Goal: Task Accomplishment & Management: Manage account settings

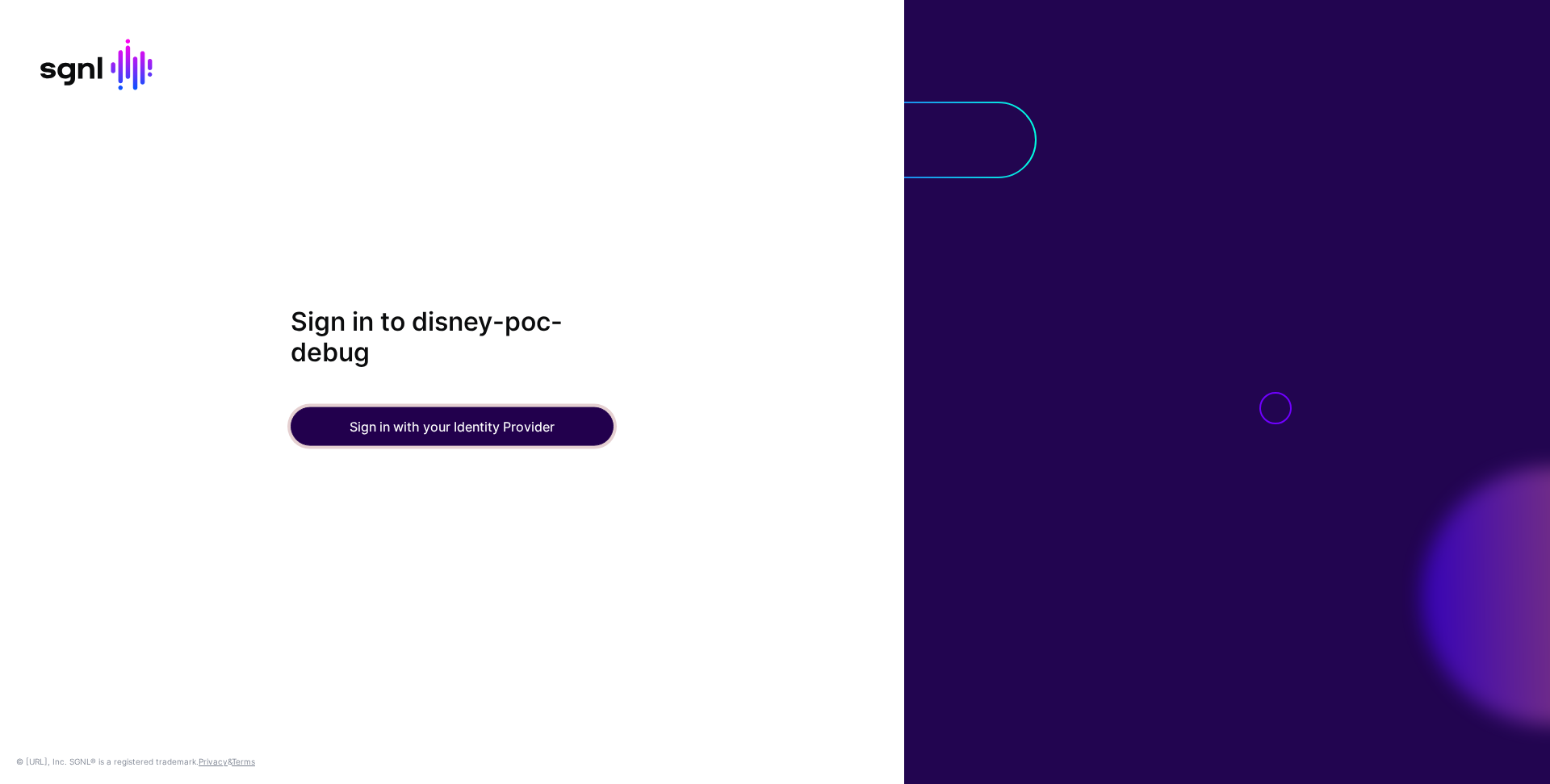
click at [519, 428] on button "Sign in with your Identity Provider" at bounding box center [451, 426] width 323 height 39
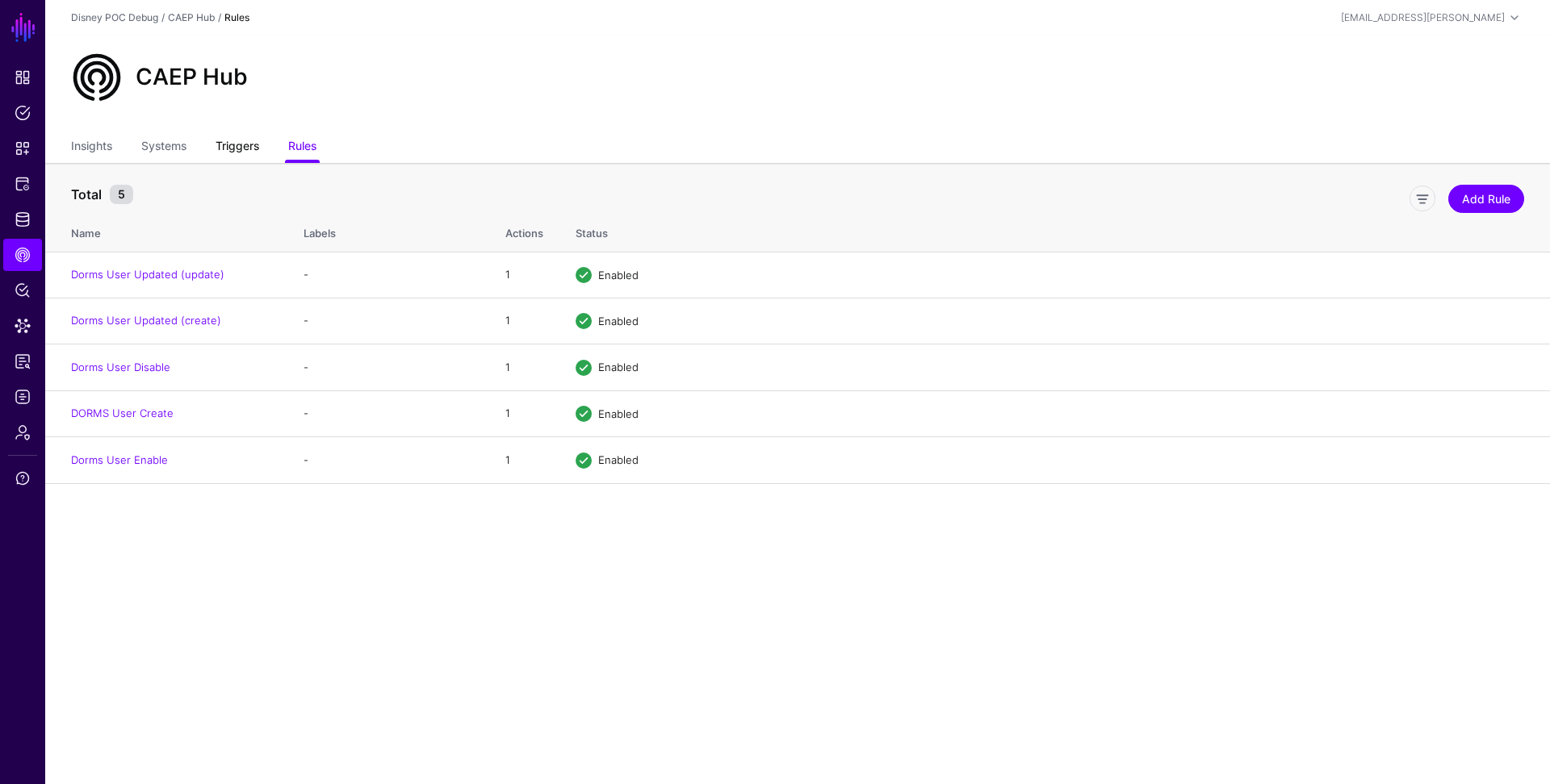
click at [244, 153] on link "Triggers" at bounding box center [237, 147] width 43 height 31
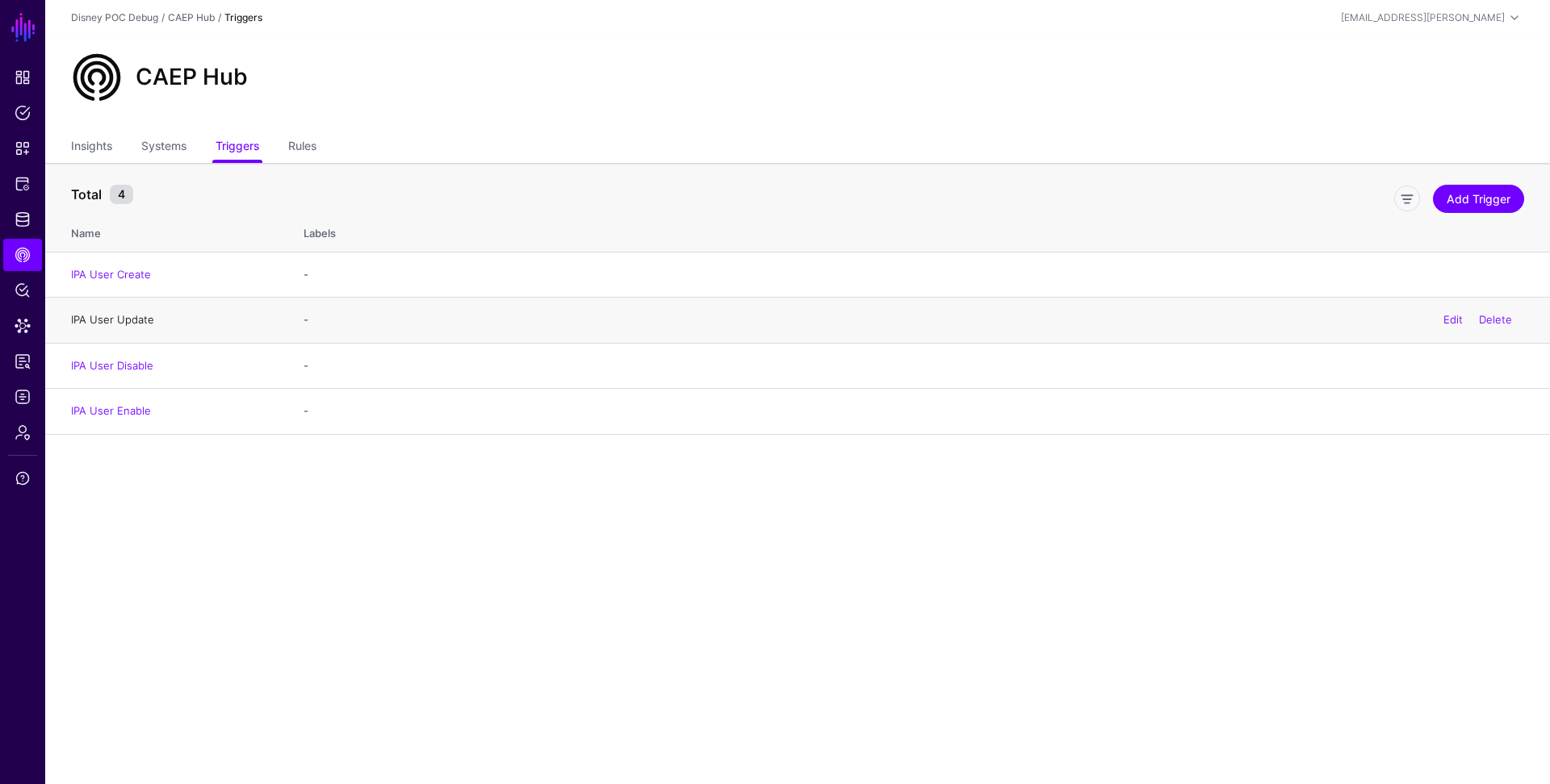
click at [136, 321] on link "IPA User Update" at bounding box center [113, 319] width 83 height 13
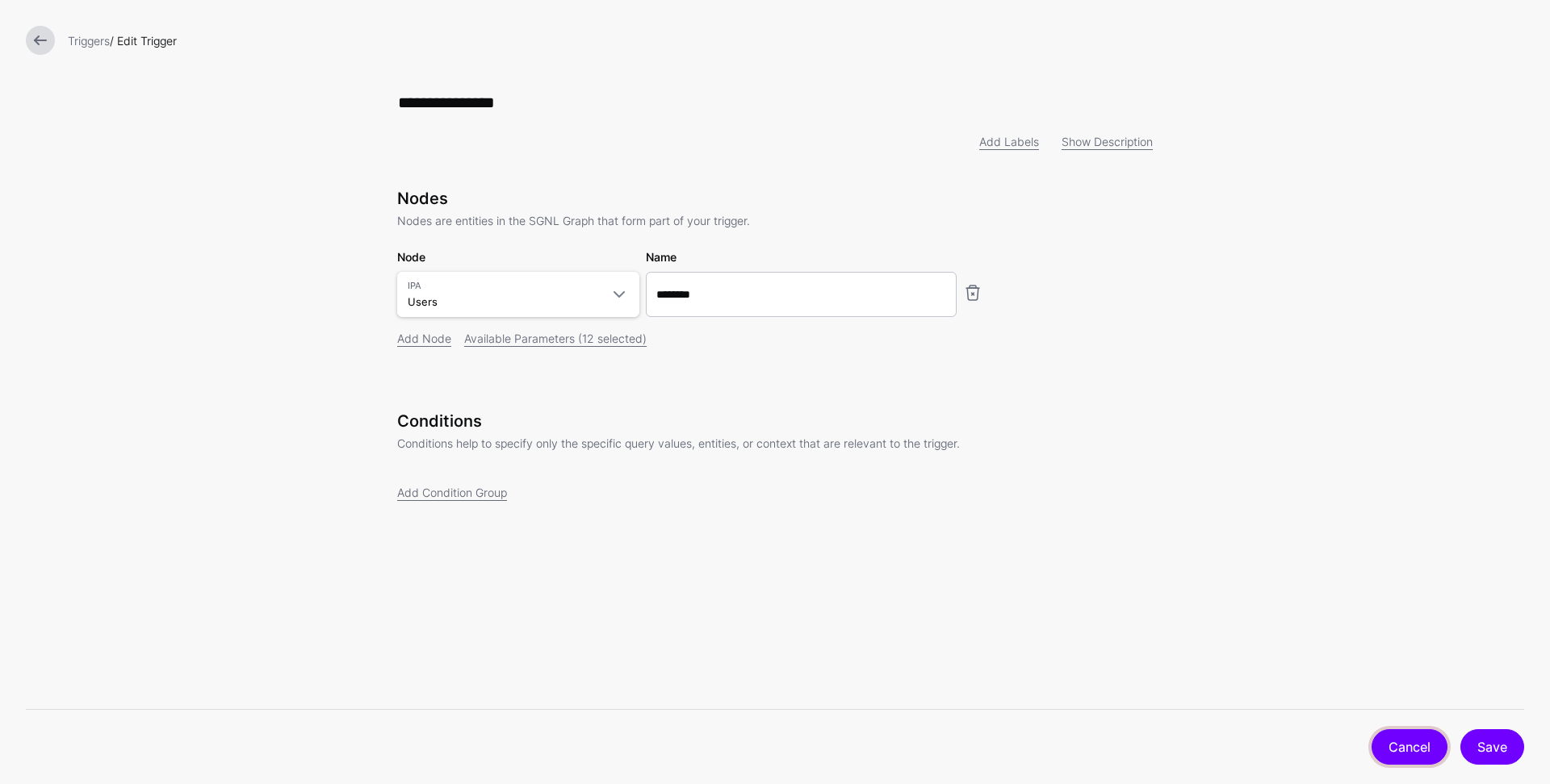
click at [1400, 761] on link "Cancel" at bounding box center [1409, 747] width 76 height 35
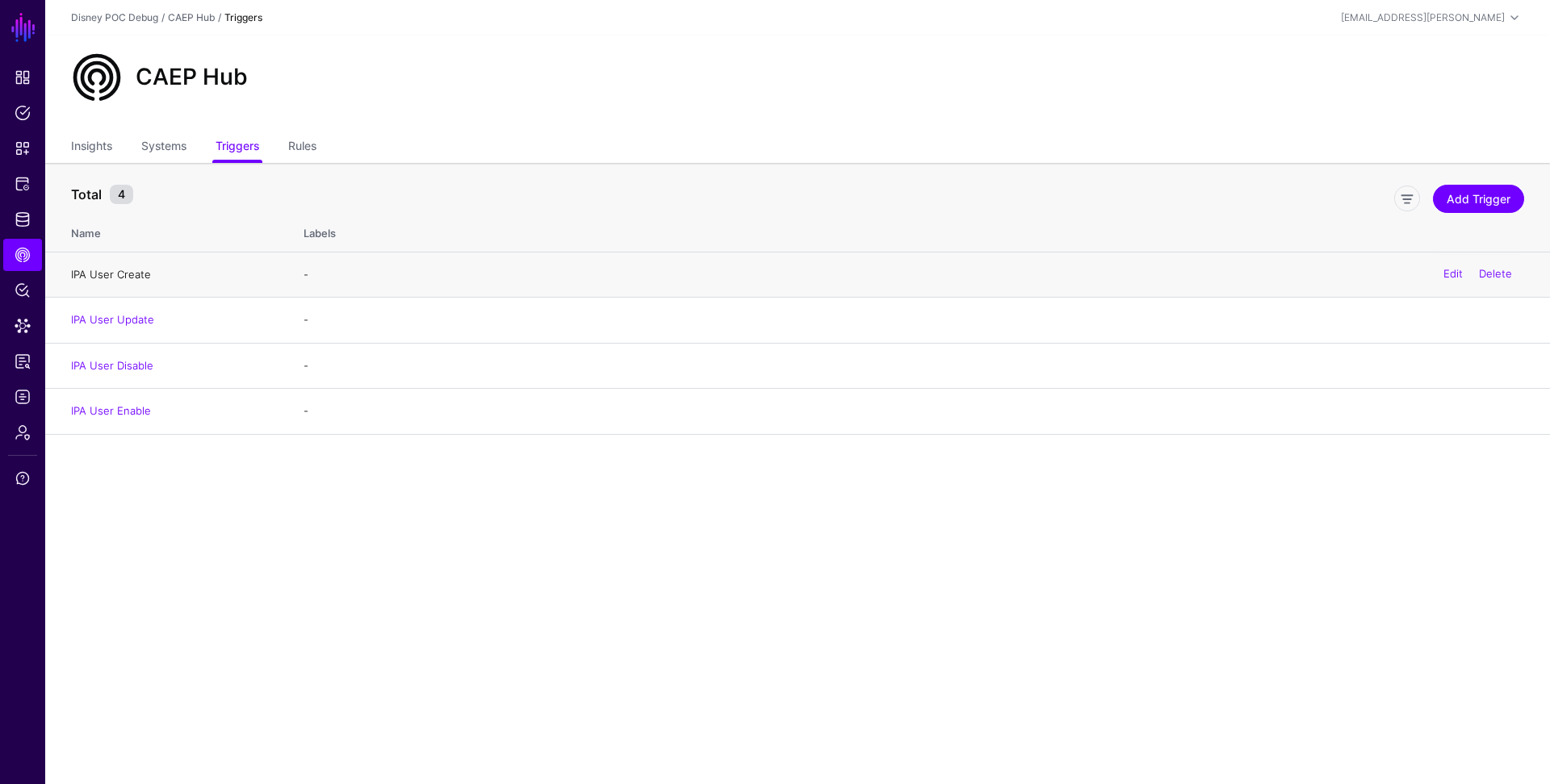
click at [118, 274] on link "IPA User Create" at bounding box center [111, 274] width 80 height 13
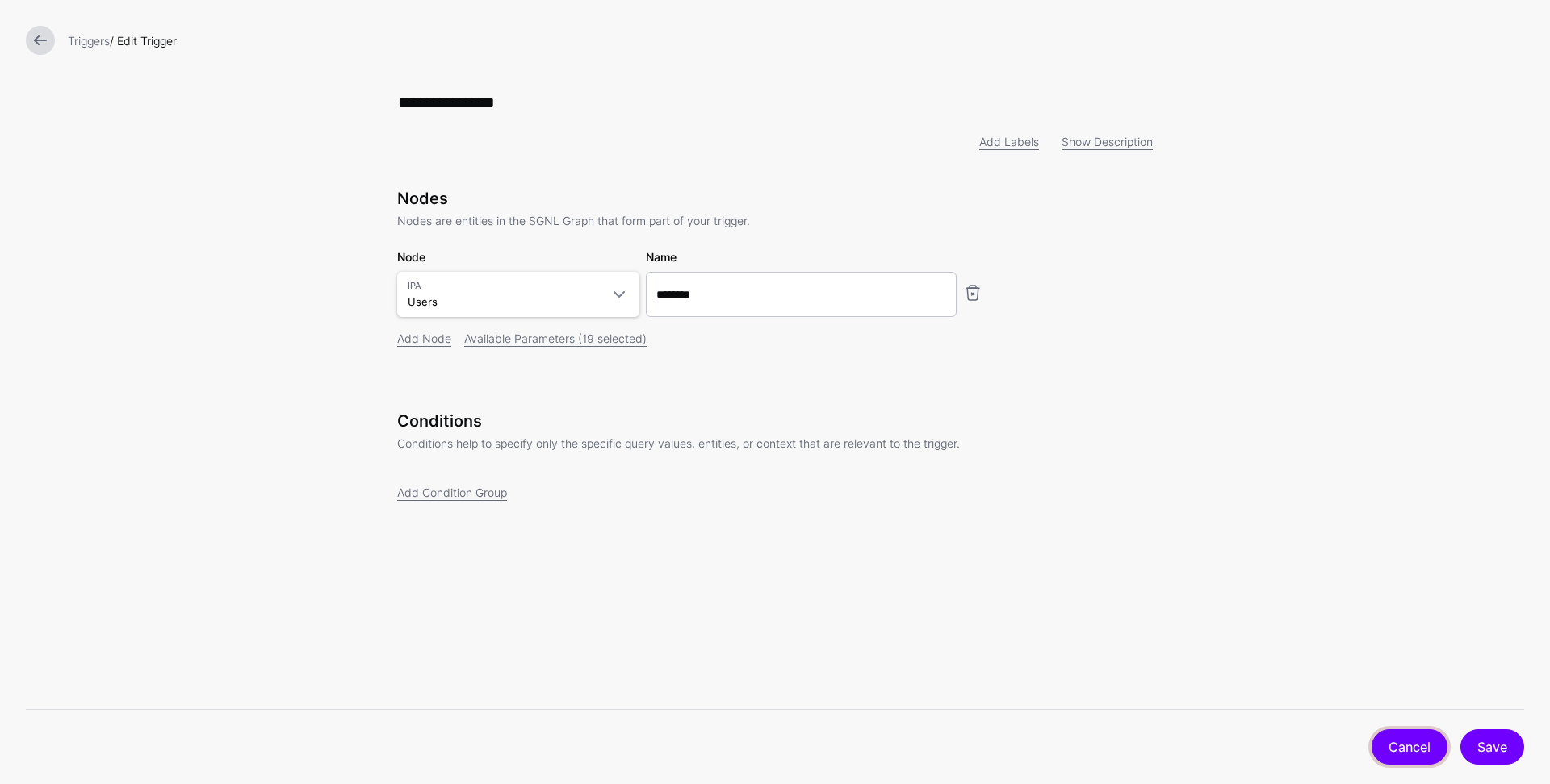
click at [1393, 747] on link "Cancel" at bounding box center [1409, 747] width 76 height 35
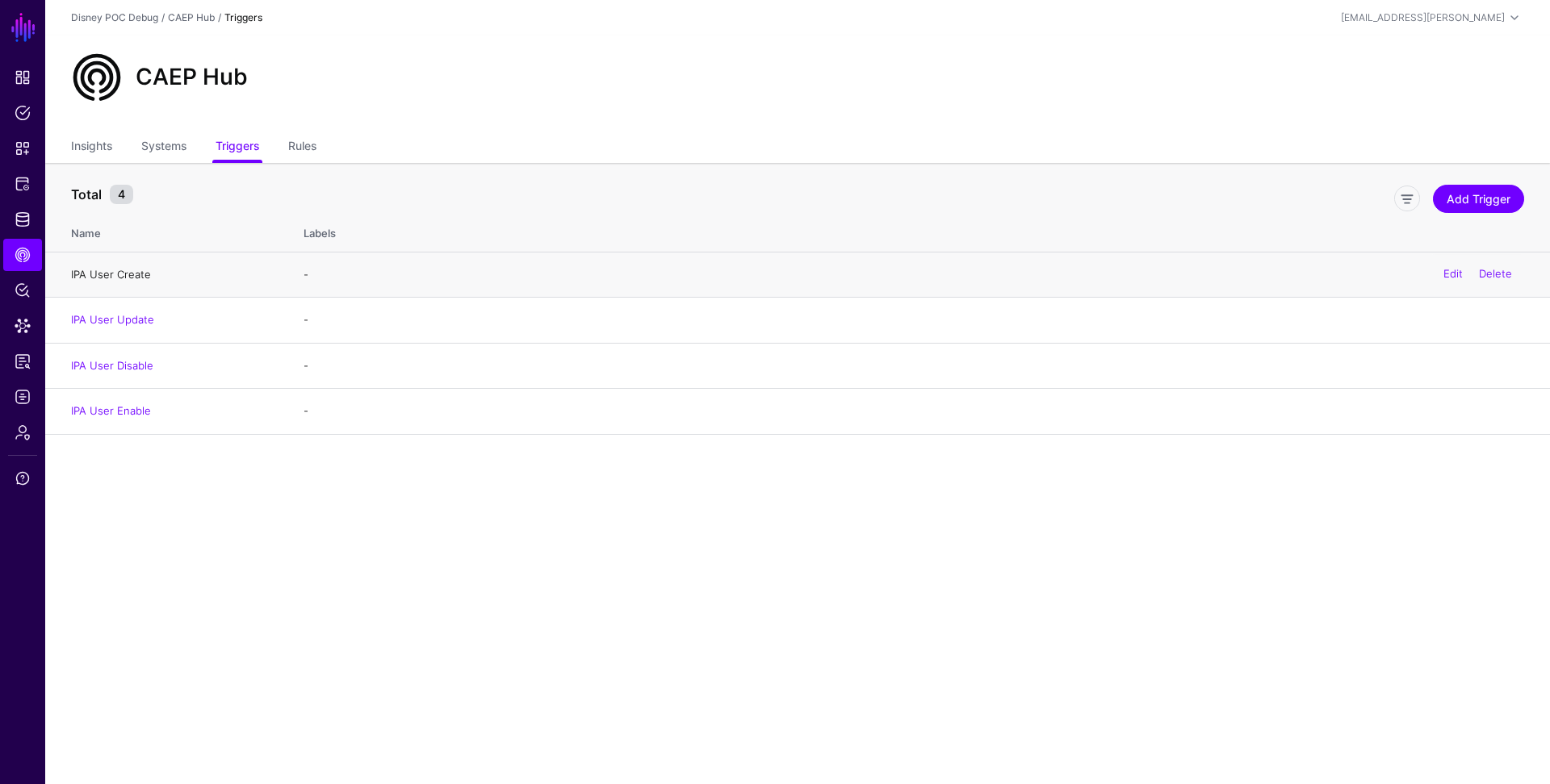
click at [118, 270] on link "IPA User Create" at bounding box center [111, 274] width 80 height 13
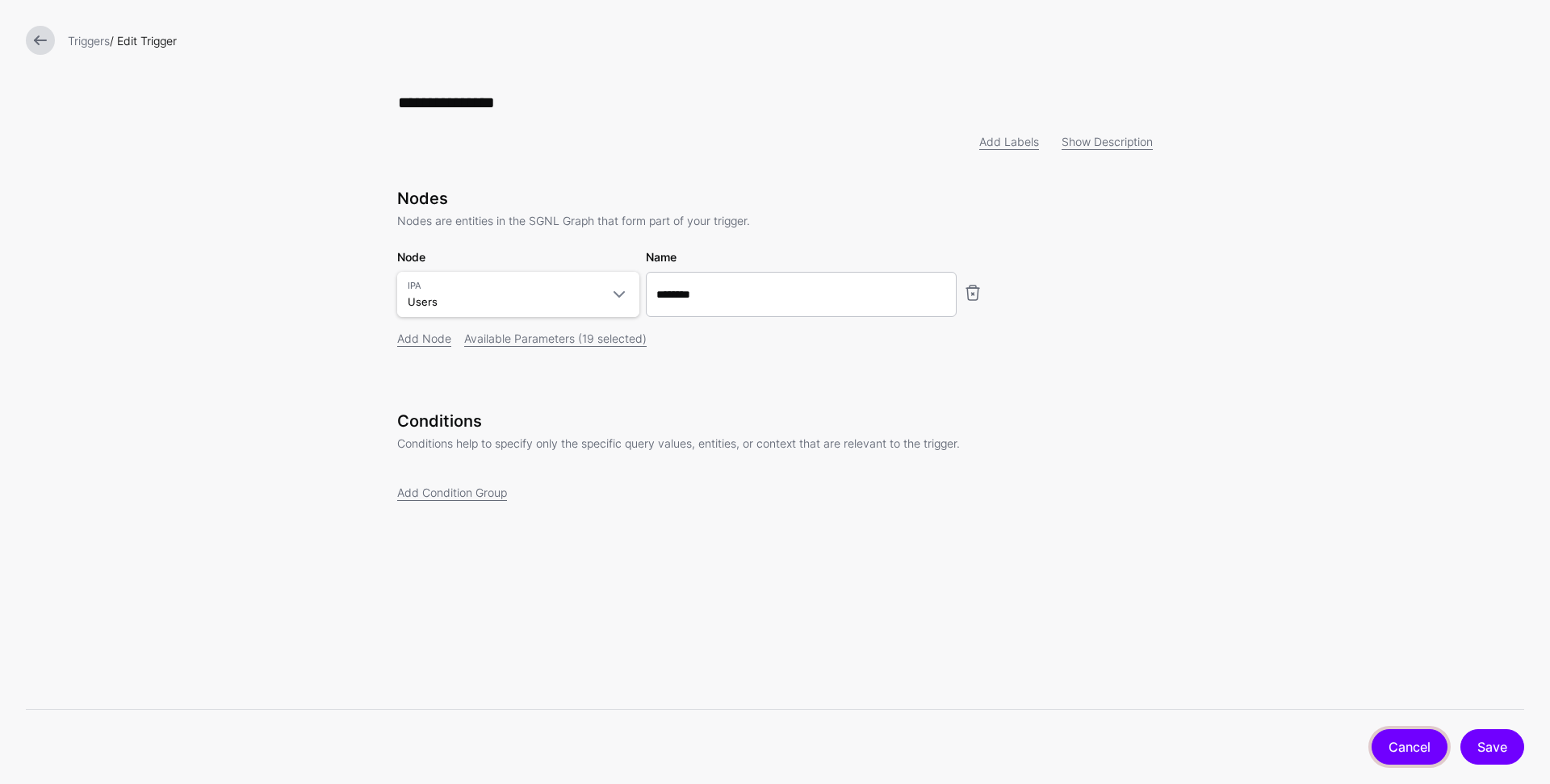
click at [1393, 755] on link "Cancel" at bounding box center [1409, 747] width 76 height 35
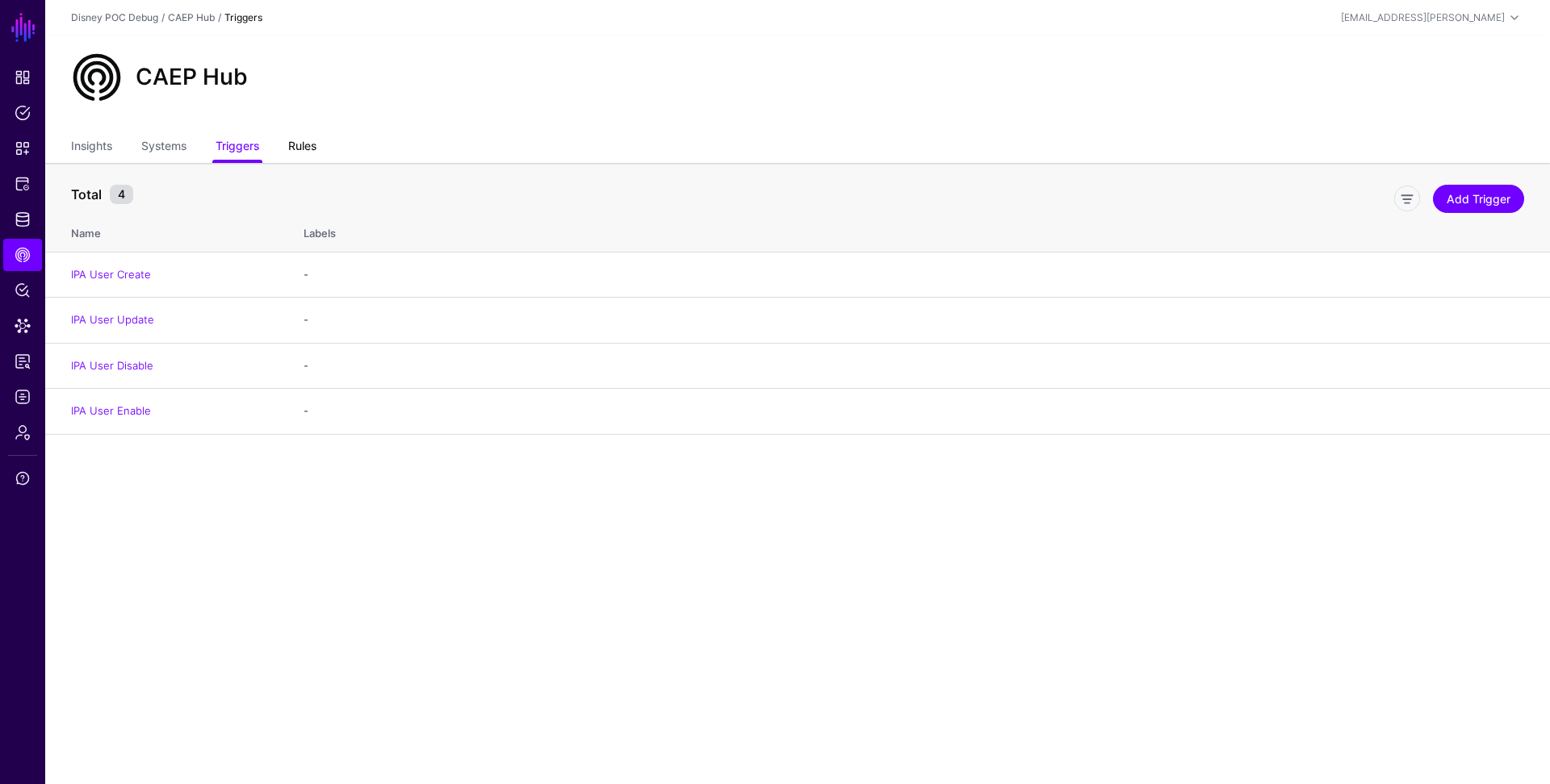
click at [307, 143] on link "Rules" at bounding box center [302, 147] width 28 height 31
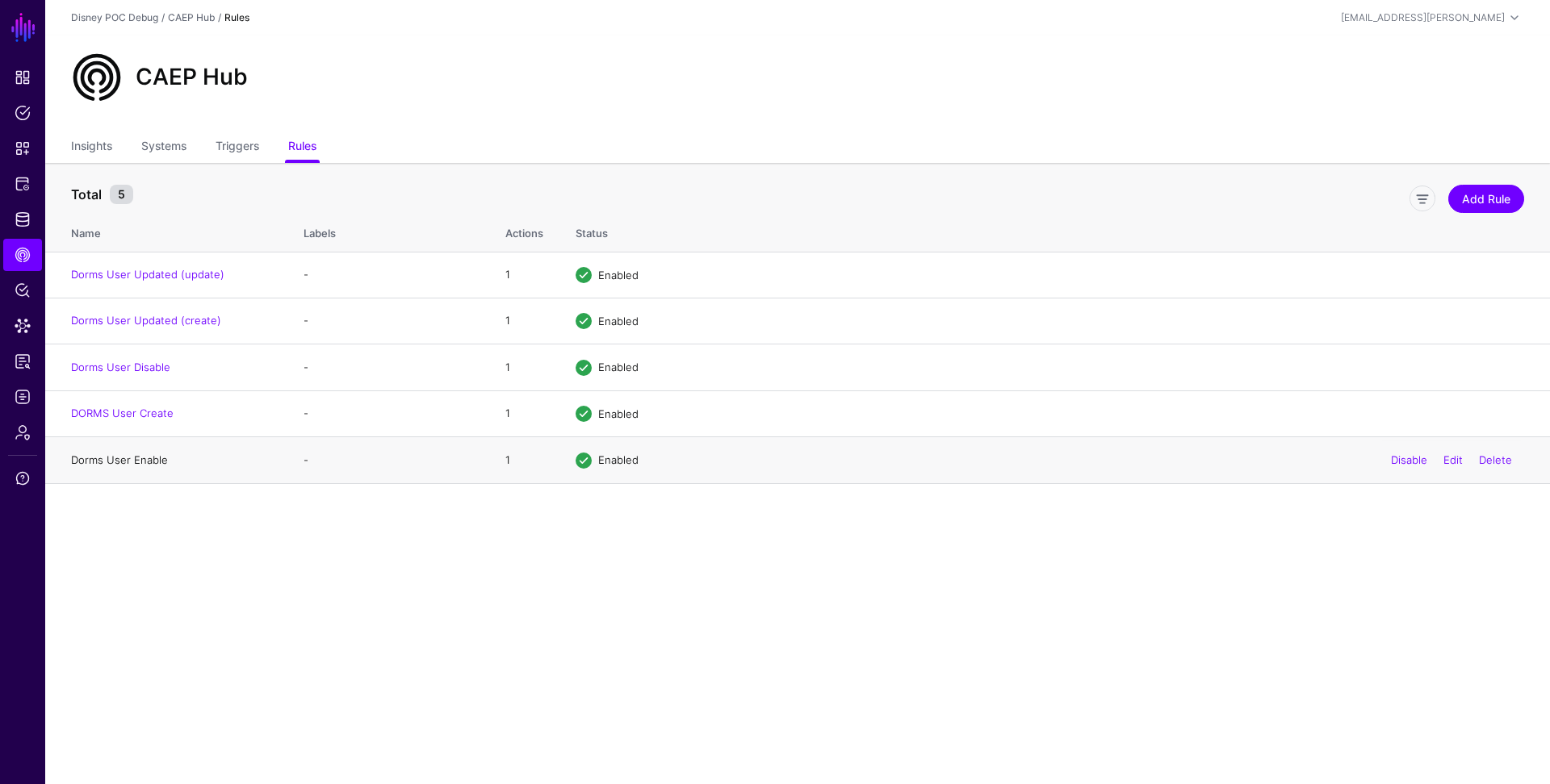
click at [109, 458] on link "Dorms User Enable" at bounding box center [119, 460] width 97 height 13
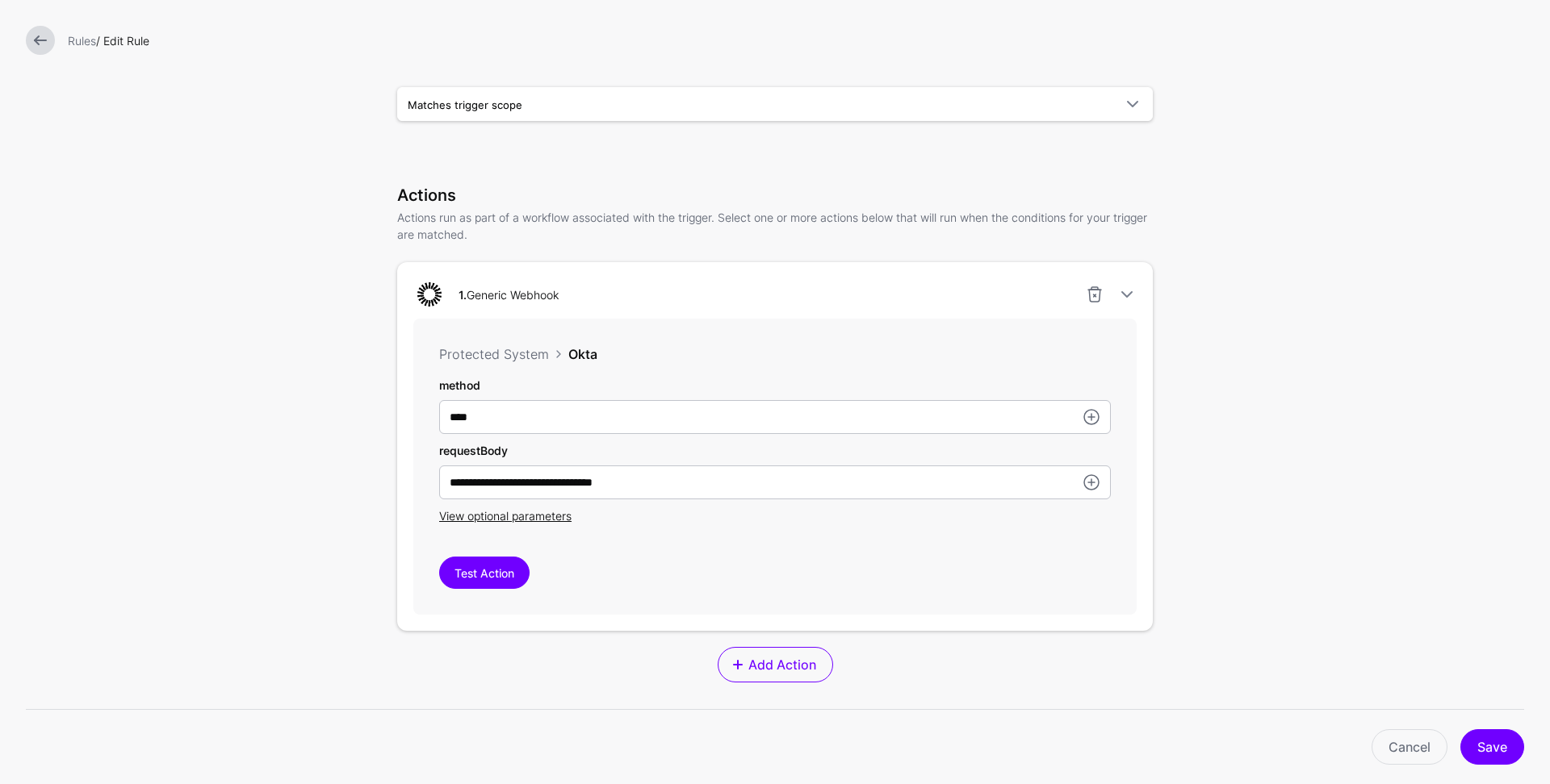
scroll to position [229, 0]
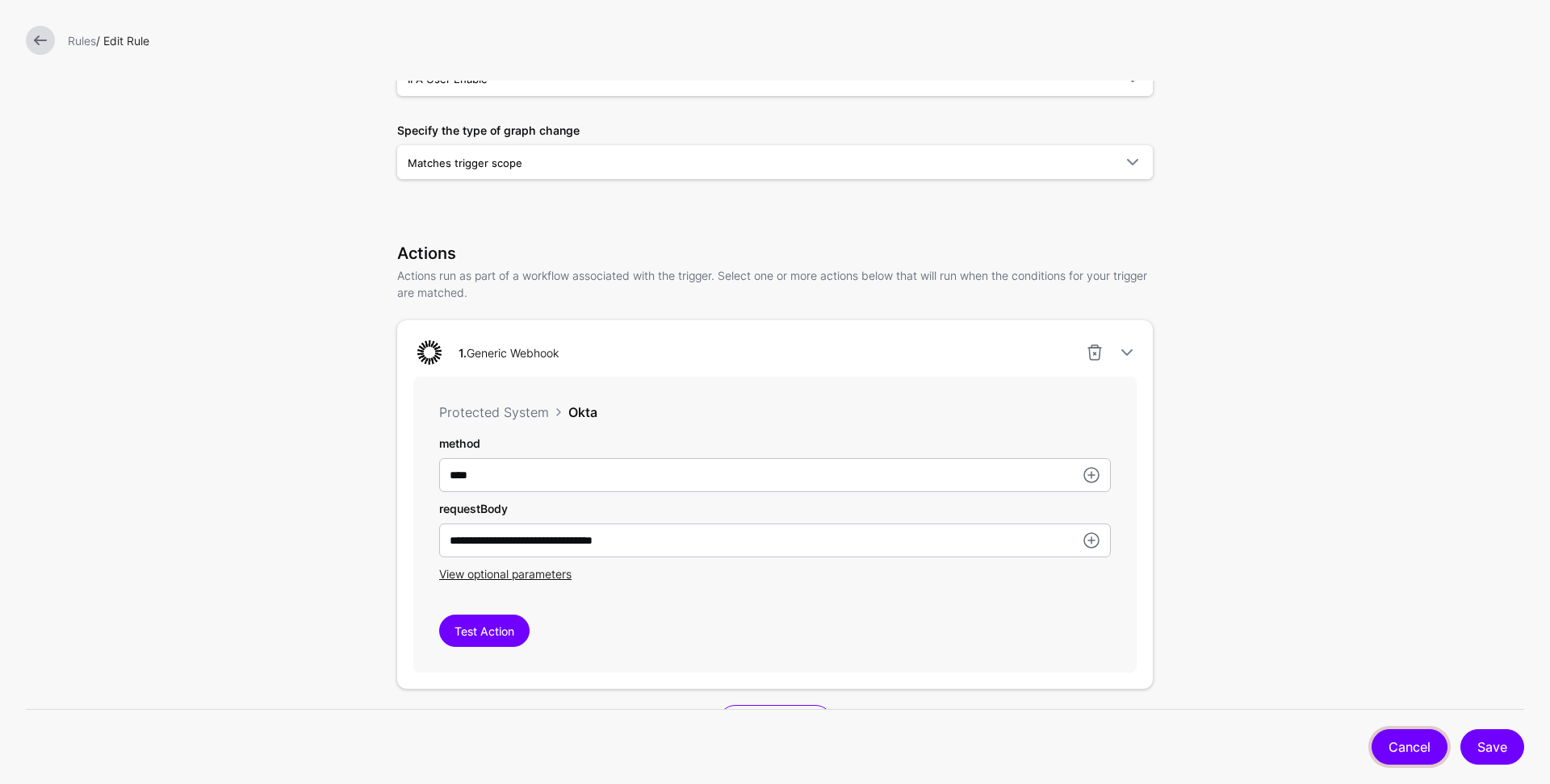
click at [1413, 743] on link "Cancel" at bounding box center [1409, 747] width 76 height 35
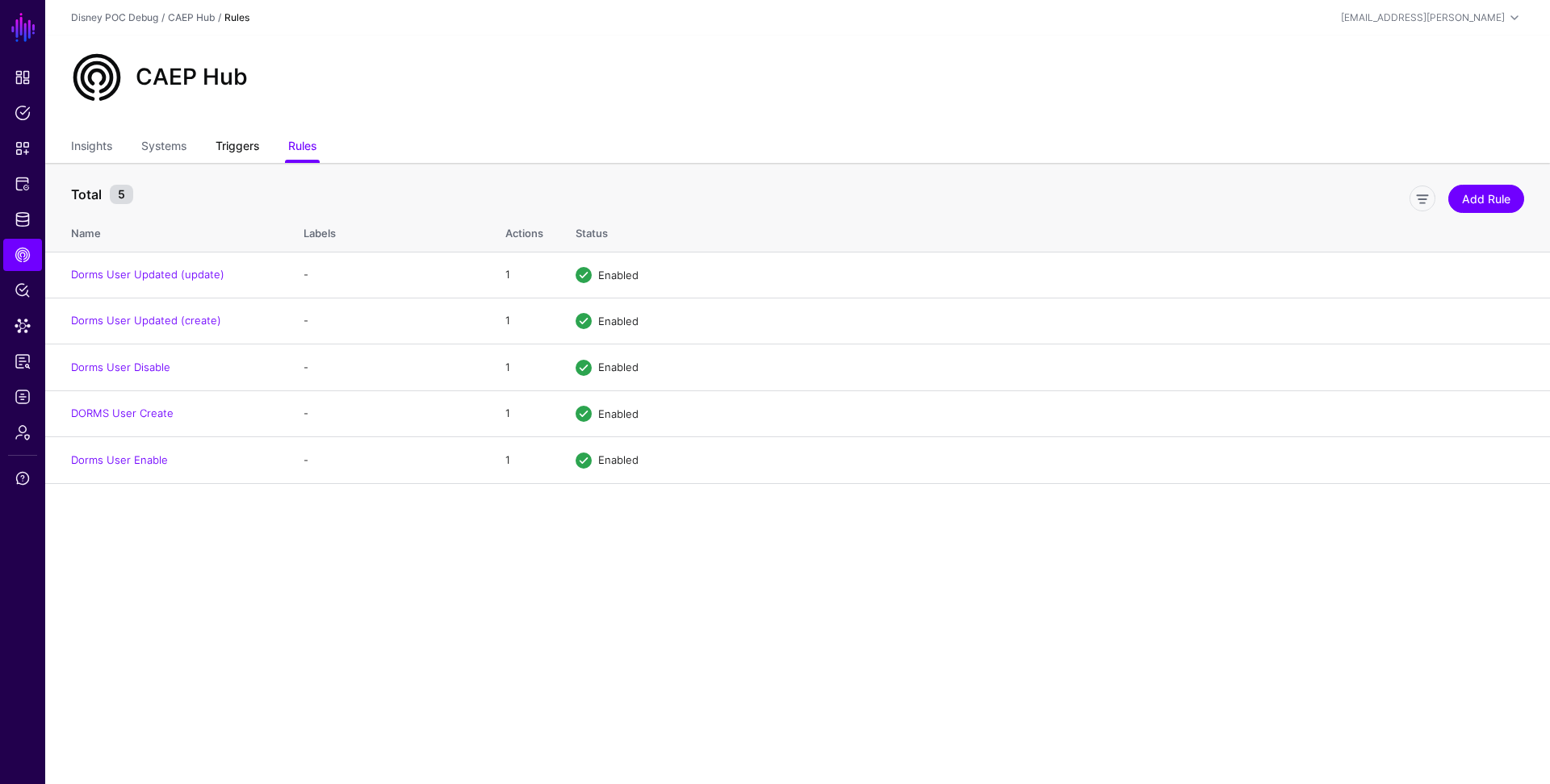
click at [259, 146] on link "Triggers" at bounding box center [237, 147] width 43 height 31
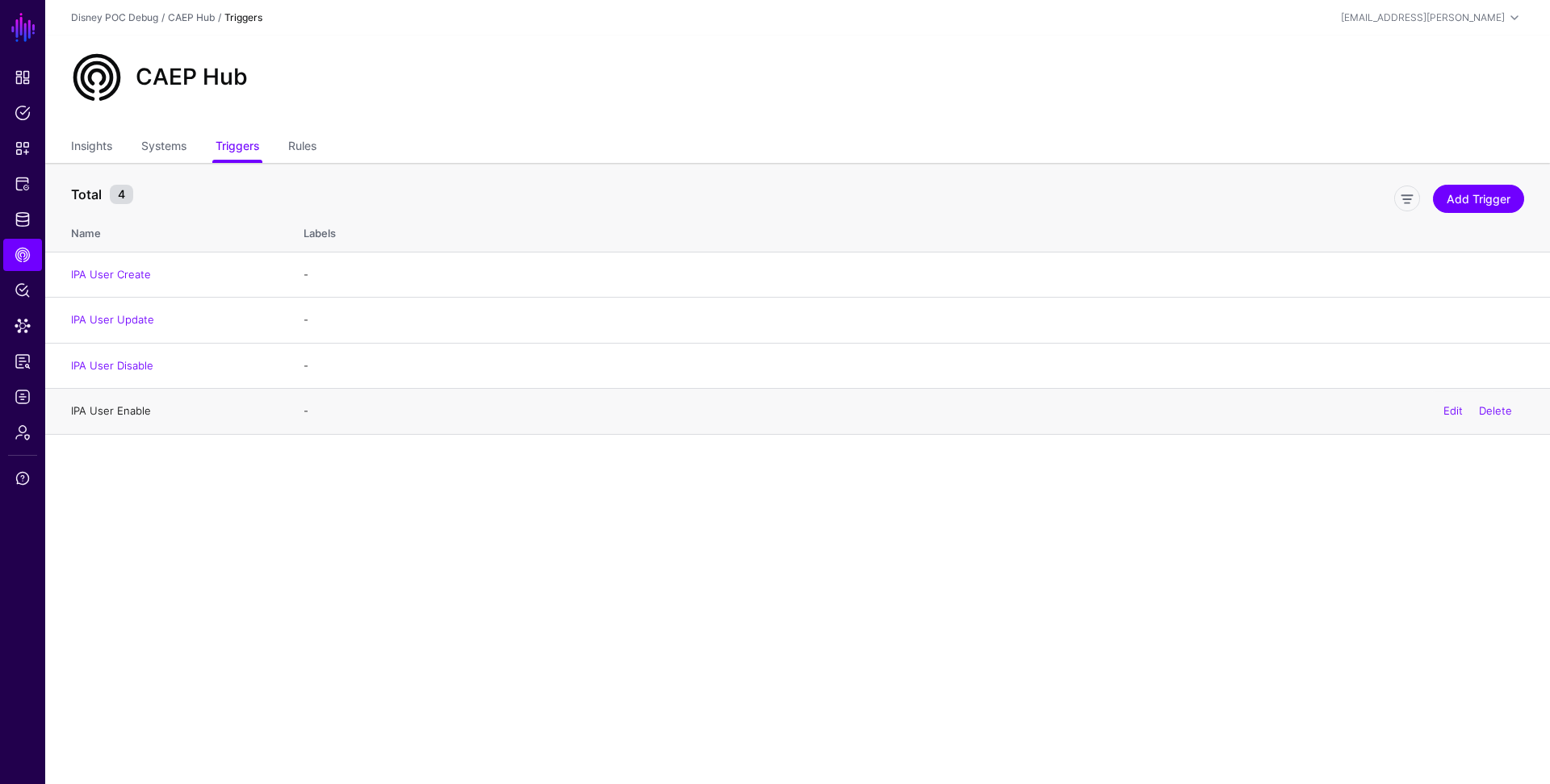
click at [128, 416] on link "IPA User Enable" at bounding box center [111, 411] width 80 height 13
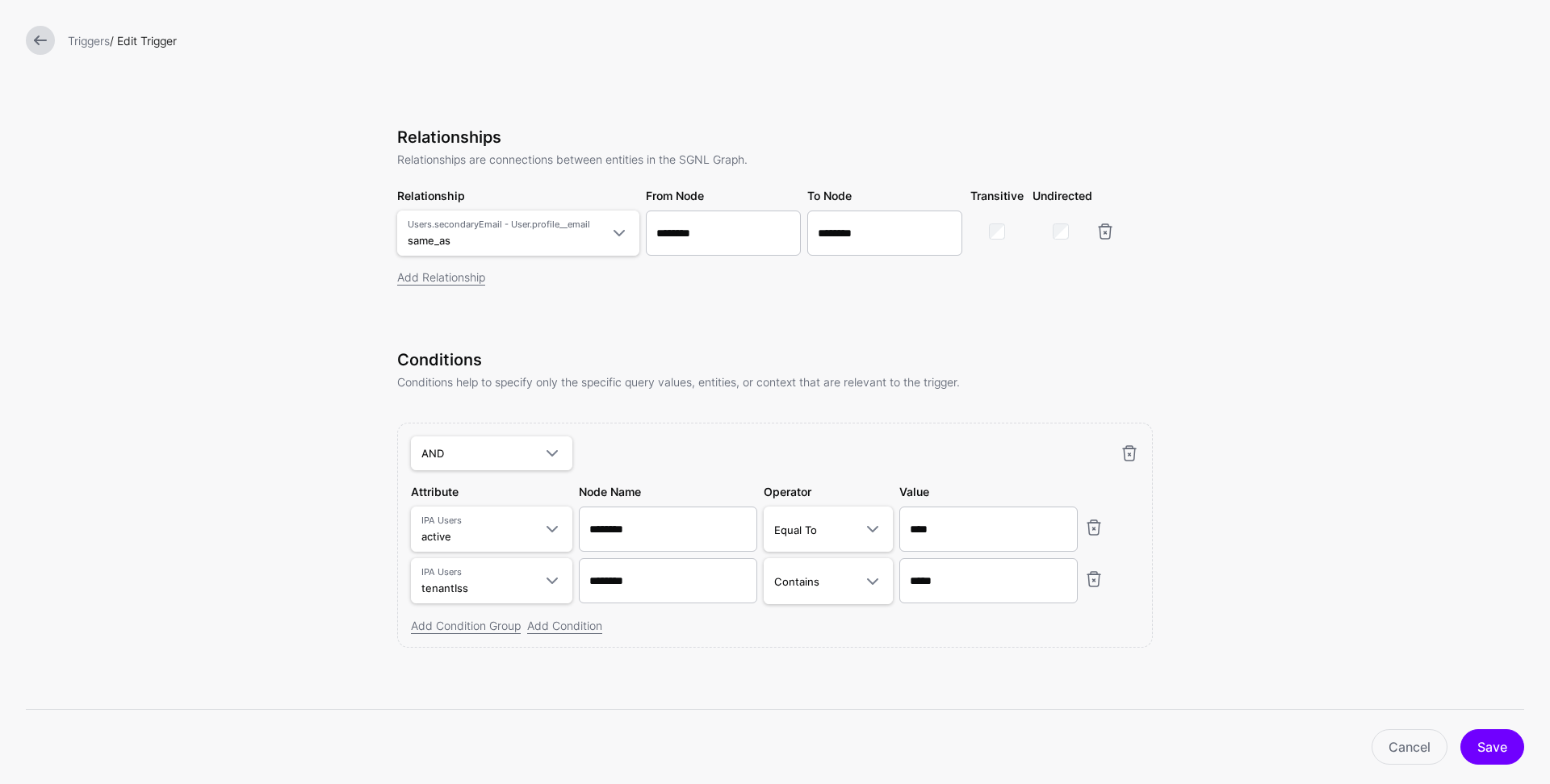
scroll to position [340, 0]
click at [1408, 741] on link "Cancel" at bounding box center [1409, 747] width 76 height 35
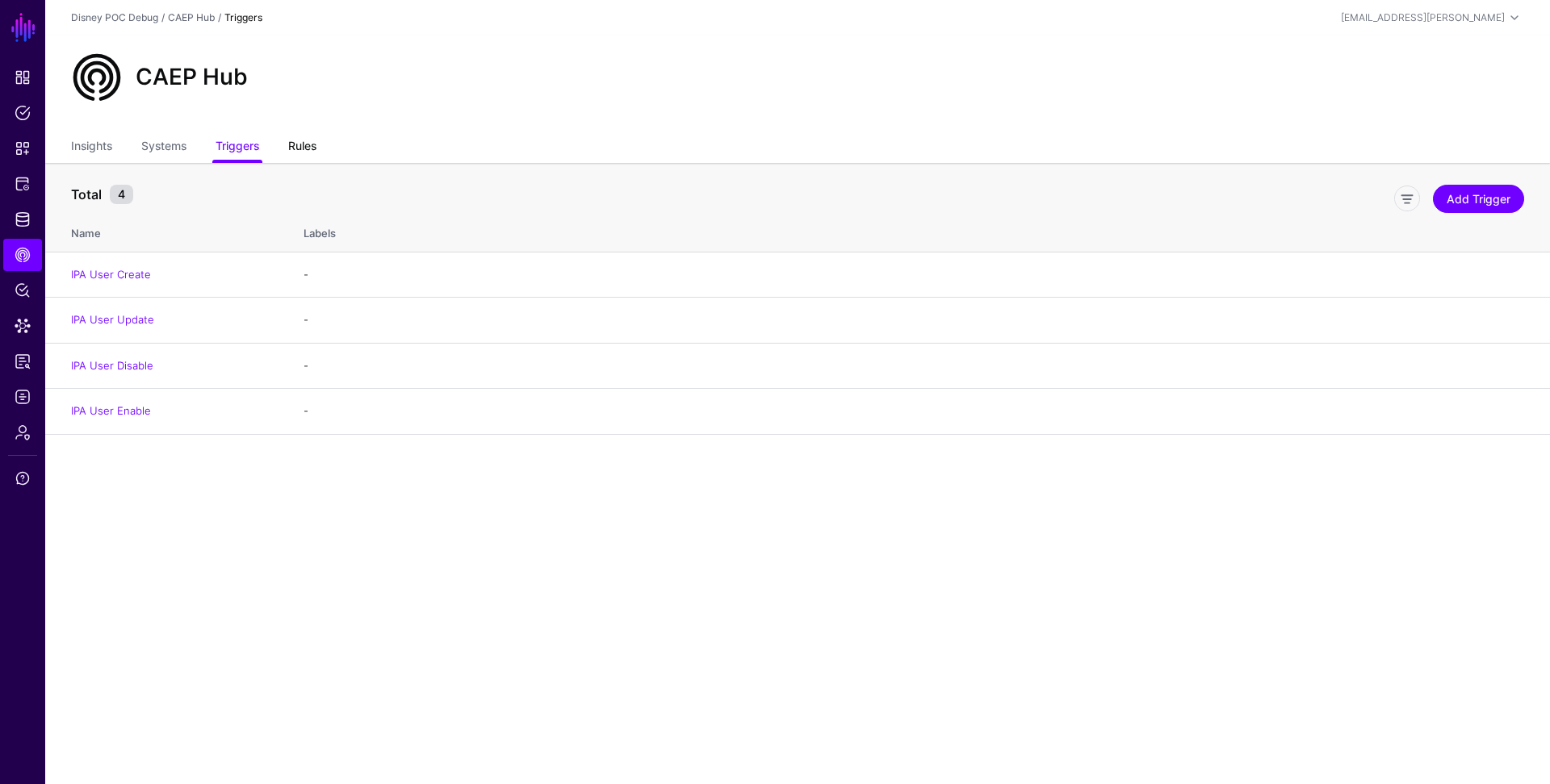
click at [307, 147] on link "Rules" at bounding box center [302, 147] width 28 height 31
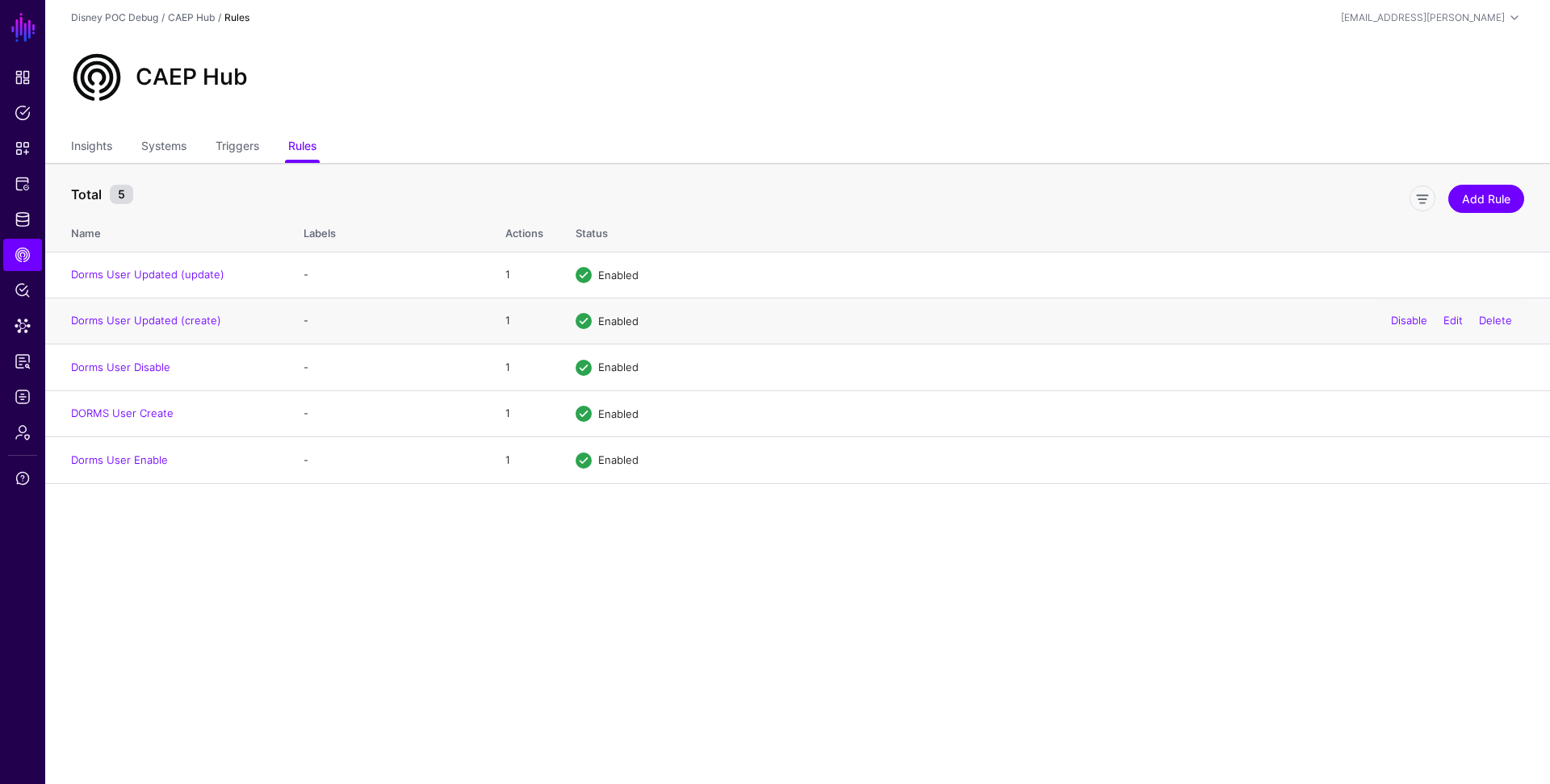
click at [156, 326] on td "Dorms User Updated (create)" at bounding box center [166, 320] width 242 height 46
click at [156, 322] on link "Dorms User Updated (create)" at bounding box center [146, 320] width 150 height 13
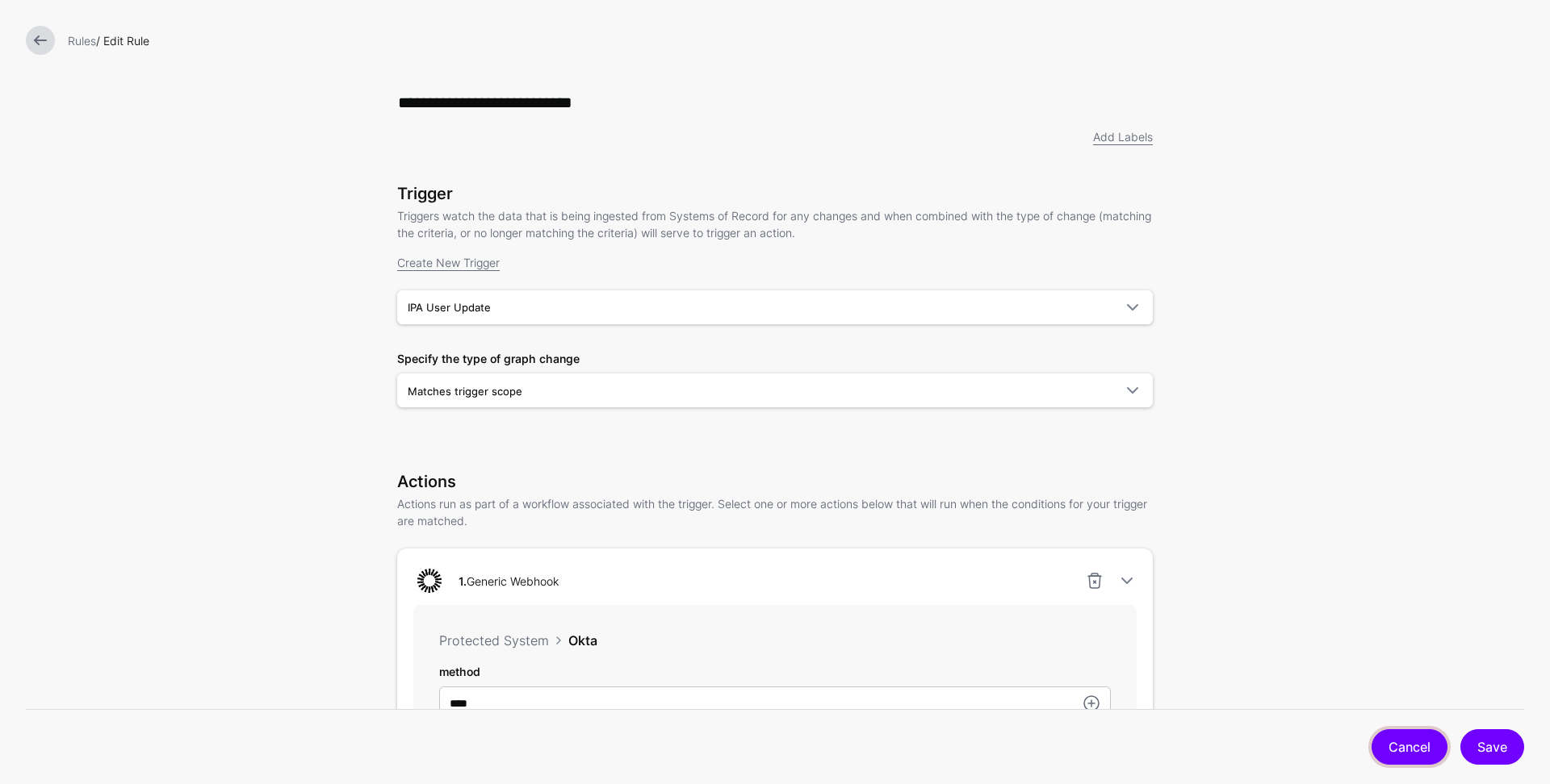
click at [1394, 748] on link "Cancel" at bounding box center [1409, 747] width 76 height 35
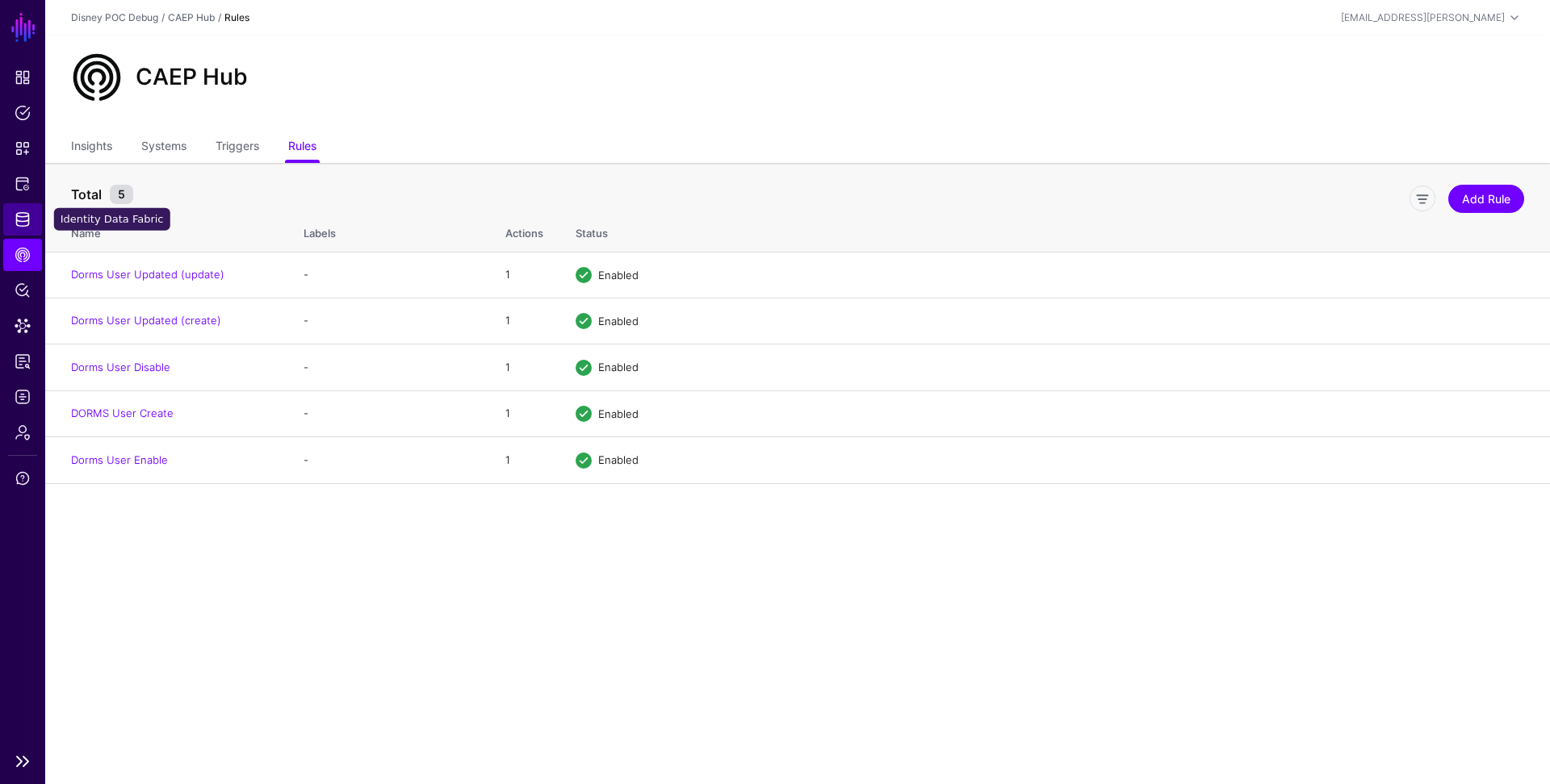
click at [24, 220] on span "Identity Data Fabric" at bounding box center [23, 220] width 16 height 16
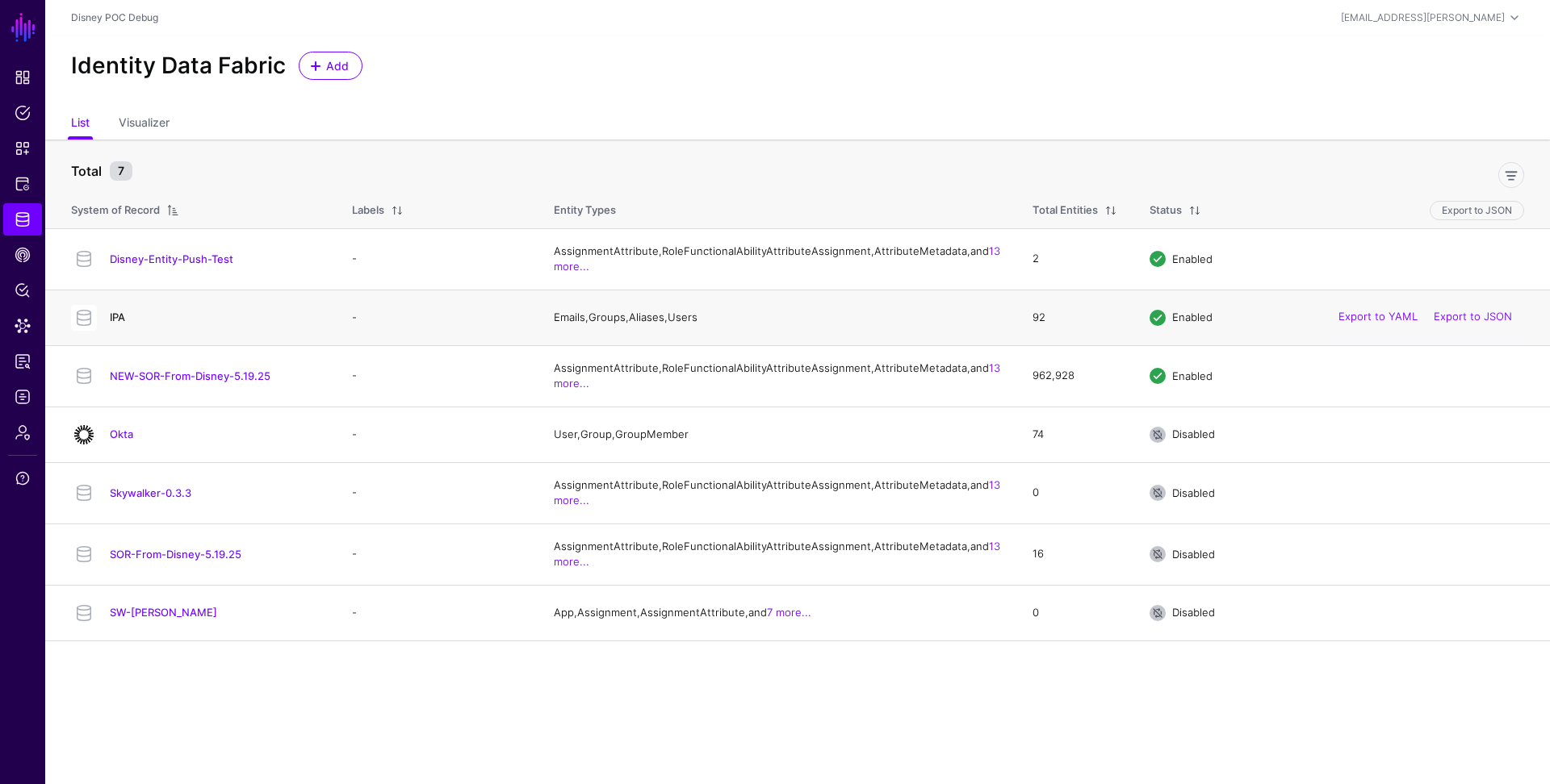
click at [113, 324] on link "IPA" at bounding box center [117, 317] width 15 height 13
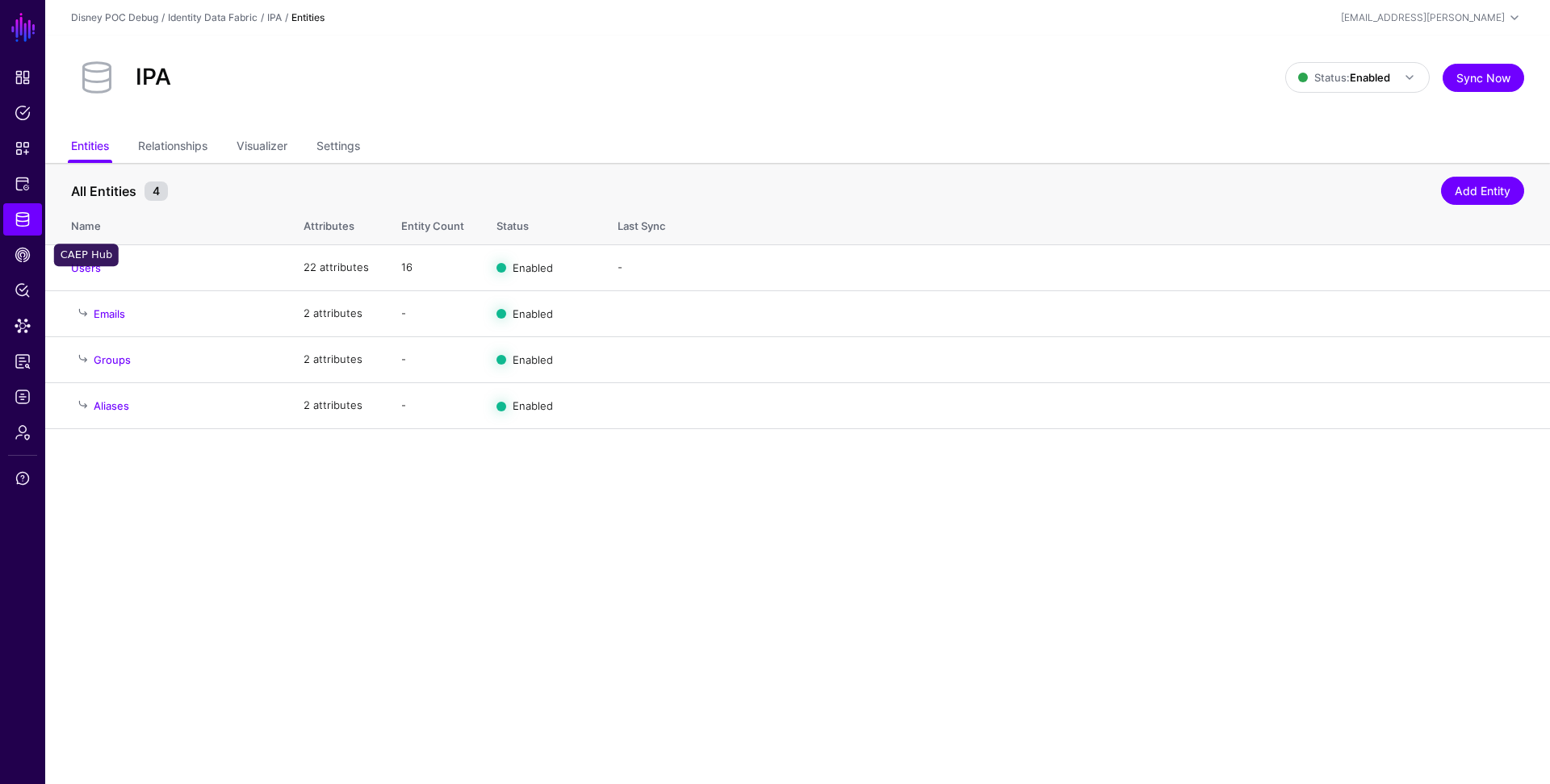
drag, startPoint x: 24, startPoint y: 260, endPoint x: 90, endPoint y: 260, distance: 66.0
click at [24, 260] on span "CAEP Hub" at bounding box center [23, 255] width 16 height 16
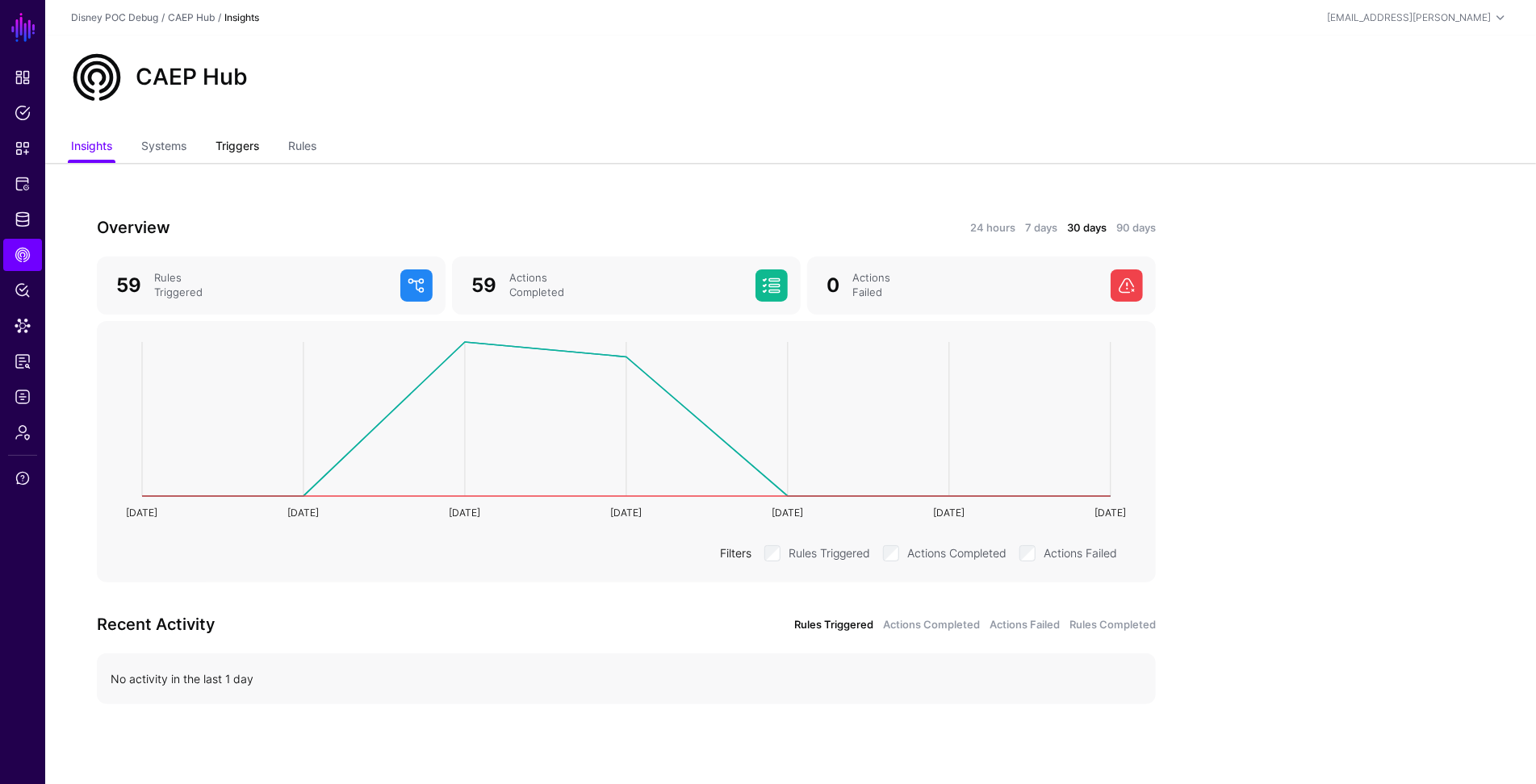
drag, startPoint x: 236, startPoint y: 145, endPoint x: 260, endPoint y: 147, distance: 24.1
click at [236, 145] on link "Triggers" at bounding box center [237, 147] width 43 height 31
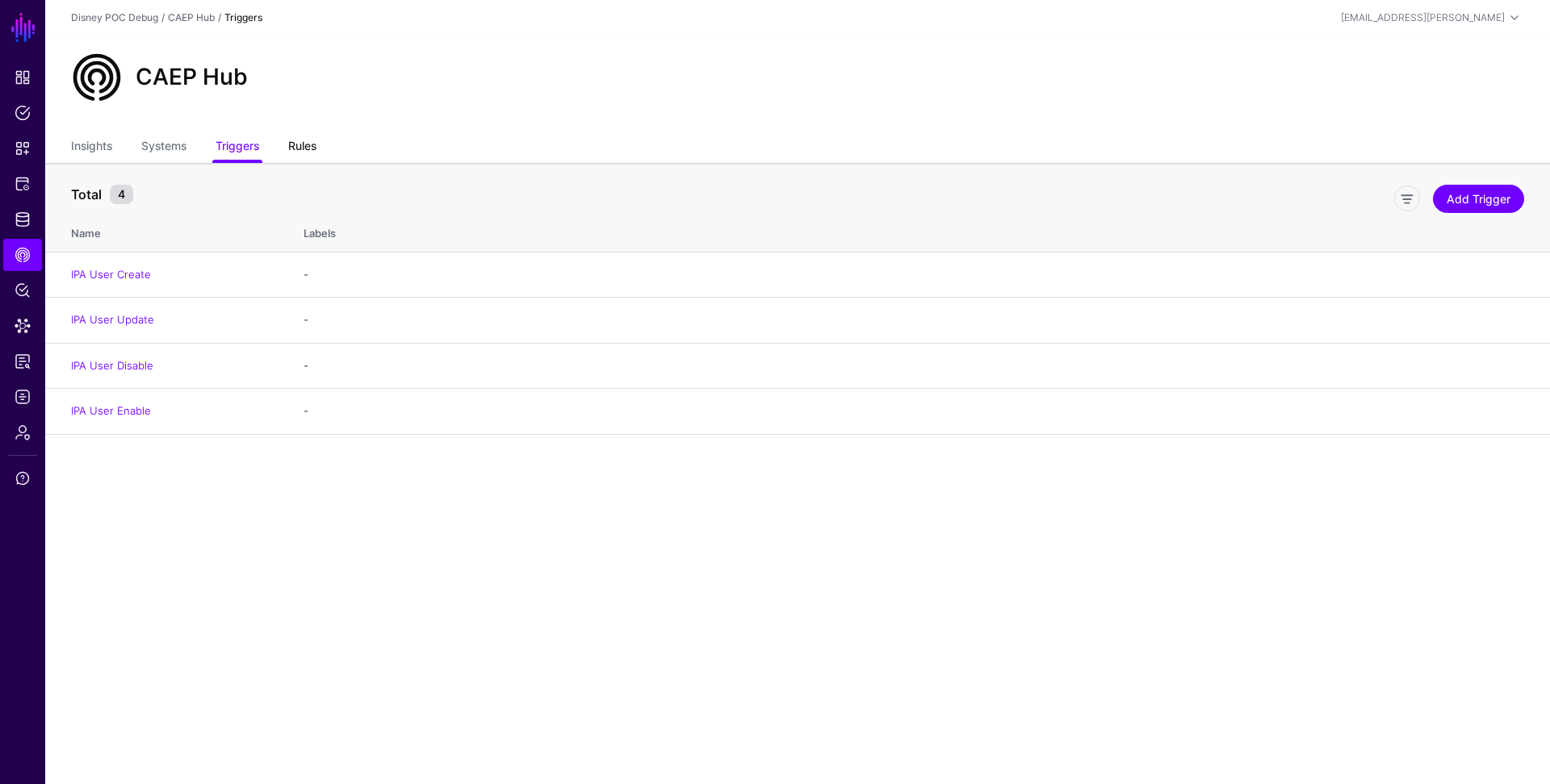
click at [297, 137] on link "Rules" at bounding box center [302, 147] width 28 height 31
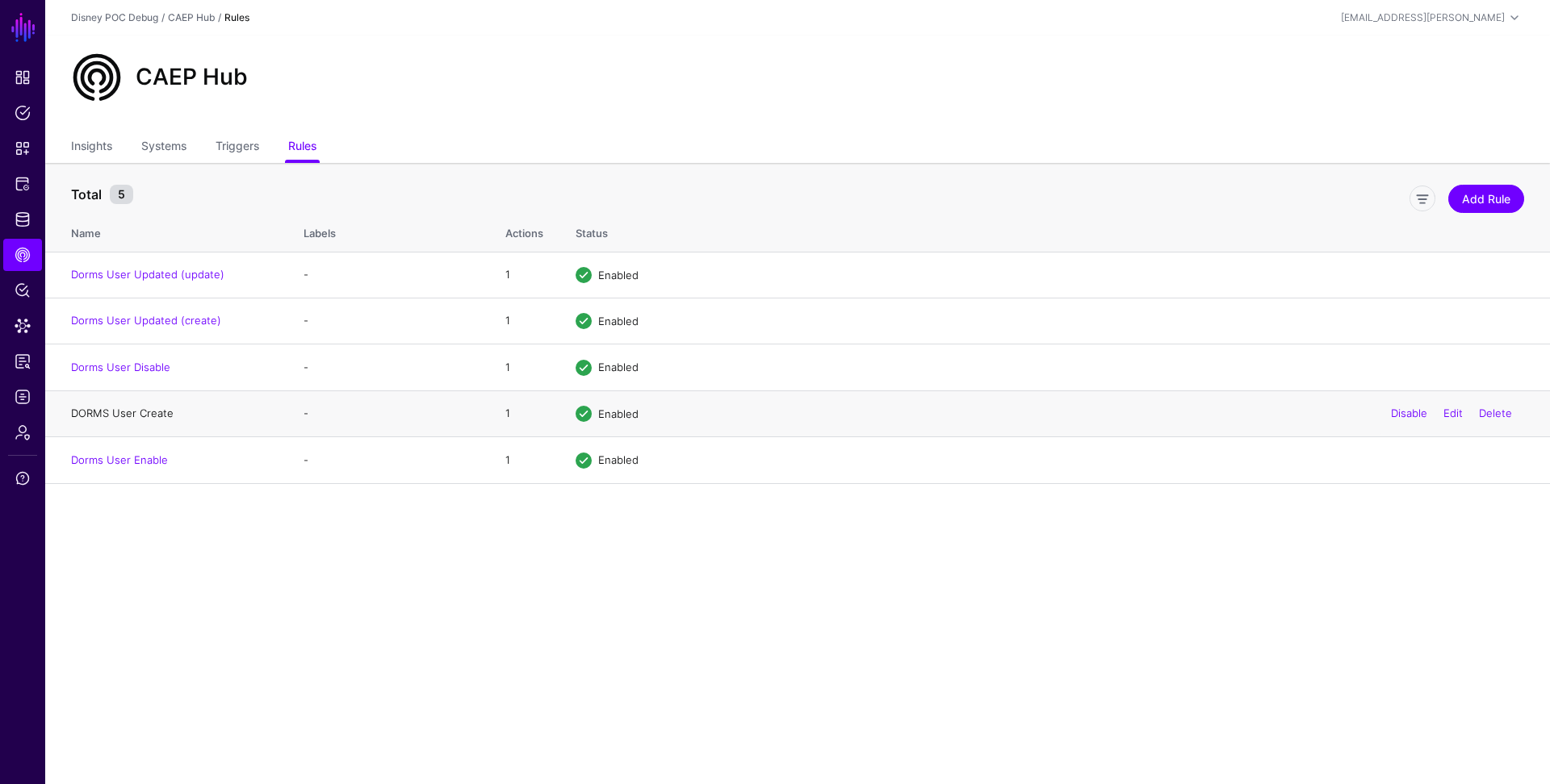
click at [156, 414] on link "DORMS User Create" at bounding box center [122, 413] width 102 height 13
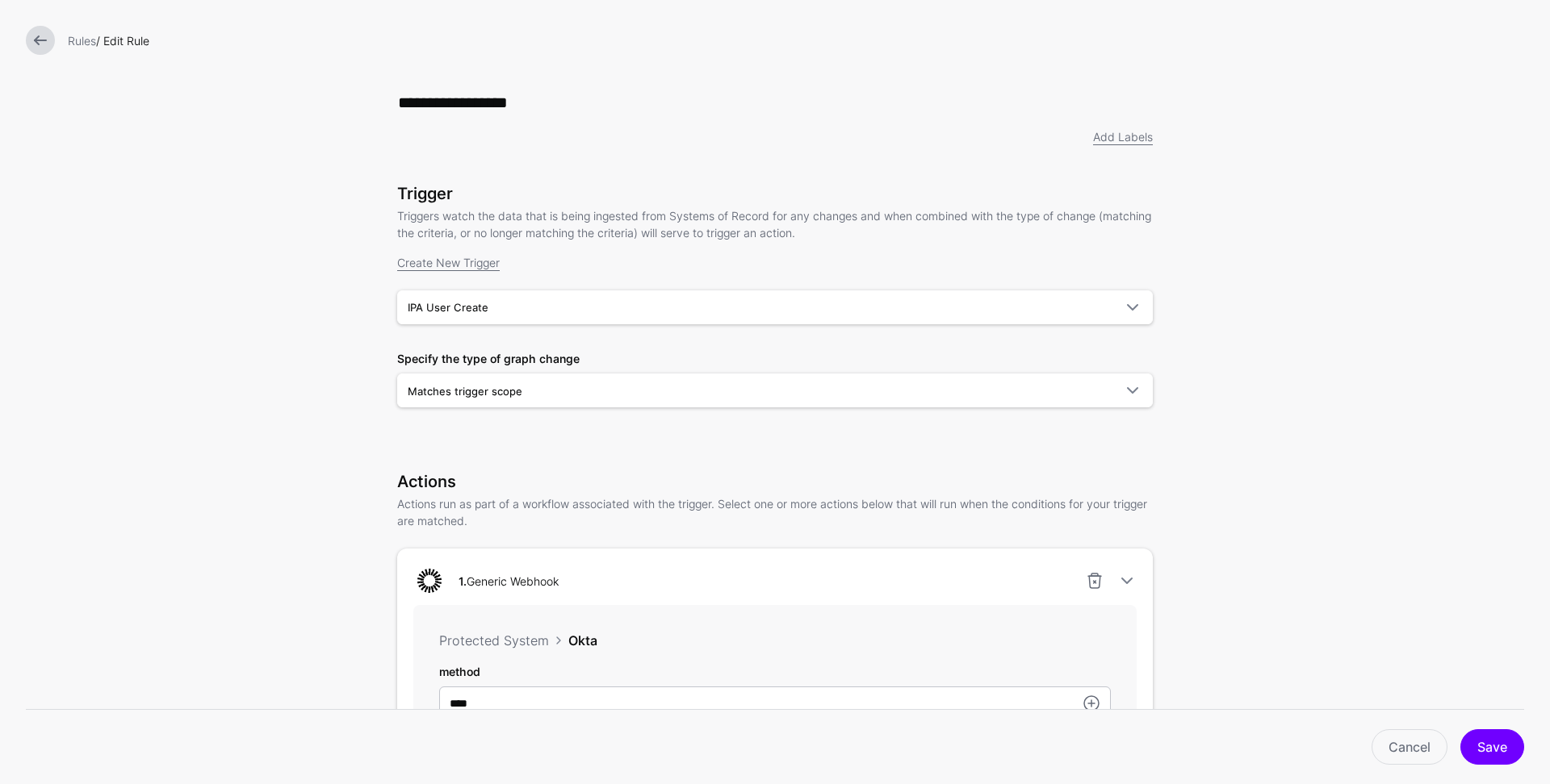
click at [38, 44] on link at bounding box center [41, 41] width 29 height 29
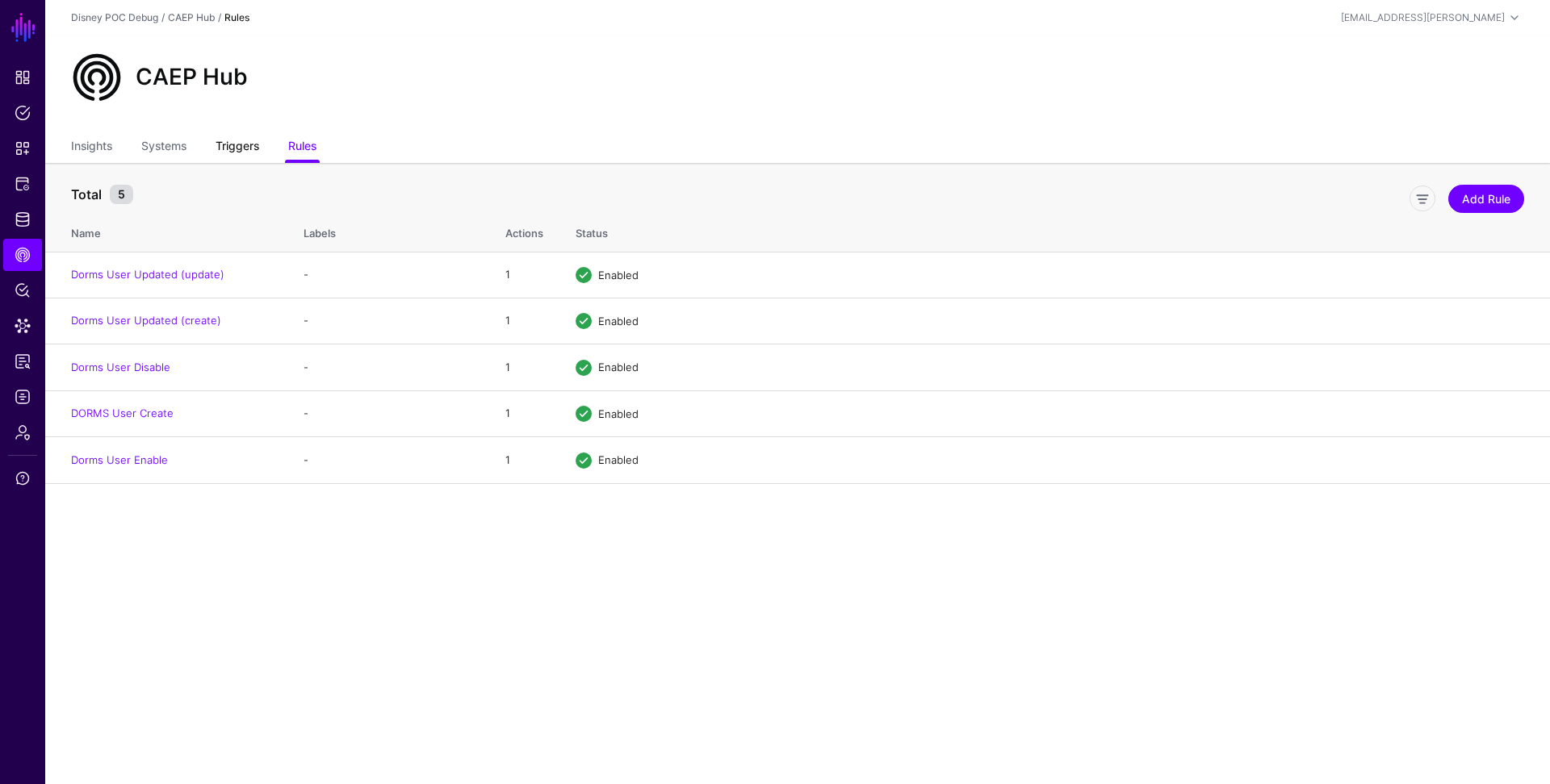
click at [243, 146] on link "Triggers" at bounding box center [237, 147] width 43 height 31
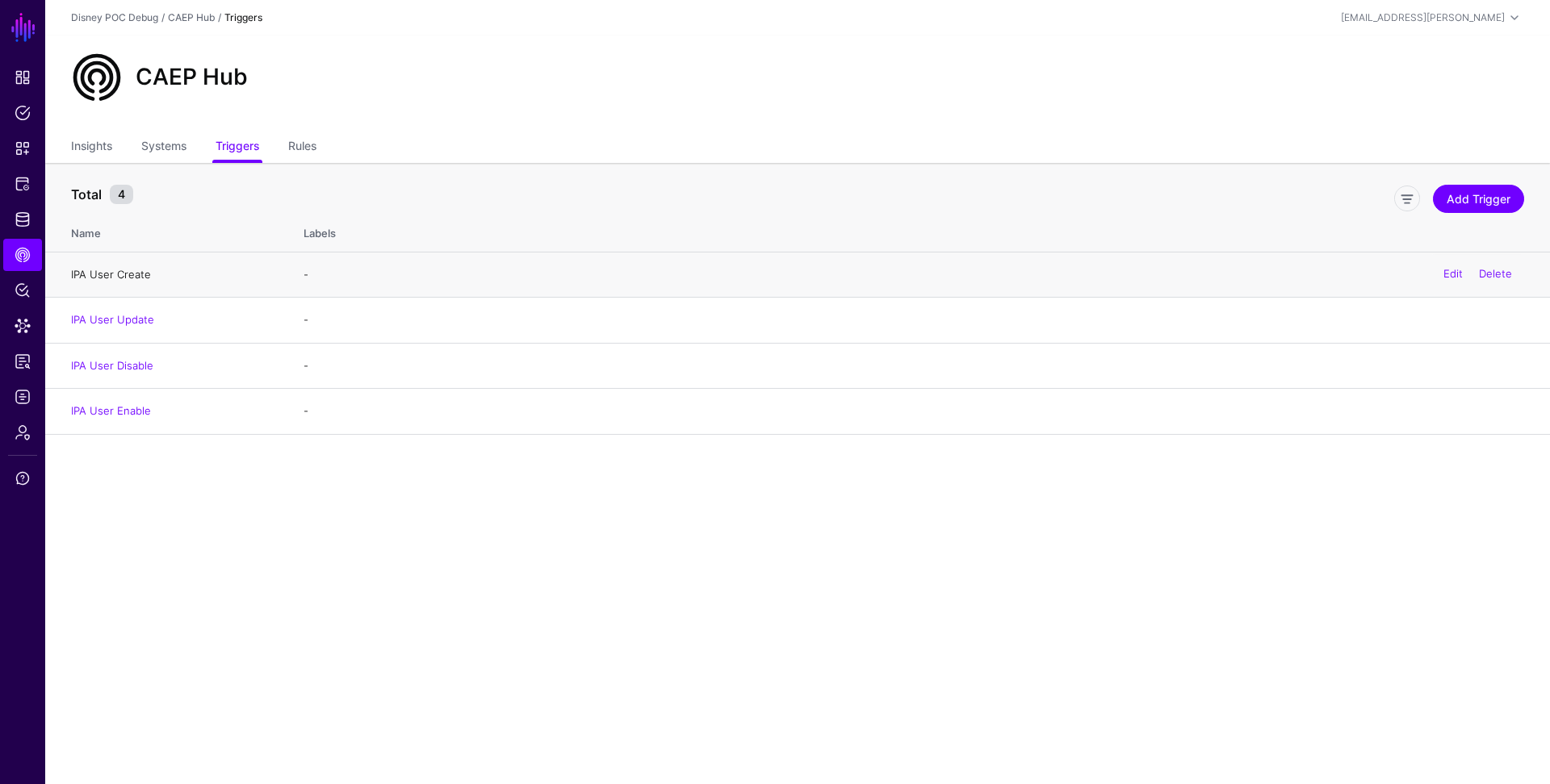
click at [133, 280] on link "IPA User Create" at bounding box center [111, 274] width 80 height 13
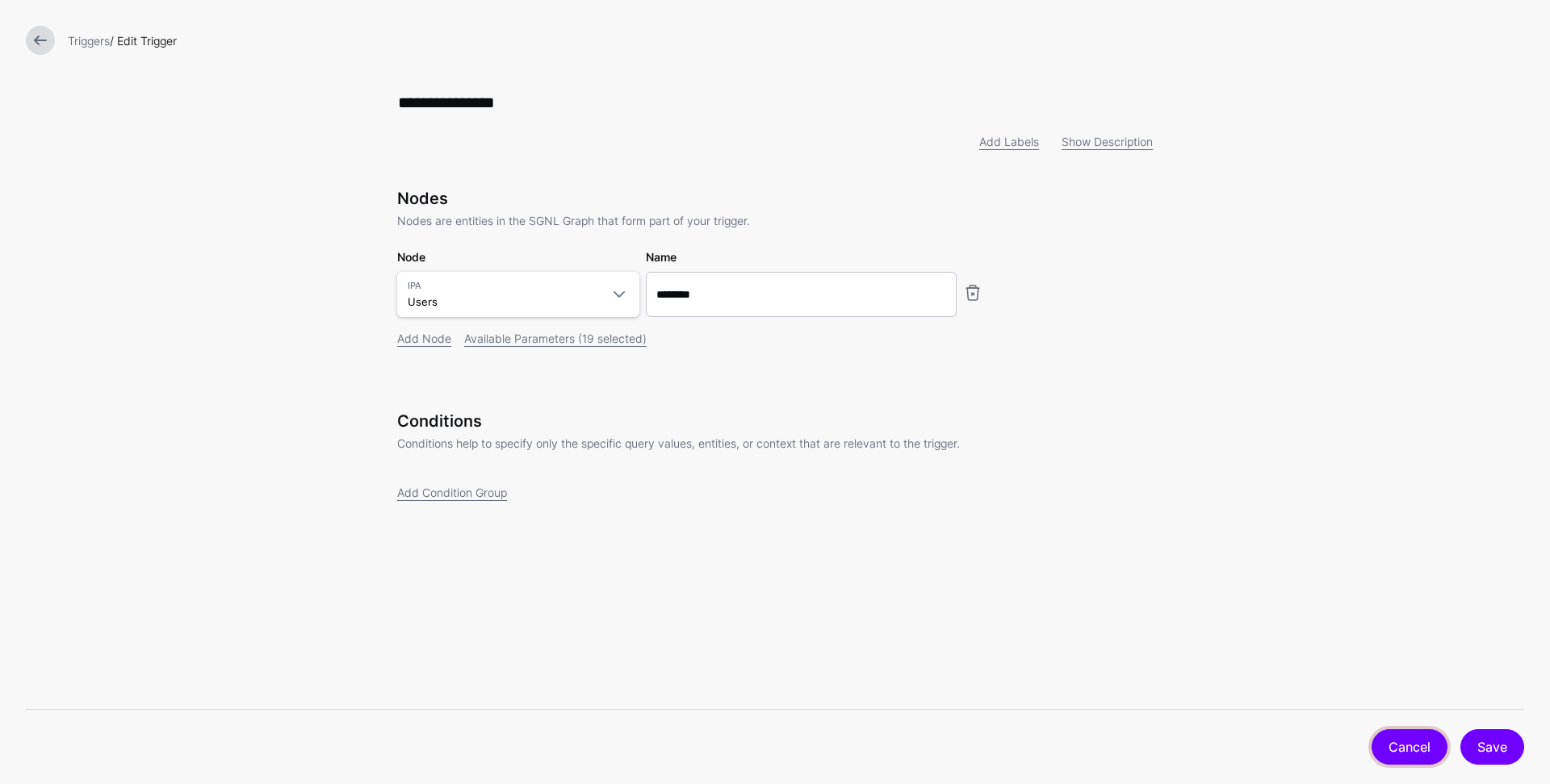
click at [1409, 743] on link "Cancel" at bounding box center [1409, 747] width 76 height 35
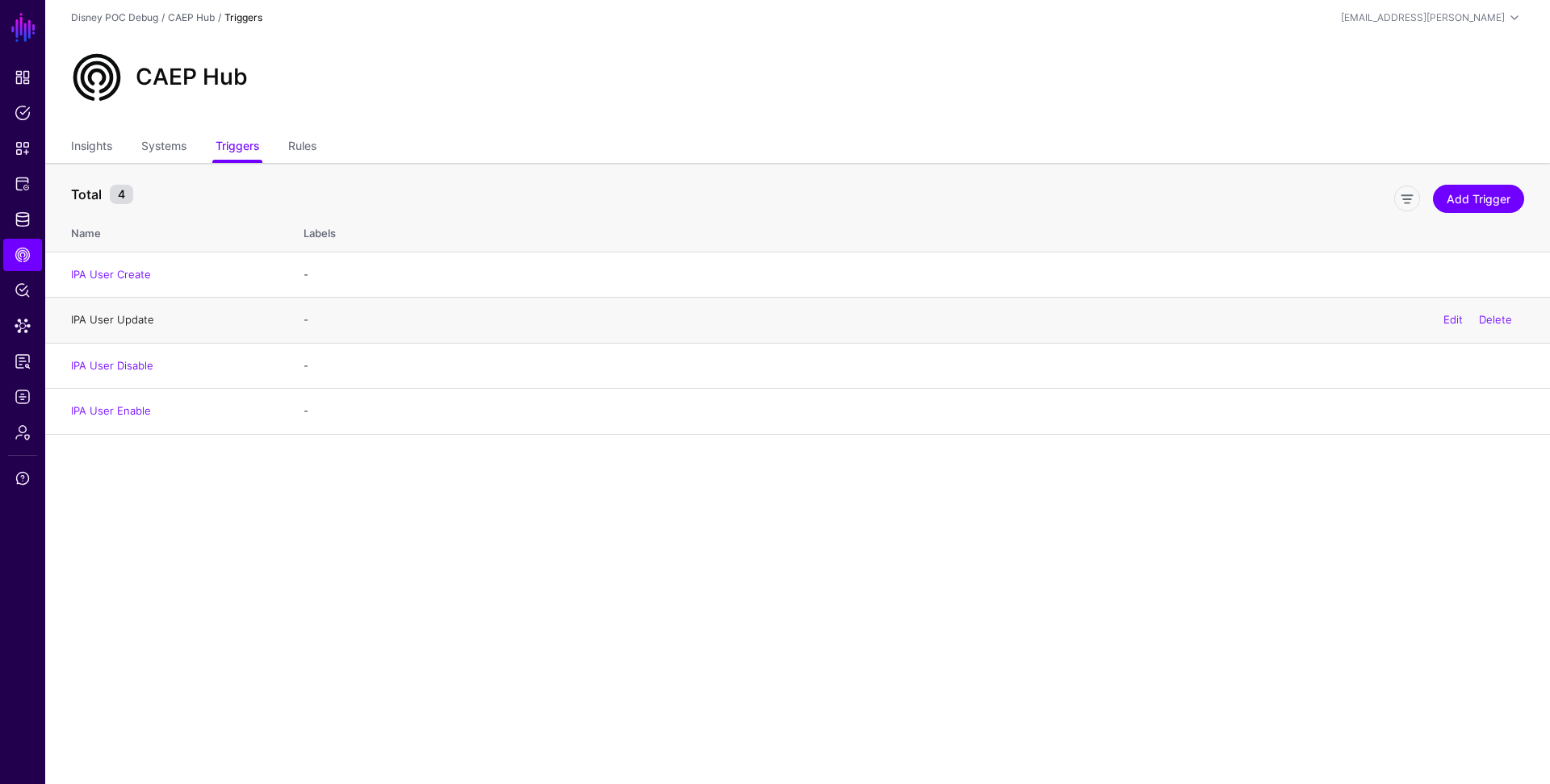
click at [128, 314] on link "IPA User Update" at bounding box center [113, 319] width 83 height 13
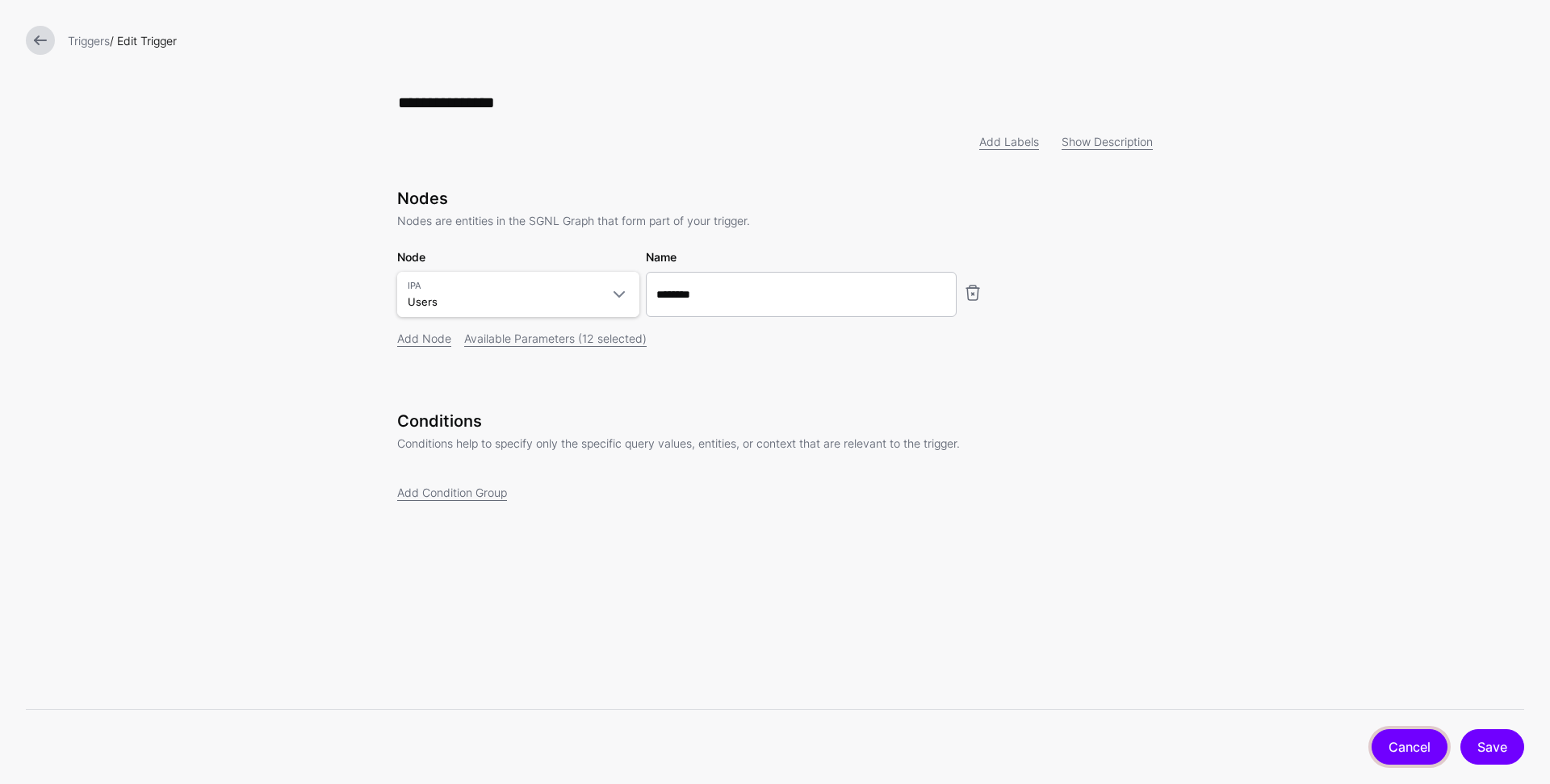
click at [1413, 749] on link "Cancel" at bounding box center [1409, 747] width 76 height 35
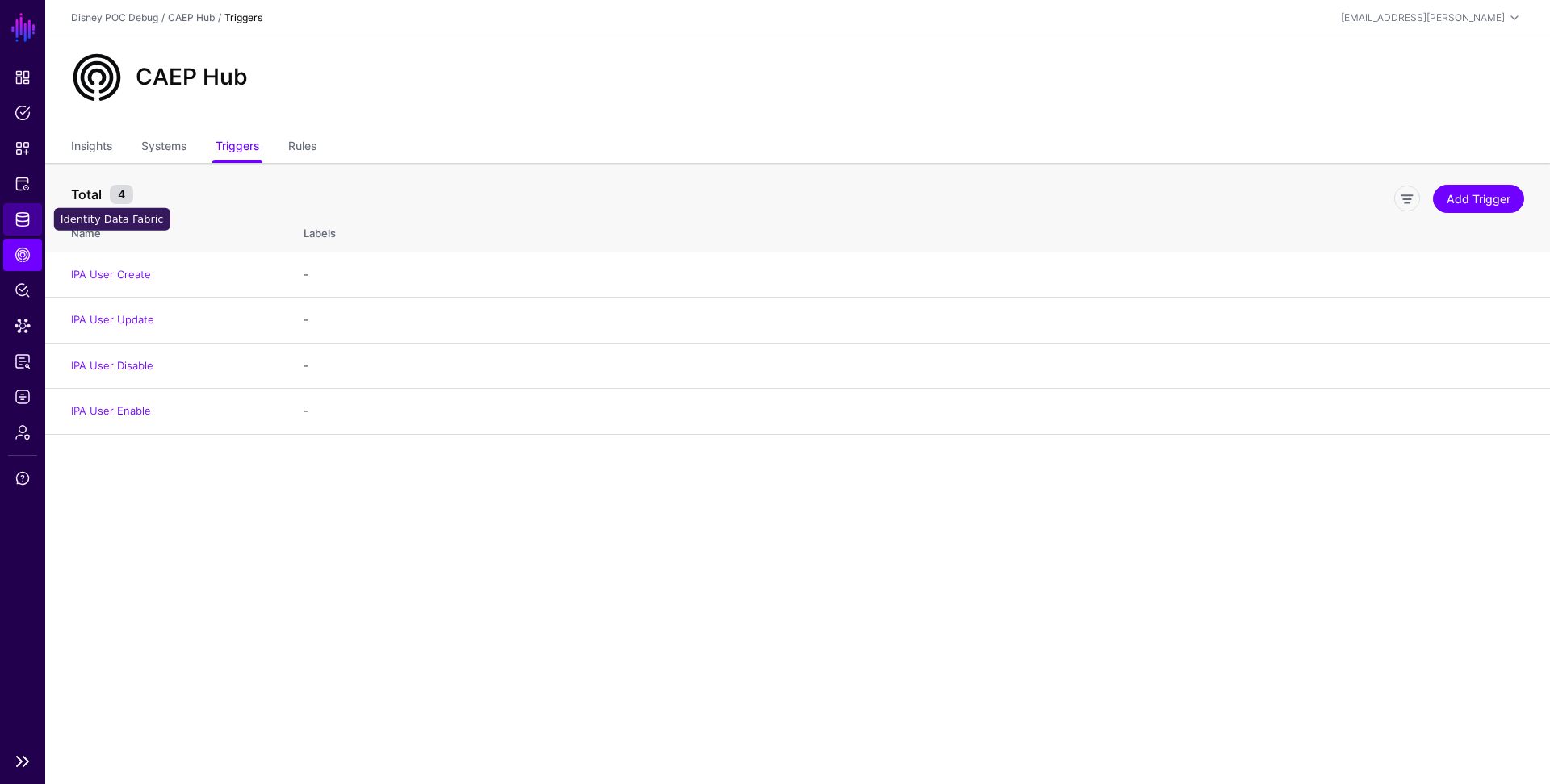
drag, startPoint x: 26, startPoint y: 222, endPoint x: 43, endPoint y: 221, distance: 17.0
click at [26, 222] on span "Identity Data Fabric" at bounding box center [23, 220] width 16 height 16
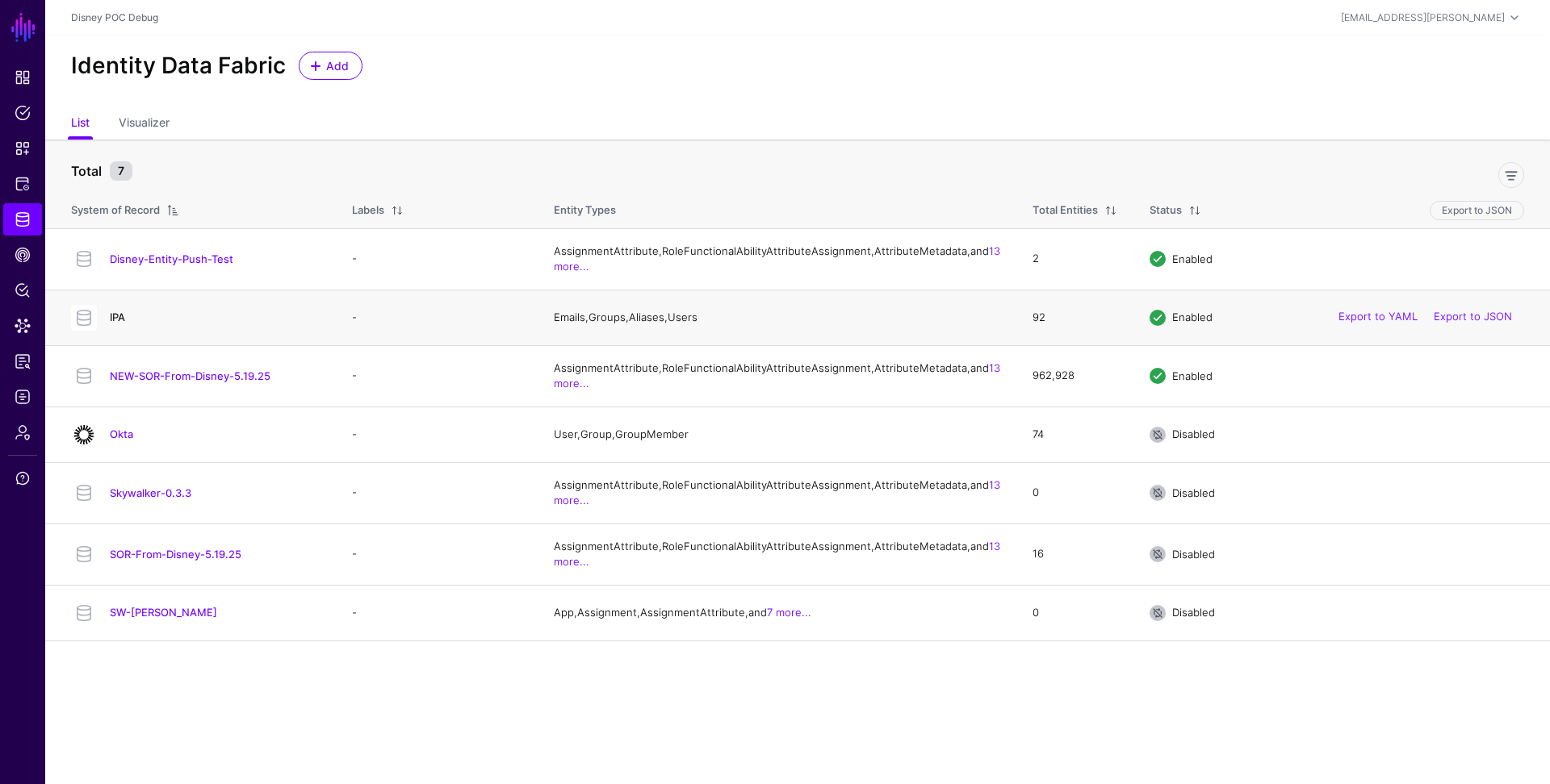
click at [120, 324] on link "IPA" at bounding box center [117, 317] width 15 height 13
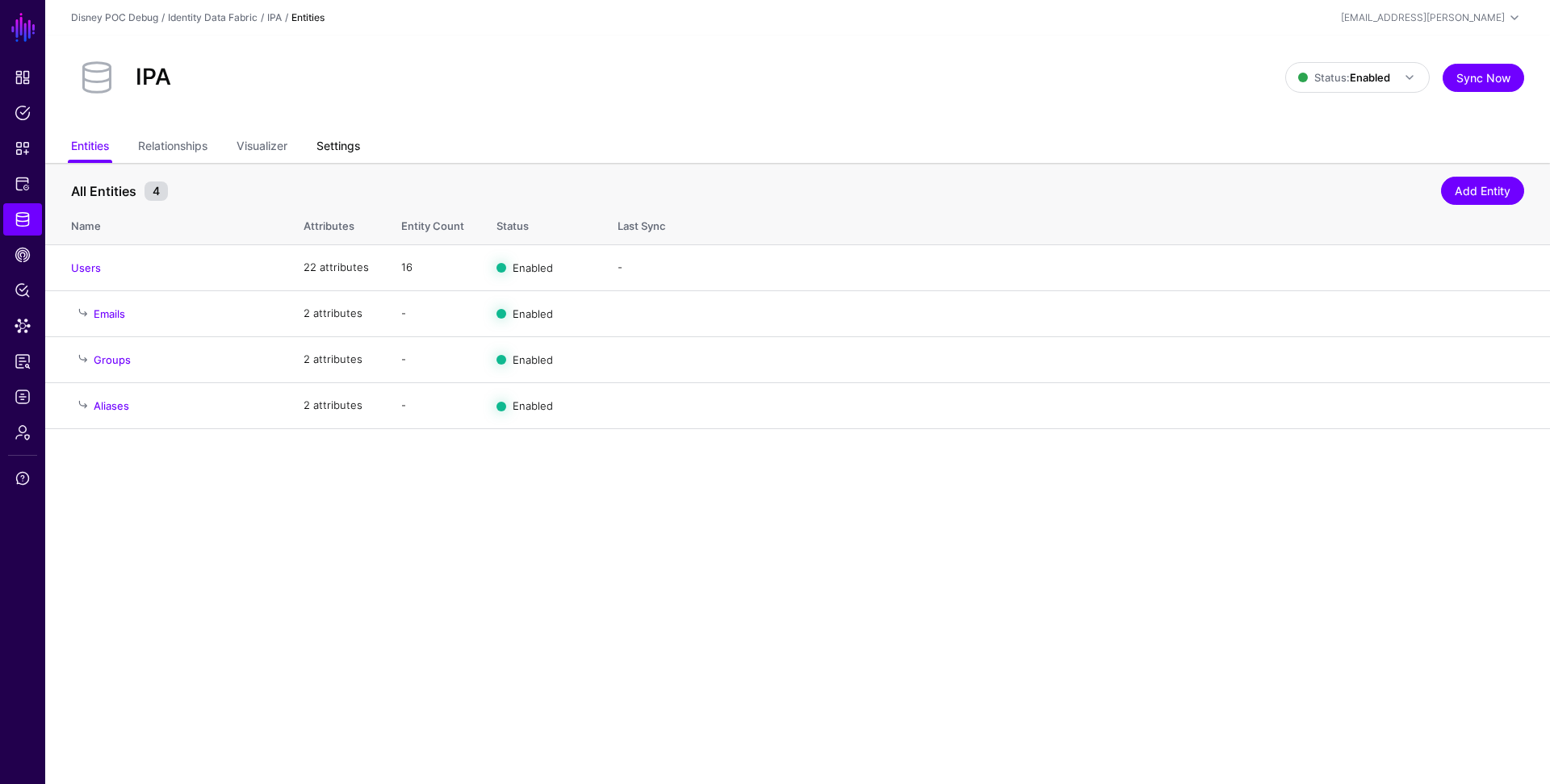
click at [351, 141] on link "Settings" at bounding box center [338, 147] width 43 height 31
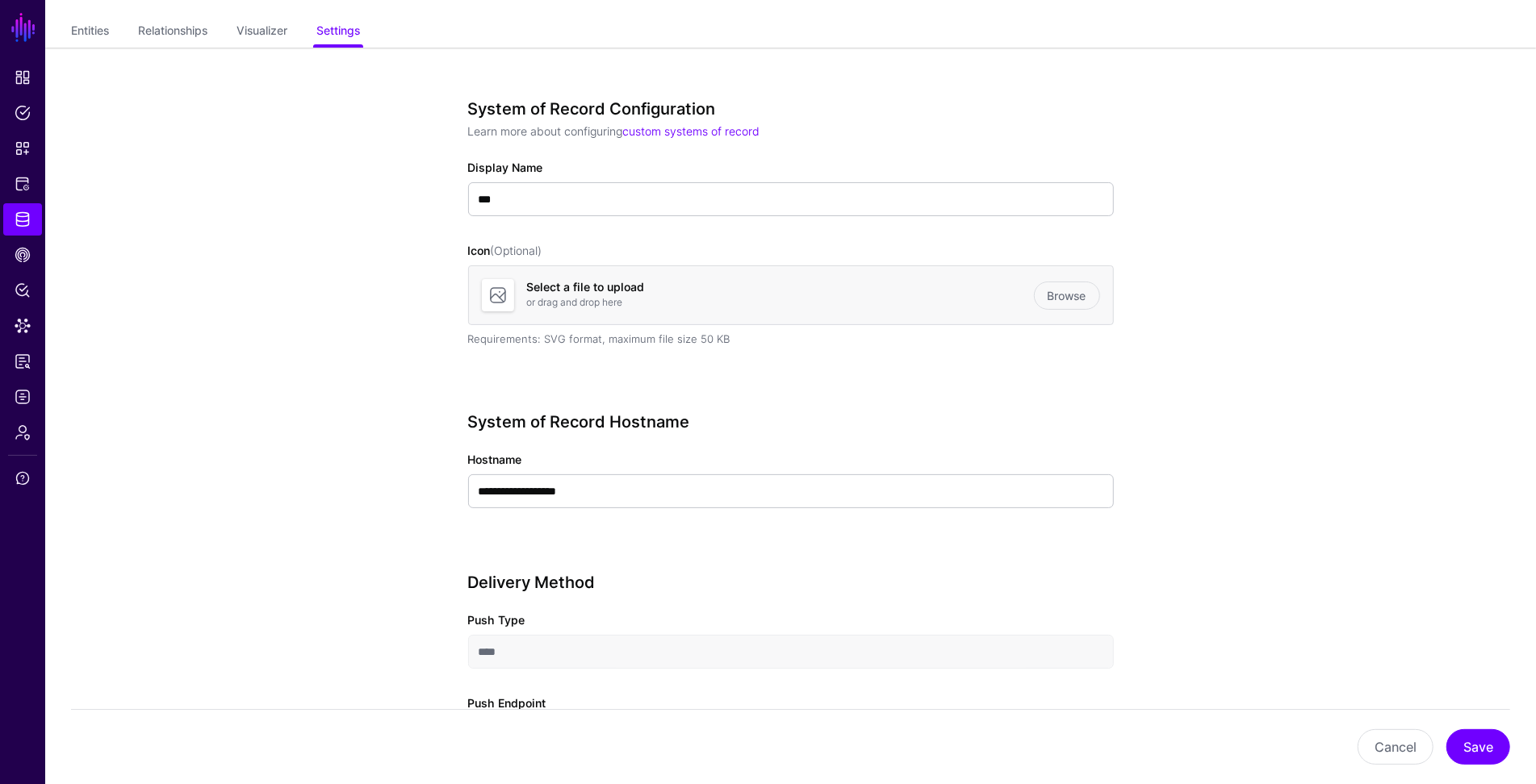
scroll to position [86, 0]
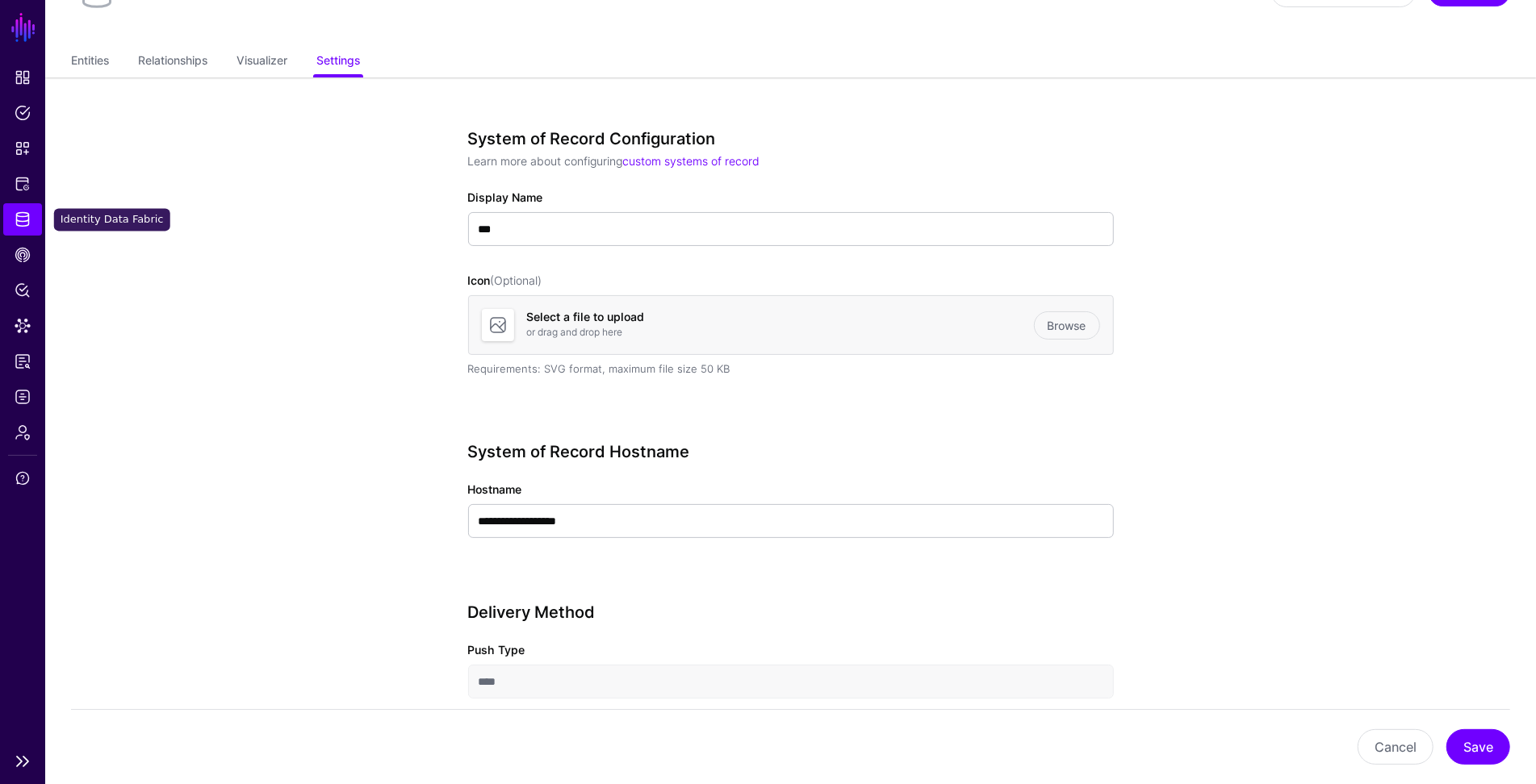
click at [27, 218] on span "Identity Data Fabric" at bounding box center [23, 220] width 16 height 16
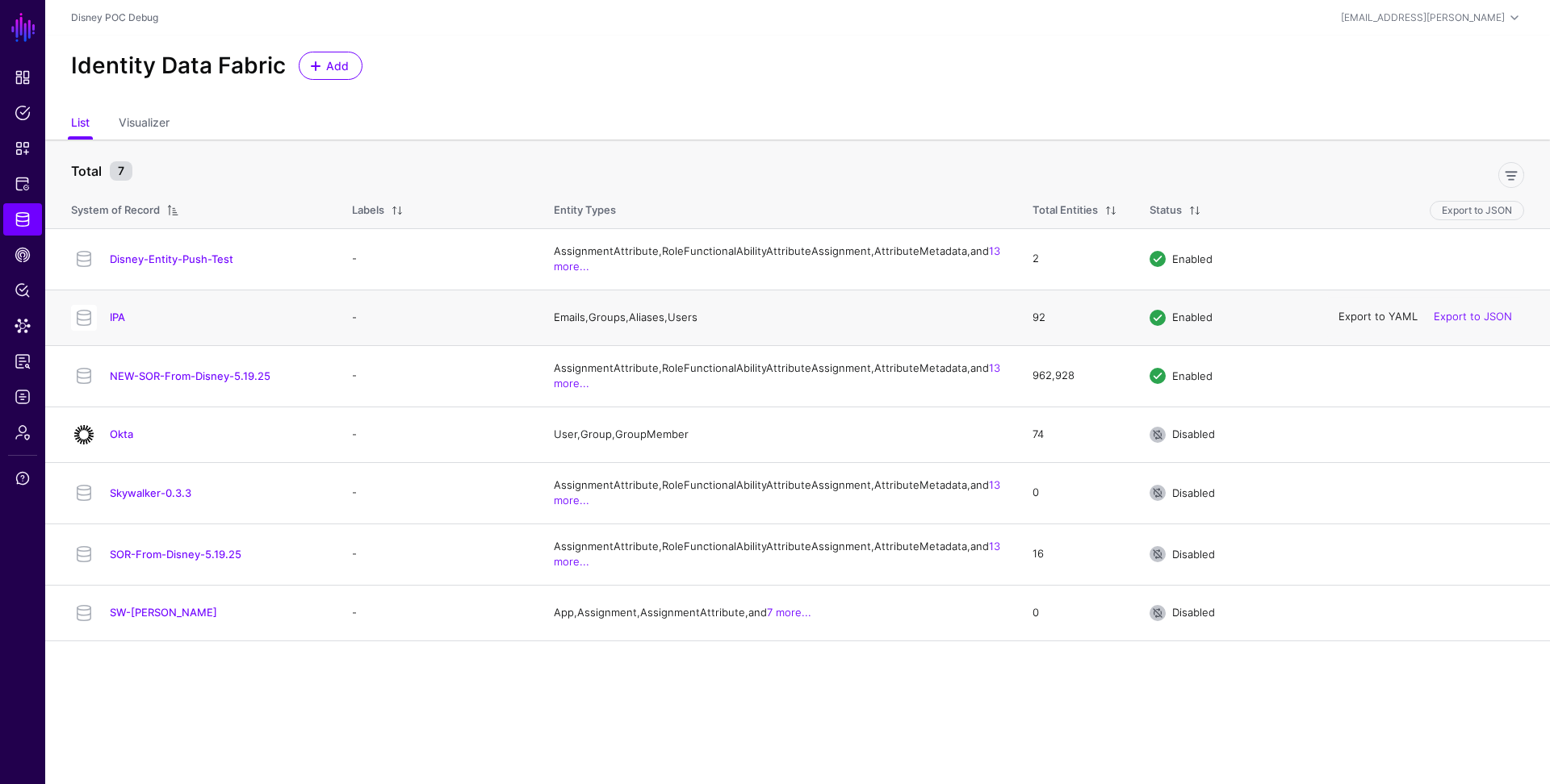
click at [1385, 324] on link "Export to YAML" at bounding box center [1377, 317] width 79 height 13
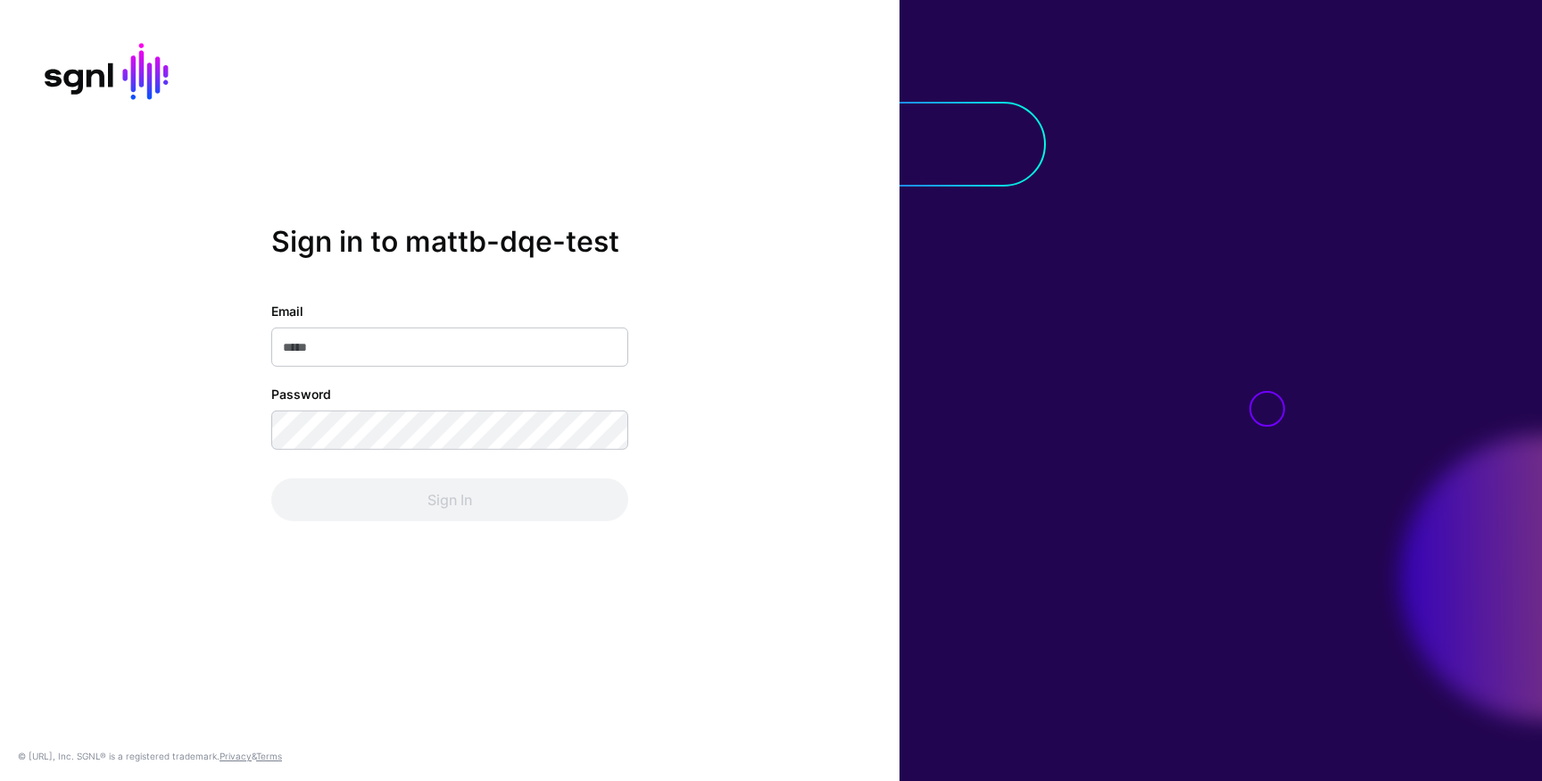
click at [439, 345] on input "Email" at bounding box center [449, 347] width 357 height 39
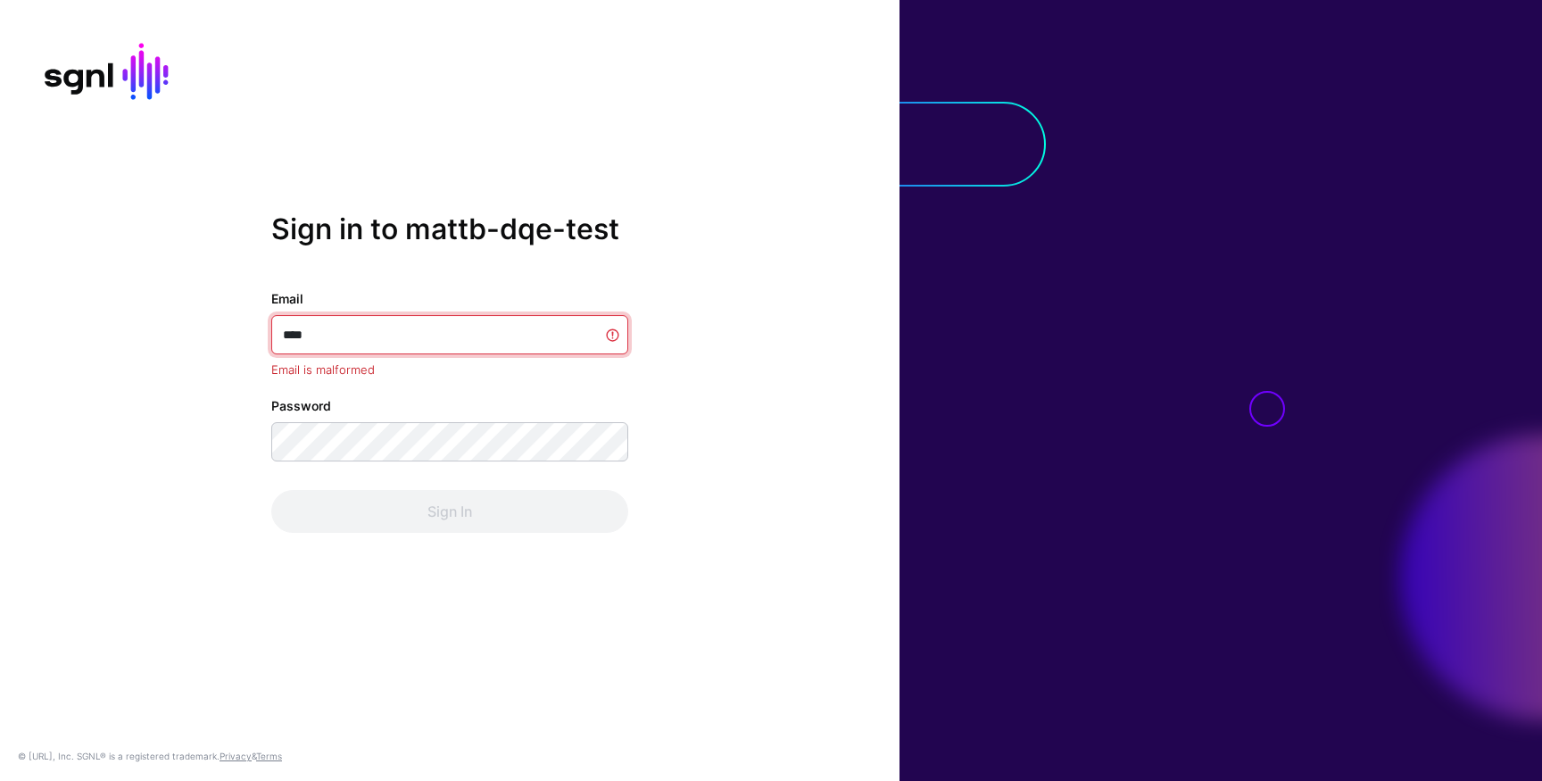
type input "**********"
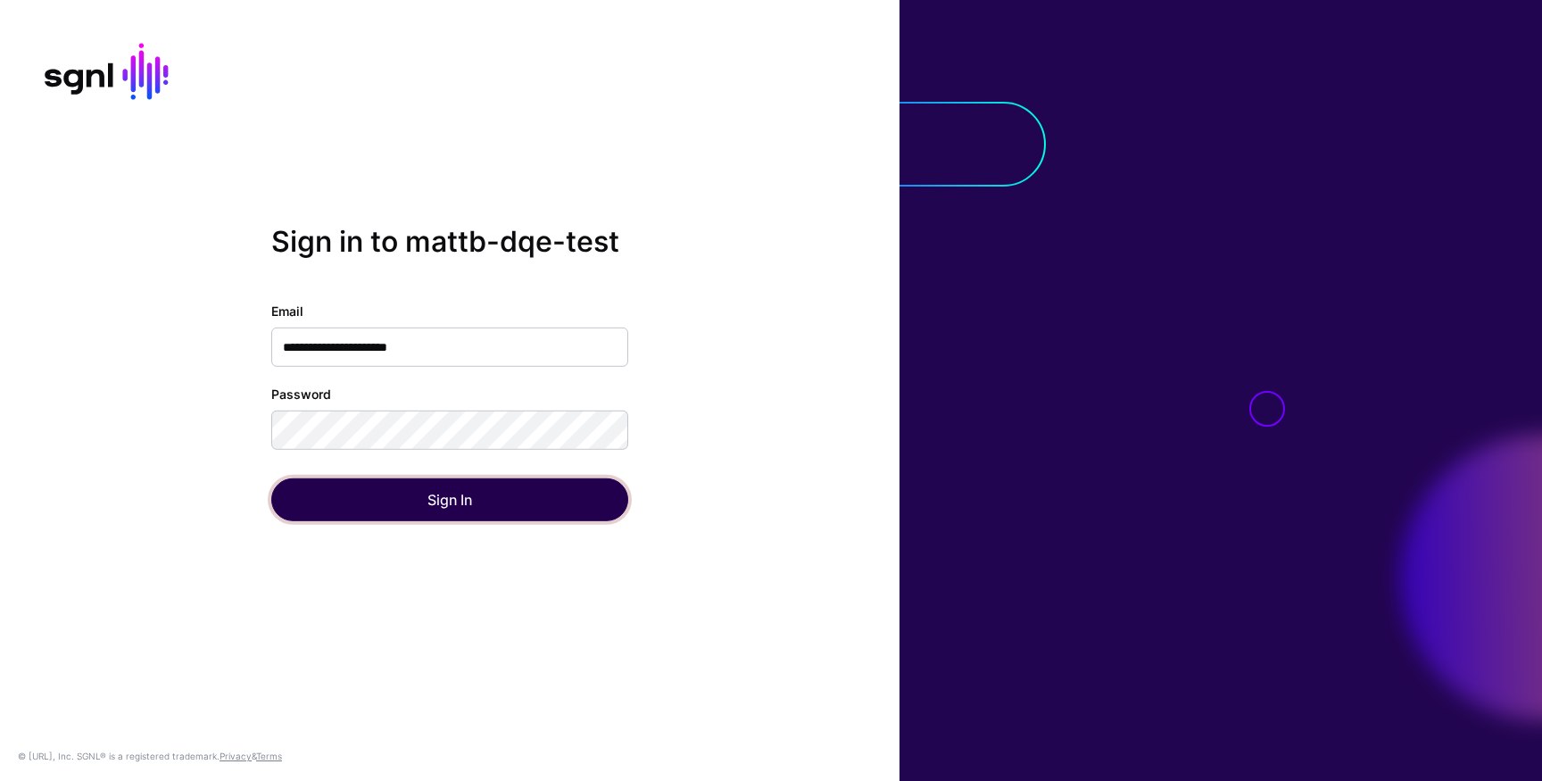
click at [435, 514] on button "Sign In" at bounding box center [449, 499] width 357 height 43
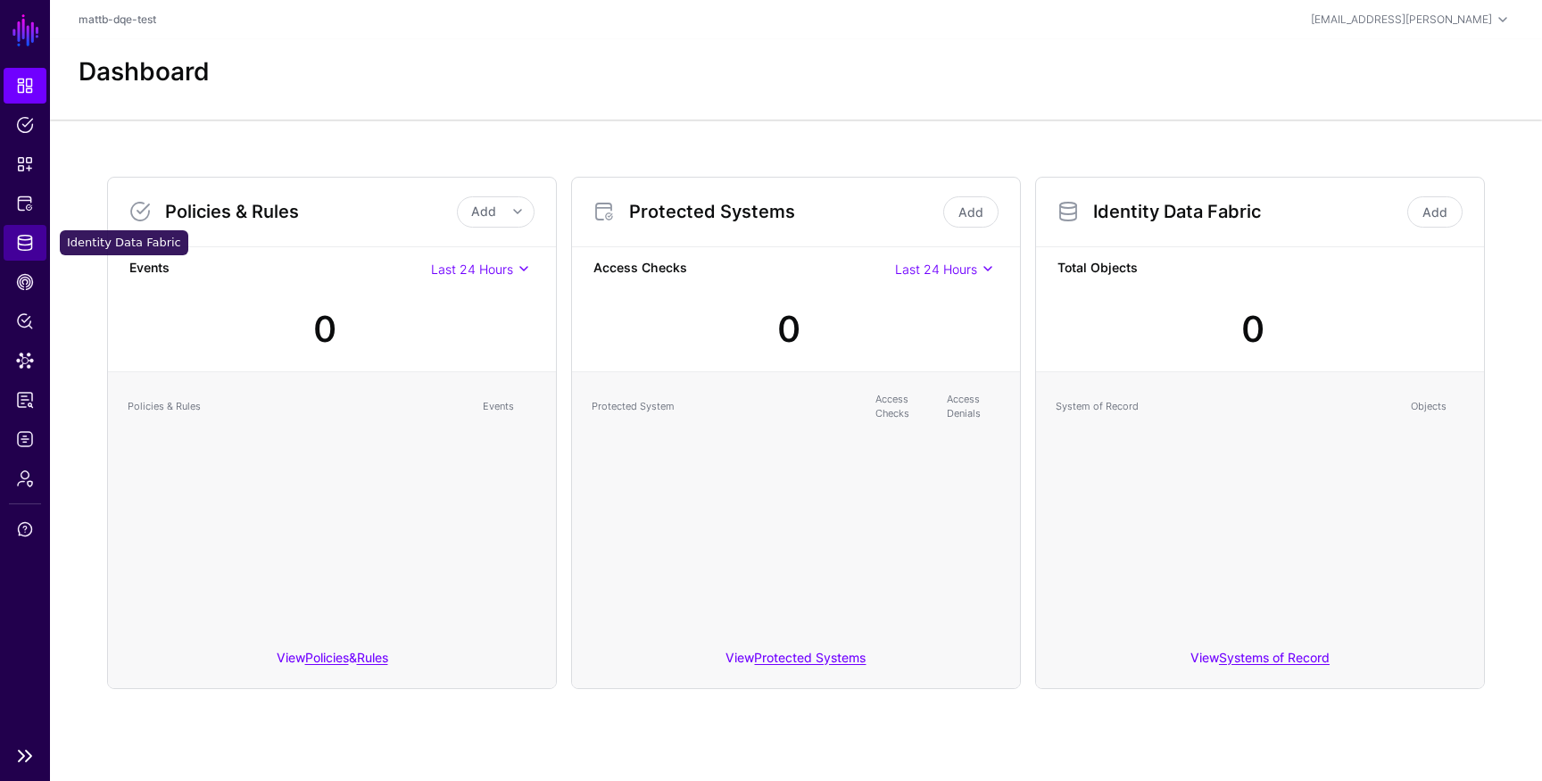
click at [28, 241] on span "Identity Data Fabric" at bounding box center [25, 243] width 18 height 18
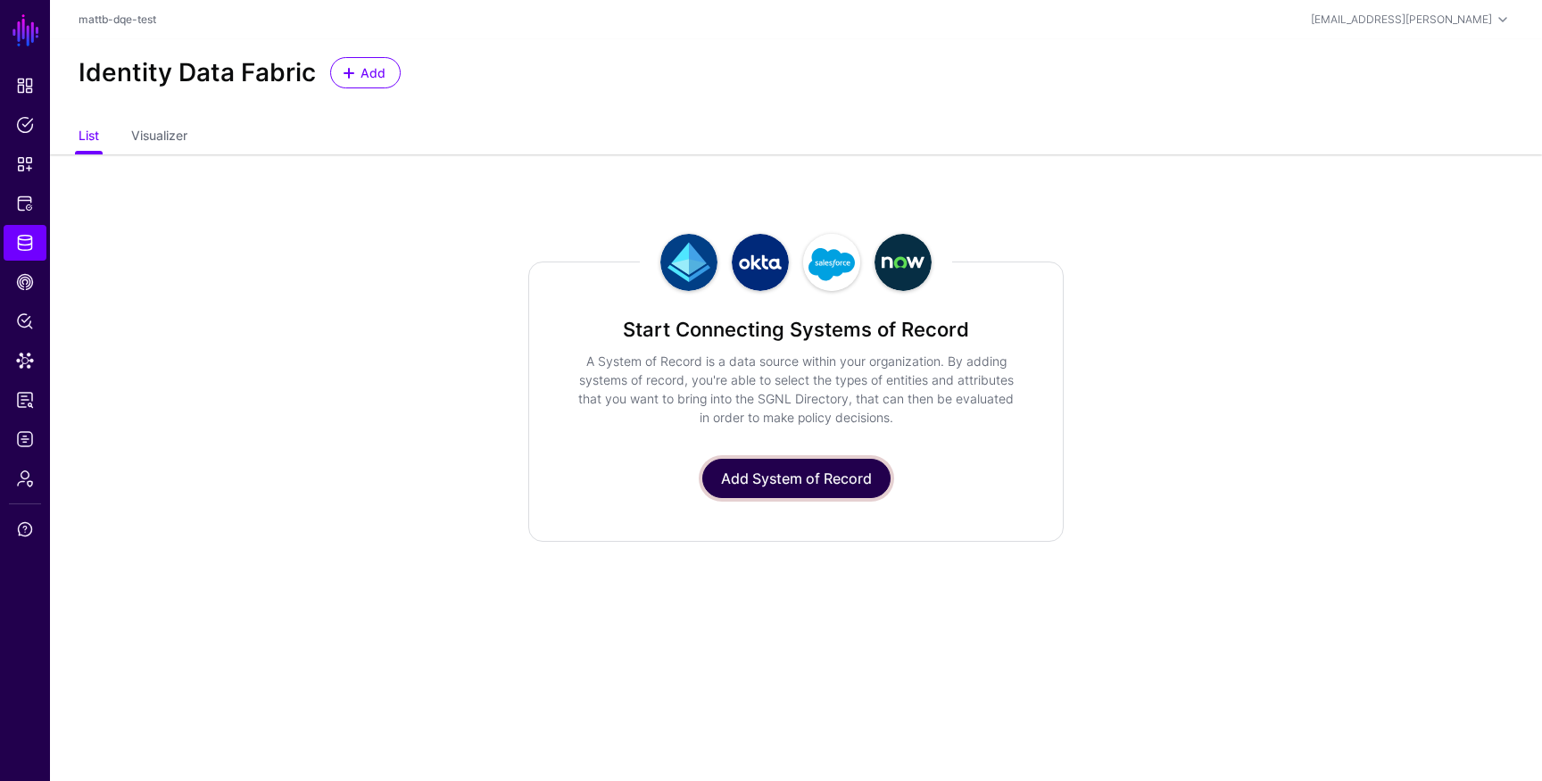
click at [821, 478] on link "Add System of Record" at bounding box center [796, 478] width 188 height 39
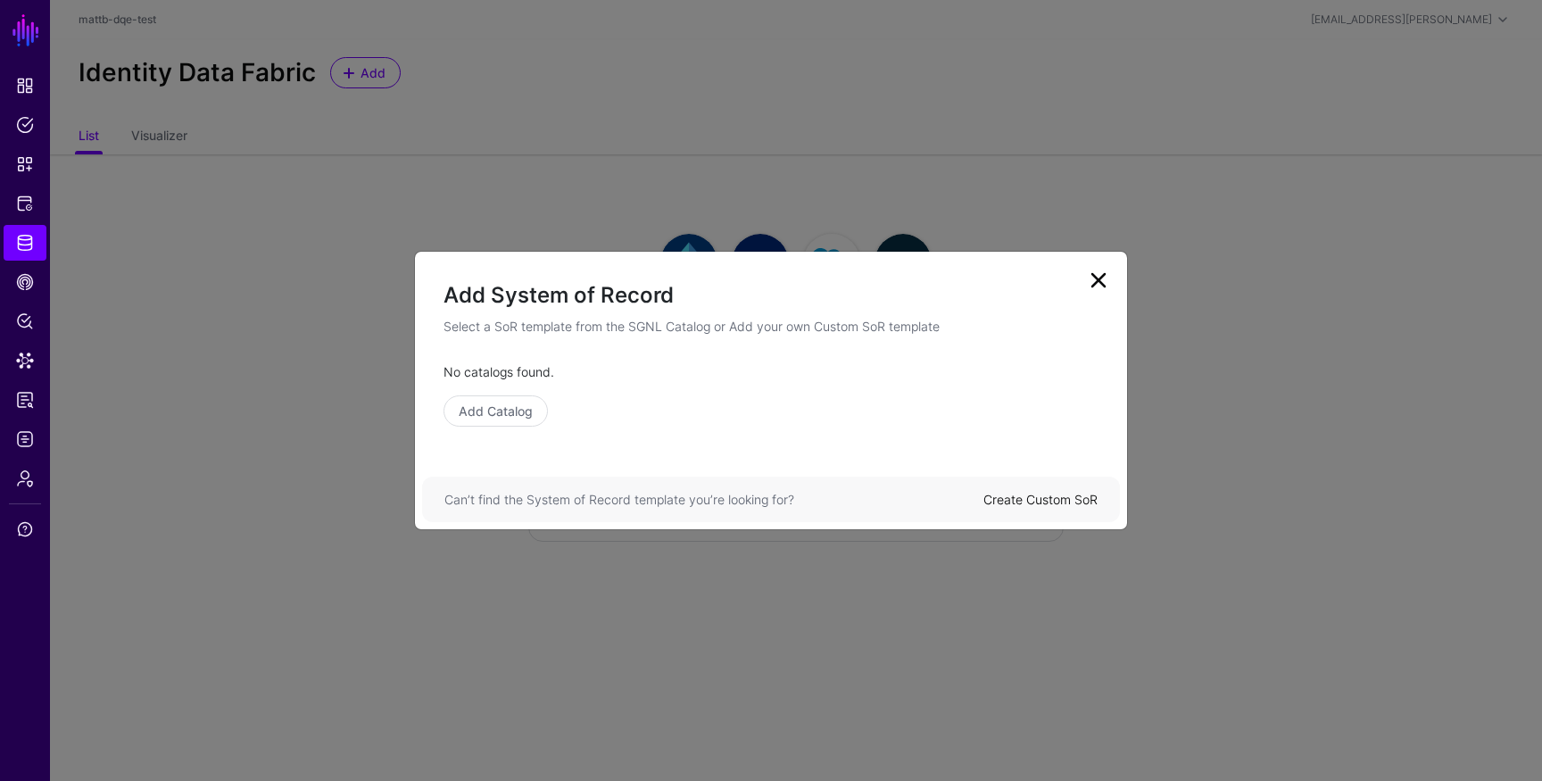
click at [1056, 511] on div "Can’t find the System of Record template you’re looking for? Create Custom SoR" at bounding box center [771, 500] width 698 height 46
click at [1045, 501] on link "Create Custom SoR" at bounding box center [1041, 499] width 114 height 15
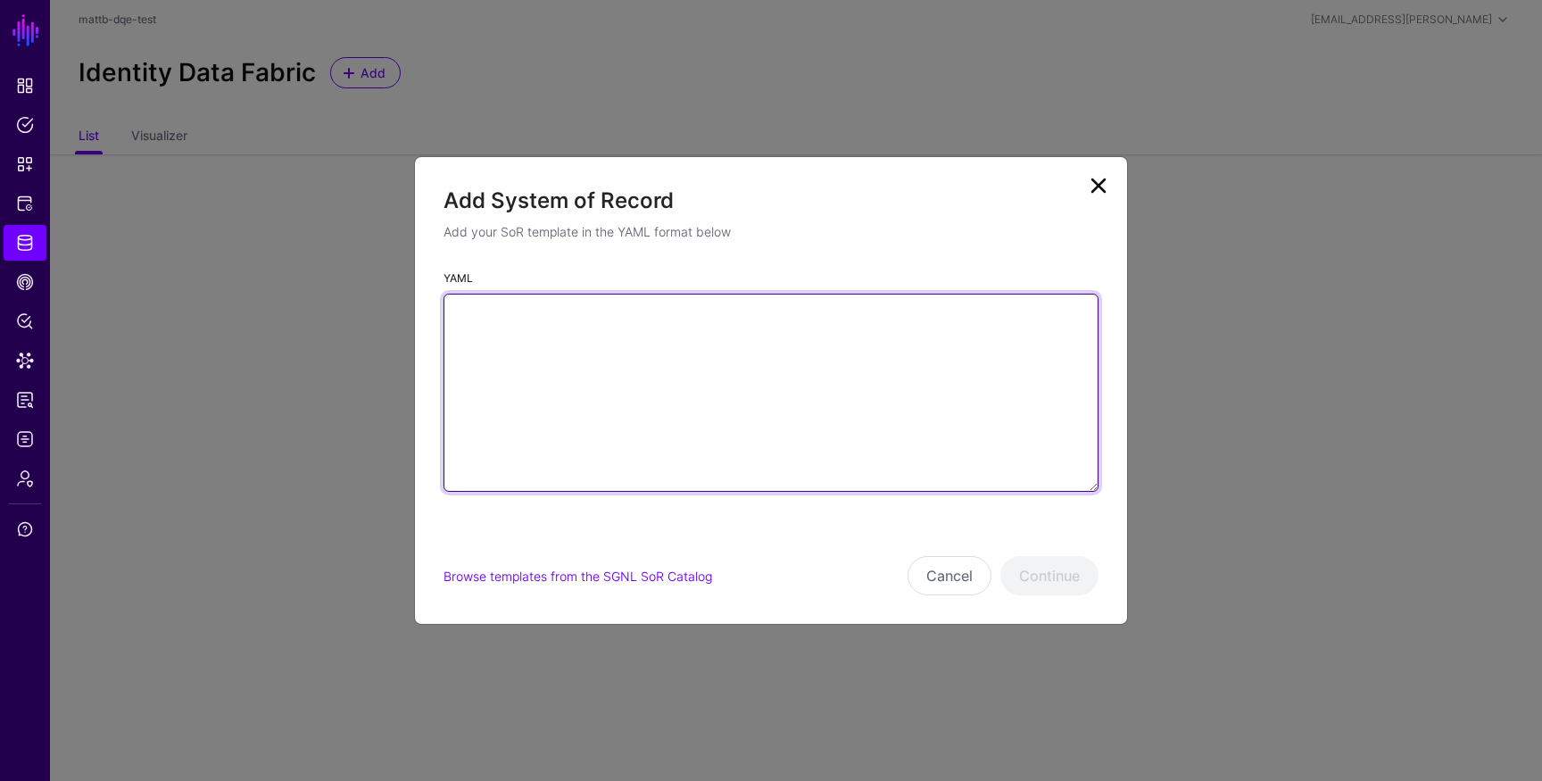
click at [649, 349] on textarea "YAML" at bounding box center [771, 393] width 655 height 198
paste textarea "**********"
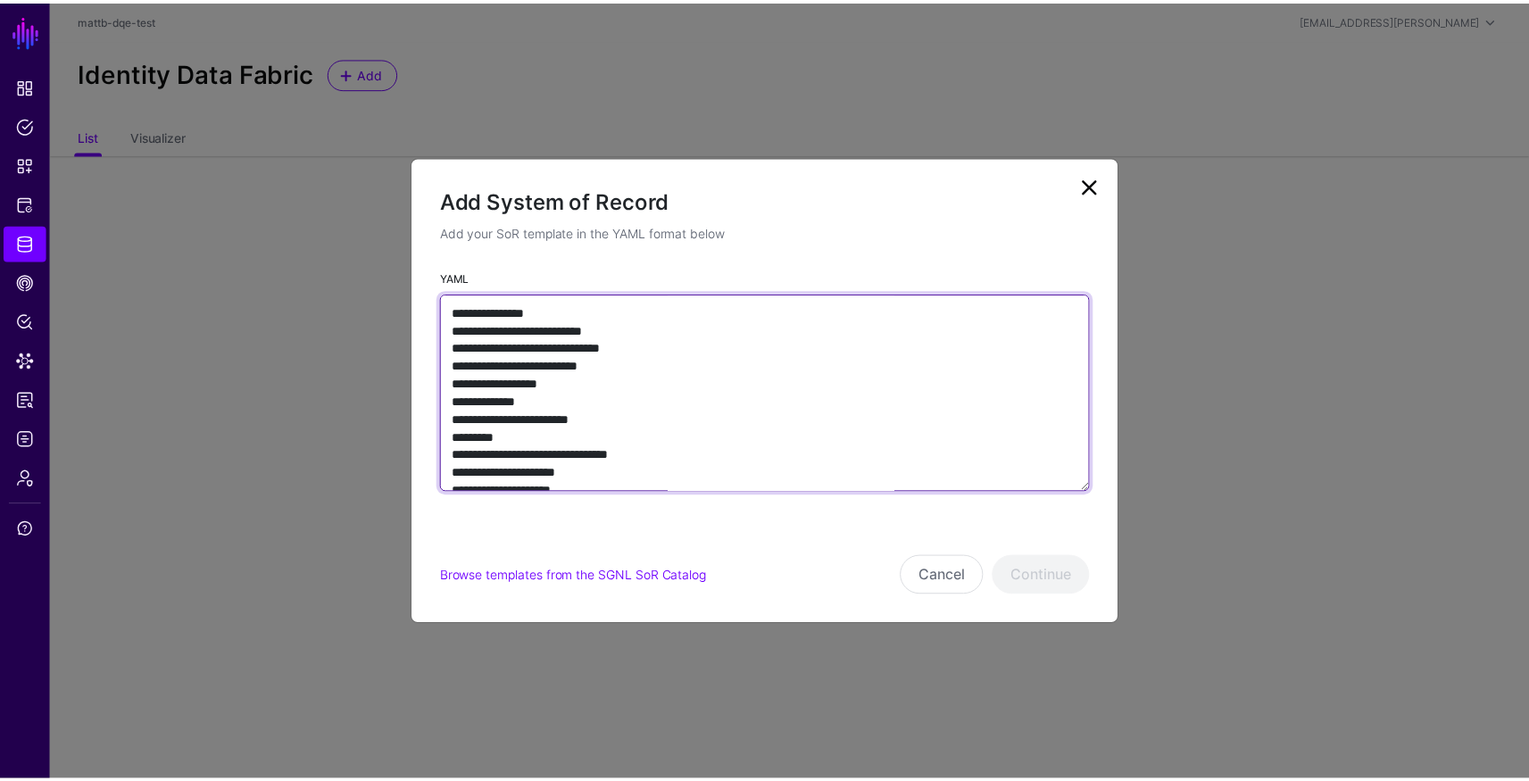
scroll to position [5452, 0]
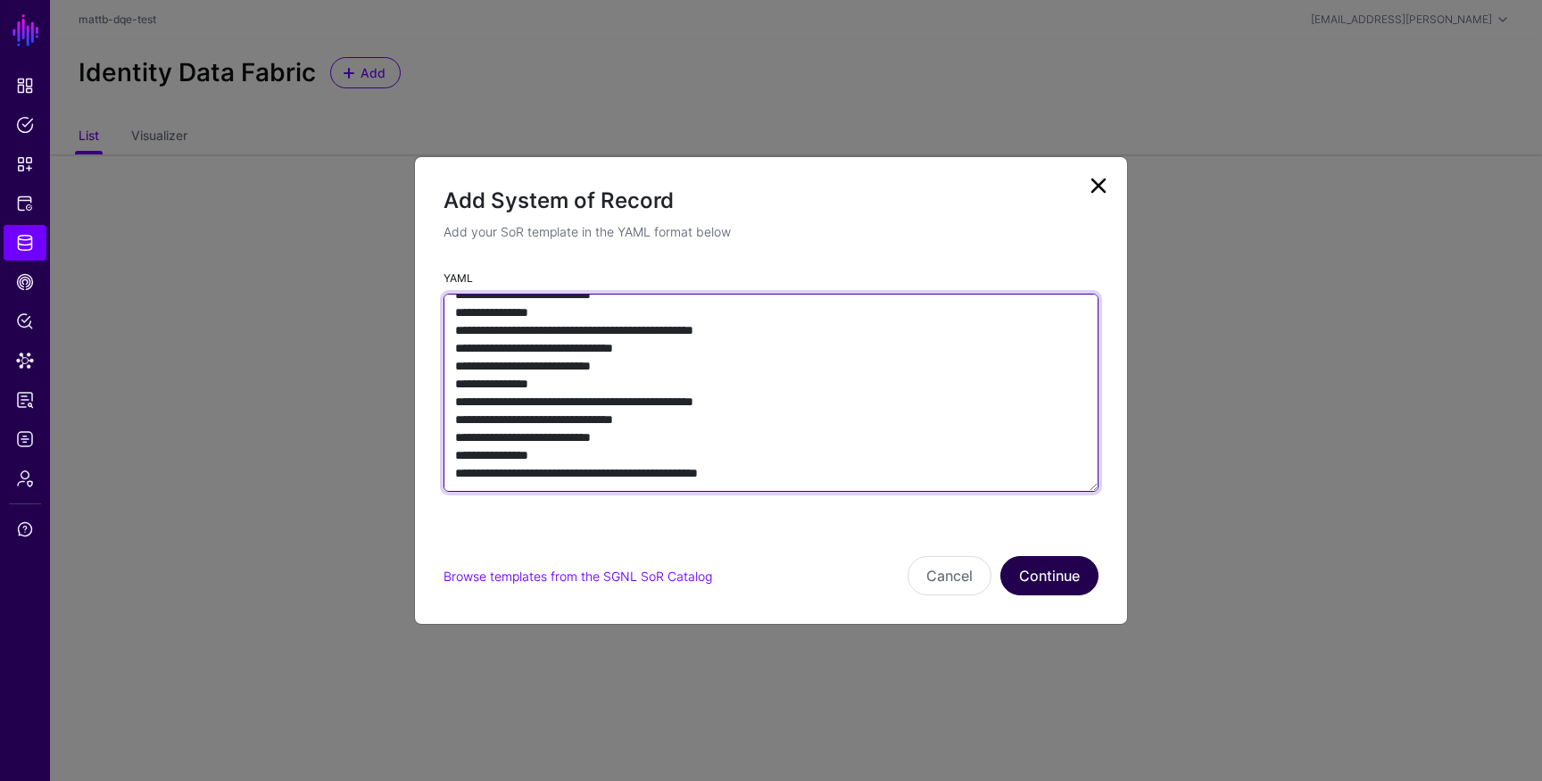
type textarea "**********"
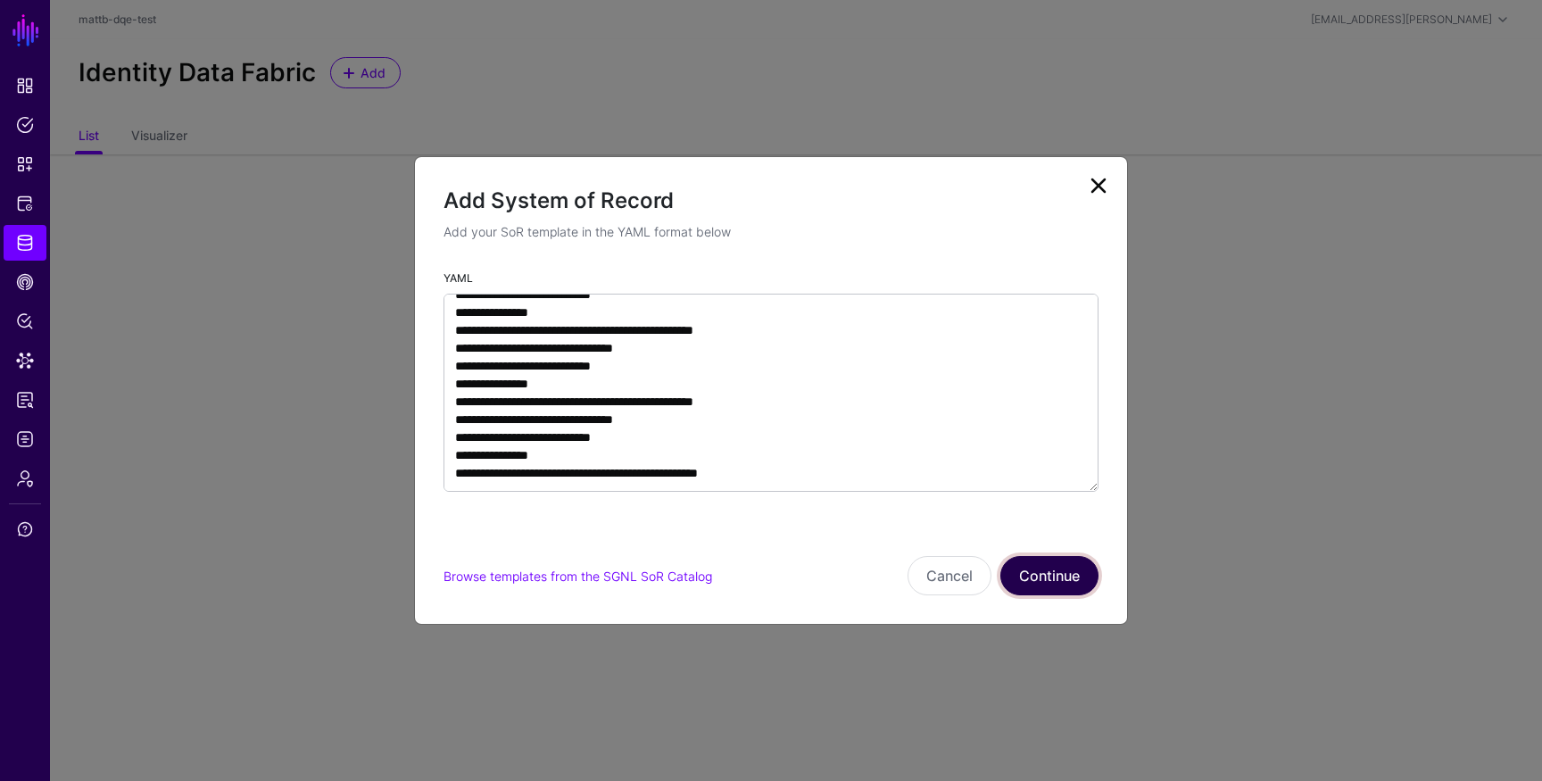
click at [1042, 577] on button "Continue" at bounding box center [1049, 575] width 98 height 39
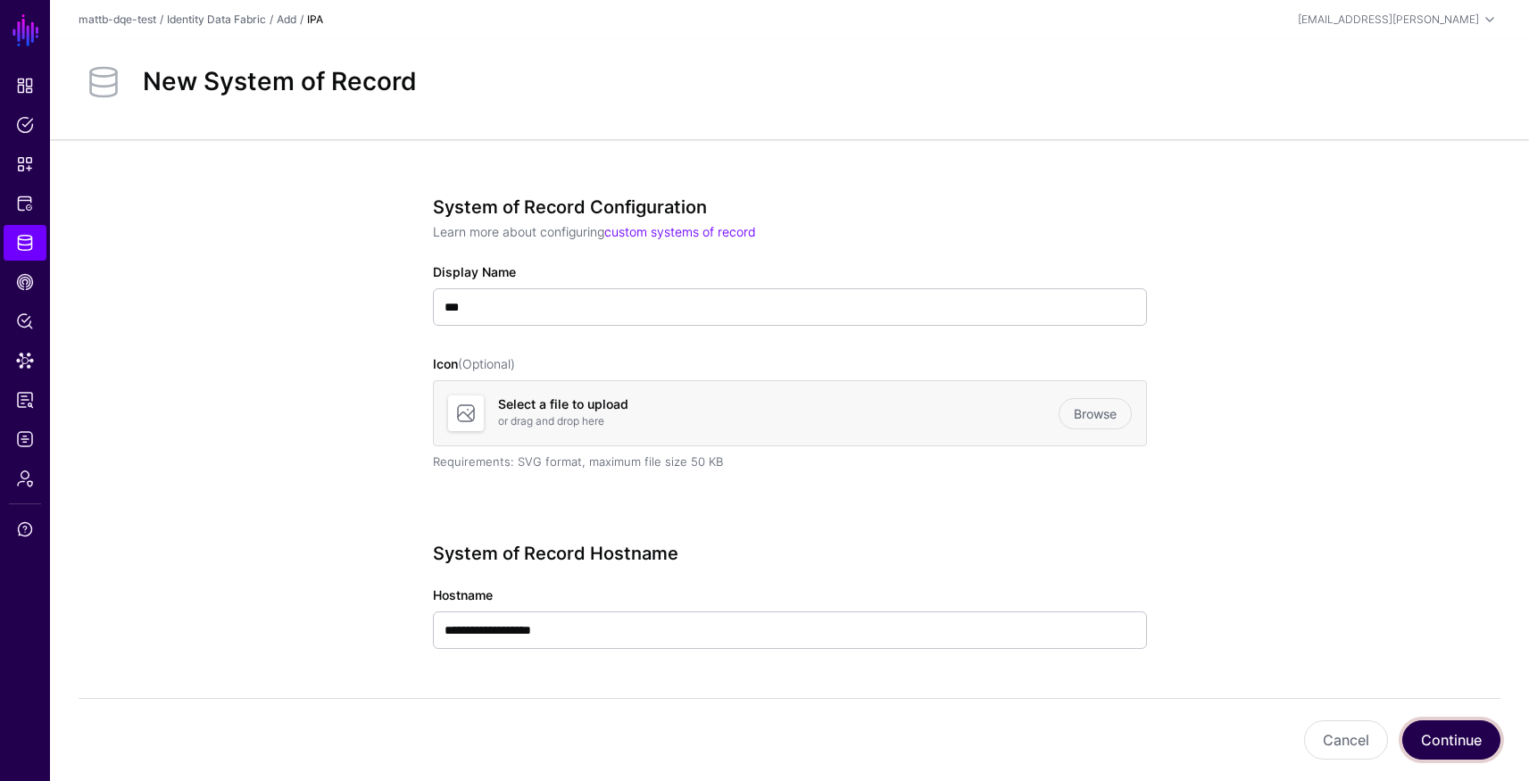
click at [1466, 738] on button "Continue" at bounding box center [1451, 739] width 98 height 39
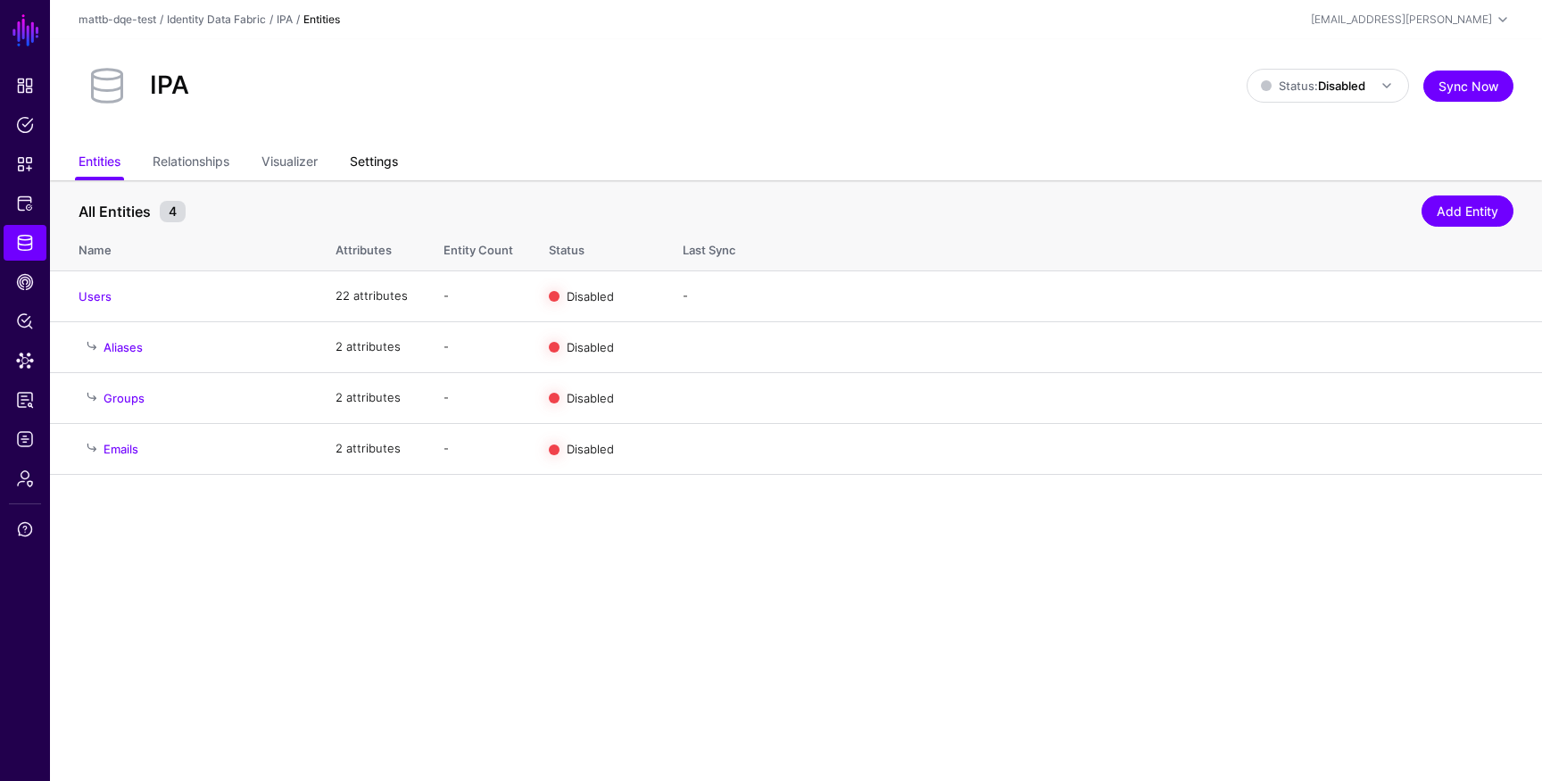
click at [371, 160] on link "Settings" at bounding box center [374, 163] width 48 height 34
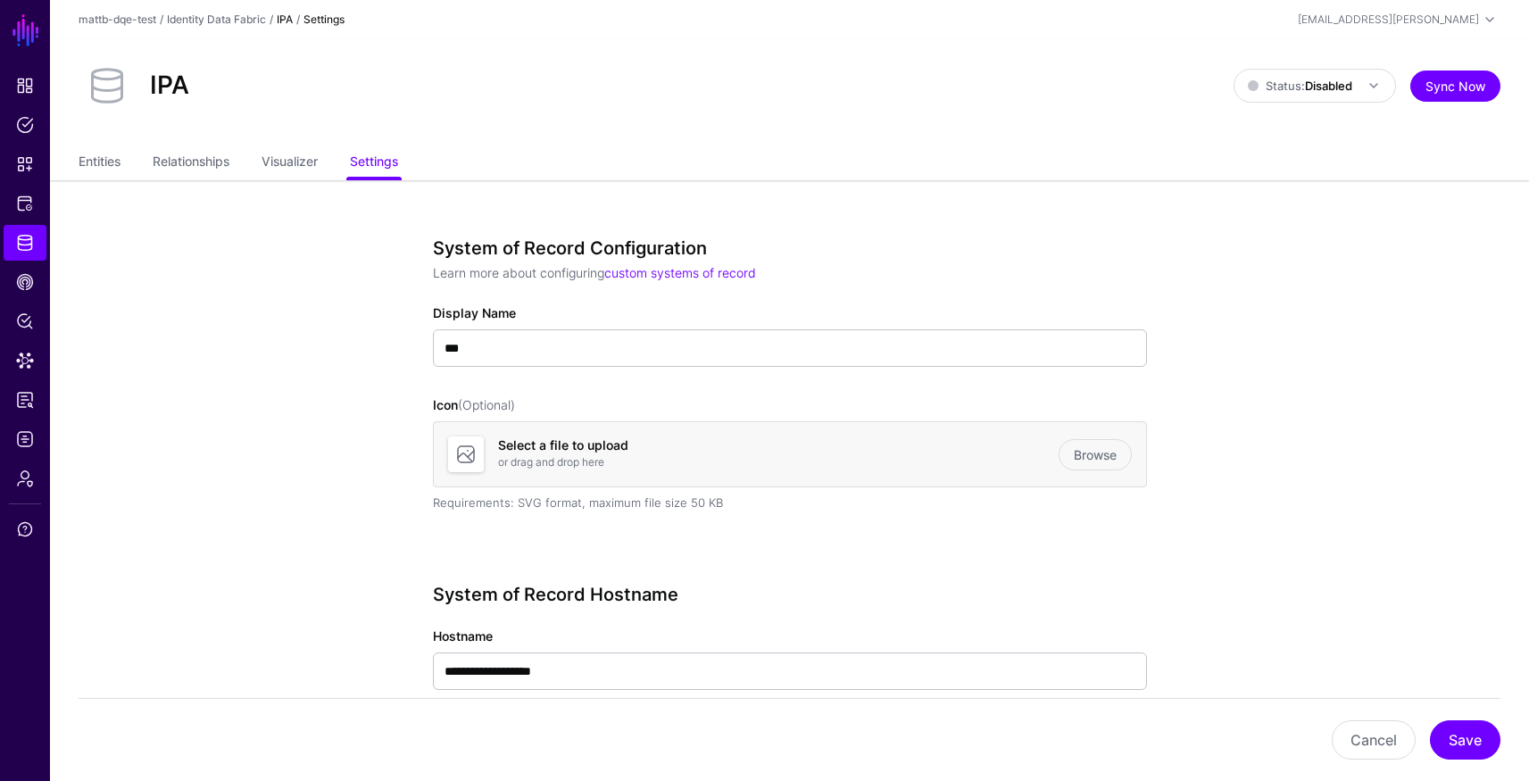
scroll to position [708, 0]
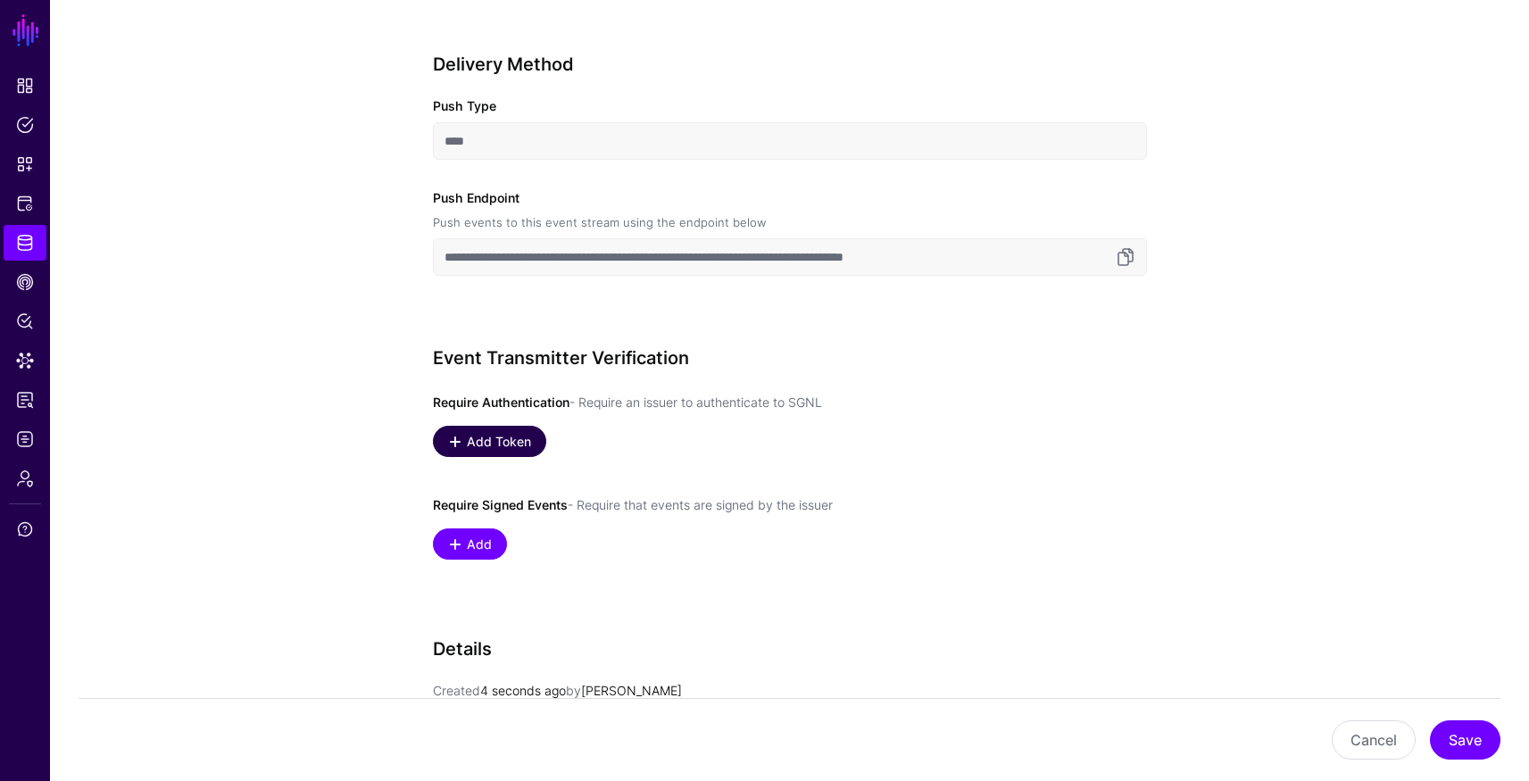
click at [511, 436] on span "Add Token" at bounding box center [498, 441] width 69 height 19
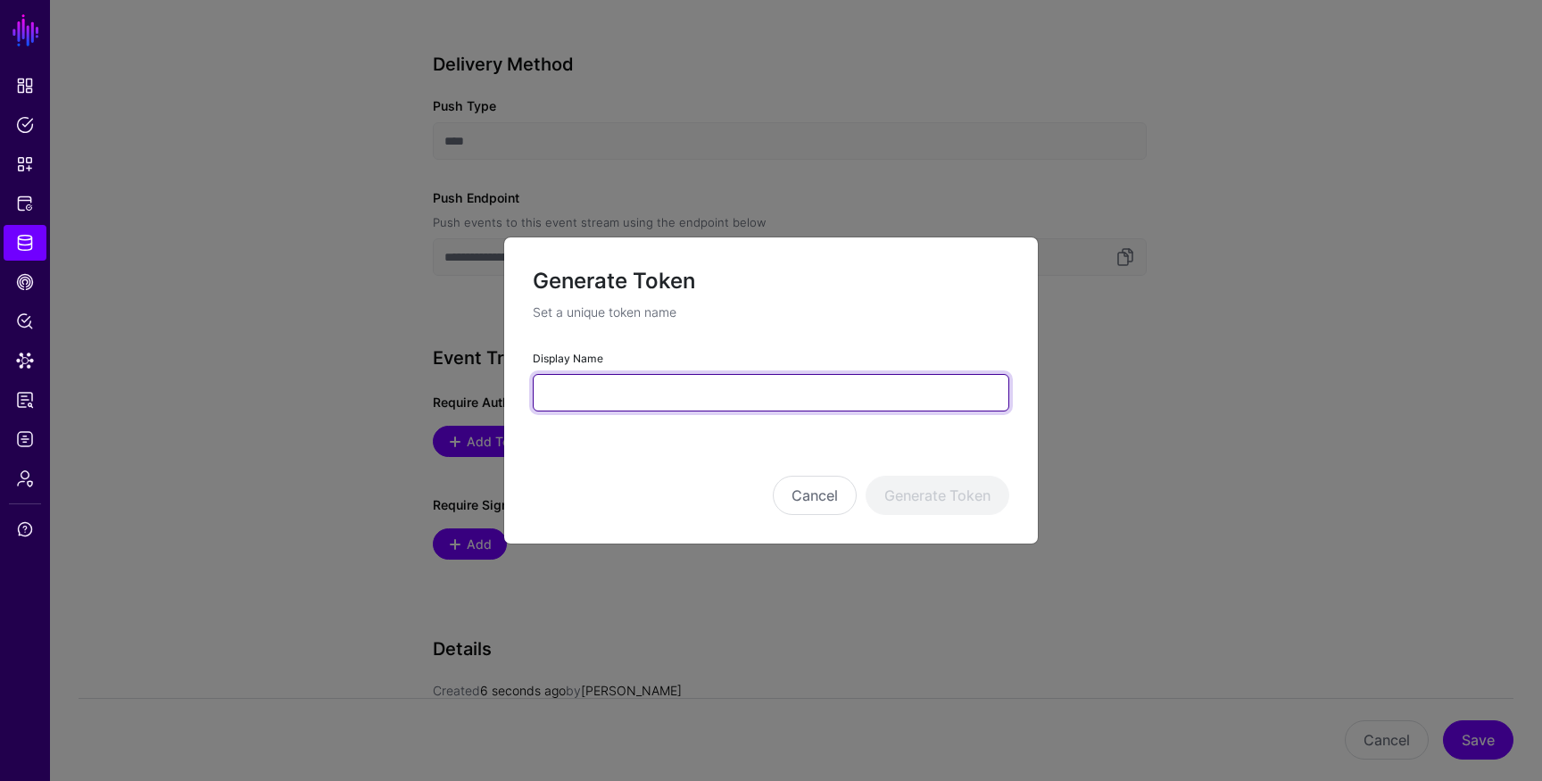
click at [656, 392] on input "Display Name" at bounding box center [771, 392] width 477 height 37
type input "**********"
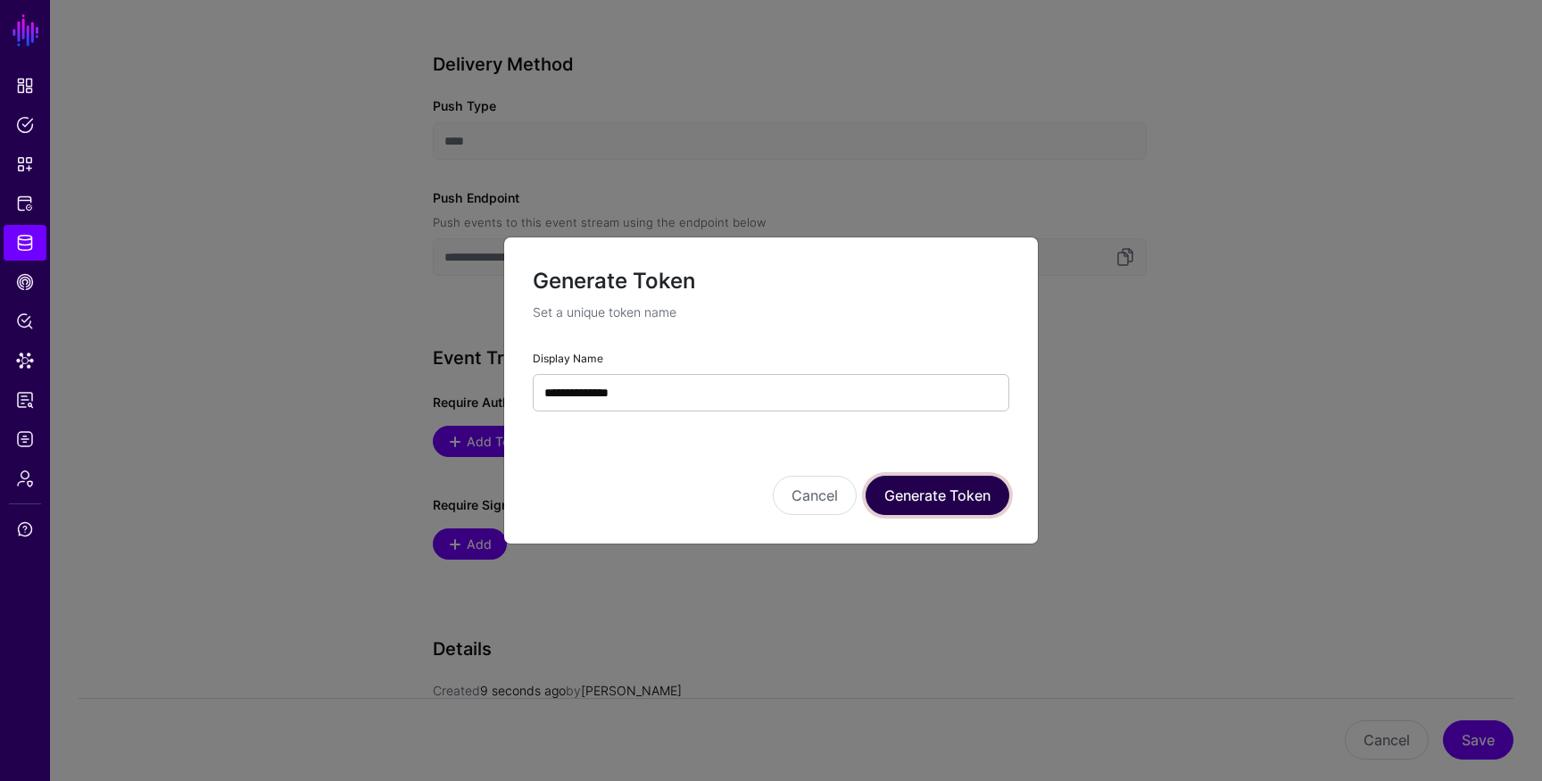
click at [947, 494] on button "Generate Token" at bounding box center [938, 495] width 144 height 39
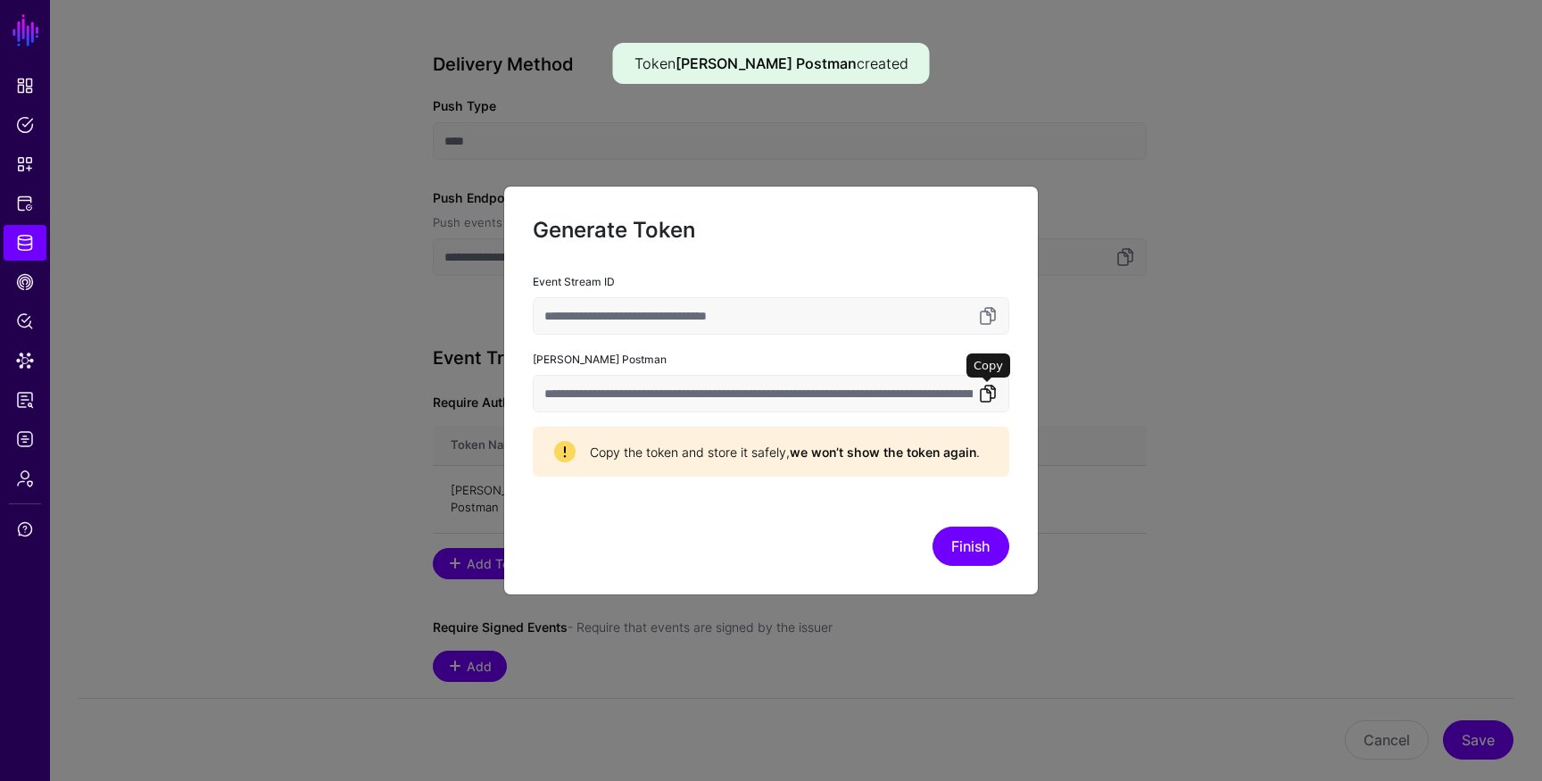
click at [987, 398] on link at bounding box center [987, 393] width 21 height 21
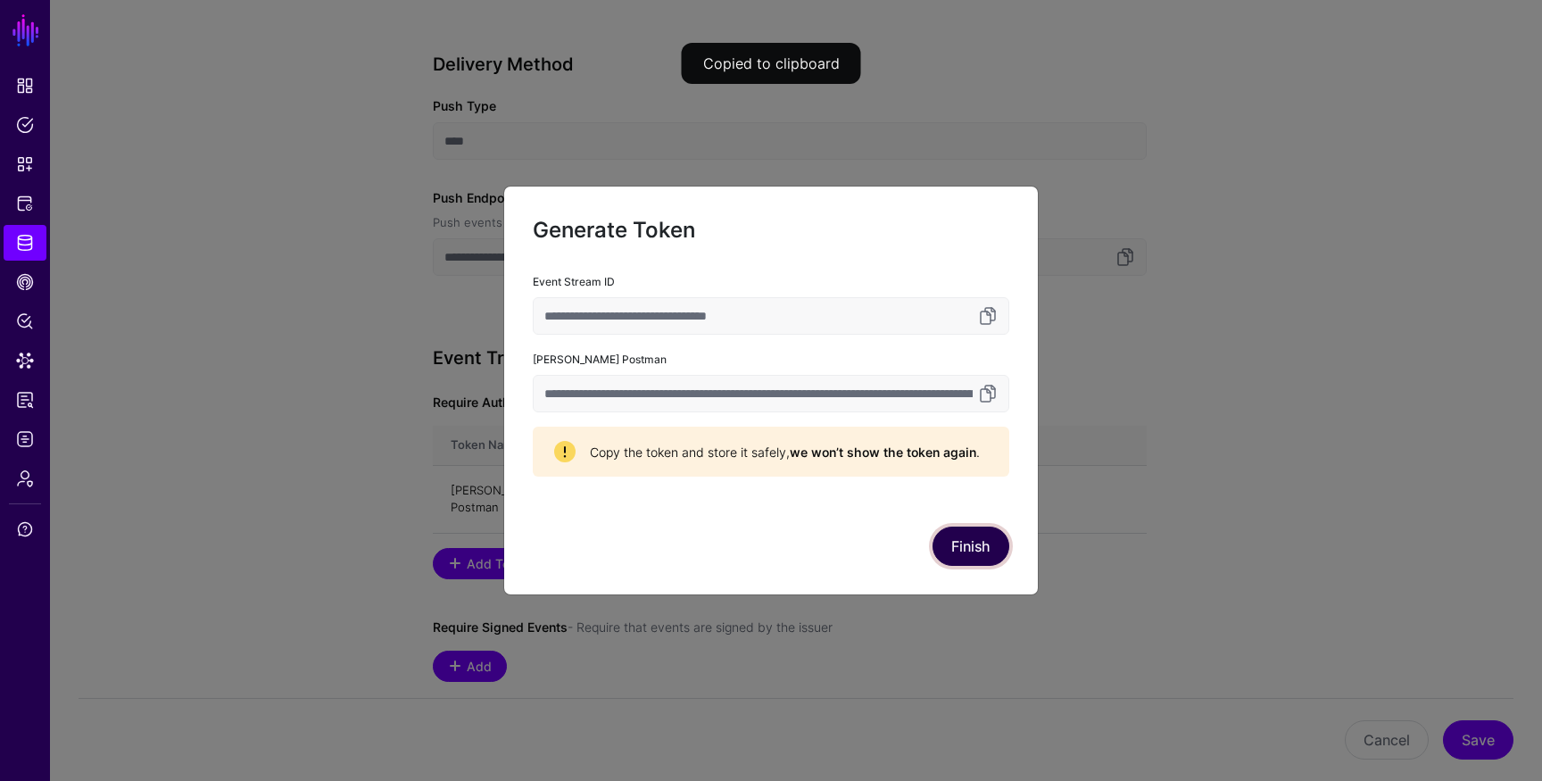
click at [956, 549] on button "Finish" at bounding box center [971, 546] width 77 height 39
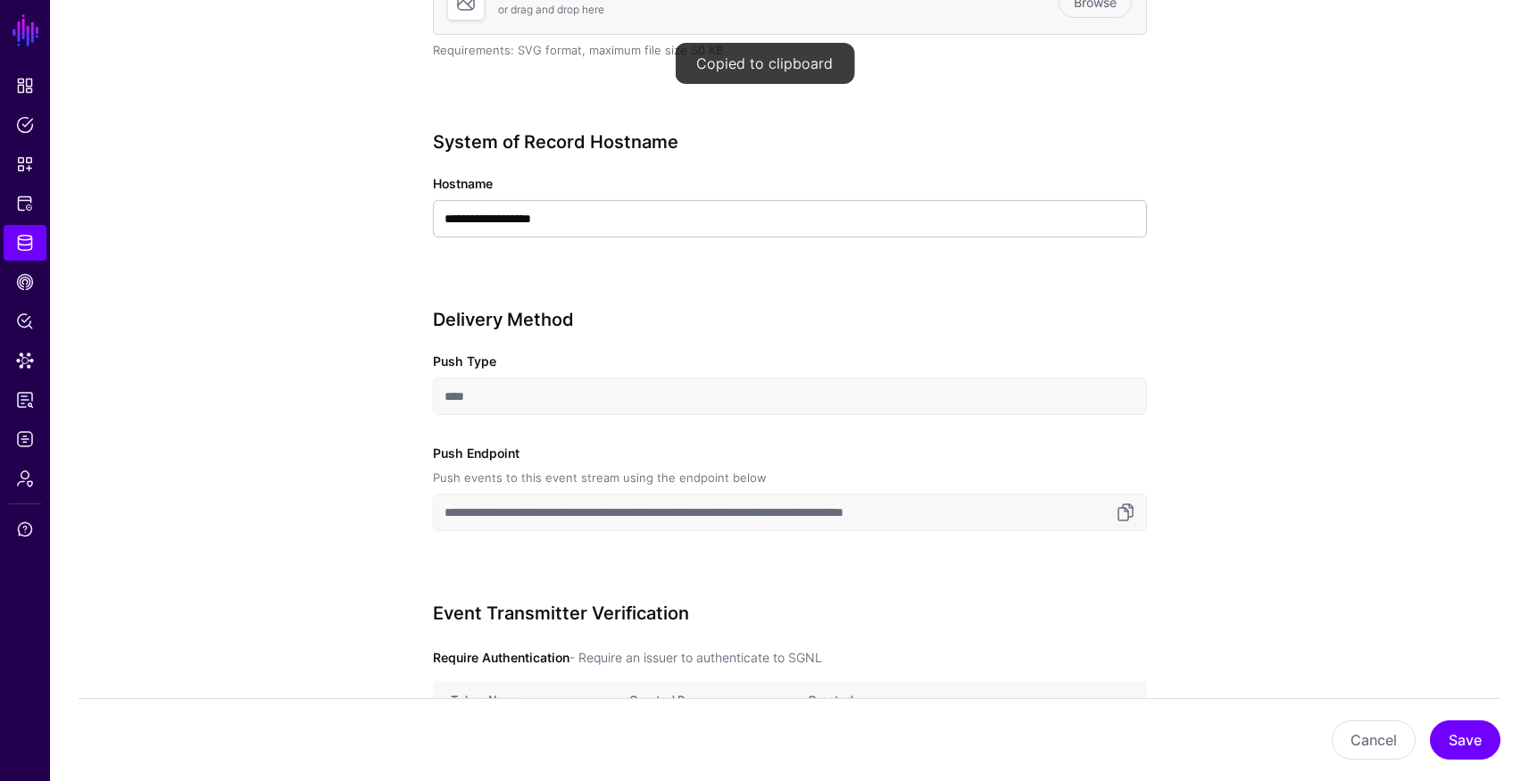
scroll to position [594, 0]
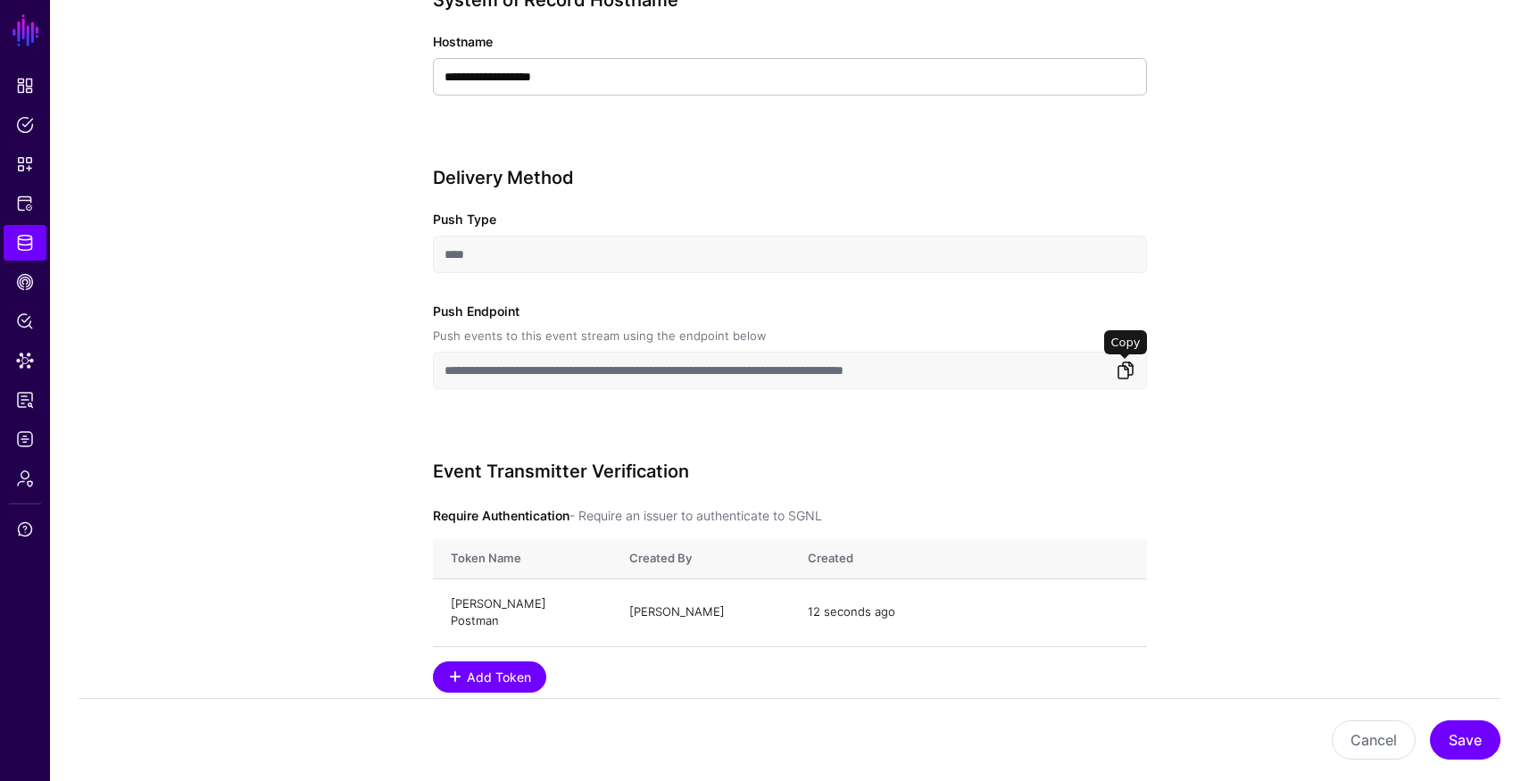
click at [1132, 368] on link at bounding box center [1125, 370] width 21 height 21
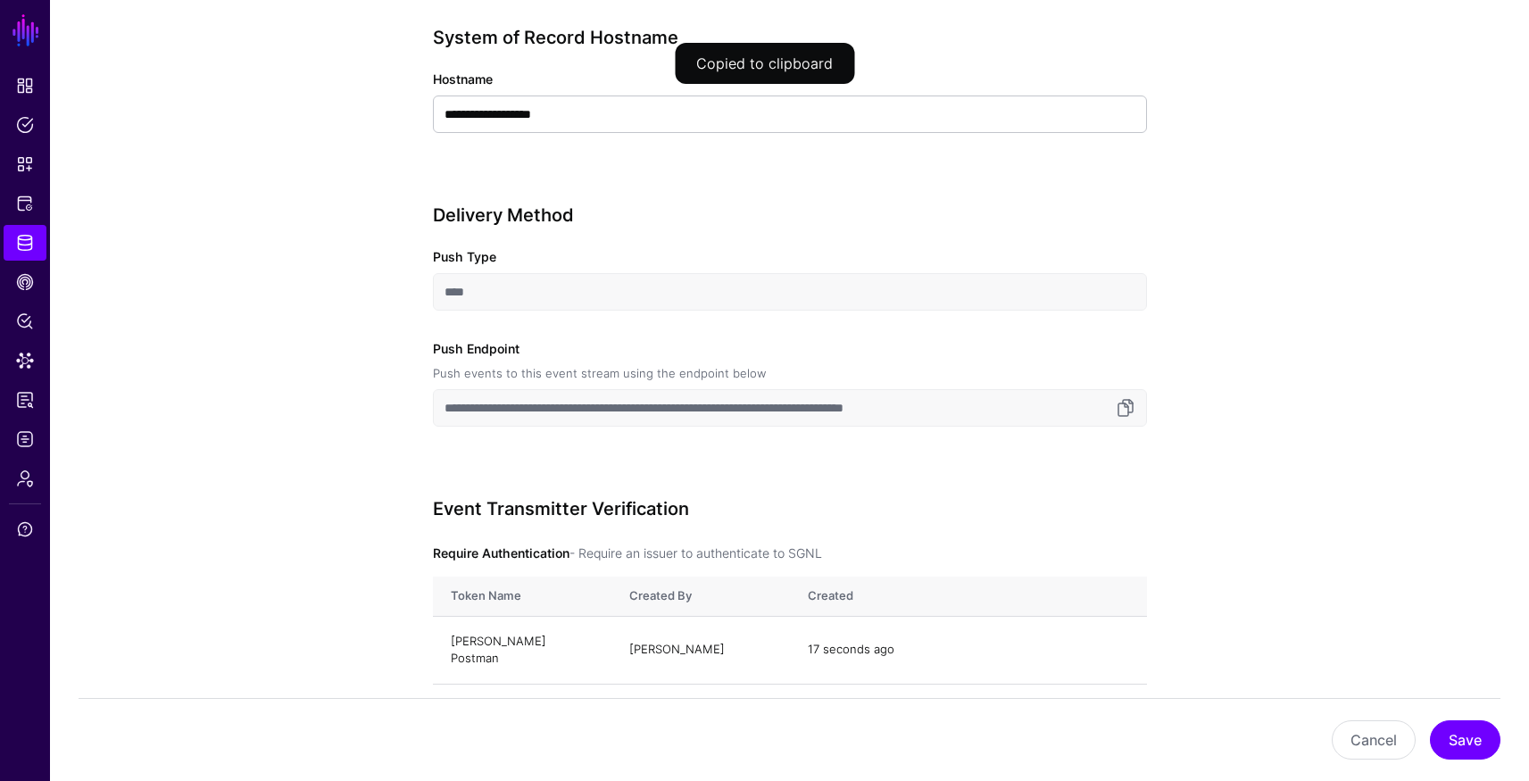
scroll to position [59, 0]
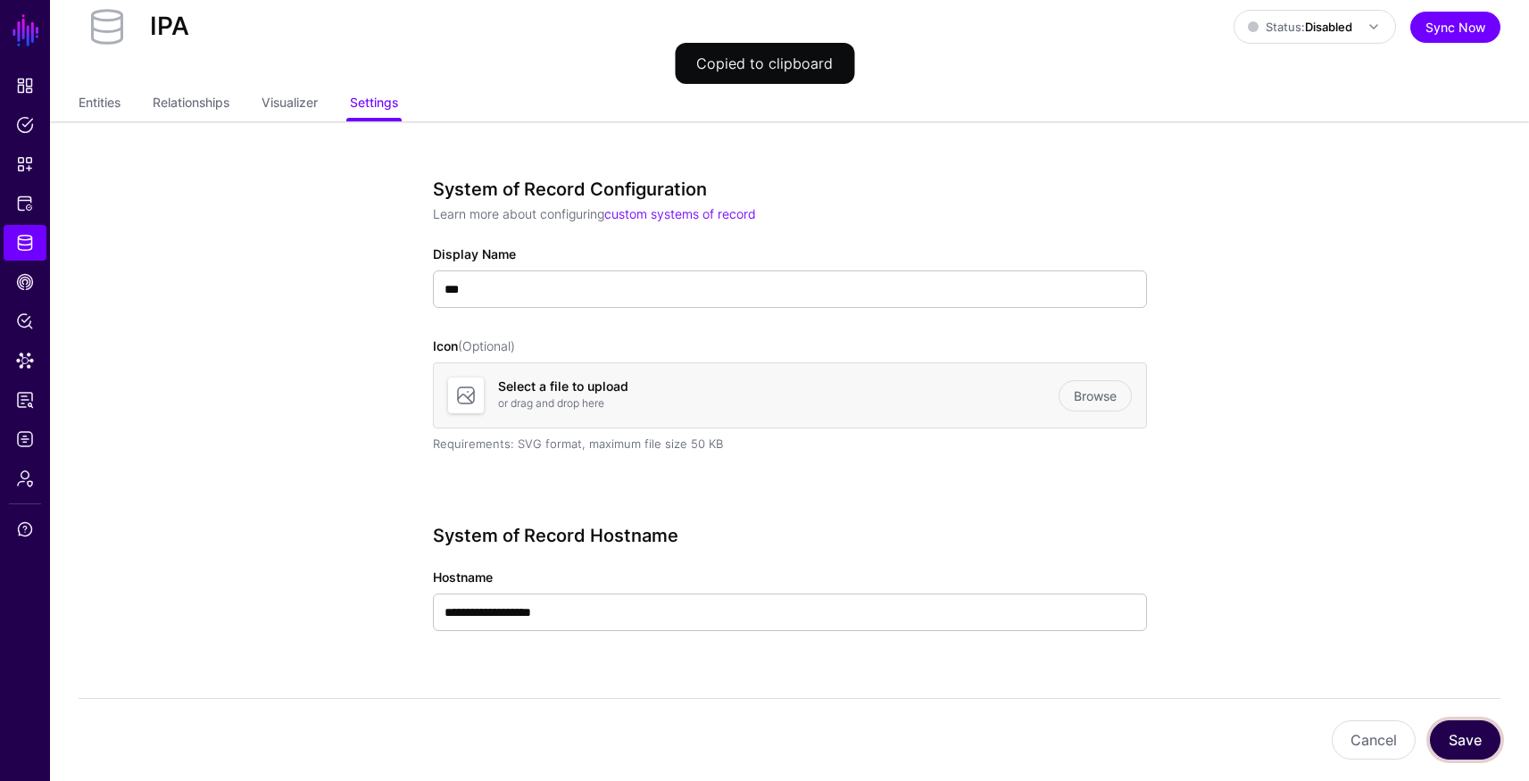
click at [1469, 738] on button "Save" at bounding box center [1465, 739] width 71 height 39
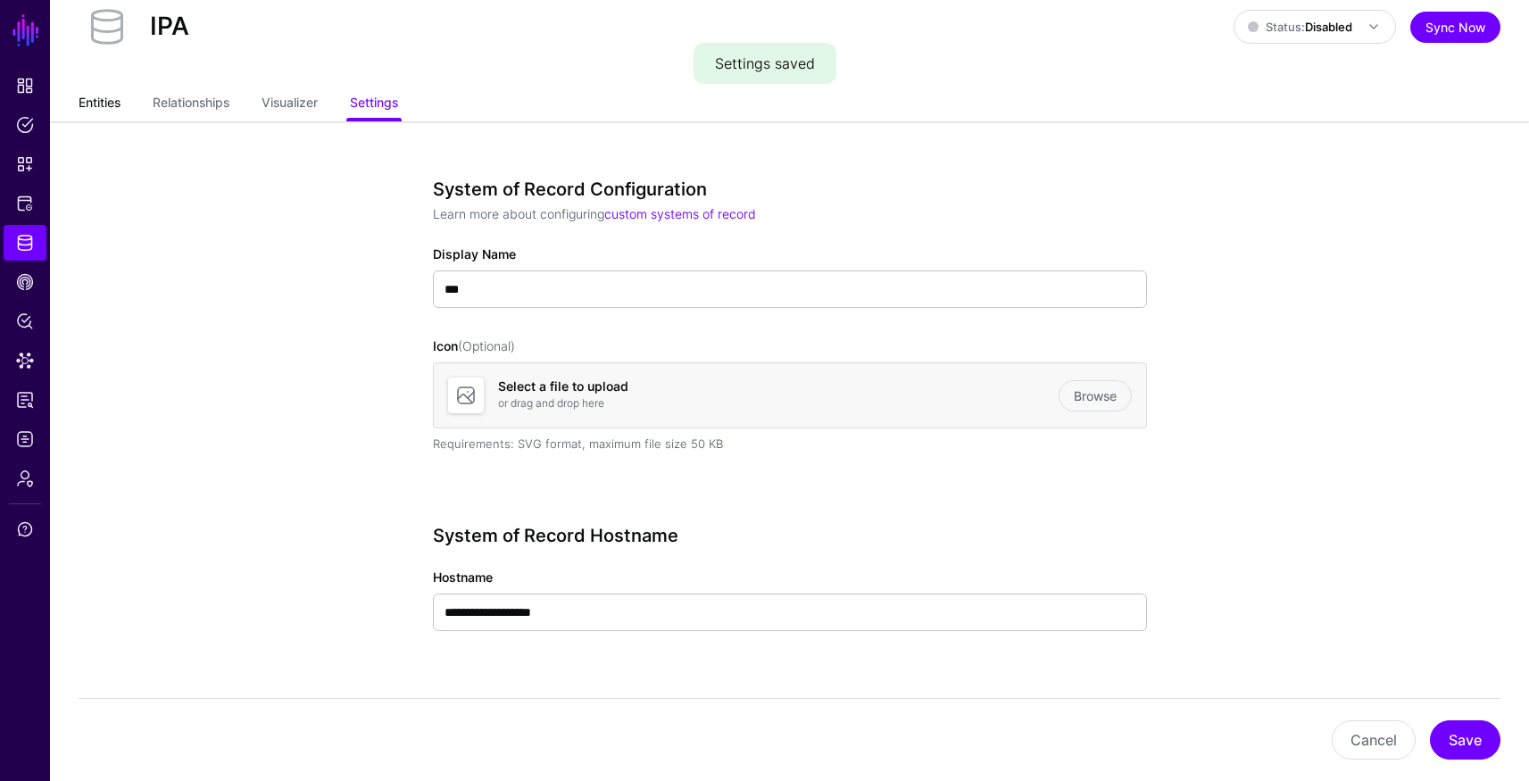
click at [101, 106] on link "Entities" at bounding box center [100, 104] width 42 height 34
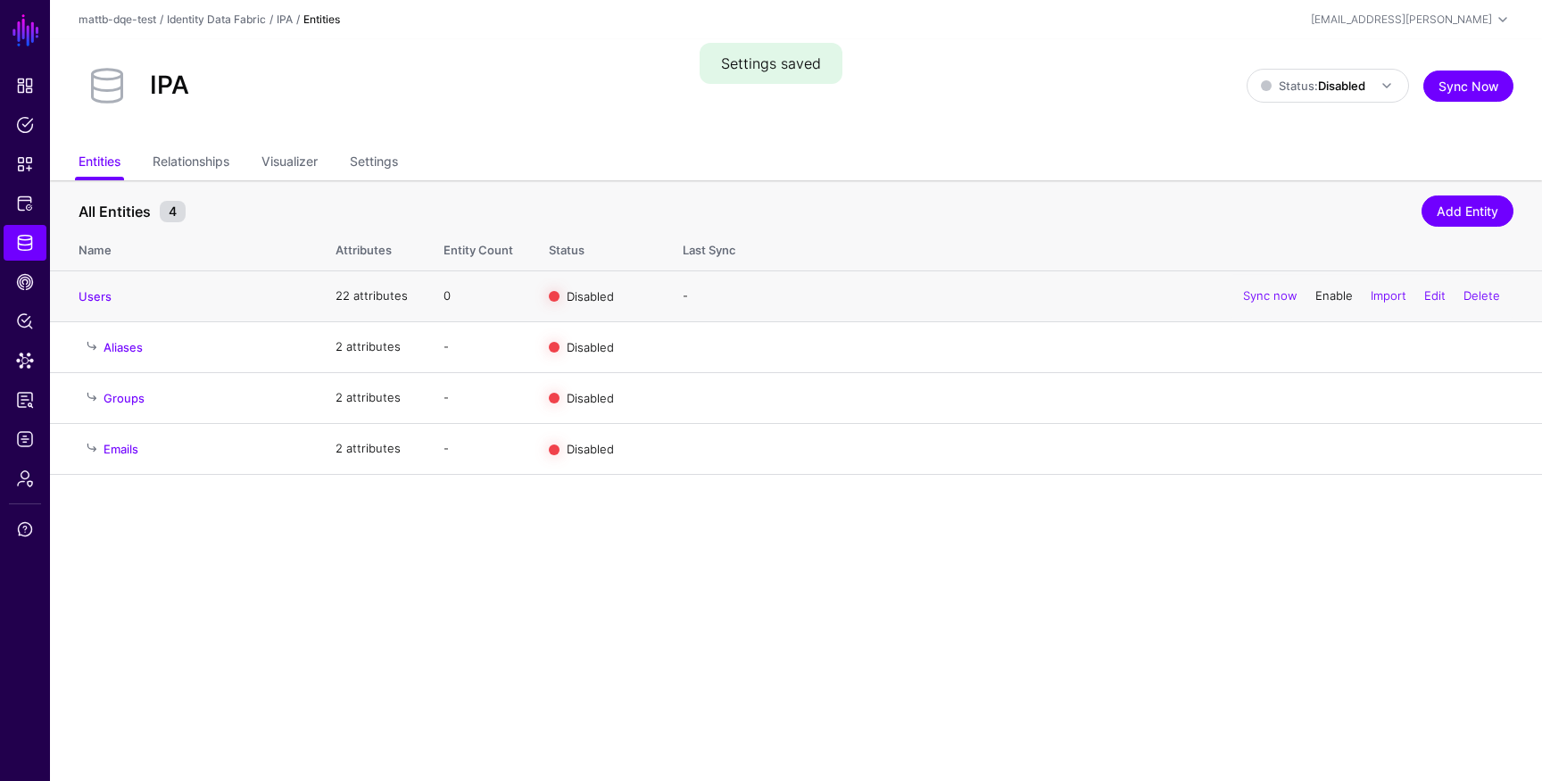
click at [1315, 292] on link "Enable" at bounding box center [1333, 295] width 37 height 14
click at [1336, 86] on strong "Disabled" at bounding box center [1341, 86] width 47 height 14
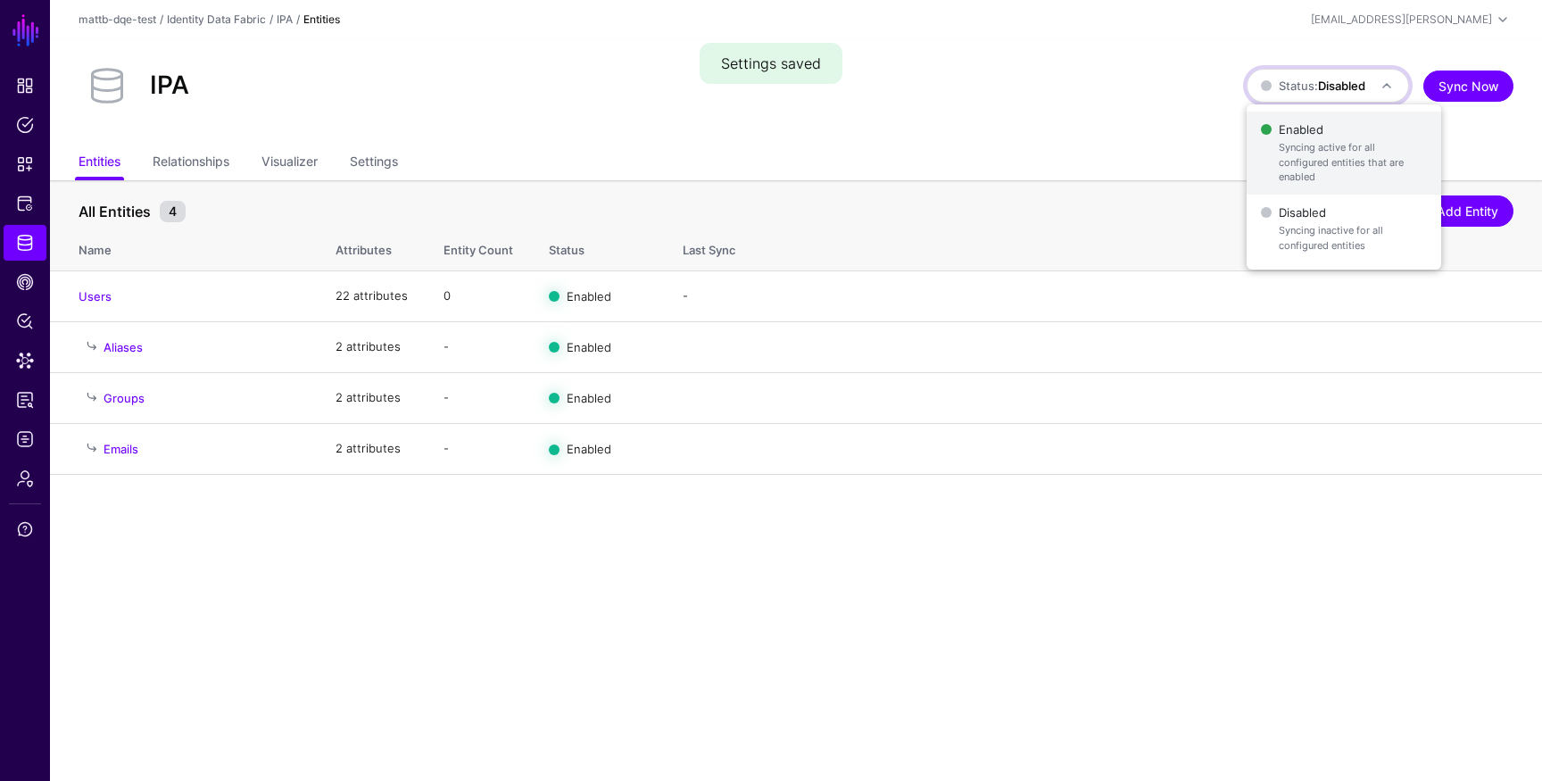
click at [1305, 162] on span "Syncing active for all configured entities that are enabled" at bounding box center [1353, 162] width 148 height 45
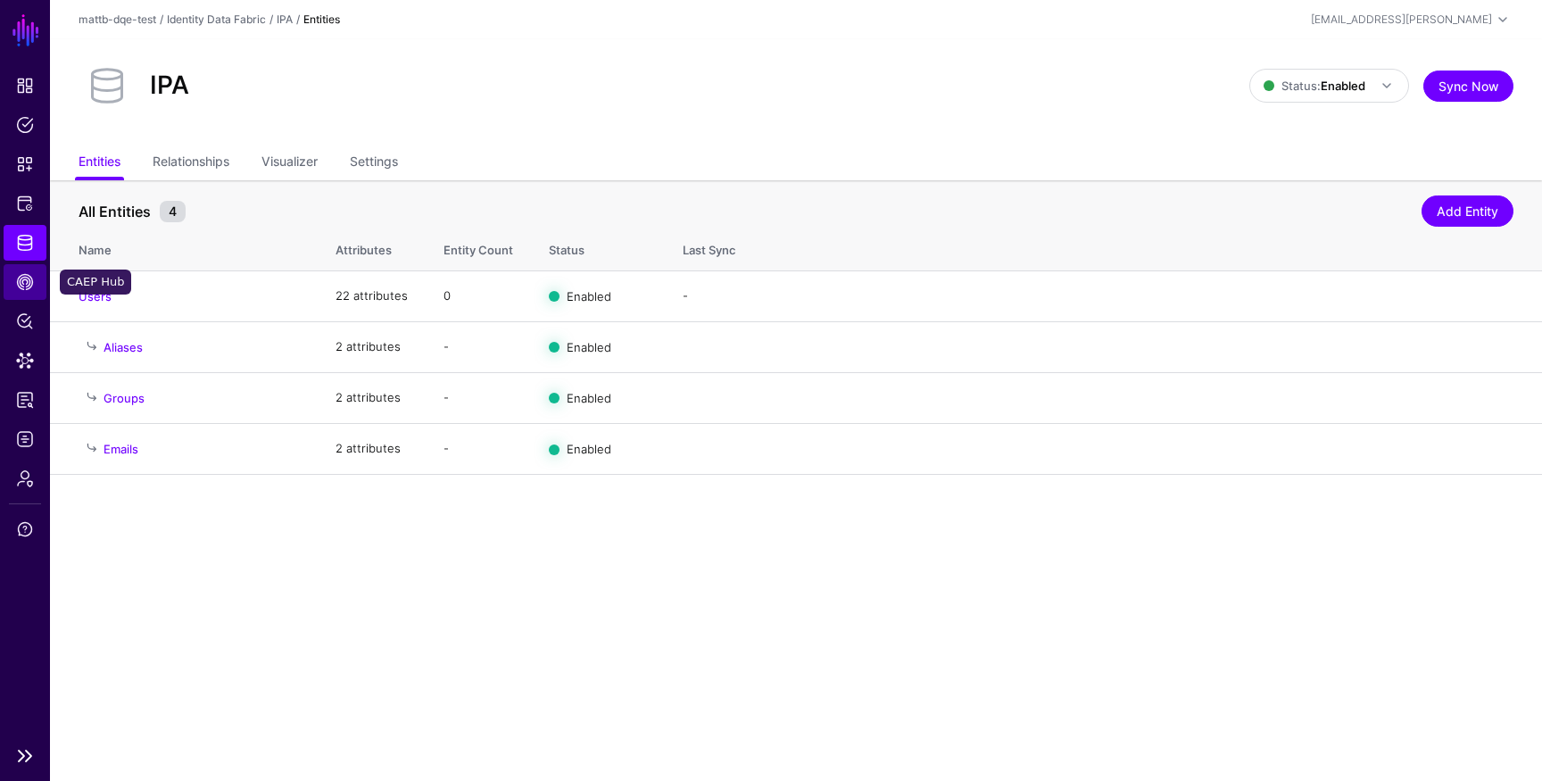
click at [28, 275] on span "CAEP Hub" at bounding box center [25, 282] width 18 height 18
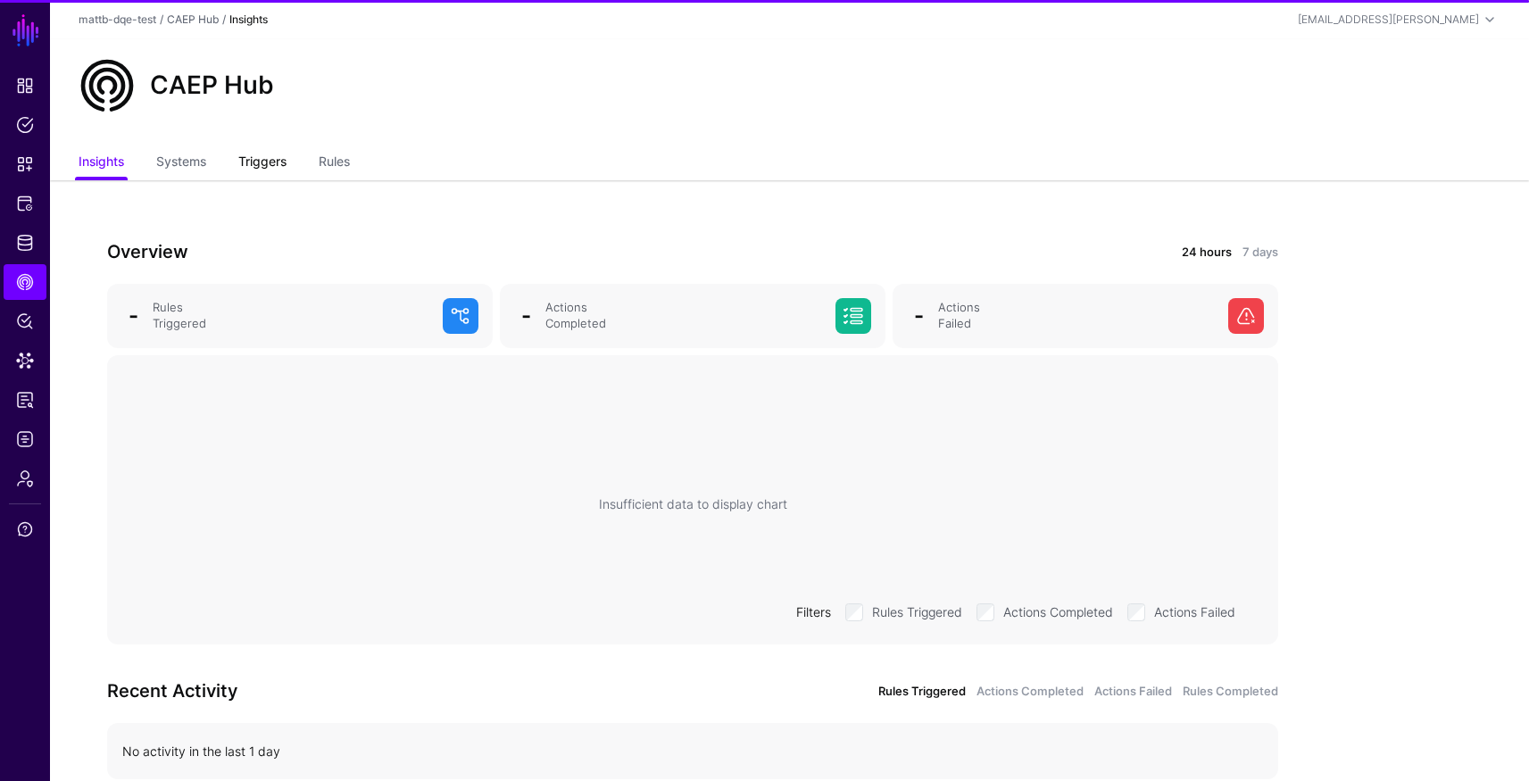
click at [266, 160] on link "Triggers" at bounding box center [262, 163] width 48 height 34
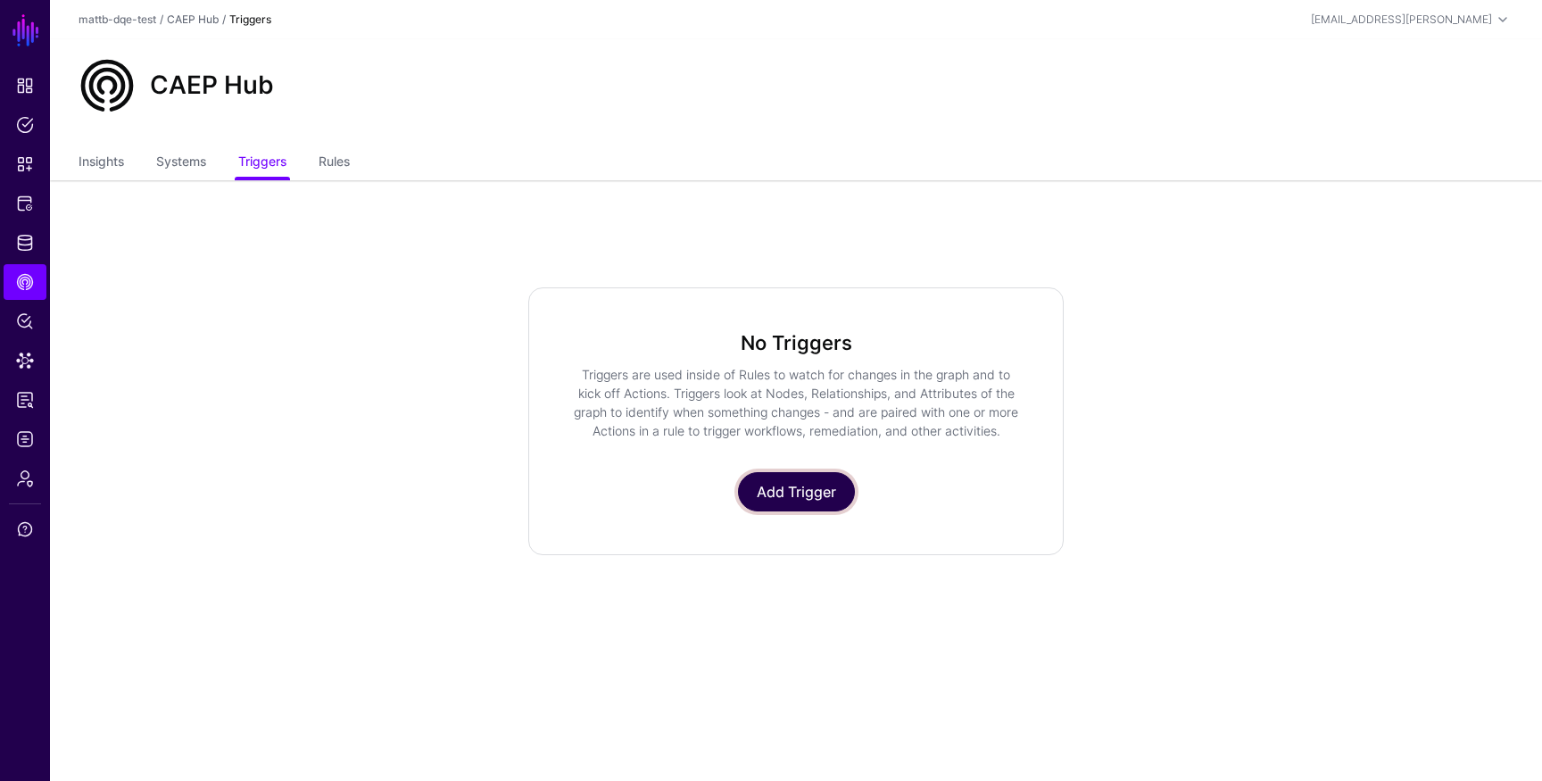
click at [778, 481] on link "Add Trigger" at bounding box center [796, 491] width 117 height 39
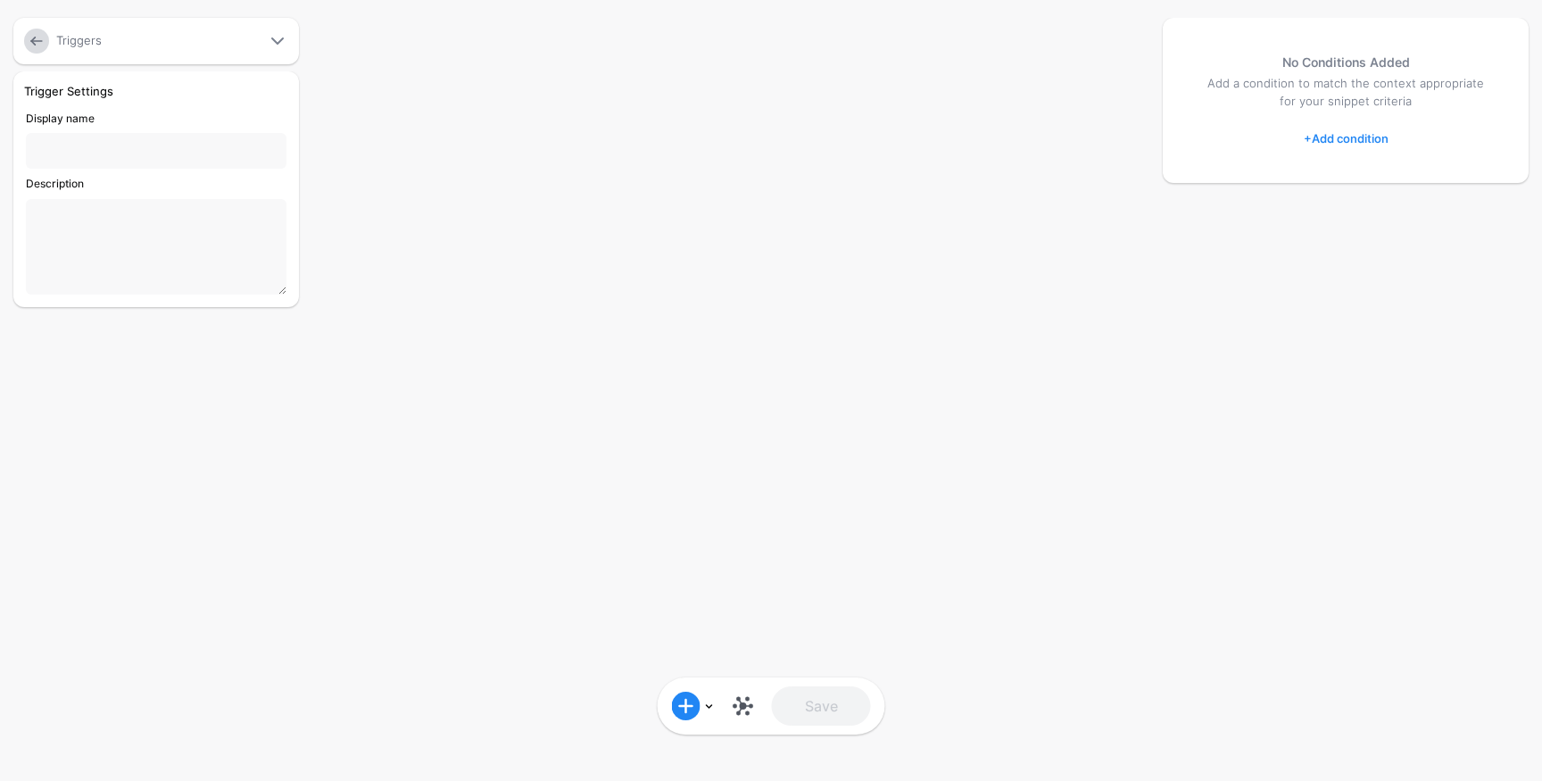
click at [105, 149] on input "Display name" at bounding box center [156, 151] width 261 height 36
click at [95, 157] on input "********" at bounding box center [156, 151] width 261 height 36
type input "**********"
click at [772, 686] on button "Save" at bounding box center [821, 705] width 99 height 39
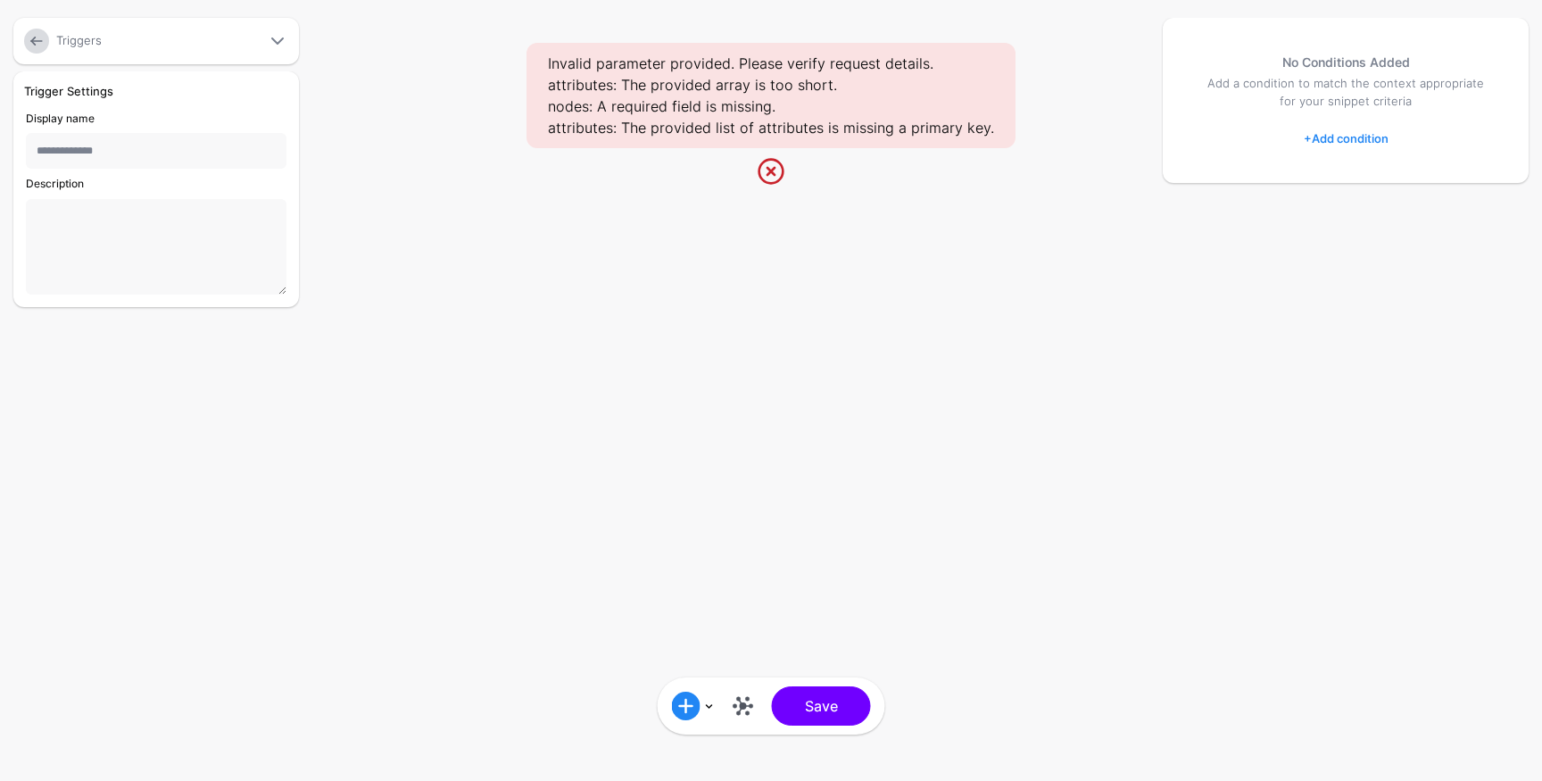
click at [110, 241] on textarea "Description" at bounding box center [156, 246] width 261 height 95
click at [739, 708] on link at bounding box center [743, 706] width 29 height 29
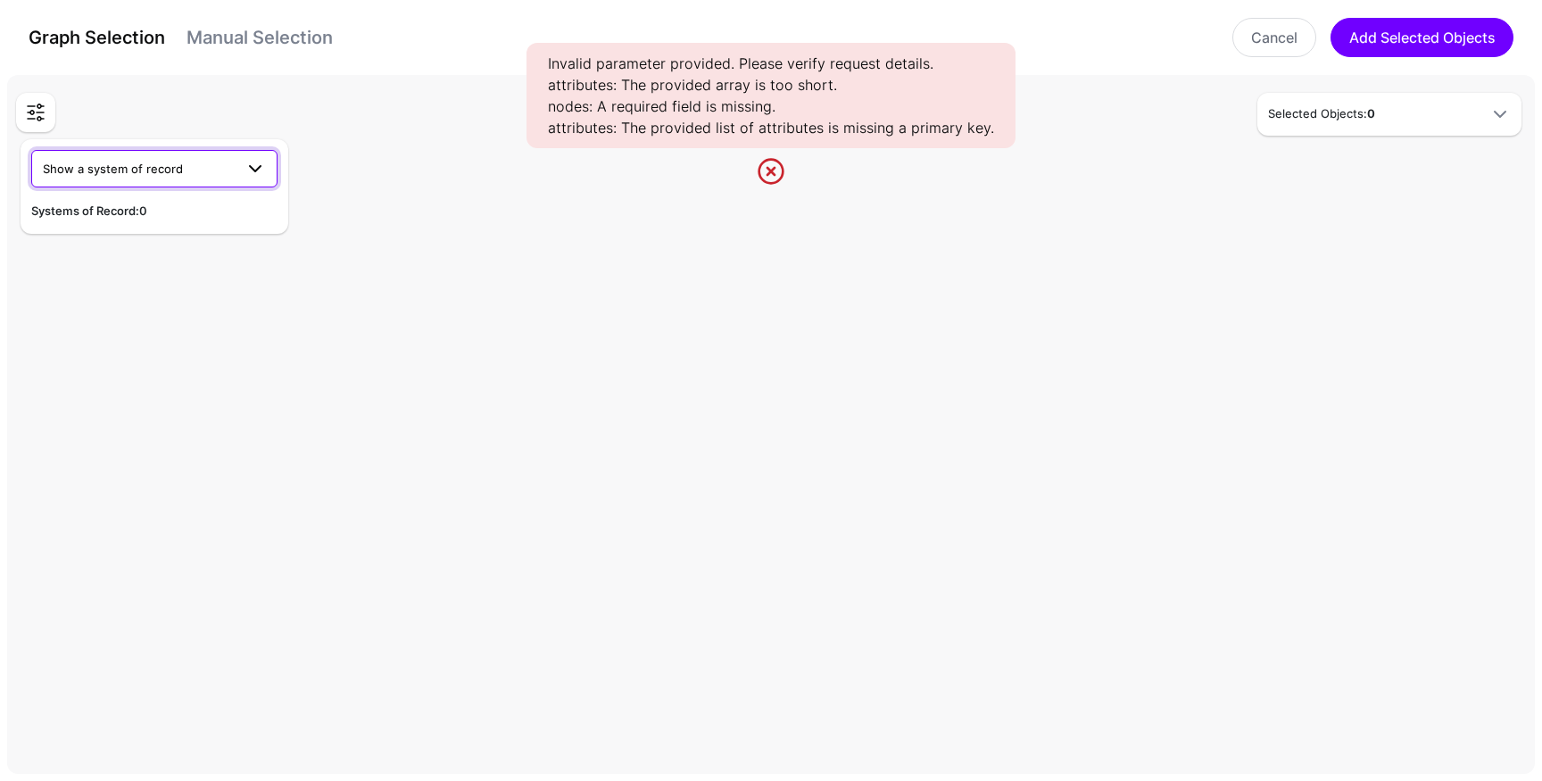
click at [245, 186] on link "Show a system of record" at bounding box center [154, 168] width 246 height 37
click at [120, 203] on div "IPA" at bounding box center [155, 211] width 218 height 18
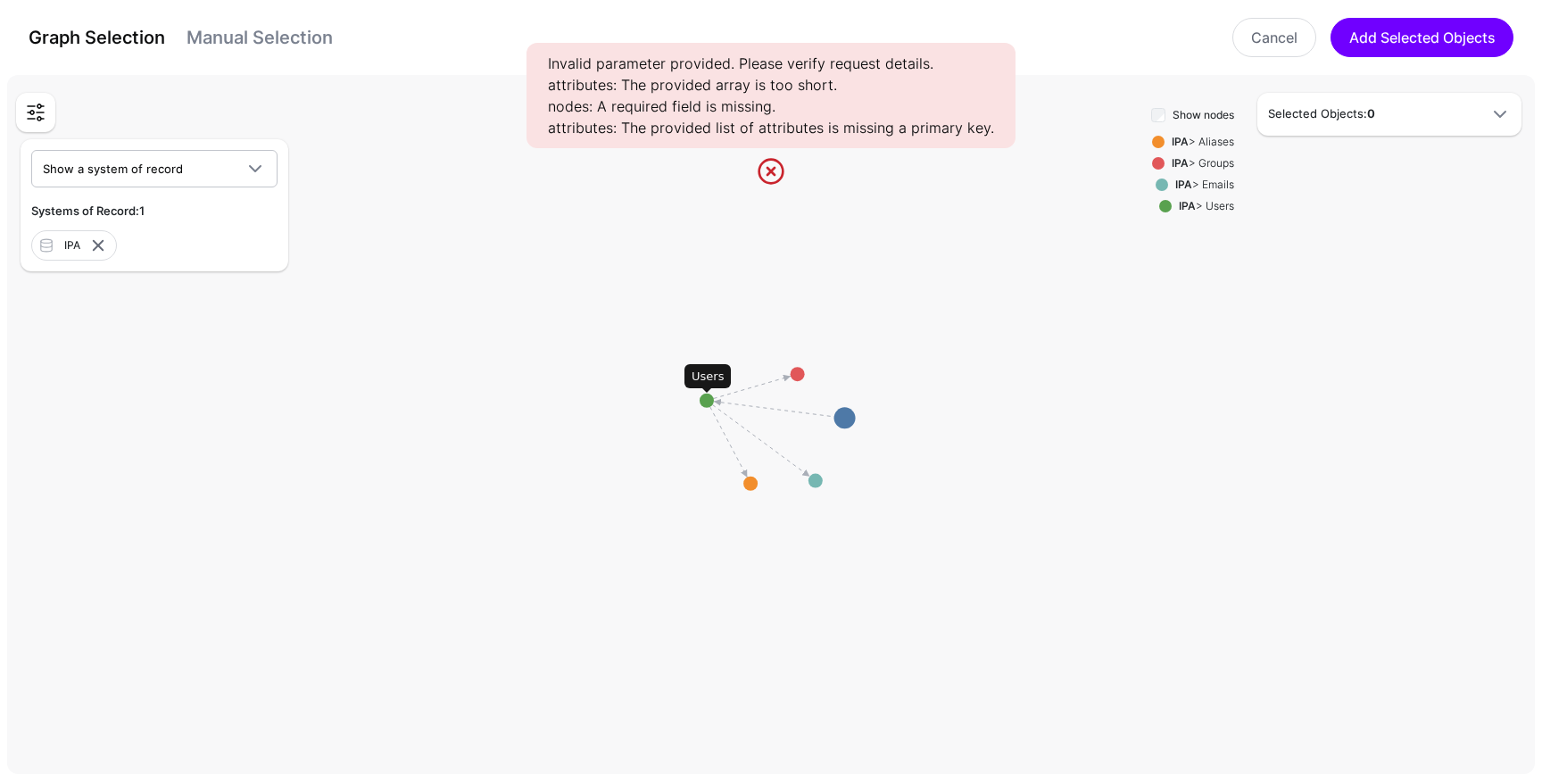
click at [708, 401] on circle at bounding box center [707, 401] width 14 height 14
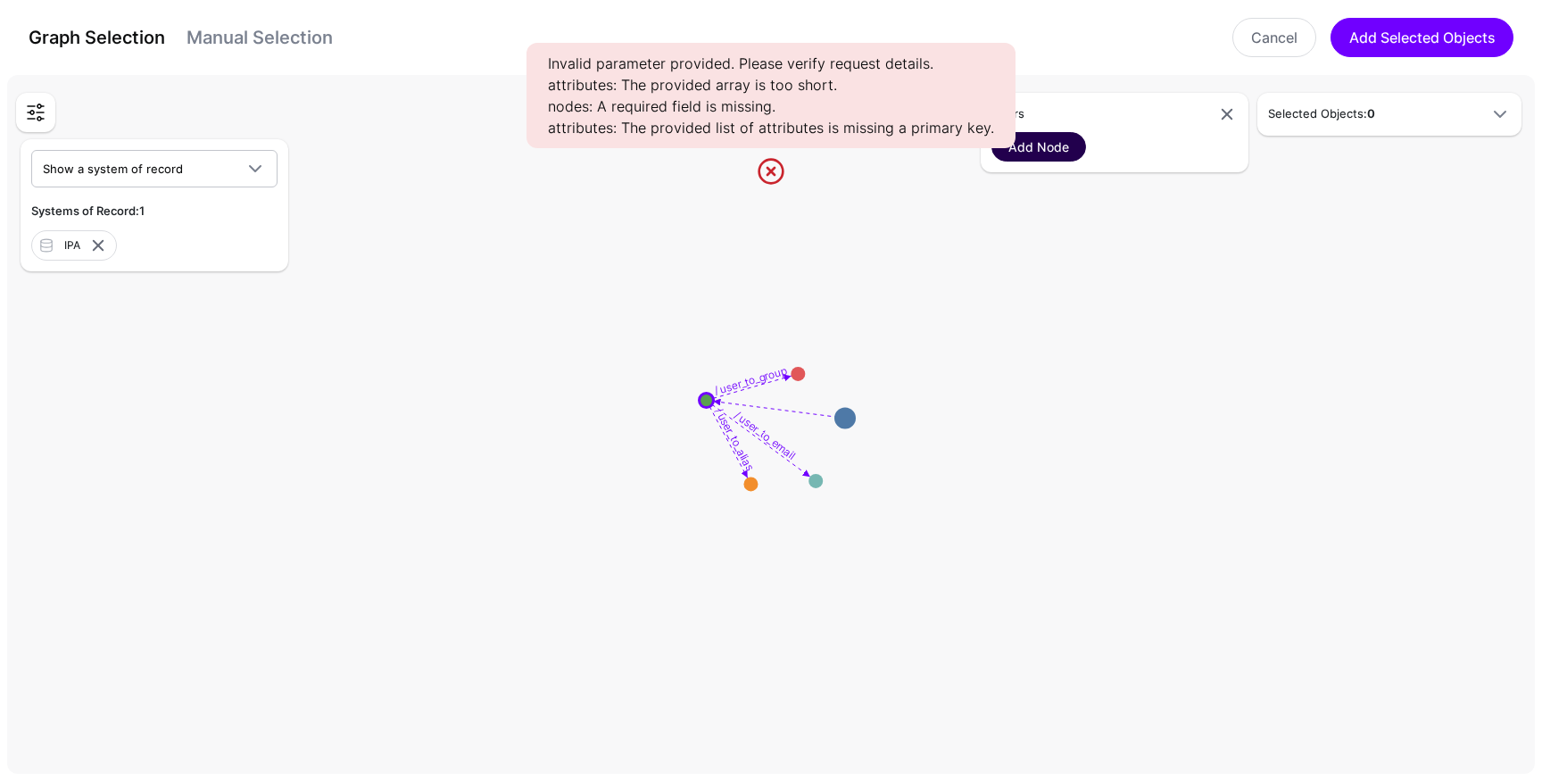
click at [1045, 150] on link "Add Node" at bounding box center [1039, 146] width 95 height 29
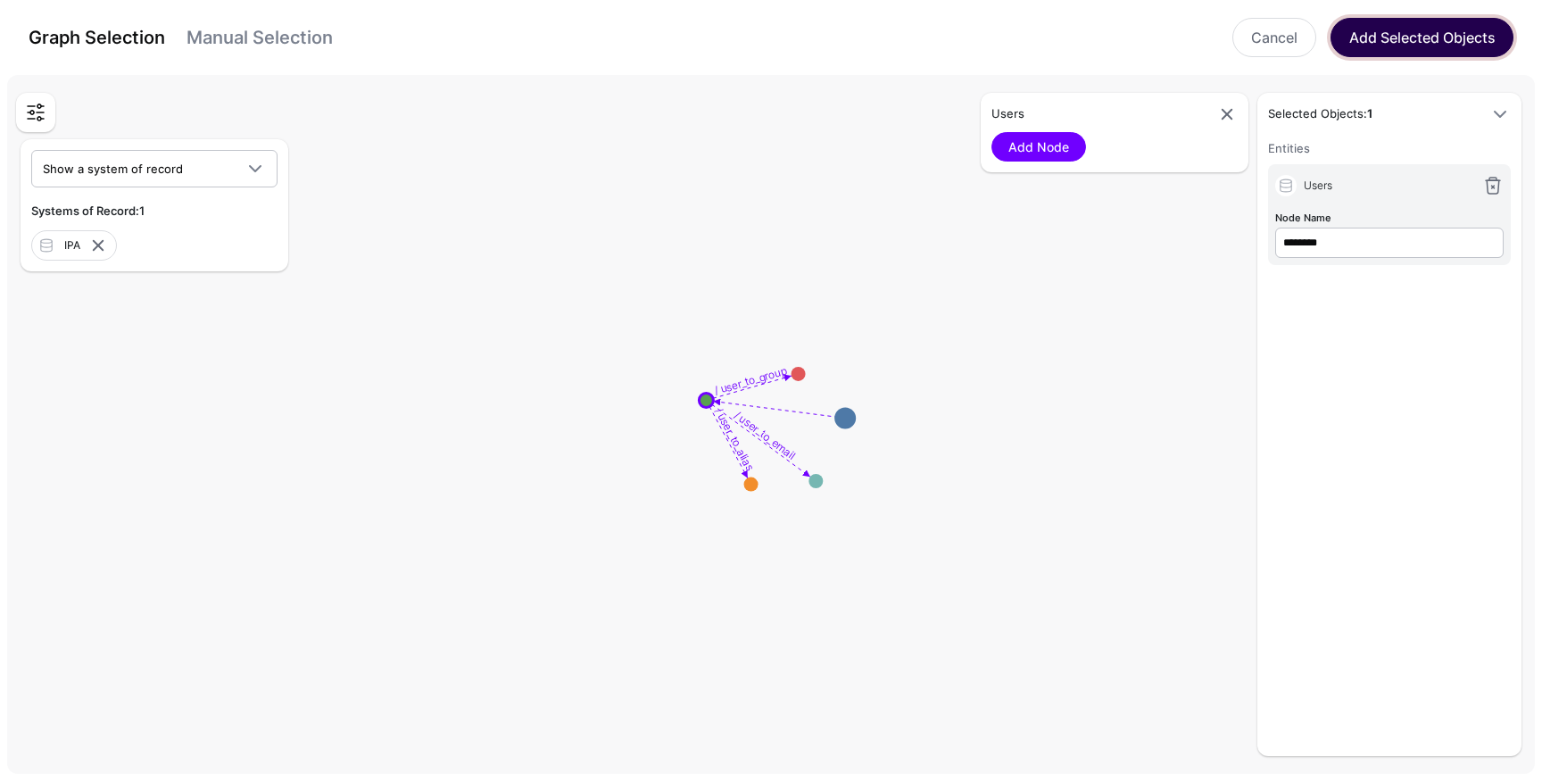
click at [1419, 36] on button "Add Selected Objects" at bounding box center [1422, 37] width 183 height 39
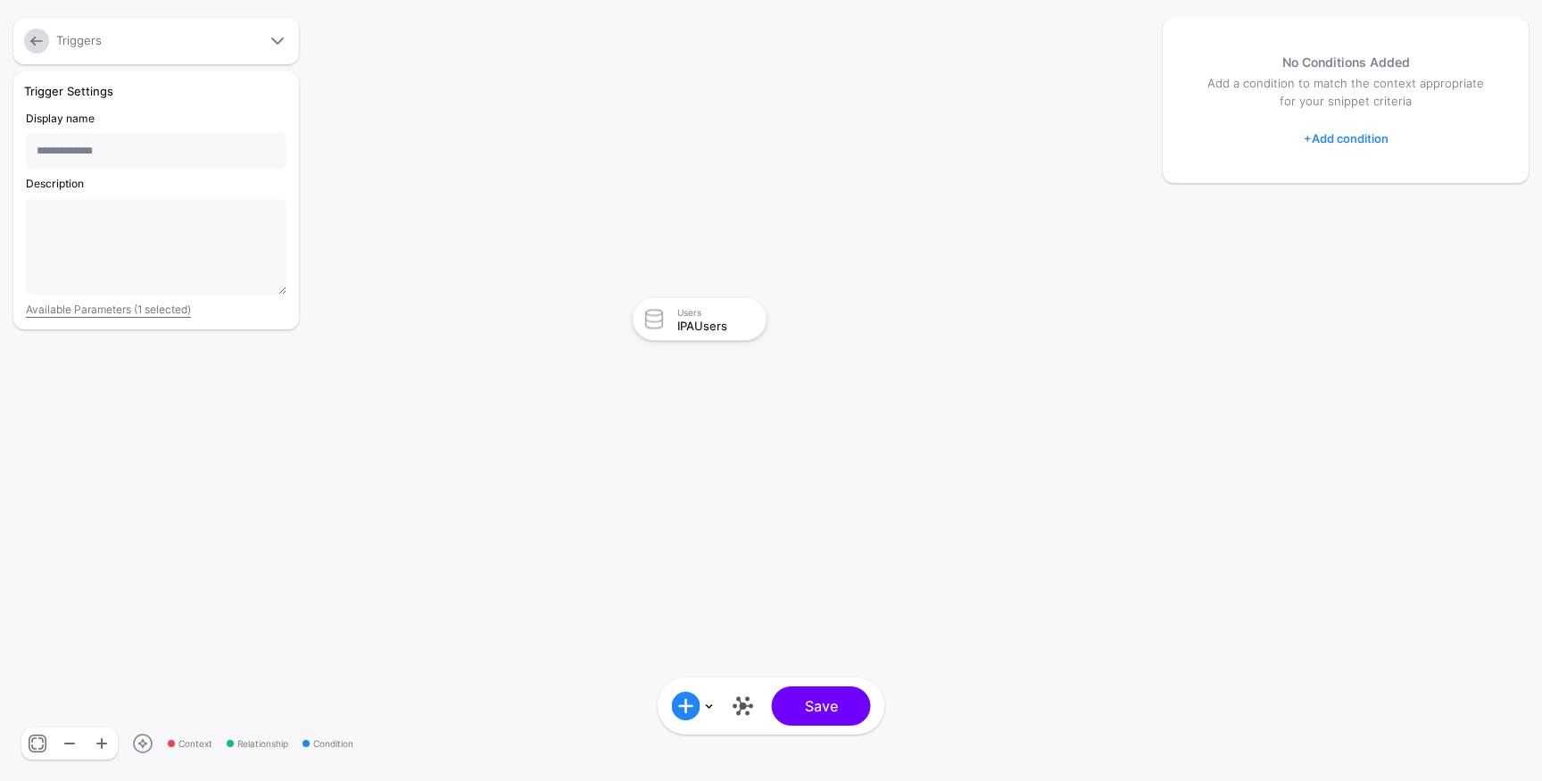
click at [818, 726] on div "Add Condition Graph Condition Time Condition Add Condition Group Save" at bounding box center [772, 705] width 228 height 57
click at [822, 713] on button "Save" at bounding box center [821, 705] width 99 height 39
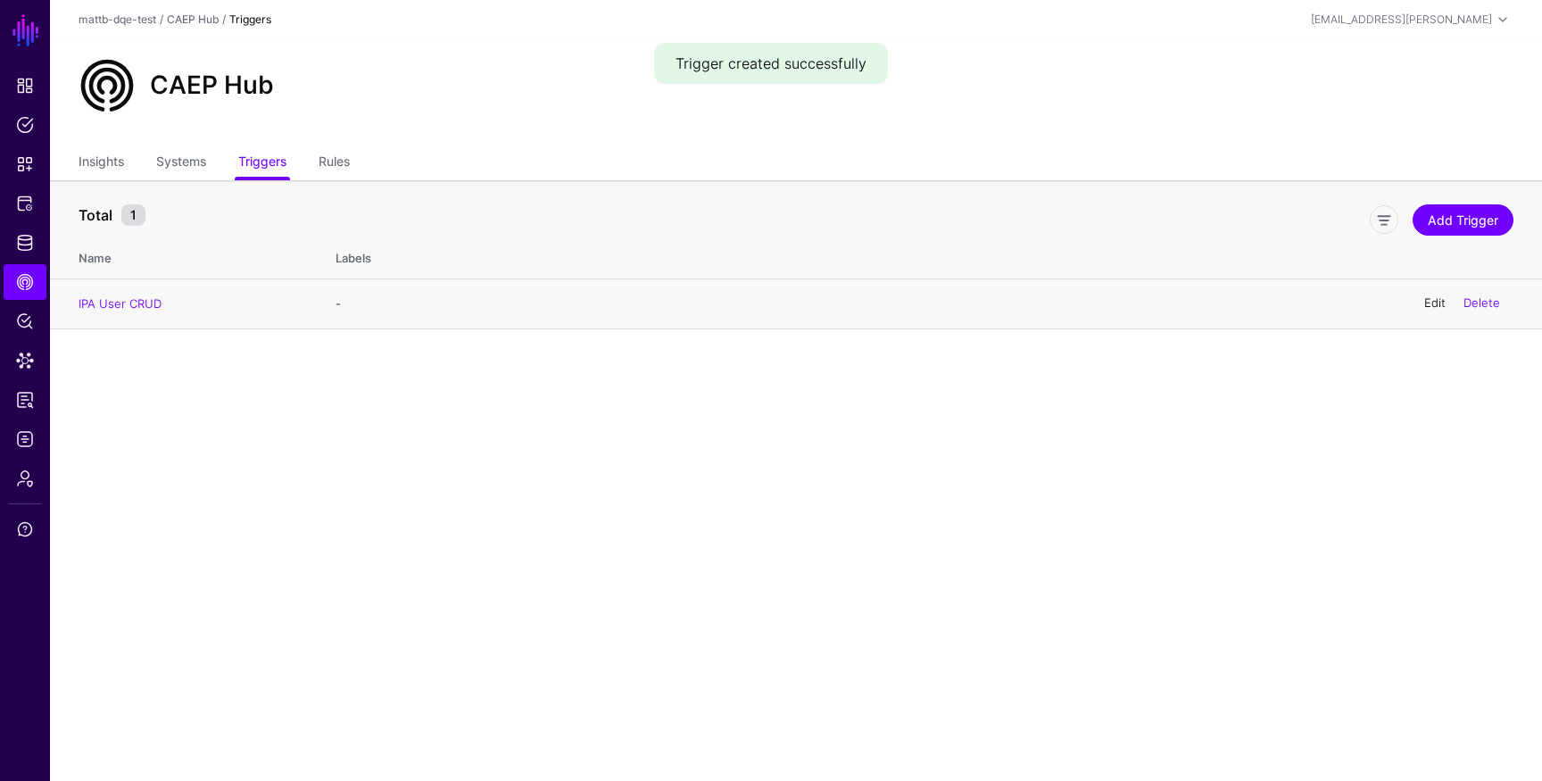
click at [1432, 307] on link "Edit" at bounding box center [1434, 303] width 21 height 14
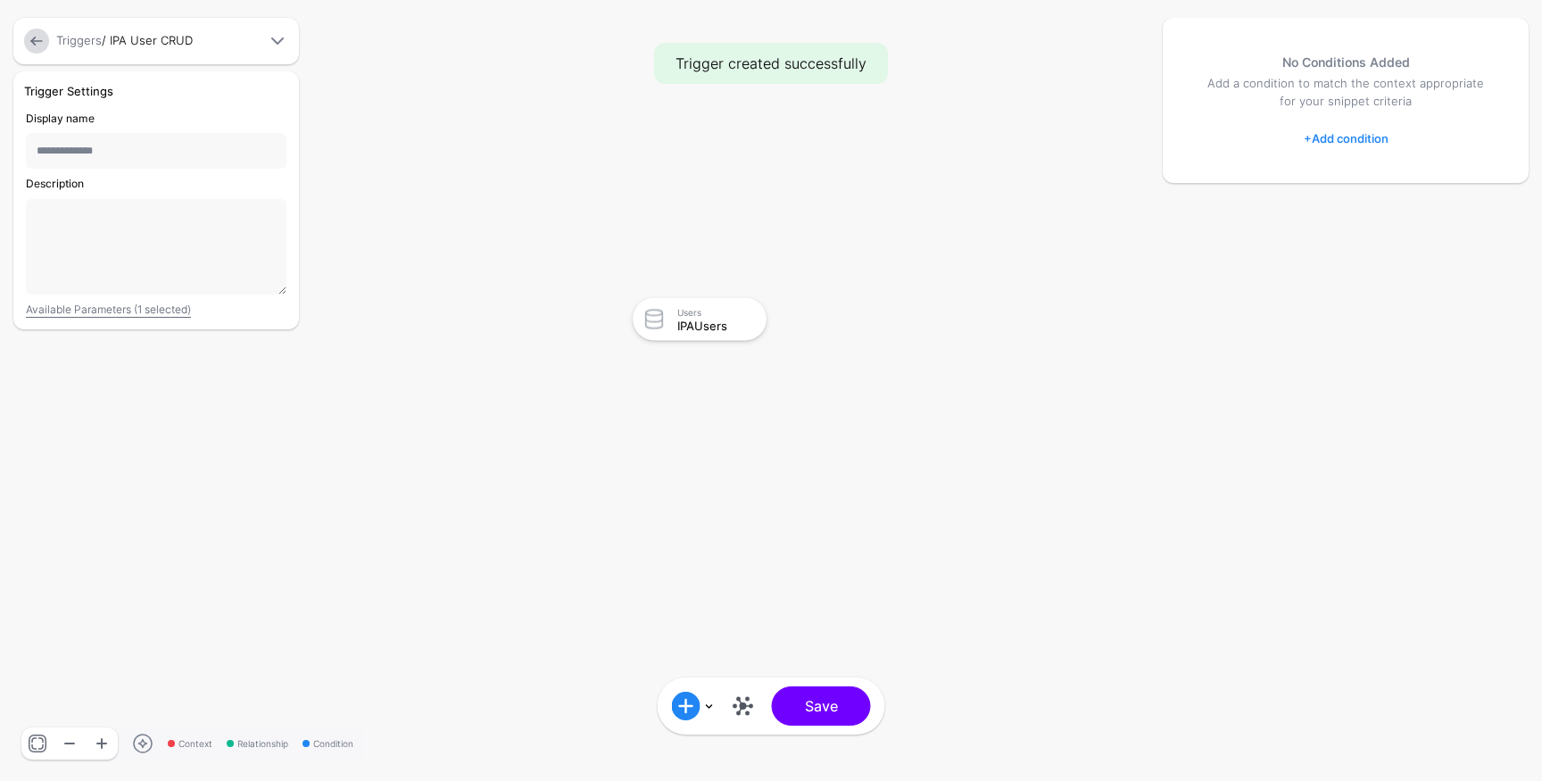
drag, startPoint x: 690, startPoint y: 319, endPoint x: 814, endPoint y: 316, distance: 124.1
click at [814, 316] on g "Users IPAUsers" at bounding box center [615, 280] width 154219 height 78091
click at [689, 318] on div "Users IPAUsers" at bounding box center [719, 318] width 84 height 25
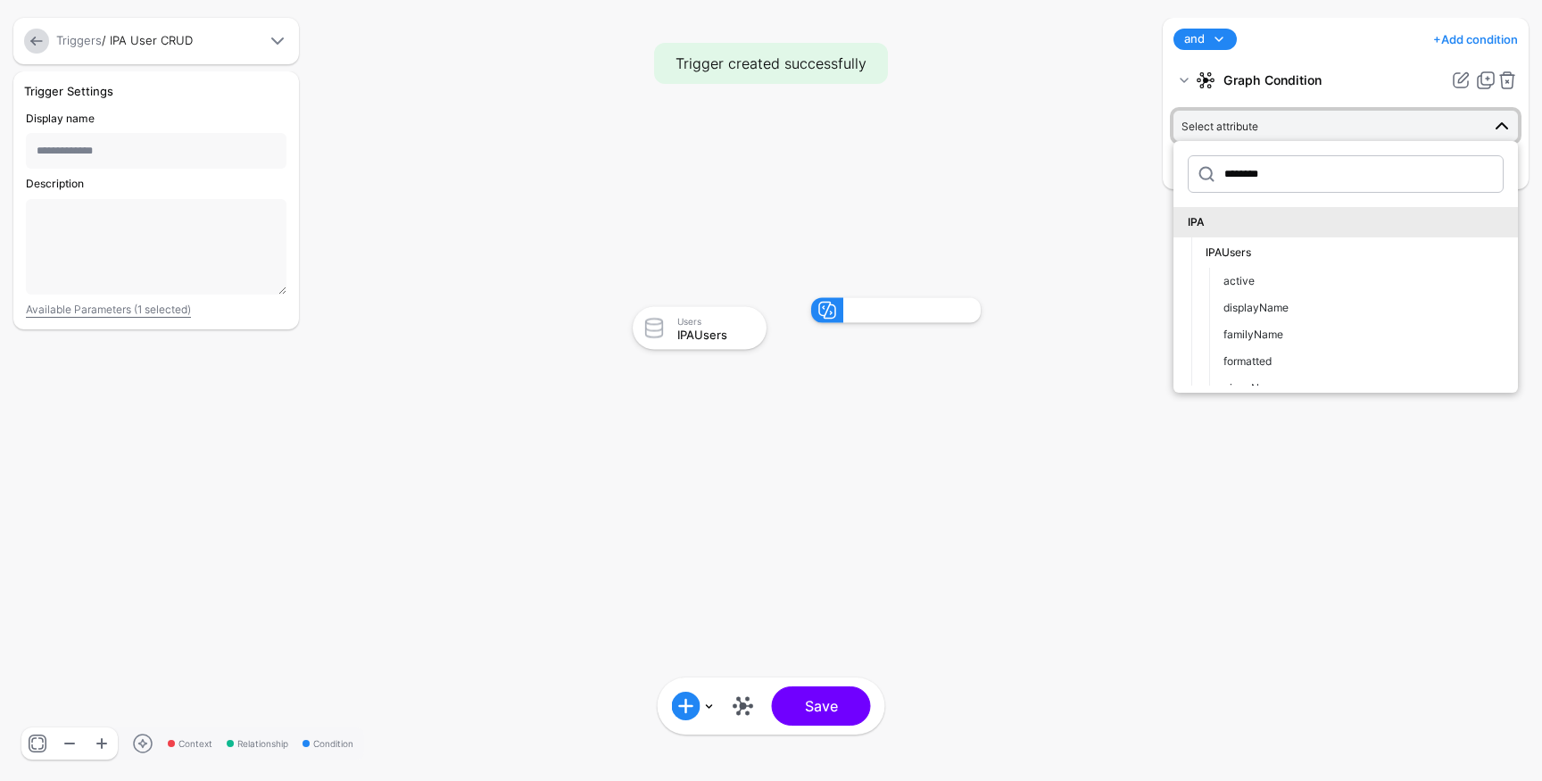
click at [1060, 447] on rect at bounding box center [615, 280] width 154219 height 78091
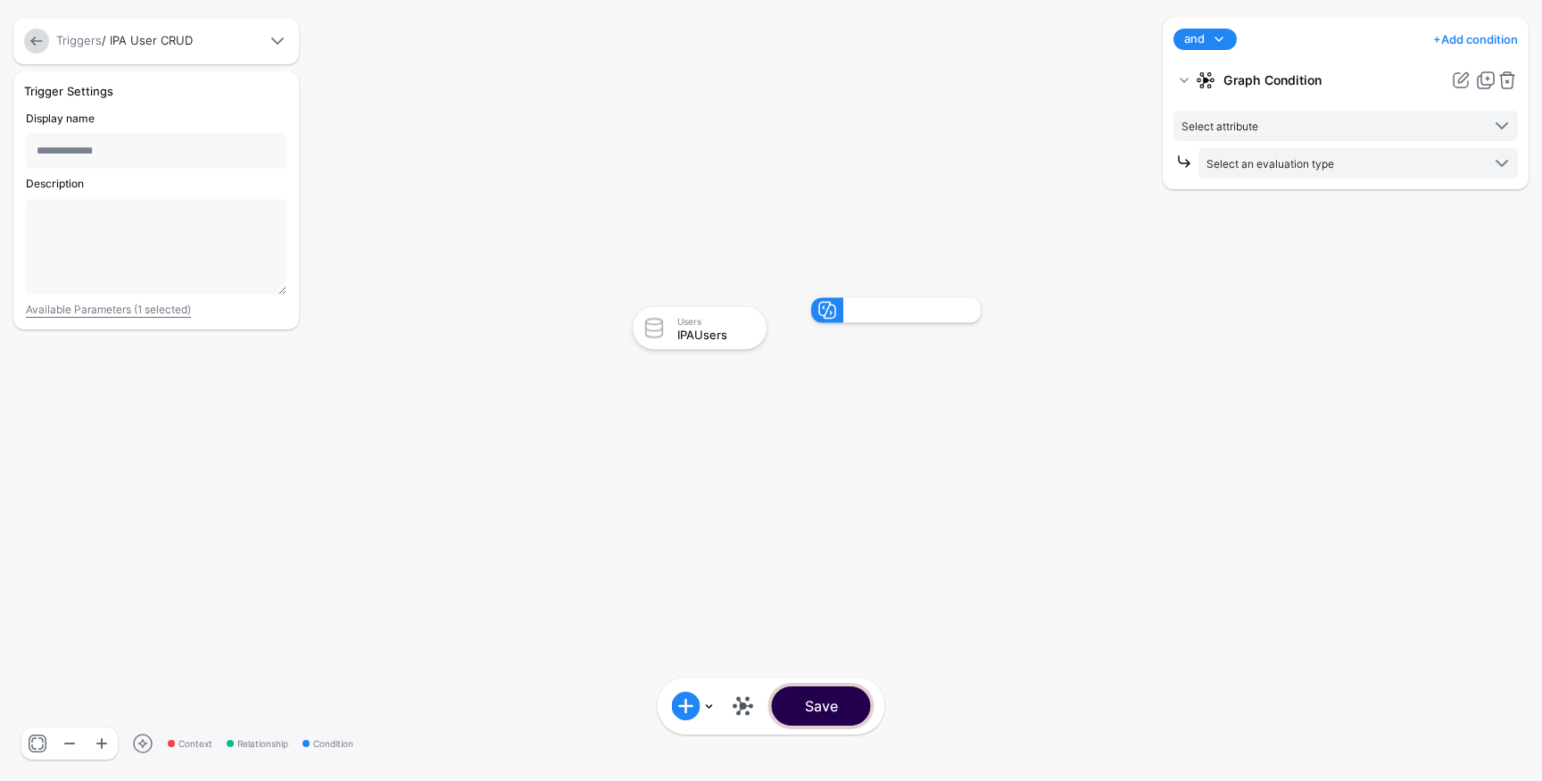
click at [823, 710] on button "Save" at bounding box center [821, 705] width 99 height 39
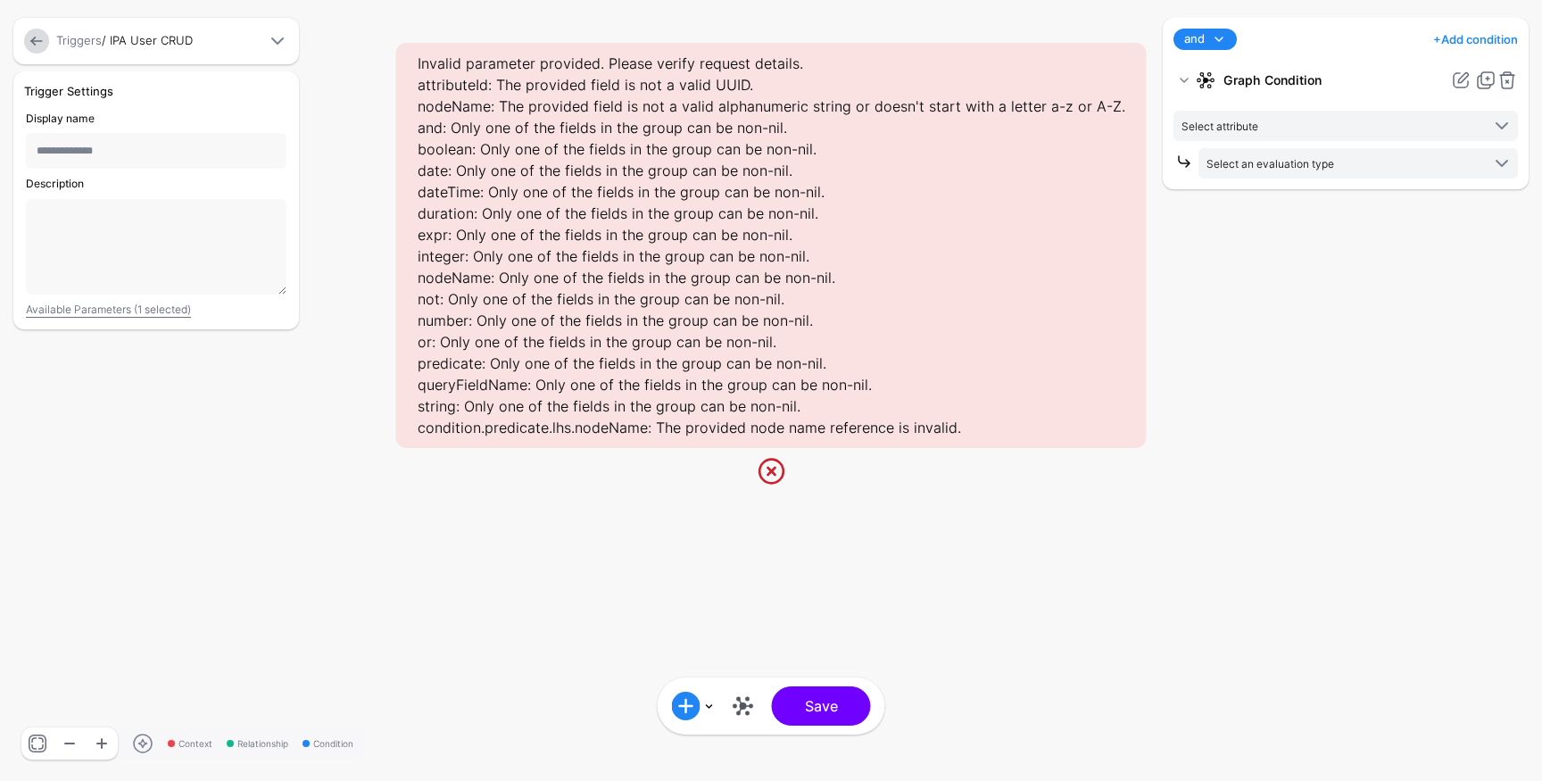
click at [610, 621] on rect at bounding box center [615, 280] width 154219 height 78091
click at [767, 461] on link at bounding box center [771, 471] width 29 height 29
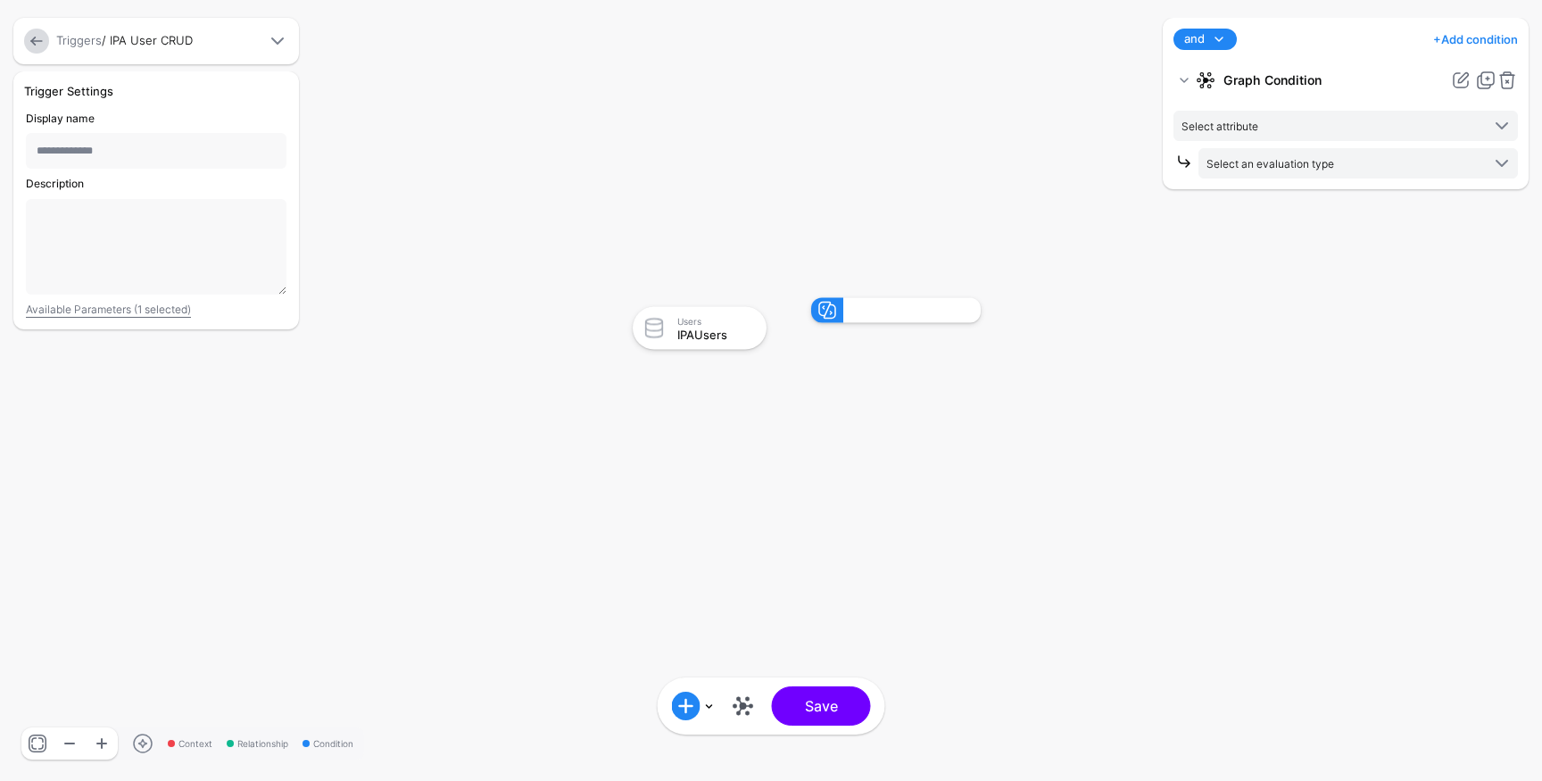
click at [23, 48] on div at bounding box center [37, 41] width 32 height 25
click at [33, 42] on link at bounding box center [36, 41] width 25 height 25
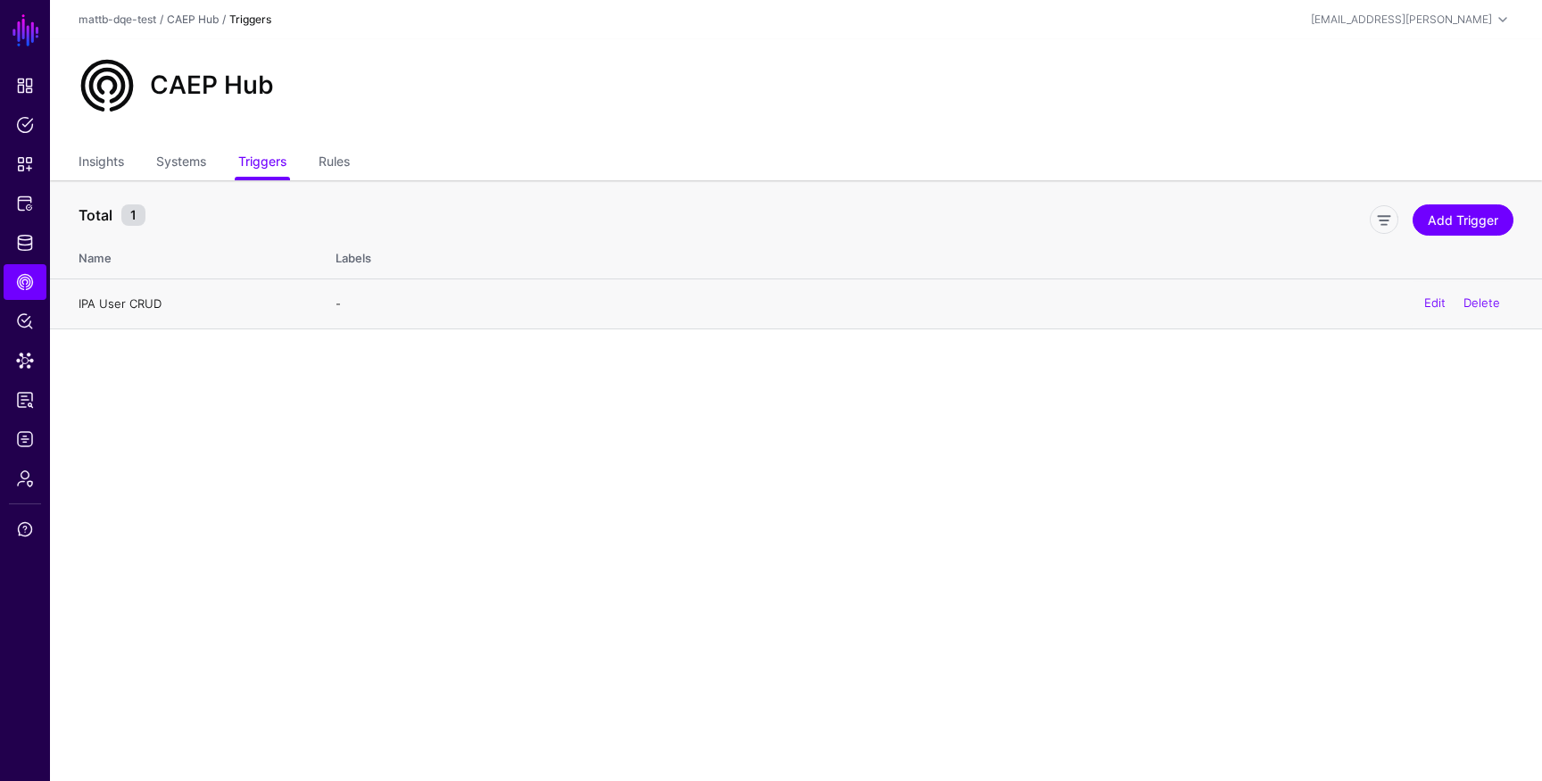
click at [127, 301] on link "IPA User CRUD" at bounding box center [120, 303] width 83 height 14
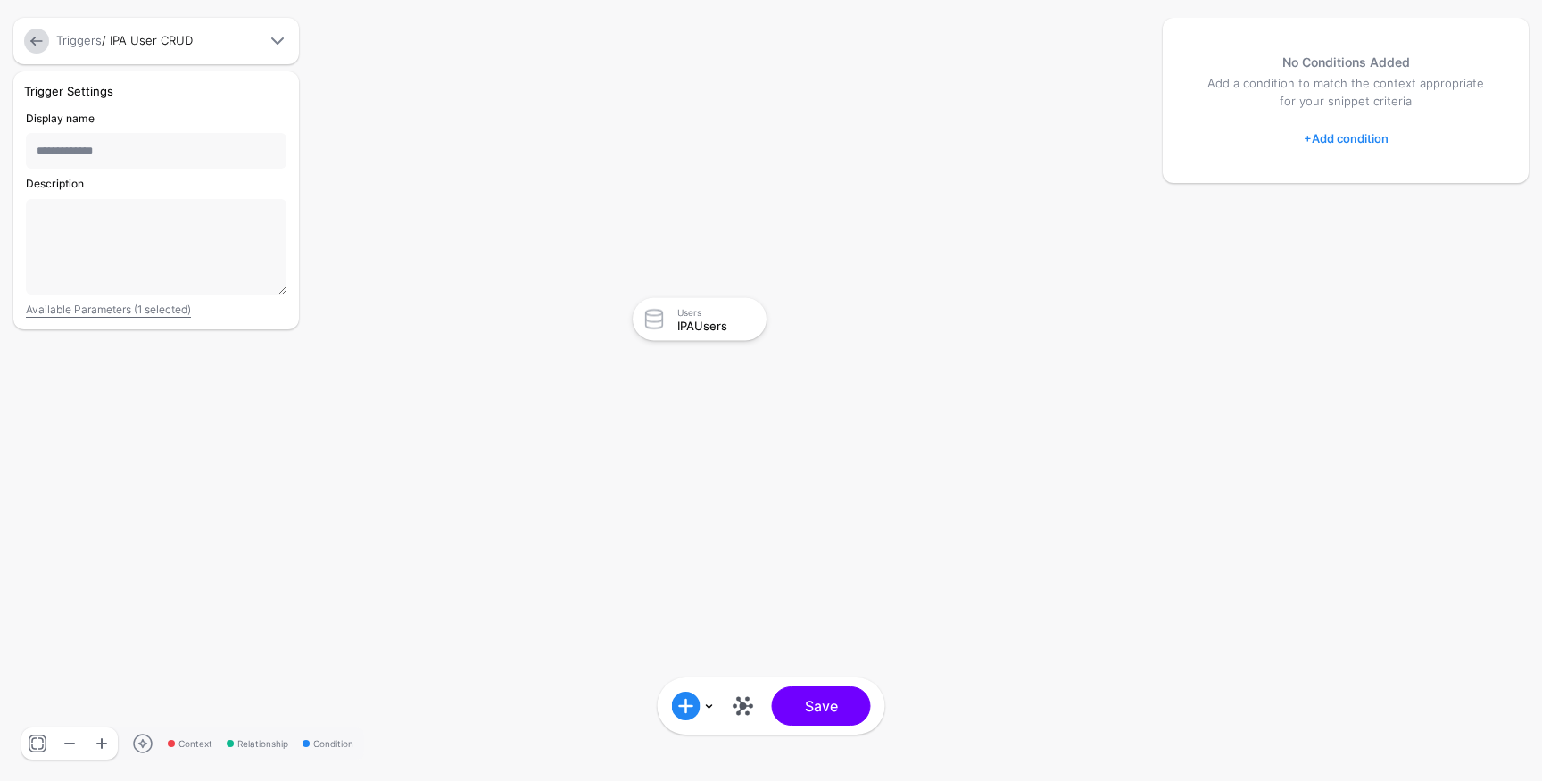
click at [38, 41] on link at bounding box center [36, 41] width 25 height 25
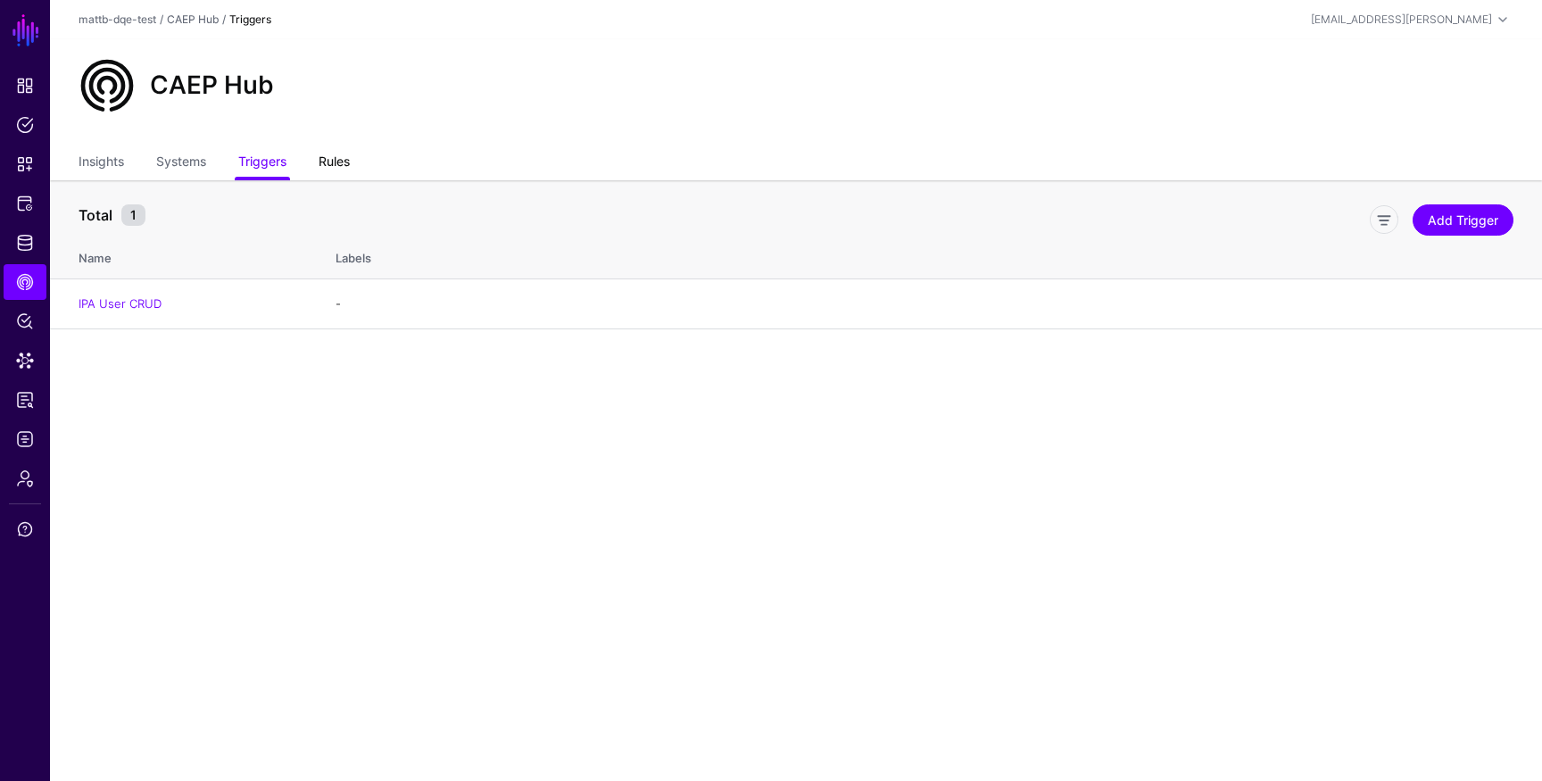
click at [346, 162] on link "Rules" at bounding box center [334, 163] width 31 height 34
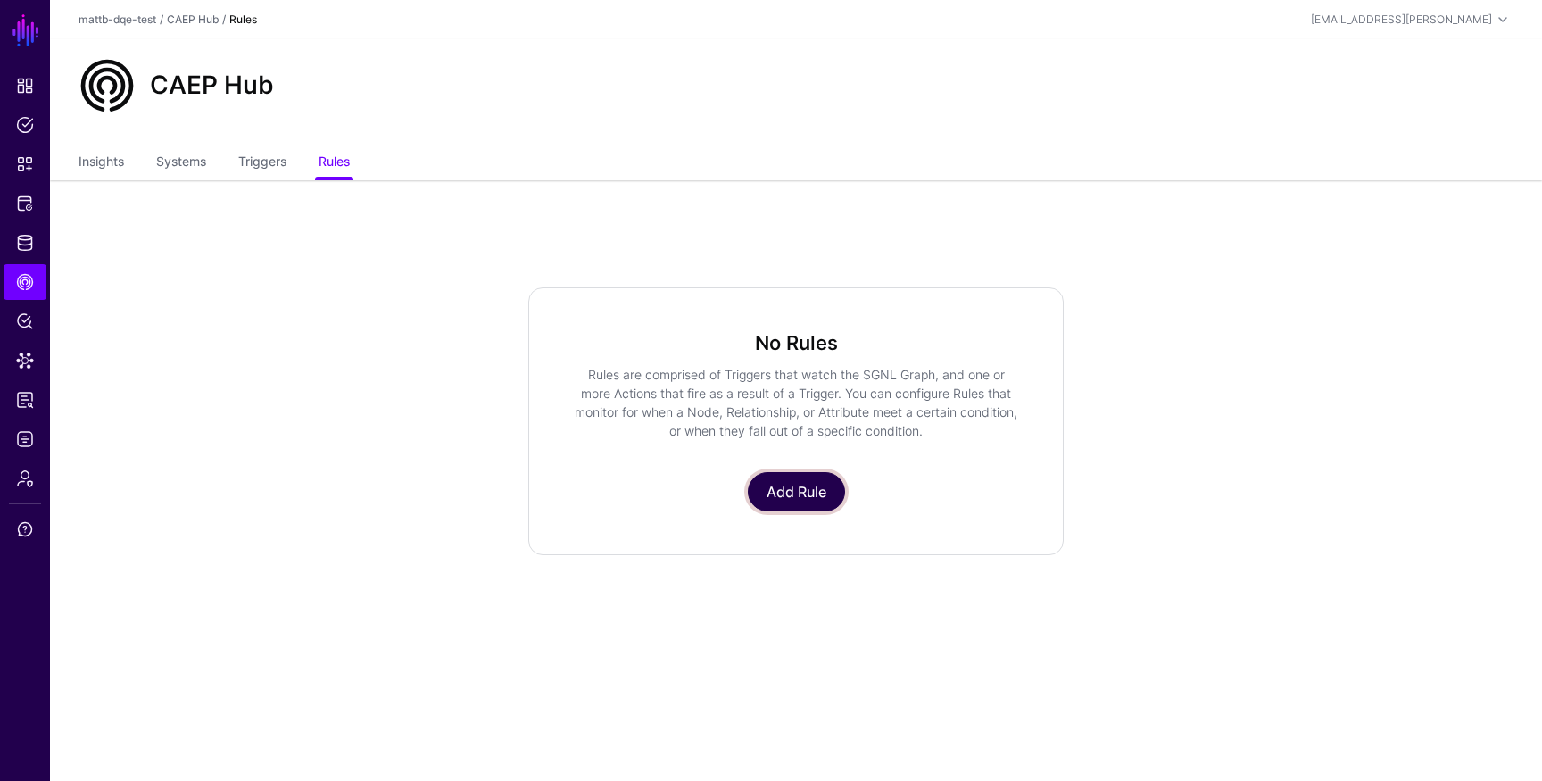
click at [807, 507] on link "Add Rule" at bounding box center [796, 491] width 97 height 39
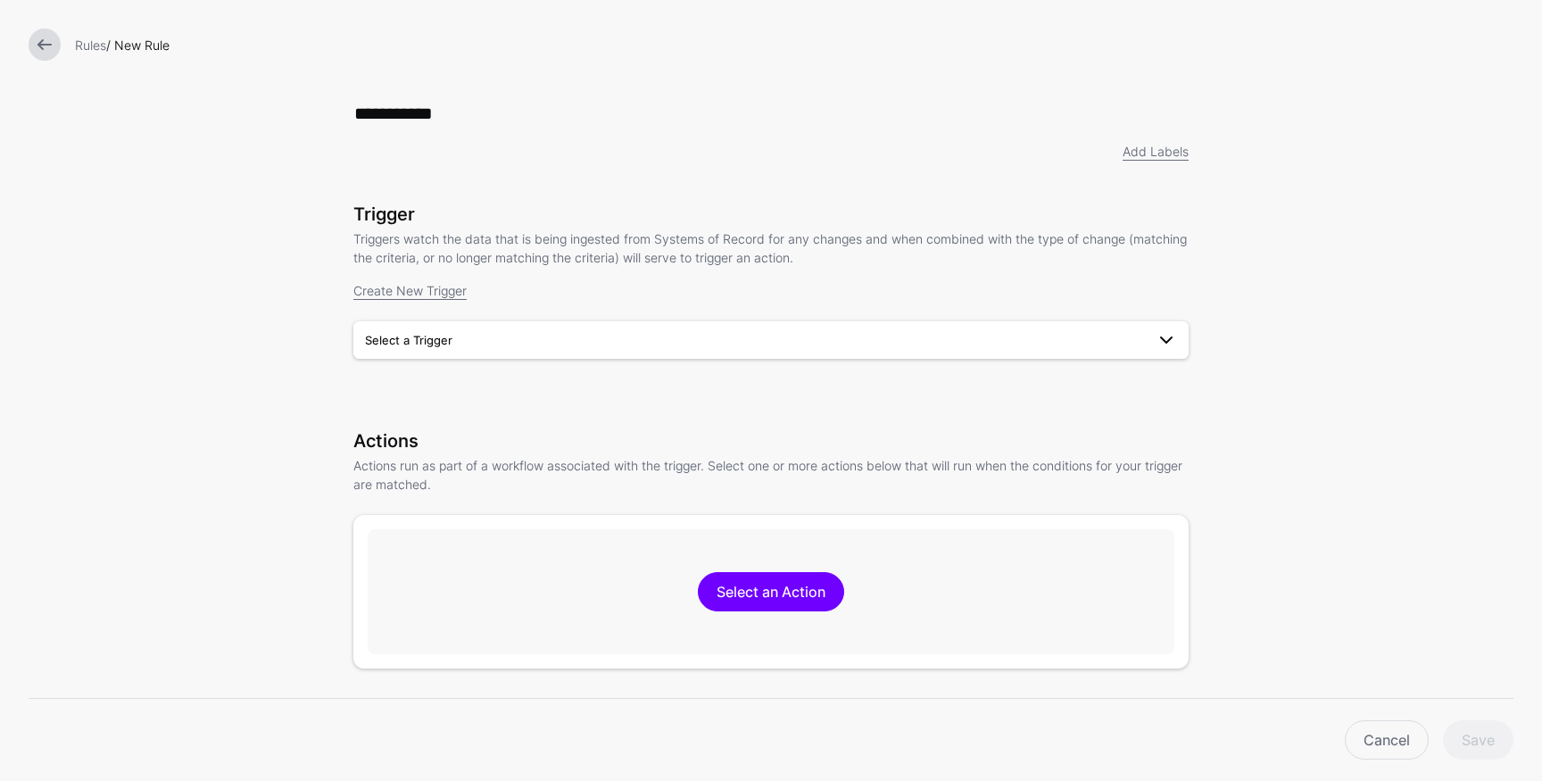
type input "**********"
click at [651, 328] on link "Select a Trigger" at bounding box center [770, 339] width 835 height 37
click at [611, 384] on div "IPA User CRUD" at bounding box center [771, 382] width 807 height 18
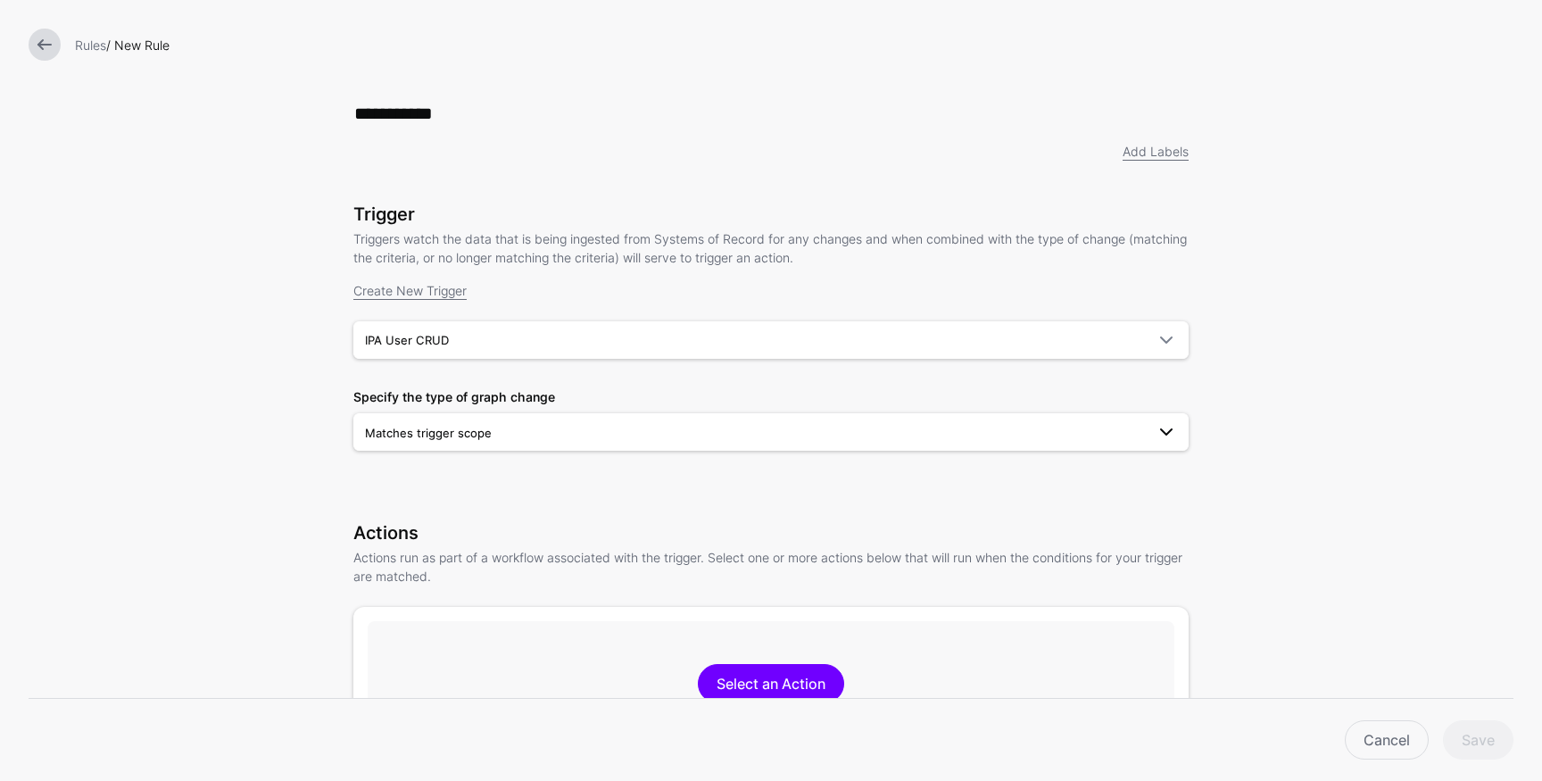
click at [613, 440] on span "Matches trigger scope" at bounding box center [755, 433] width 780 height 20
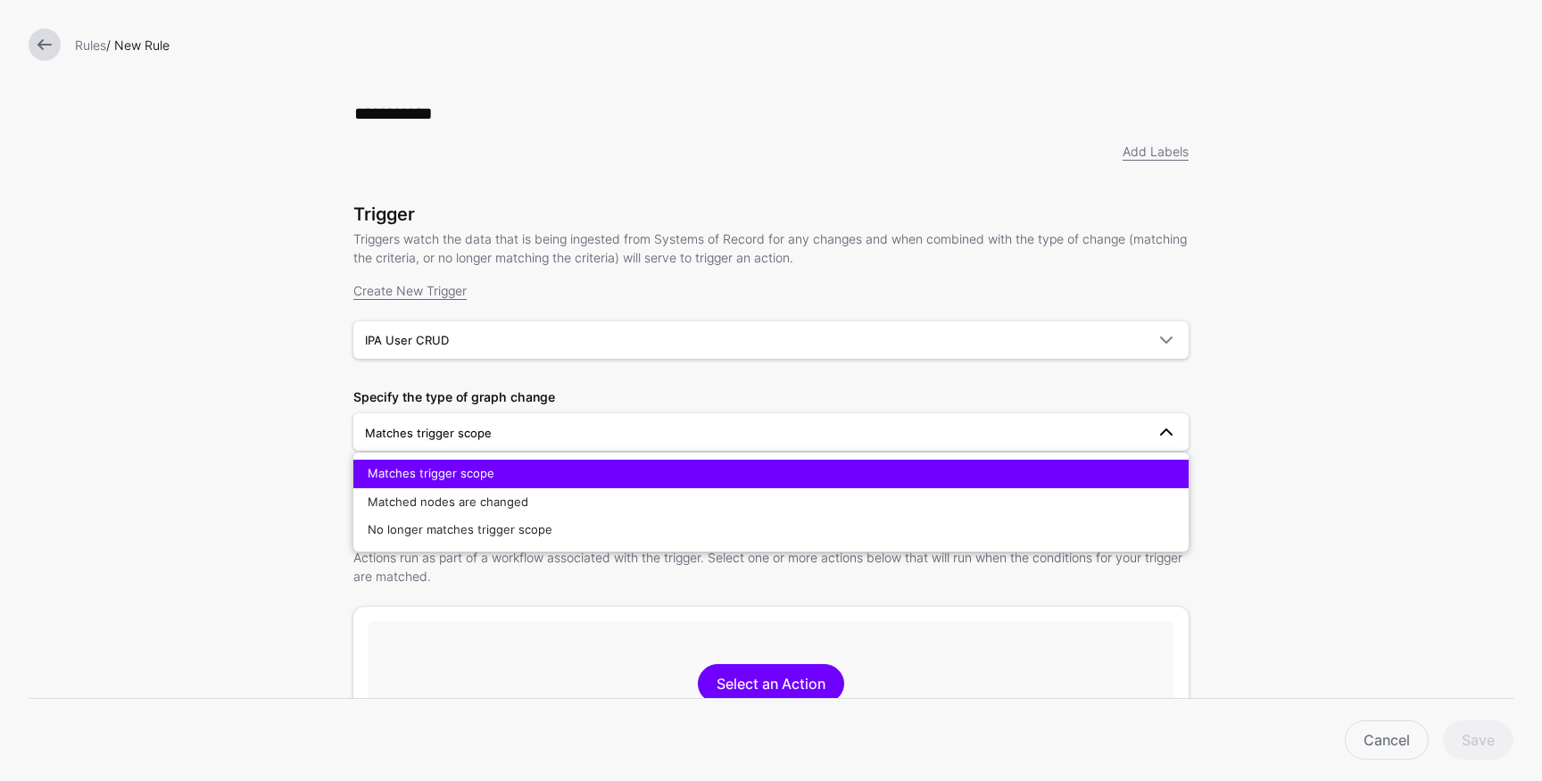
click at [482, 470] on span "Matches trigger scope" at bounding box center [431, 473] width 127 height 14
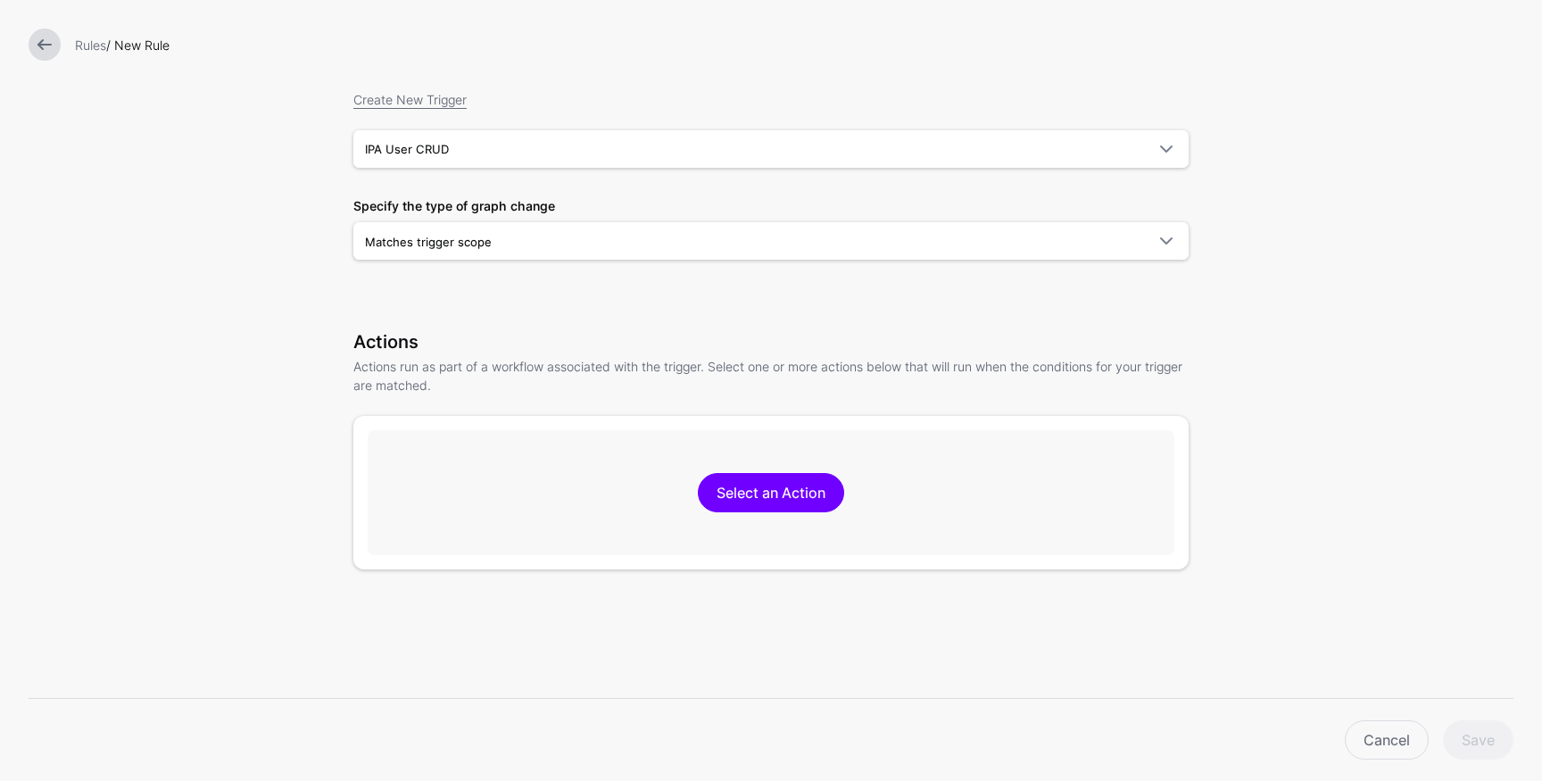
scroll to position [345, 0]
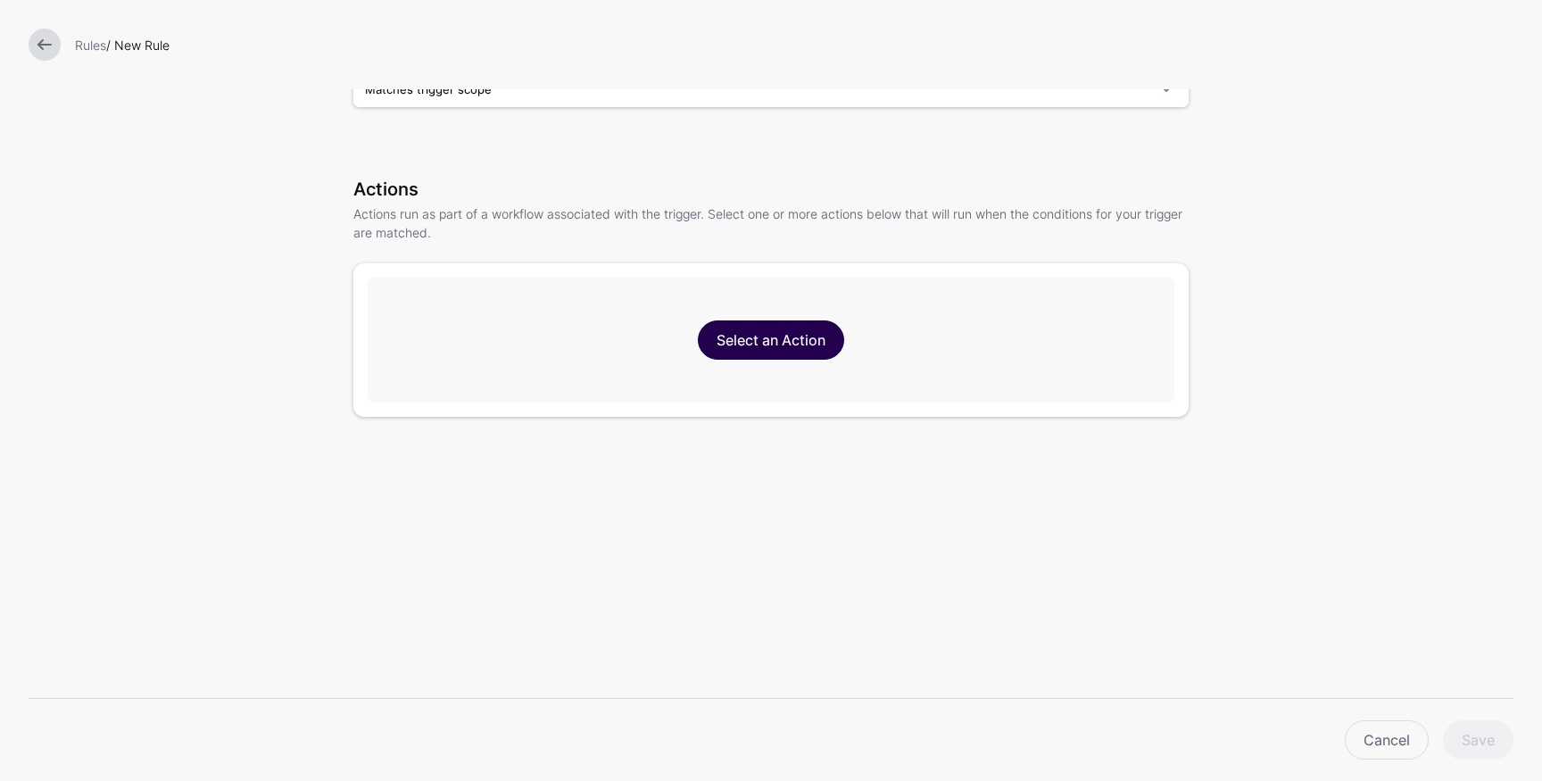
click at [774, 352] on link "Select an Action" at bounding box center [771, 339] width 146 height 39
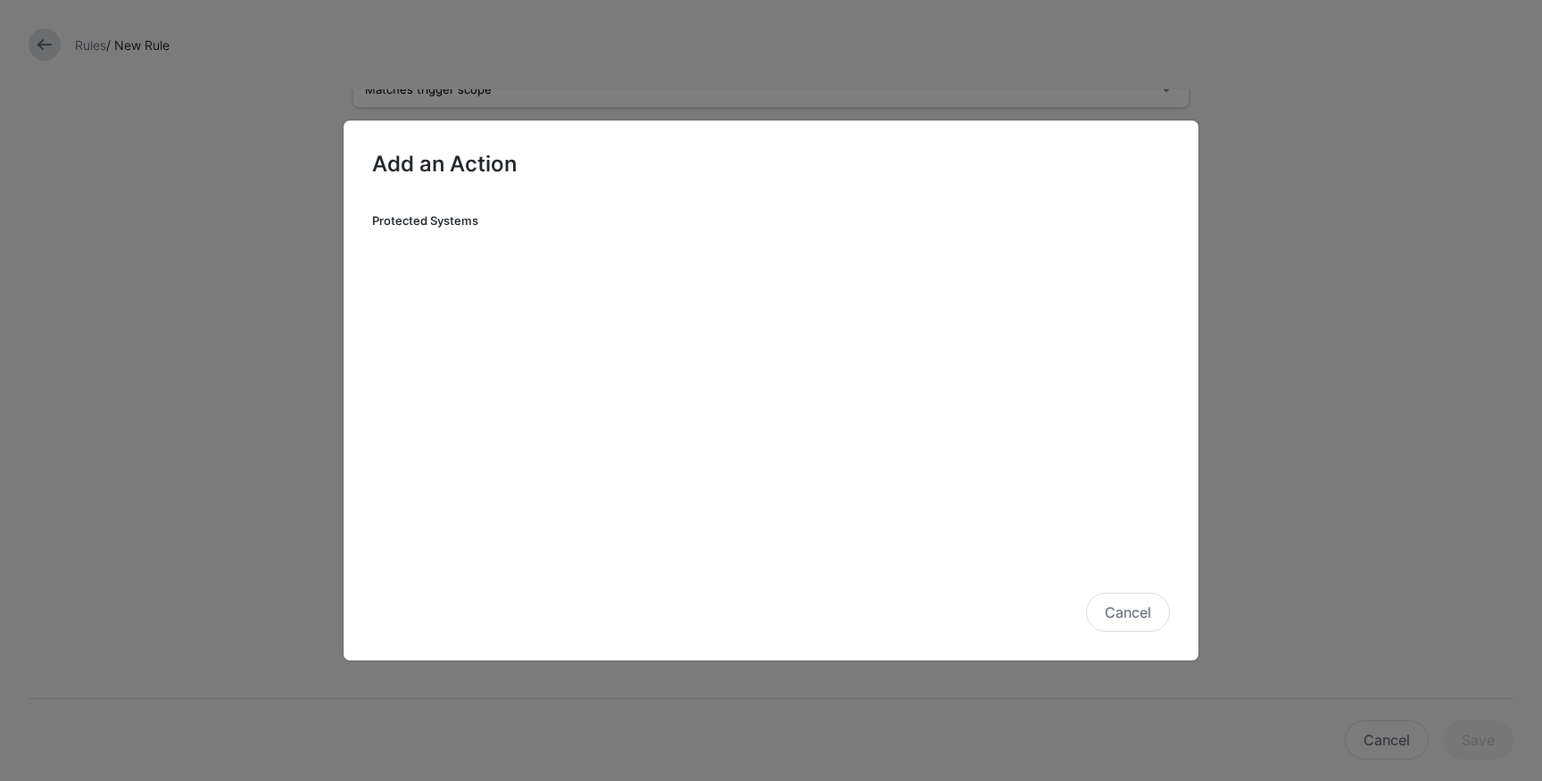
click at [403, 224] on h3 "Protected Systems" at bounding box center [465, 221] width 186 height 14
click at [1117, 600] on button "Cancel" at bounding box center [1128, 612] width 84 height 39
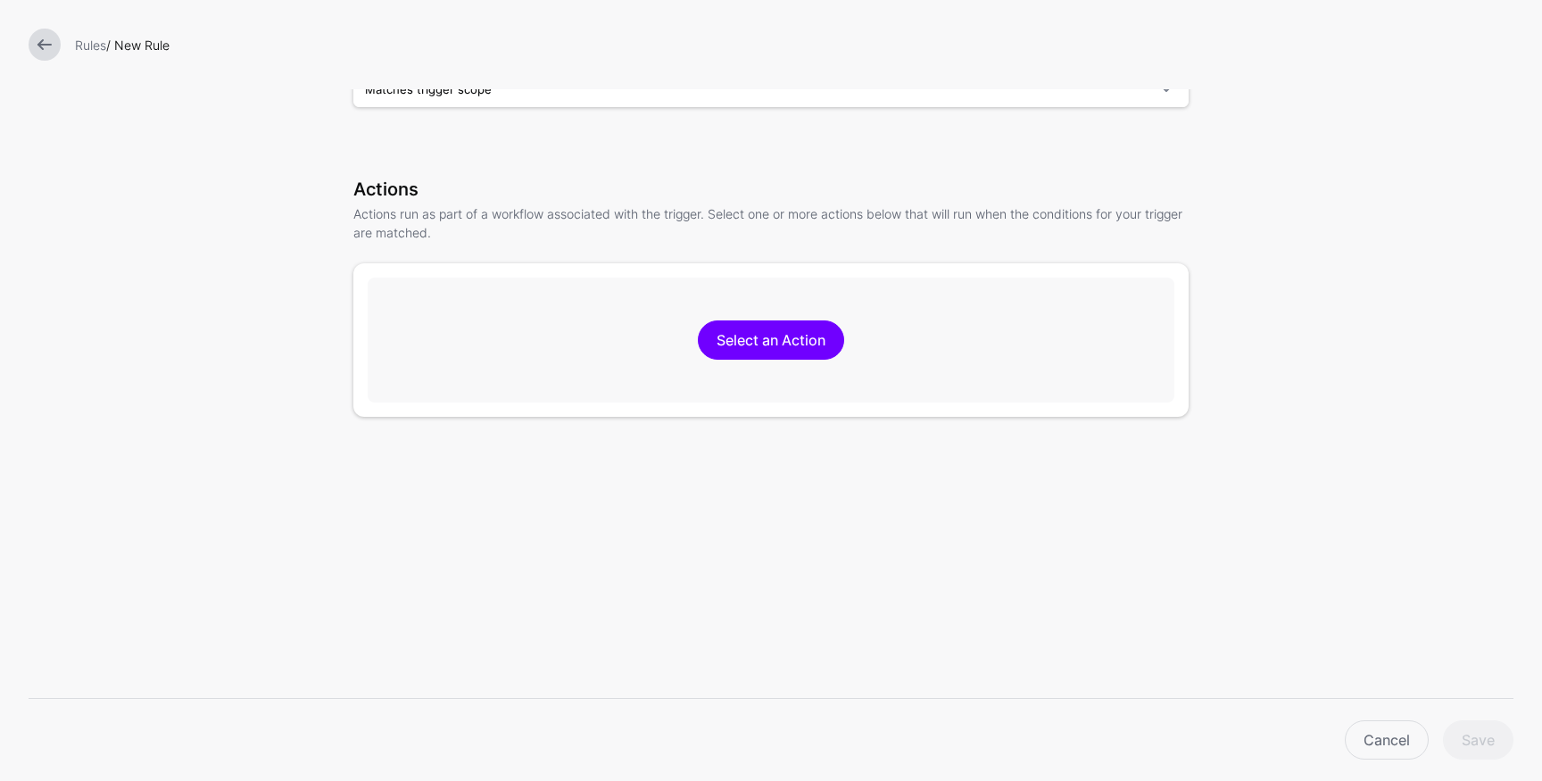
scroll to position [0, 0]
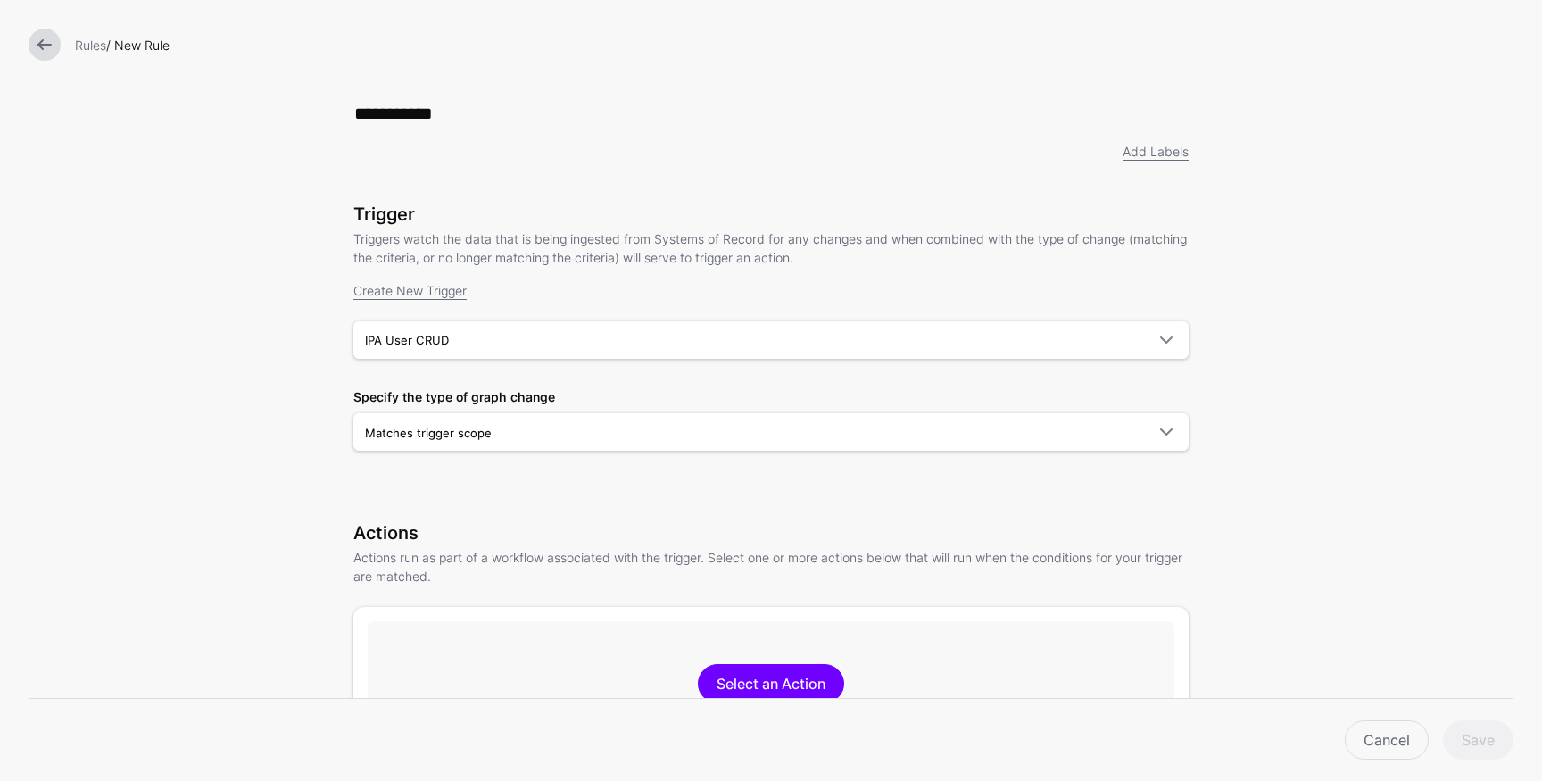
click at [44, 45] on link at bounding box center [45, 45] width 32 height 32
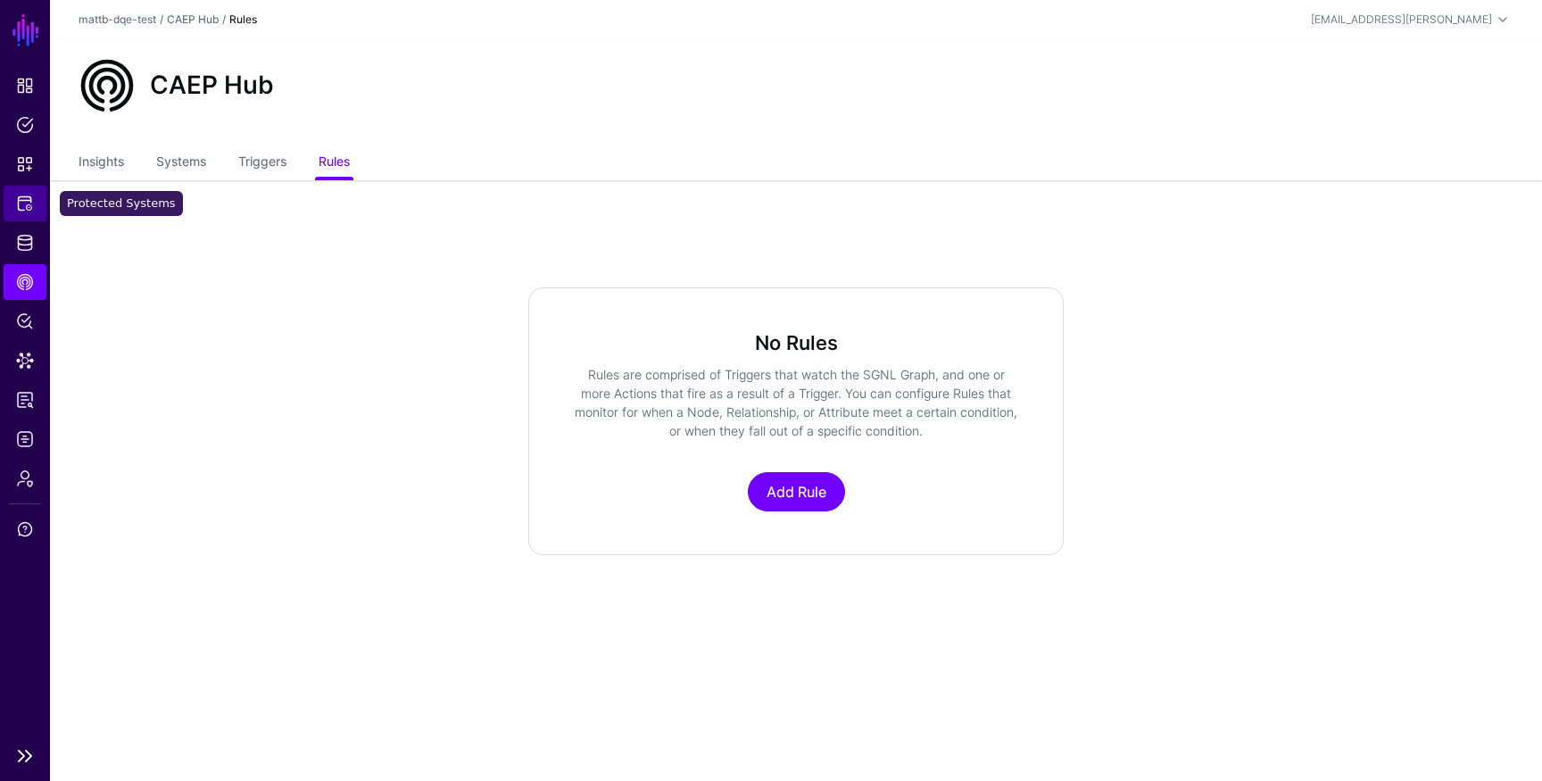
click at [21, 203] on span "Protected Systems" at bounding box center [25, 204] width 18 height 18
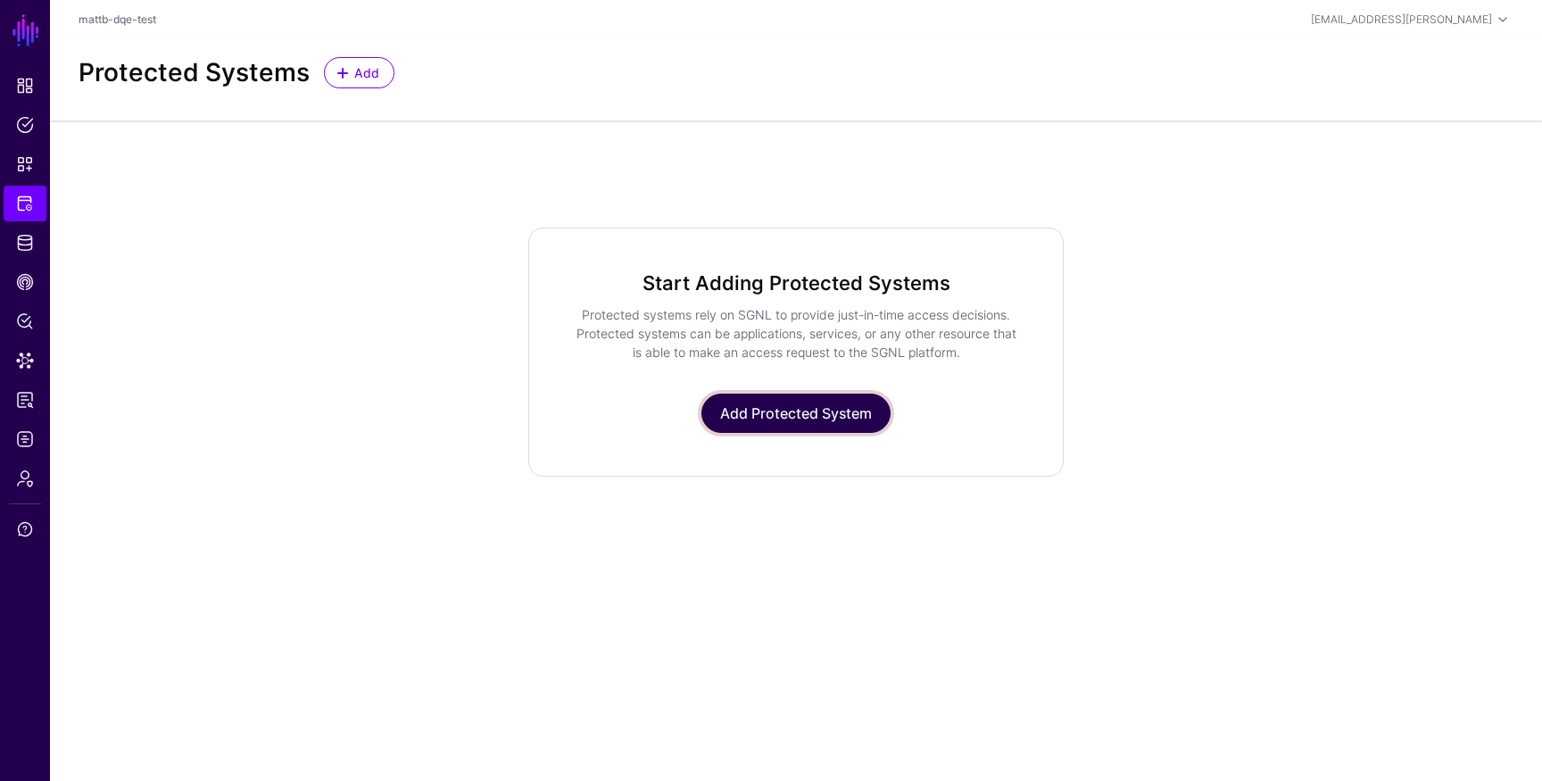
click at [767, 432] on link "Add Protected System" at bounding box center [795, 413] width 189 height 39
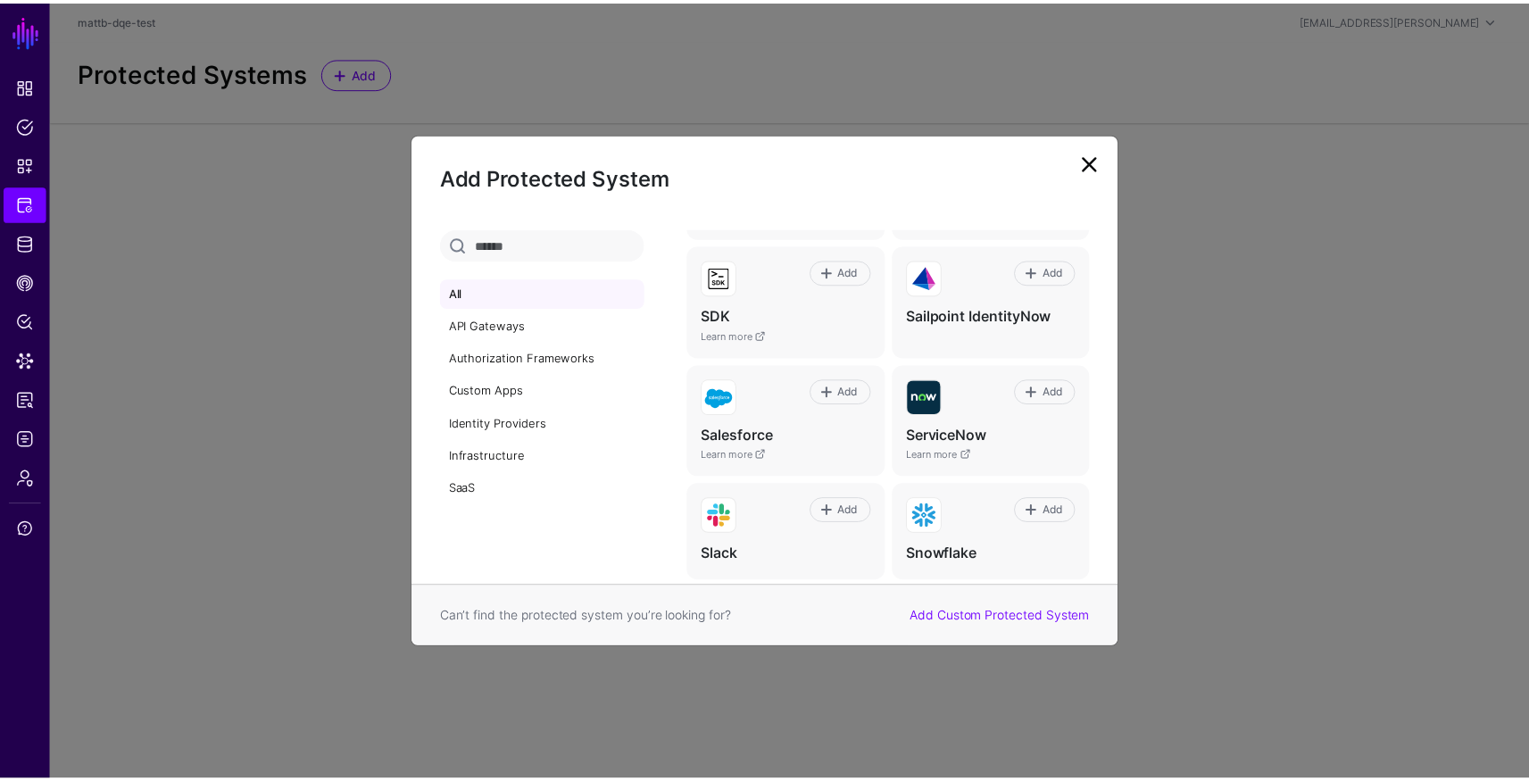
scroll to position [1098, 0]
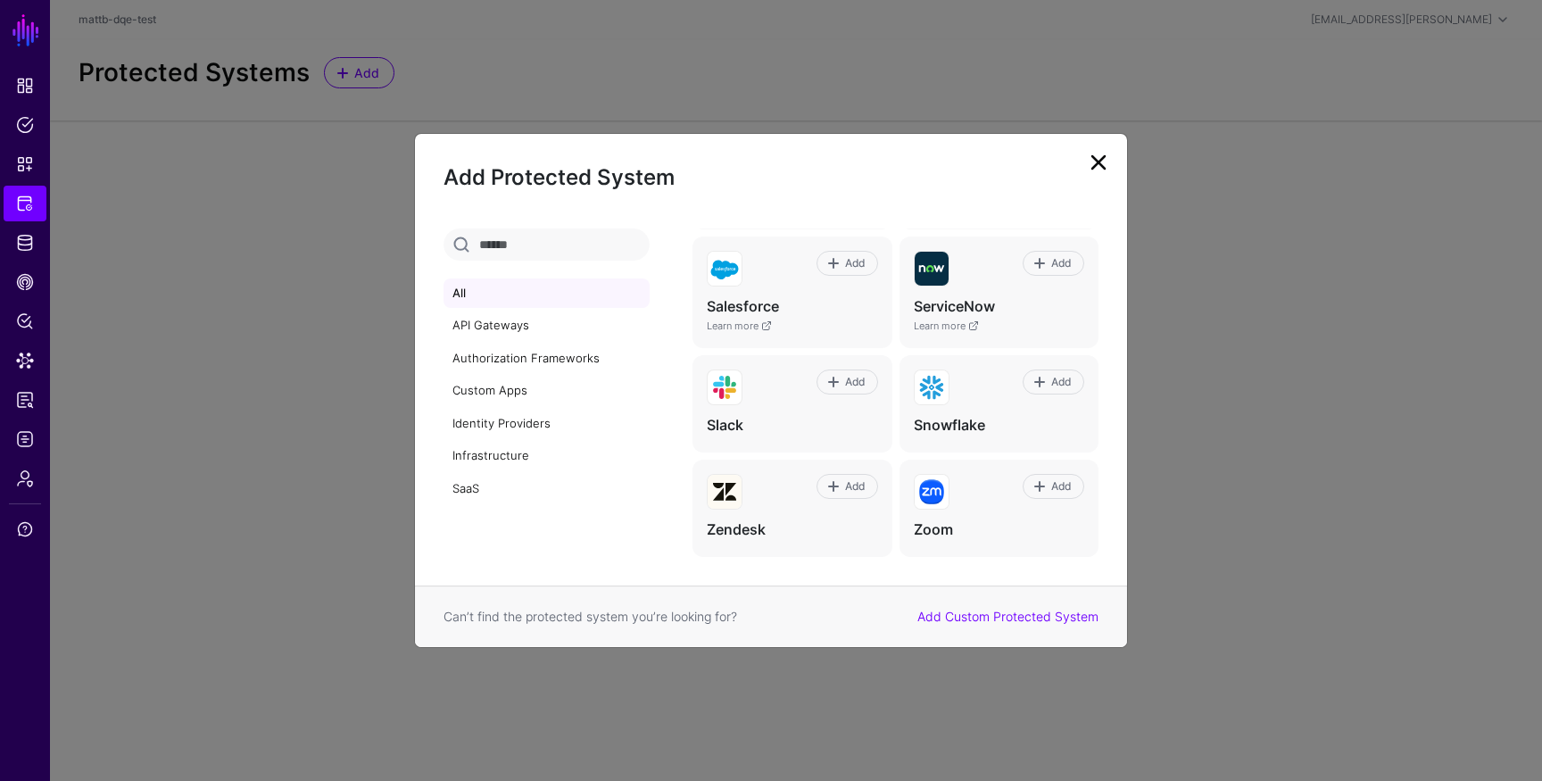
click at [1013, 620] on link "Add Custom Protected System" at bounding box center [1007, 616] width 181 height 15
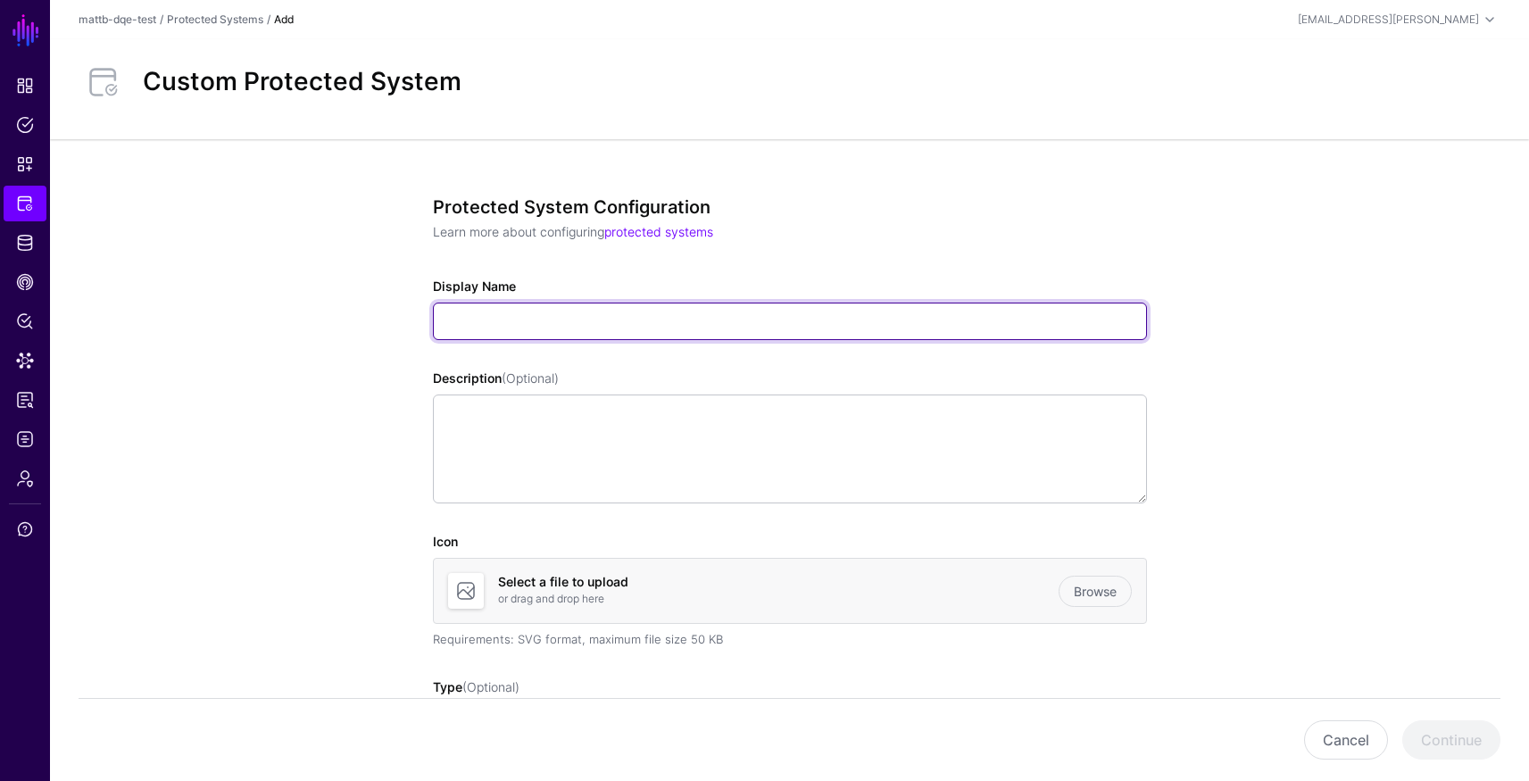
click at [580, 322] on input "Display Name" at bounding box center [790, 321] width 714 height 37
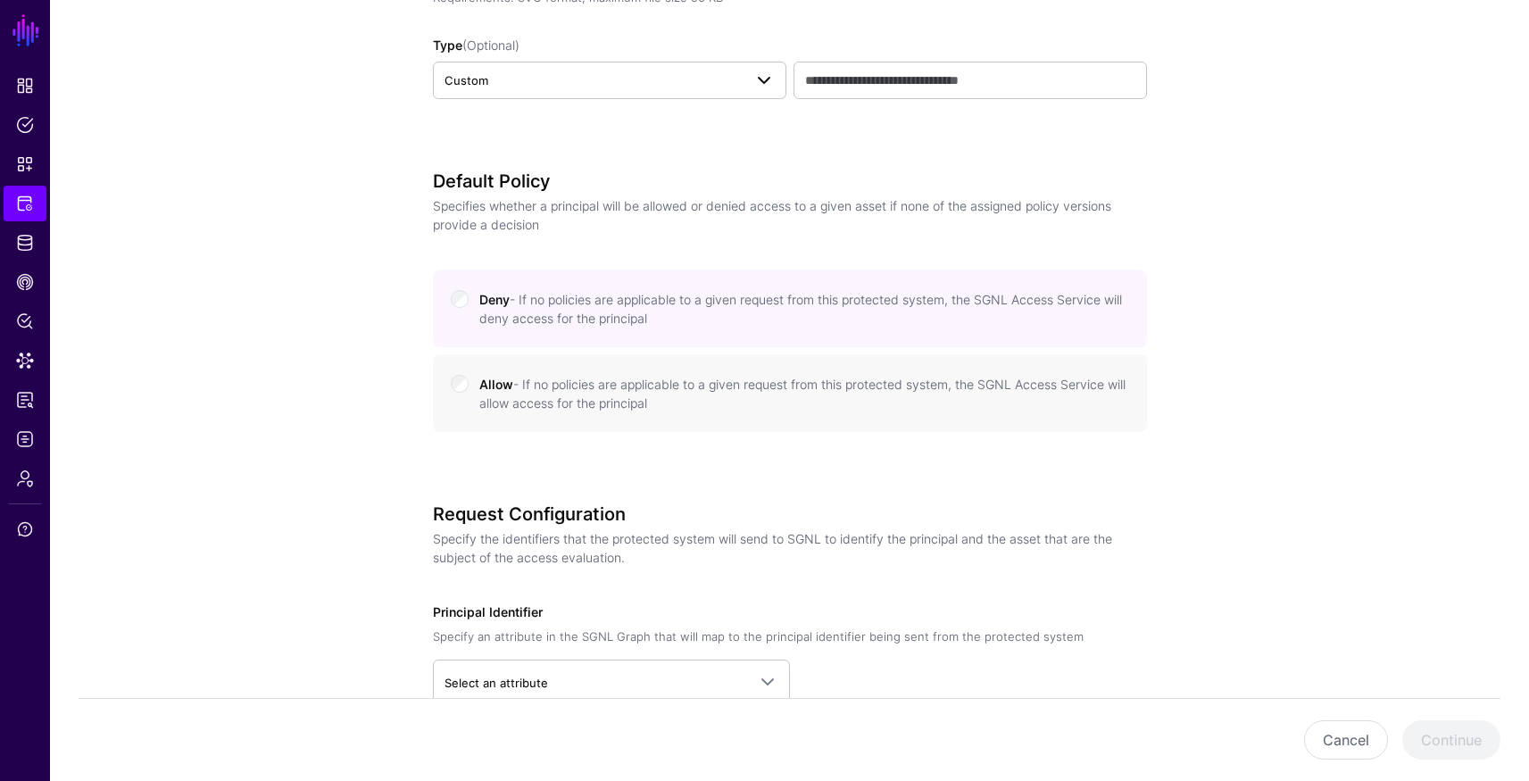
scroll to position [889, 0]
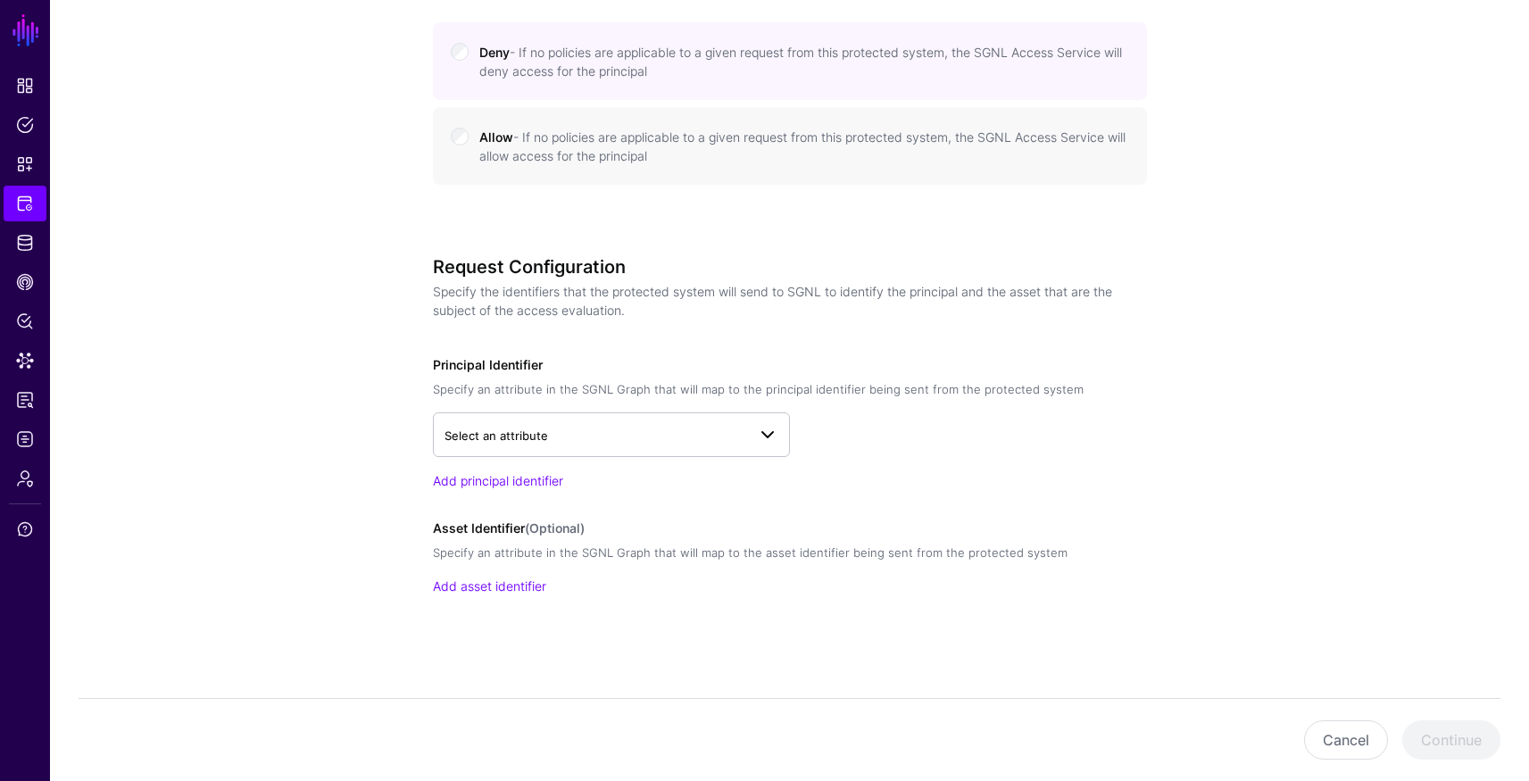
type input "*******"
click at [571, 433] on span "Select an attribute" at bounding box center [595, 436] width 302 height 20
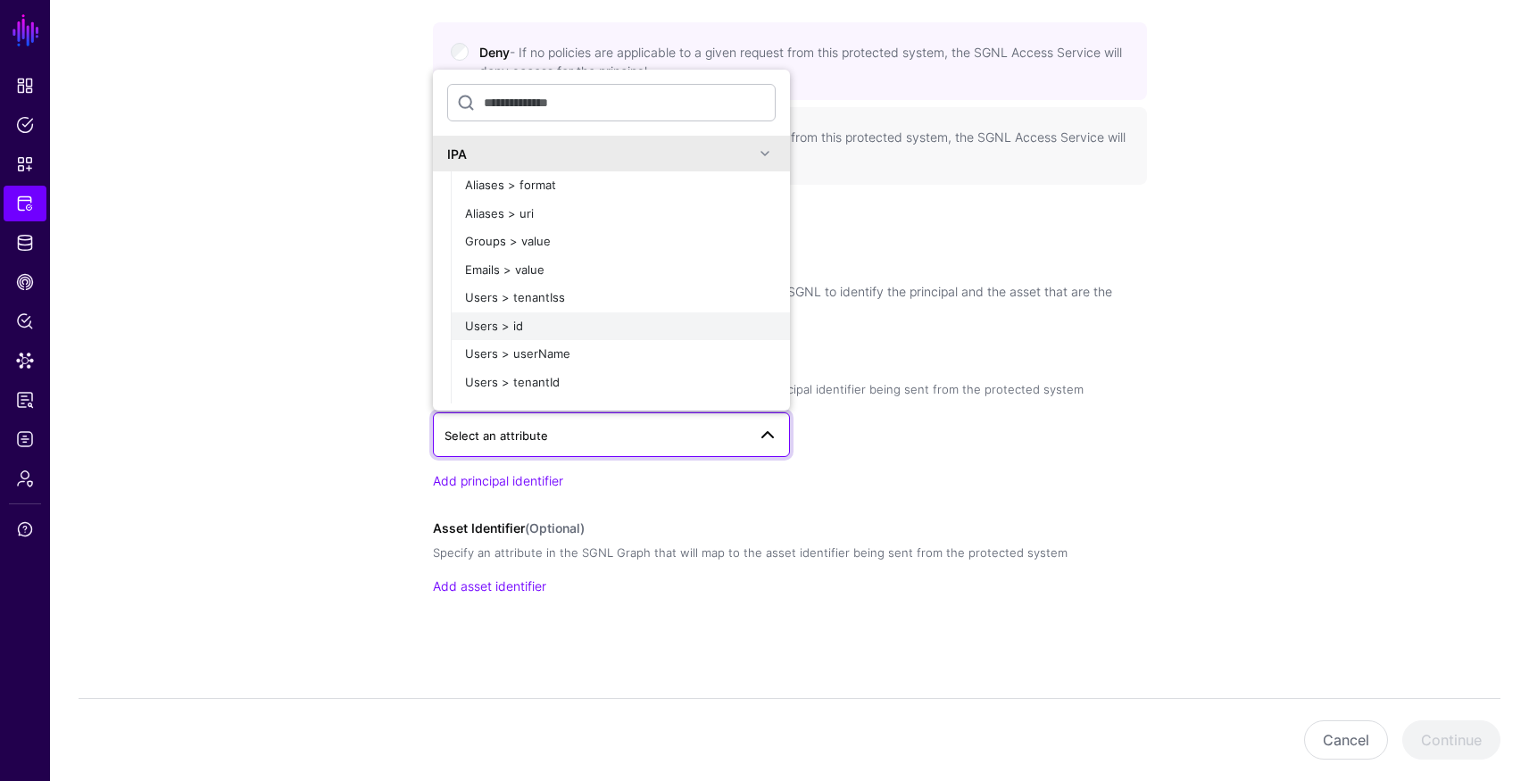
click at [567, 318] on div "Users > id" at bounding box center [620, 327] width 311 height 18
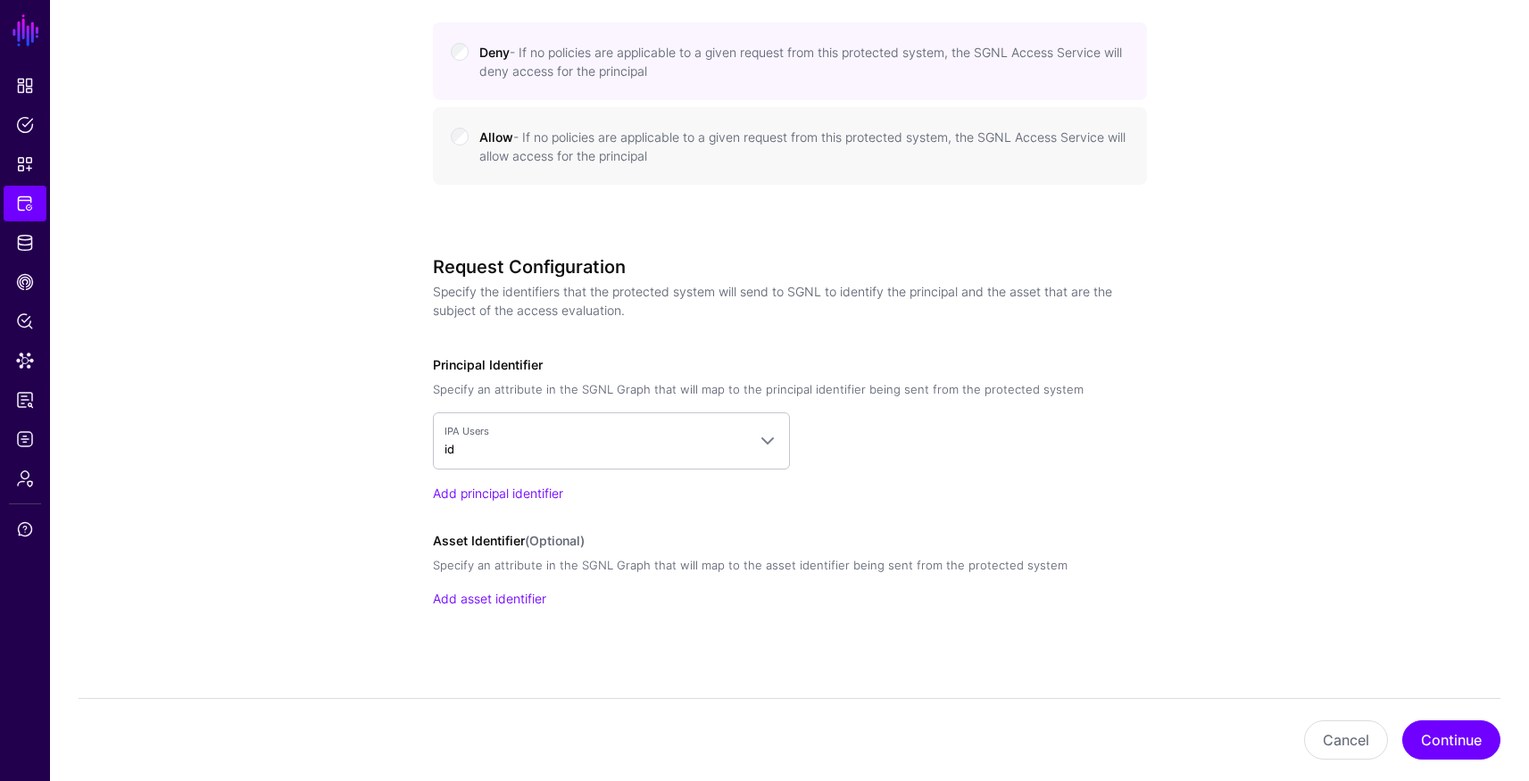
scroll to position [901, 0]
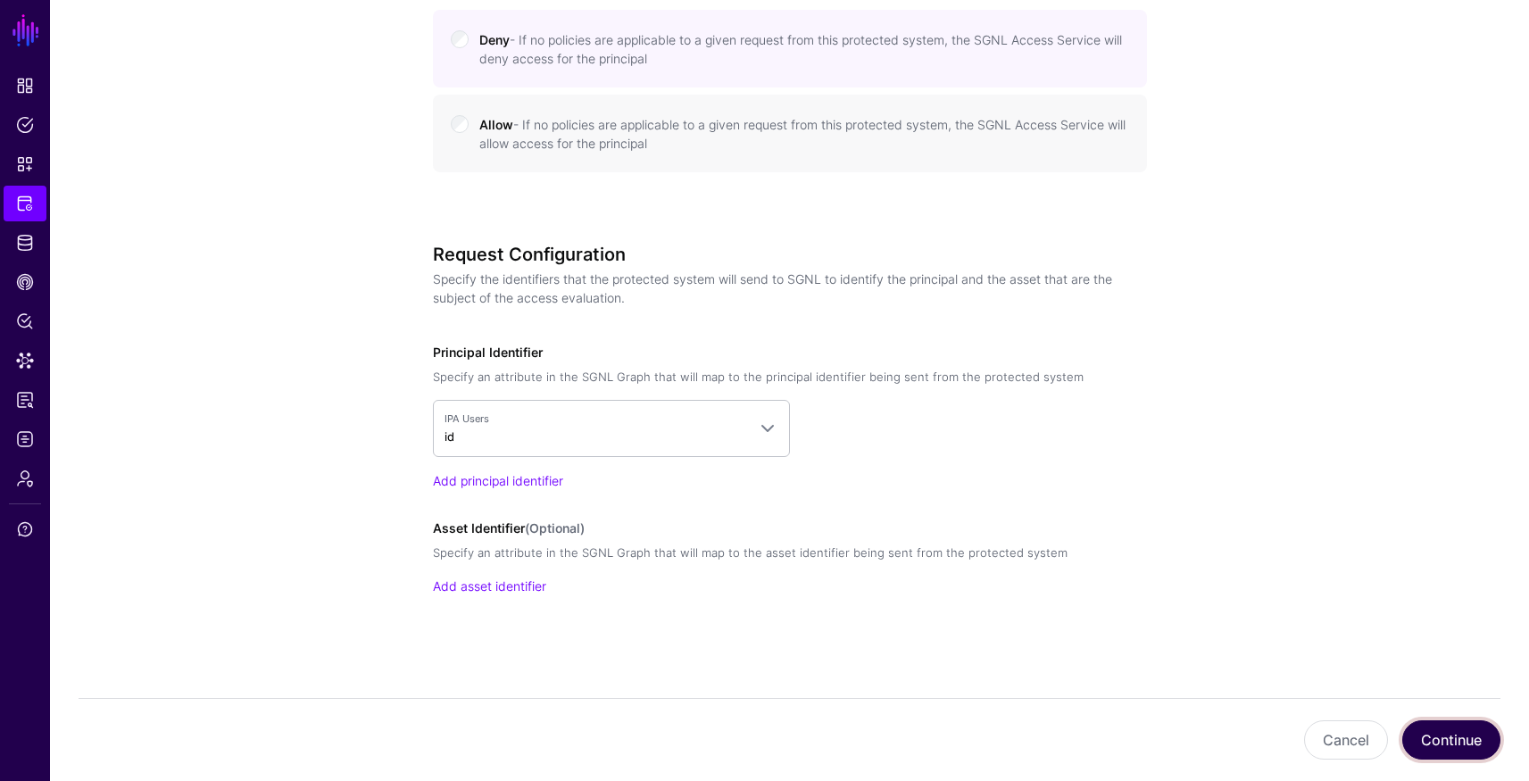
click at [1444, 743] on button "Continue" at bounding box center [1451, 739] width 98 height 39
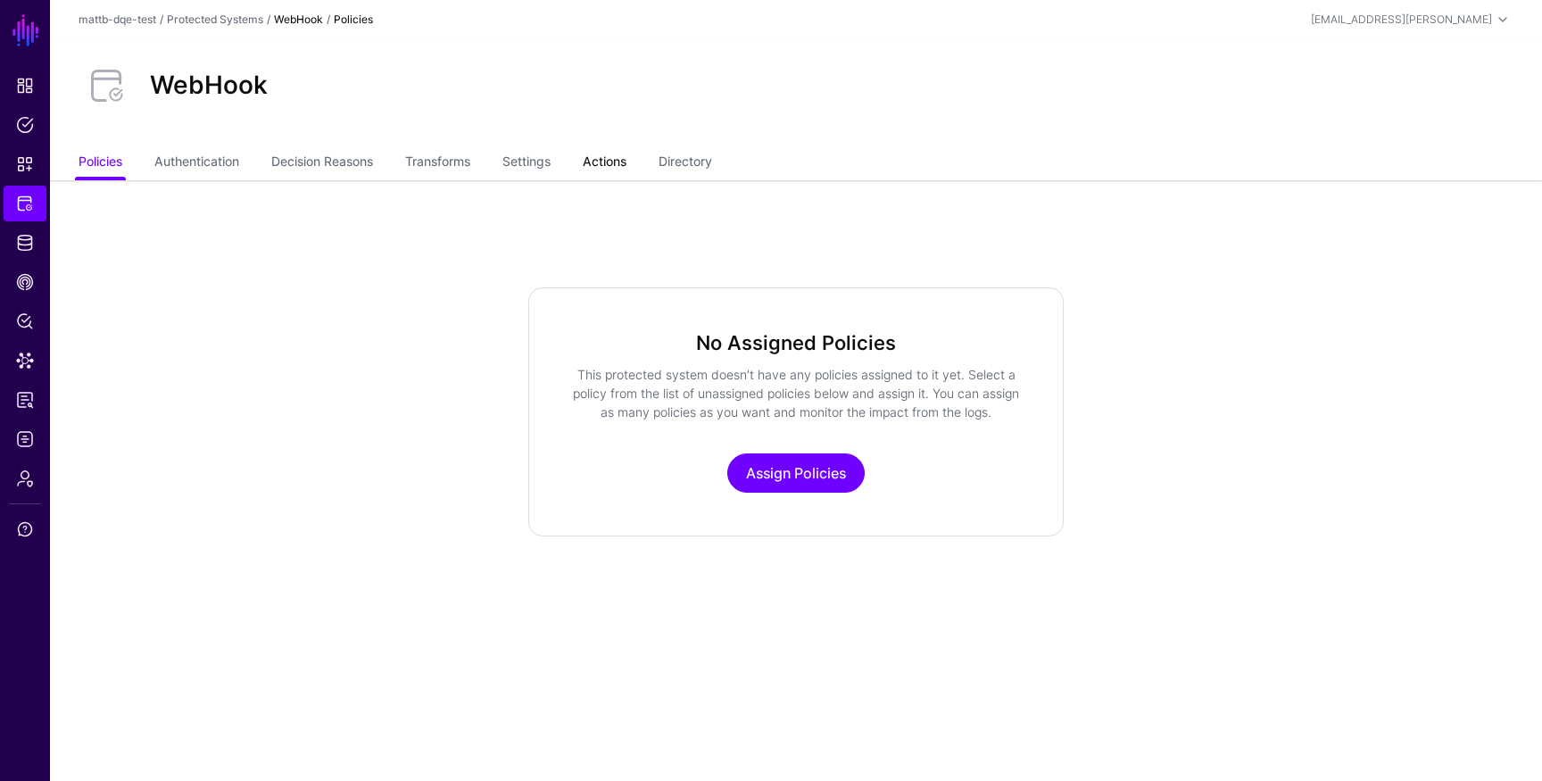
click at [618, 159] on link "Actions" at bounding box center [605, 163] width 44 height 34
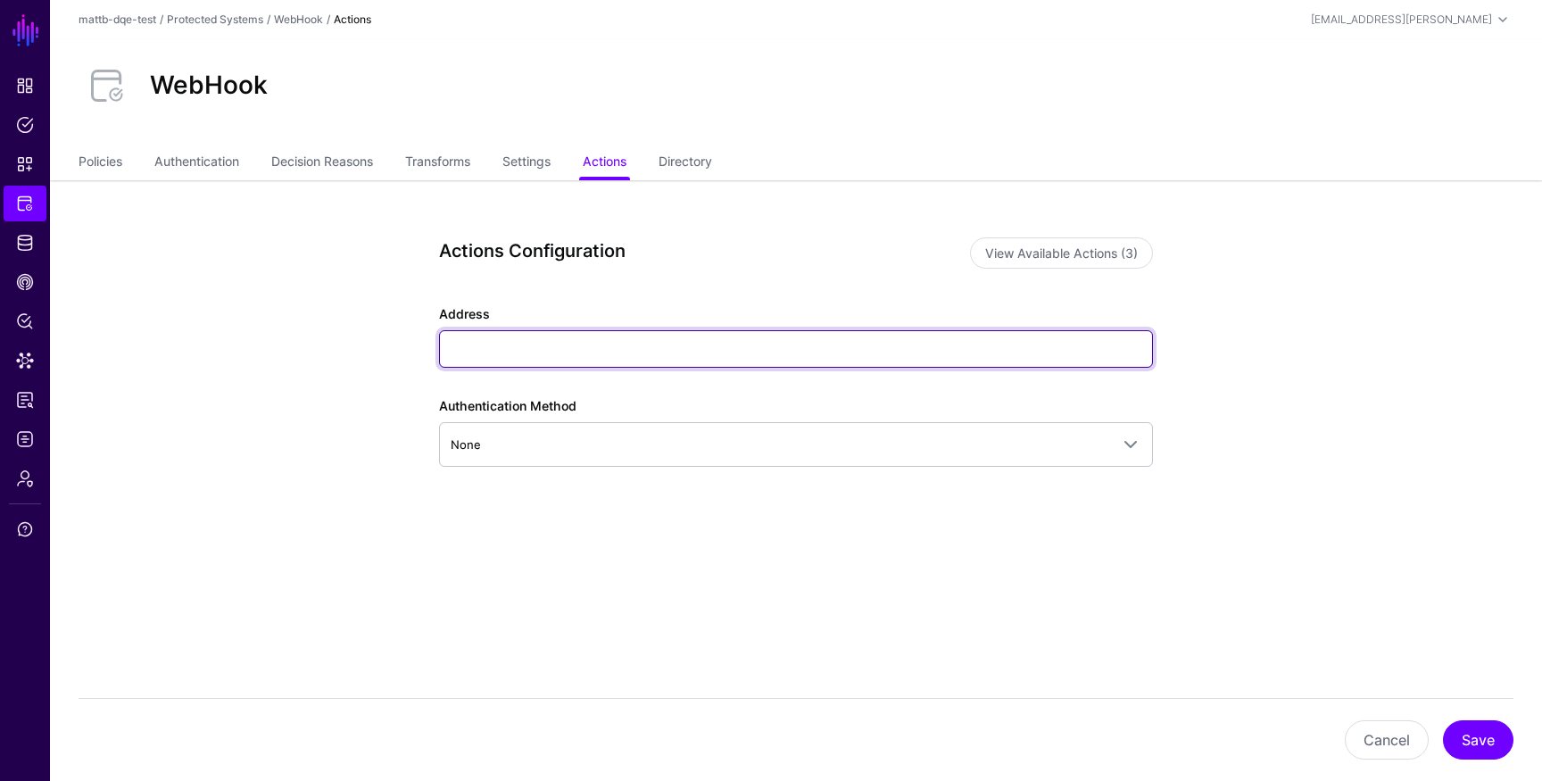
click at [508, 339] on input "Address" at bounding box center [796, 348] width 714 height 37
click at [700, 362] on input "Address" at bounding box center [796, 348] width 714 height 37
paste input "**********"
type input "**********"
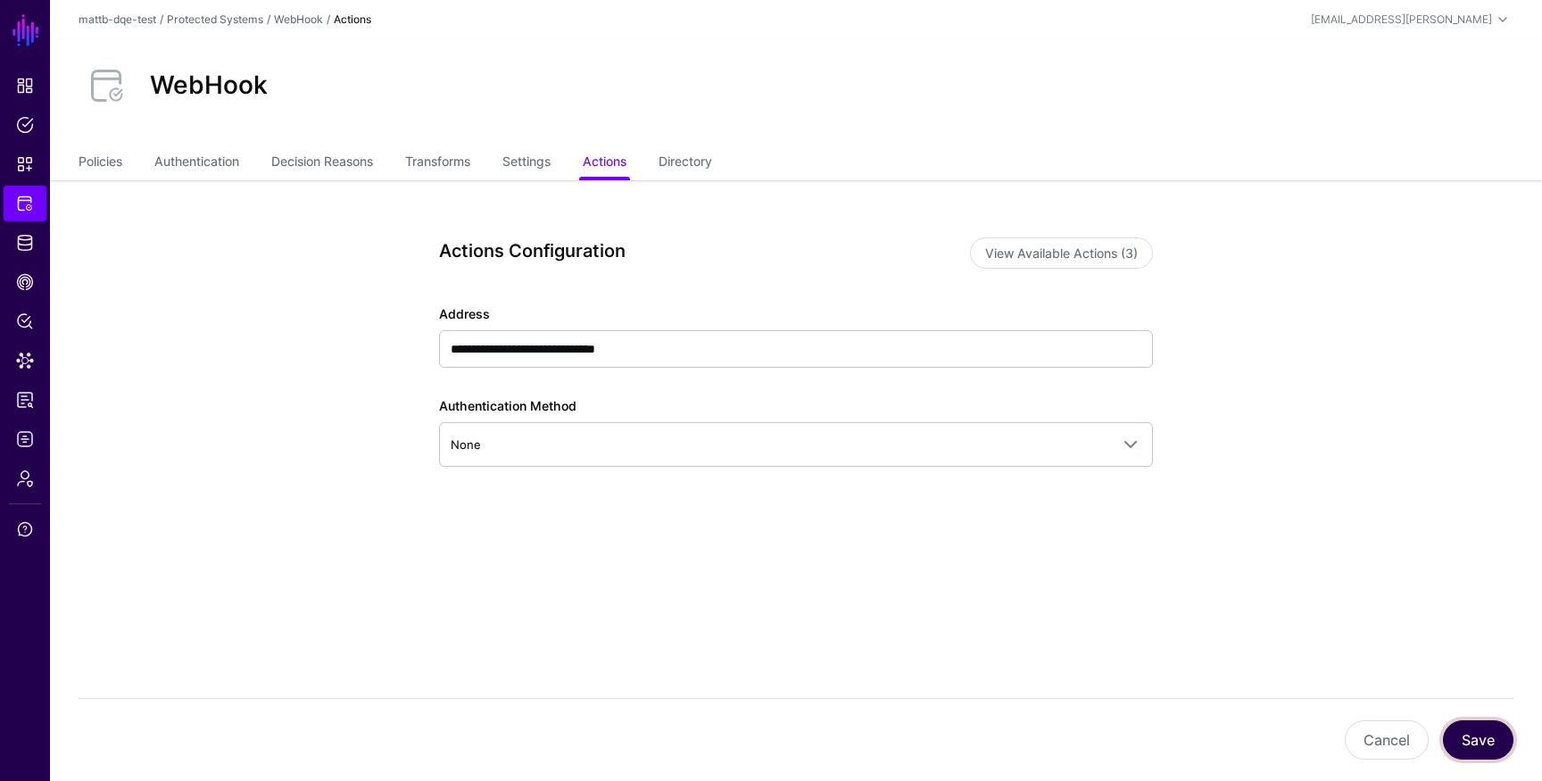
click at [1473, 746] on button "Save" at bounding box center [1478, 739] width 71 height 39
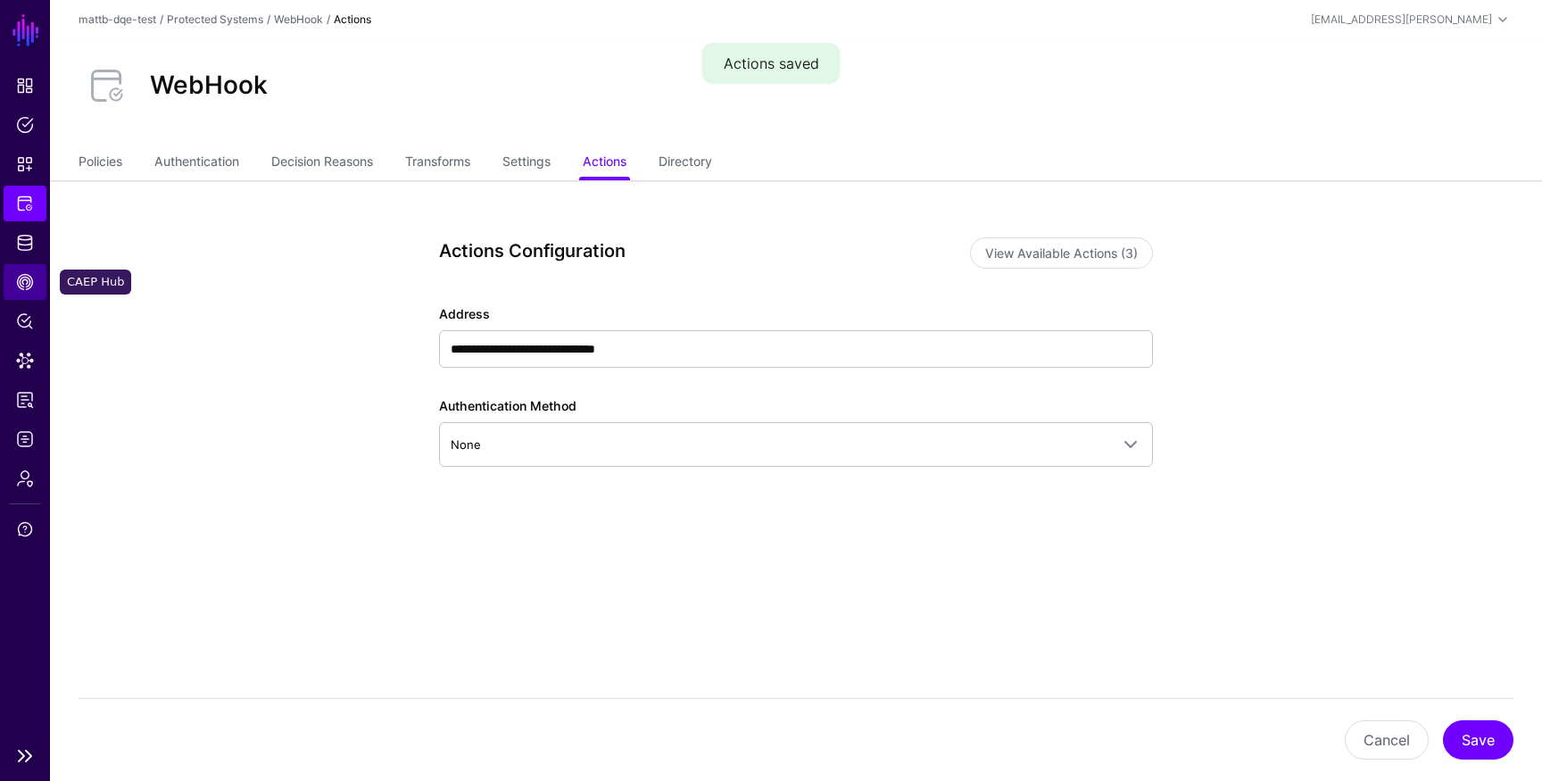
click at [24, 278] on span "CAEP Hub" at bounding box center [25, 282] width 18 height 18
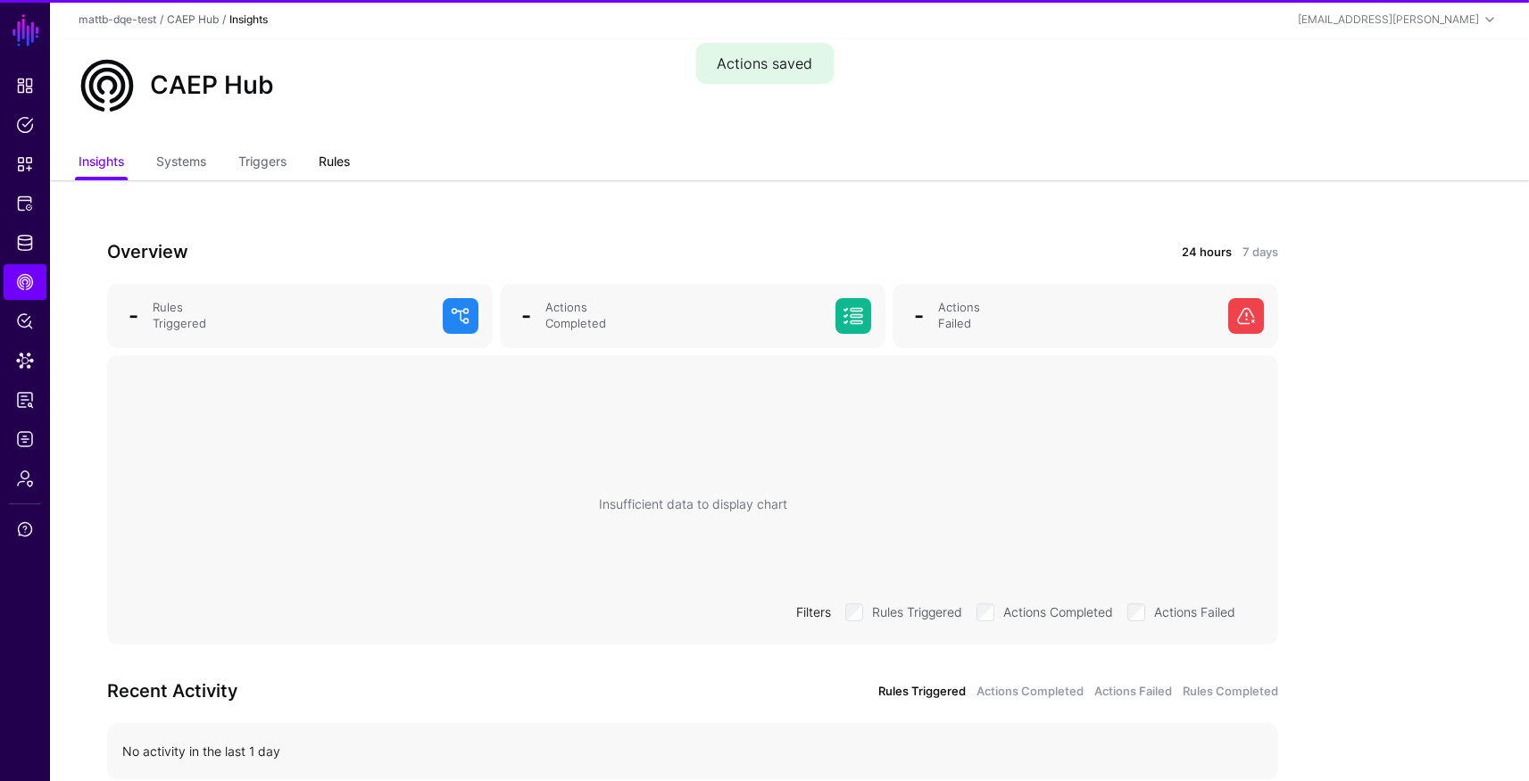
click at [321, 152] on link "Rules" at bounding box center [334, 163] width 31 height 34
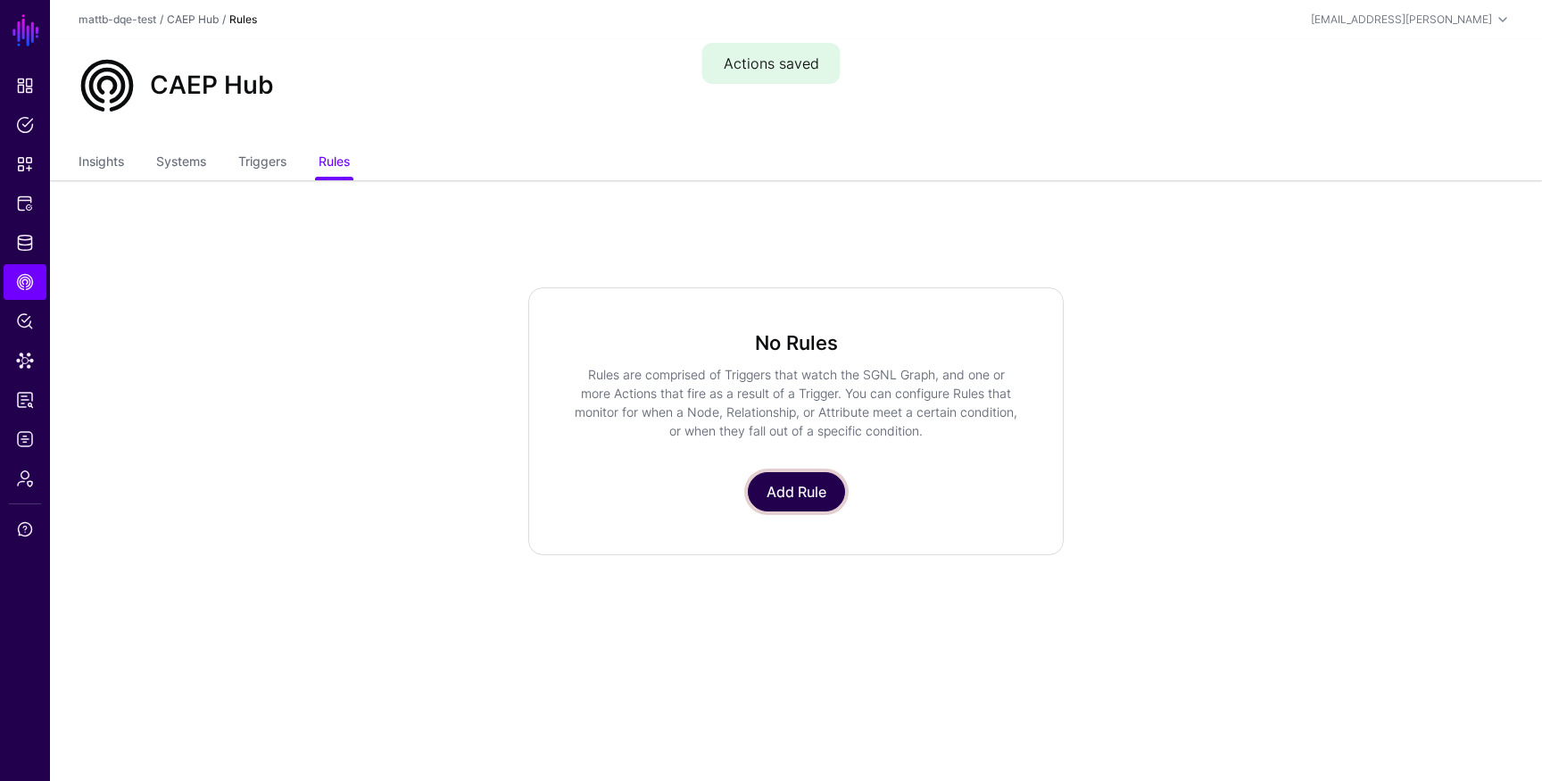
click at [808, 502] on link "Add Rule" at bounding box center [796, 491] width 97 height 39
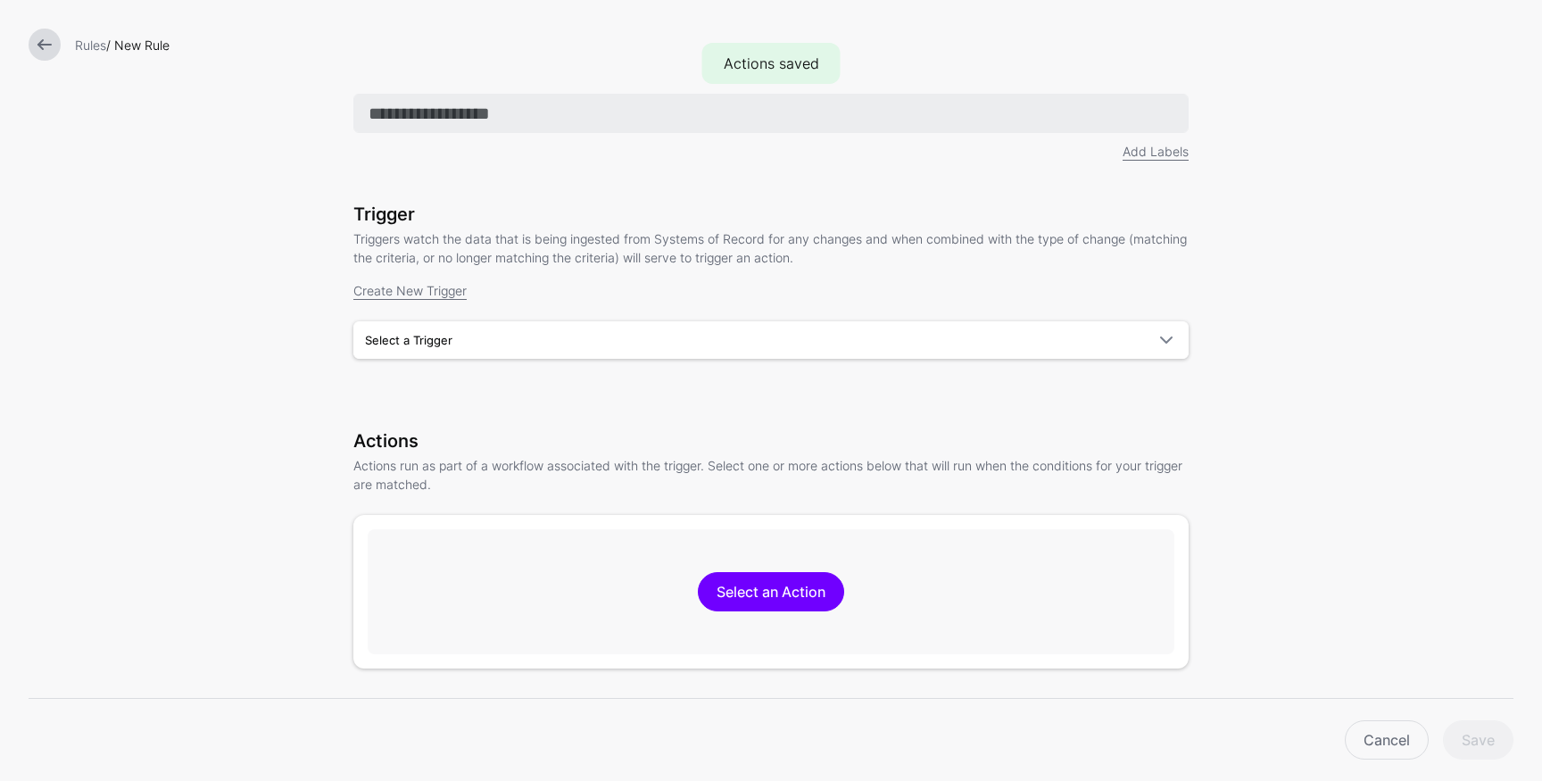
click at [546, 128] on input "text" at bounding box center [770, 113] width 835 height 39
click at [486, 119] on input "text" at bounding box center [770, 113] width 835 height 39
type input "*"
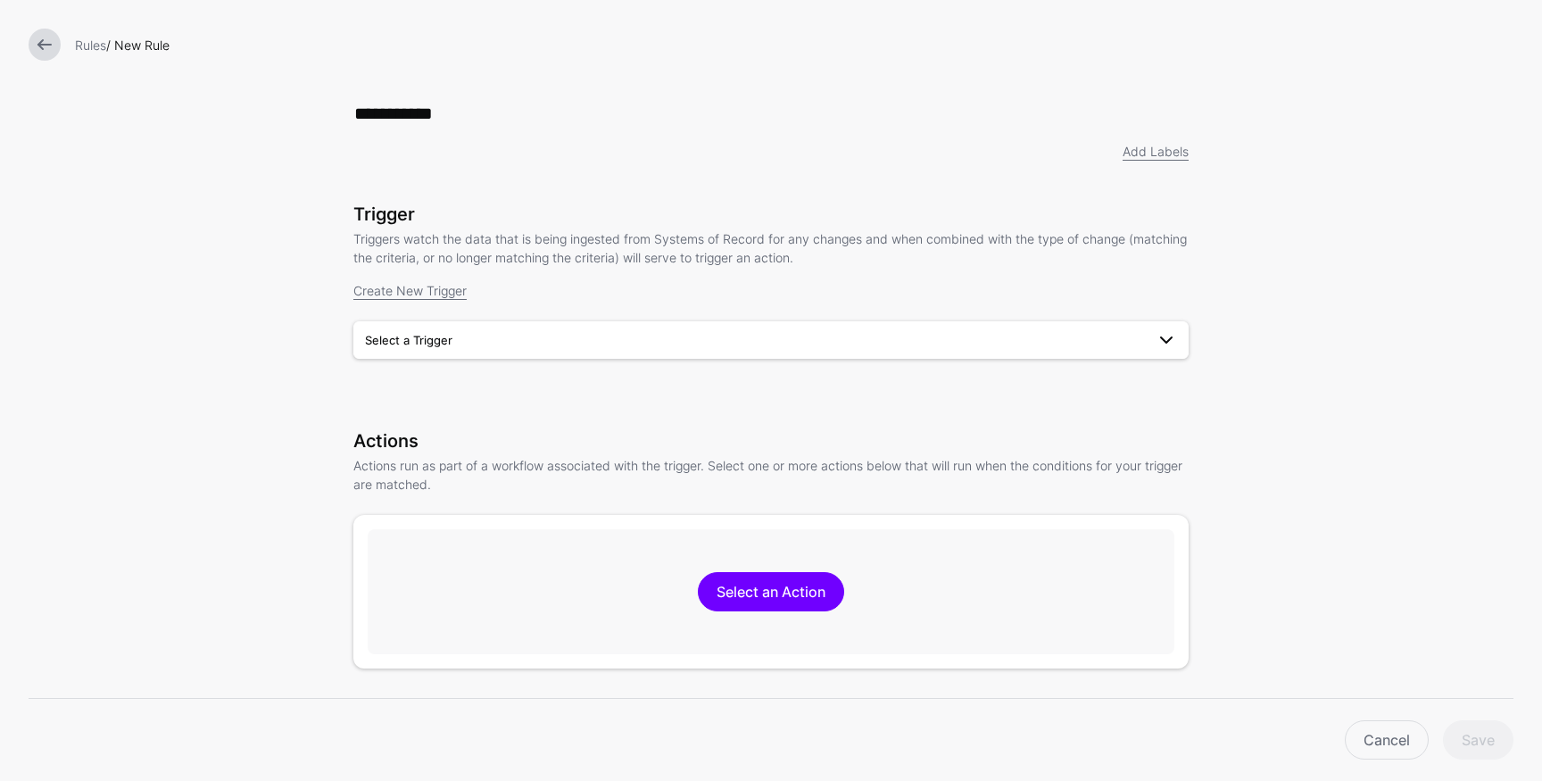
type input "**********"
click at [475, 340] on span "Select a Trigger" at bounding box center [755, 340] width 780 height 20
click at [461, 389] on div "IPA User CRUD" at bounding box center [771, 382] width 807 height 18
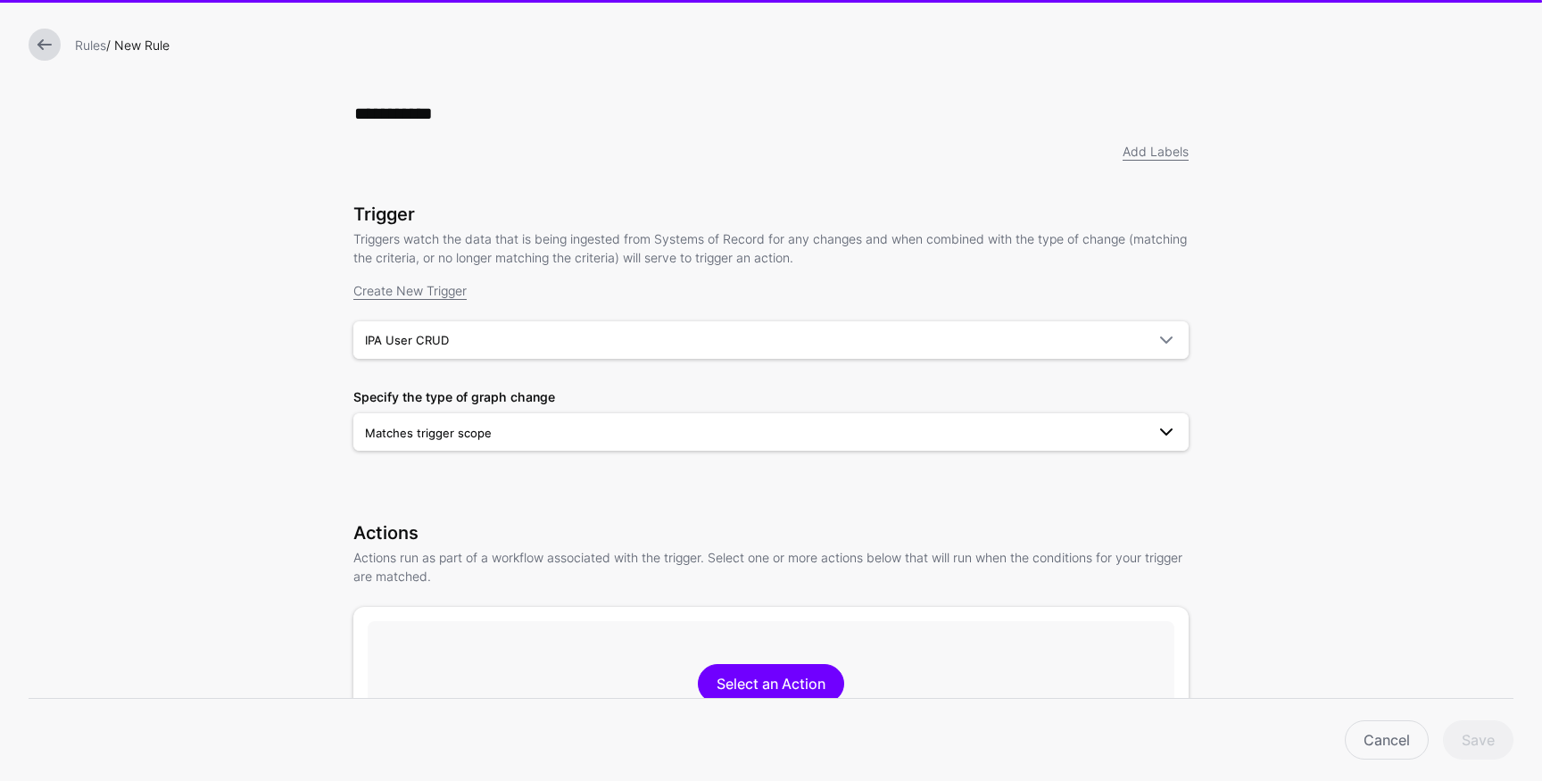
click at [474, 437] on span "Matches trigger scope" at bounding box center [428, 433] width 127 height 14
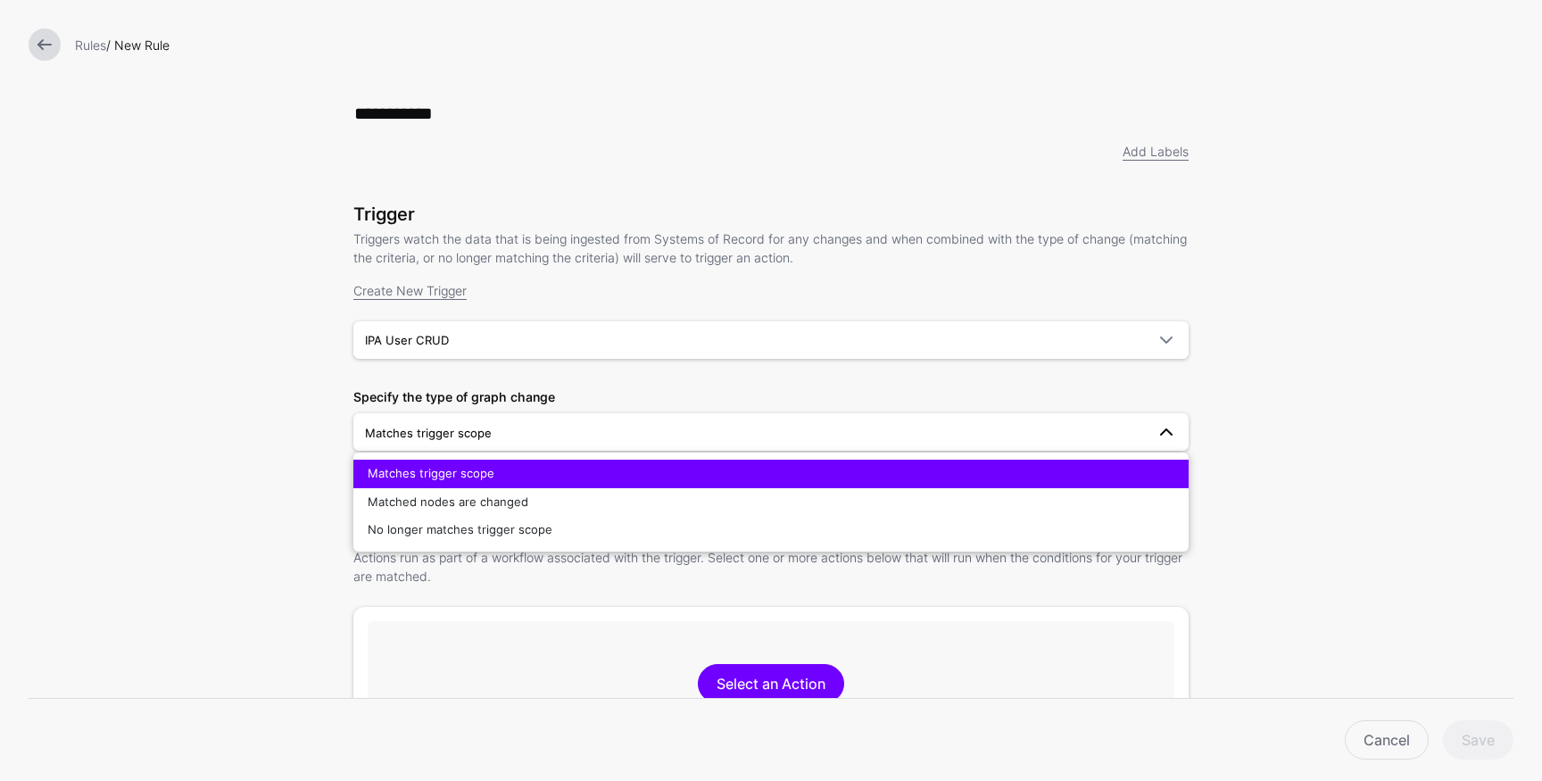
click at [456, 470] on span "Matches trigger scope" at bounding box center [431, 473] width 127 height 14
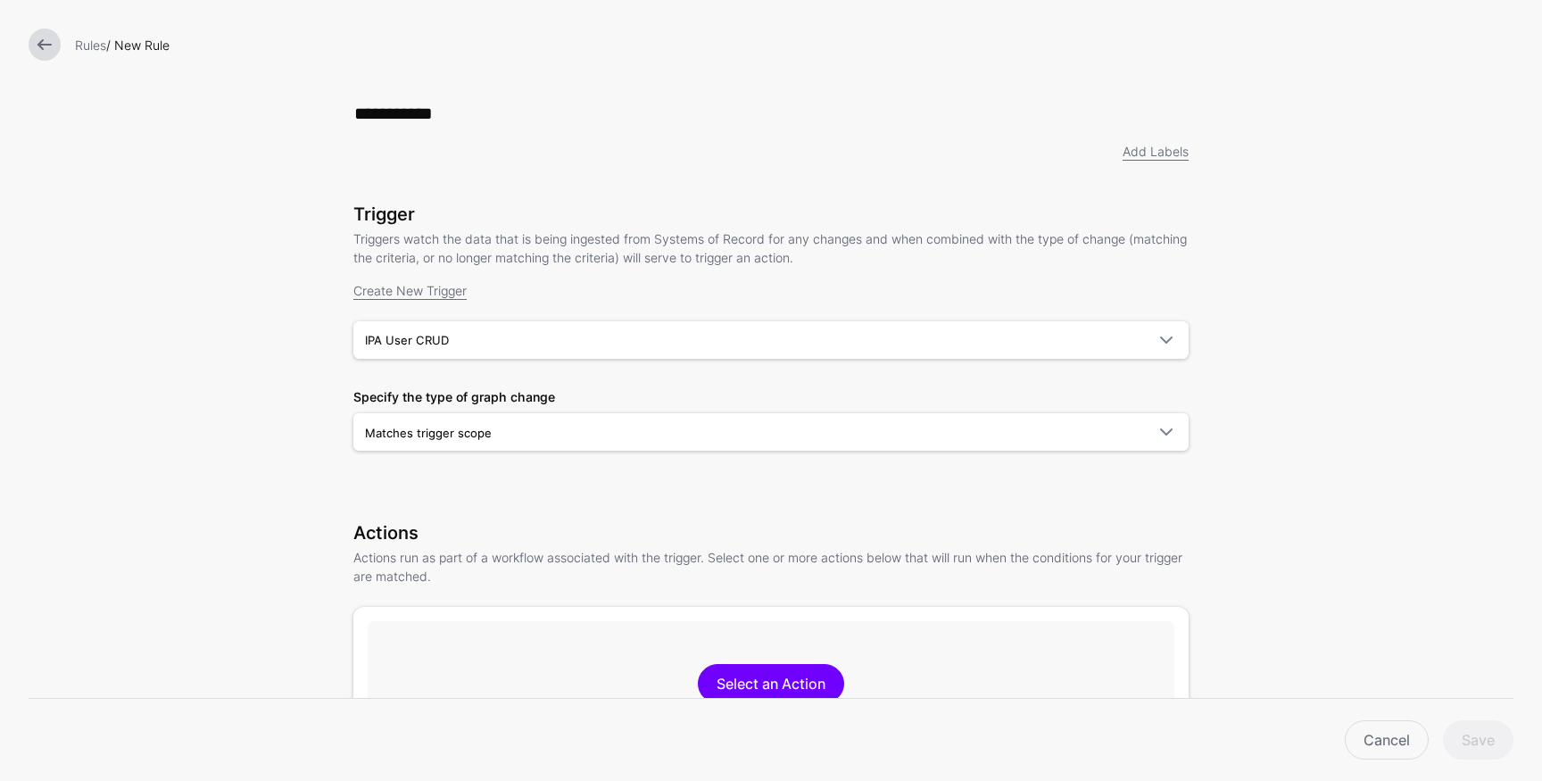
scroll to position [210, 0]
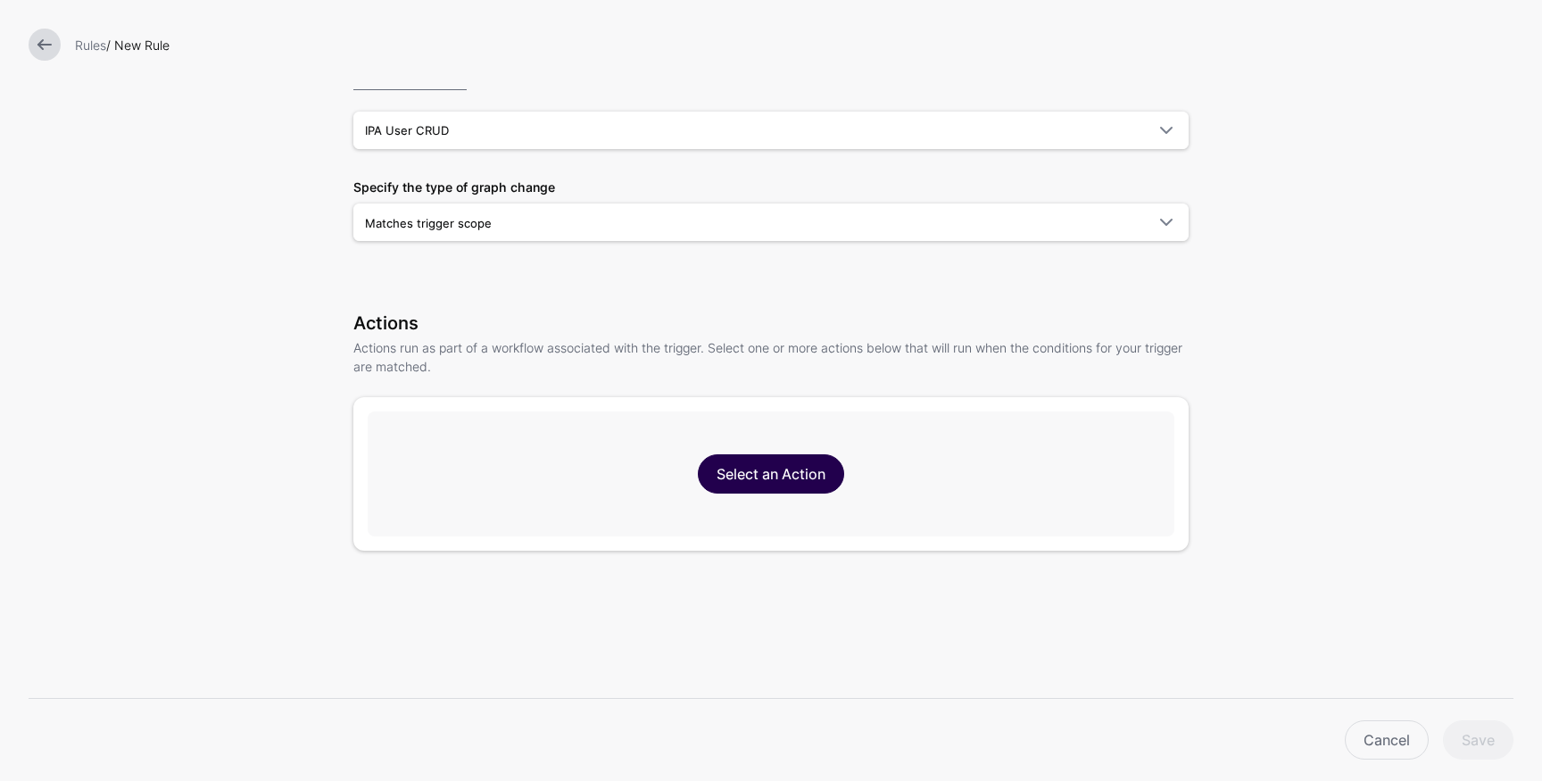
click at [789, 488] on link "Select an Action" at bounding box center [771, 473] width 146 height 39
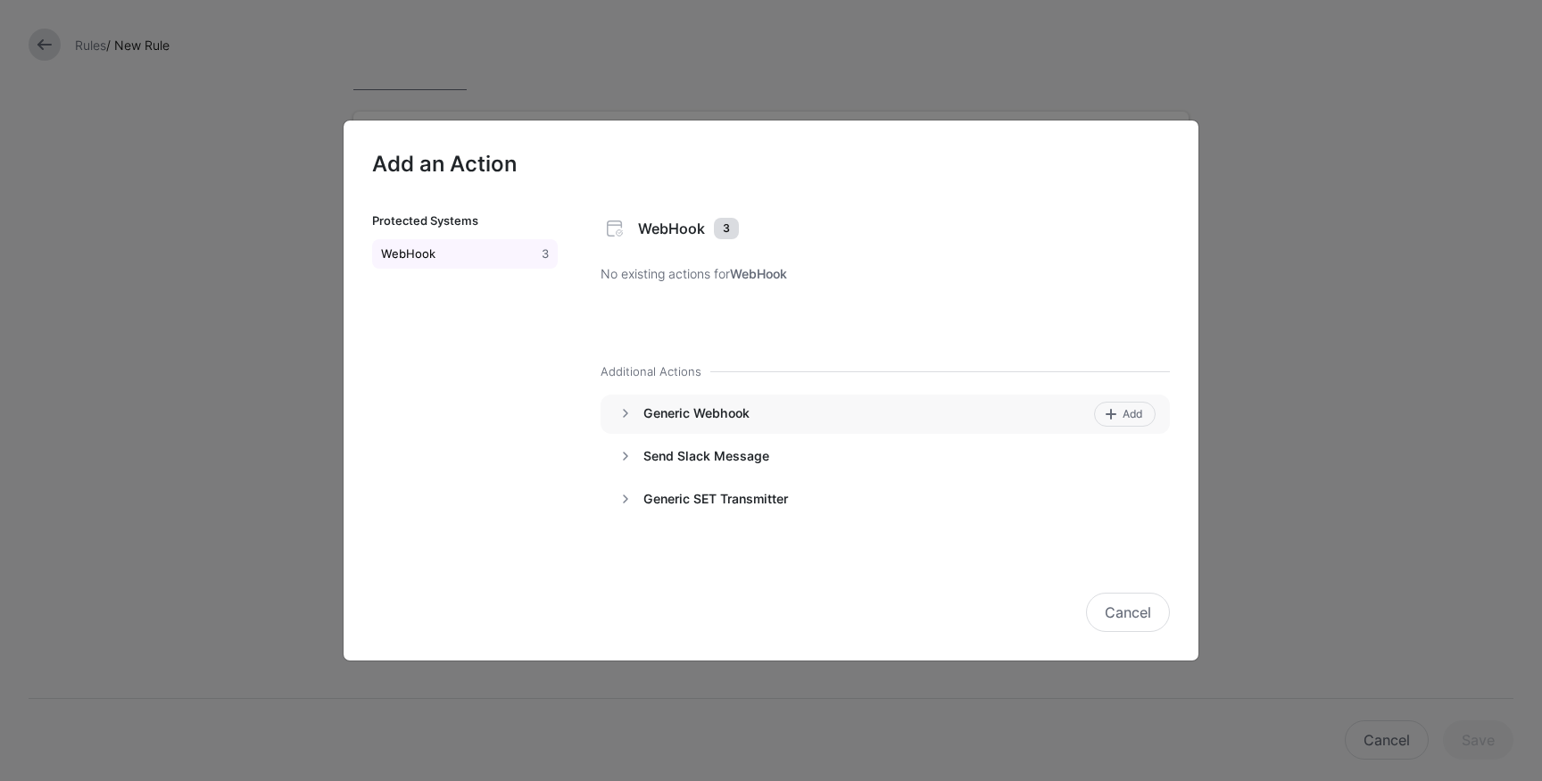
click at [674, 413] on h4 "Generic Webhook" at bounding box center [865, 413] width 444 height 16
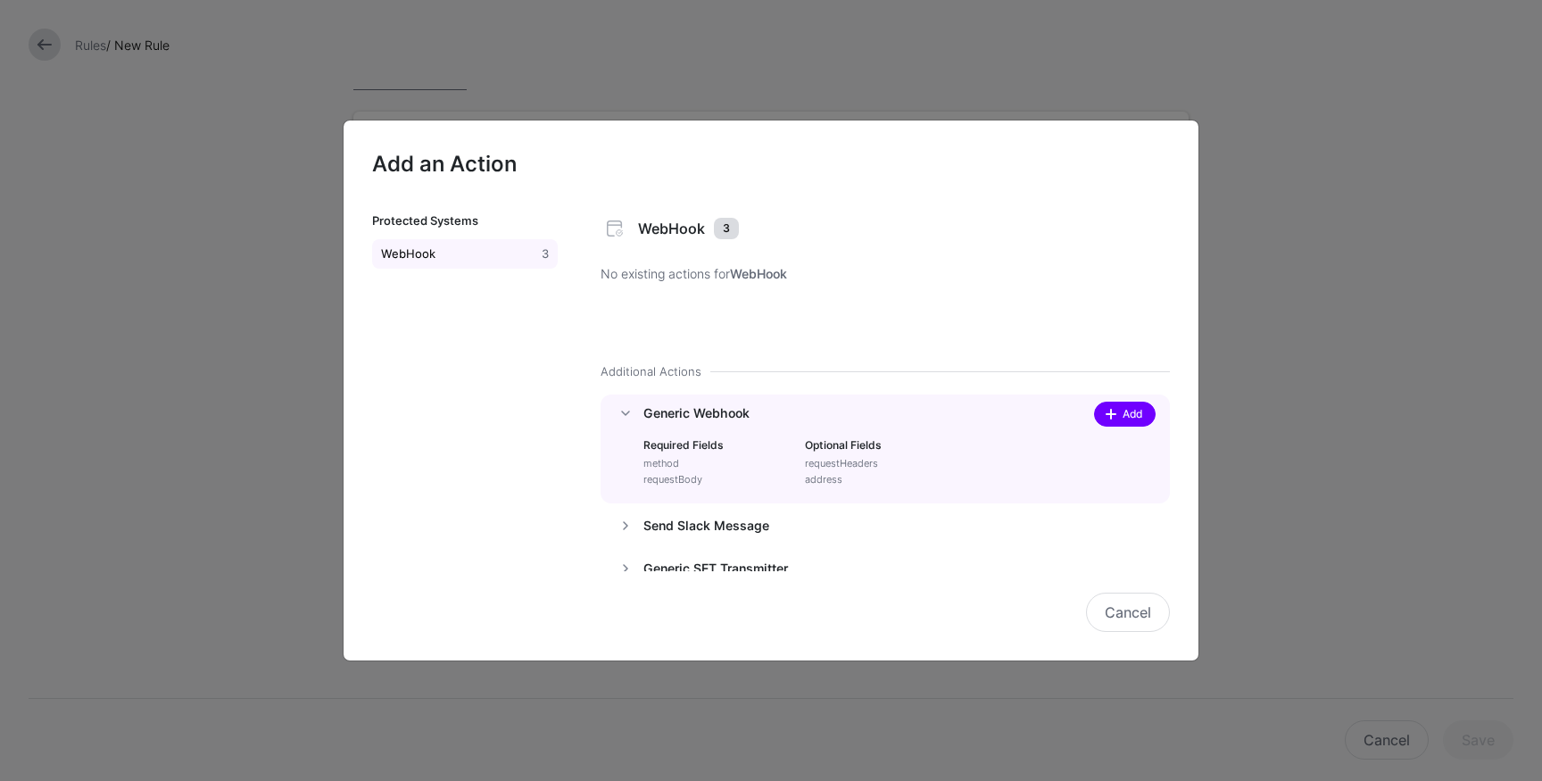
click at [1126, 414] on span "Add" at bounding box center [1133, 414] width 24 height 16
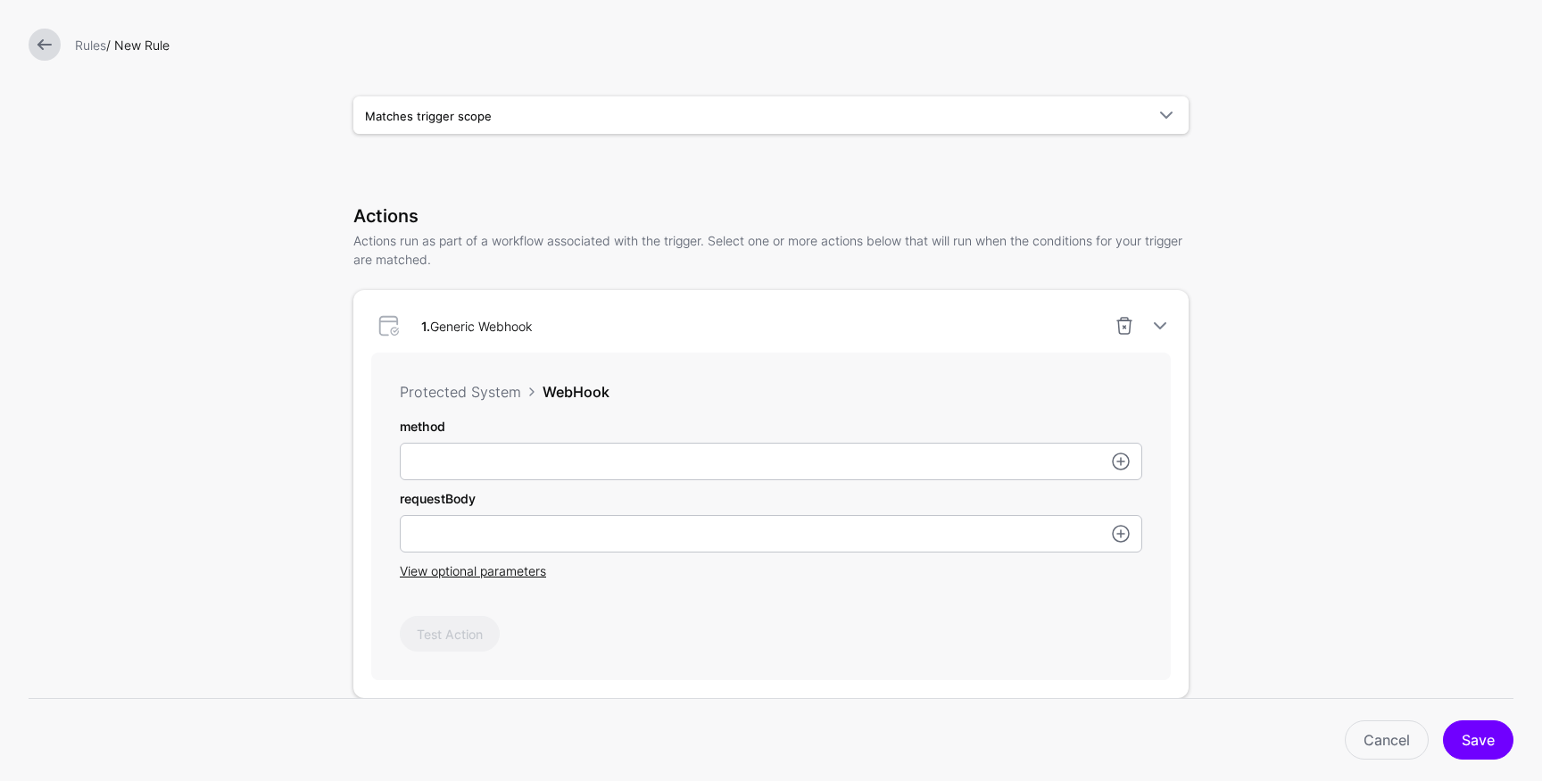
scroll to position [320, 0]
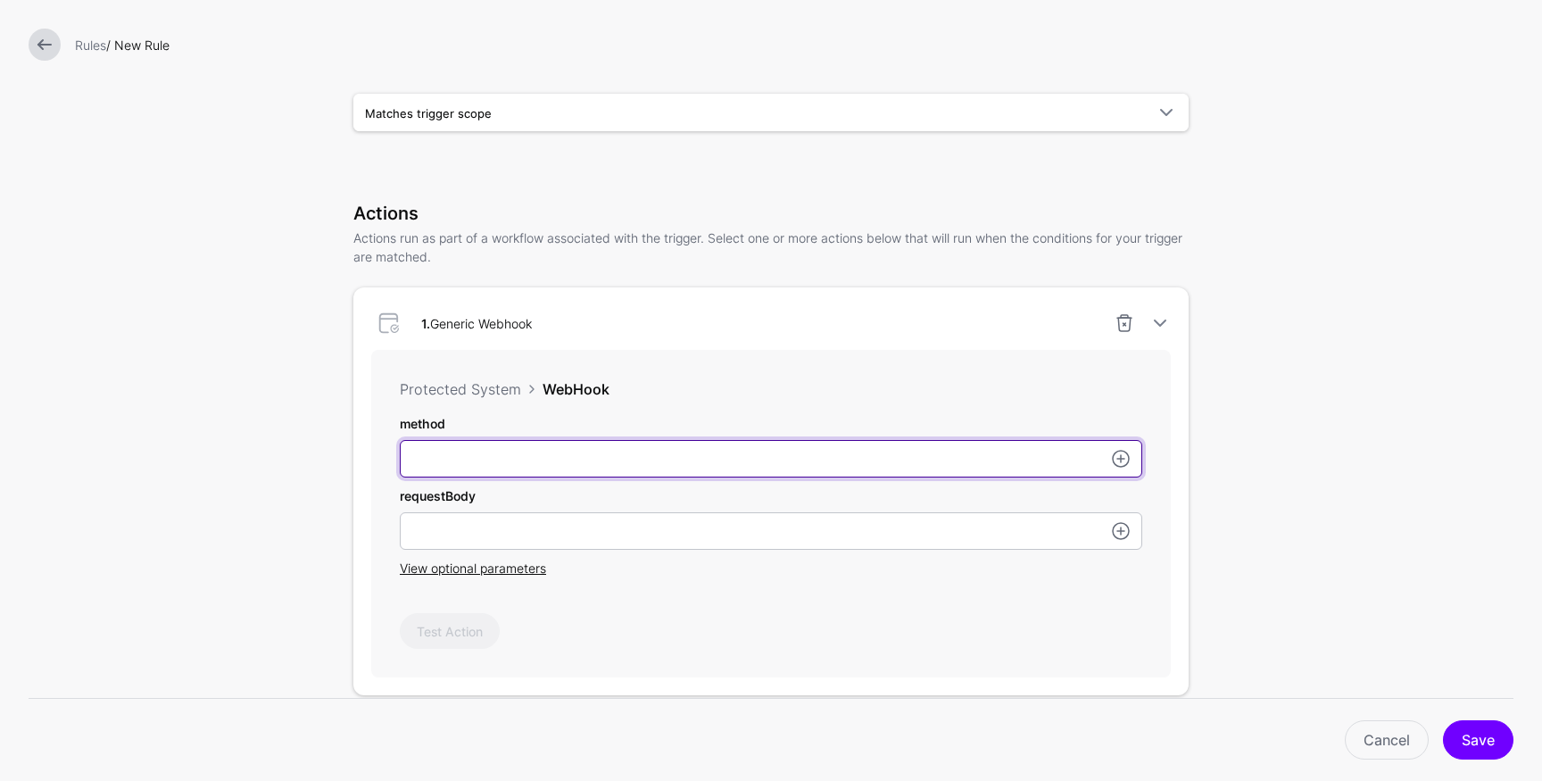
click at [609, 466] on input "method" at bounding box center [771, 458] width 743 height 37
type input "****"
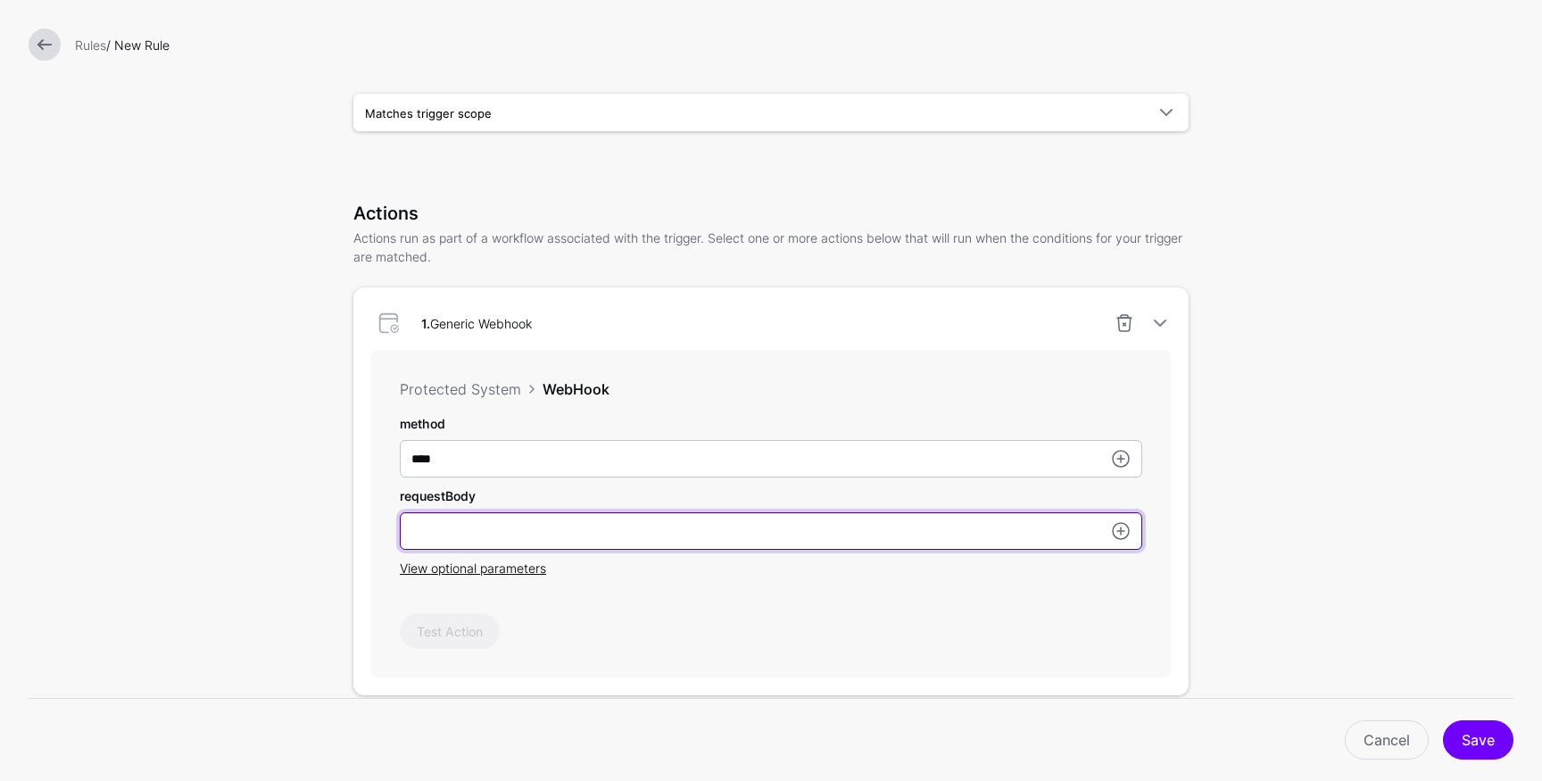
click at [549, 537] on input "method" at bounding box center [771, 530] width 743 height 37
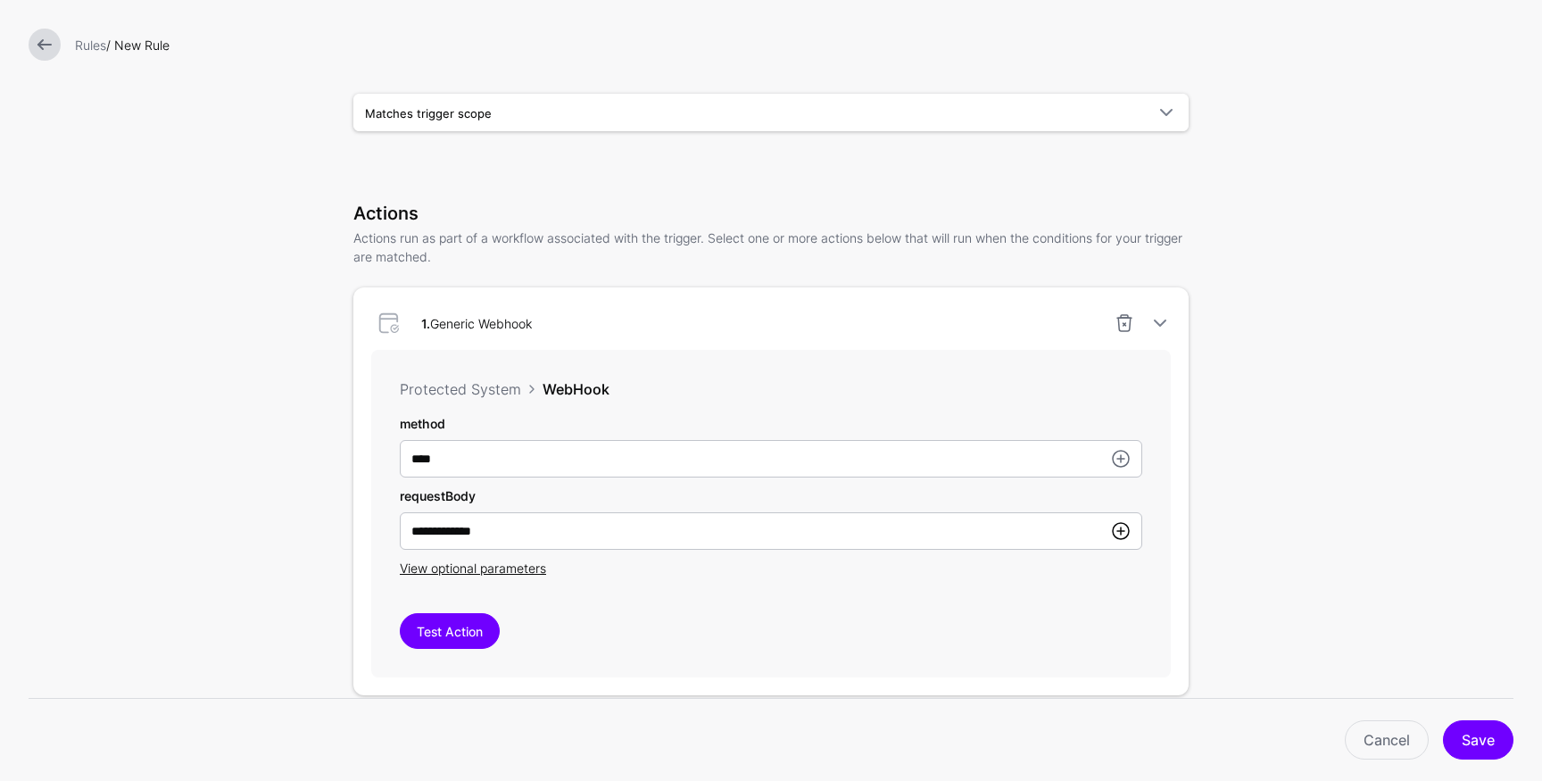
click at [1113, 534] on link at bounding box center [1120, 530] width 21 height 21
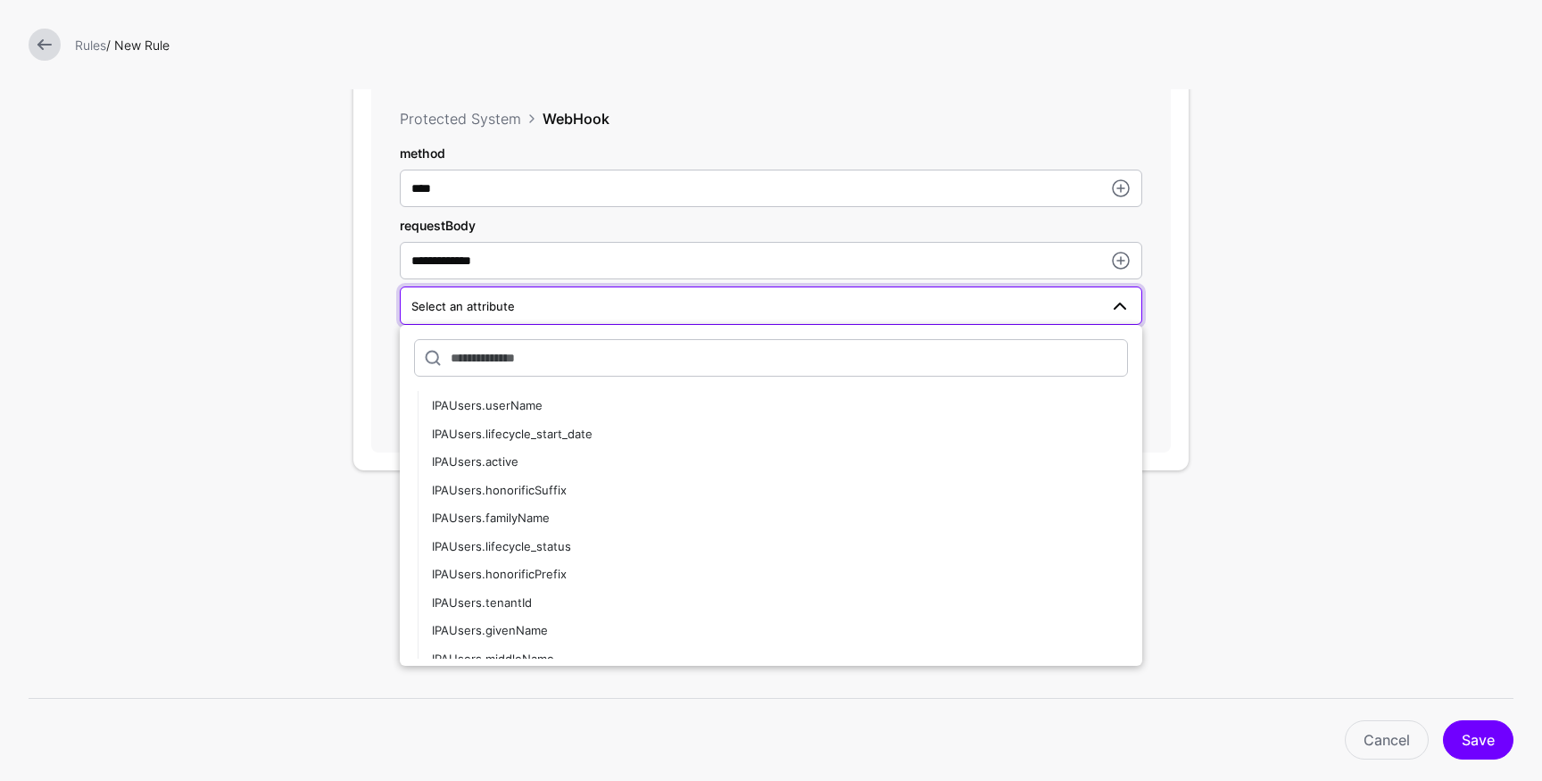
scroll to position [307, 0]
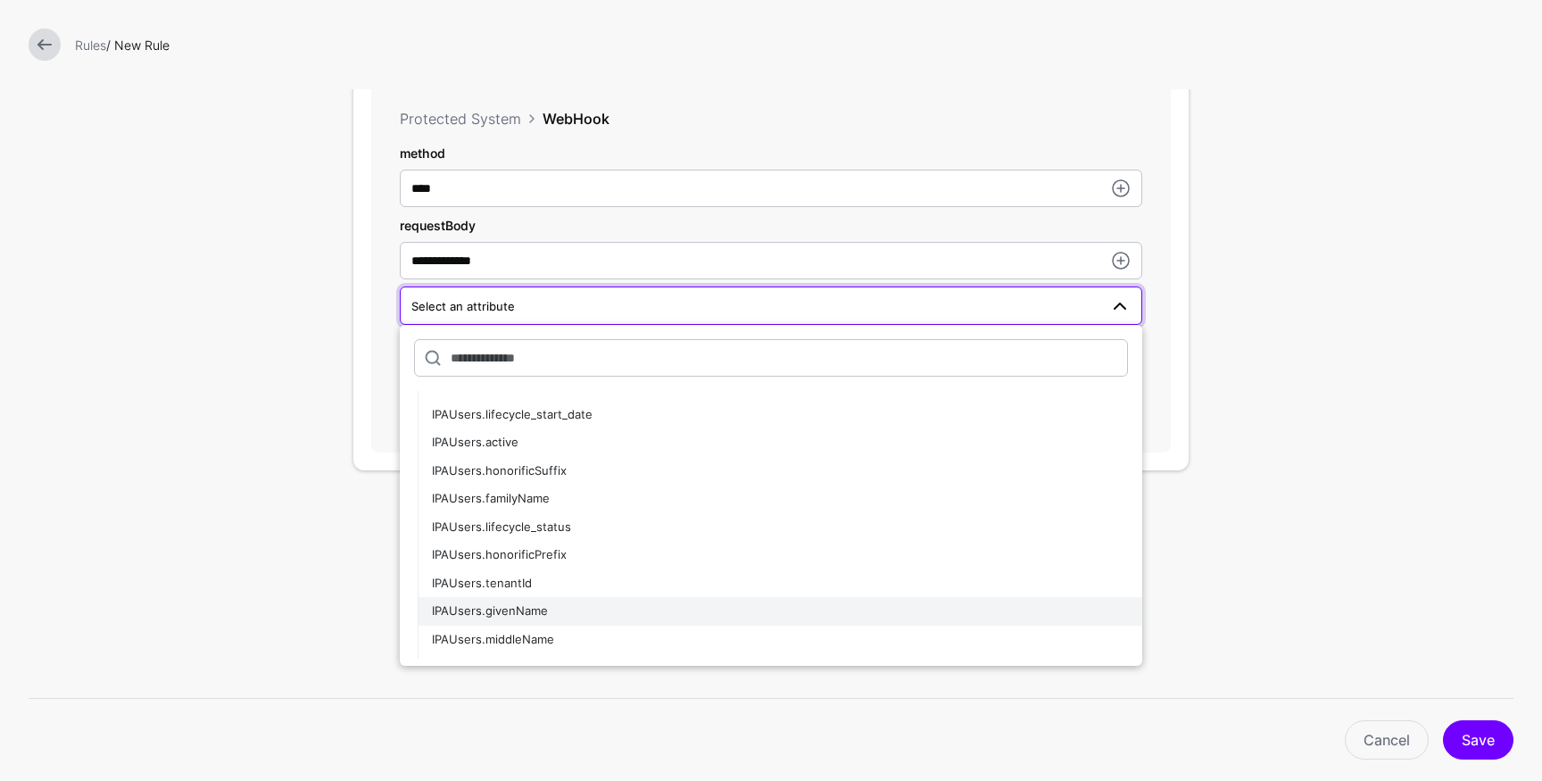
click at [551, 604] on div "IPAUsers.givenName" at bounding box center [780, 611] width 696 height 18
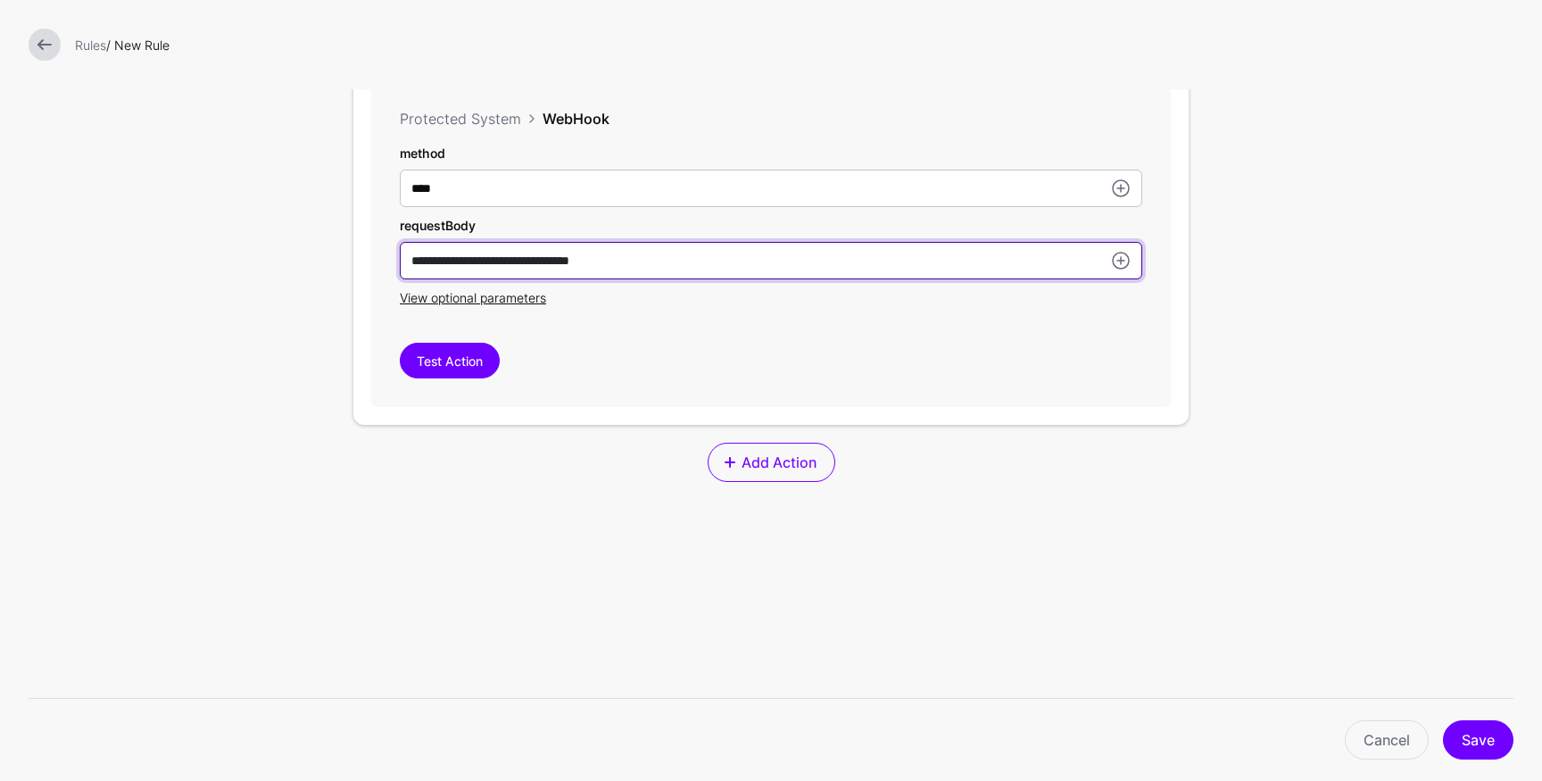
click at [660, 271] on input "**********" at bounding box center [771, 260] width 743 height 37
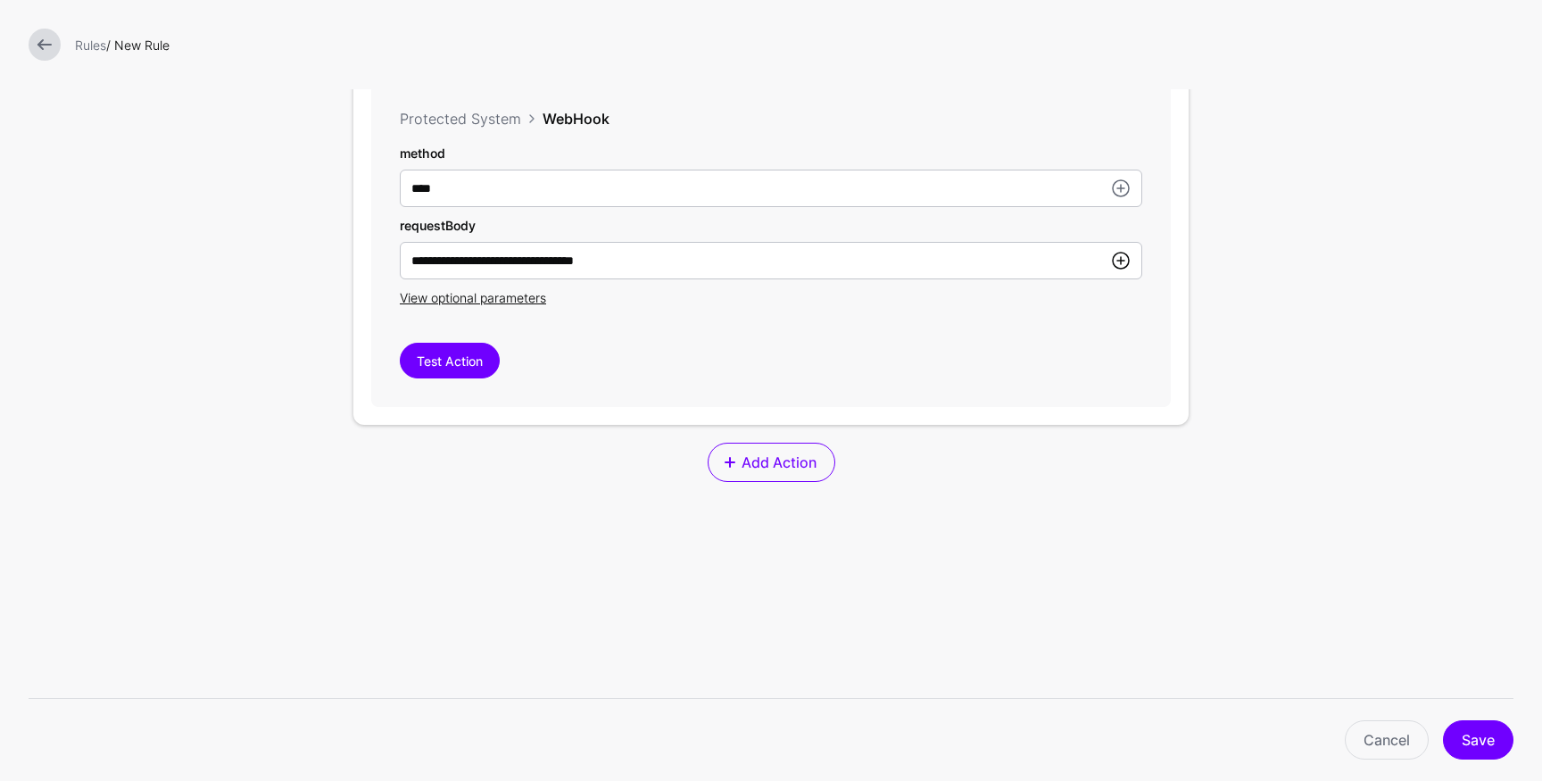
click at [1118, 261] on link at bounding box center [1120, 260] width 21 height 21
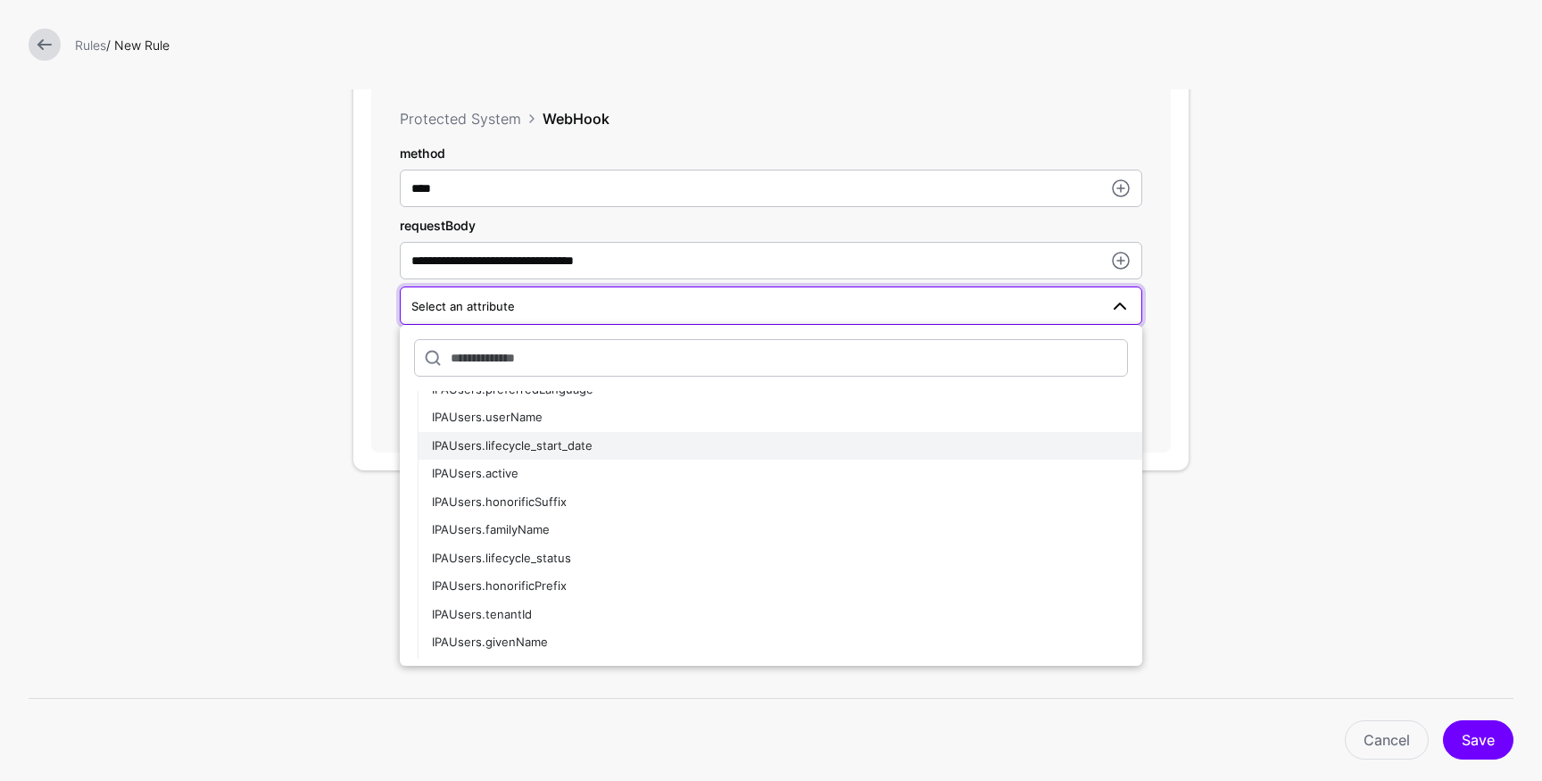
scroll to position [299, 0]
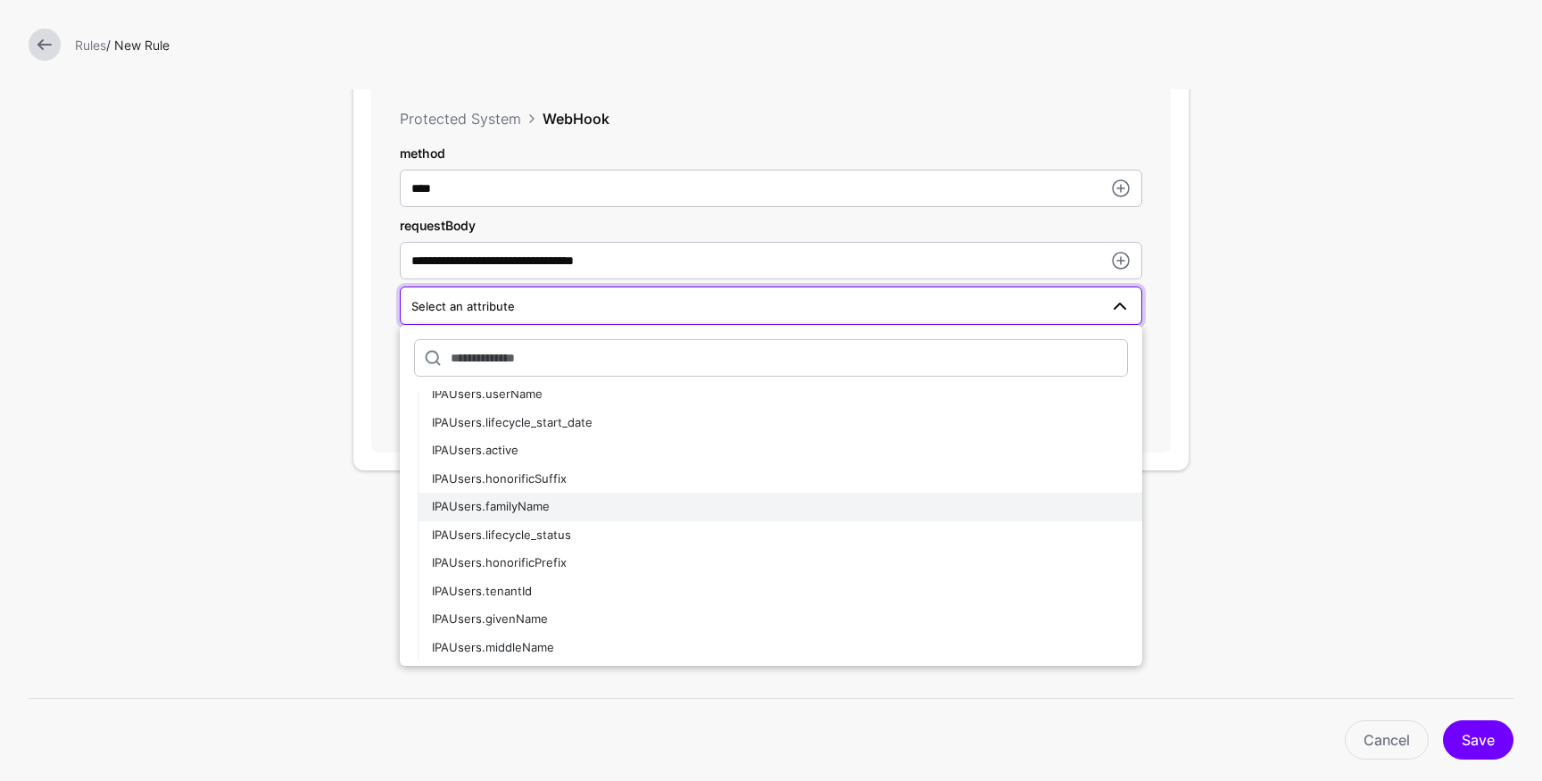
click at [535, 499] on div "IPAUsers.familyName" at bounding box center [780, 507] width 696 height 18
type input "**********"
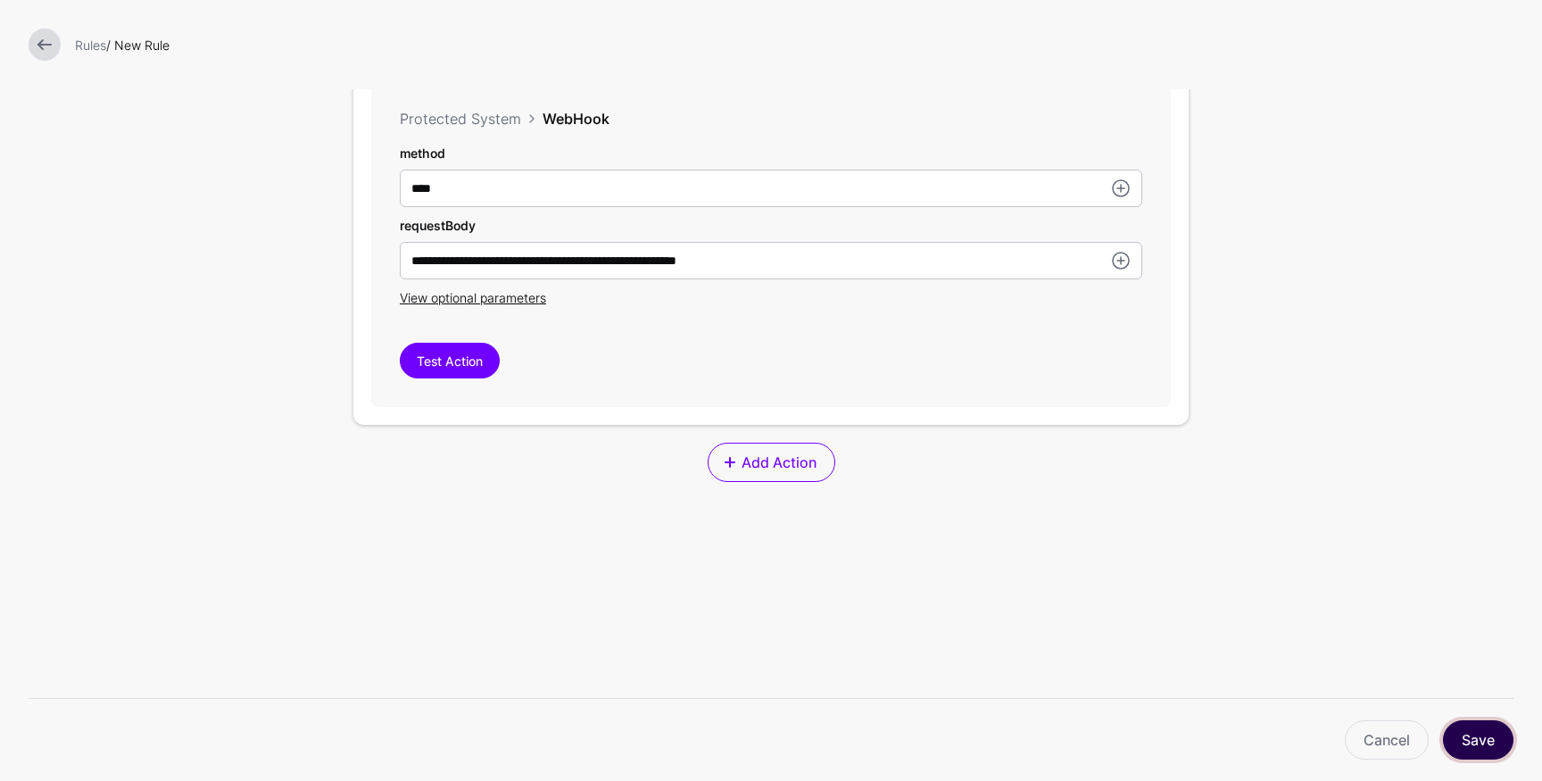
click at [1490, 740] on button "Save" at bounding box center [1478, 739] width 71 height 39
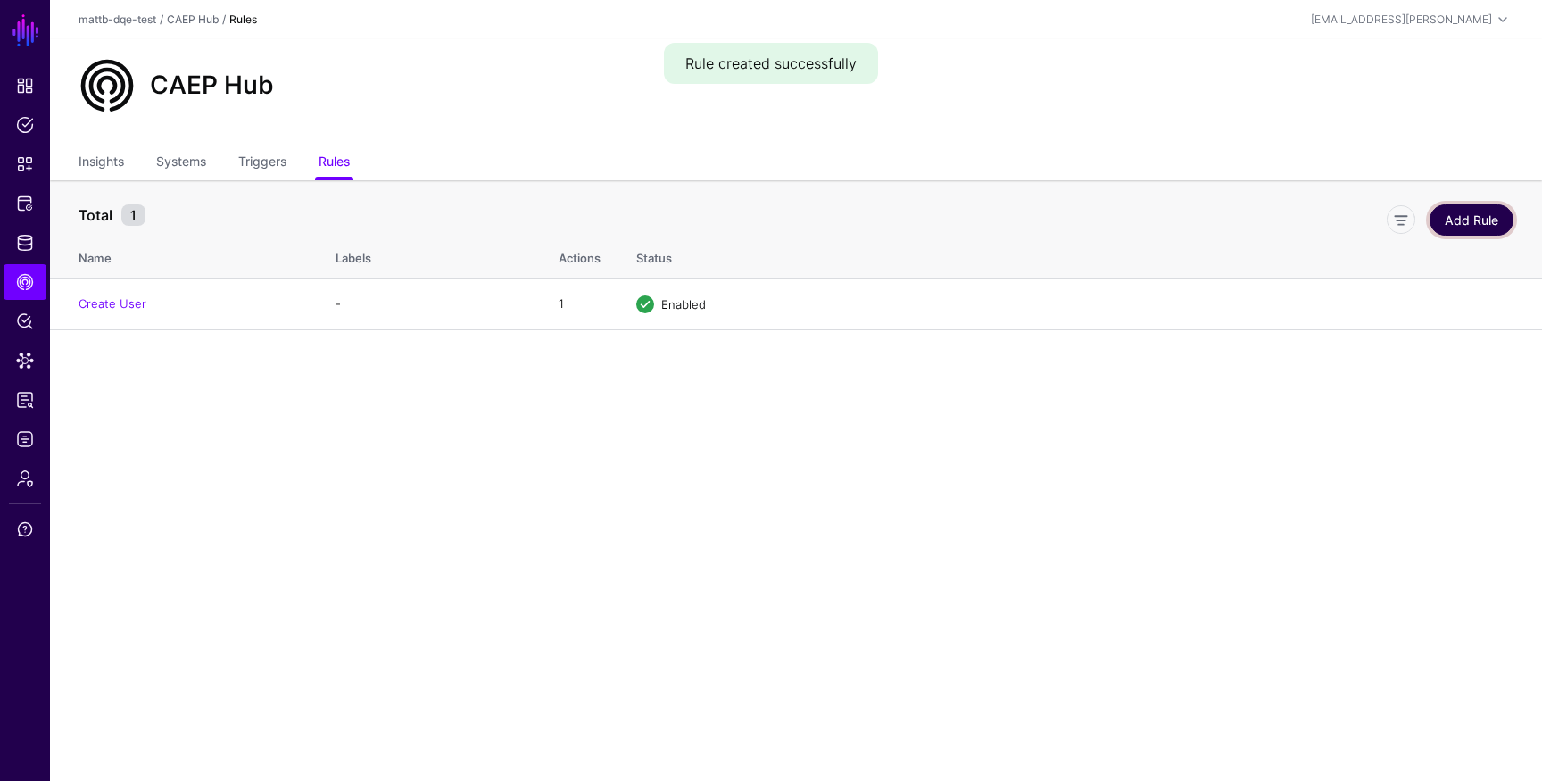
click at [1463, 218] on link "Add Rule" at bounding box center [1472, 219] width 84 height 31
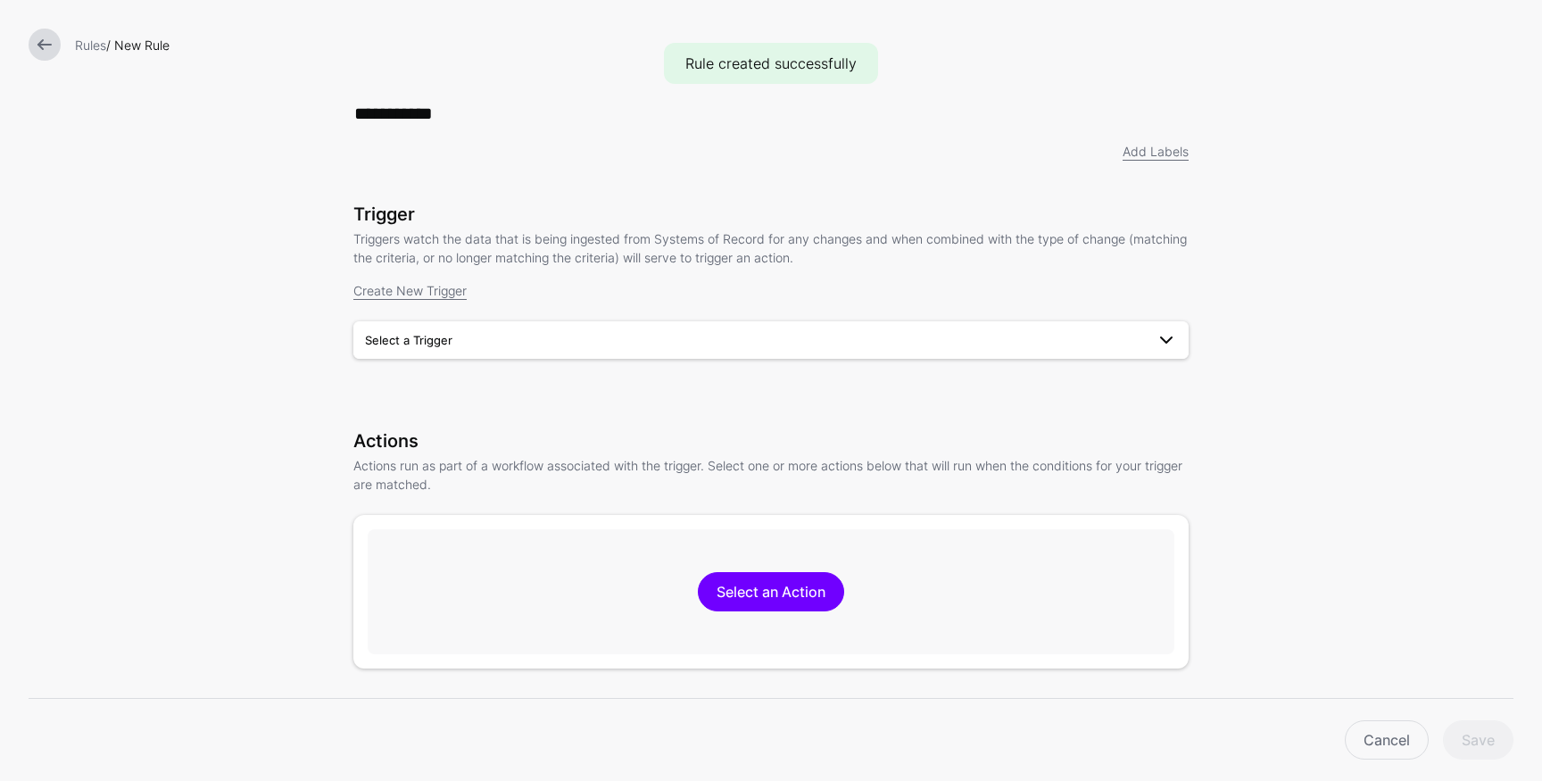
type input "**********"
click at [650, 336] on span "Select a Trigger" at bounding box center [755, 340] width 780 height 20
click at [643, 378] on div "IPA User CRUD" at bounding box center [771, 382] width 807 height 18
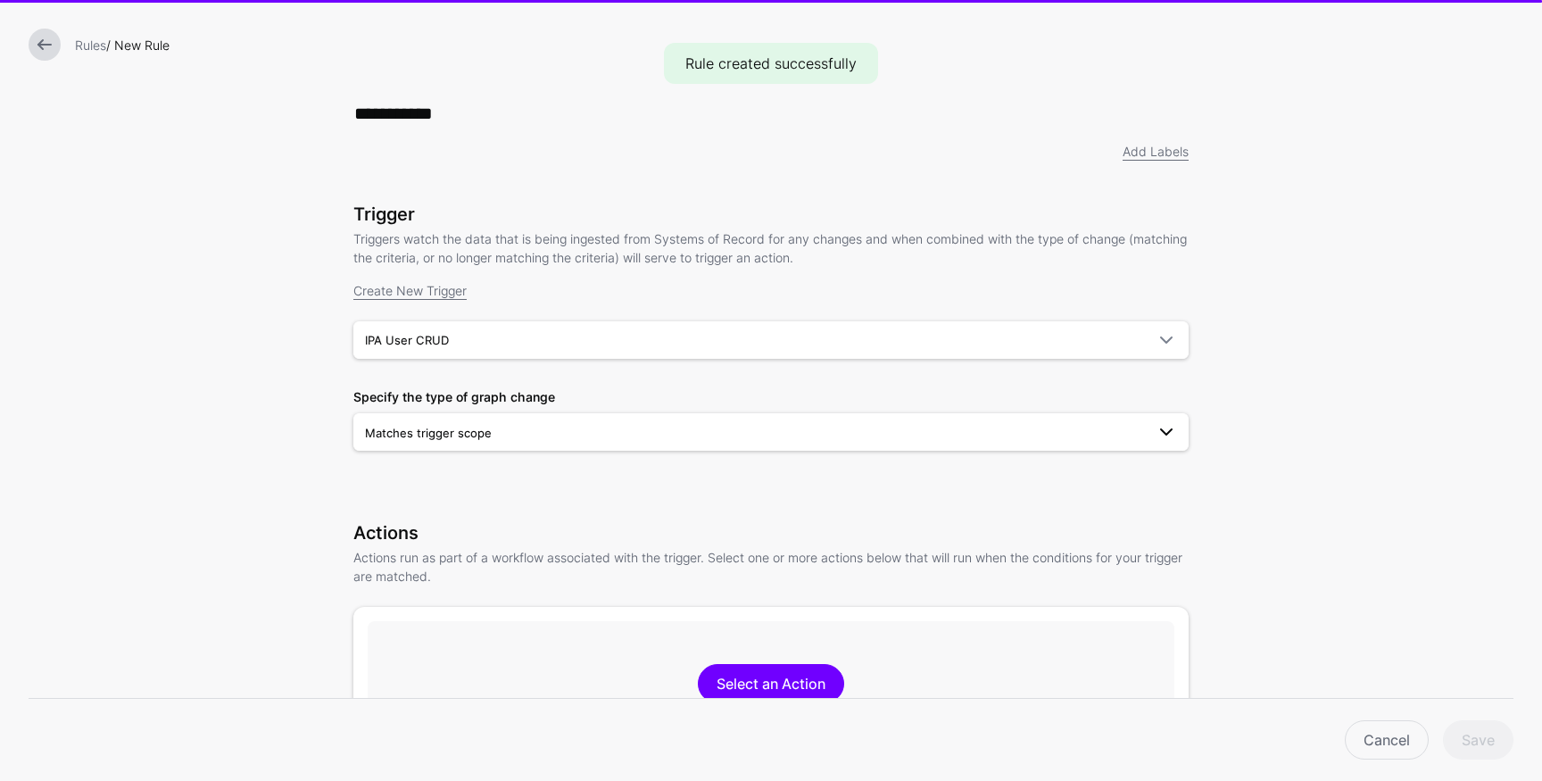
click at [498, 427] on span "Matches trigger scope" at bounding box center [755, 433] width 780 height 20
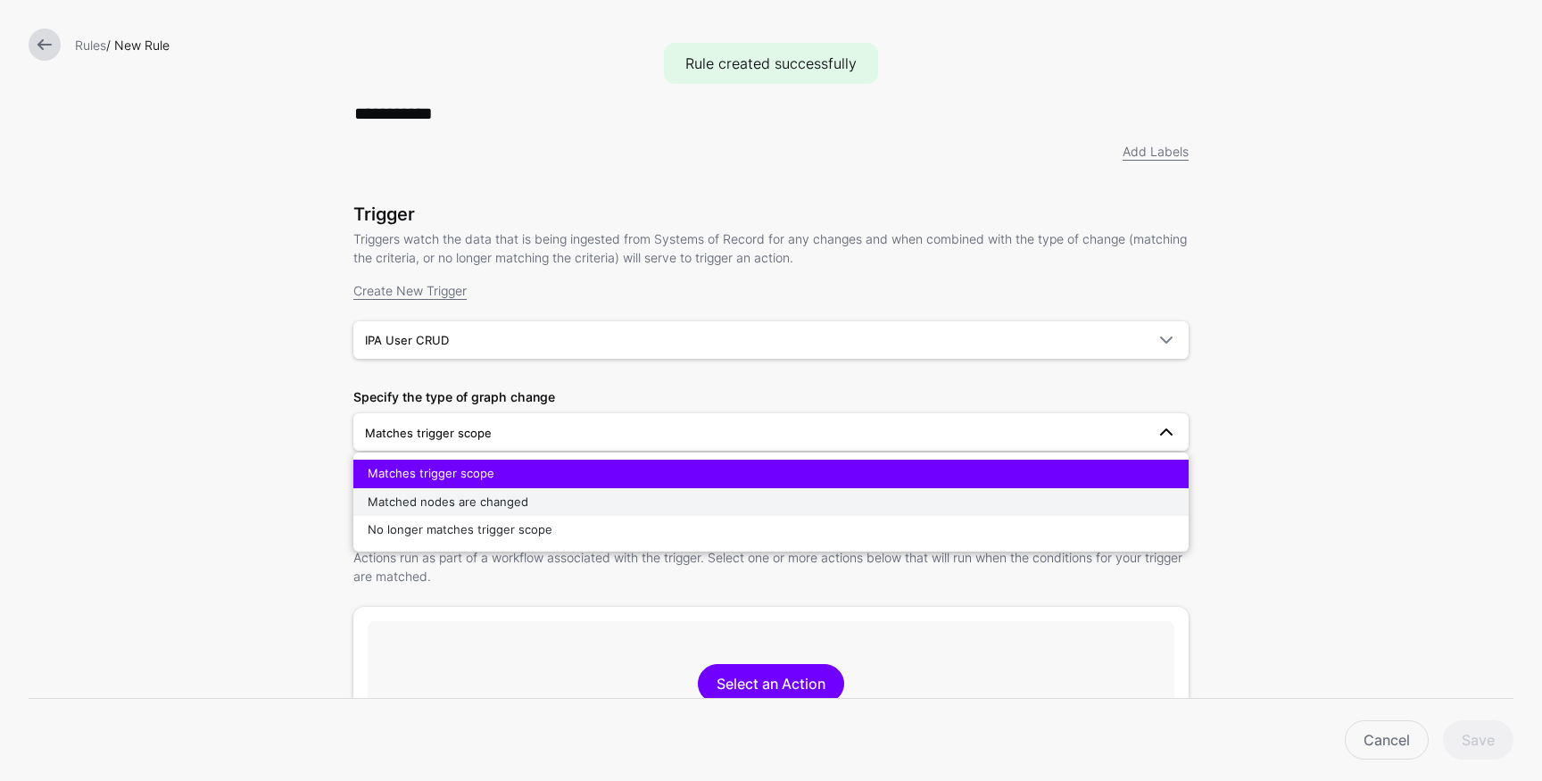
click at [475, 509] on span "Matched nodes are changed" at bounding box center [448, 501] width 161 height 14
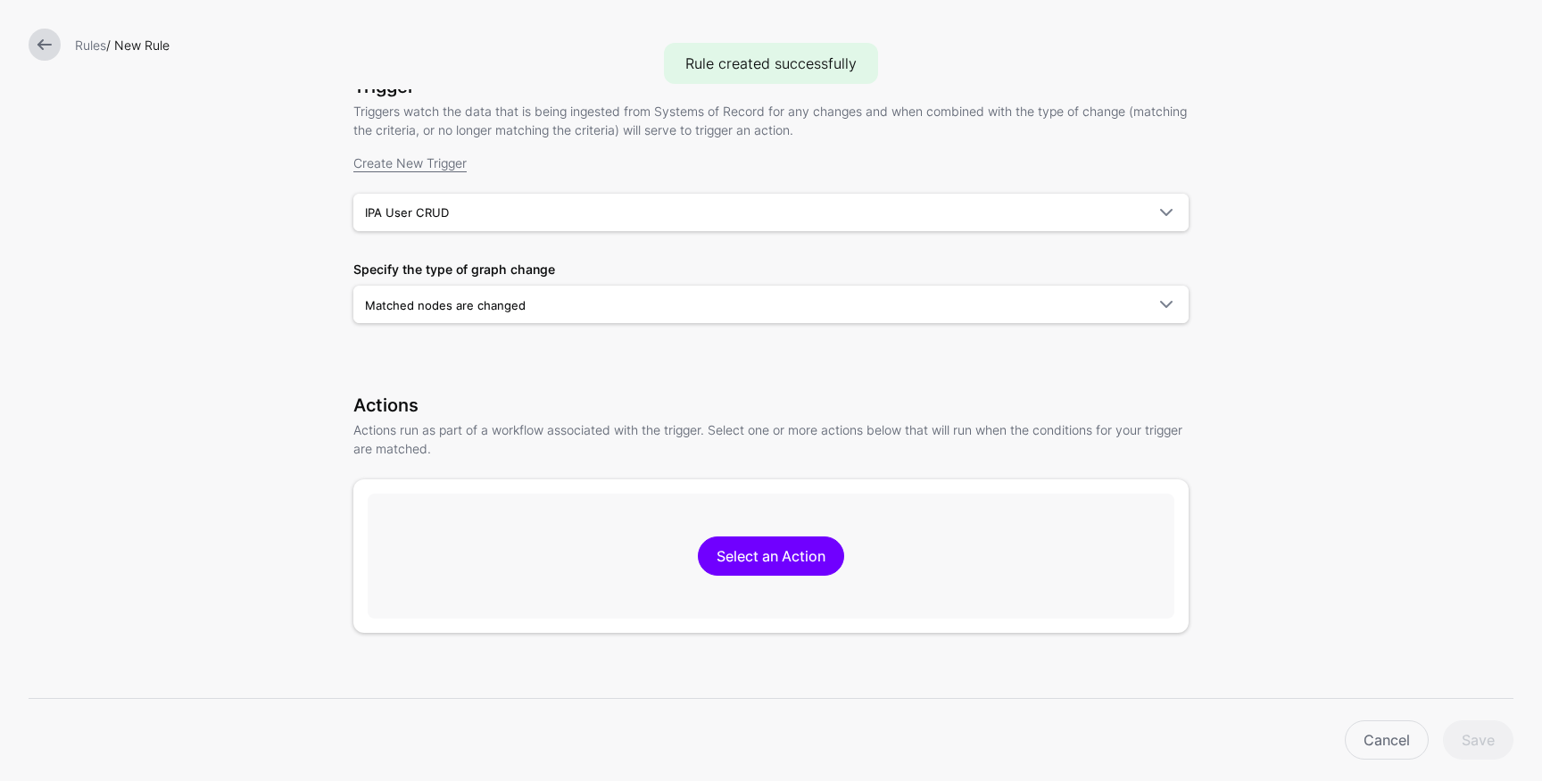
scroll to position [345, 0]
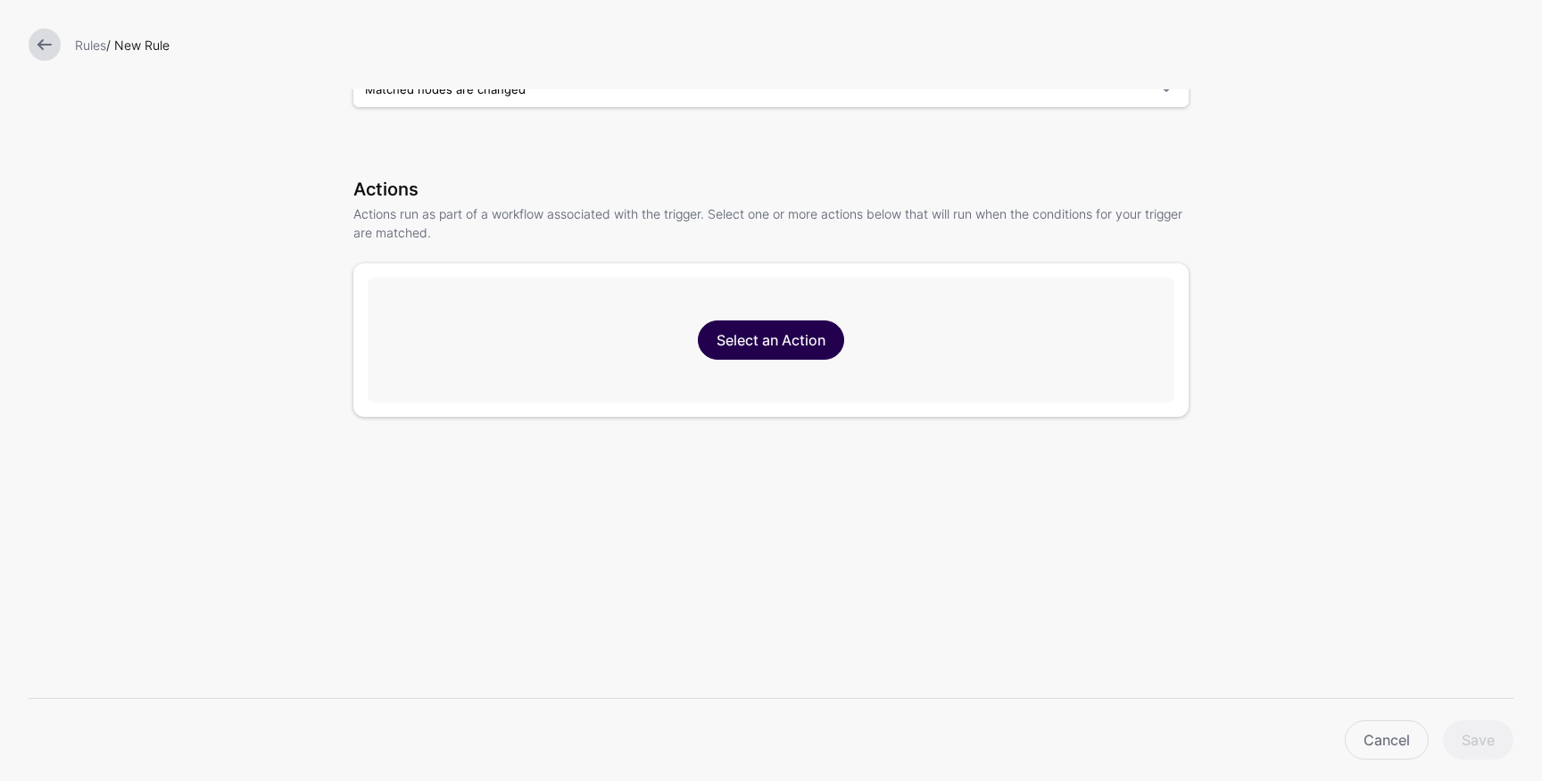
click at [801, 350] on link "Select an Action" at bounding box center [771, 339] width 146 height 39
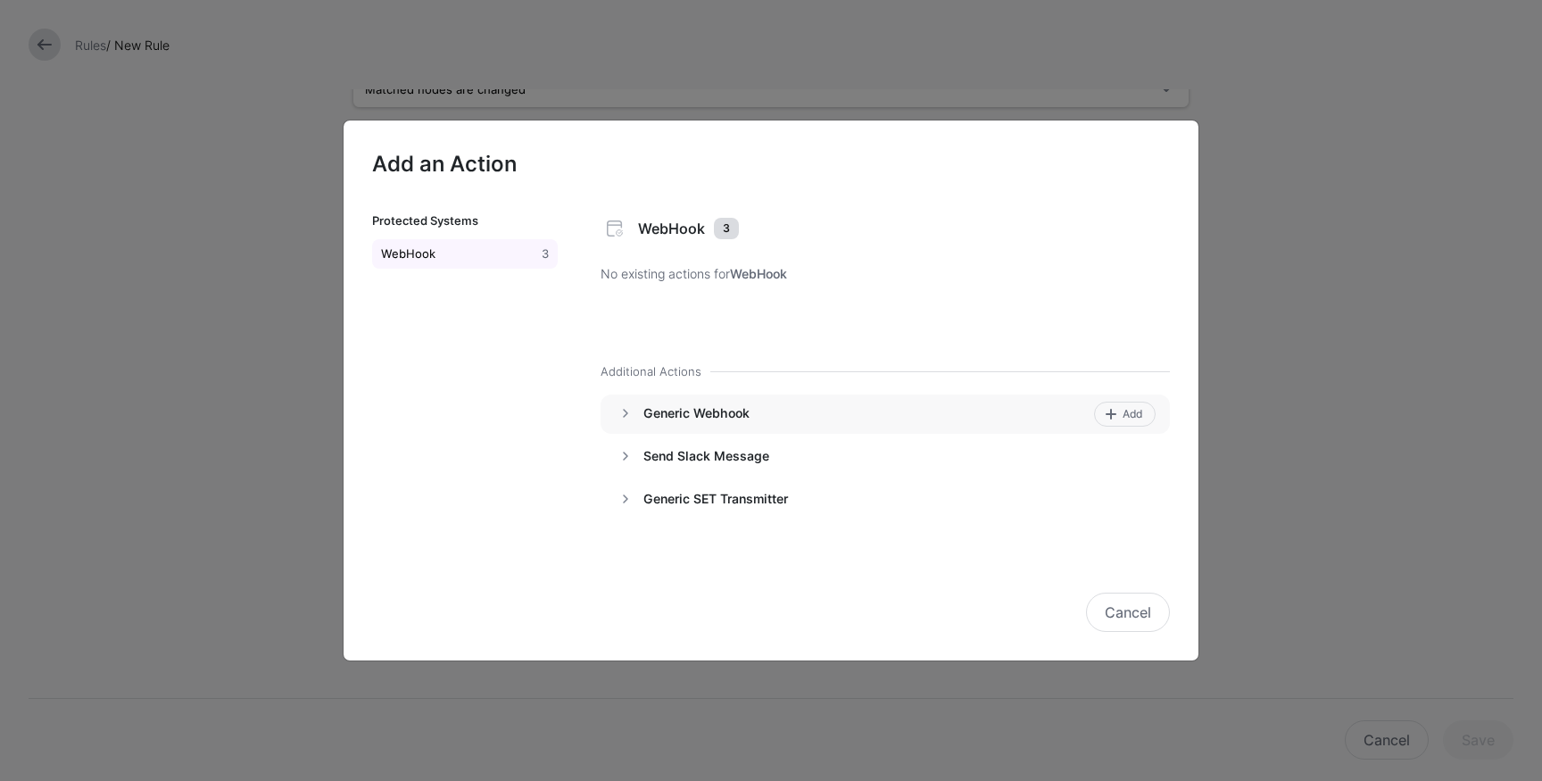
click at [726, 414] on h4 "Generic Webhook" at bounding box center [865, 413] width 444 height 16
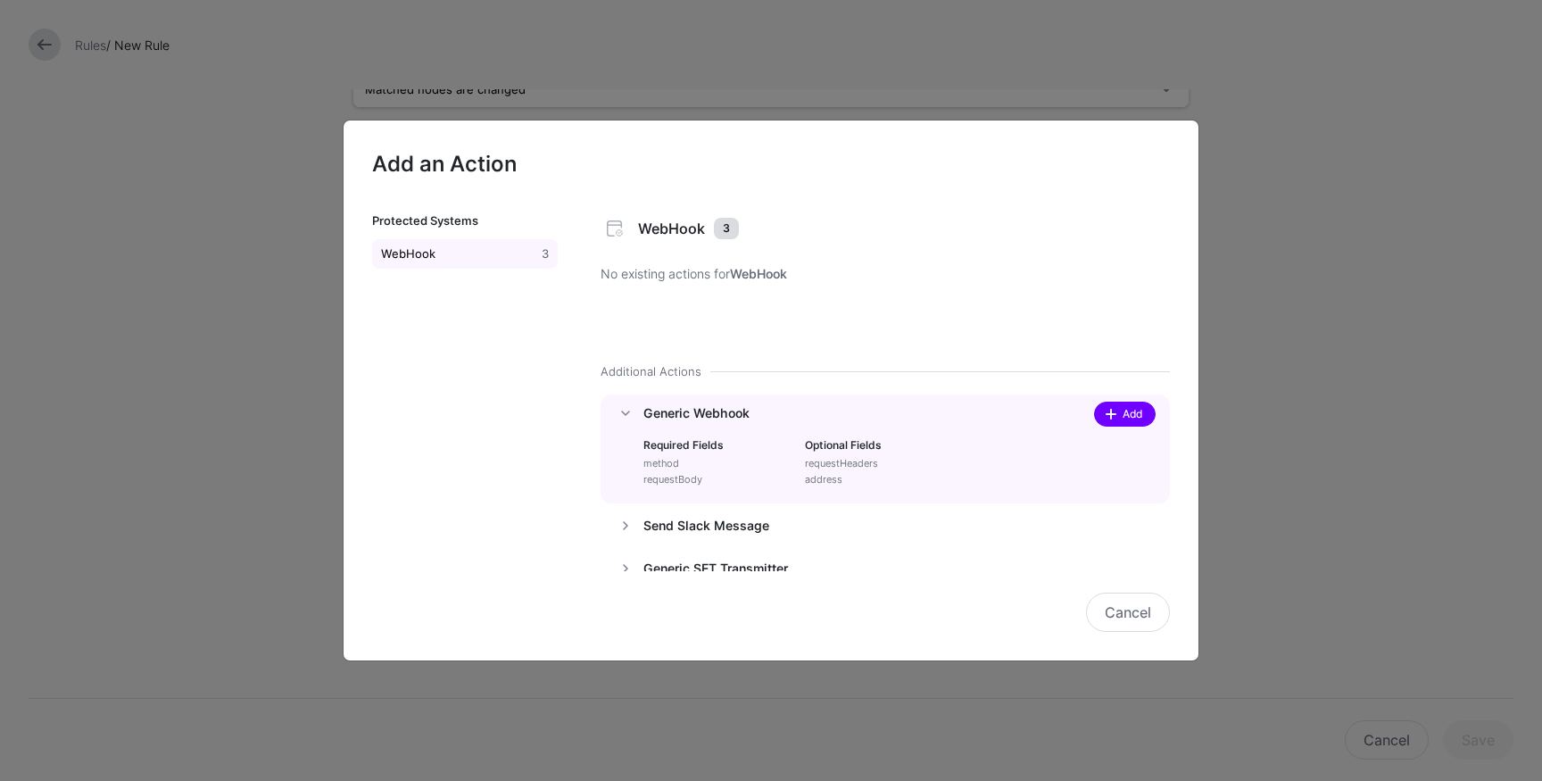
click at [1121, 414] on span "Add" at bounding box center [1133, 414] width 24 height 16
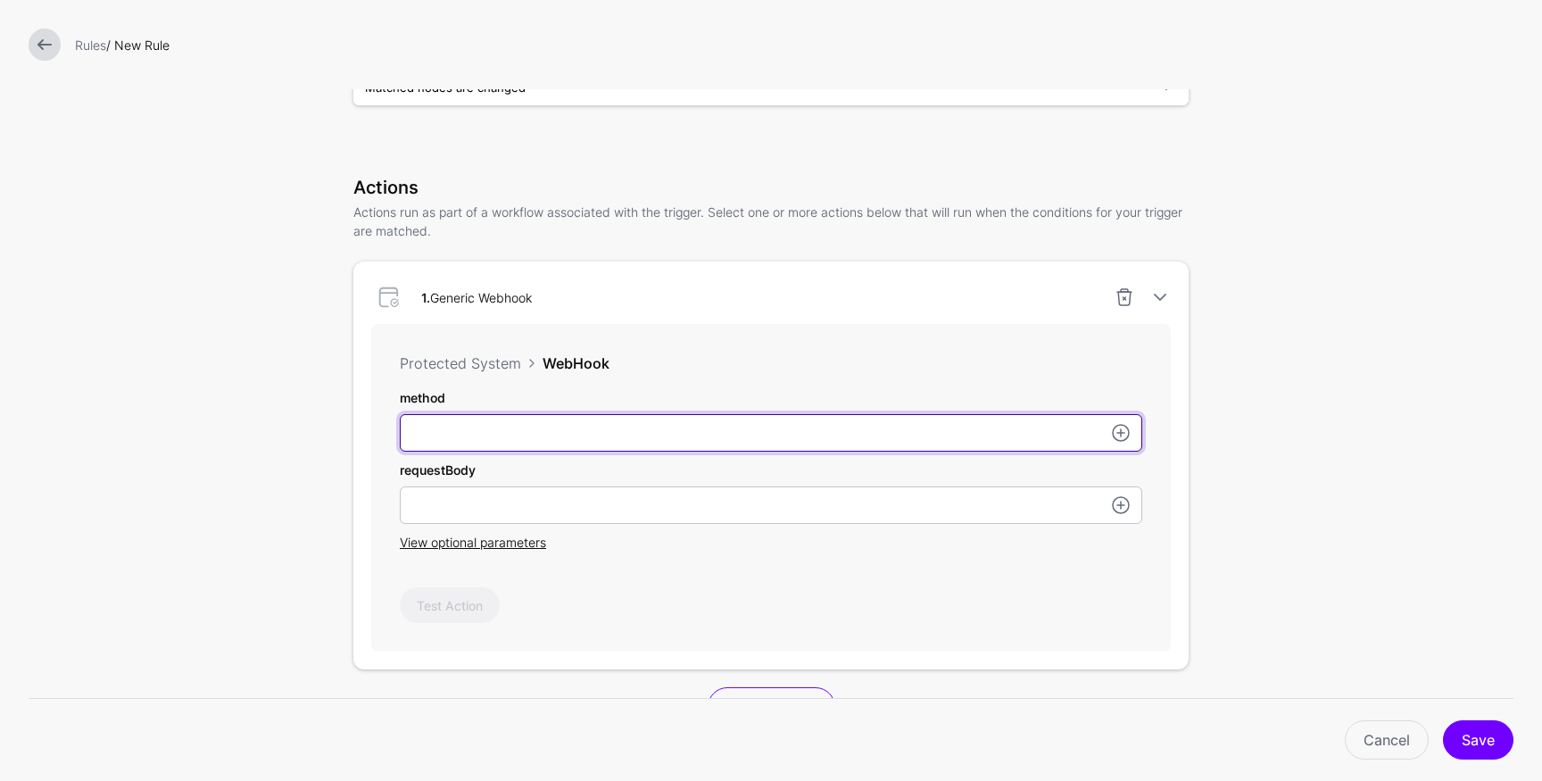
click at [627, 431] on input "method" at bounding box center [771, 432] width 743 height 37
type input "****"
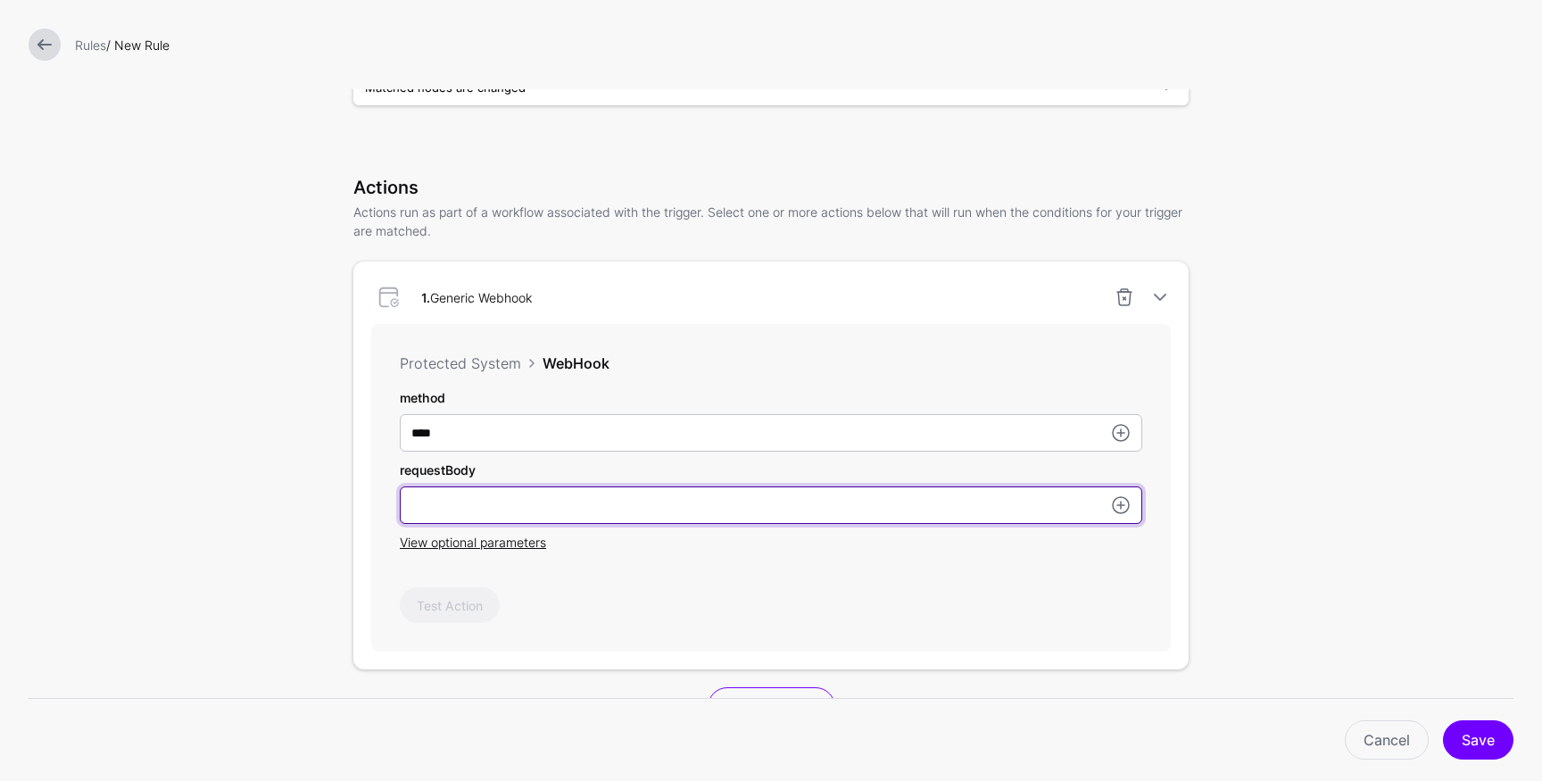
click at [542, 506] on input "method" at bounding box center [771, 504] width 743 height 37
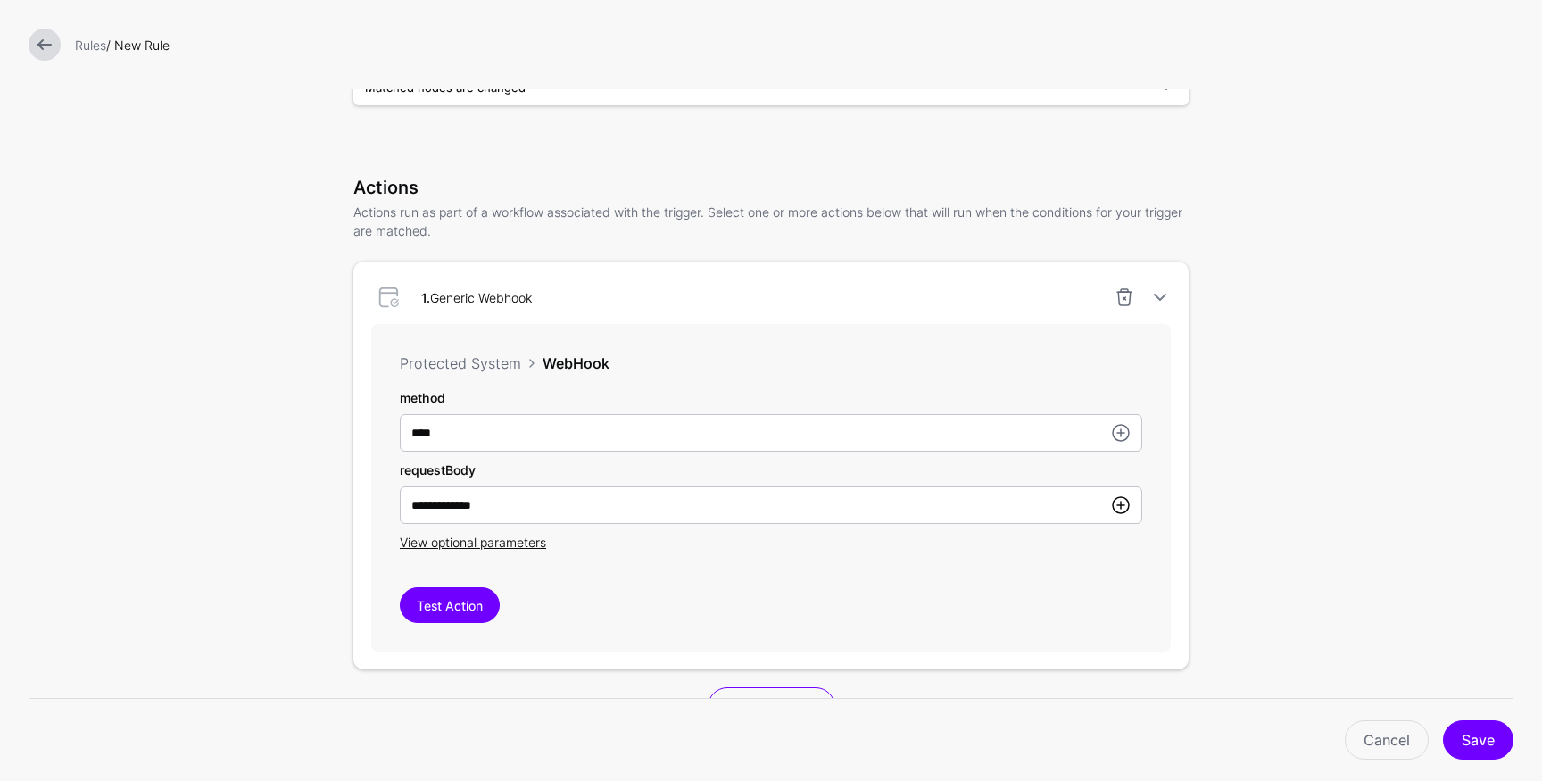
click at [1113, 508] on link at bounding box center [1120, 504] width 21 height 21
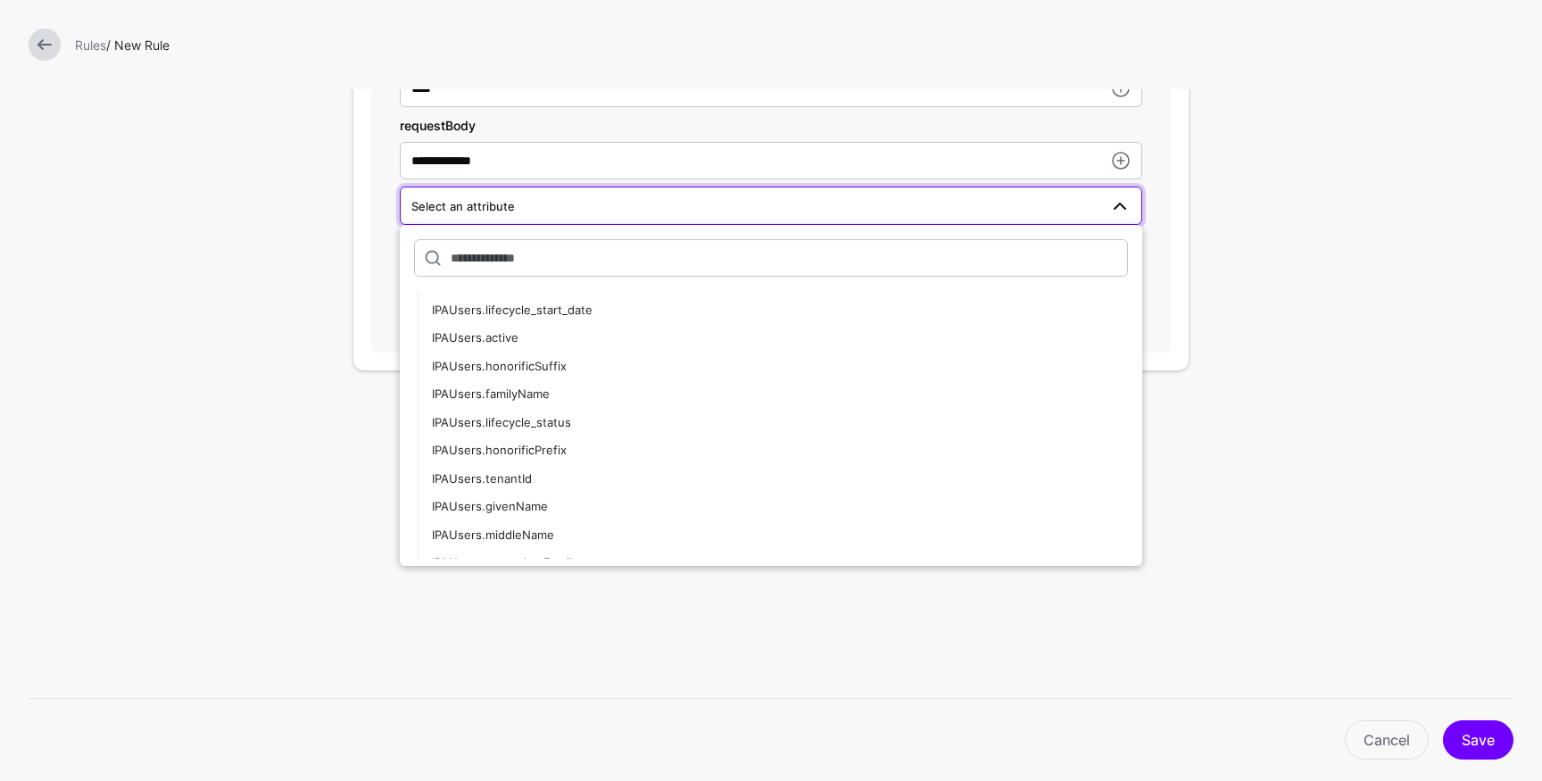
scroll to position [336, 0]
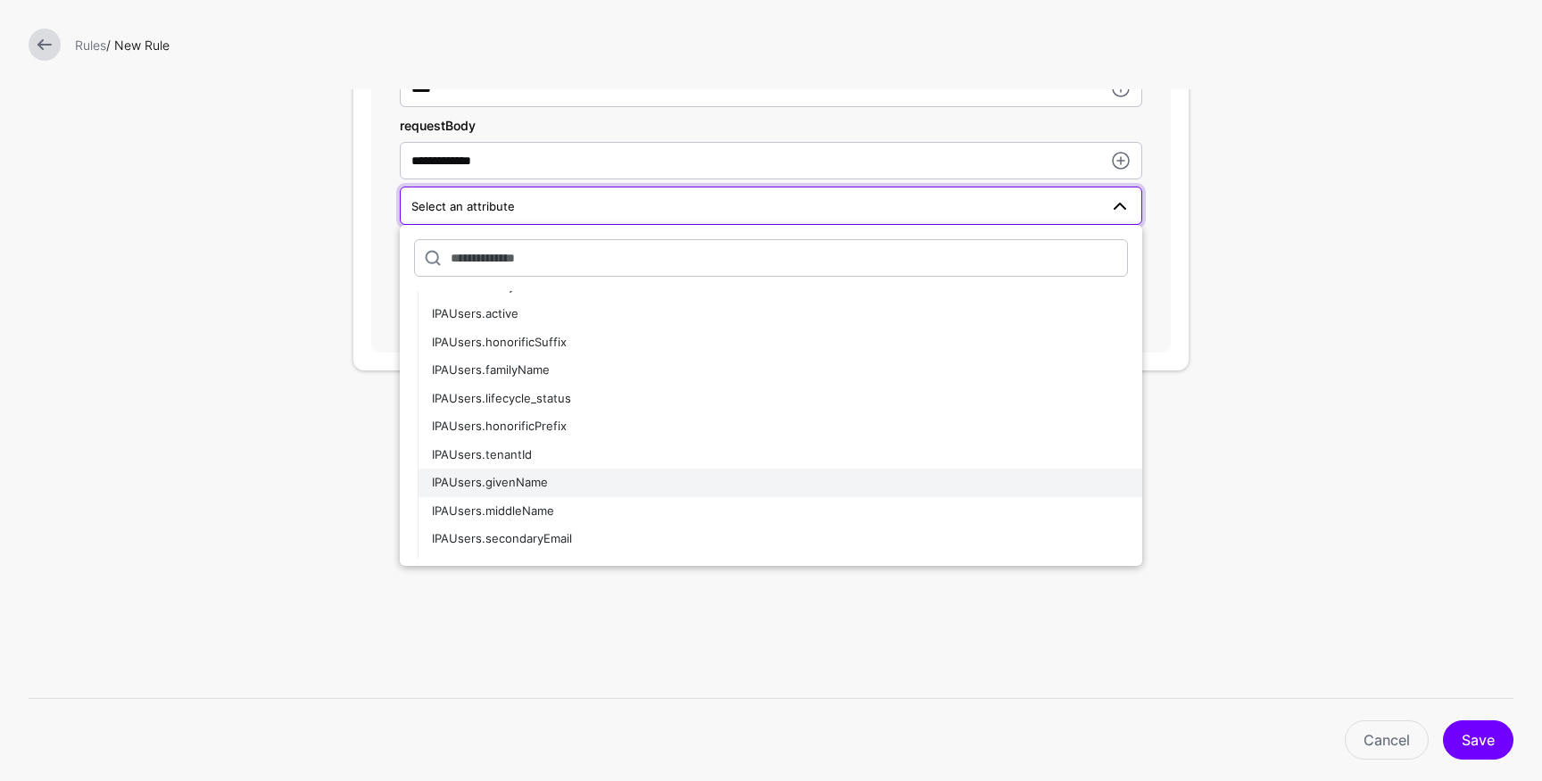
click at [714, 486] on div "IPAUsers.givenName" at bounding box center [780, 483] width 696 height 18
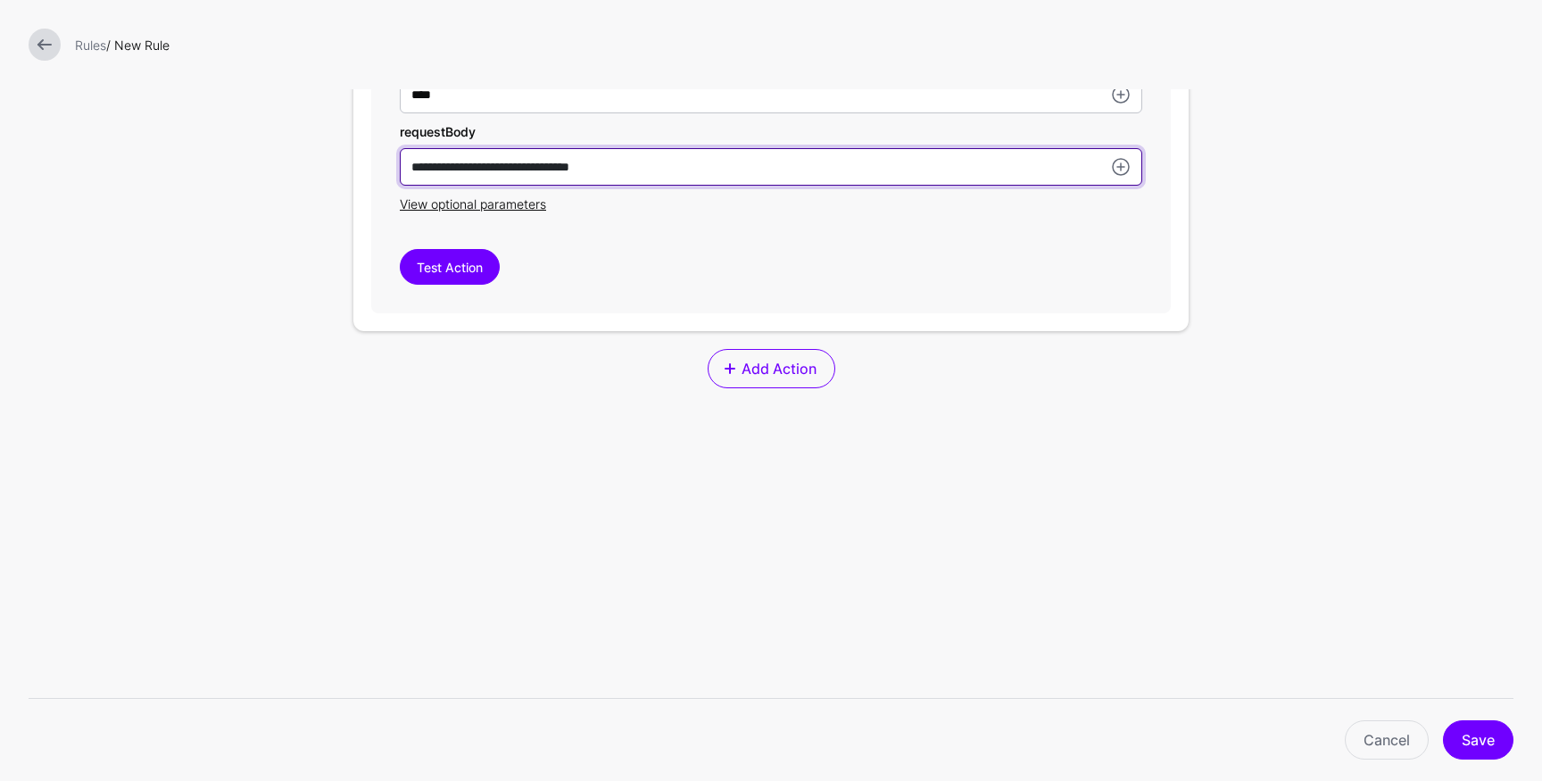
click at [703, 172] on input "**********" at bounding box center [771, 166] width 743 height 37
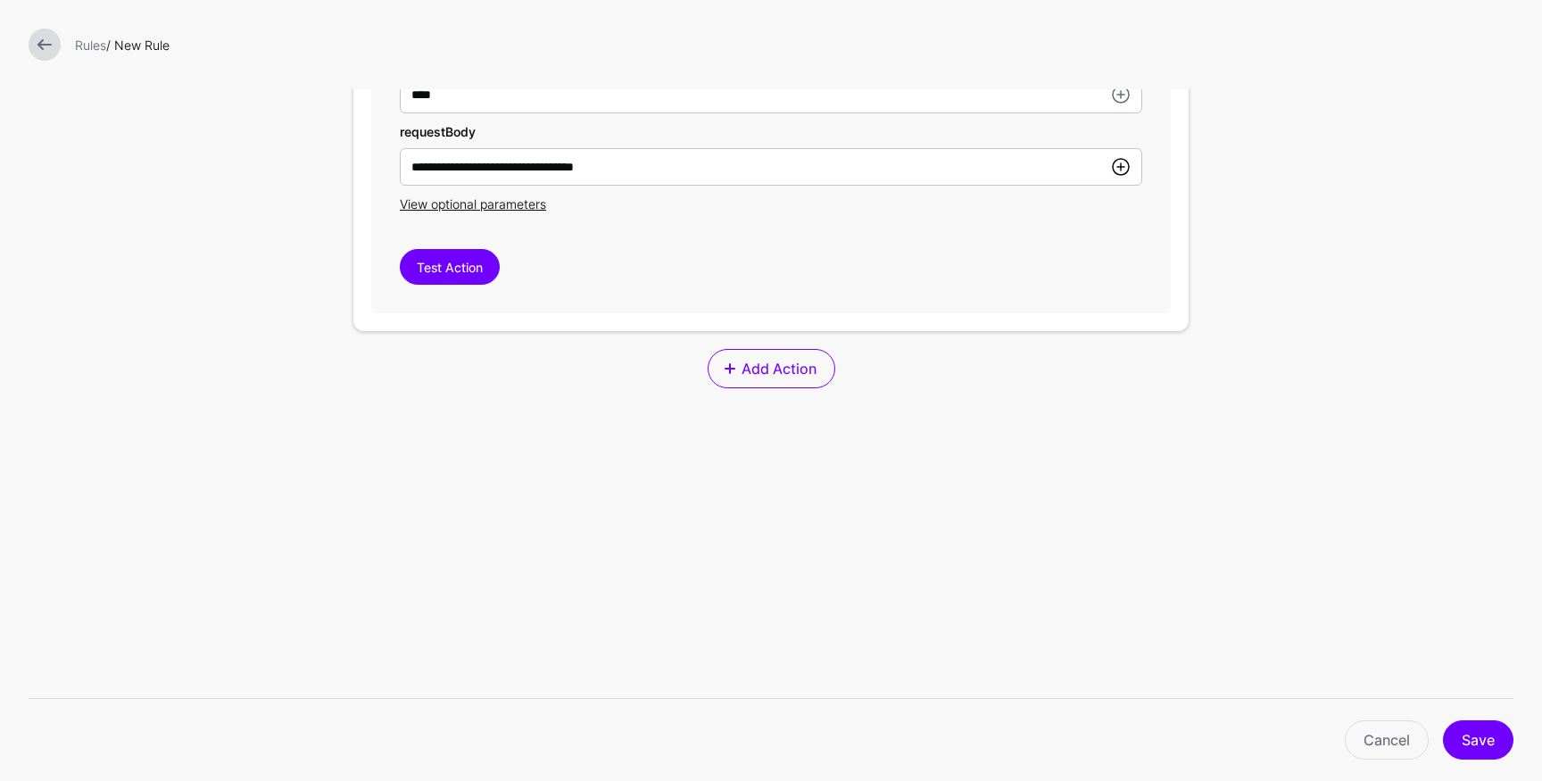
click at [1113, 167] on link at bounding box center [1120, 166] width 21 height 21
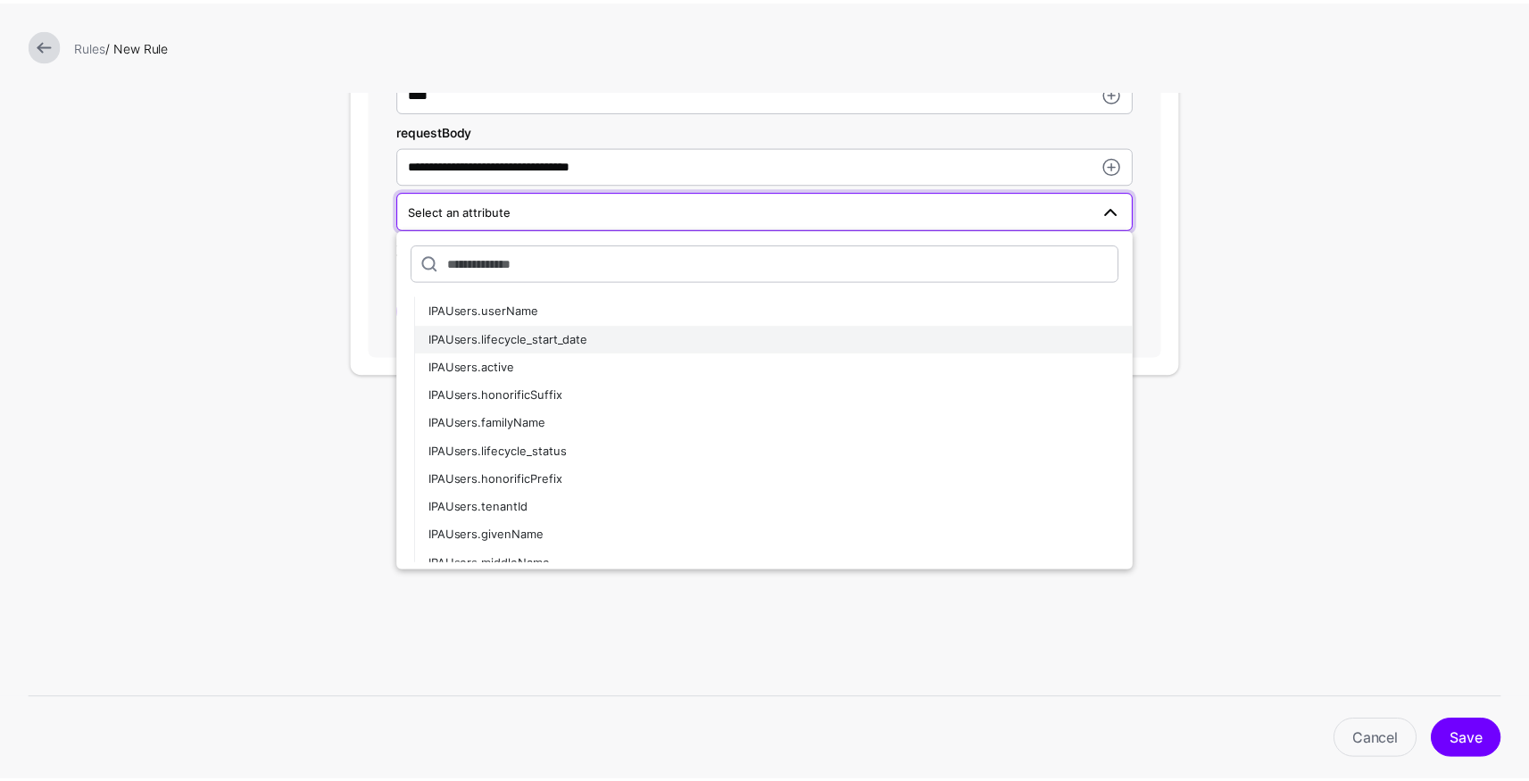
scroll to position [303, 0]
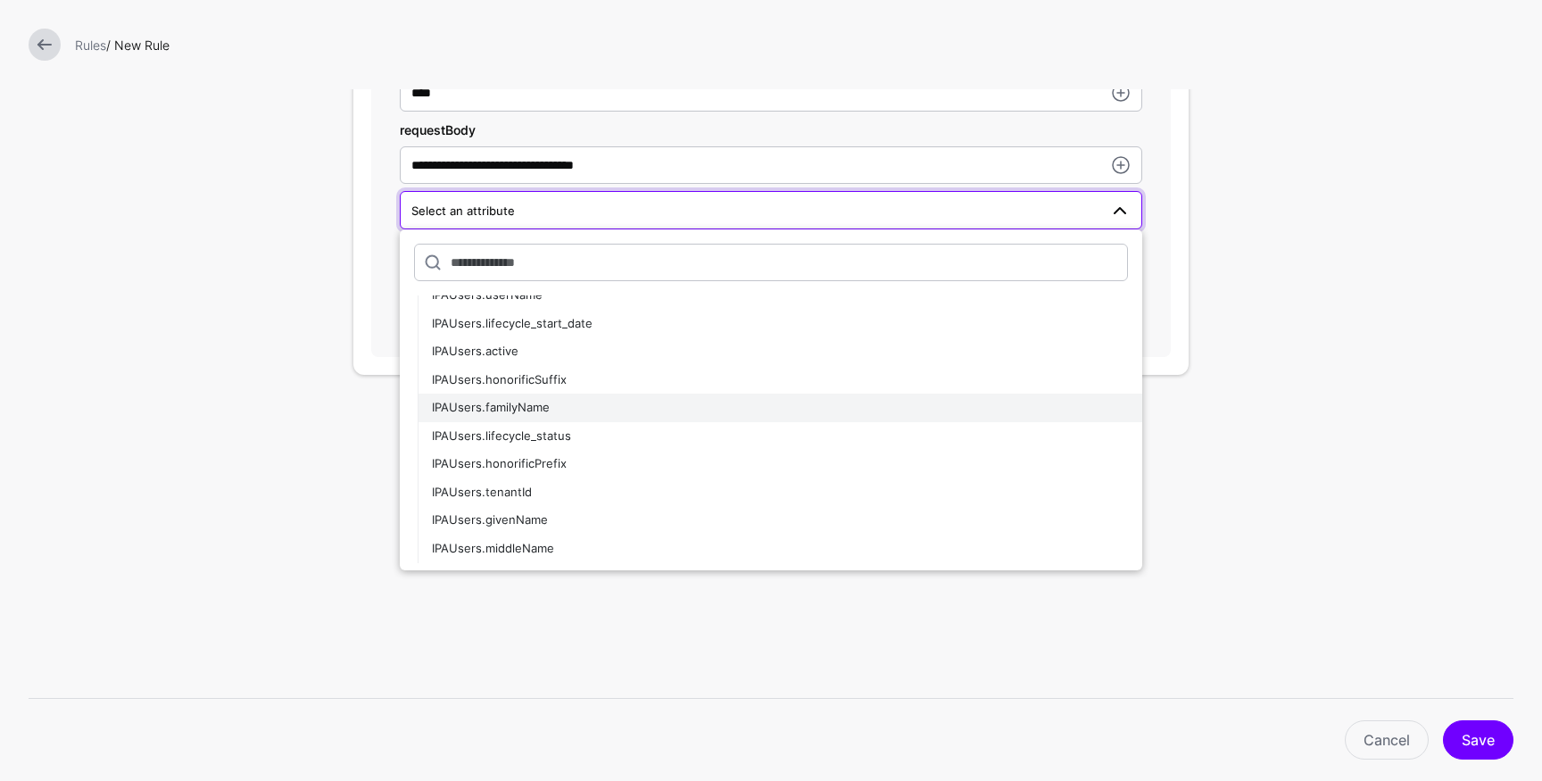
click at [549, 407] on div "IPAUsers.familyName" at bounding box center [780, 408] width 696 height 18
type input "**********"
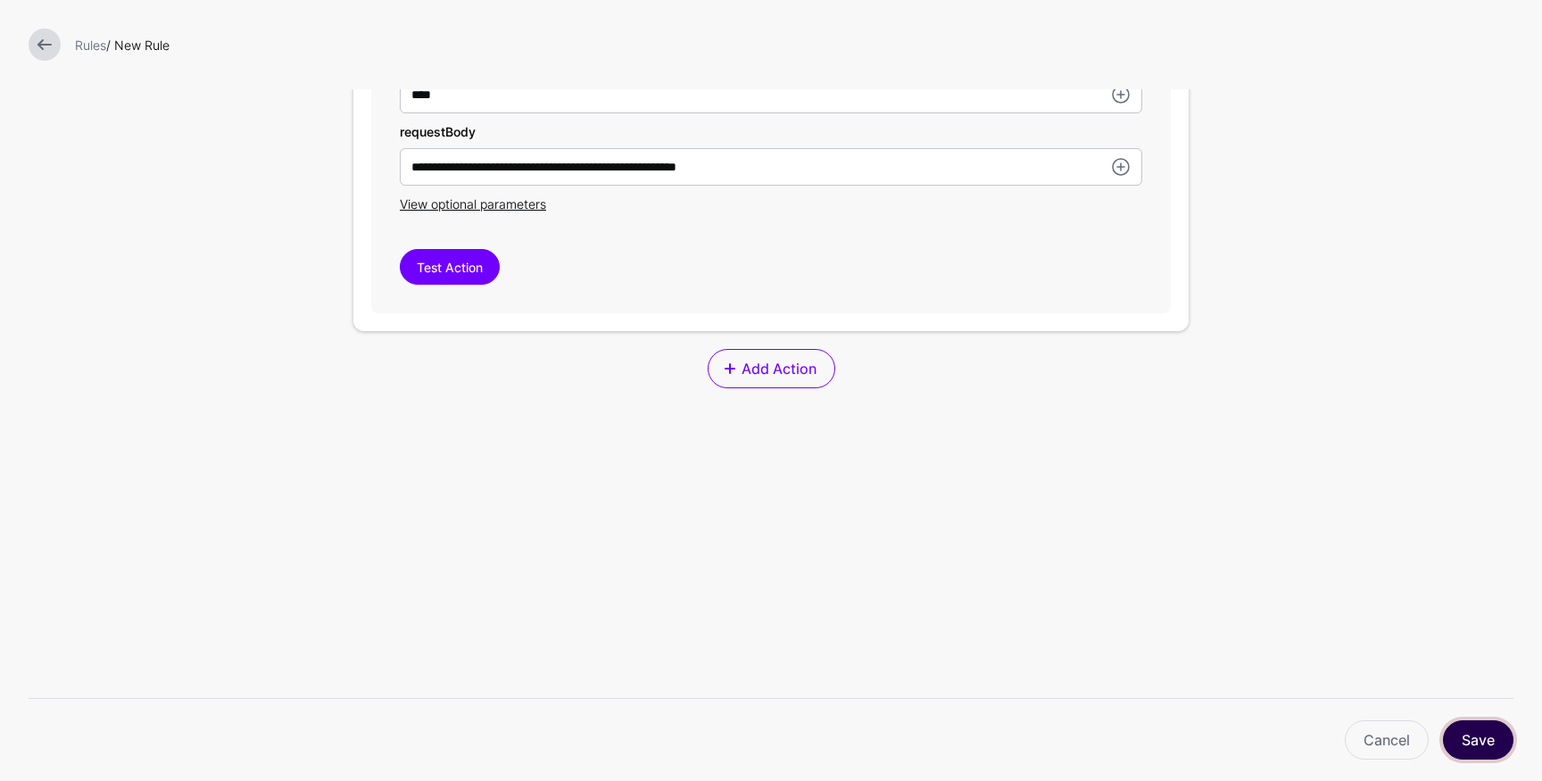
click at [1489, 741] on button "Save" at bounding box center [1478, 739] width 71 height 39
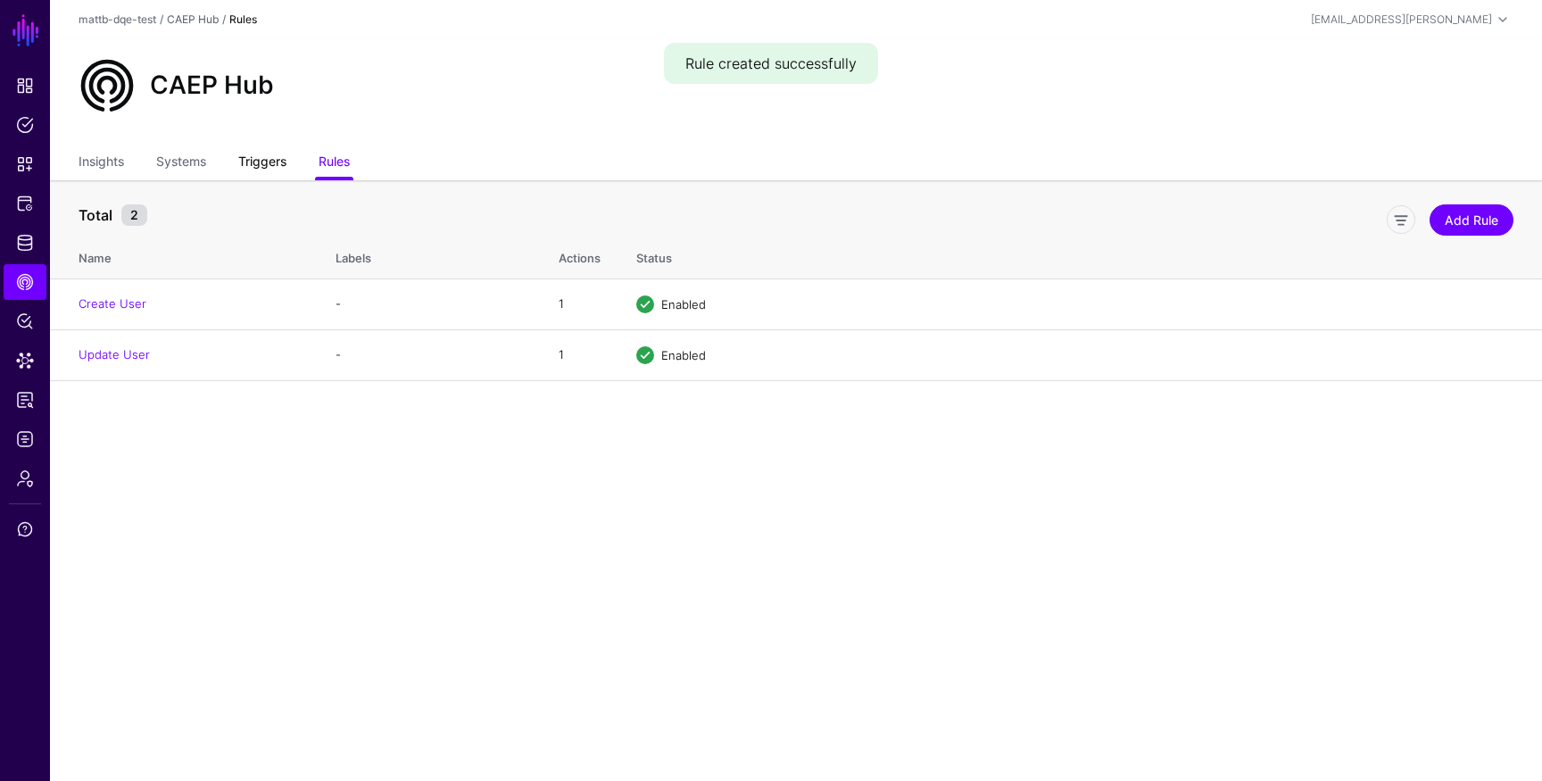
click at [275, 170] on link "Triggers" at bounding box center [262, 163] width 48 height 34
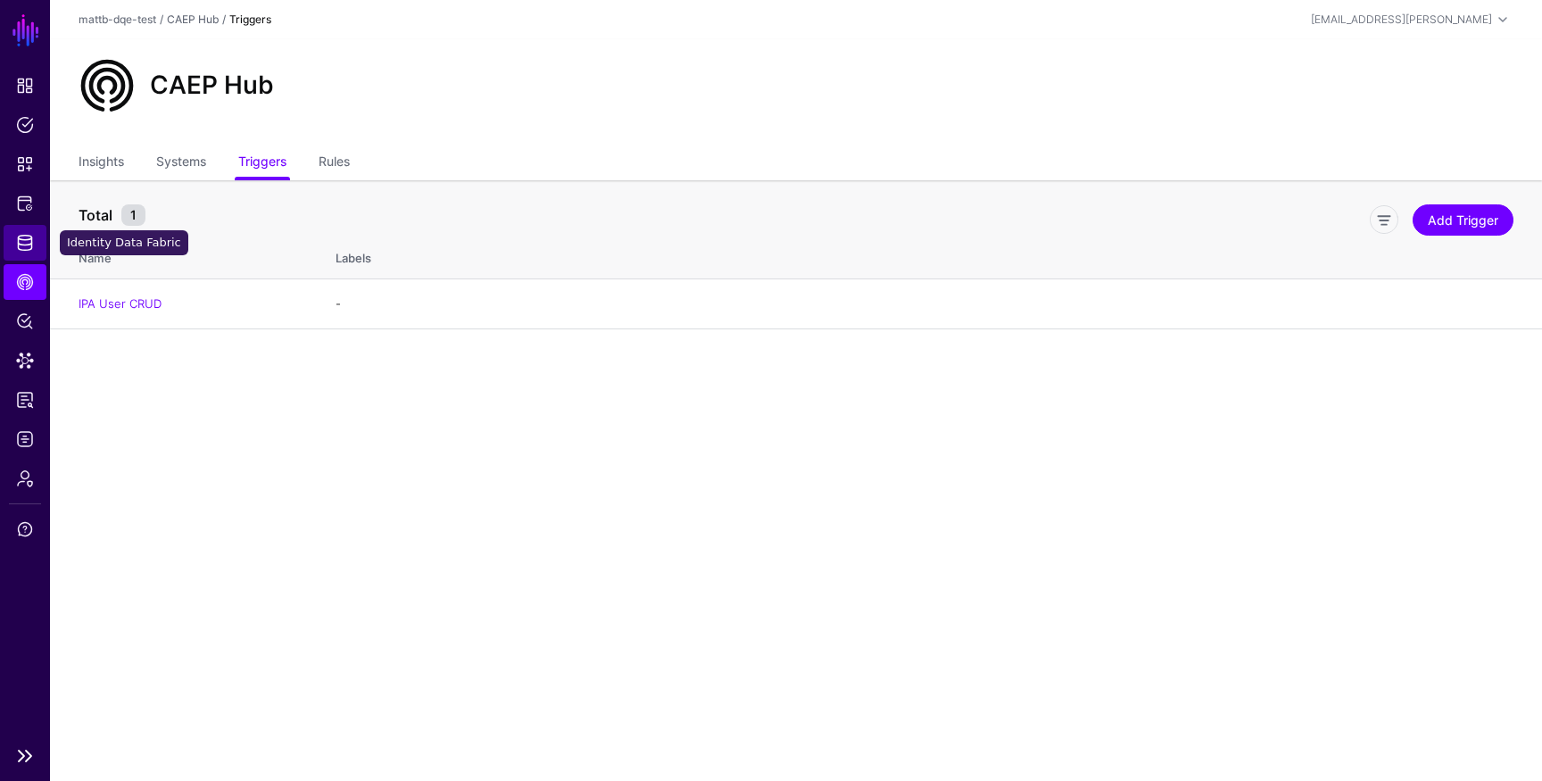
click at [27, 246] on span "Identity Data Fabric" at bounding box center [25, 243] width 18 height 18
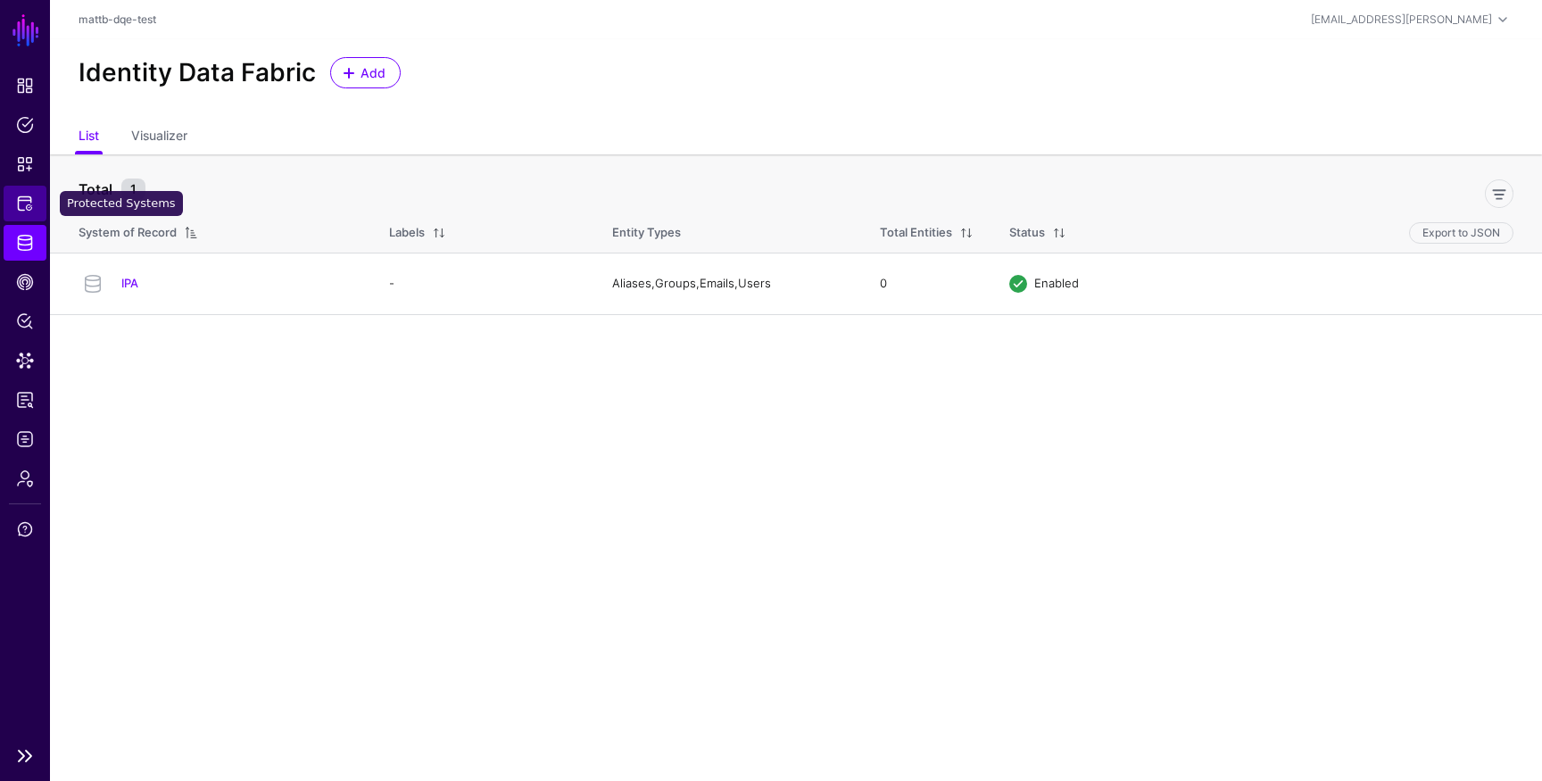
click at [29, 209] on span "Protected Systems" at bounding box center [25, 204] width 18 height 18
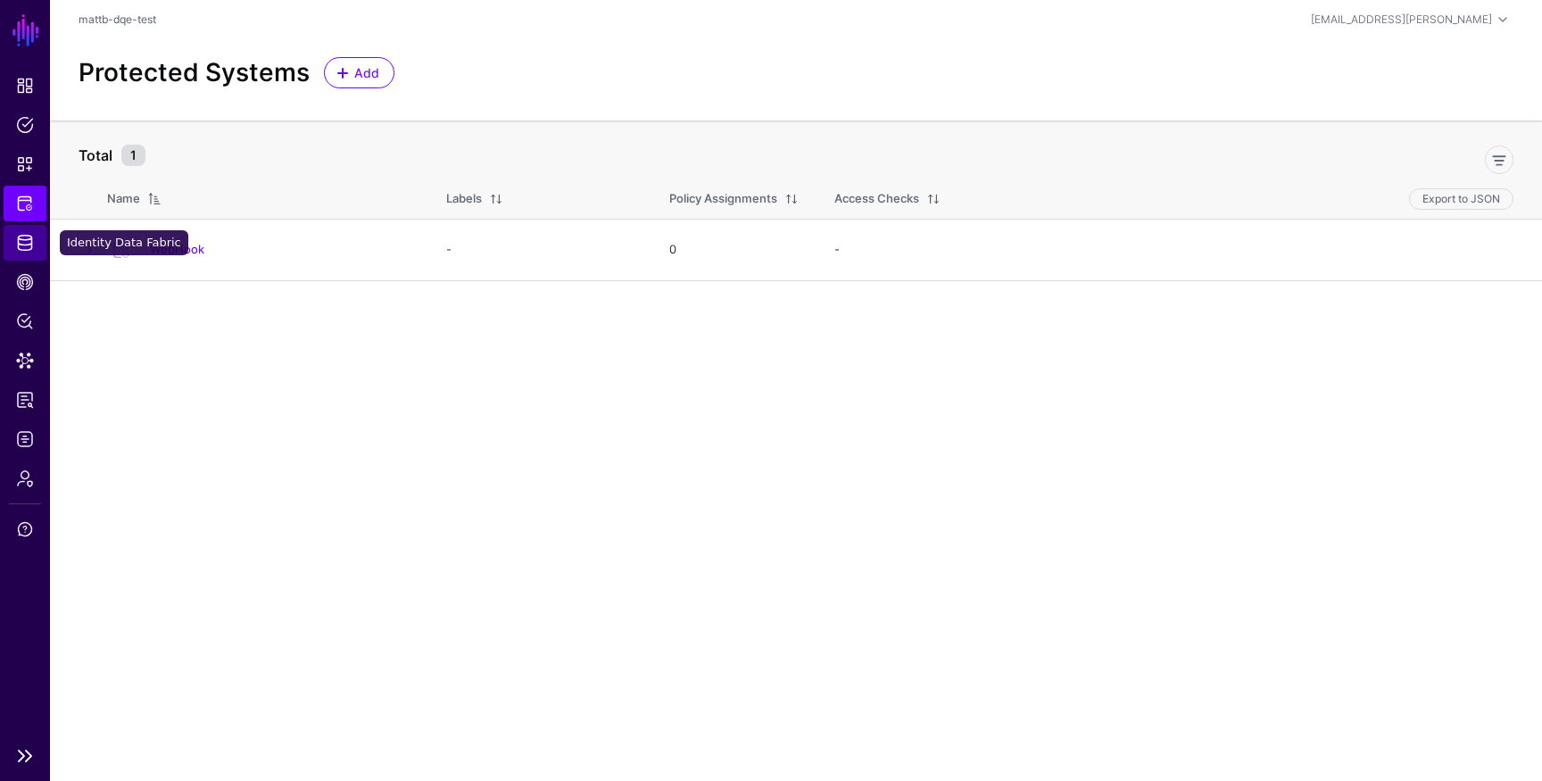
click at [26, 251] on span "Identity Data Fabric" at bounding box center [25, 243] width 18 height 18
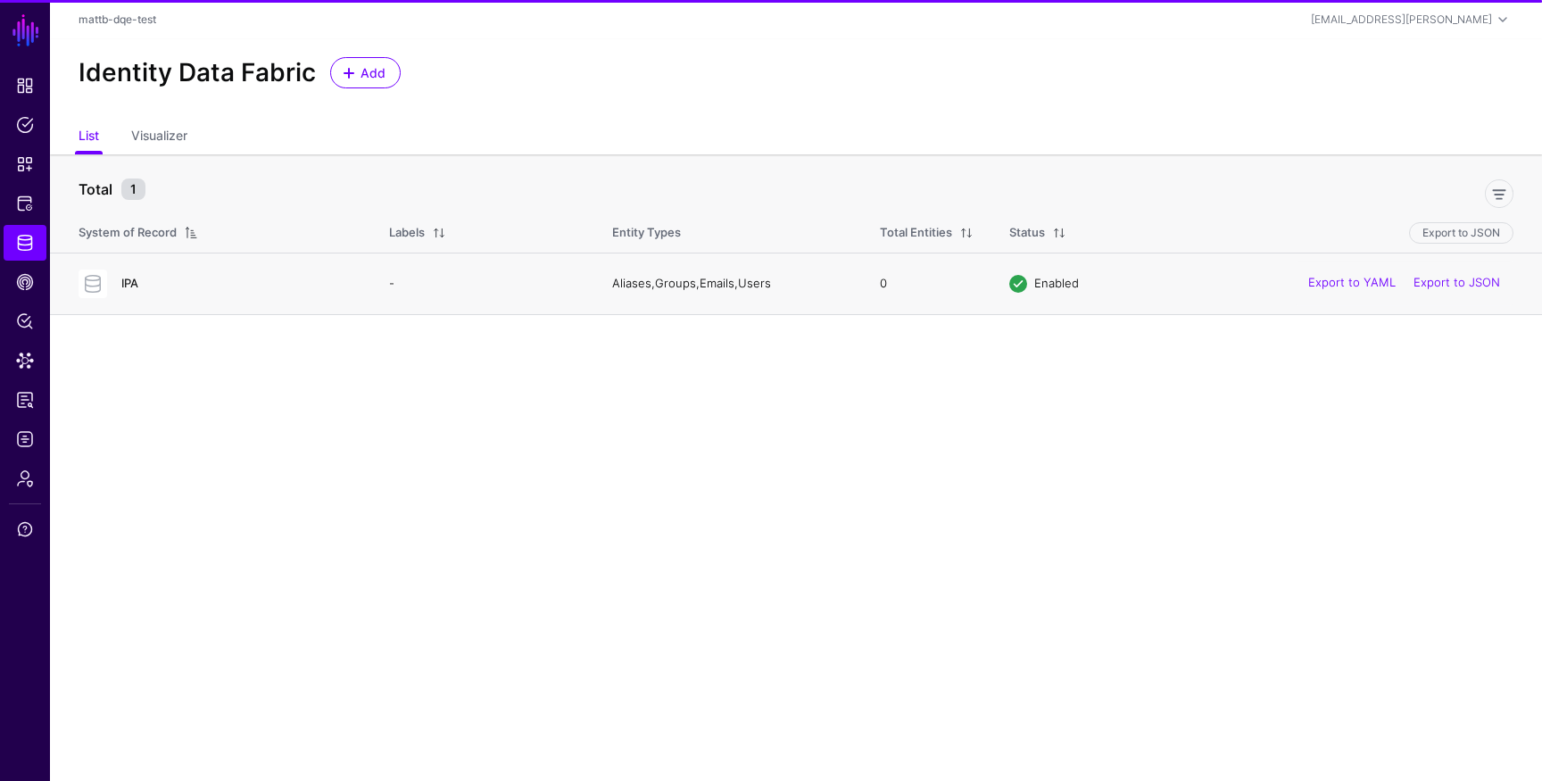
click at [124, 283] on link "IPA" at bounding box center [129, 283] width 17 height 14
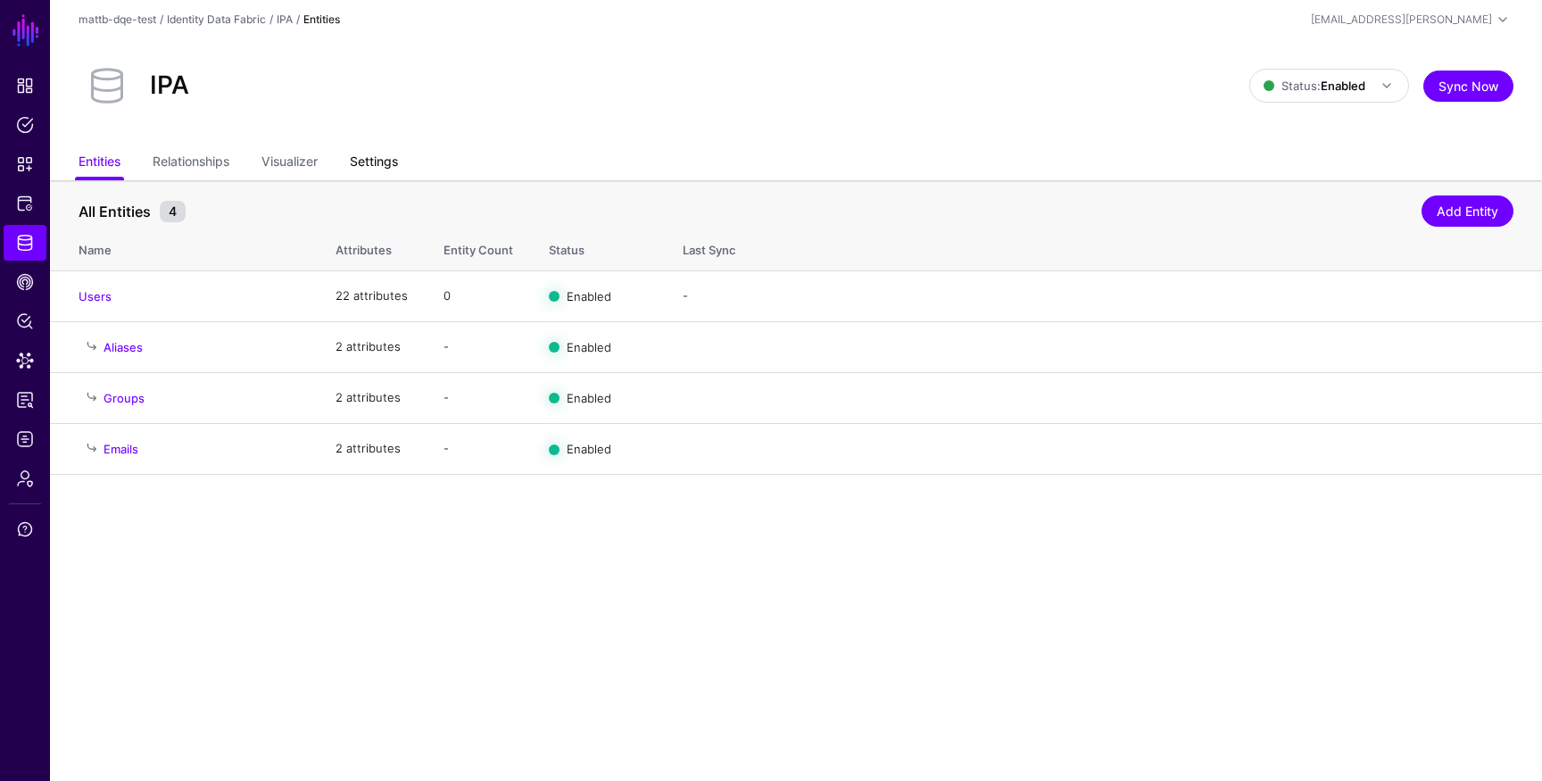
click at [381, 168] on link "Settings" at bounding box center [374, 163] width 48 height 34
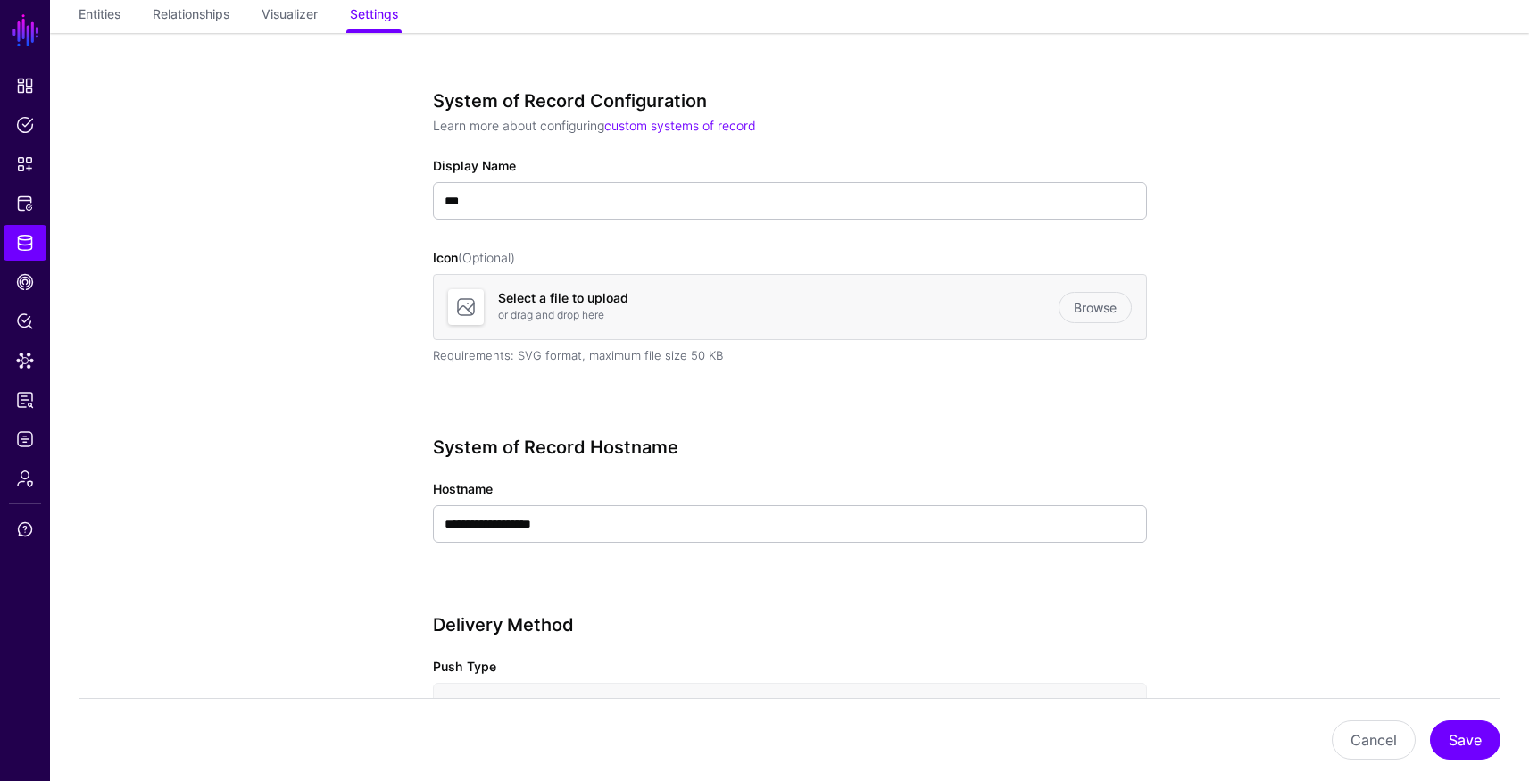
scroll to position [151, 0]
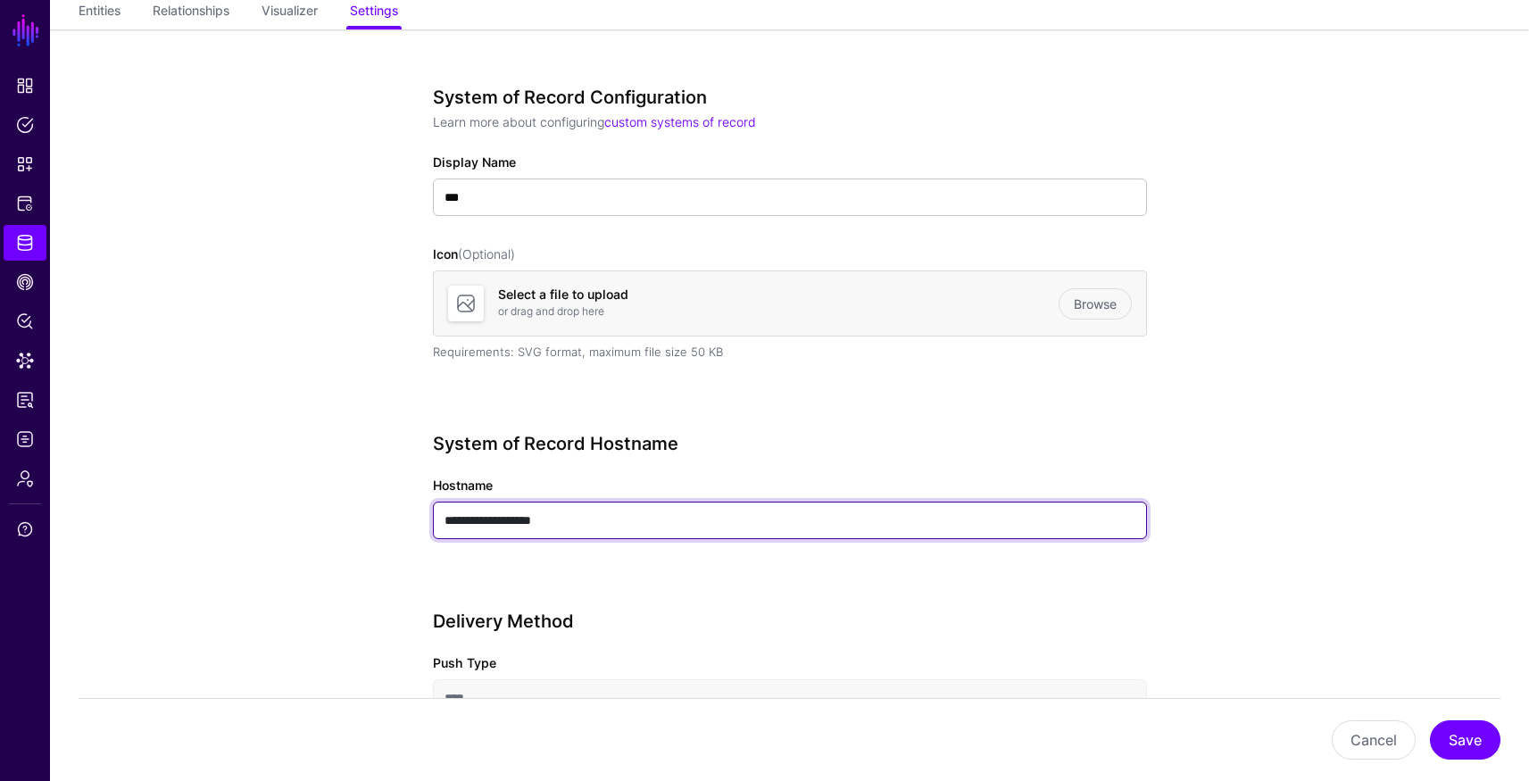
click at [649, 516] on input "**********" at bounding box center [790, 520] width 714 height 37
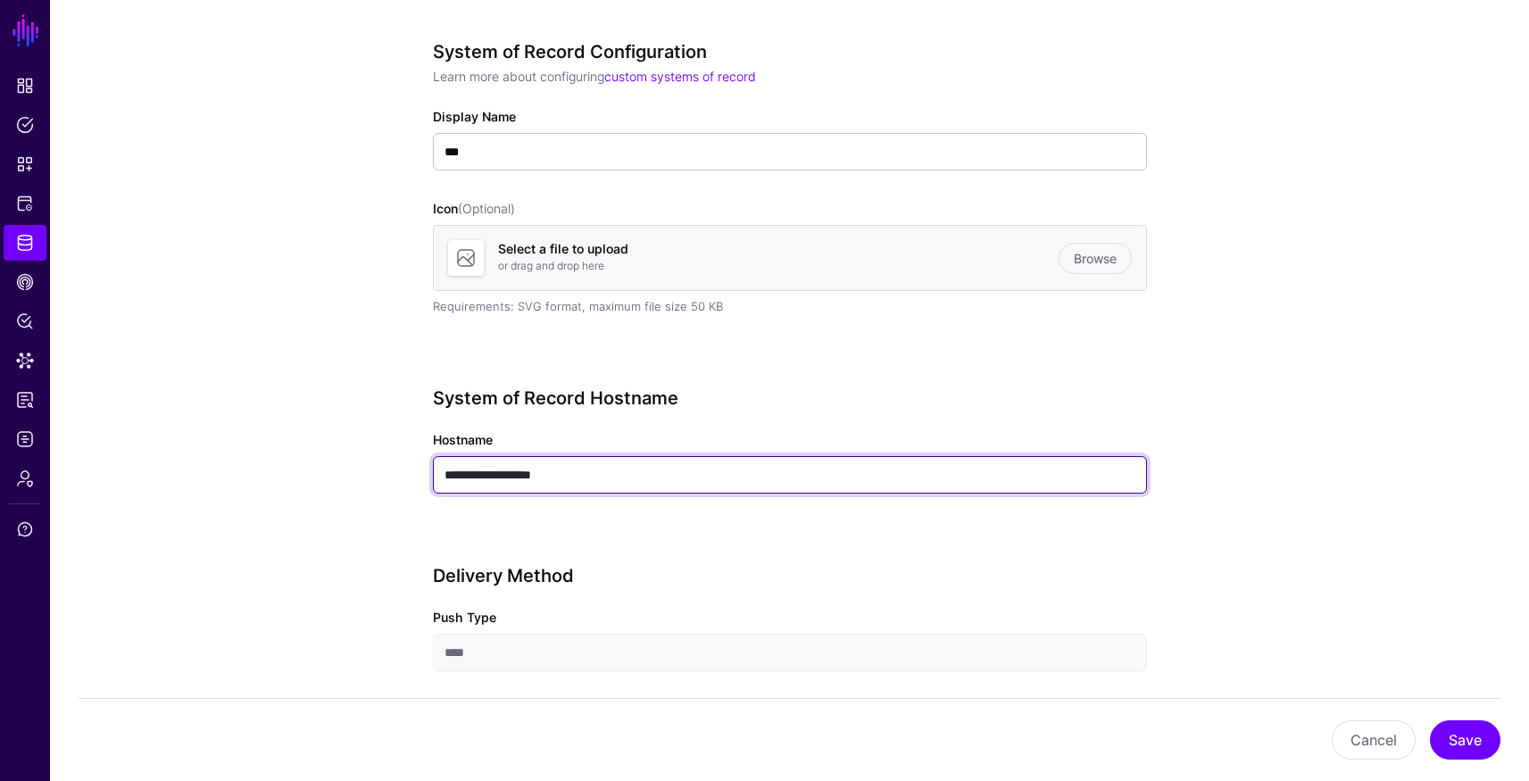
scroll to position [198, 0]
drag, startPoint x: 494, startPoint y: 474, endPoint x: 403, endPoint y: 463, distance: 91.7
paste input "******"
type input "**********"
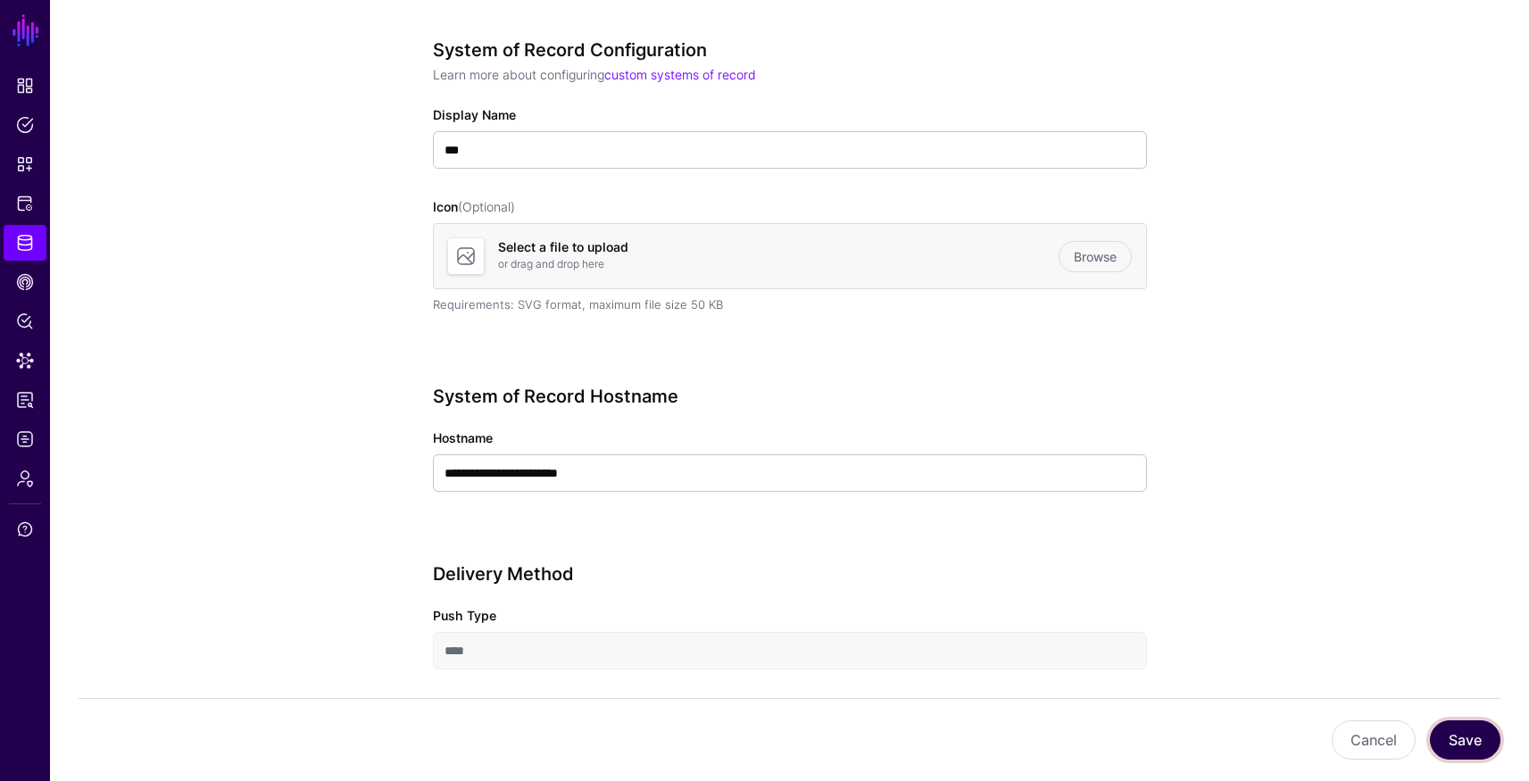
click at [1452, 731] on button "Save" at bounding box center [1465, 739] width 71 height 39
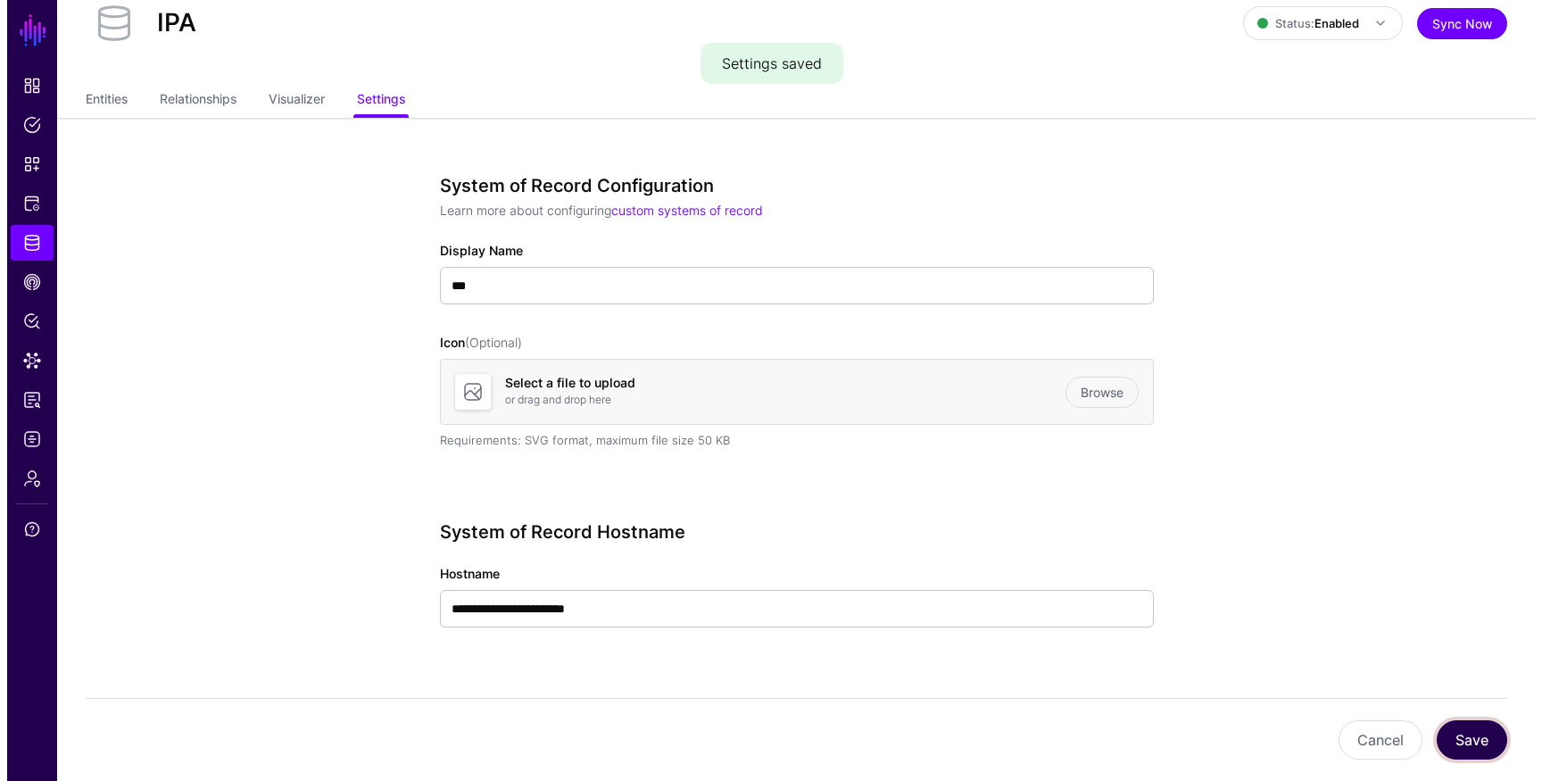
scroll to position [0, 0]
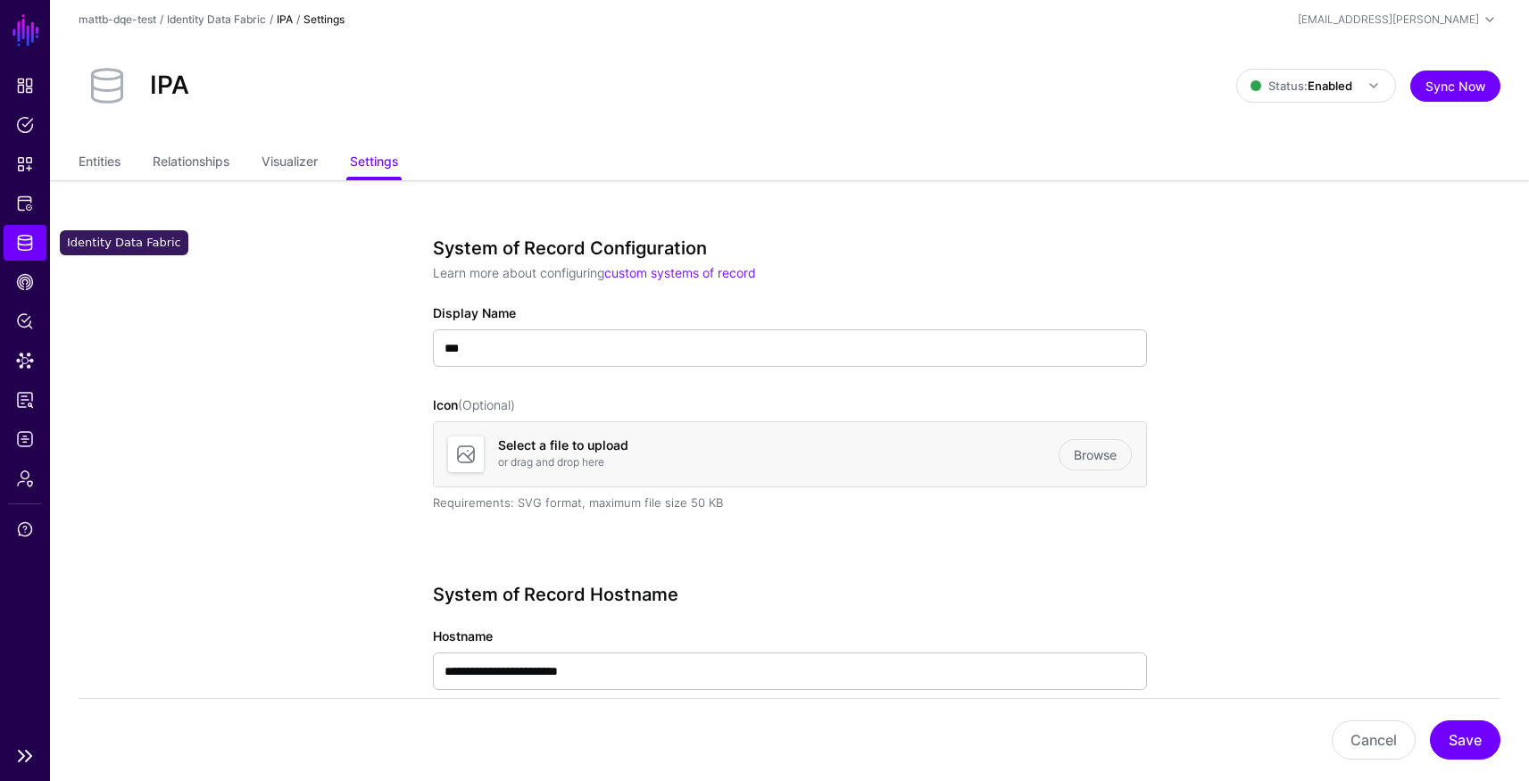
click at [23, 242] on span "Identity Data Fabric" at bounding box center [25, 243] width 18 height 18
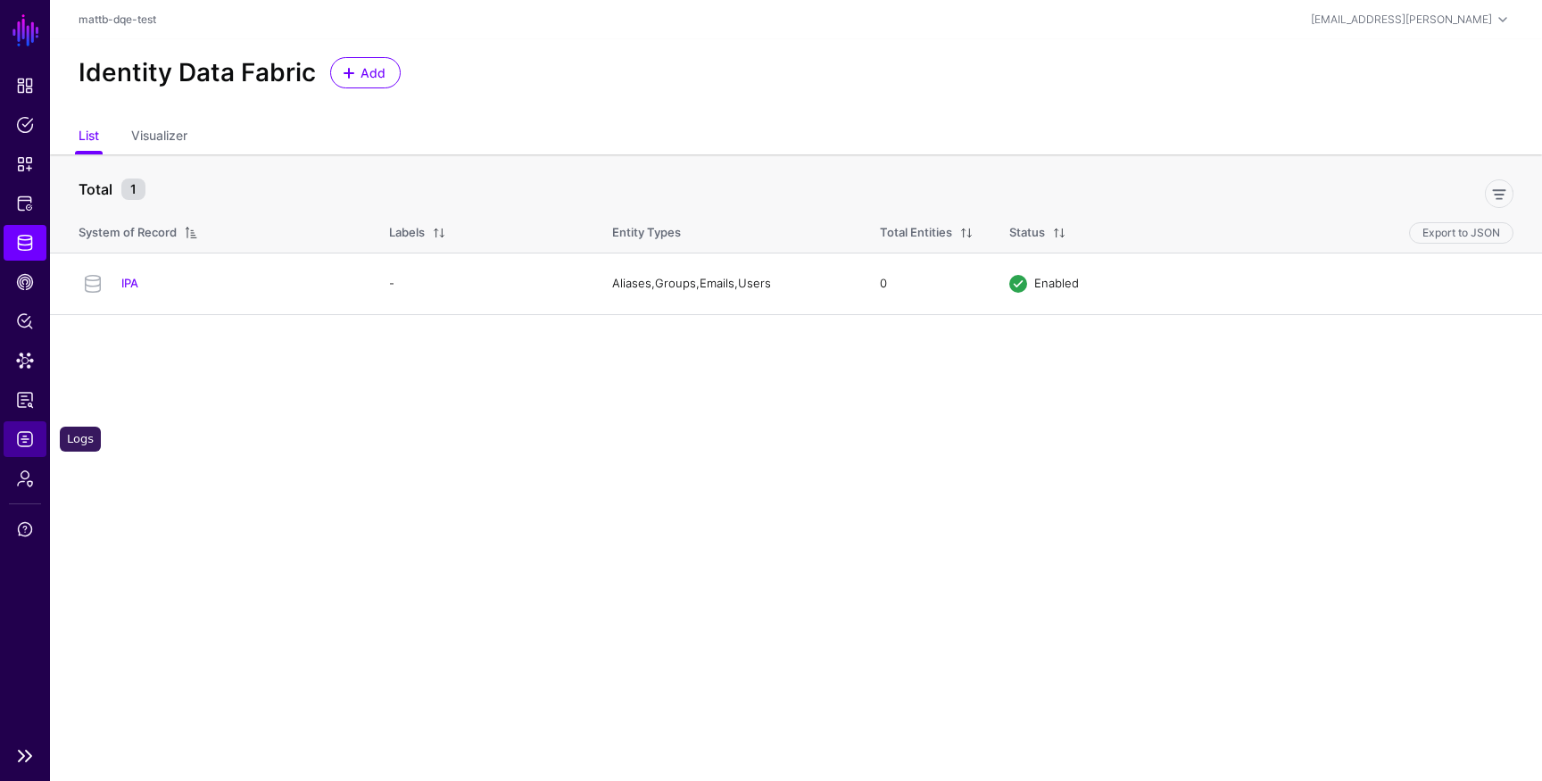
click at [22, 444] on span "Logs" at bounding box center [25, 439] width 18 height 18
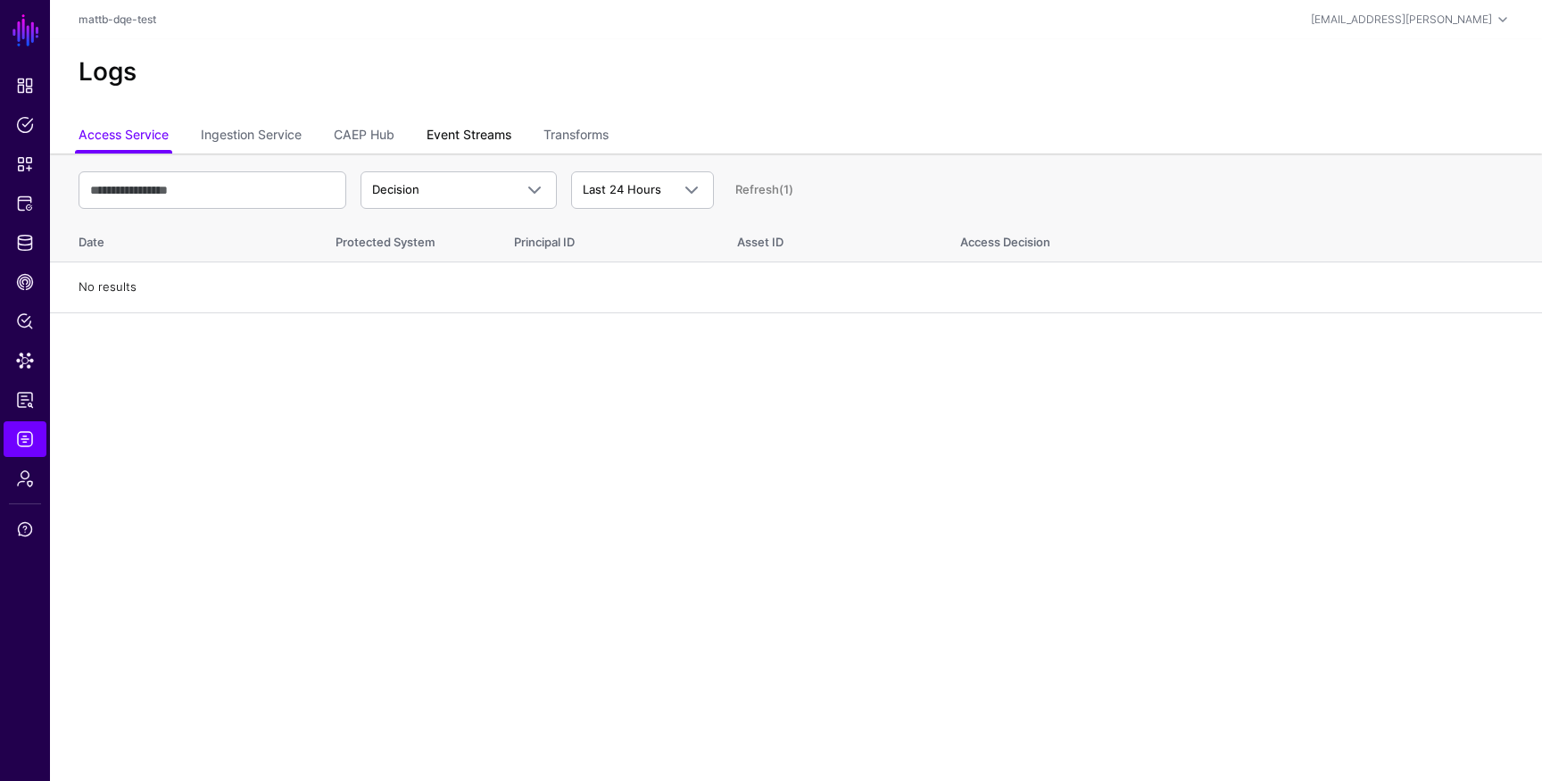
click at [479, 135] on link "Event Streams" at bounding box center [469, 137] width 85 height 34
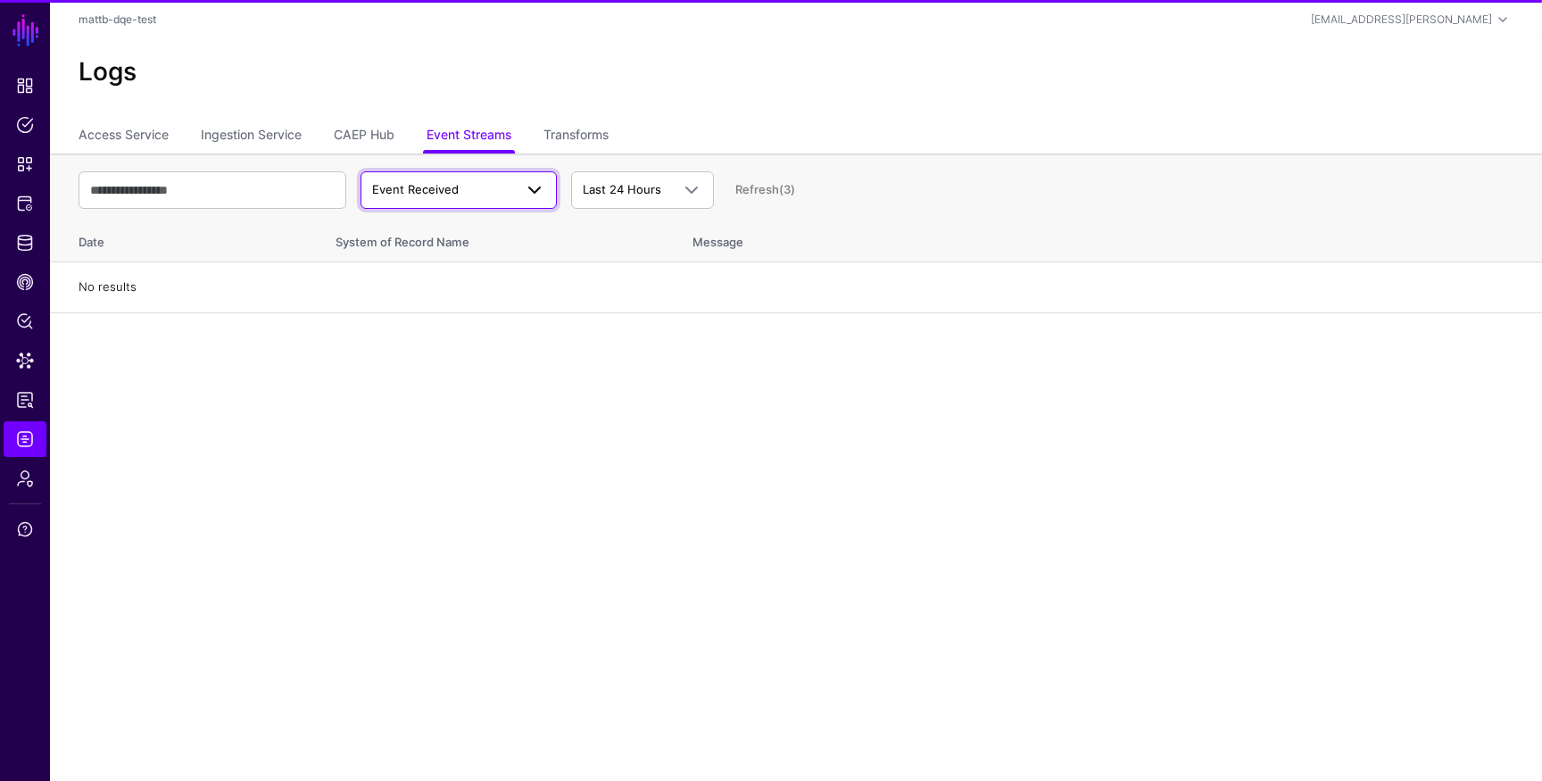
click at [482, 201] on link "Event Received" at bounding box center [459, 189] width 196 height 37
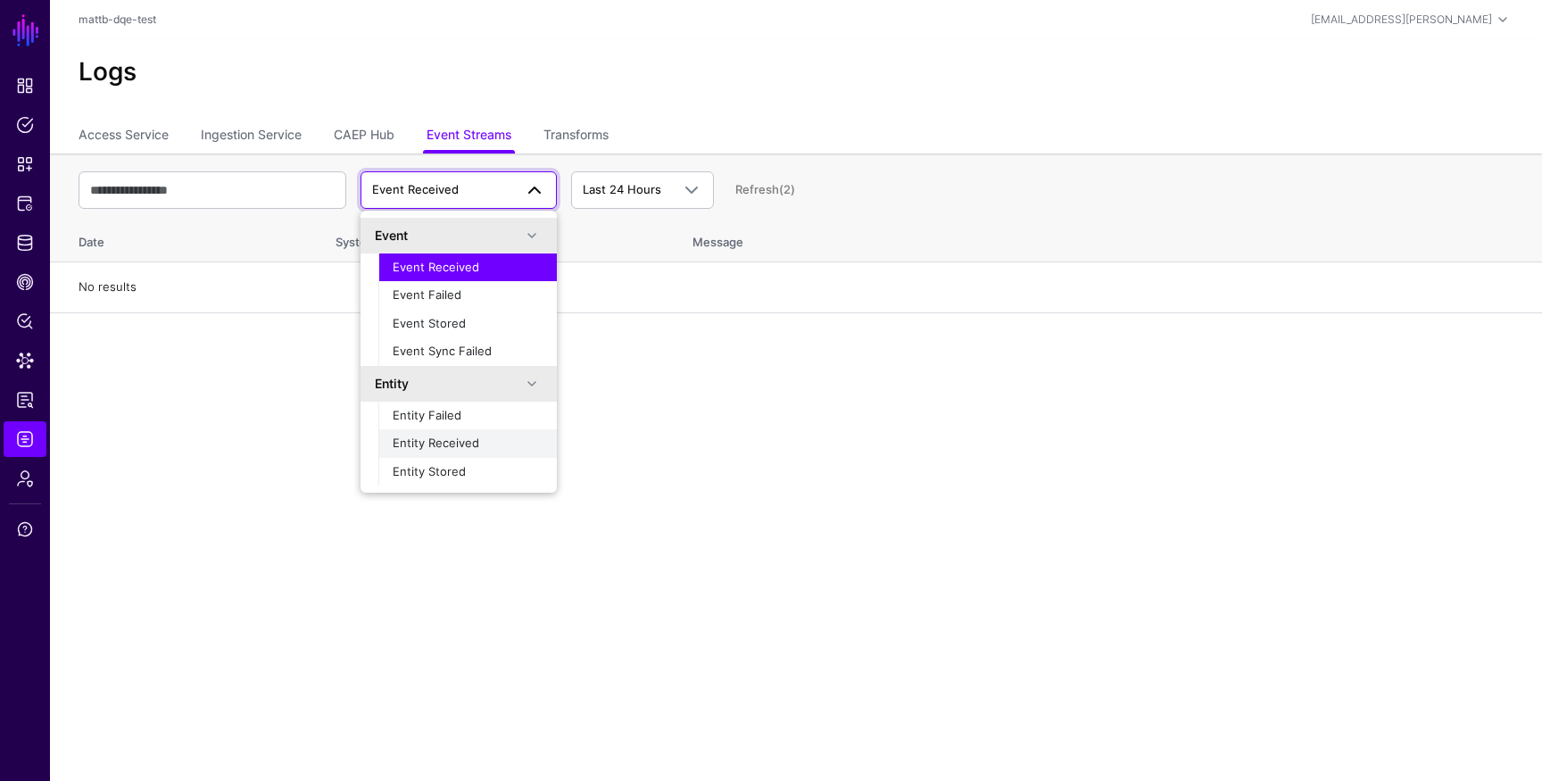
click at [471, 439] on span "Entity Received" at bounding box center [436, 443] width 87 height 14
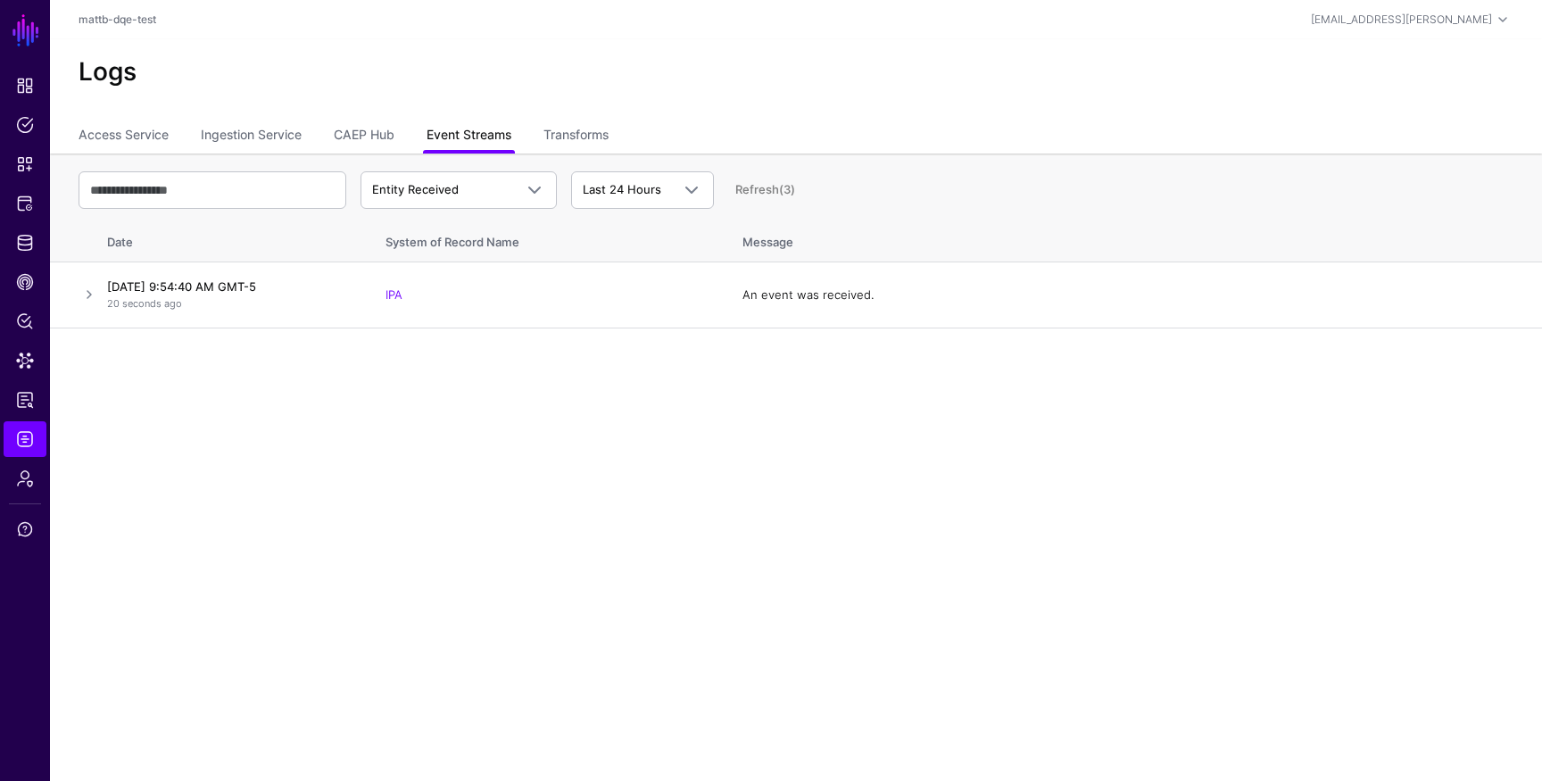
click at [477, 145] on link "Event Streams" at bounding box center [469, 137] width 85 height 34
click at [470, 198] on span "Entity Received" at bounding box center [458, 189] width 173 height 21
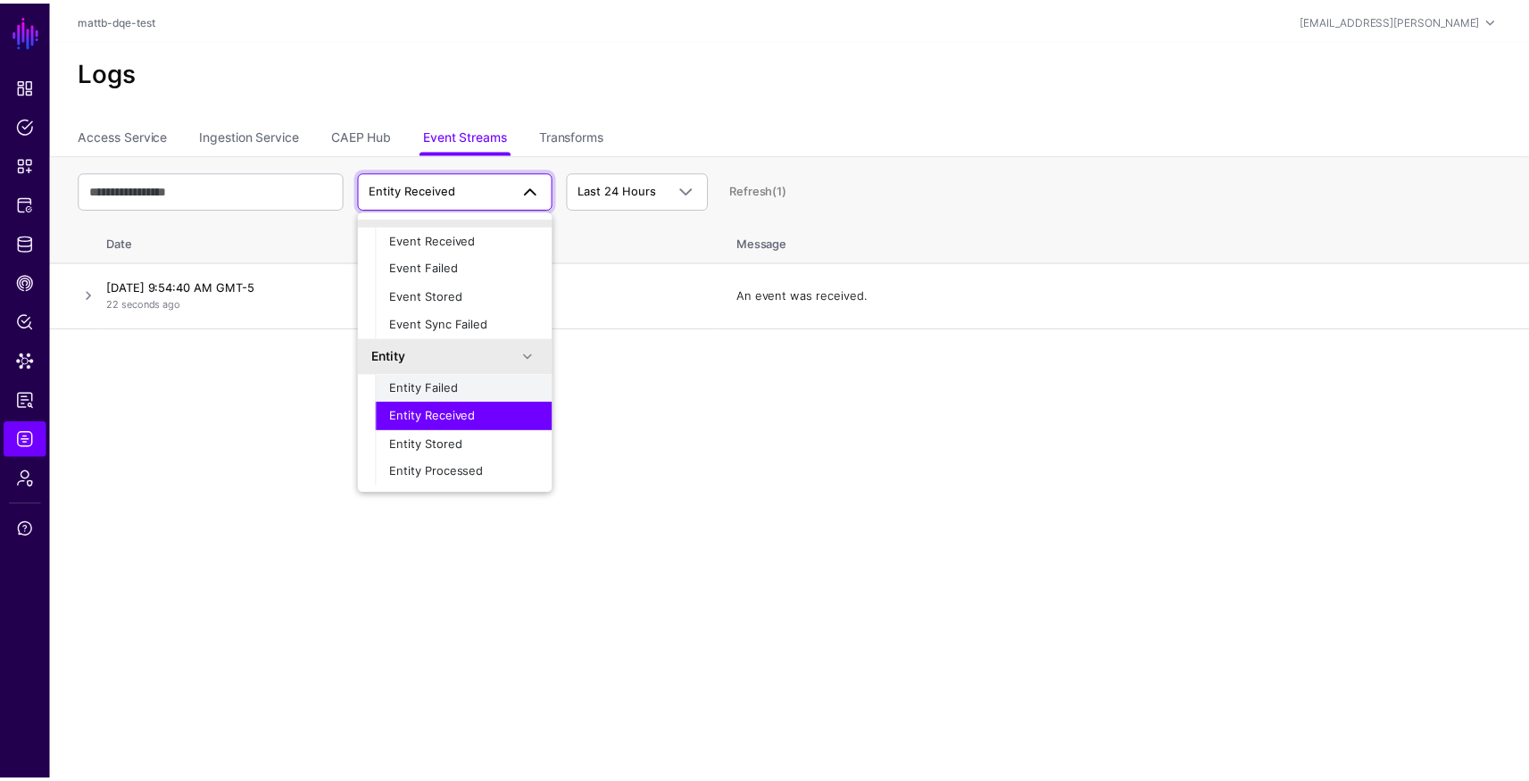
scroll to position [56, 0]
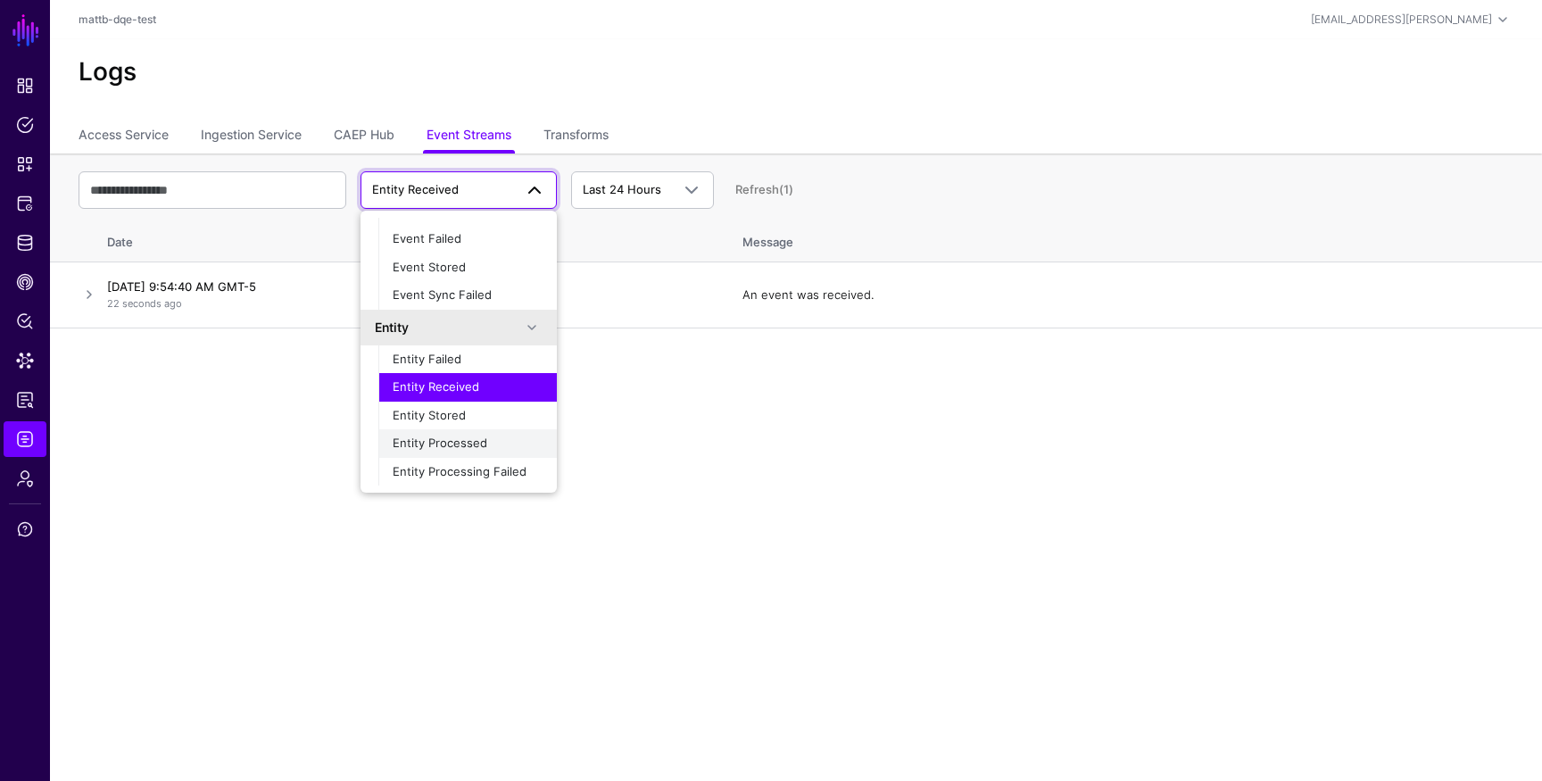
click at [462, 444] on span "Entity Processed" at bounding box center [440, 443] width 95 height 14
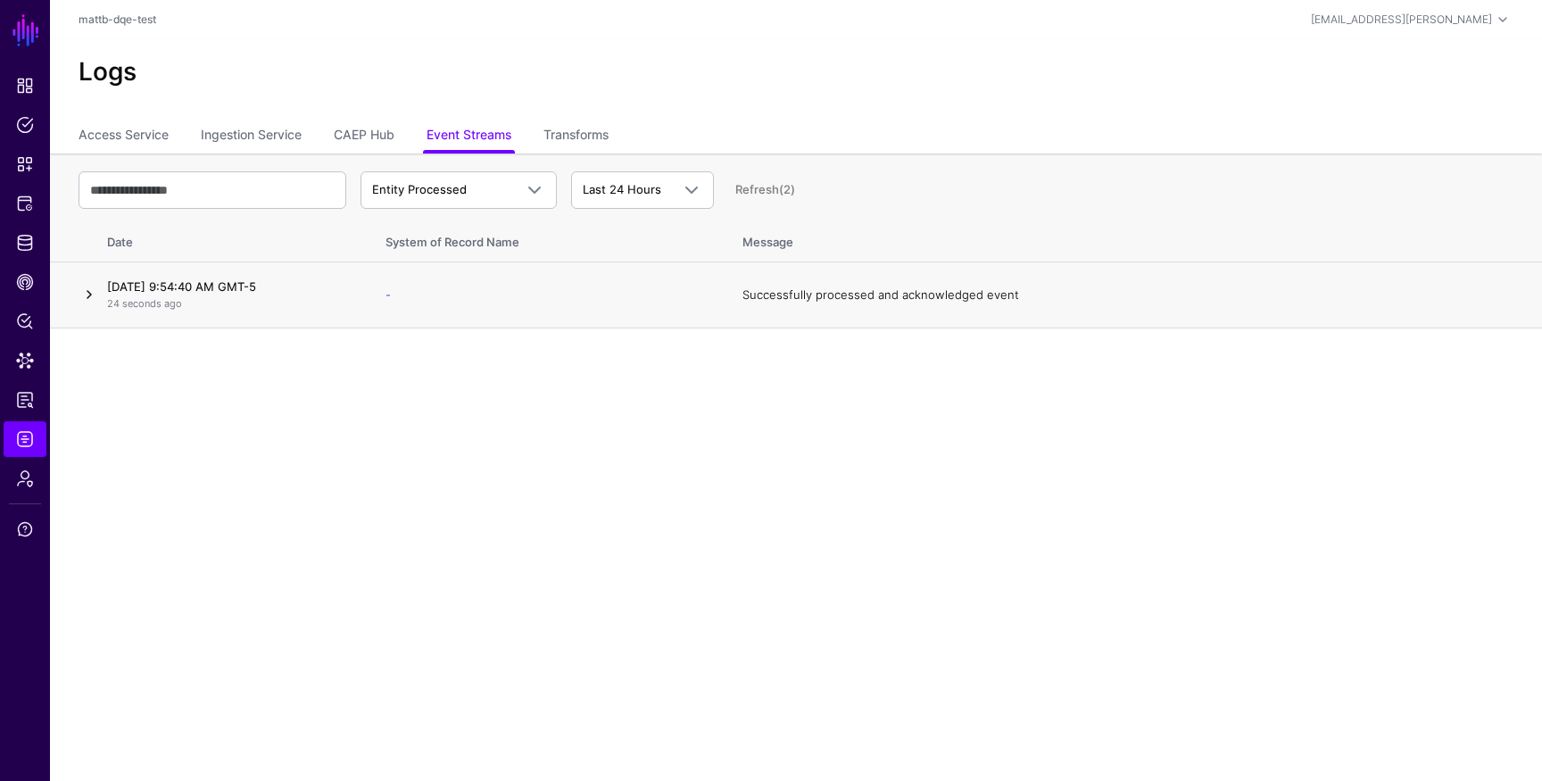
click at [92, 296] on link at bounding box center [89, 294] width 21 height 21
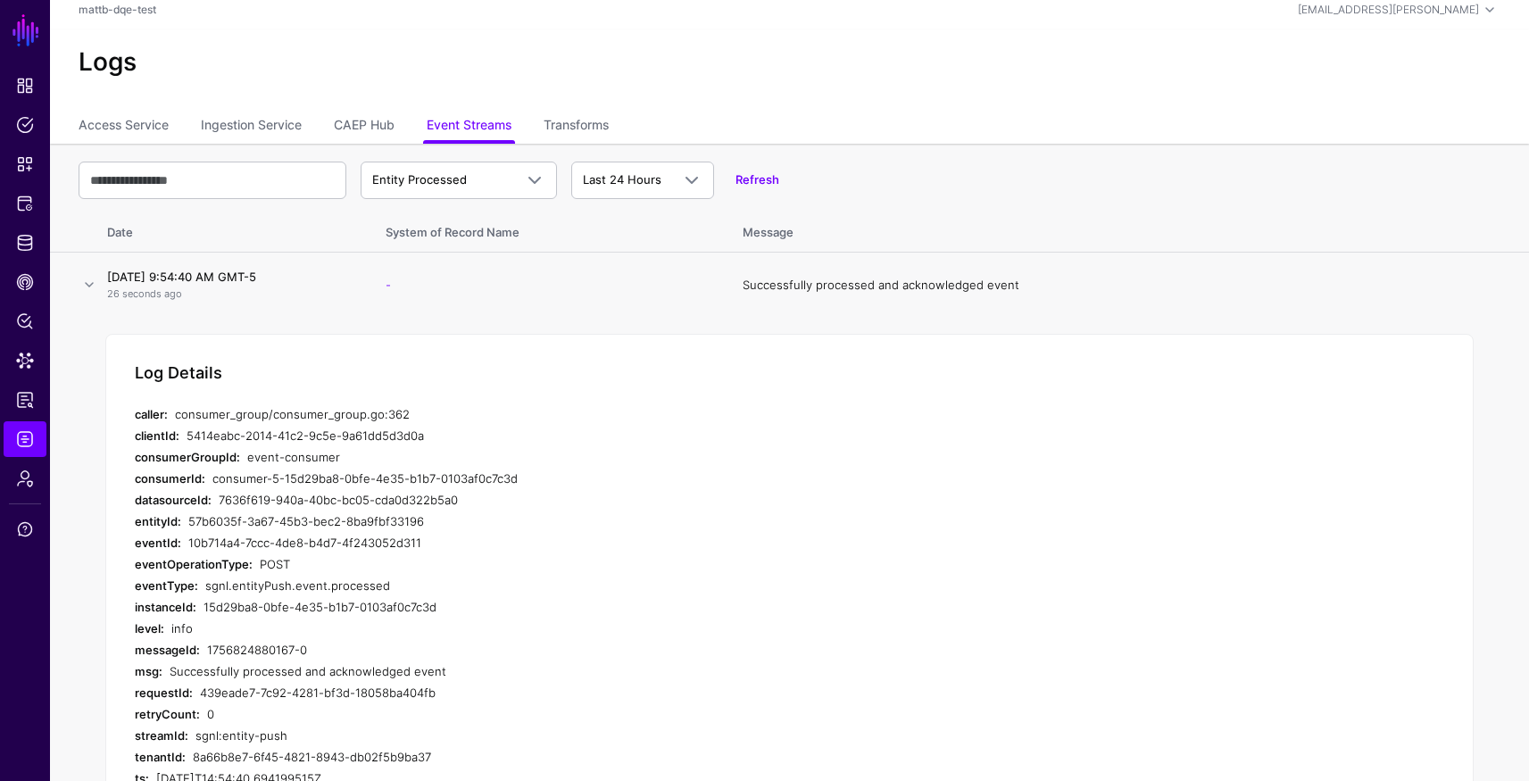
scroll to position [61, 0]
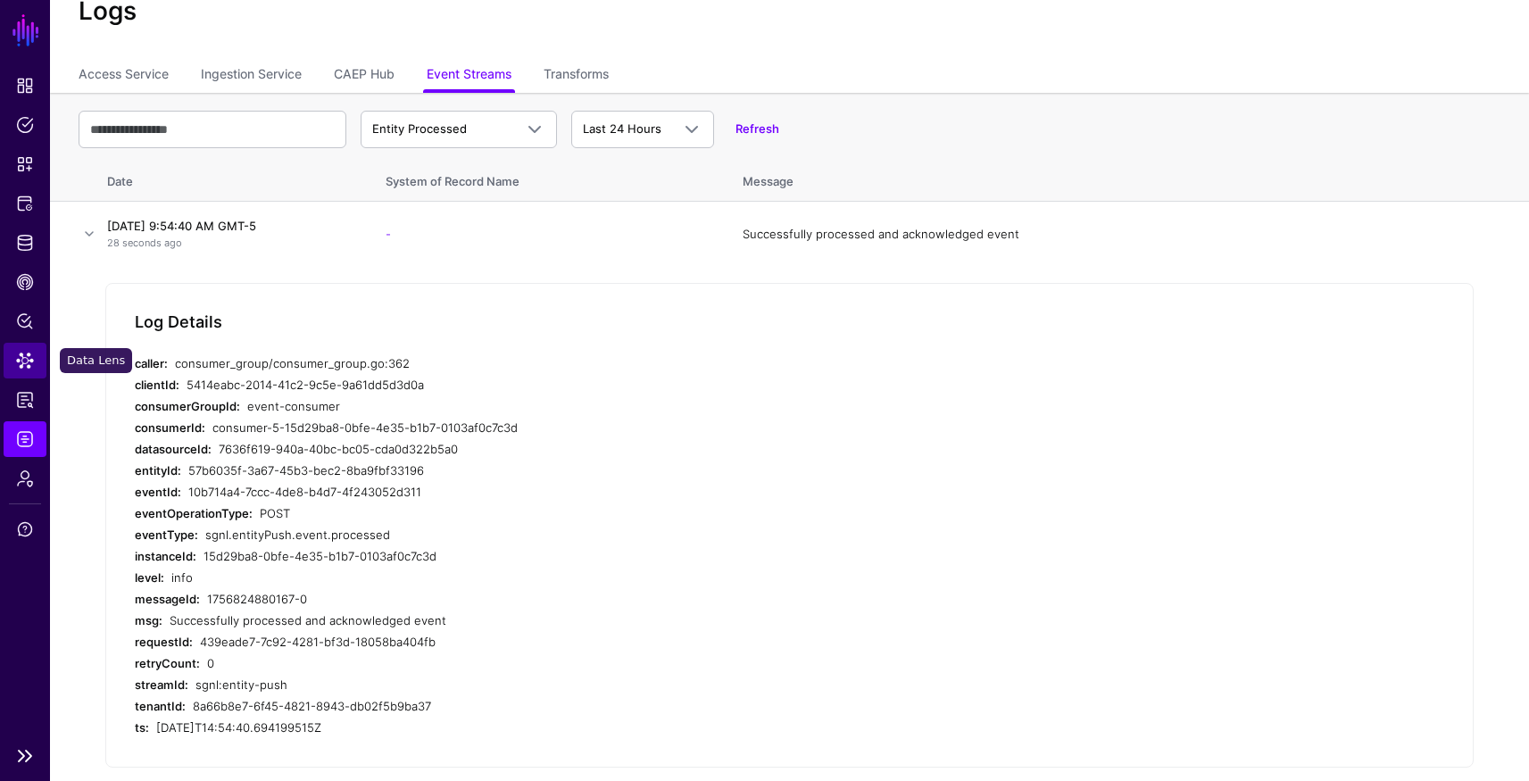
click at [28, 366] on span "Data Lens" at bounding box center [25, 361] width 18 height 18
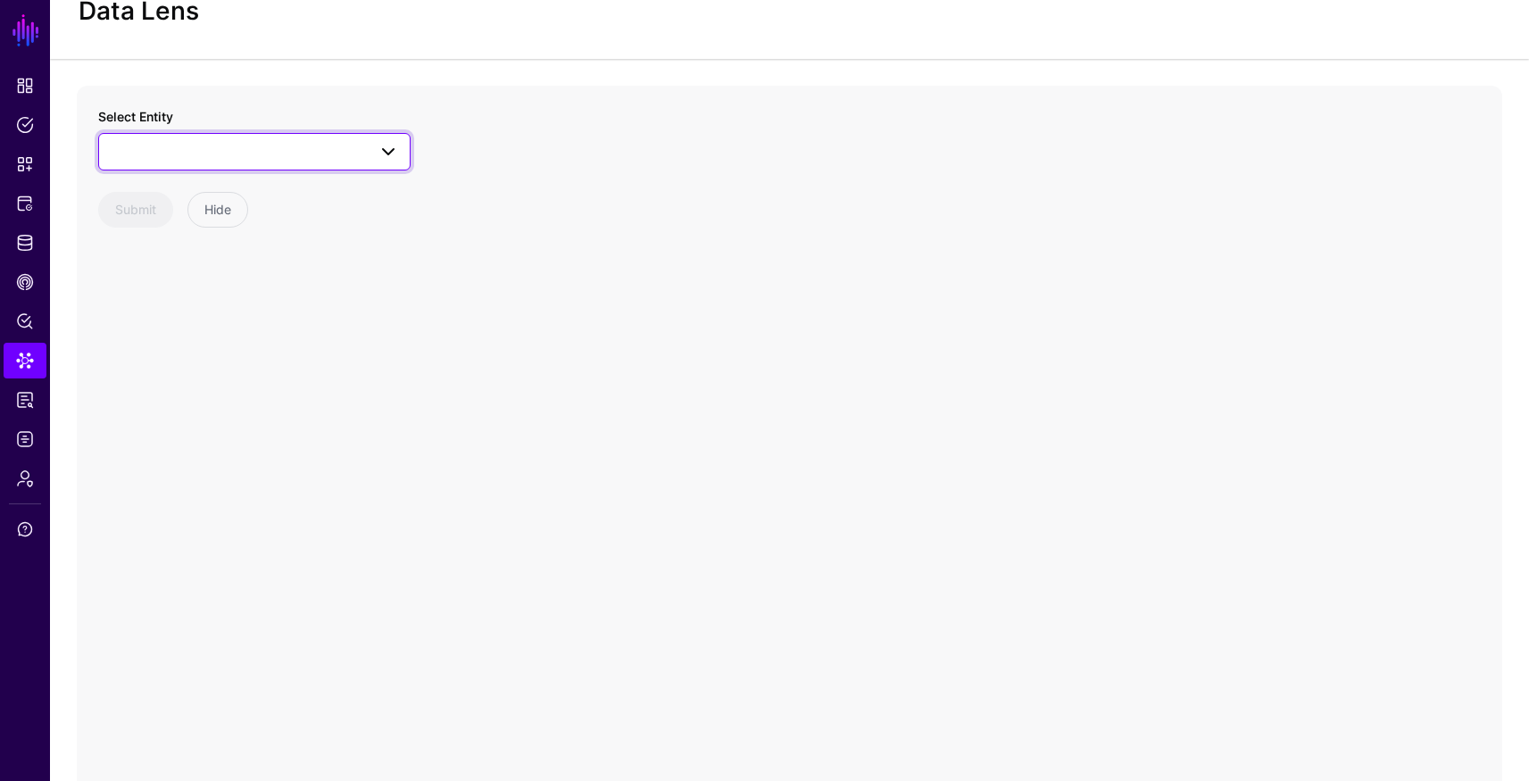
click at [269, 168] on link at bounding box center [254, 151] width 312 height 37
click at [221, 367] on div "Users" at bounding box center [263, 372] width 266 height 18
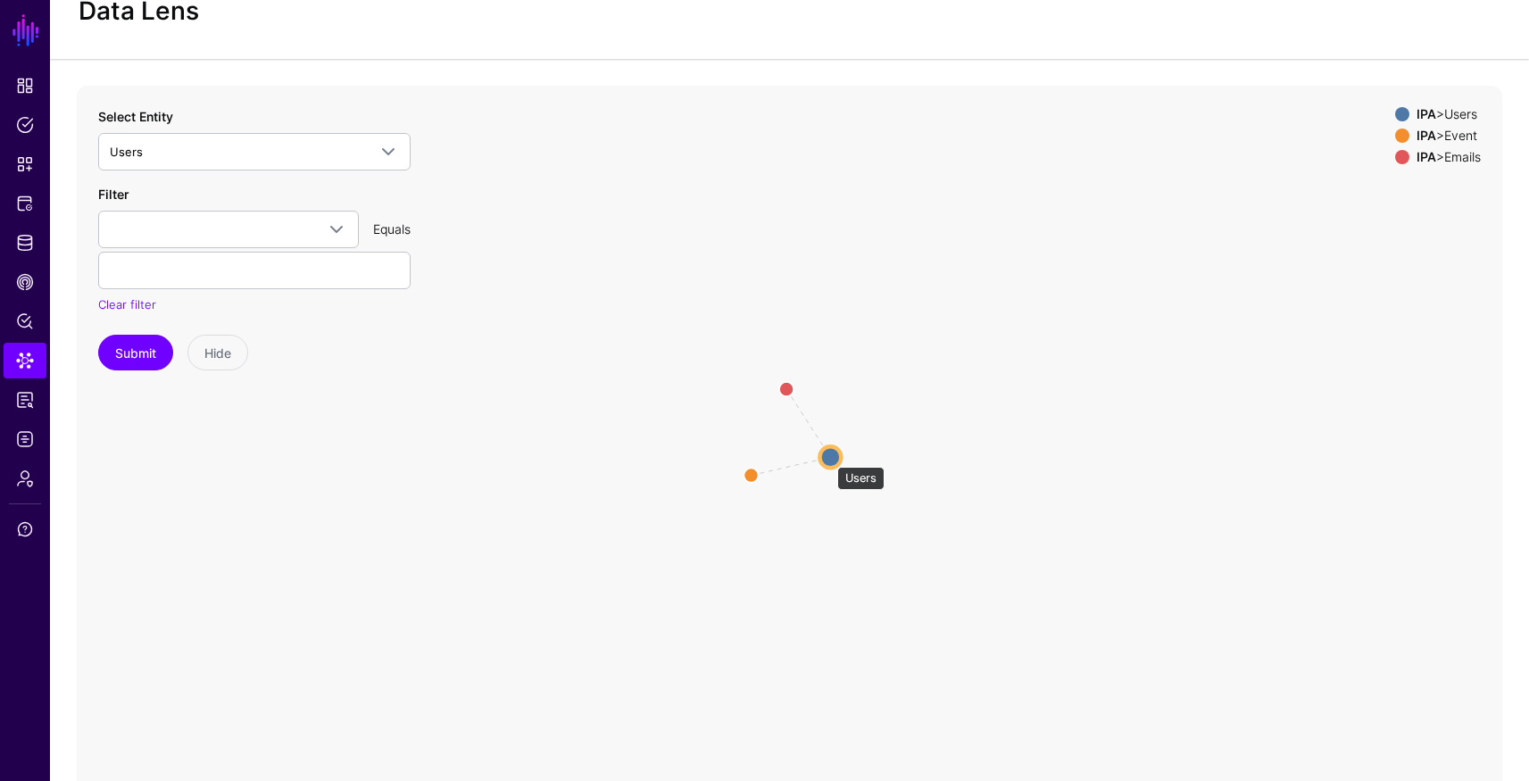
click at [828, 458] on circle at bounding box center [829, 456] width 21 height 21
click at [834, 457] on circle at bounding box center [836, 458] width 21 height 21
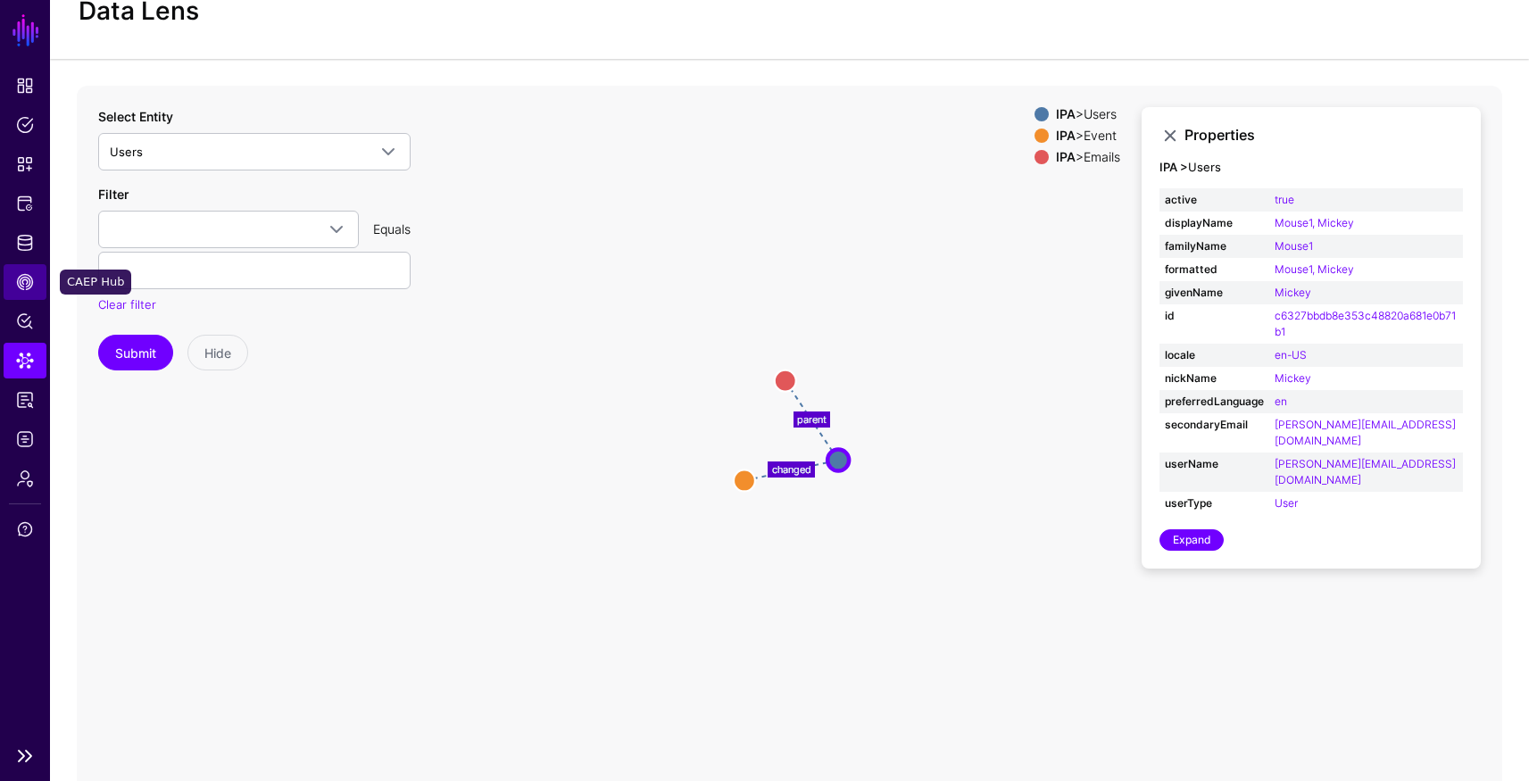
click at [28, 286] on span "CAEP Hub" at bounding box center [25, 282] width 18 height 18
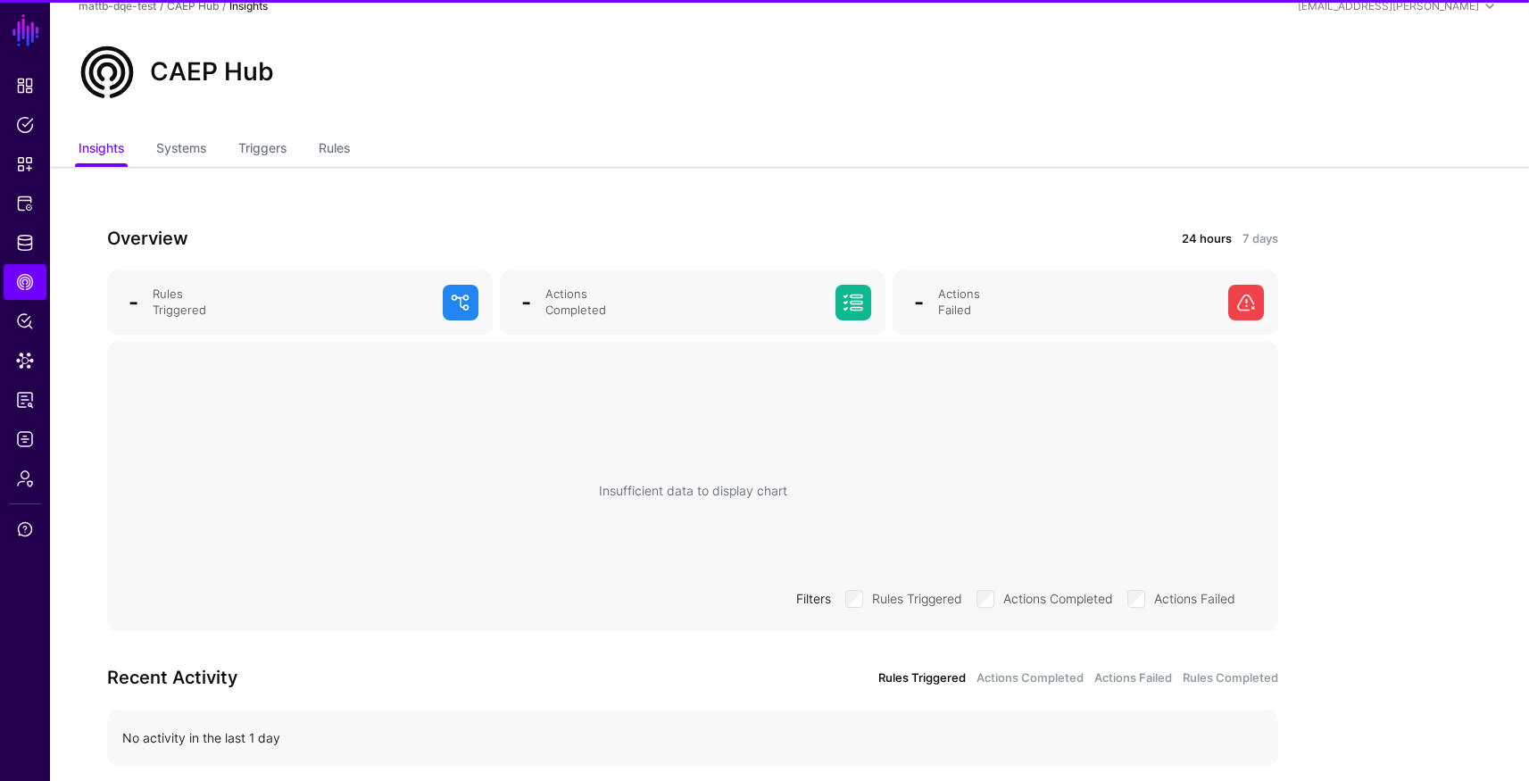
scroll to position [61, 0]
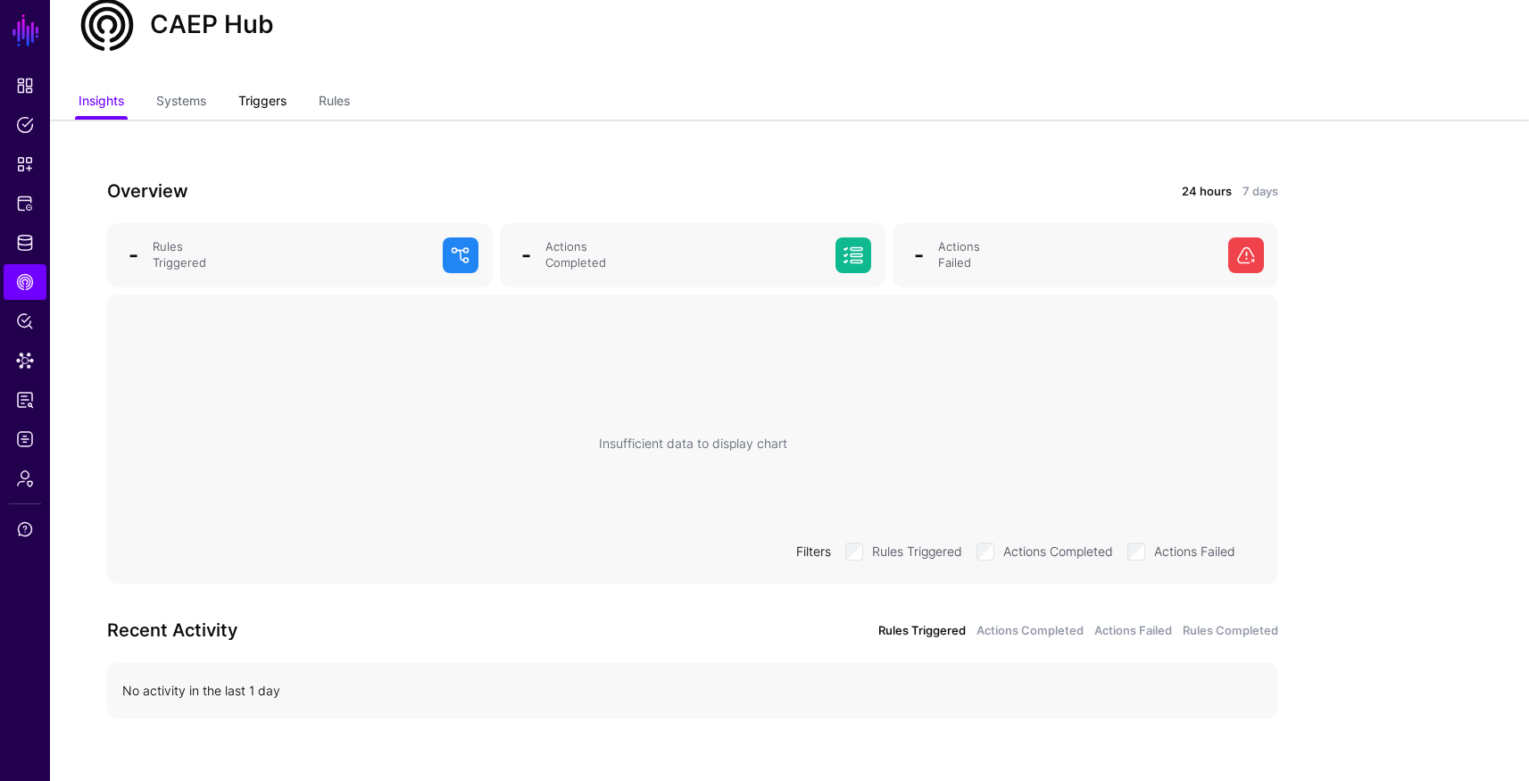
click at [261, 102] on link "Triggers" at bounding box center [262, 103] width 48 height 34
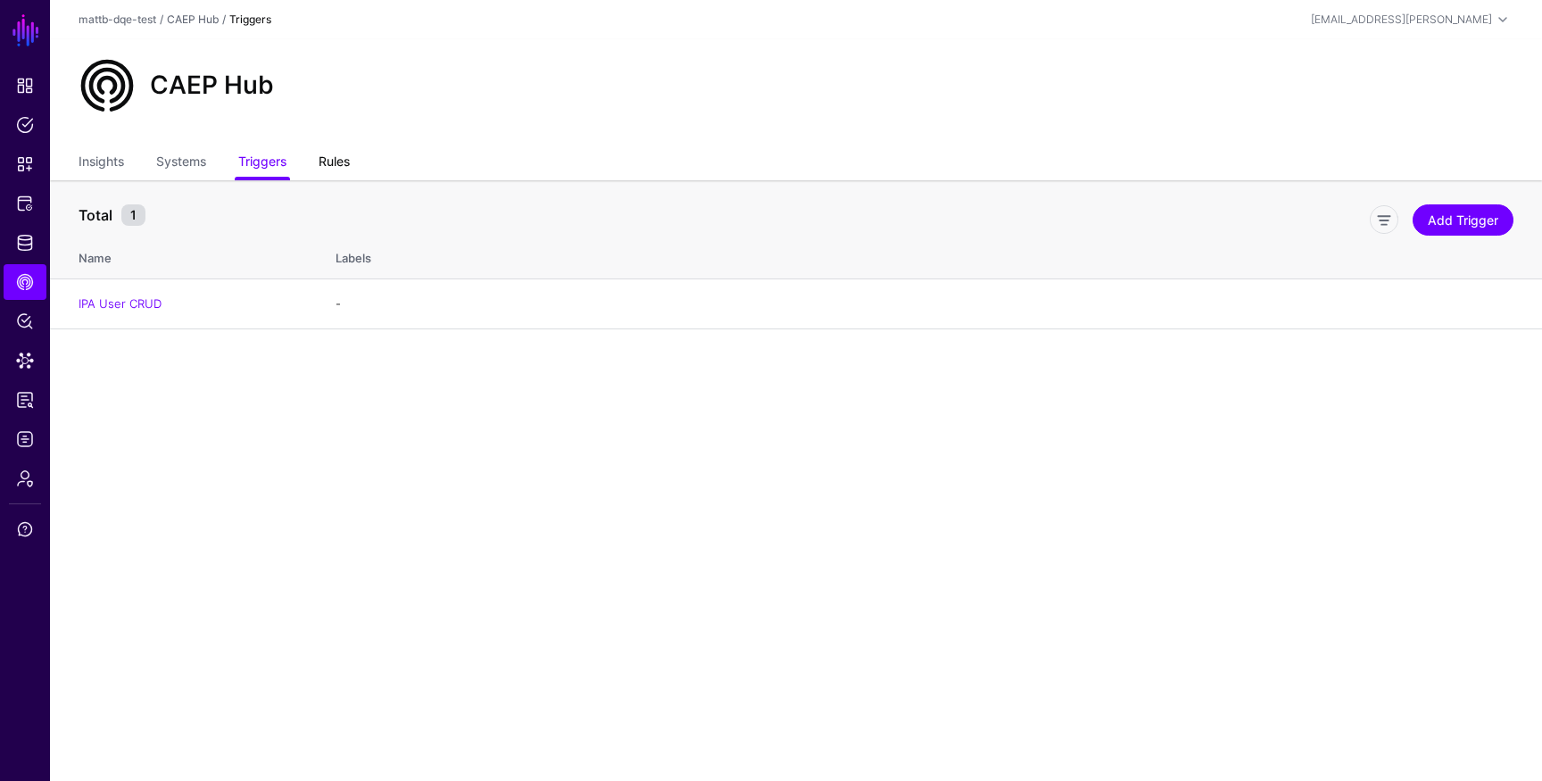
click at [331, 164] on link "Rules" at bounding box center [334, 163] width 31 height 34
click at [272, 165] on link "Triggers" at bounding box center [262, 163] width 48 height 34
click at [19, 404] on span "Reports" at bounding box center [25, 400] width 18 height 18
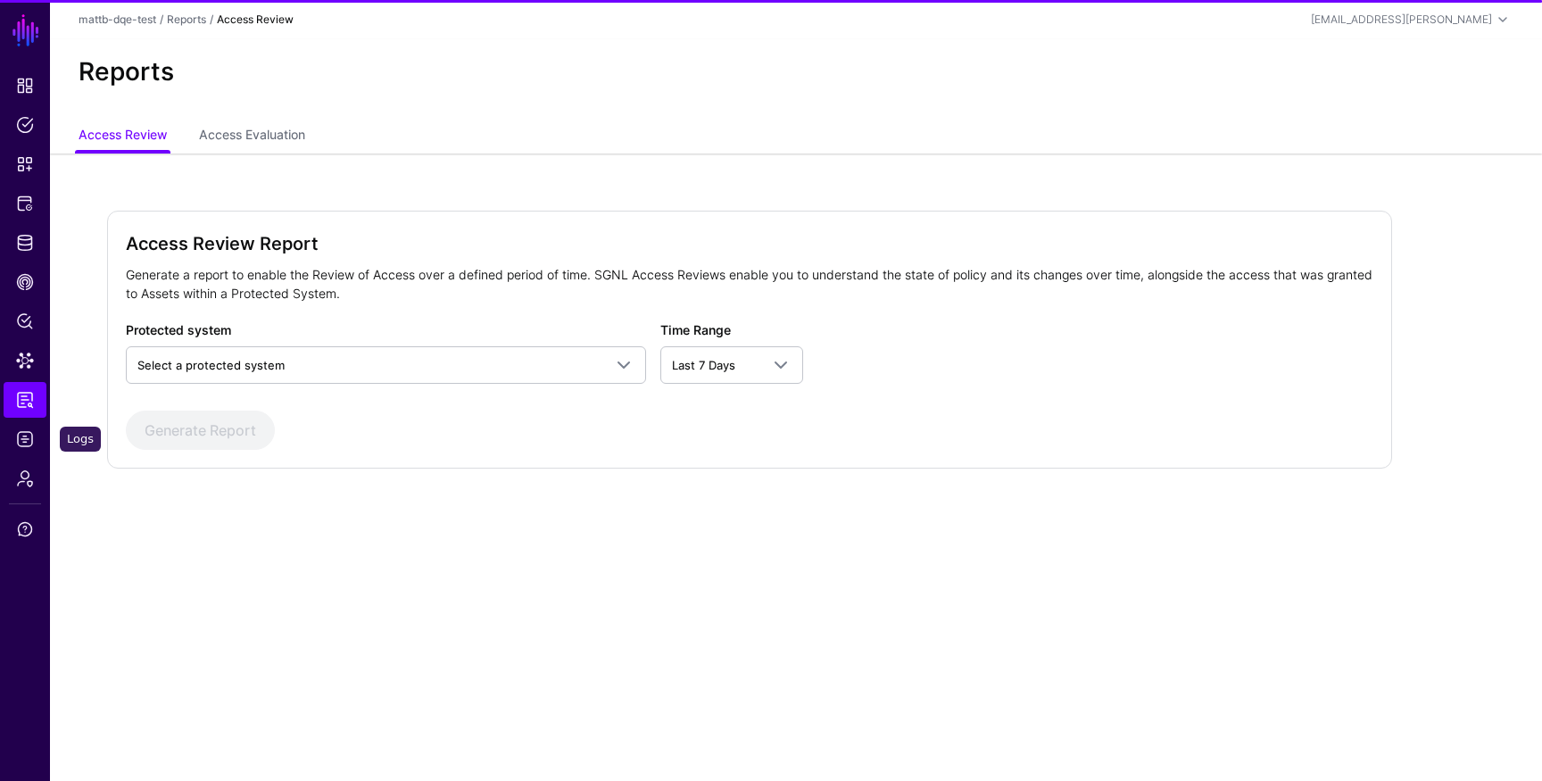
drag, startPoint x: 22, startPoint y: 433, endPoint x: 68, endPoint y: 432, distance: 45.5
click at [22, 432] on span "Logs" at bounding box center [25, 439] width 18 height 18
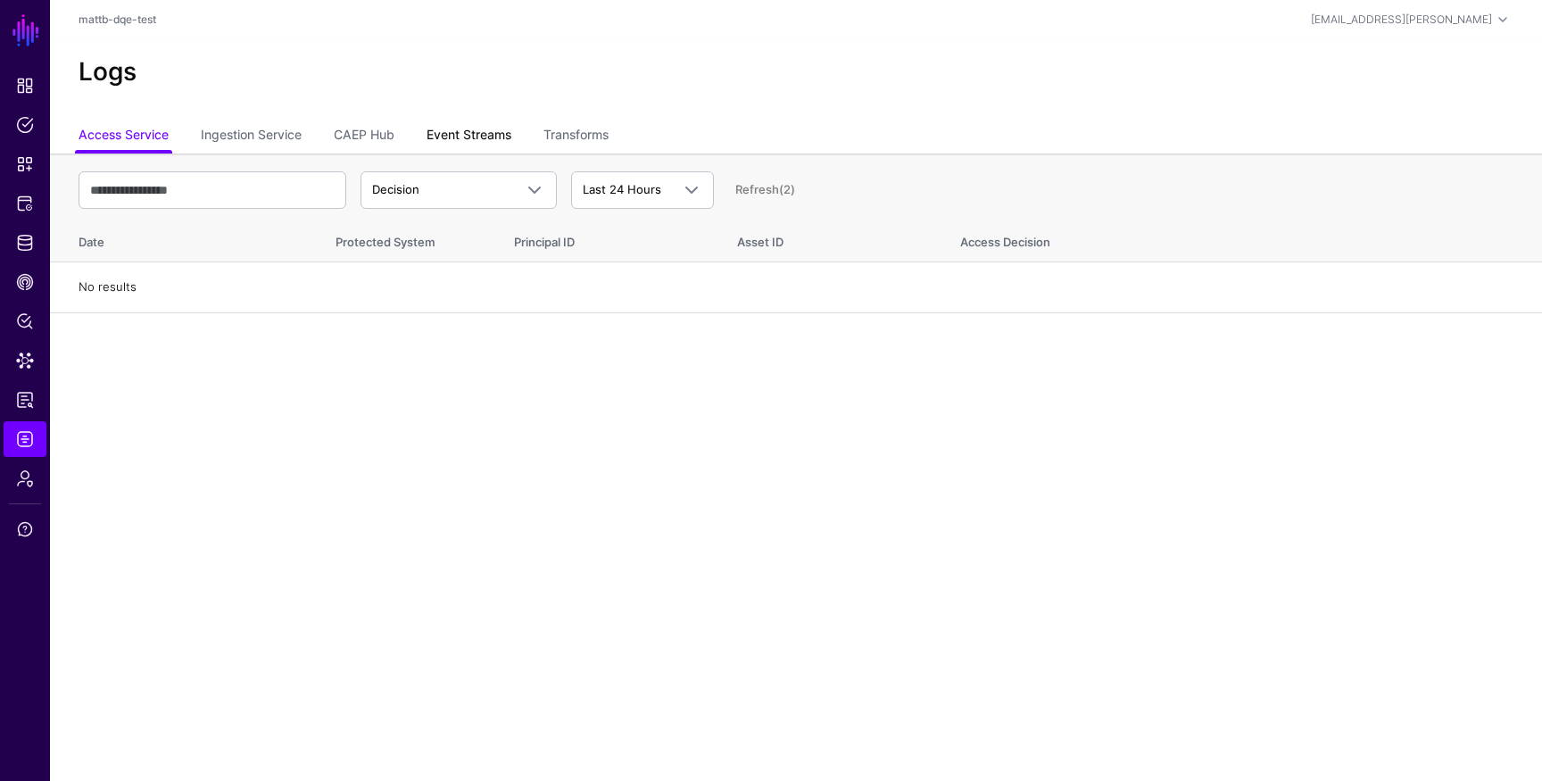
click at [449, 129] on link "Event Streams" at bounding box center [469, 137] width 85 height 34
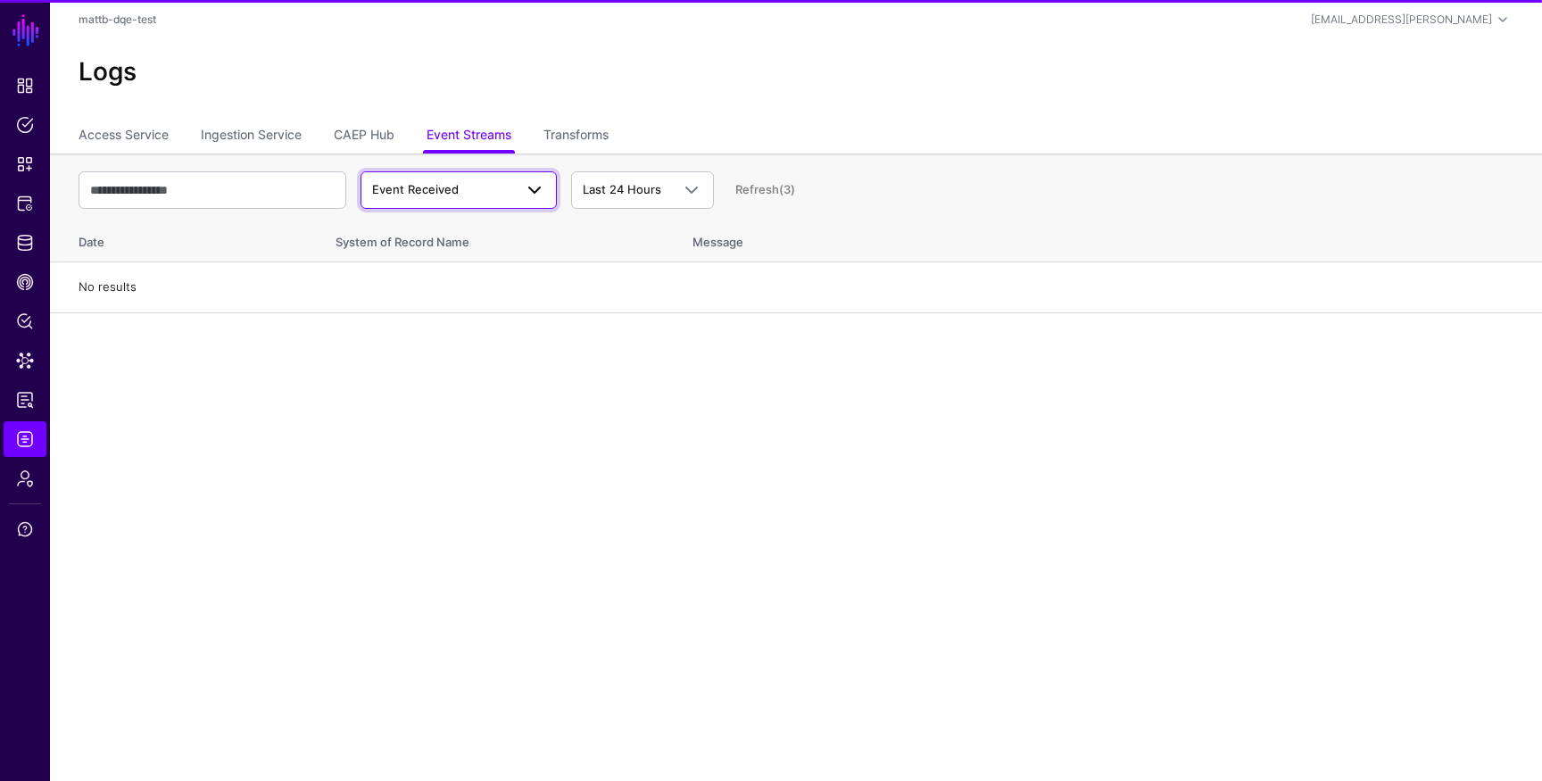
click at [444, 187] on span "Event Received" at bounding box center [415, 189] width 87 height 14
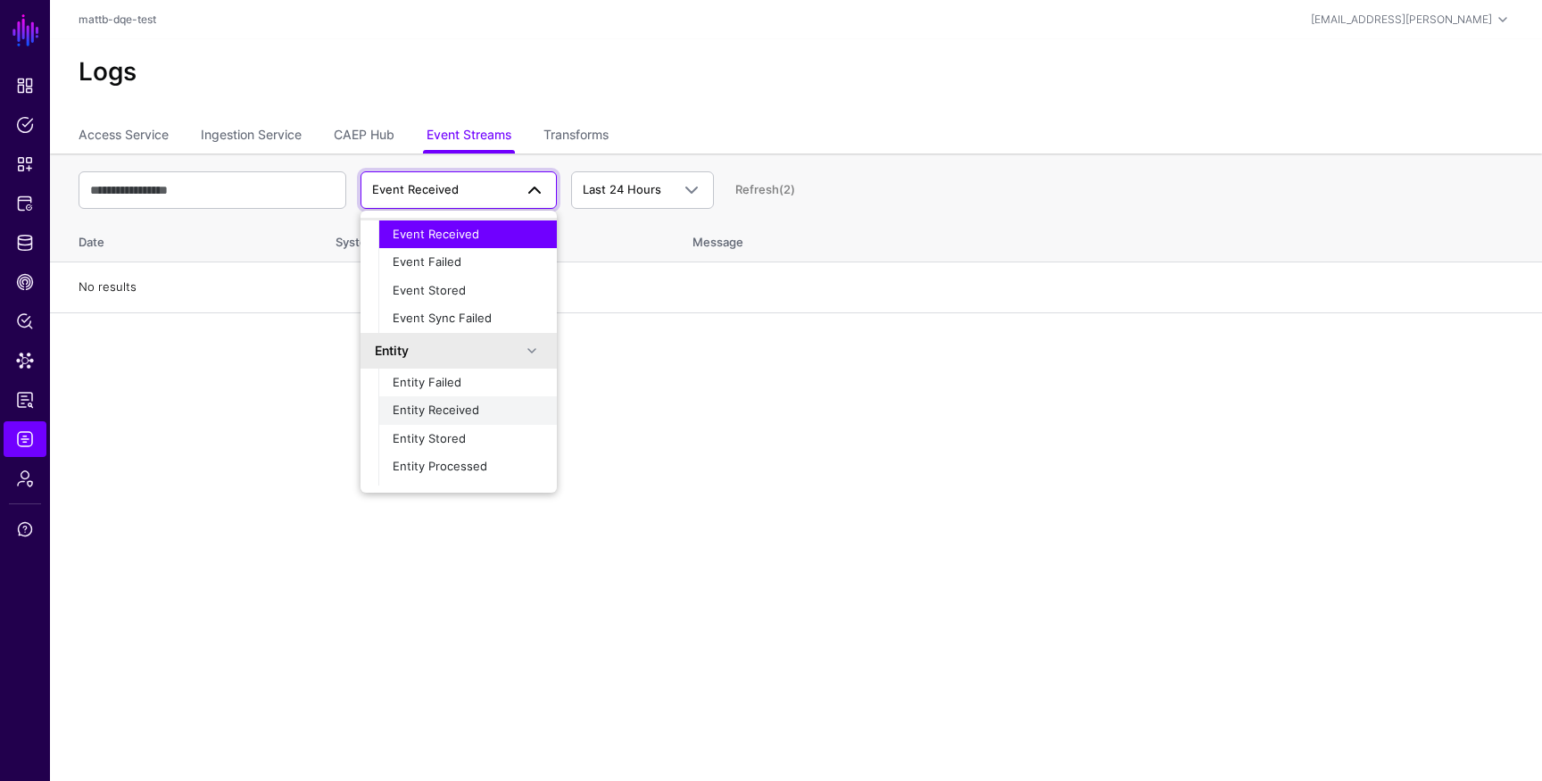
scroll to position [56, 0]
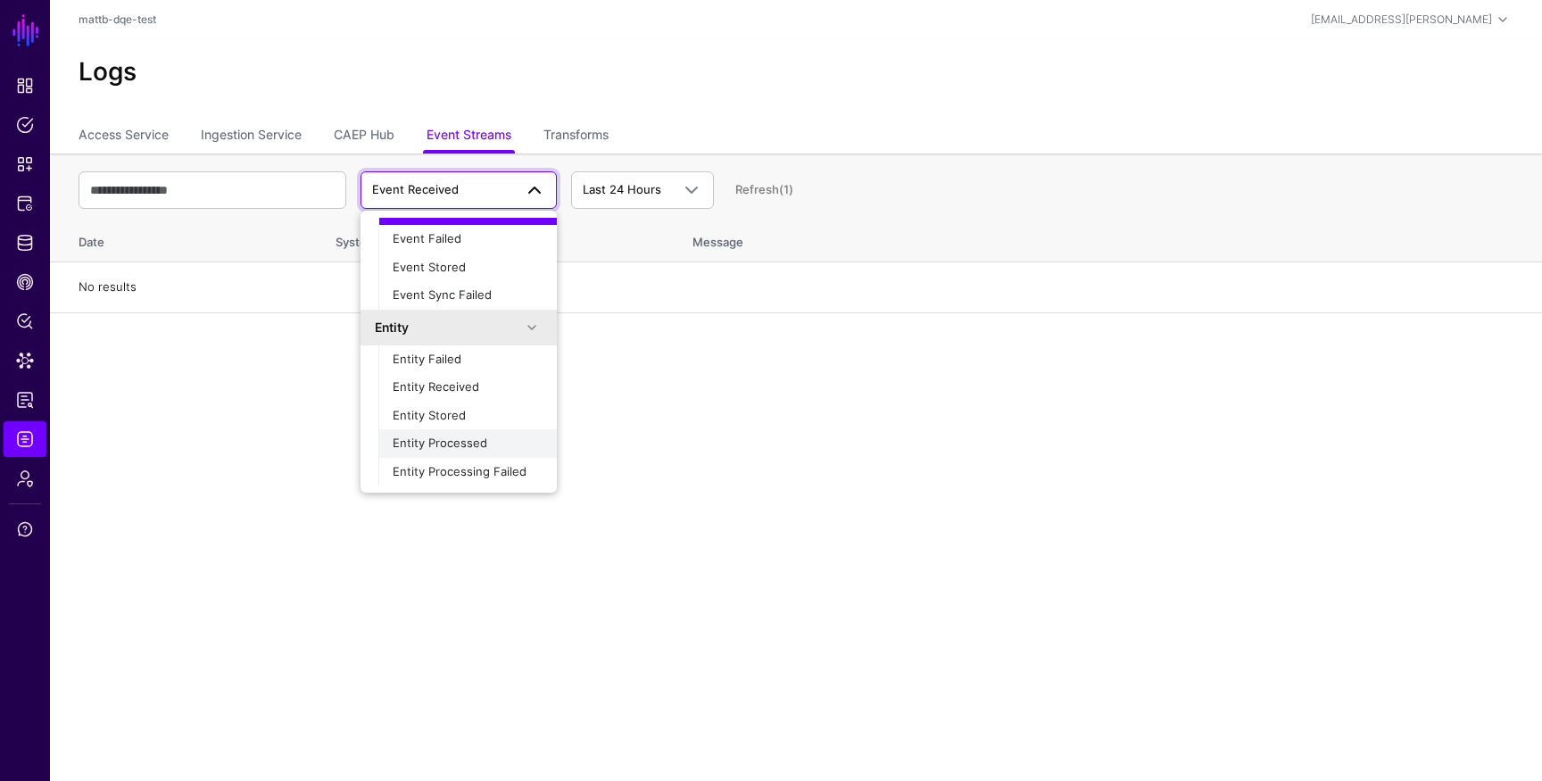
click at [456, 445] on span "Entity Processed" at bounding box center [440, 443] width 95 height 14
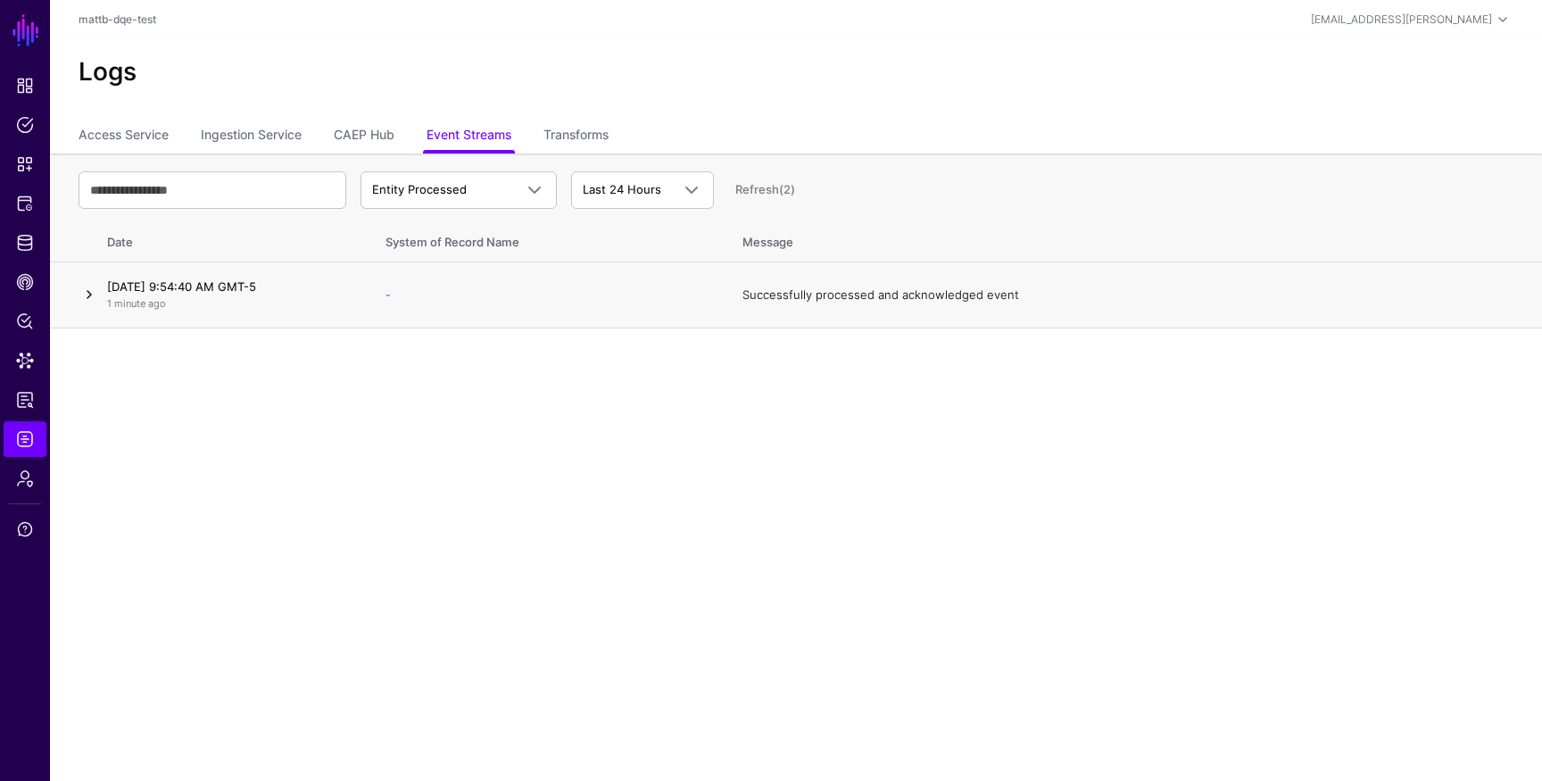
drag, startPoint x: 81, startPoint y: 293, endPoint x: 90, endPoint y: 302, distance: 12.6
click at [81, 293] on link at bounding box center [89, 294] width 21 height 21
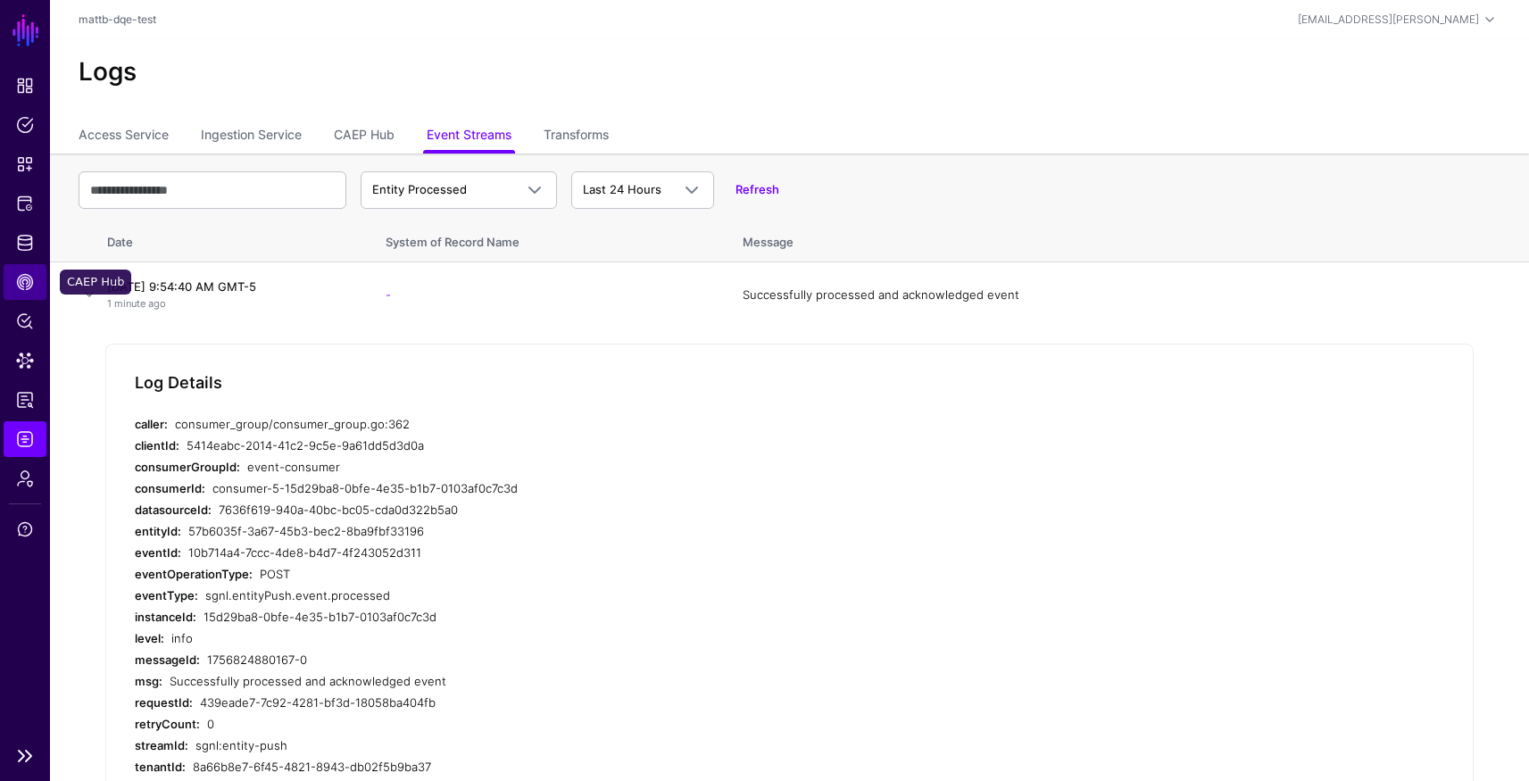
click at [26, 286] on span "CAEP Hub" at bounding box center [25, 282] width 18 height 18
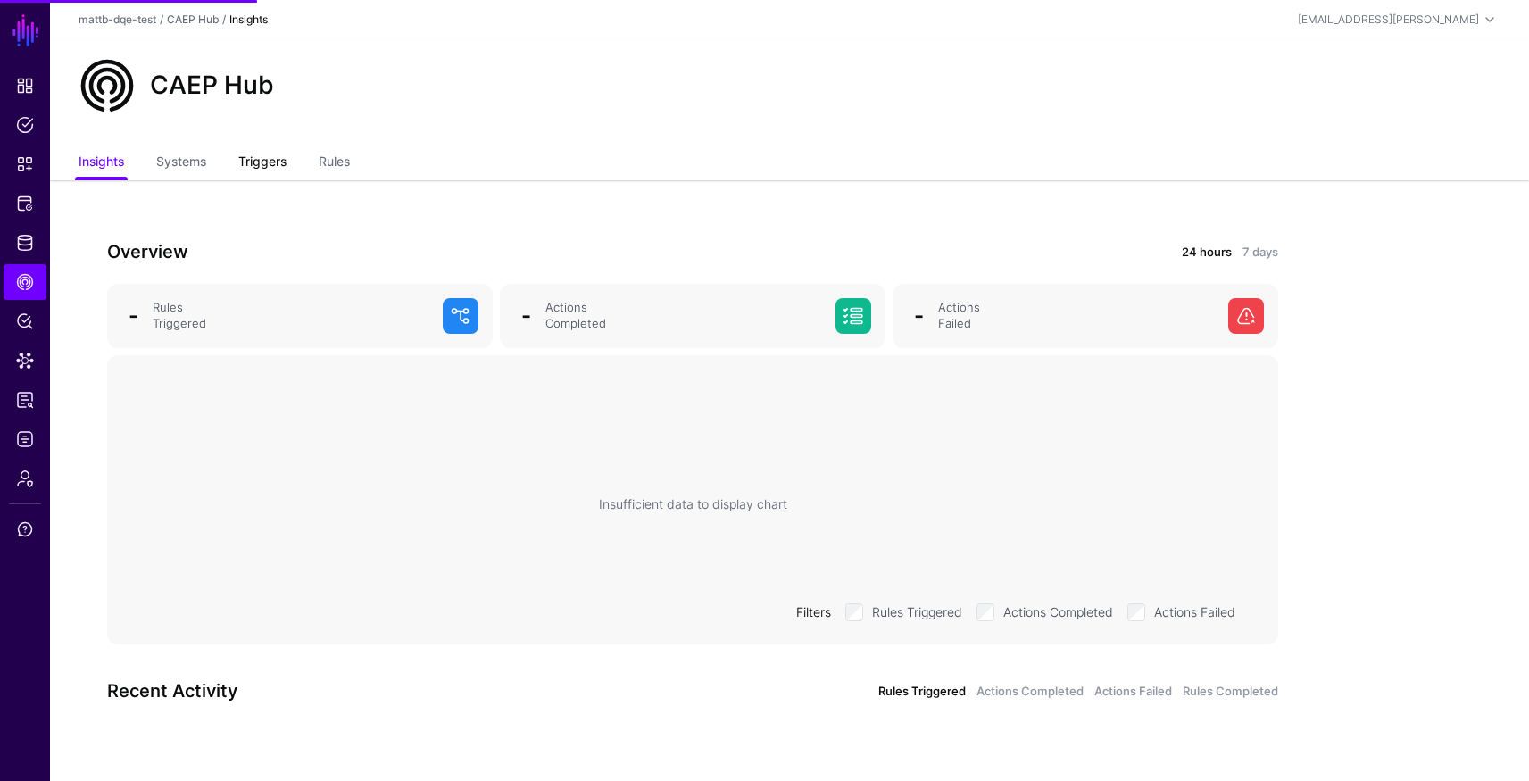
click at [249, 161] on link "Triggers" at bounding box center [262, 163] width 48 height 34
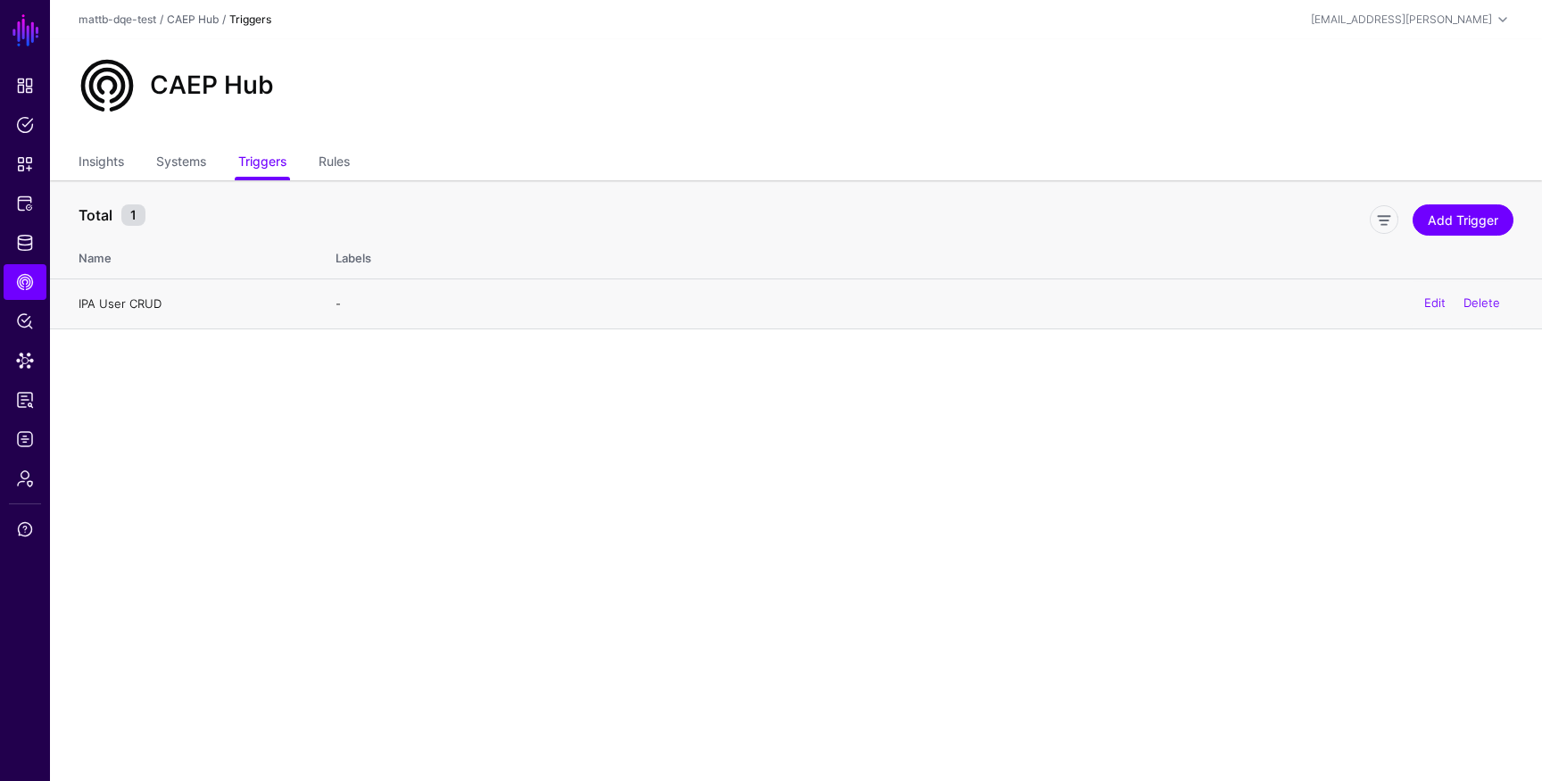
click at [153, 303] on link "IPA User CRUD" at bounding box center [120, 303] width 83 height 14
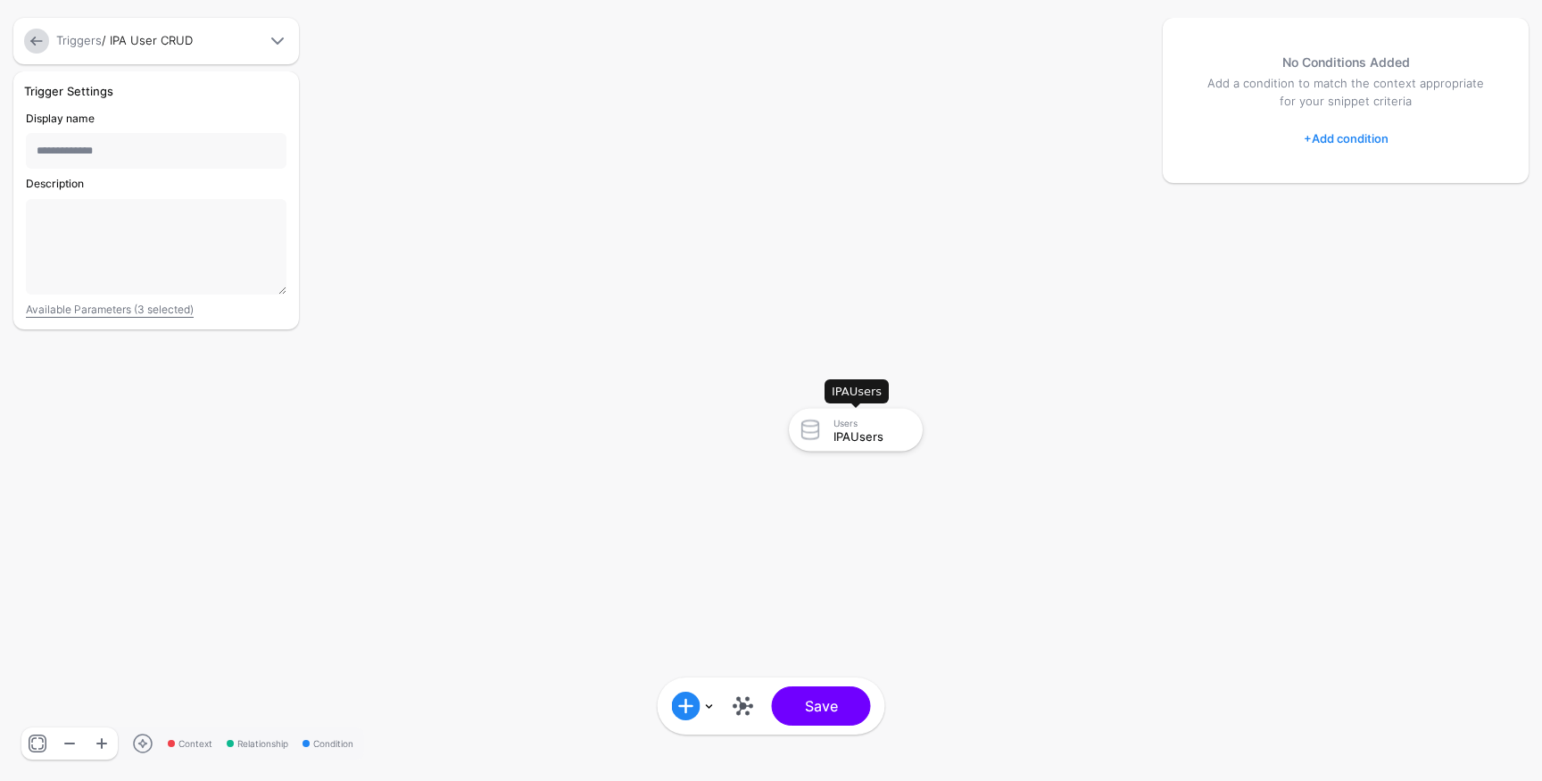
click at [841, 443] on div "Users IPAUsers" at bounding box center [855, 430] width 123 height 32
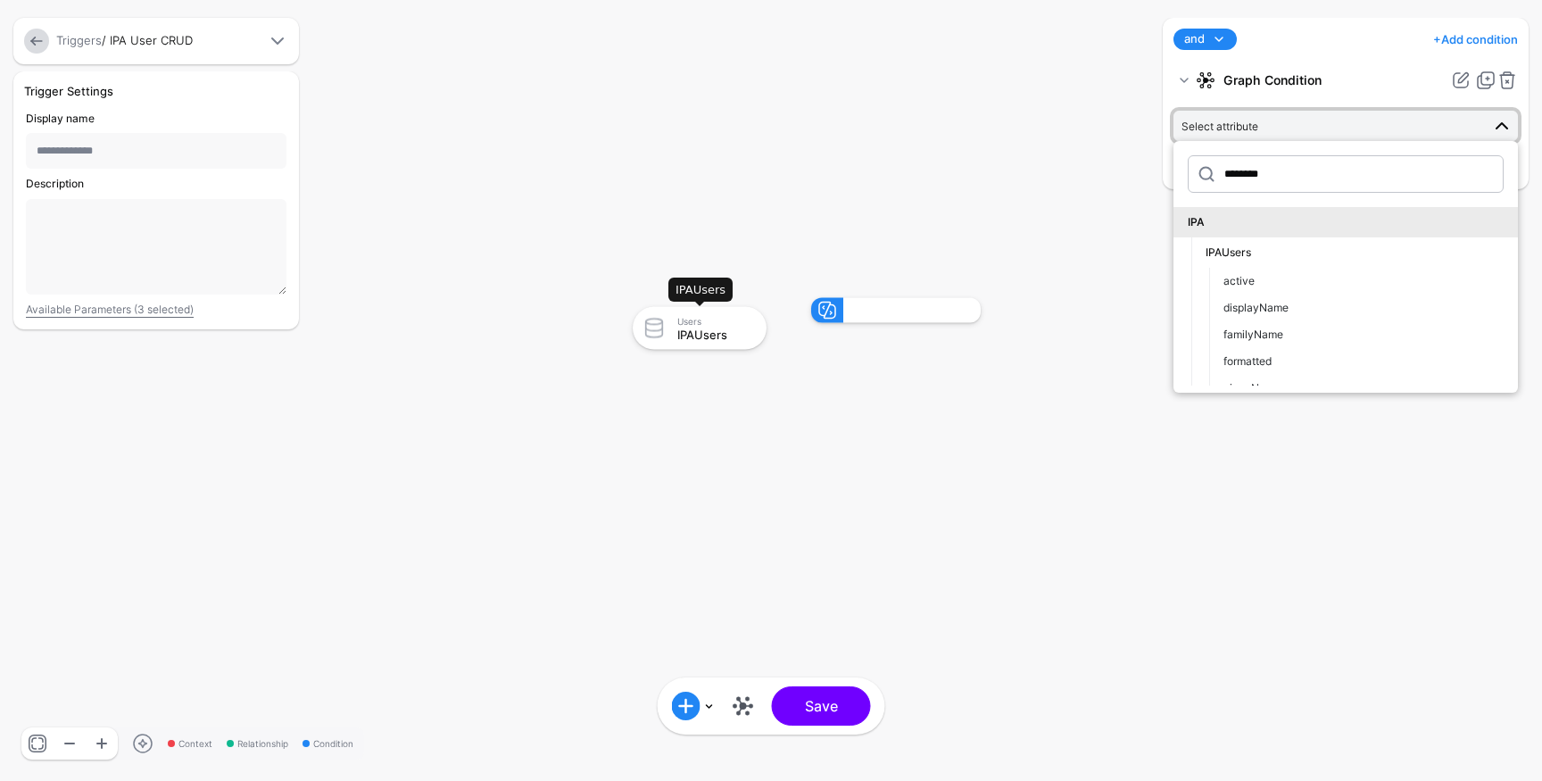
click at [724, 324] on div "Users" at bounding box center [715, 320] width 77 height 11
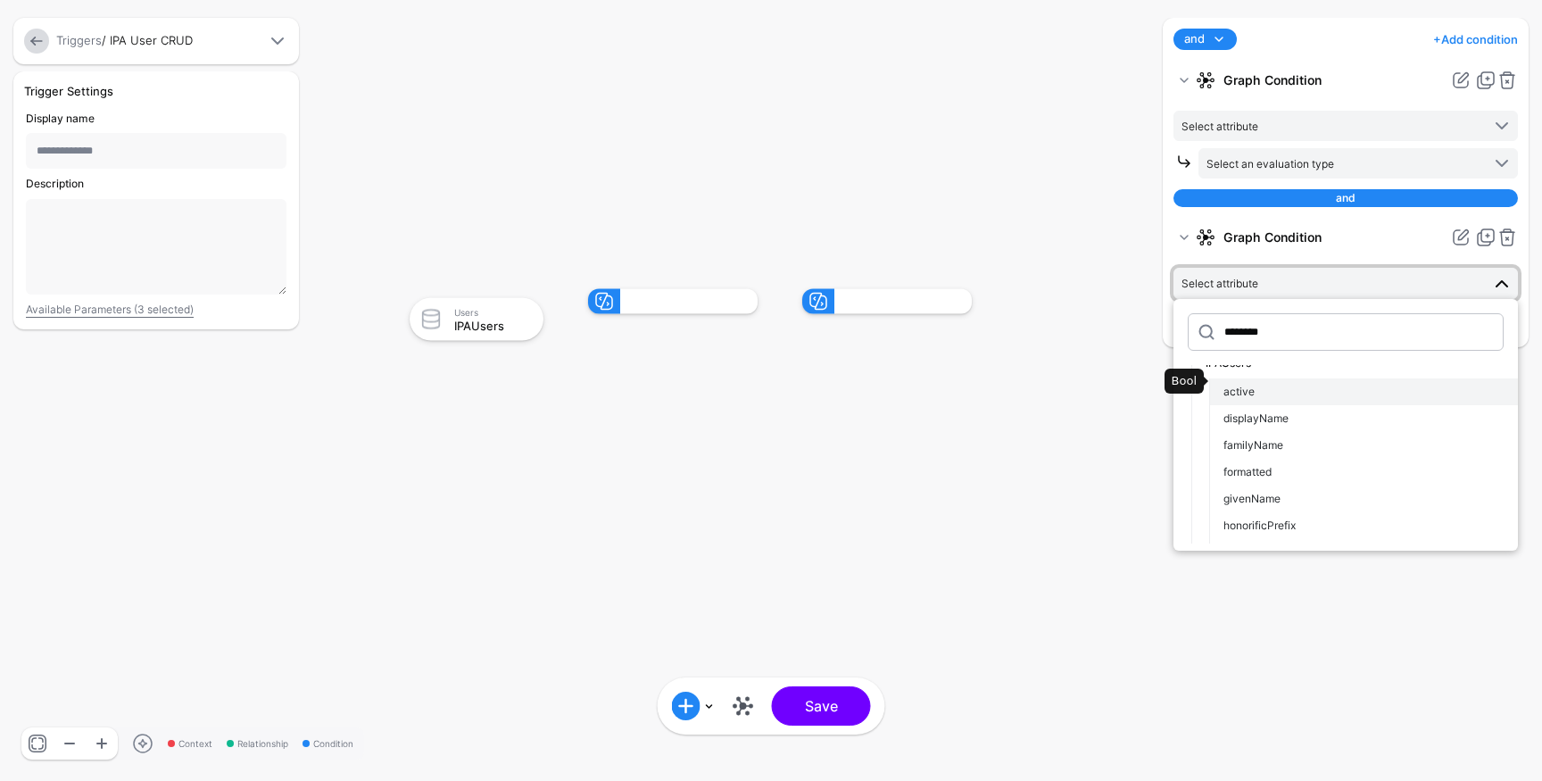
scroll to position [58, 0]
click at [1256, 386] on div "active" at bounding box center [1364, 381] width 280 height 16
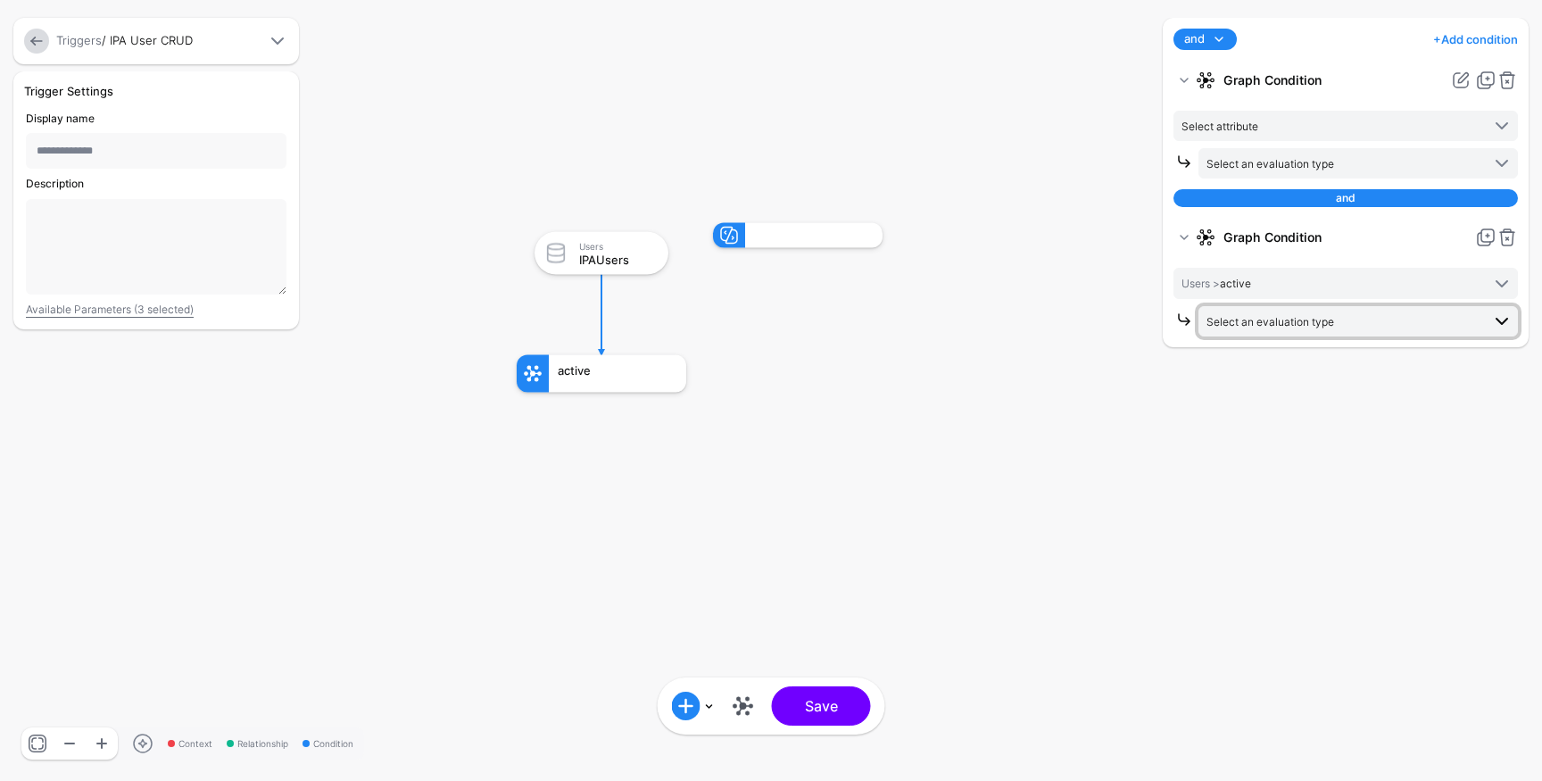
click at [1273, 327] on span "Select an evaluation type" at bounding box center [1271, 321] width 128 height 13
click at [1277, 284] on span "Users > active" at bounding box center [1331, 283] width 299 height 20
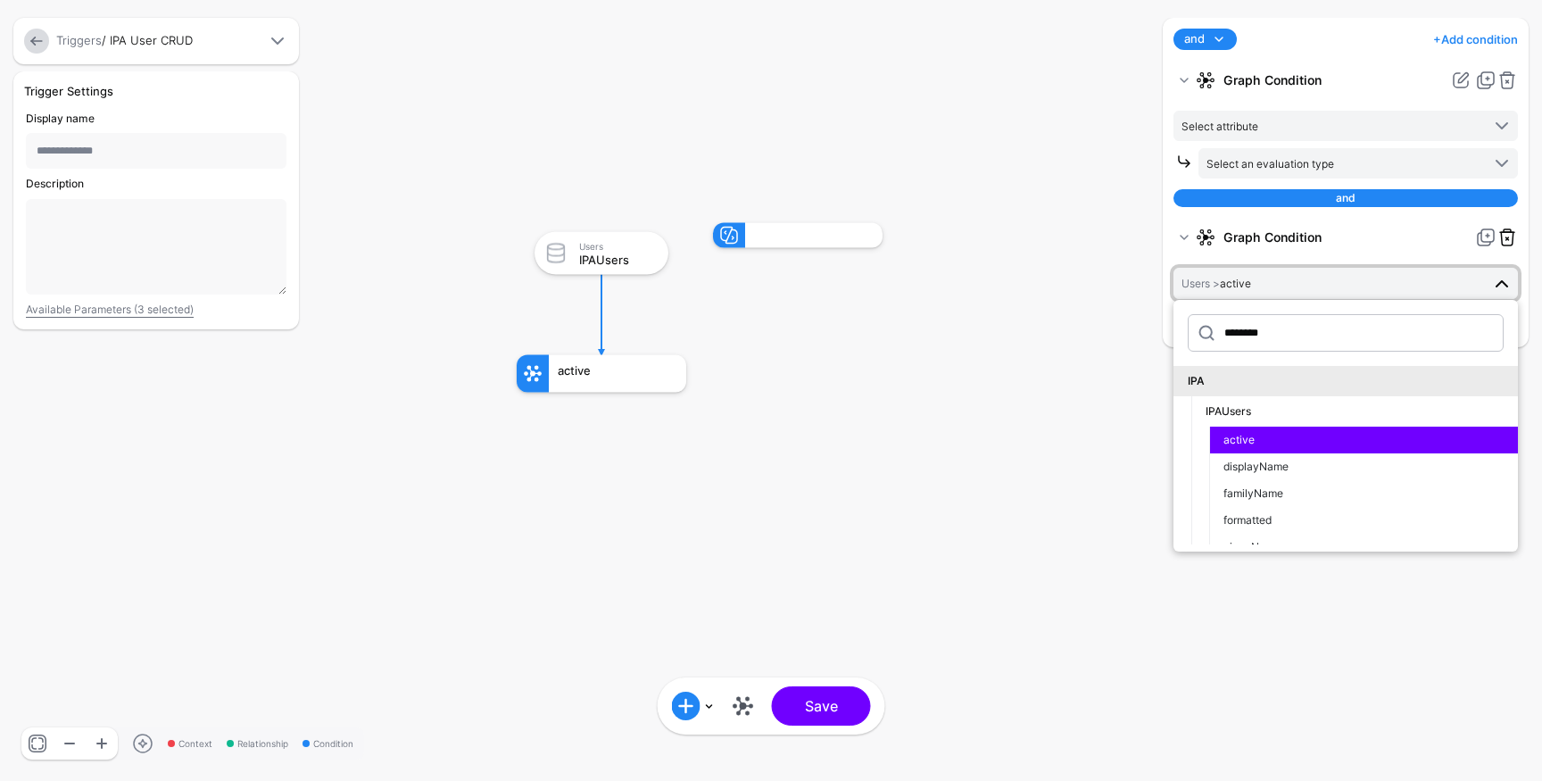
click at [1506, 237] on link at bounding box center [1507, 237] width 21 height 21
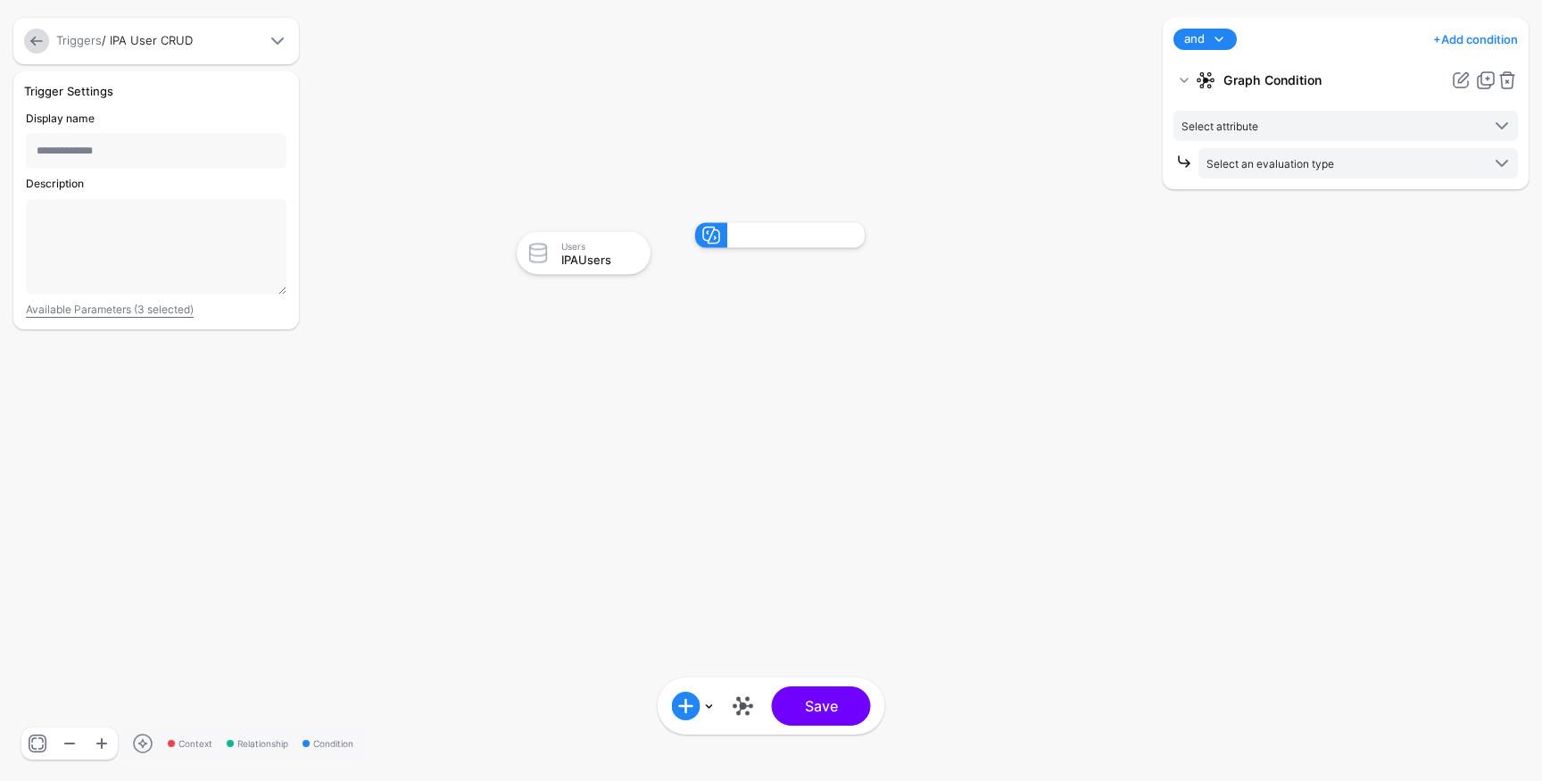
click at [816, 232] on div at bounding box center [795, 235] width 137 height 25
click at [683, 237] on rect at bounding box center [499, 205] width 154219 height 78091
click at [707, 233] on span at bounding box center [711, 235] width 21 height 21
drag, startPoint x: 716, startPoint y: 236, endPoint x: 750, endPoint y: 255, distance: 39.2
click at [751, 255] on foreignobject at bounding box center [780, 253] width 170 height 61
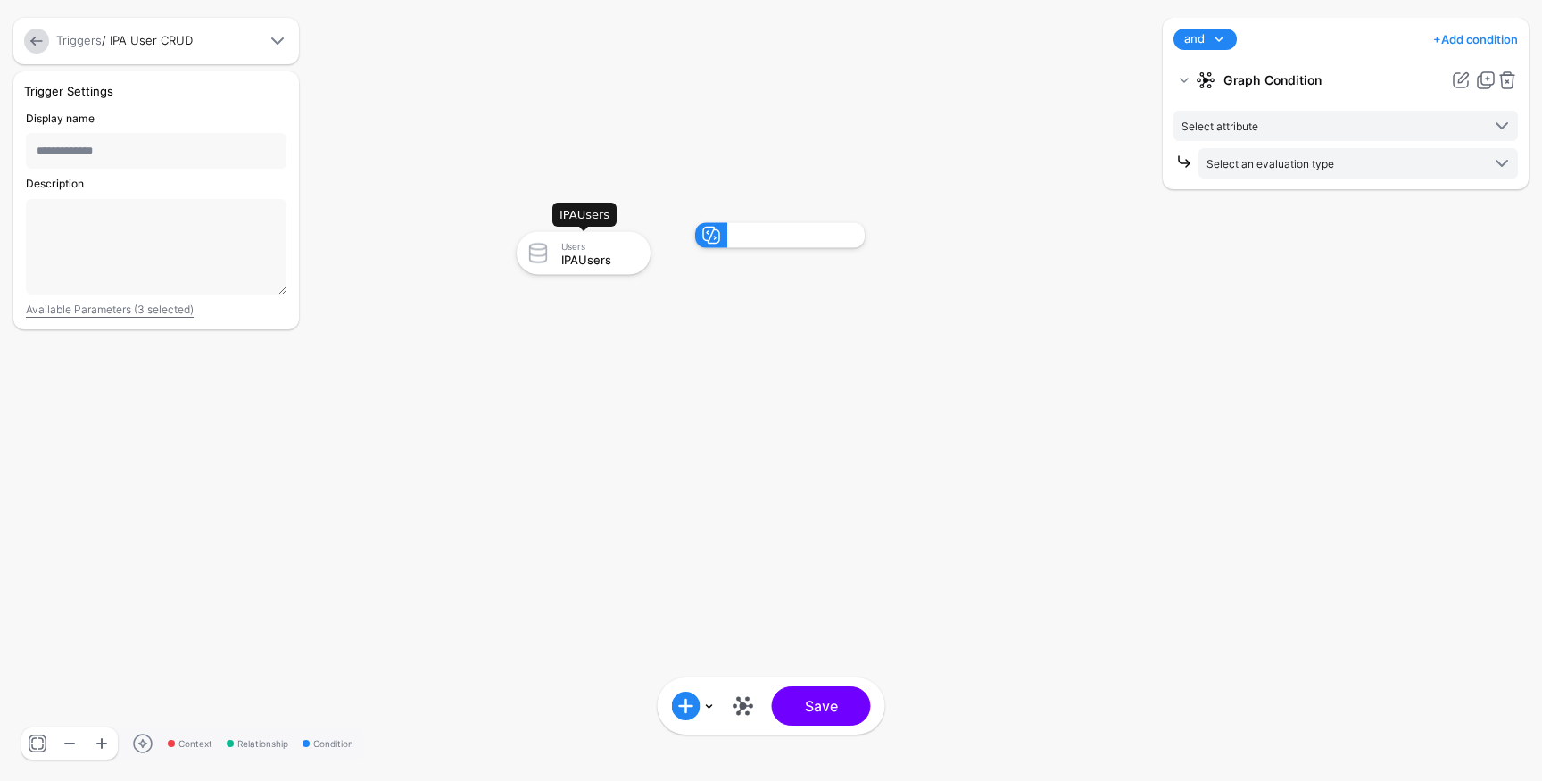
click at [646, 263] on div "Users IPAUsers" at bounding box center [584, 253] width 134 height 43
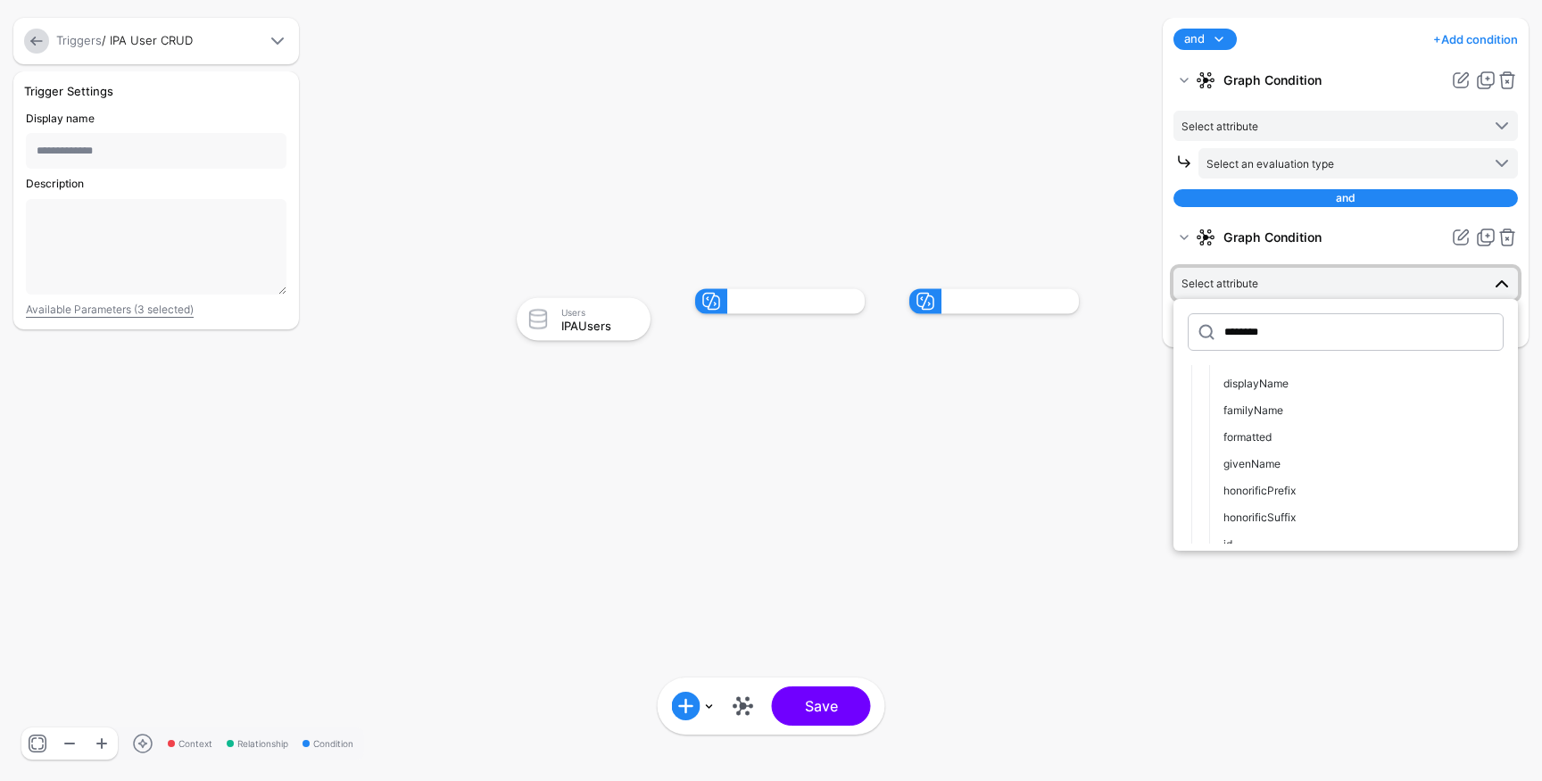
scroll to position [85, 0]
click at [1265, 409] on span "familyName" at bounding box center [1254, 407] width 60 height 13
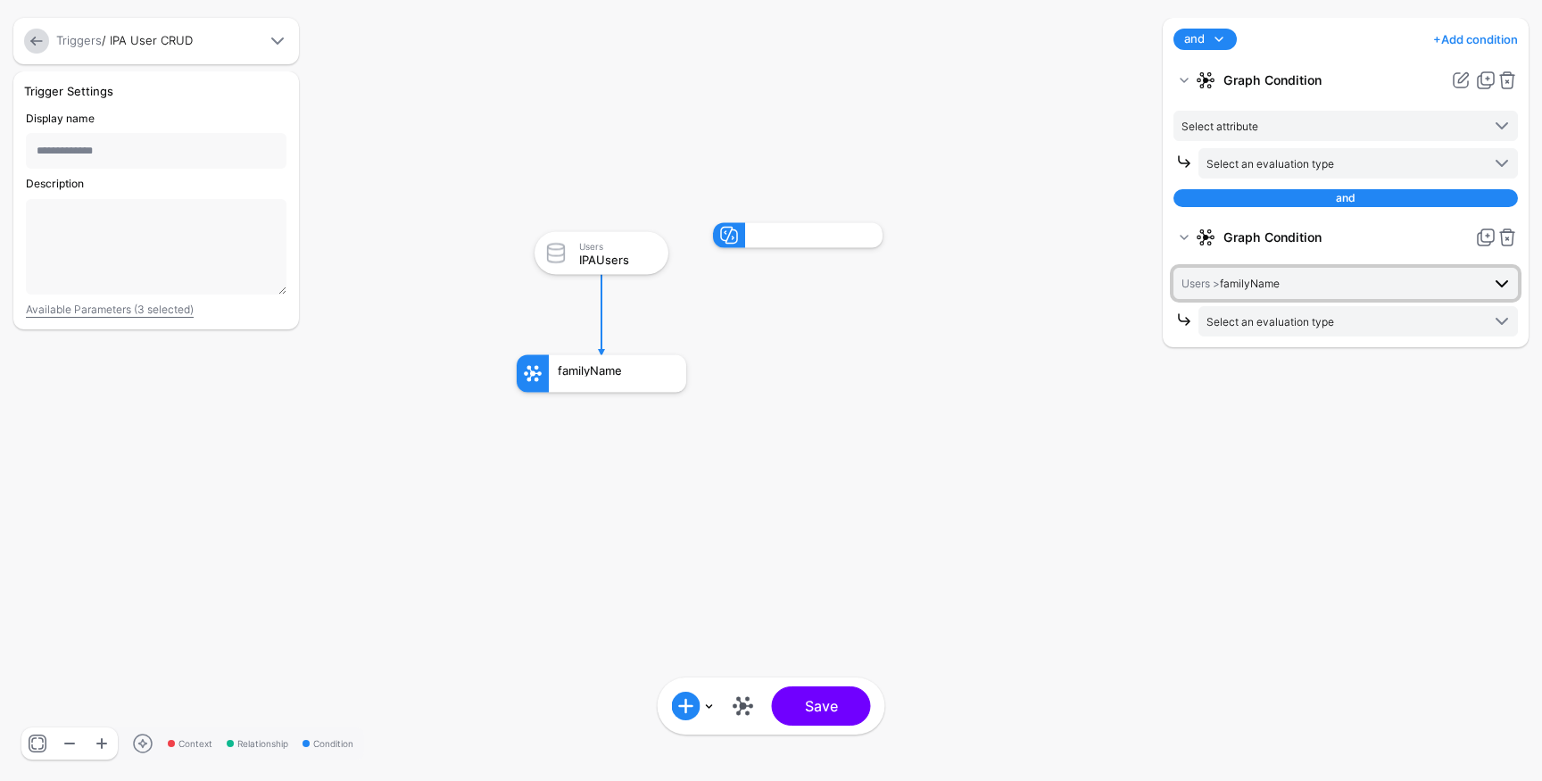
click at [1291, 284] on span "Users > familyName" at bounding box center [1331, 283] width 299 height 20
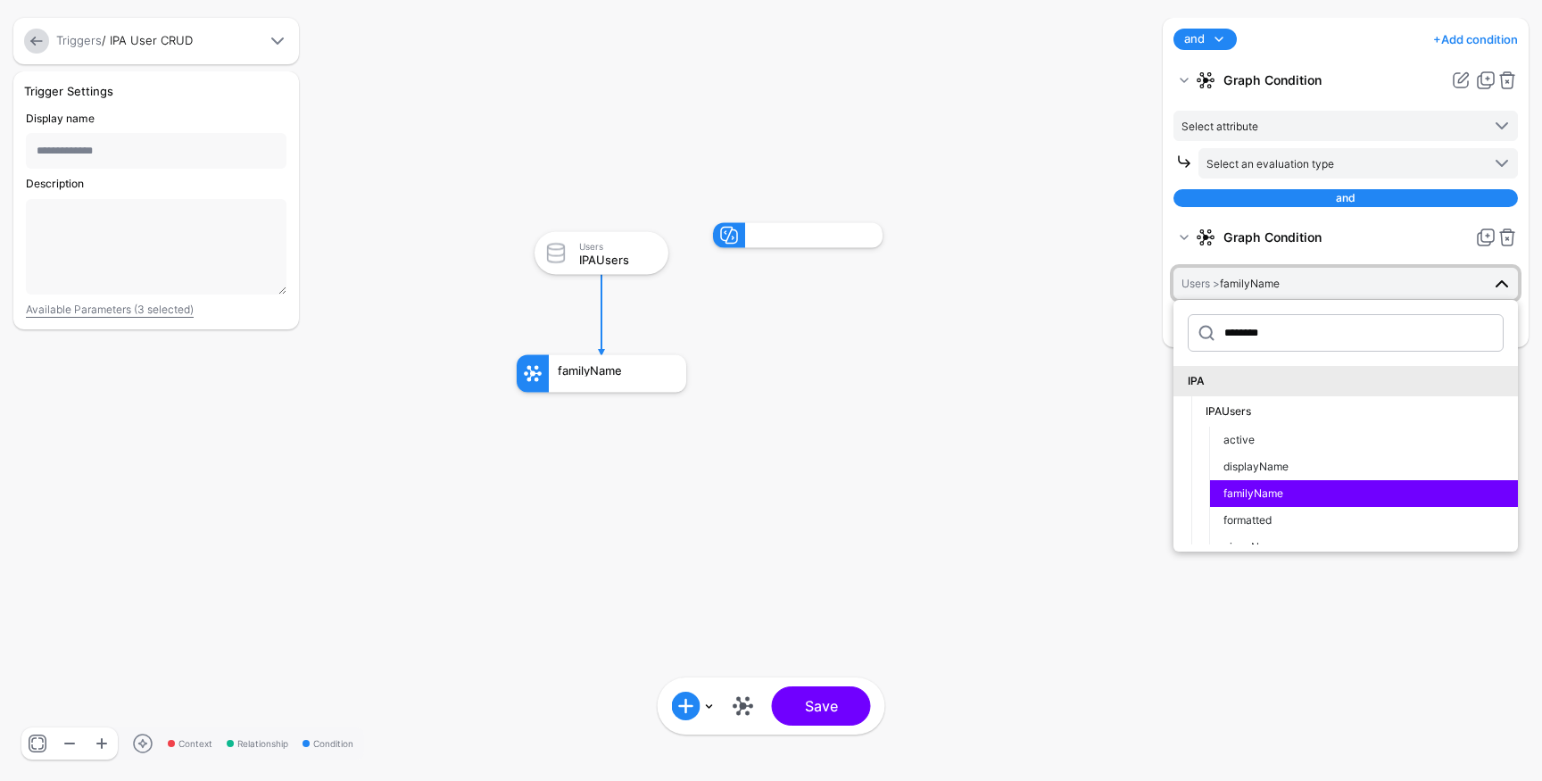
click at [1291, 284] on span "Users > familyName" at bounding box center [1331, 283] width 299 height 20
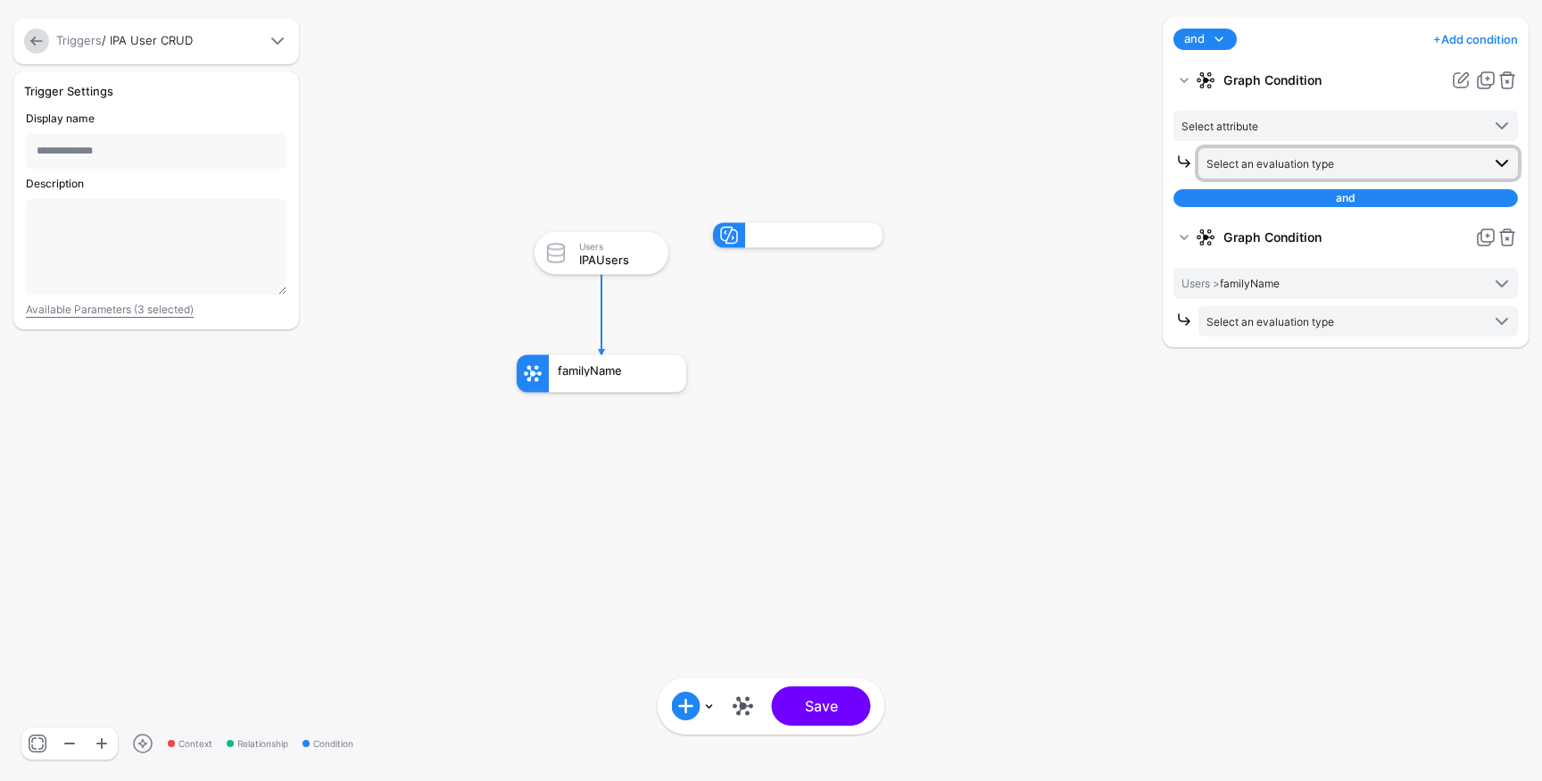
click at [1315, 167] on span "Select an evaluation type" at bounding box center [1271, 163] width 128 height 13
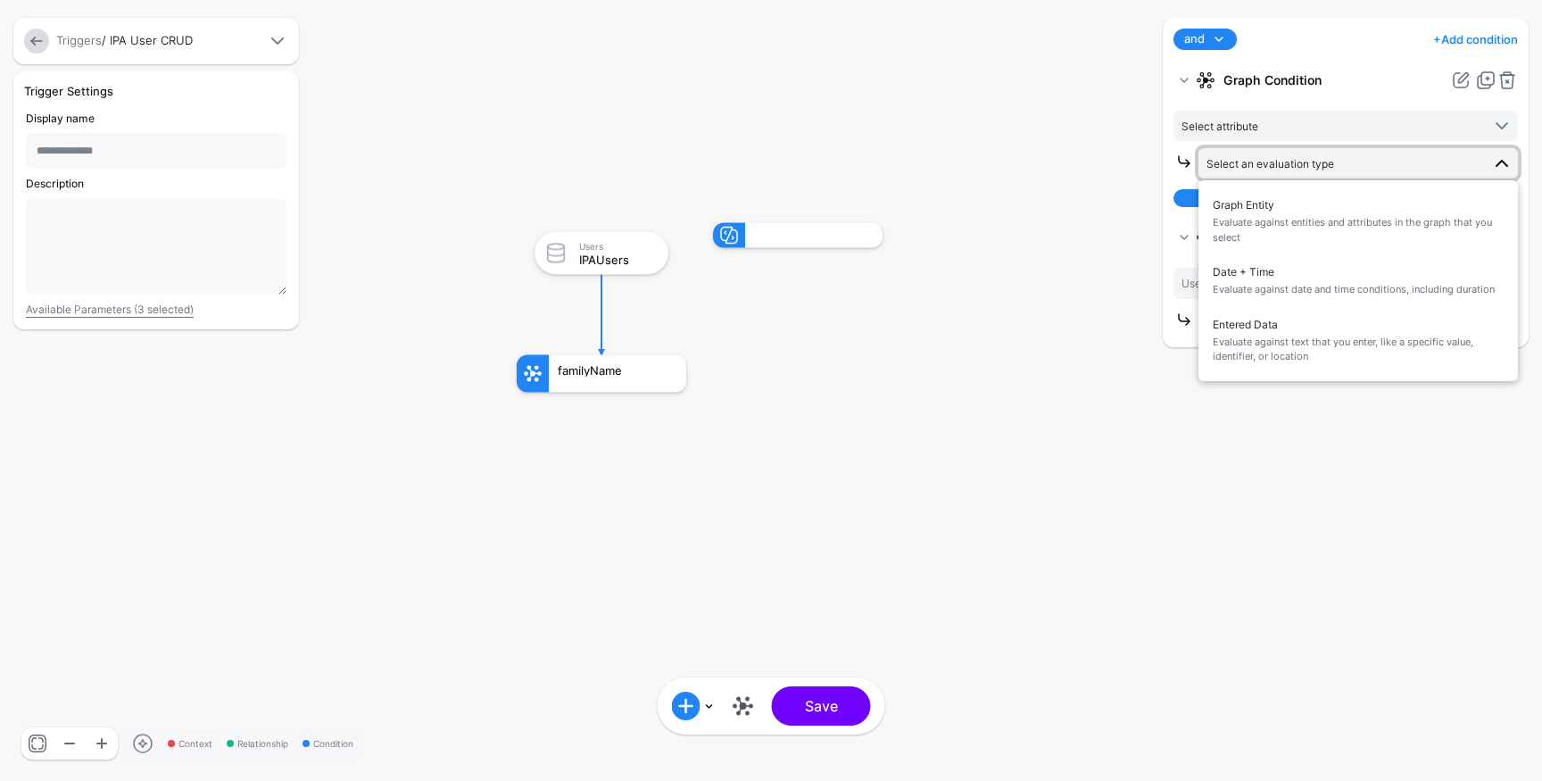
click at [1183, 258] on div "Graph Condition Users > familyName ******** IPA IPAUsers active displayName fam…" at bounding box center [1346, 278] width 344 height 114
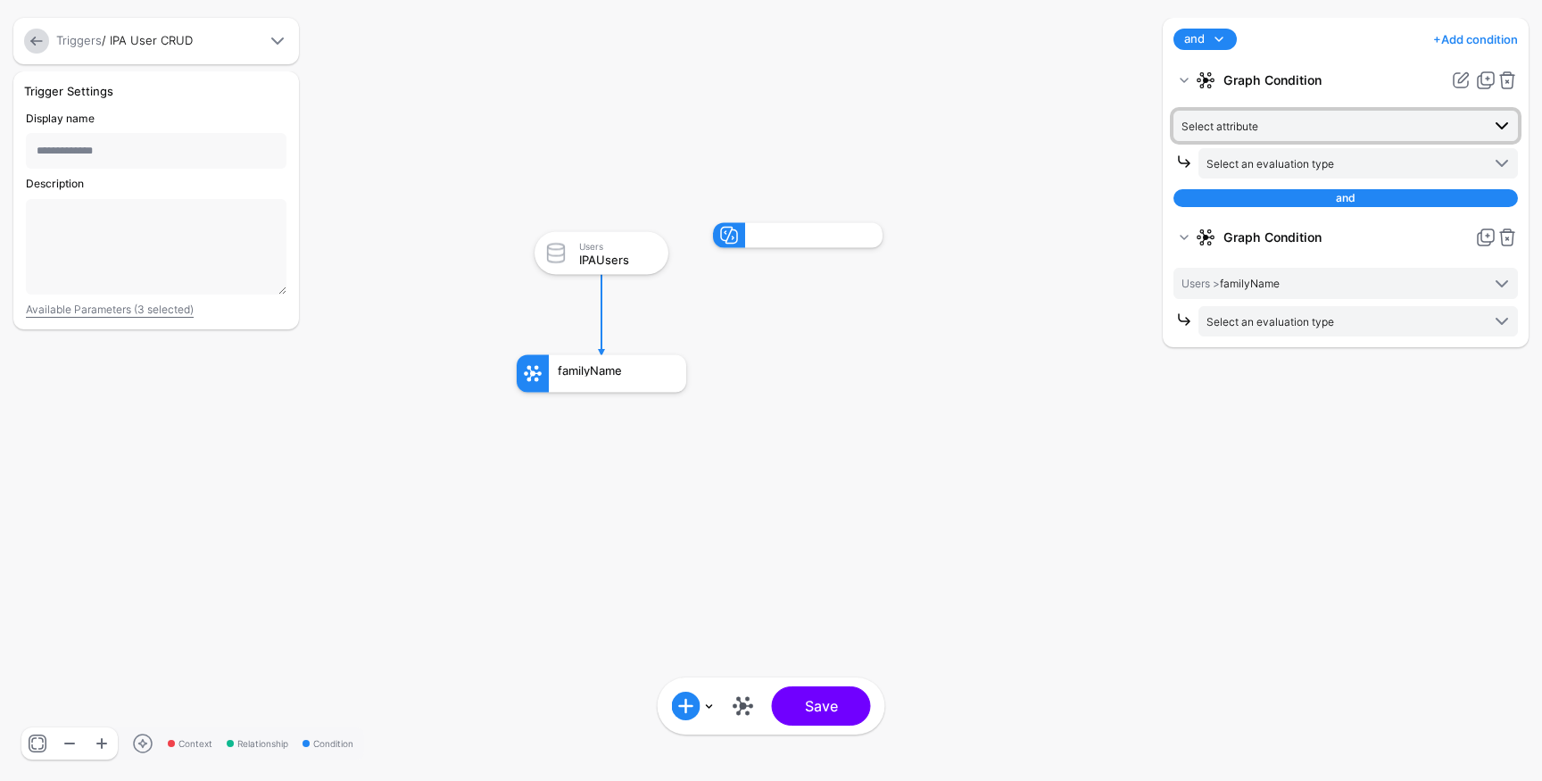
click at [1249, 129] on span "Select attribute" at bounding box center [1220, 126] width 77 height 13
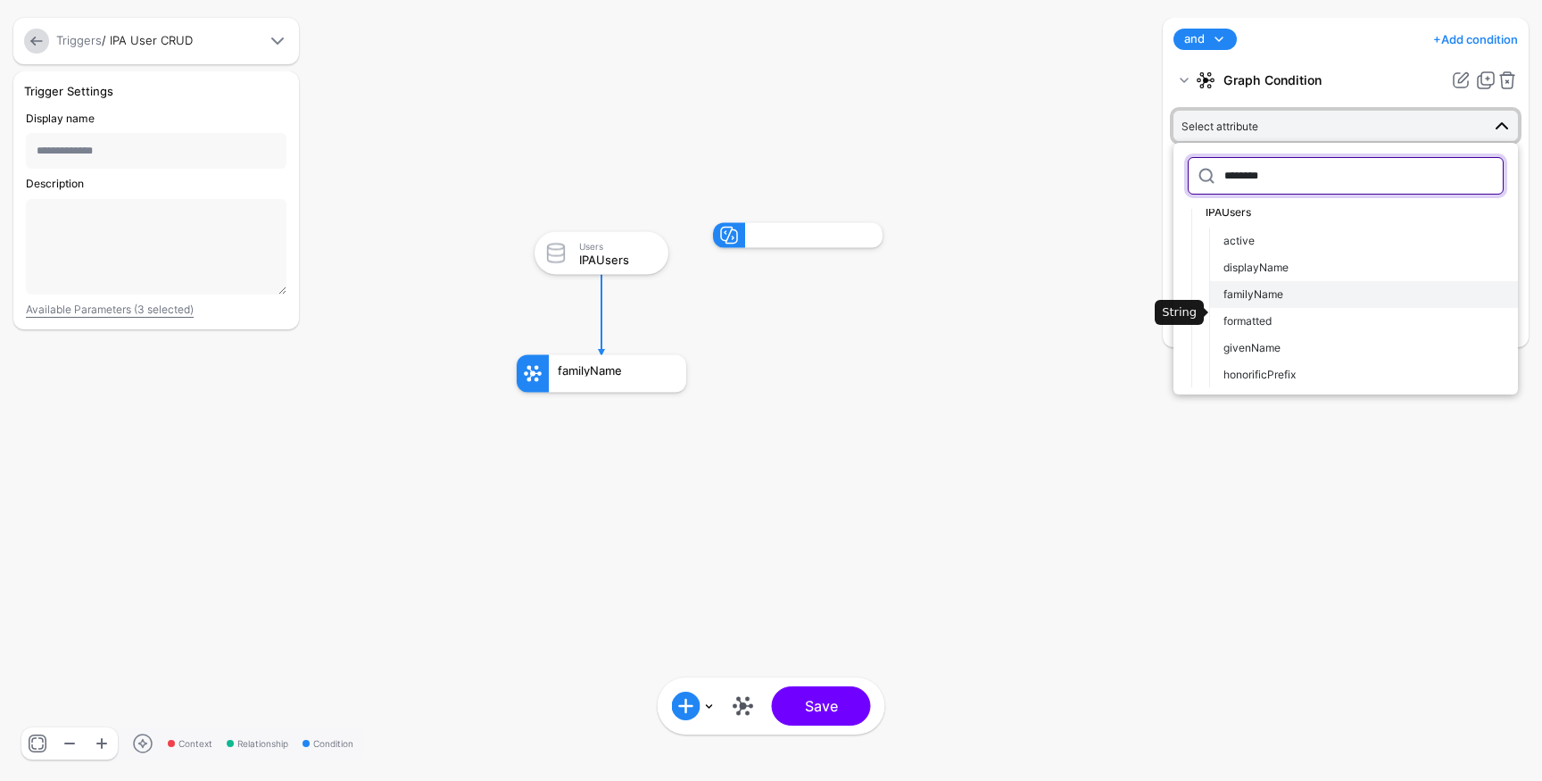
scroll to position [51, 0]
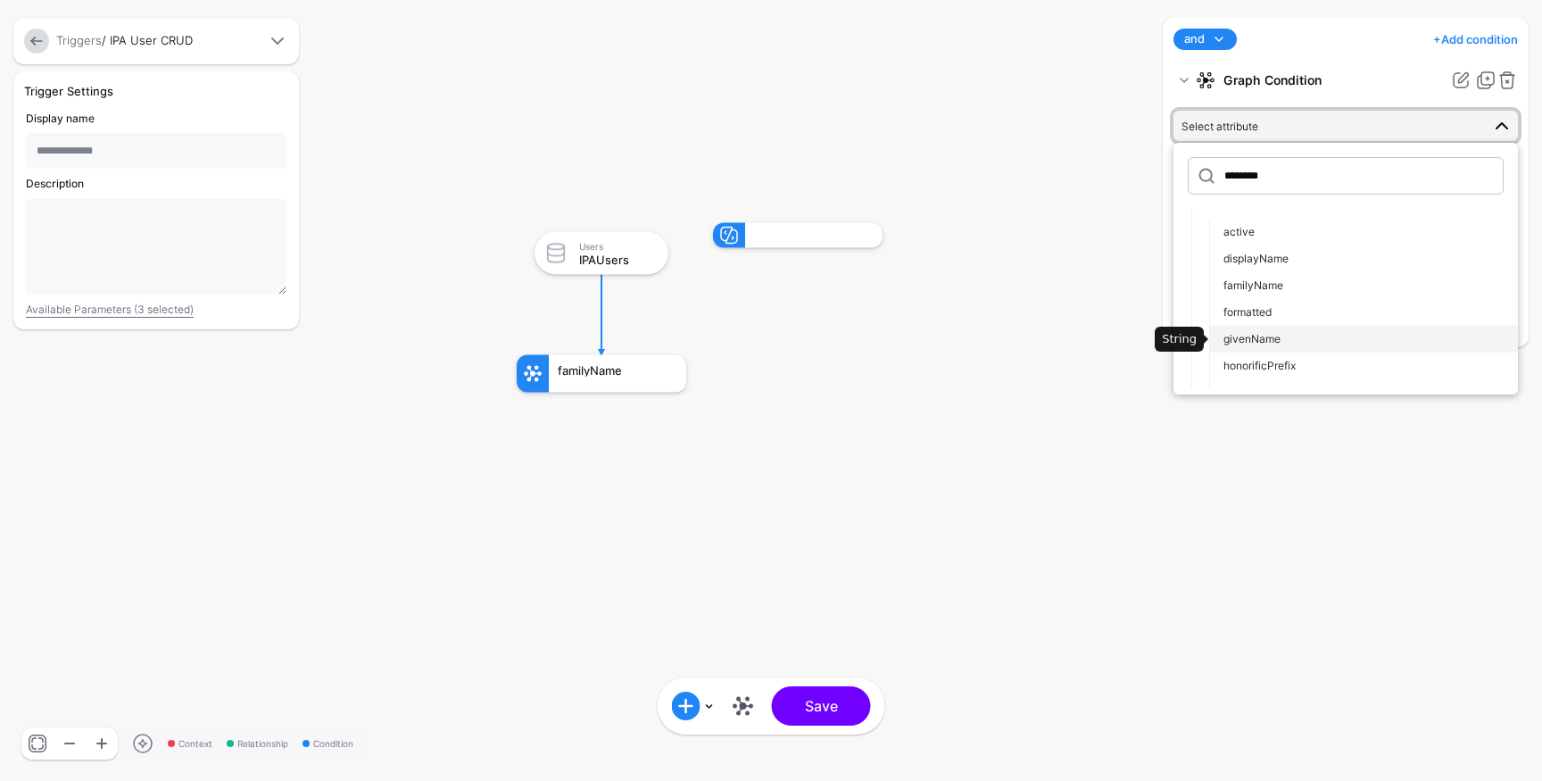
click at [1266, 336] on span "givenName" at bounding box center [1252, 338] width 57 height 13
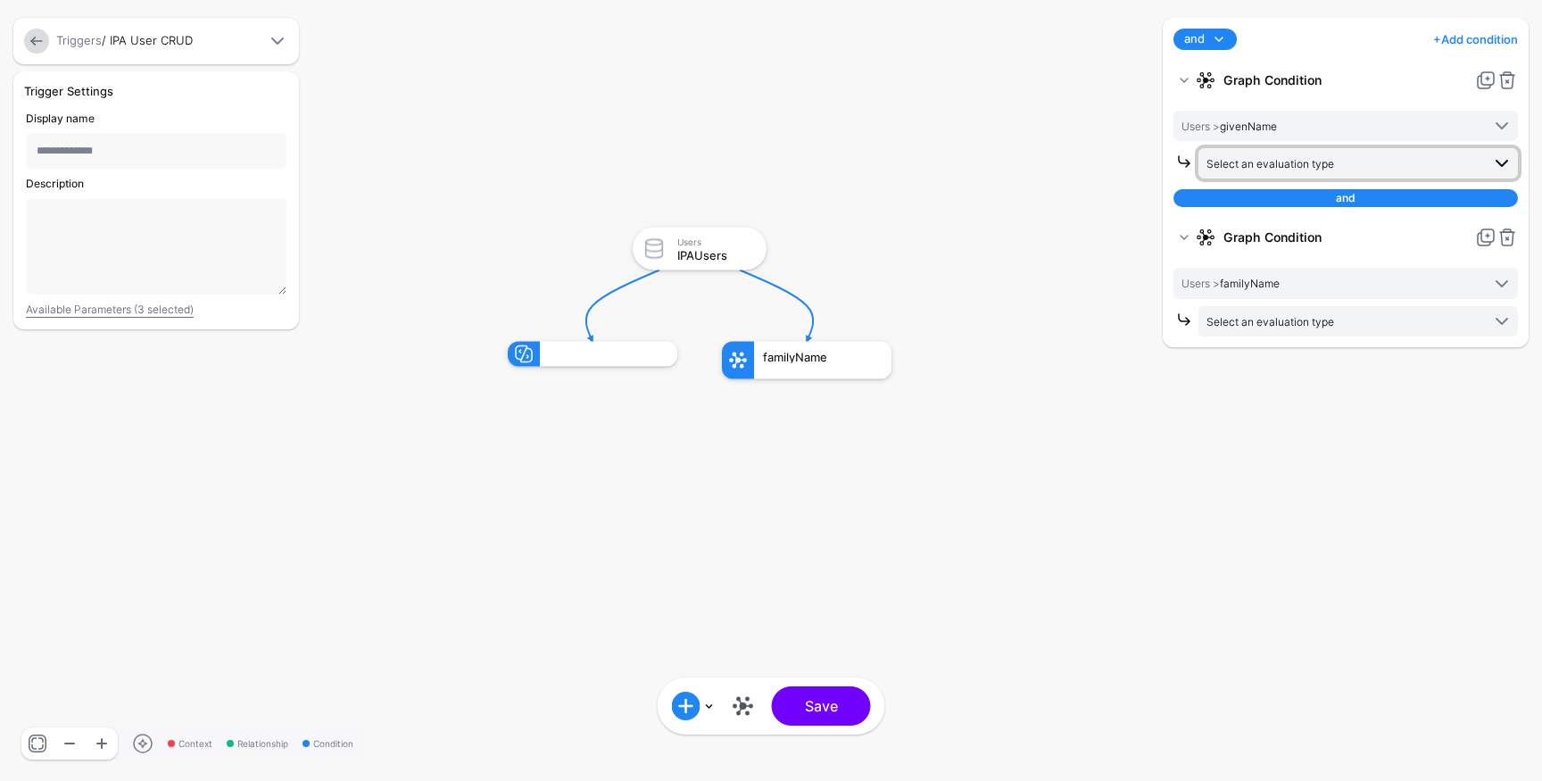
click at [1323, 166] on span "Select an evaluation type" at bounding box center [1271, 163] width 128 height 13
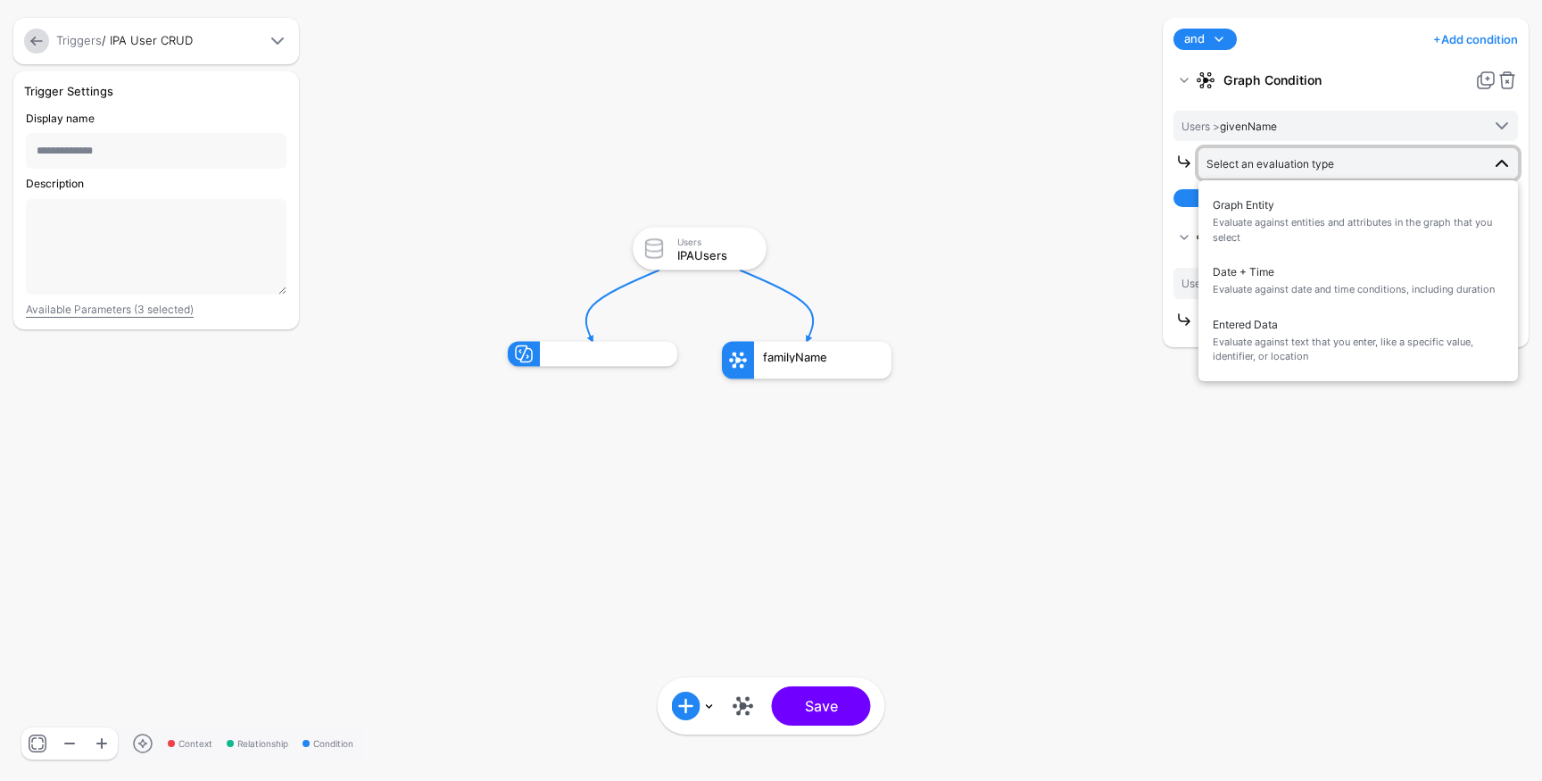
click at [1323, 166] on span "Select an evaluation type" at bounding box center [1271, 163] width 128 height 13
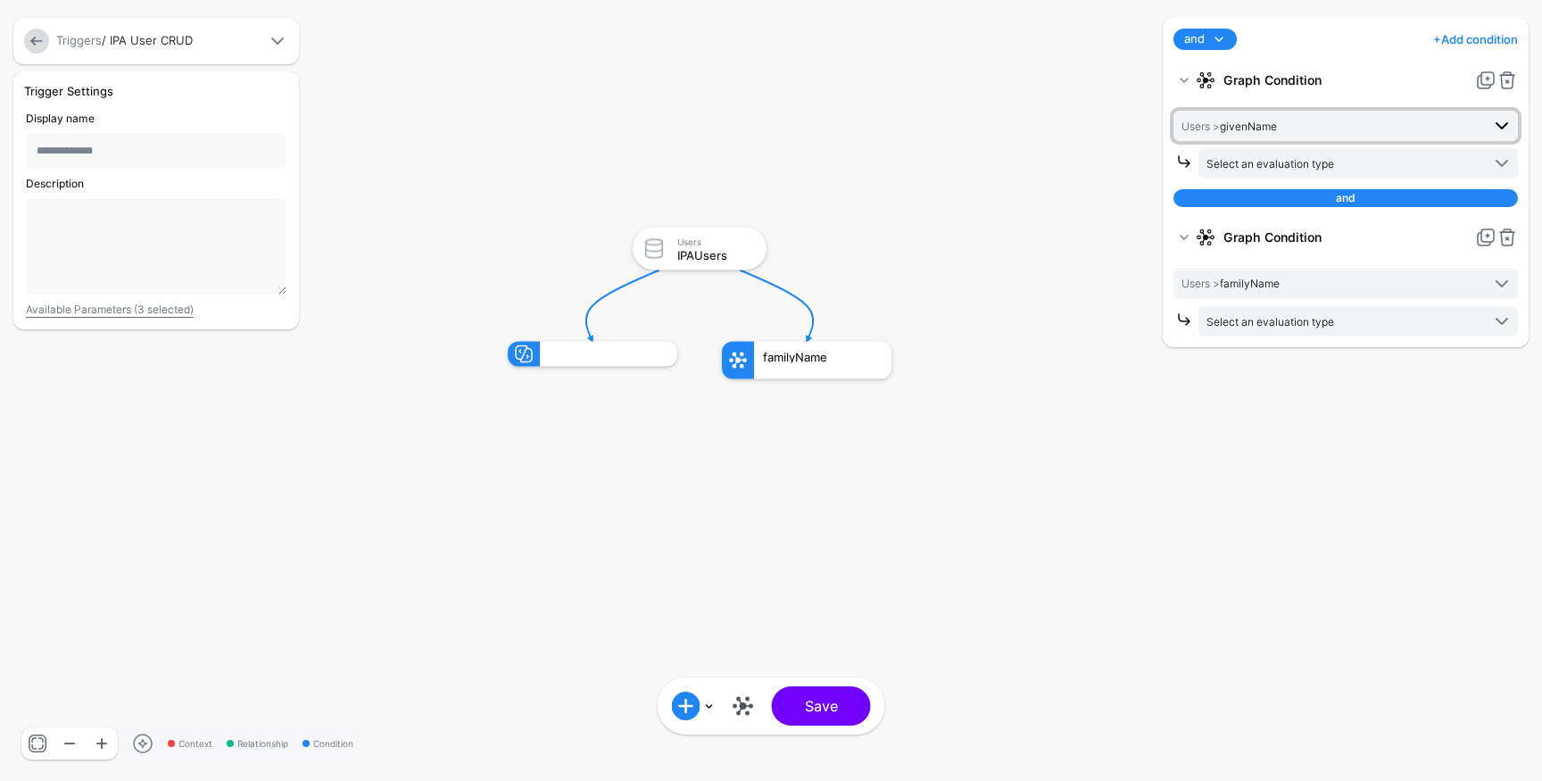
click at [1320, 119] on span "Users > givenName" at bounding box center [1331, 126] width 299 height 20
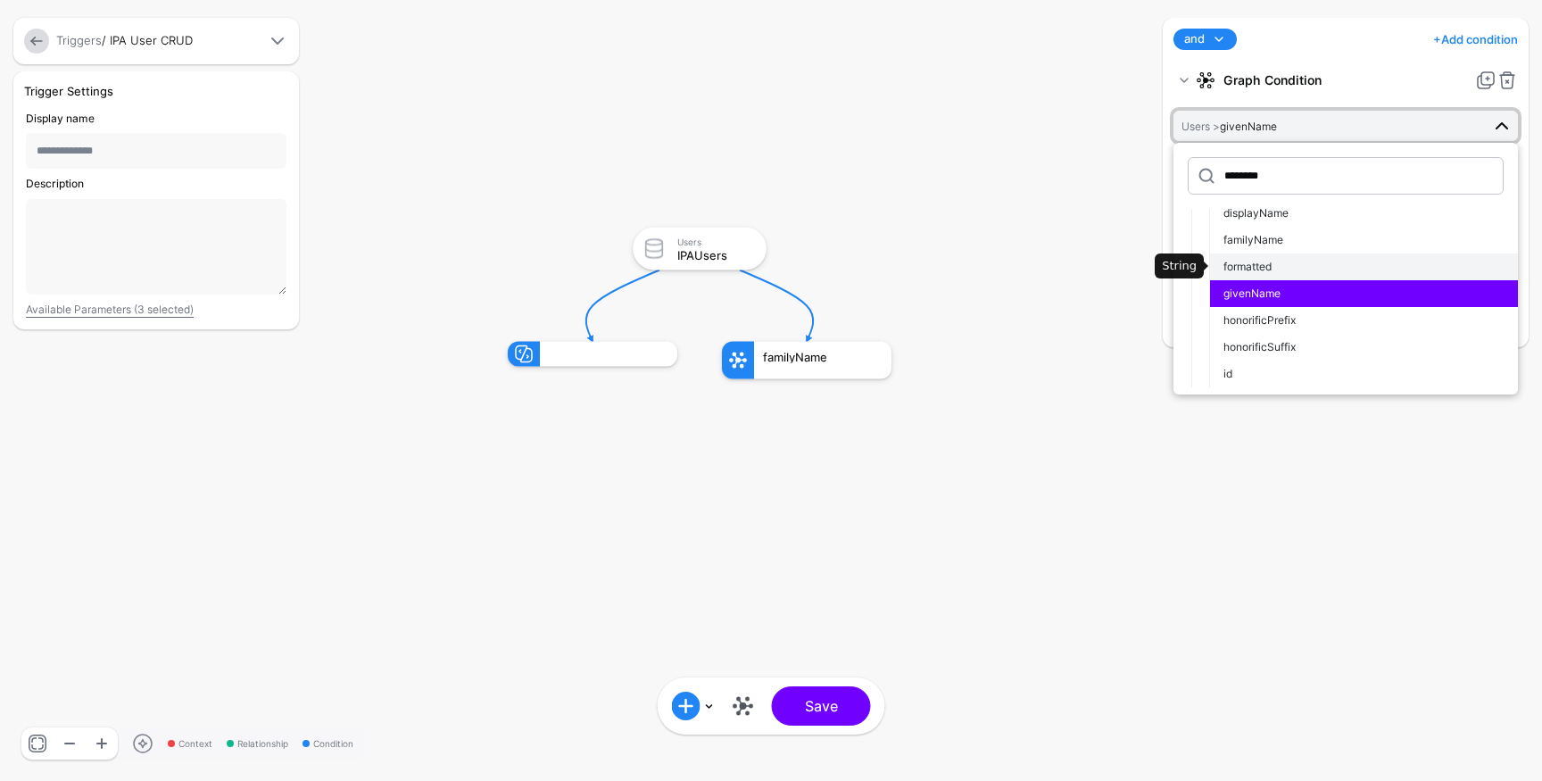
scroll to position [97, 0]
click at [967, 448] on rect at bounding box center [490, 209] width 154219 height 78091
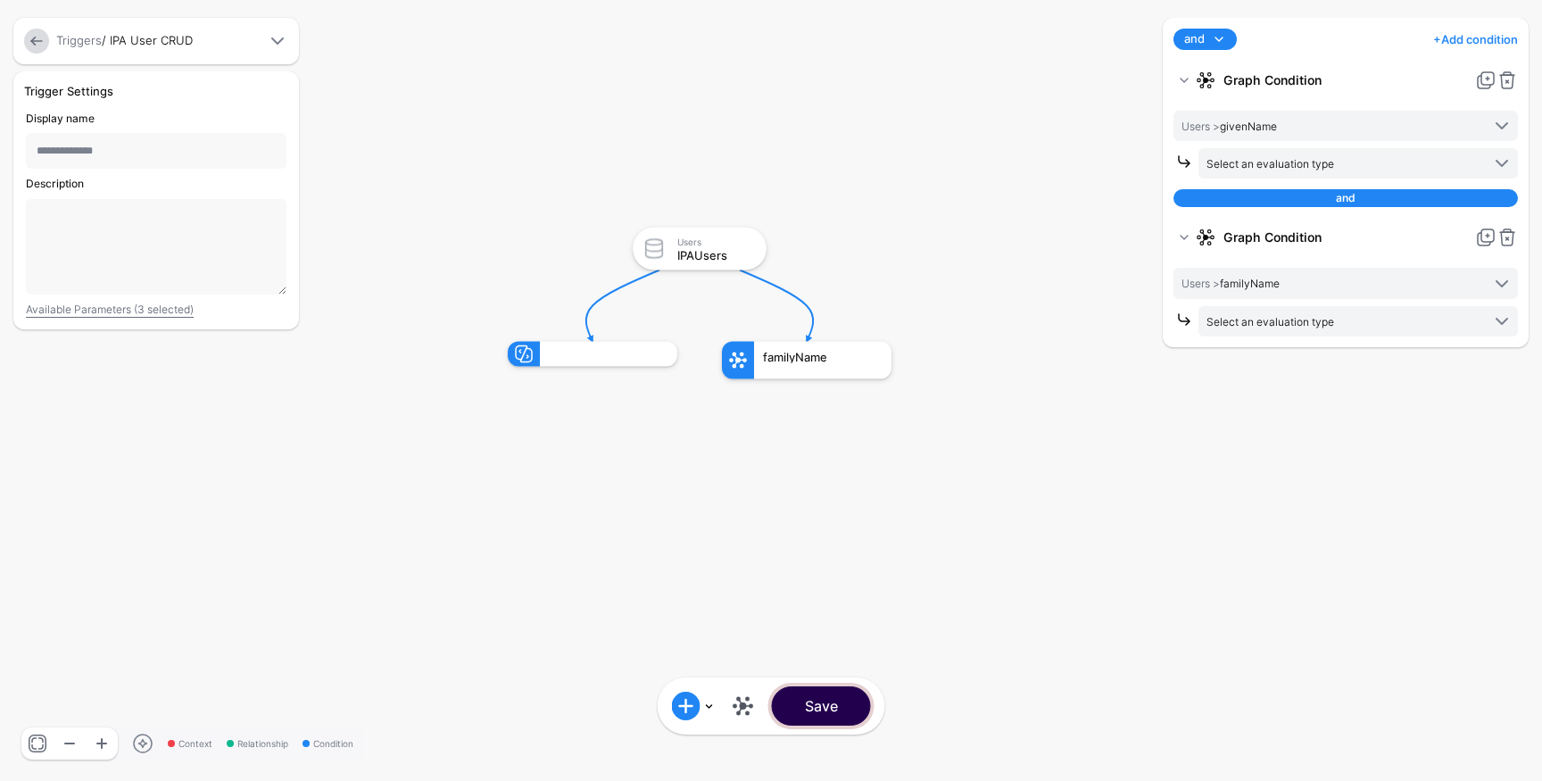
click at [821, 723] on button "Save" at bounding box center [821, 705] width 99 height 39
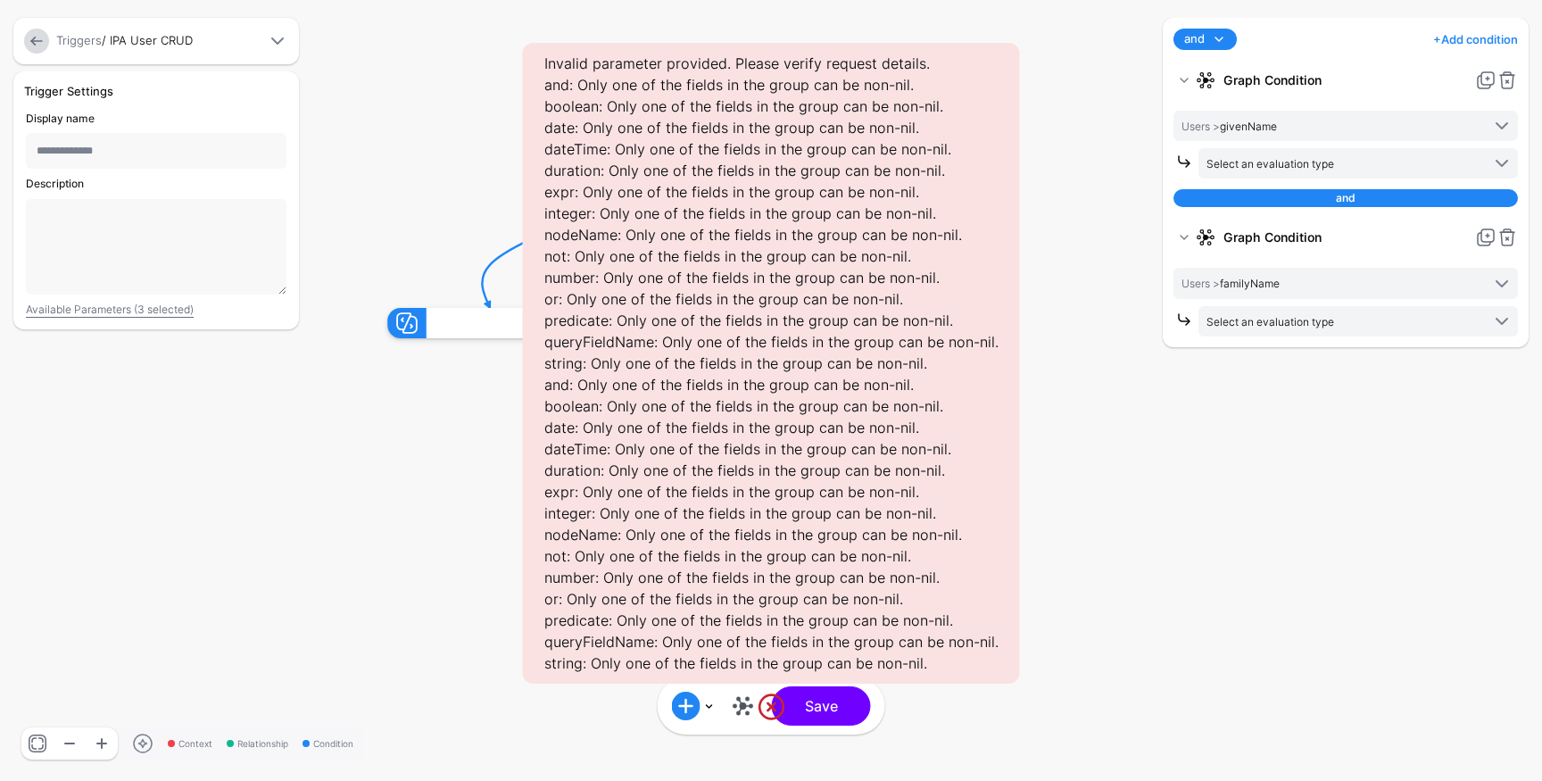
click at [736, 701] on link at bounding box center [743, 706] width 29 height 29
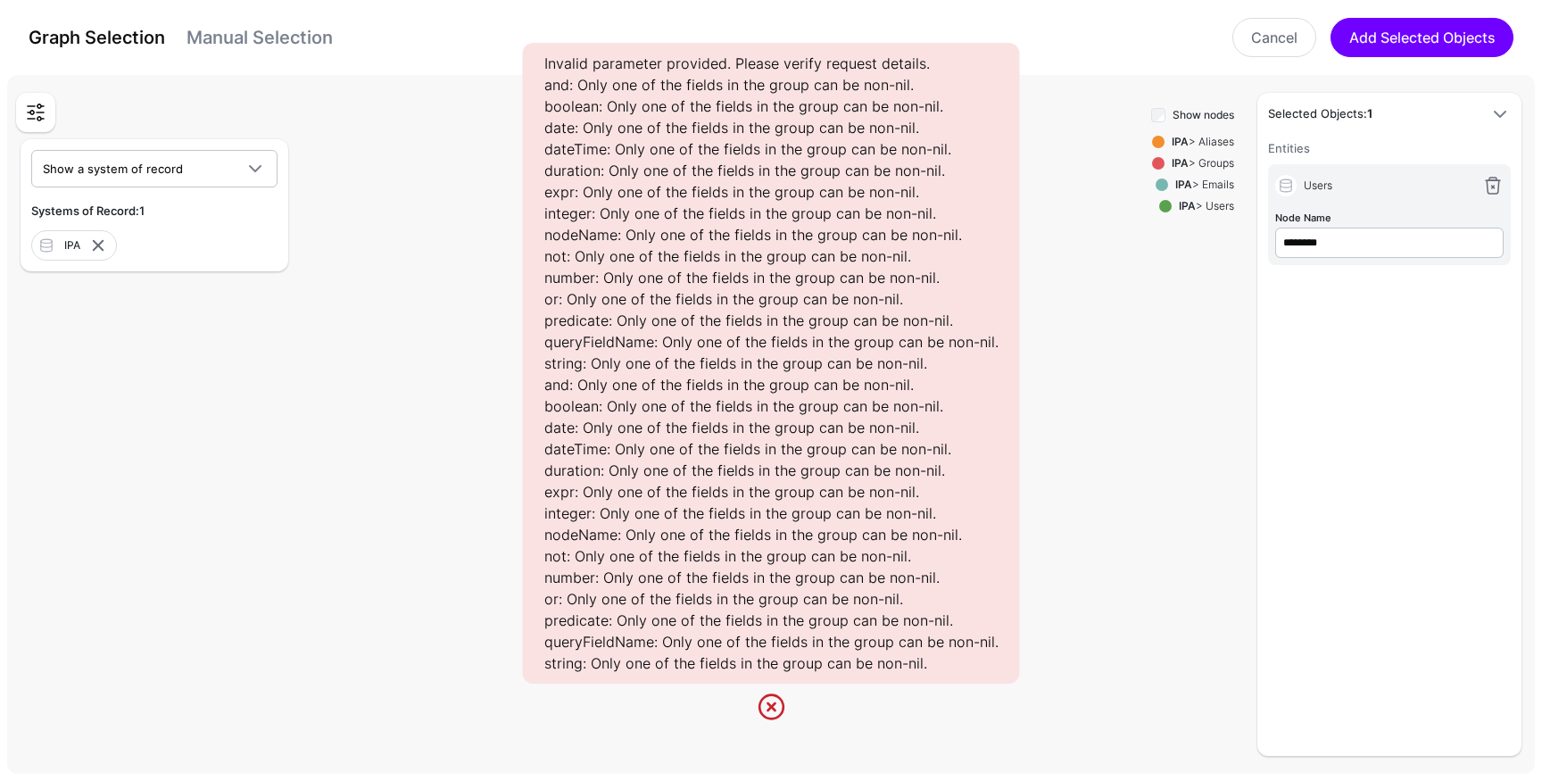
click at [1109, 333] on rect at bounding box center [778, 428] width 154219 height 70594
click at [1405, 245] on input "********" at bounding box center [1389, 243] width 228 height 30
click at [1503, 111] on span at bounding box center [1500, 114] width 21 height 21
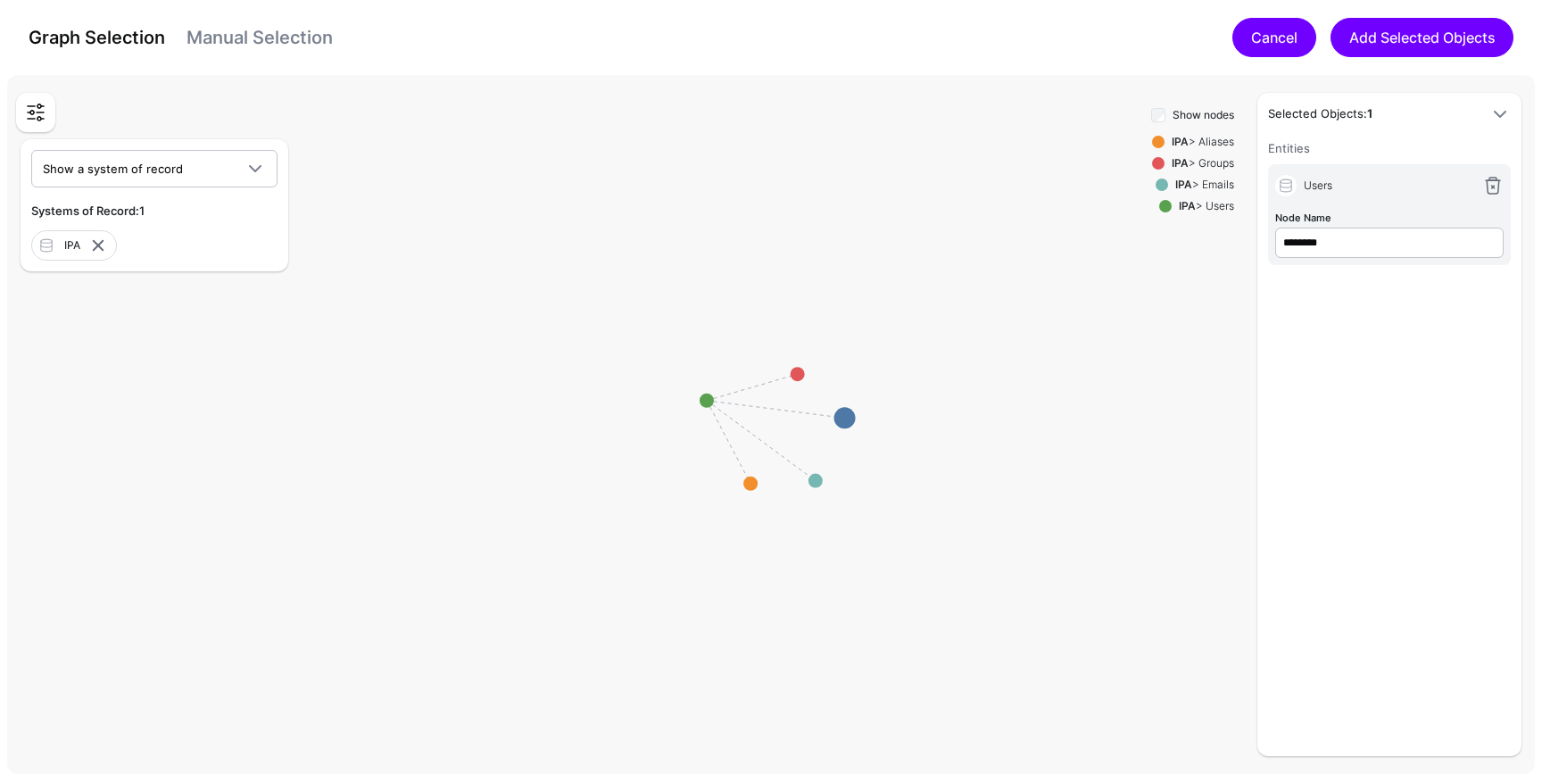
click at [1280, 32] on link "Cancel" at bounding box center [1274, 37] width 84 height 39
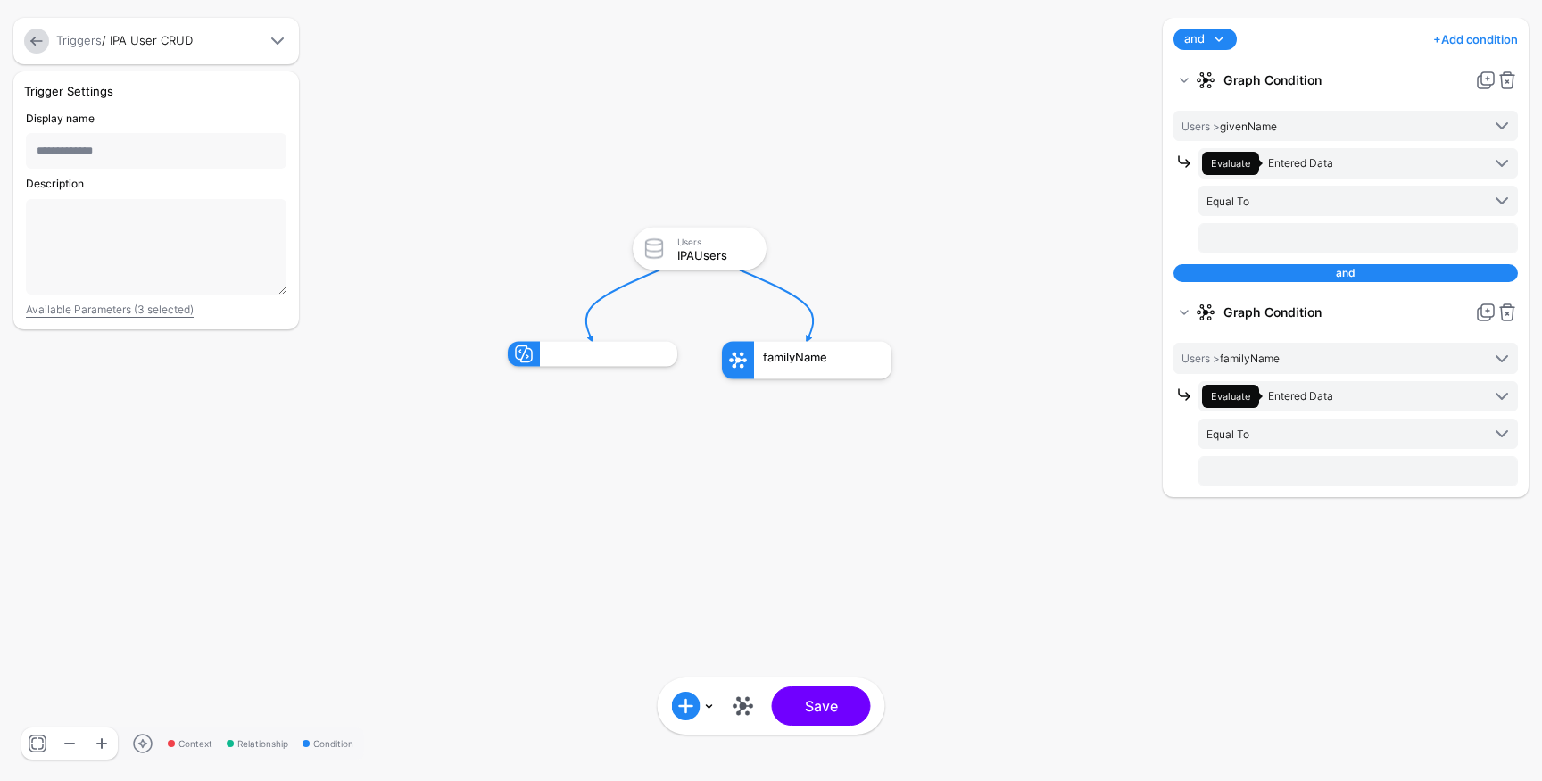
click at [37, 38] on link at bounding box center [36, 41] width 25 height 25
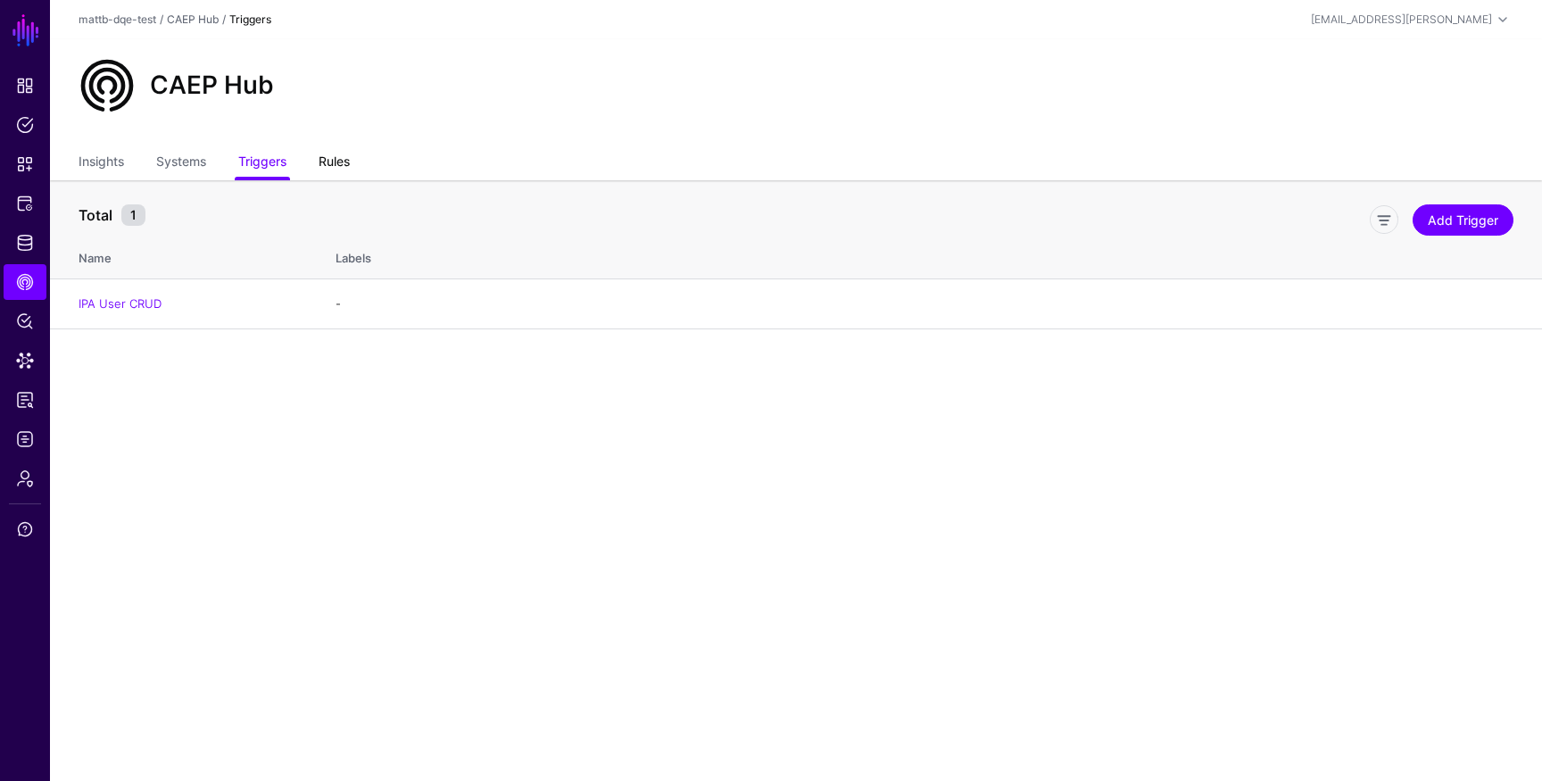
click at [328, 151] on link "Rules" at bounding box center [334, 163] width 31 height 34
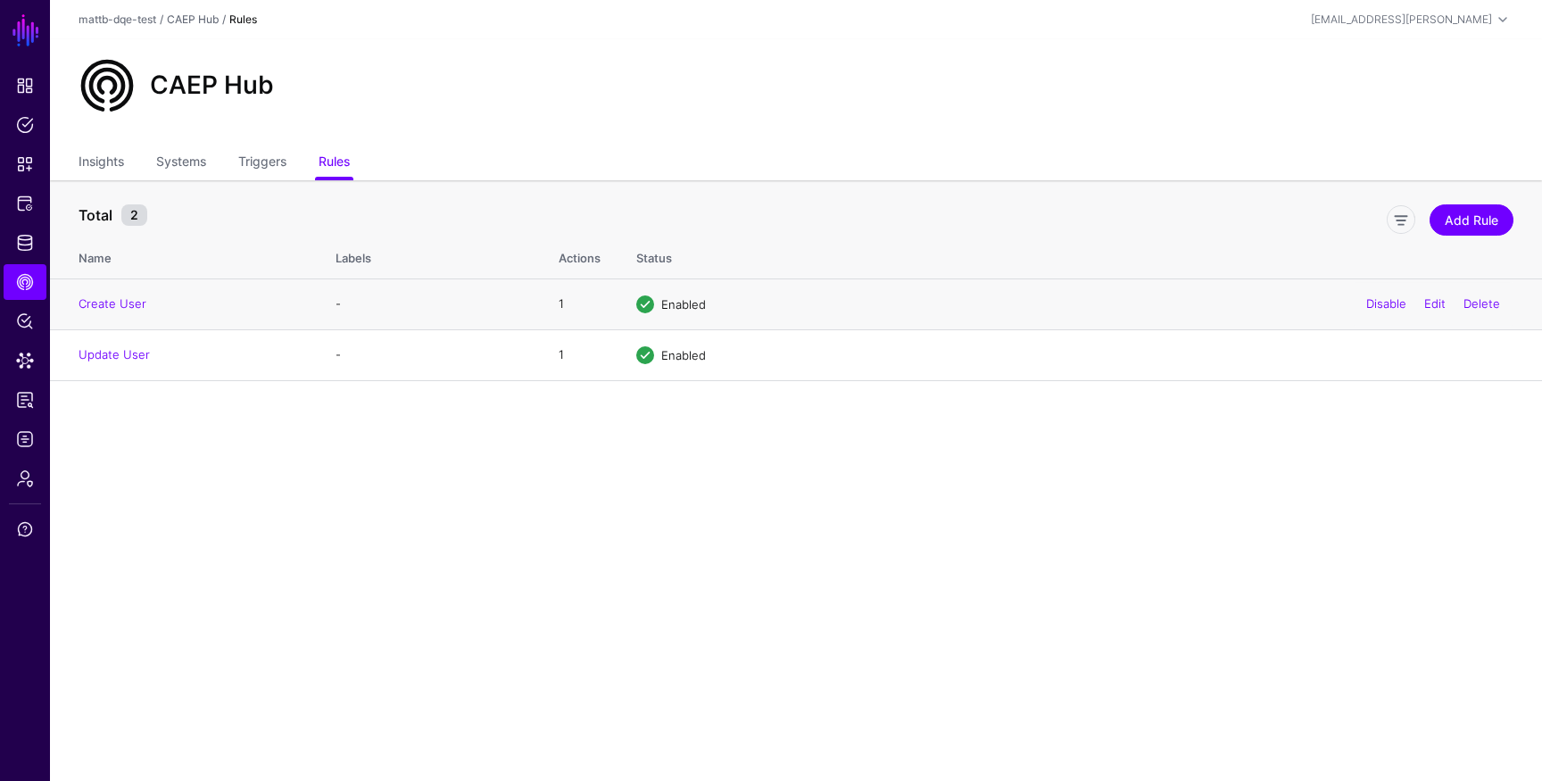
click at [132, 311] on td "Create User" at bounding box center [184, 303] width 268 height 51
click at [262, 161] on link "Triggers" at bounding box center [262, 163] width 48 height 34
click at [137, 306] on link "IPA User CRUD" at bounding box center [120, 303] width 83 height 14
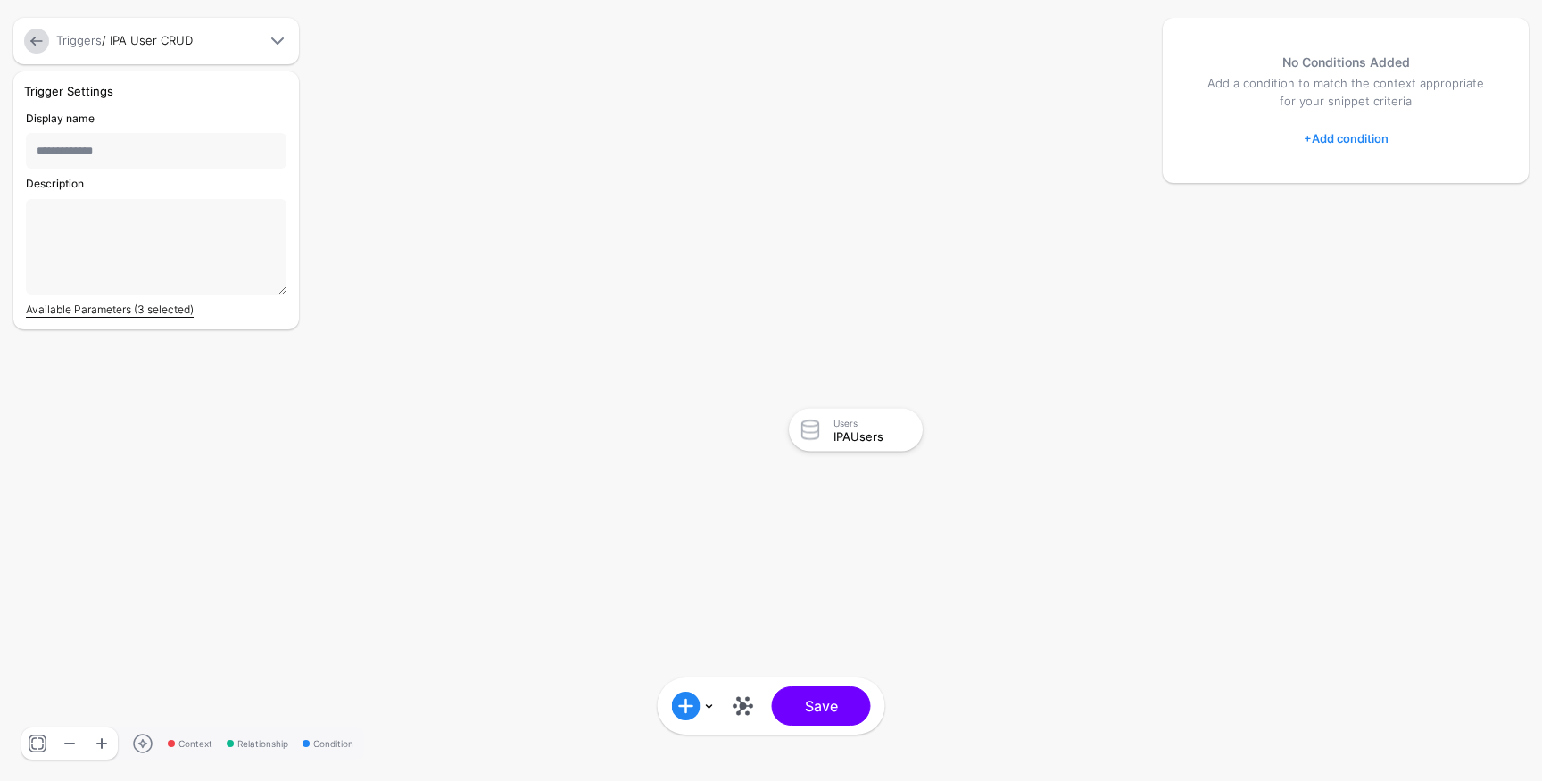
click at [104, 310] on link "Available Parameters (3 selected)" at bounding box center [110, 309] width 168 height 13
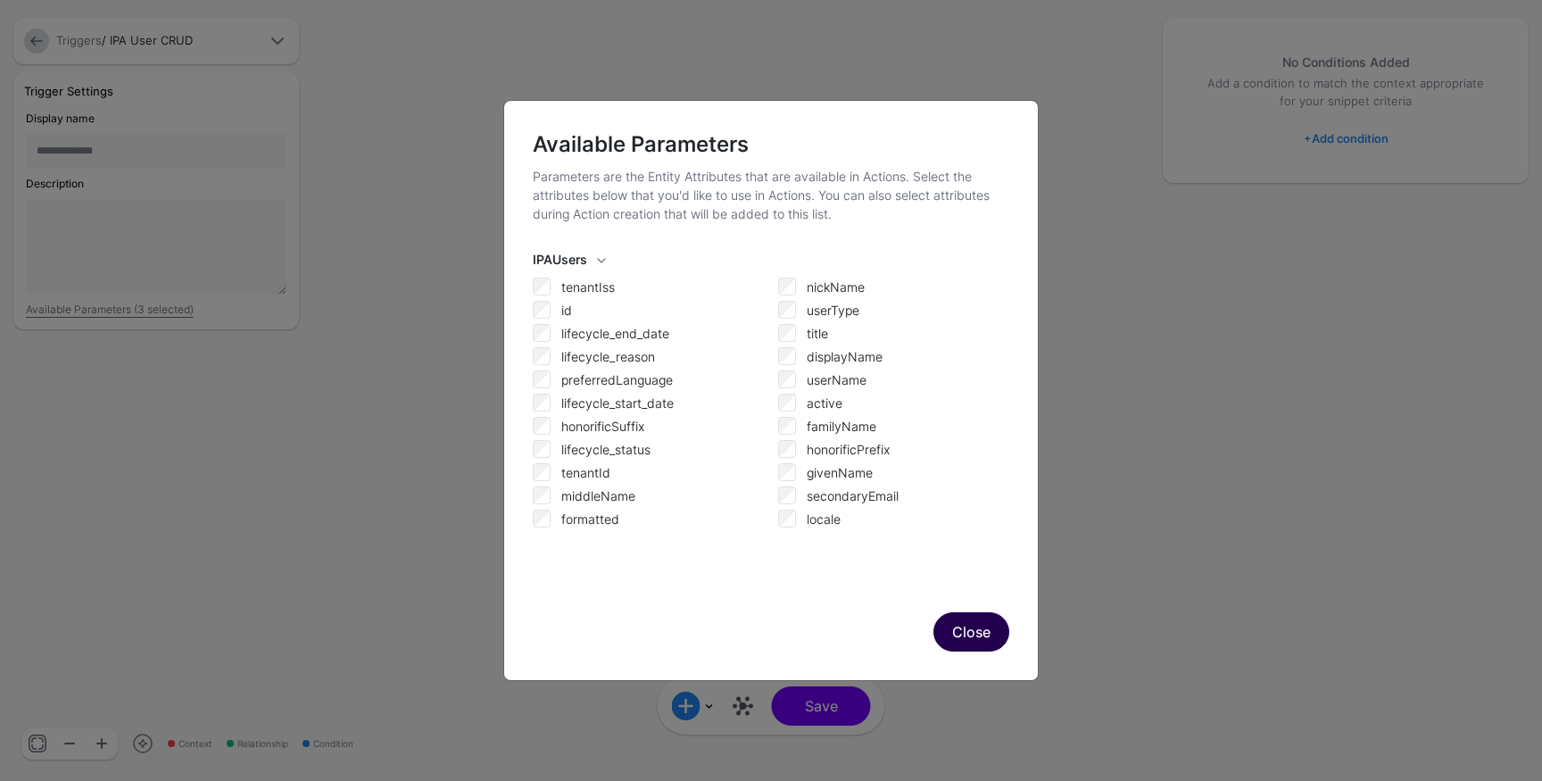
click at [967, 635] on button "Close" at bounding box center [972, 631] width 76 height 39
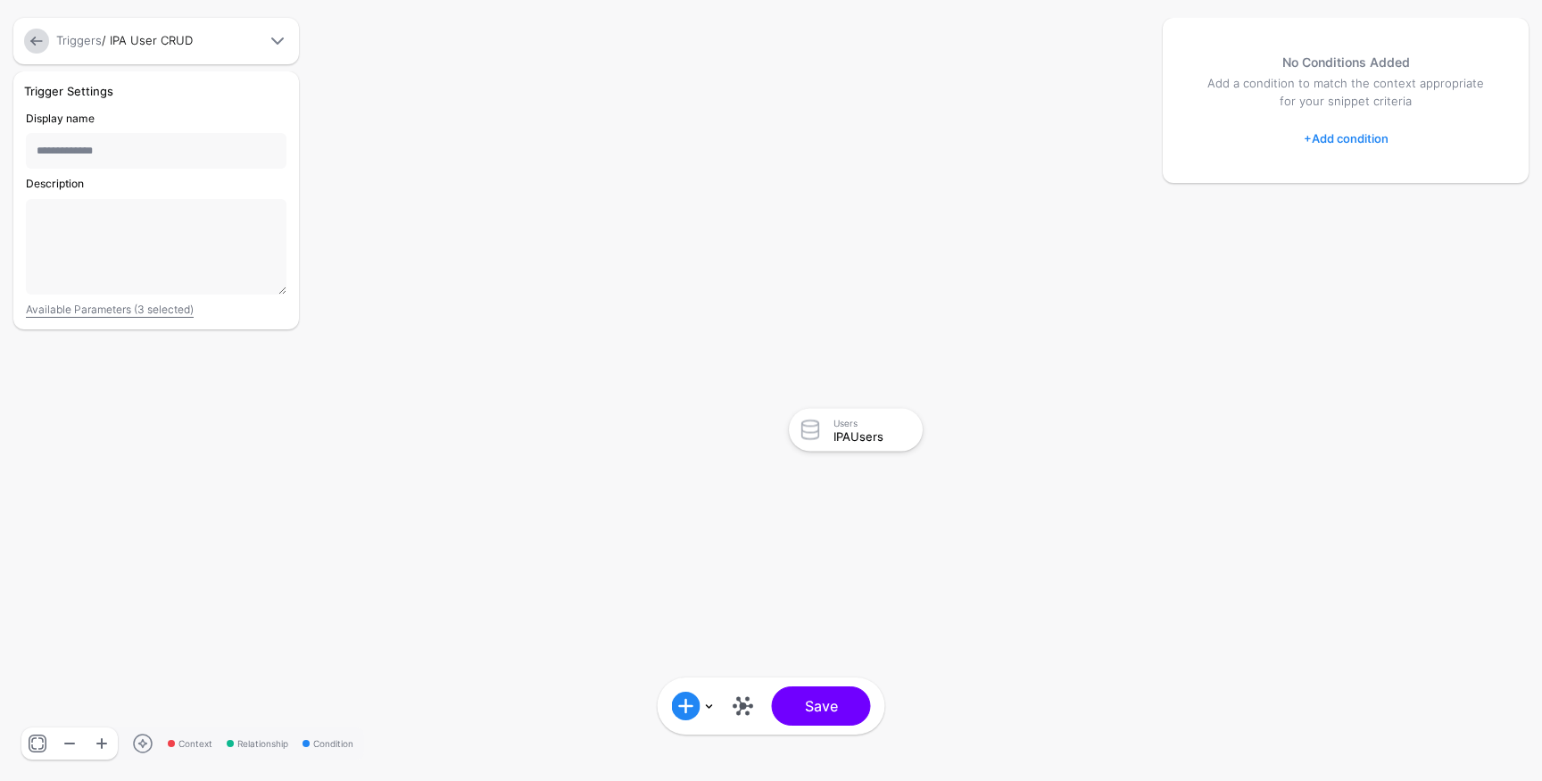
click at [19, 35] on div "Triggers / IPA User CRUD" at bounding box center [156, 41] width 286 height 46
click at [30, 41] on link at bounding box center [36, 41] width 25 height 25
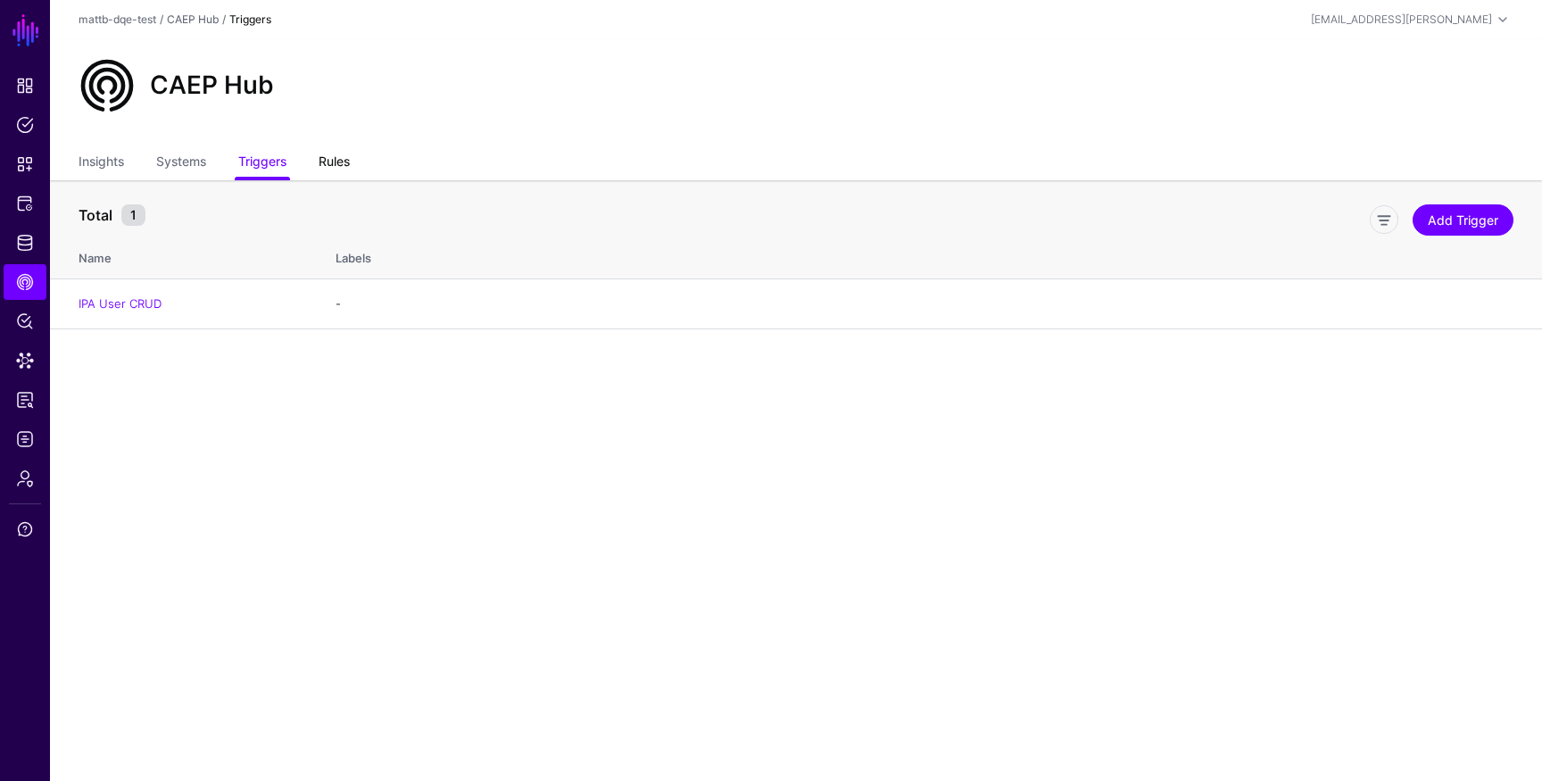
click at [350, 154] on link "Rules" at bounding box center [334, 163] width 31 height 34
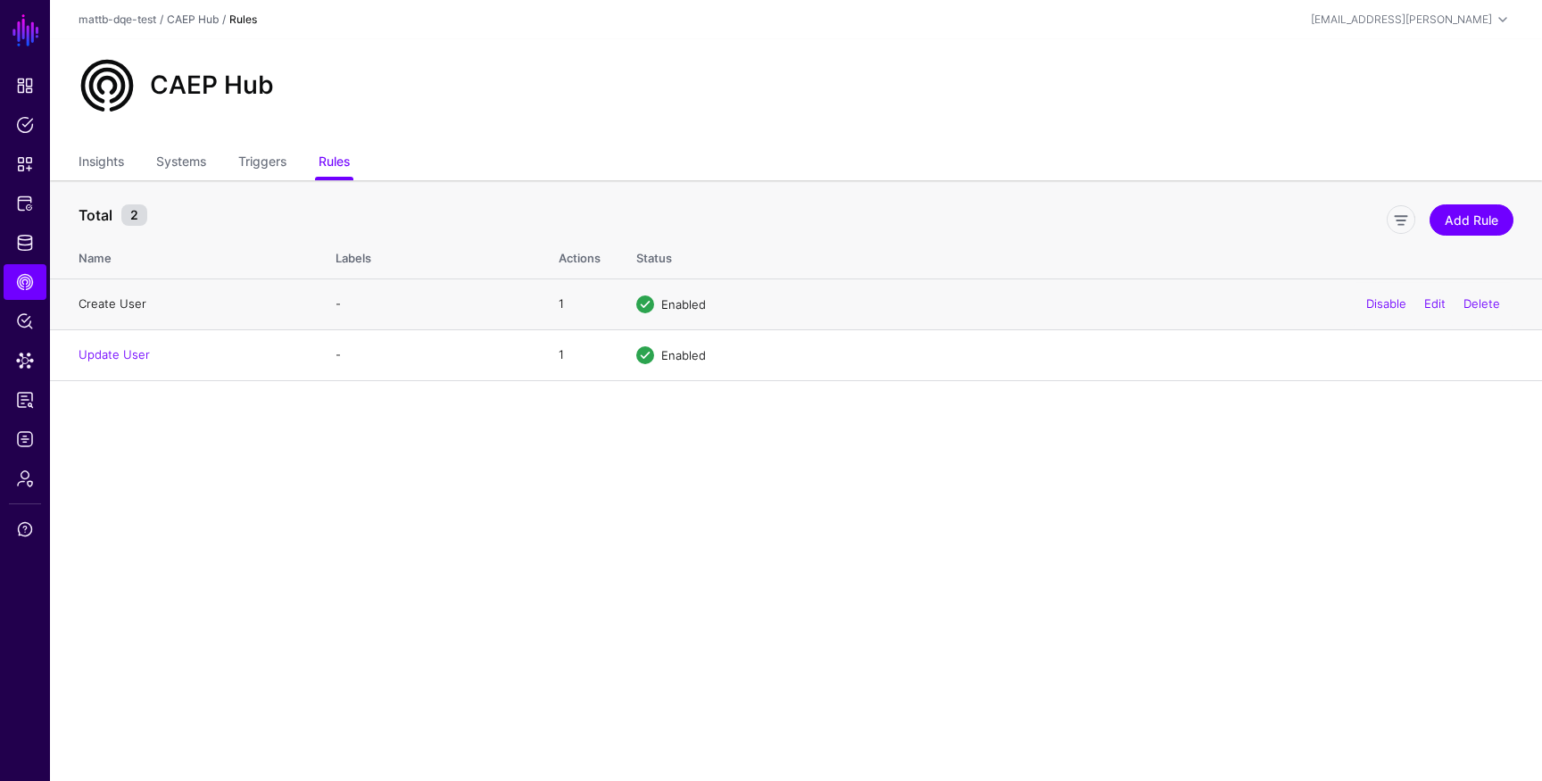
click at [127, 298] on link "Create User" at bounding box center [113, 303] width 68 height 14
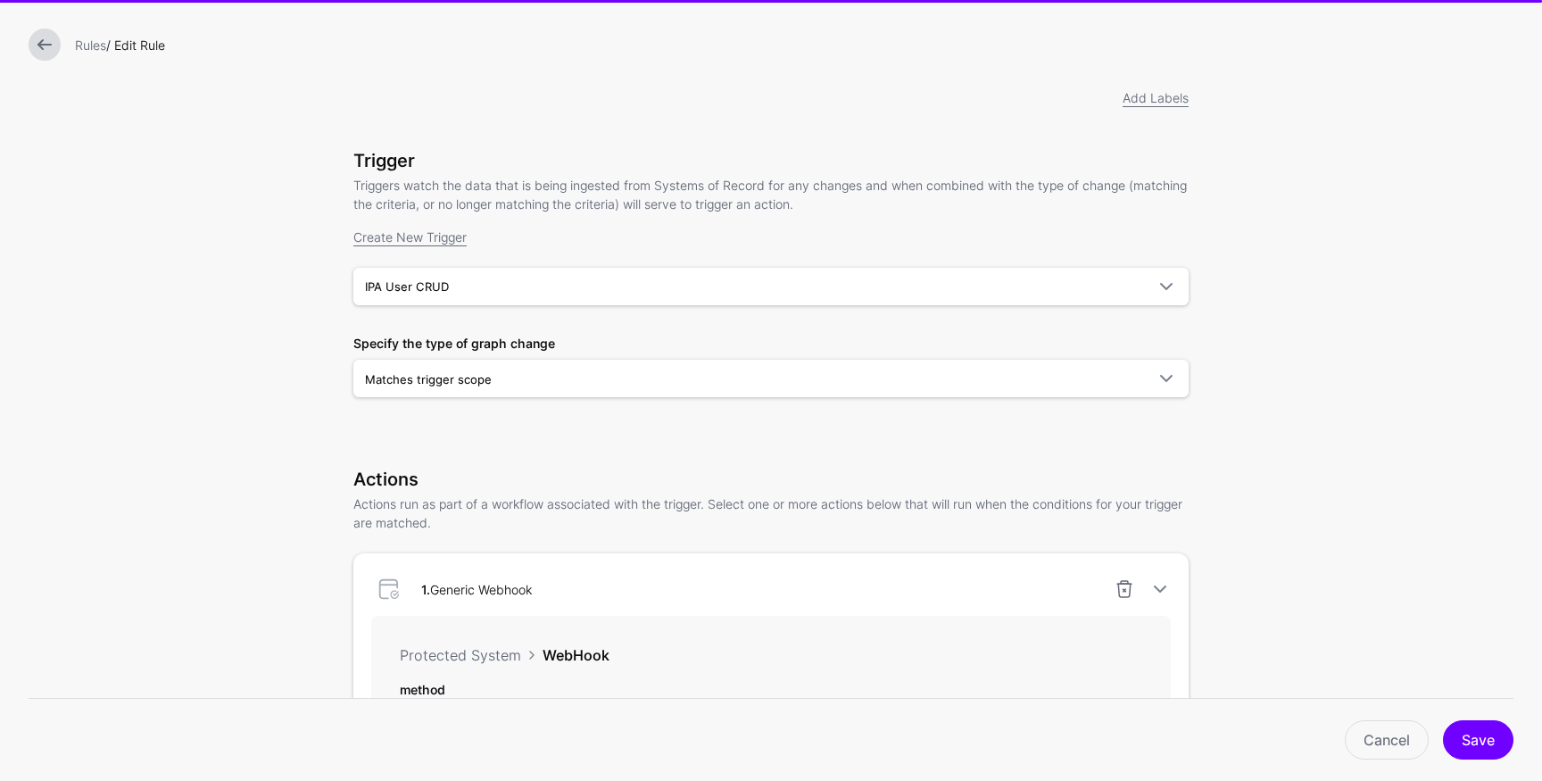
scroll to position [367, 0]
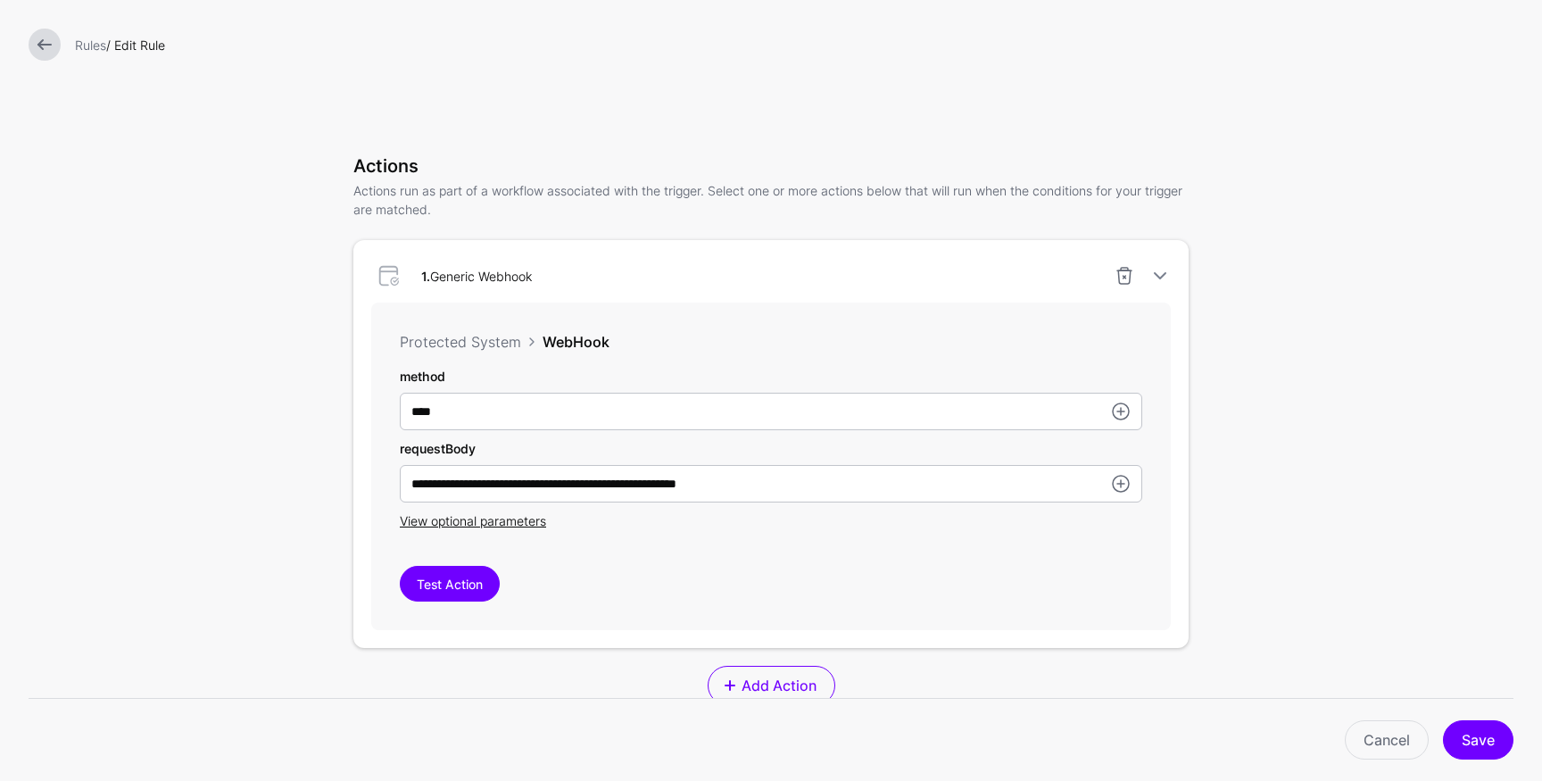
click at [50, 51] on link at bounding box center [45, 45] width 32 height 32
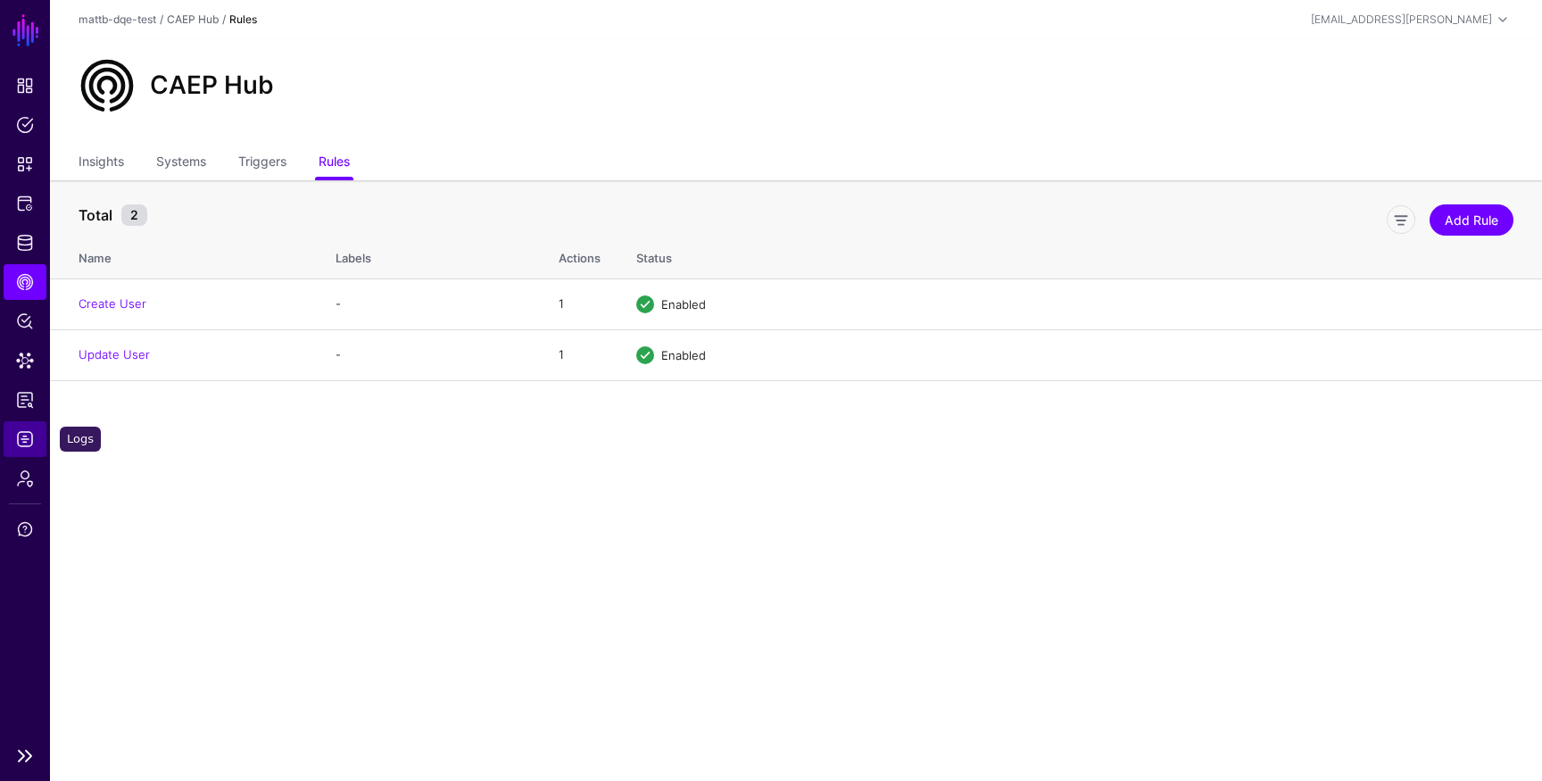
click at [22, 444] on span "Logs" at bounding box center [25, 439] width 18 height 18
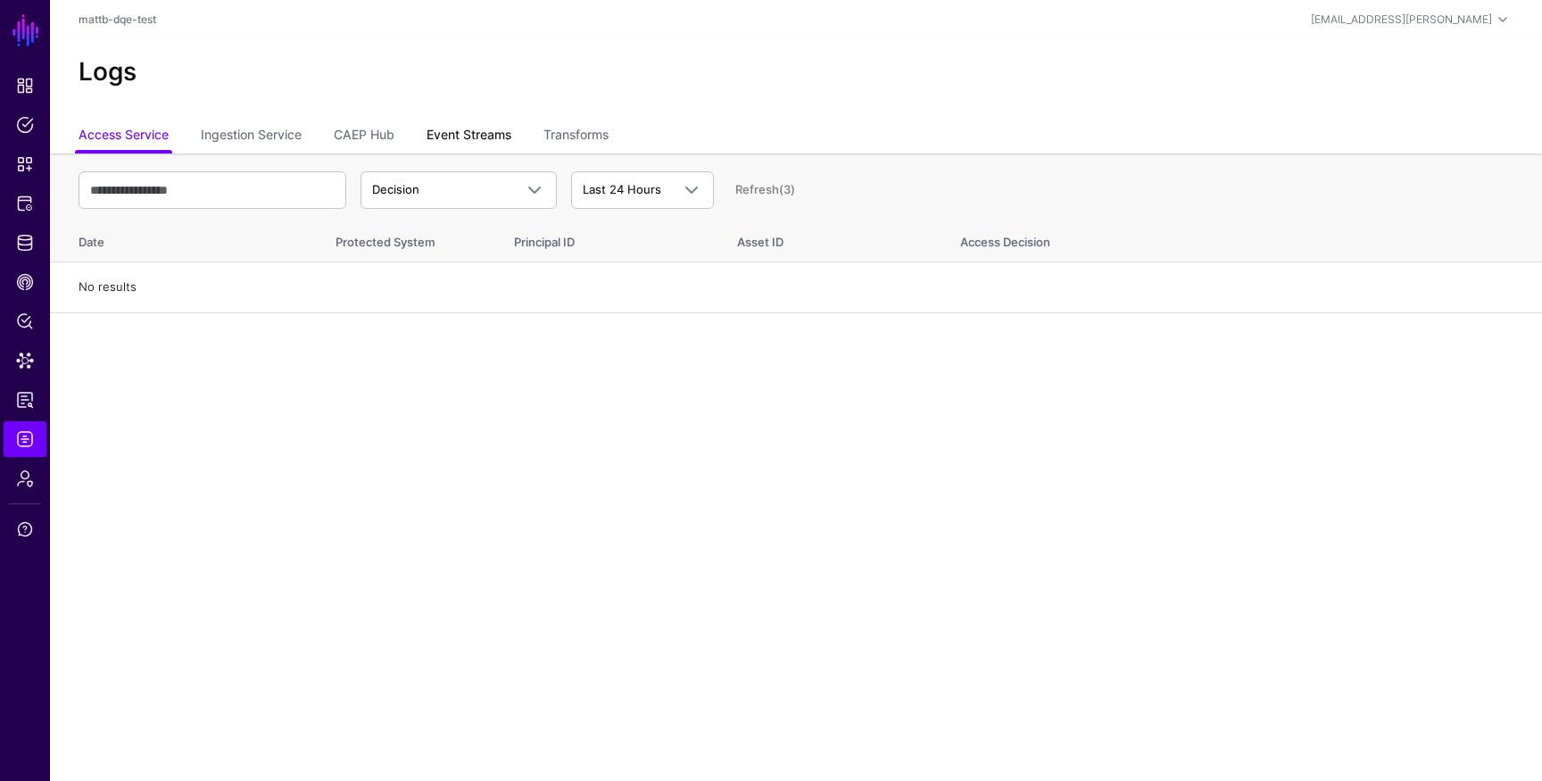
click at [479, 135] on link "Event Streams" at bounding box center [469, 137] width 85 height 34
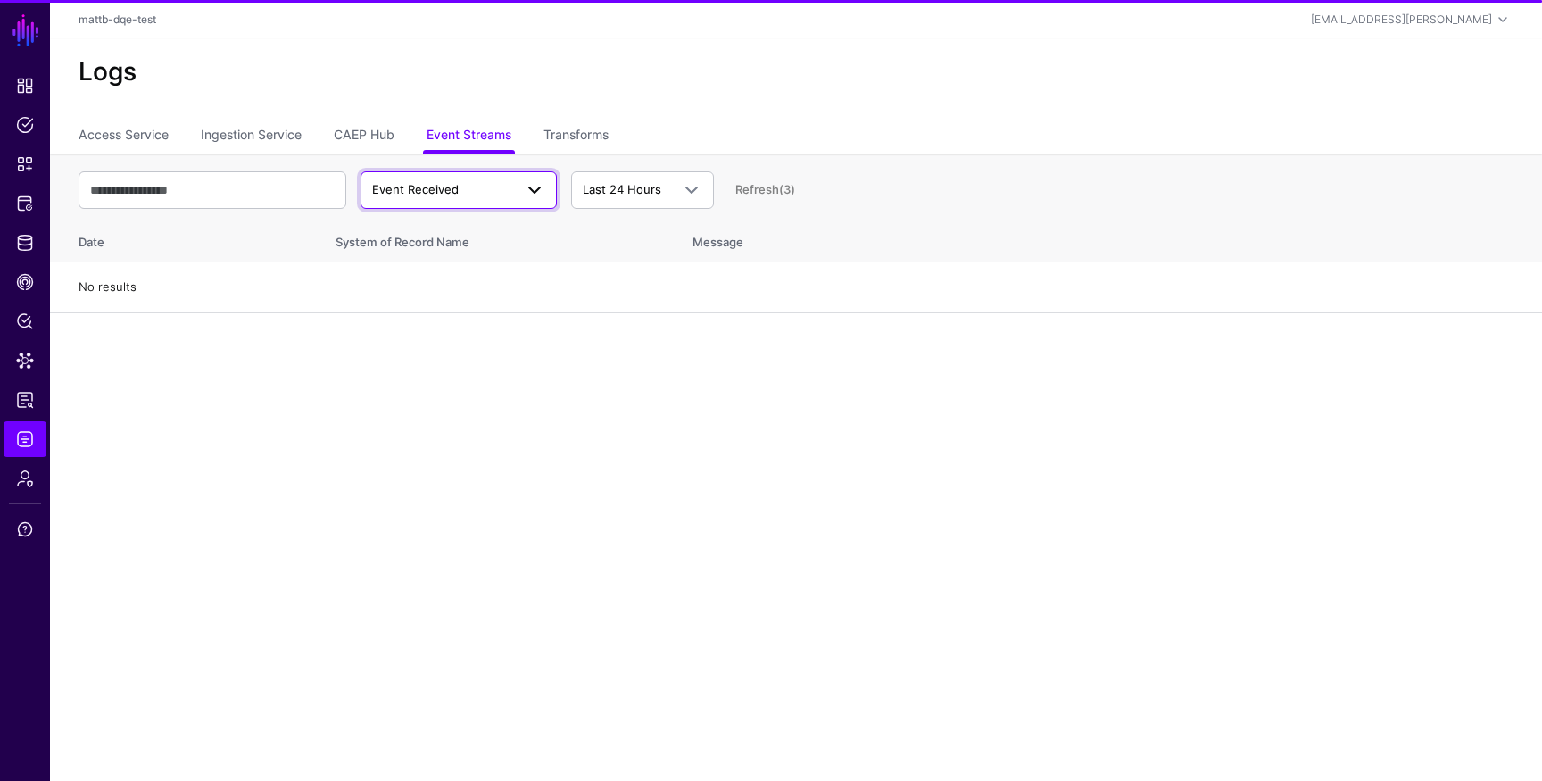
click at [468, 187] on span "Event Received" at bounding box center [442, 190] width 141 height 18
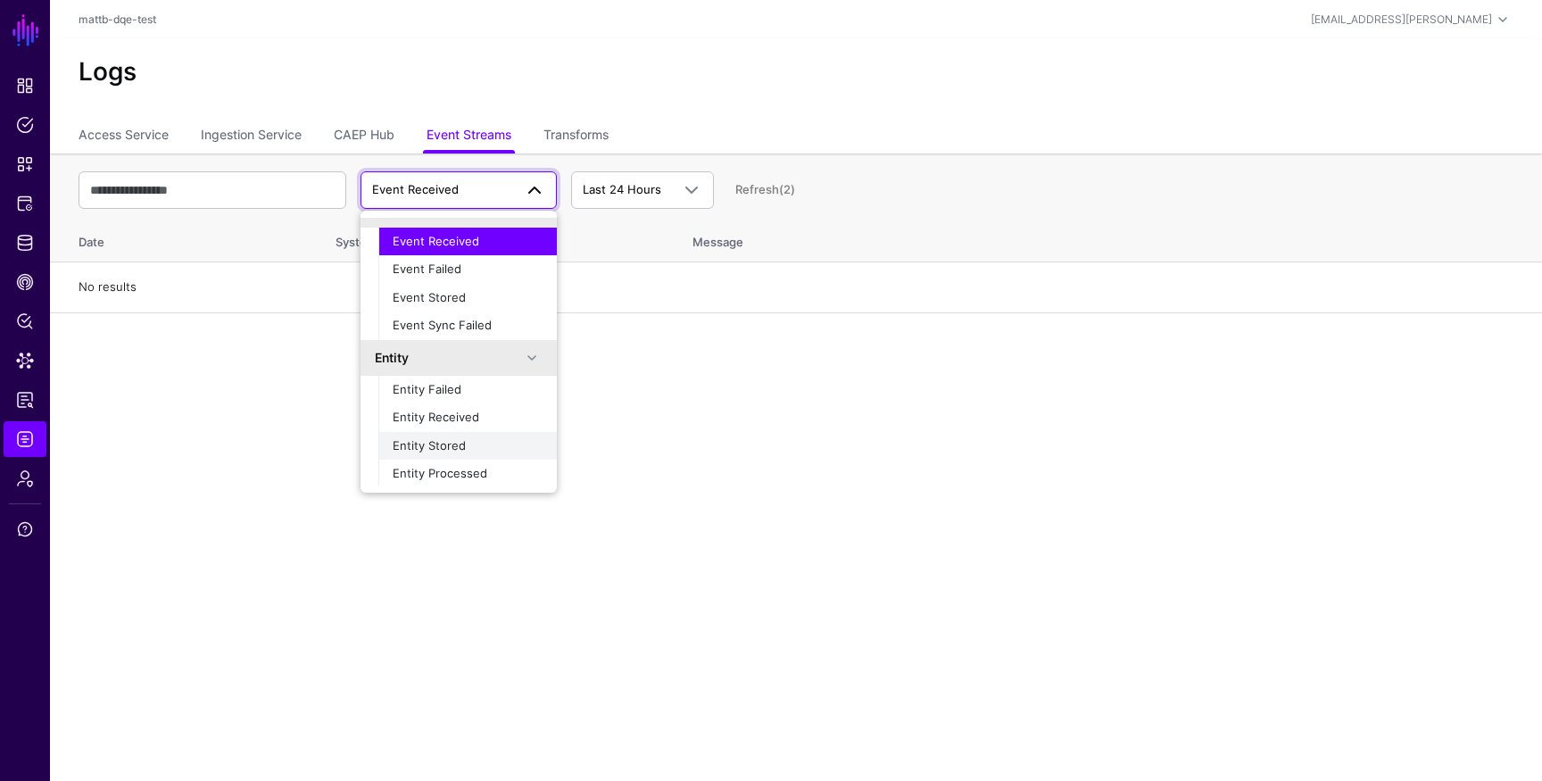
scroll to position [56, 0]
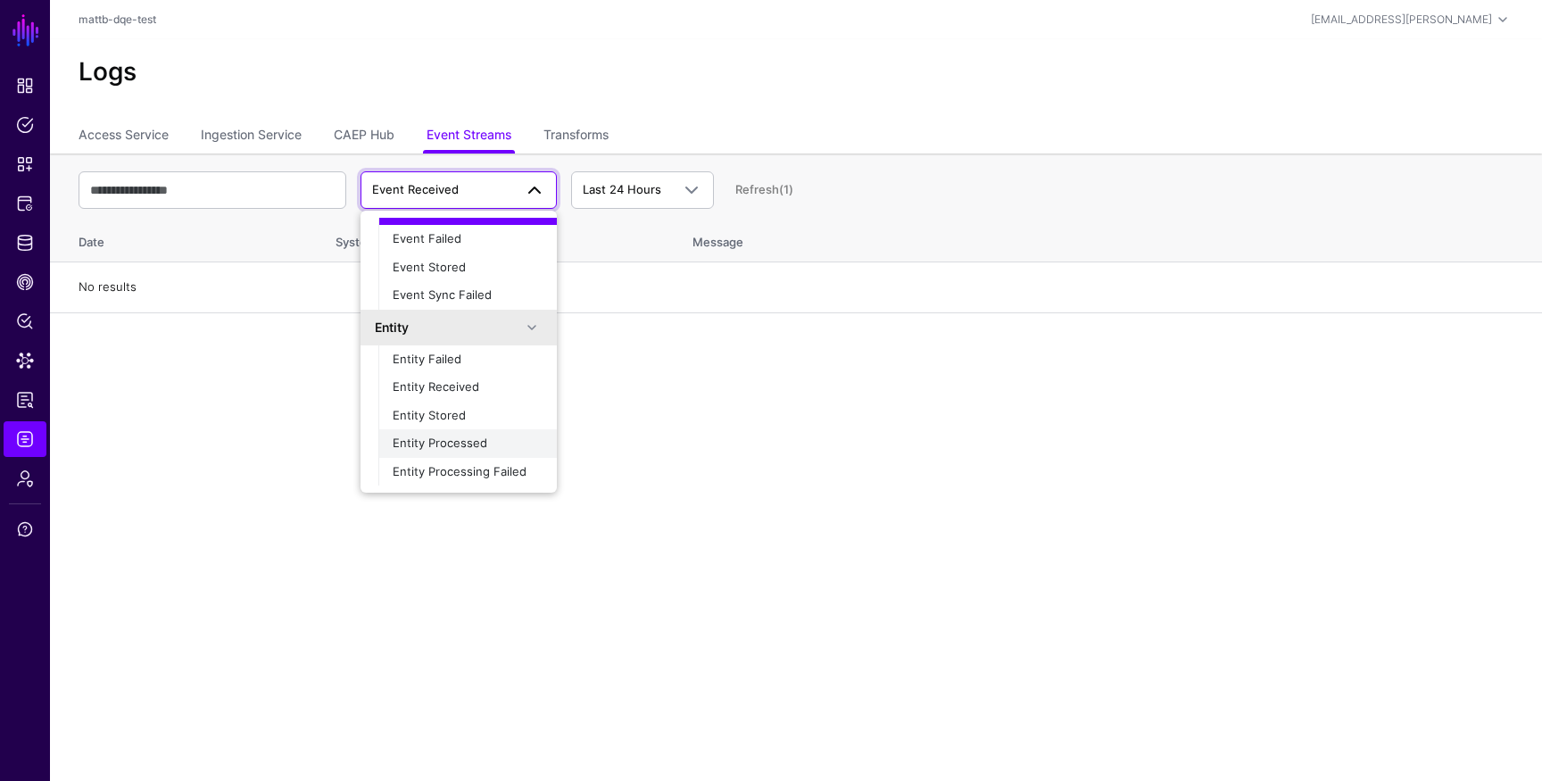
click at [470, 436] on span "Entity Processed" at bounding box center [440, 443] width 95 height 14
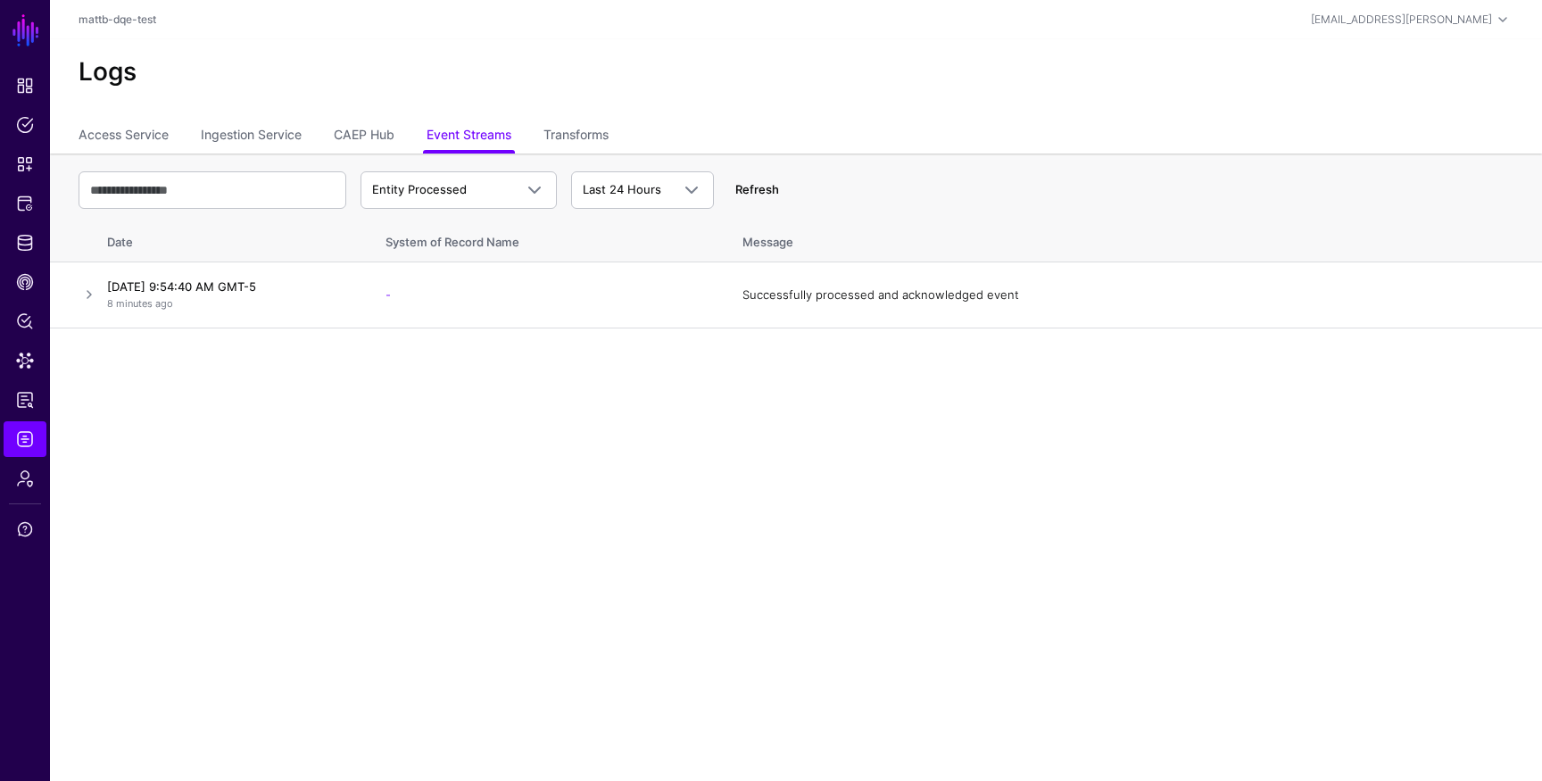
click at [763, 186] on link "Refresh" at bounding box center [757, 189] width 44 height 14
click at [760, 190] on link "Refresh" at bounding box center [757, 189] width 44 height 14
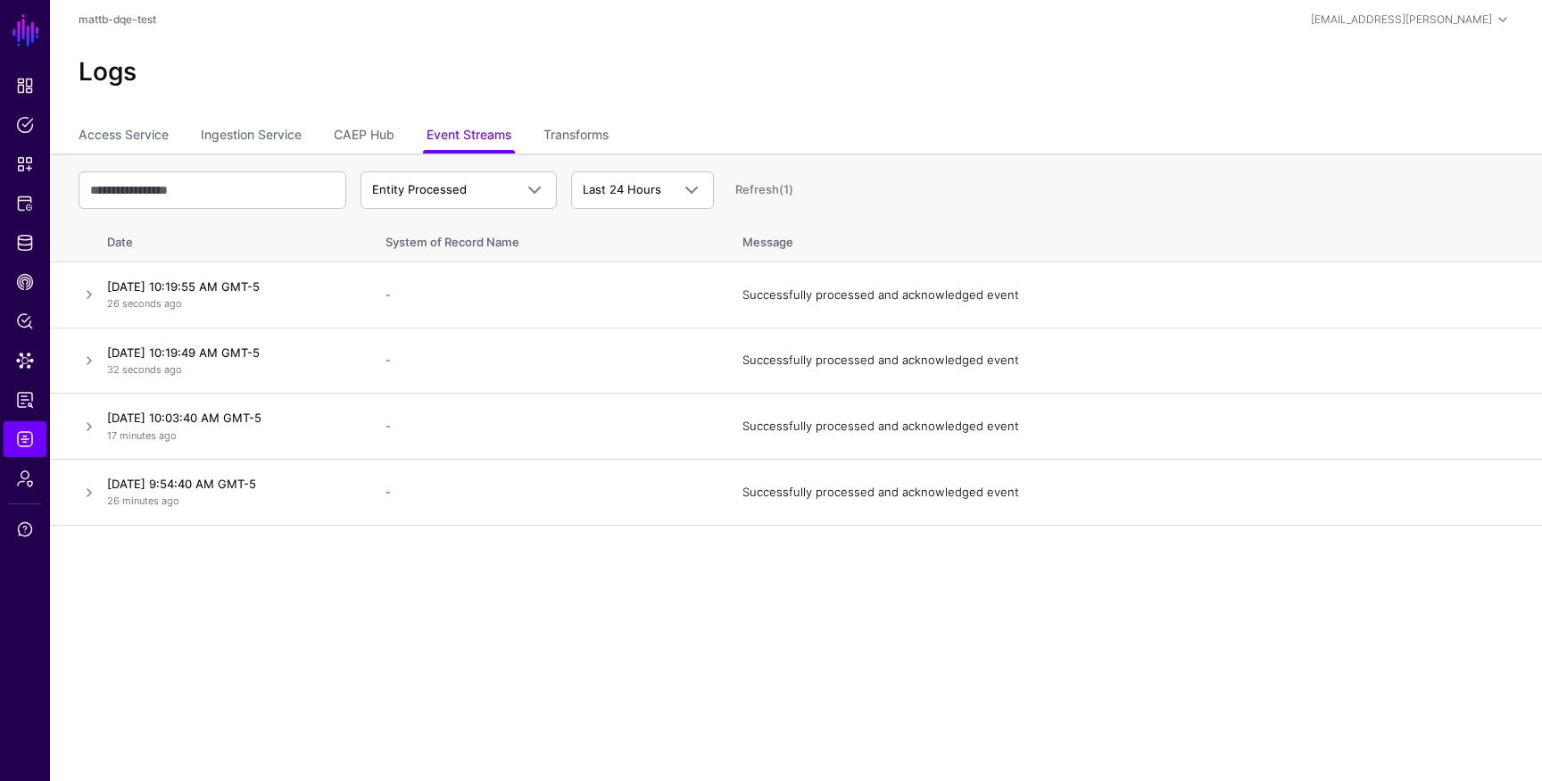
click at [768, 189] on link "Refresh (1)" at bounding box center [764, 189] width 58 height 14
click at [766, 187] on link "Refresh" at bounding box center [757, 189] width 44 height 14
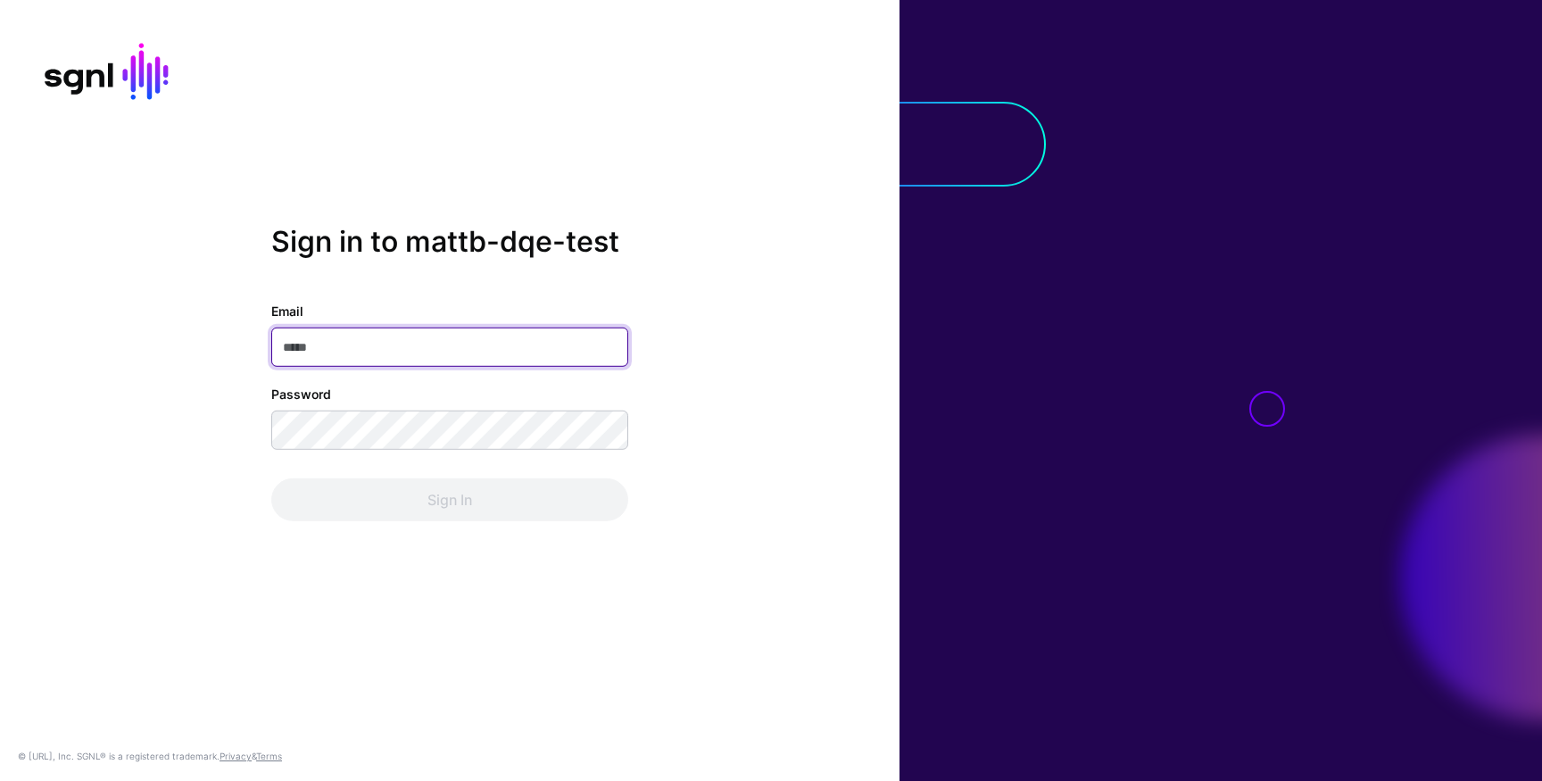
type input "**********"
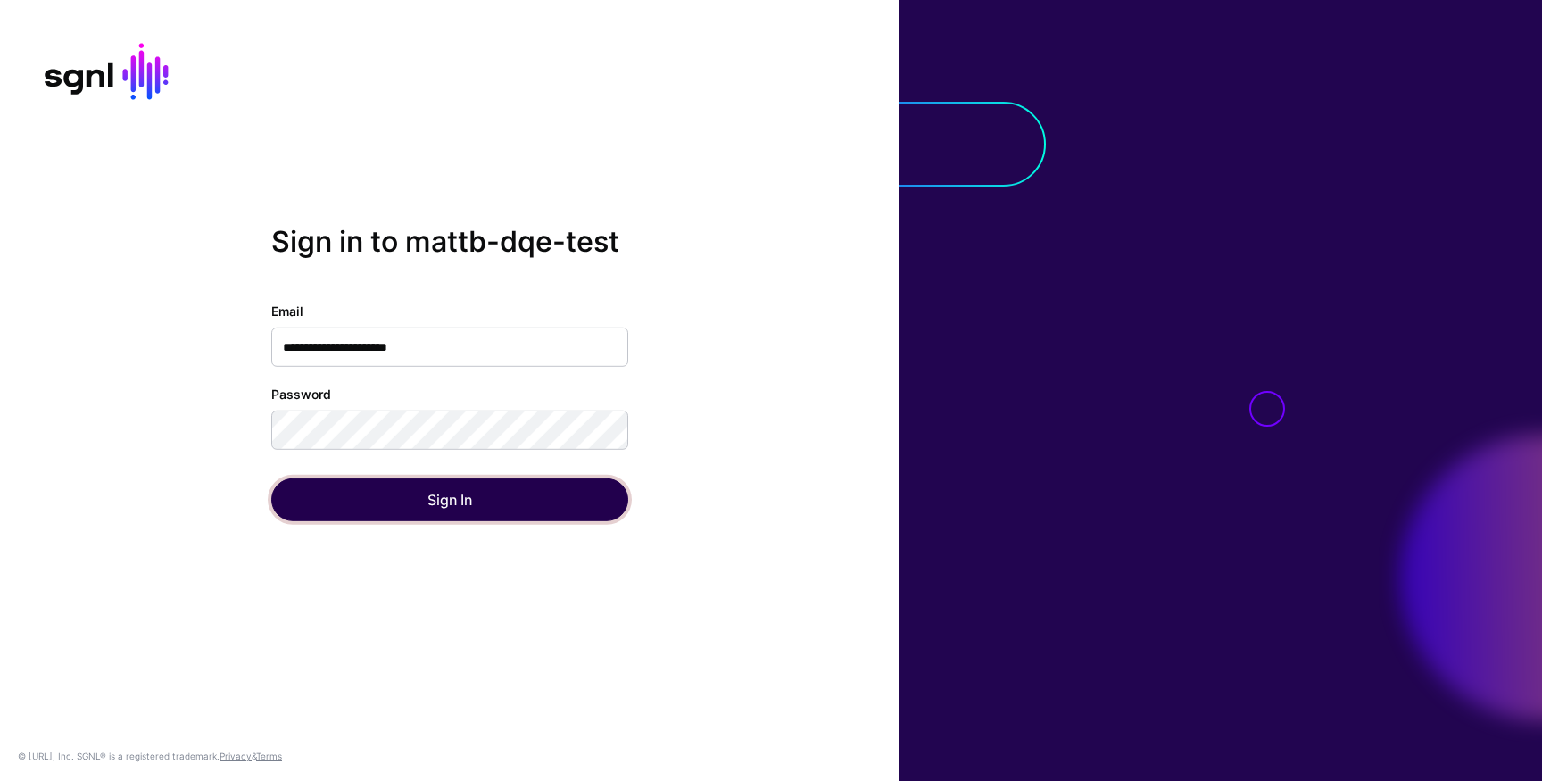
click at [406, 494] on button "Sign In" at bounding box center [449, 499] width 357 height 43
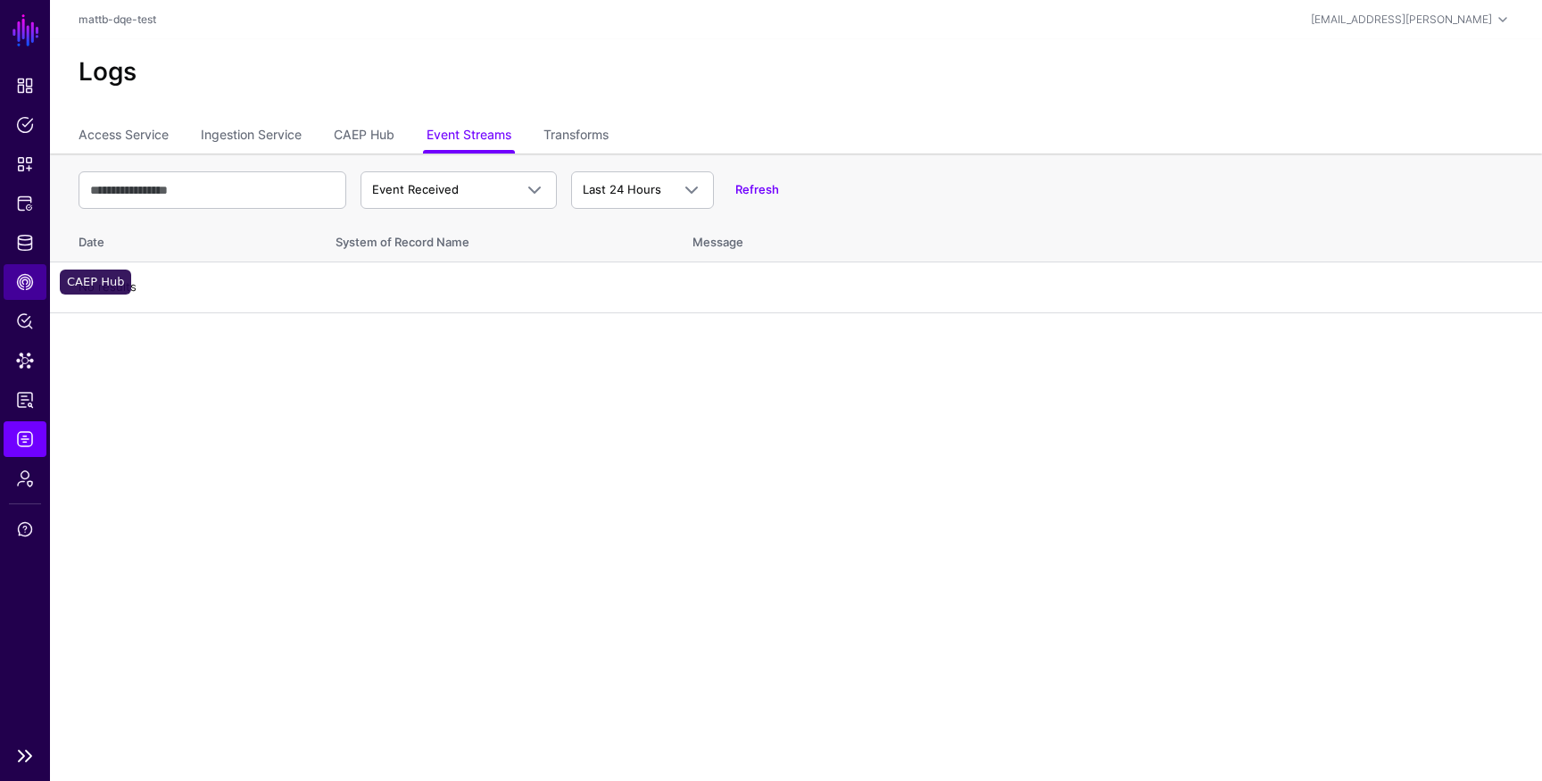
click at [29, 297] on link "CAEP Hub" at bounding box center [25, 282] width 43 height 36
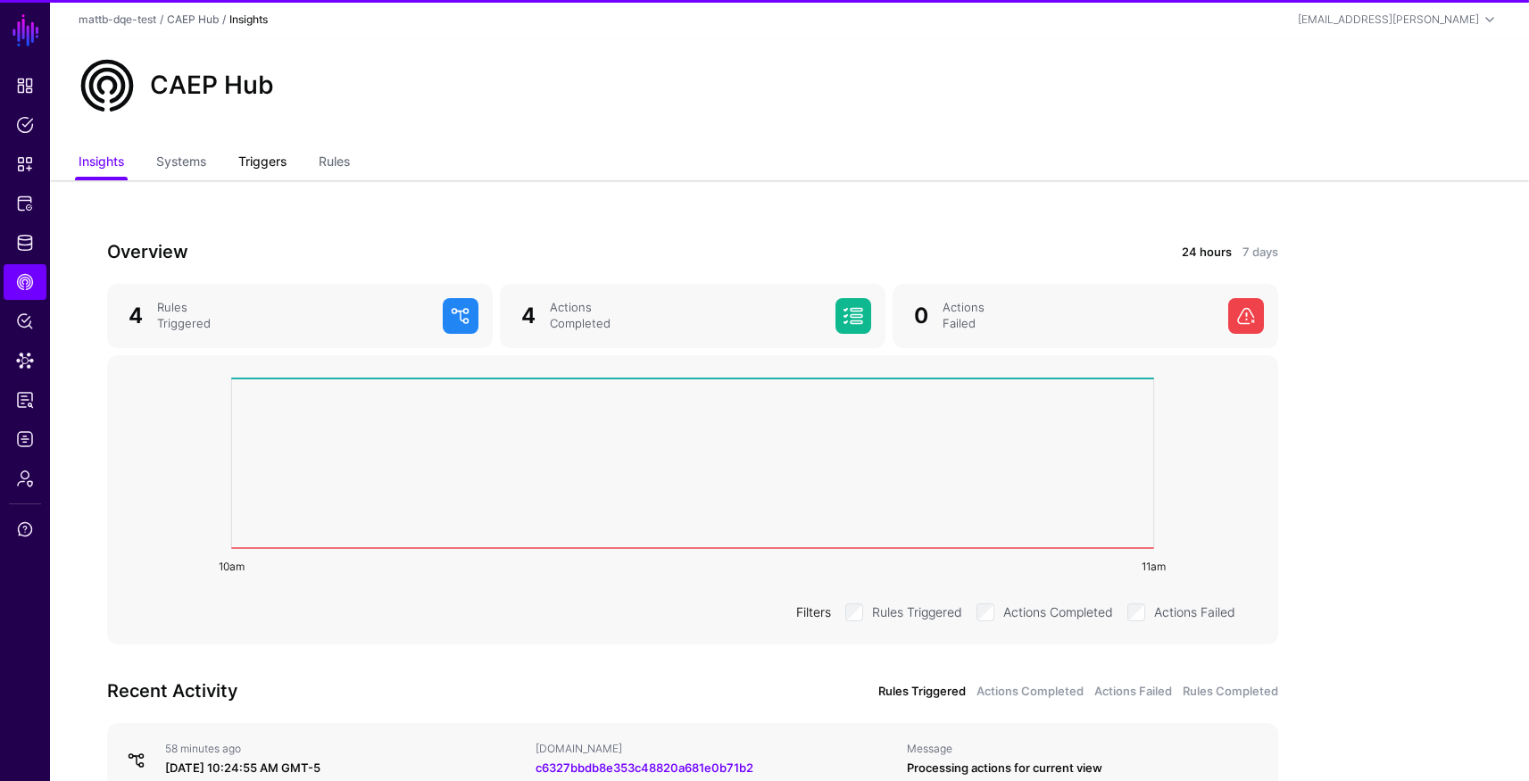
click at [260, 155] on link "Triggers" at bounding box center [262, 163] width 48 height 34
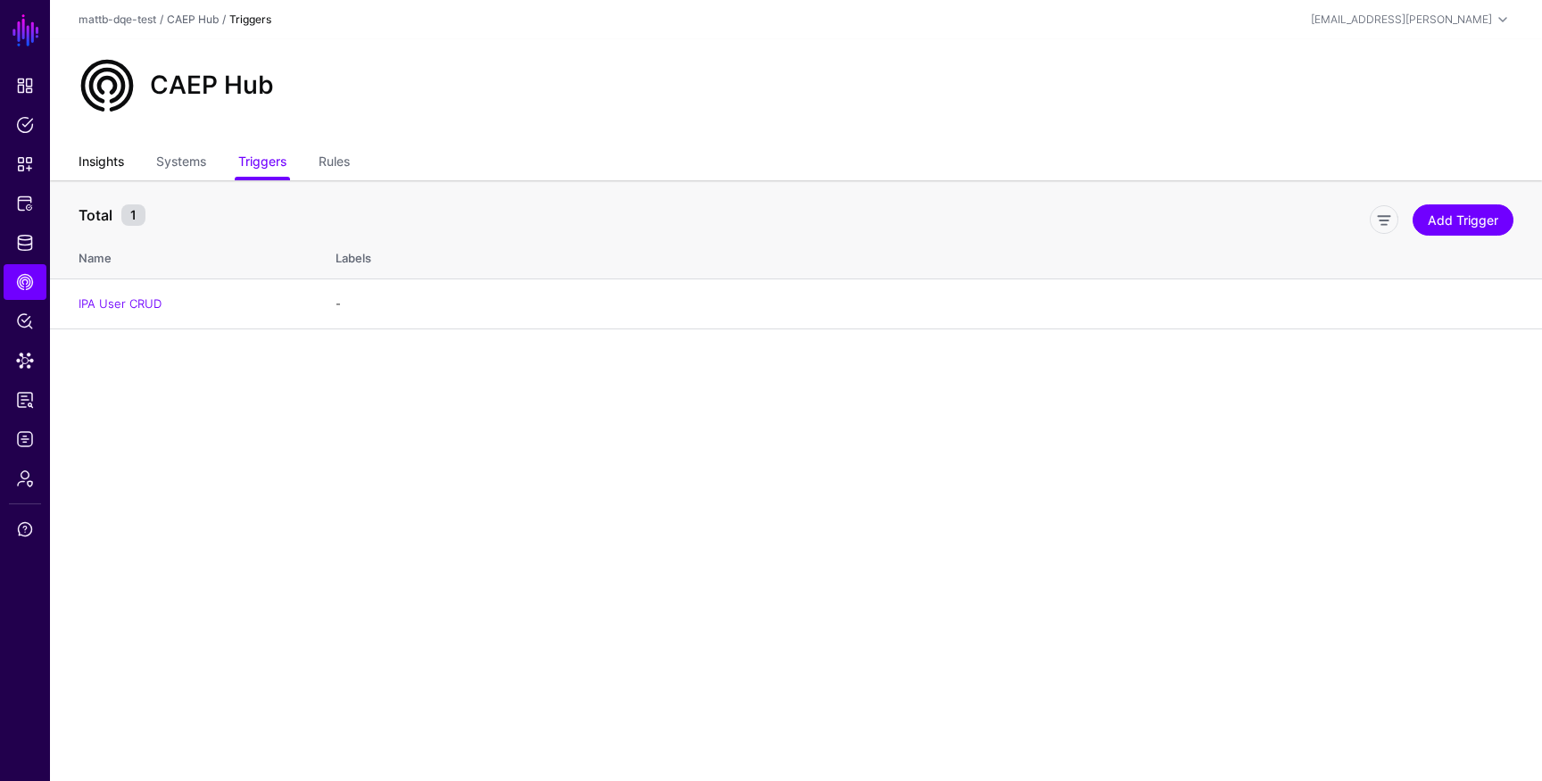
click at [88, 166] on link "Insights" at bounding box center [102, 163] width 46 height 34
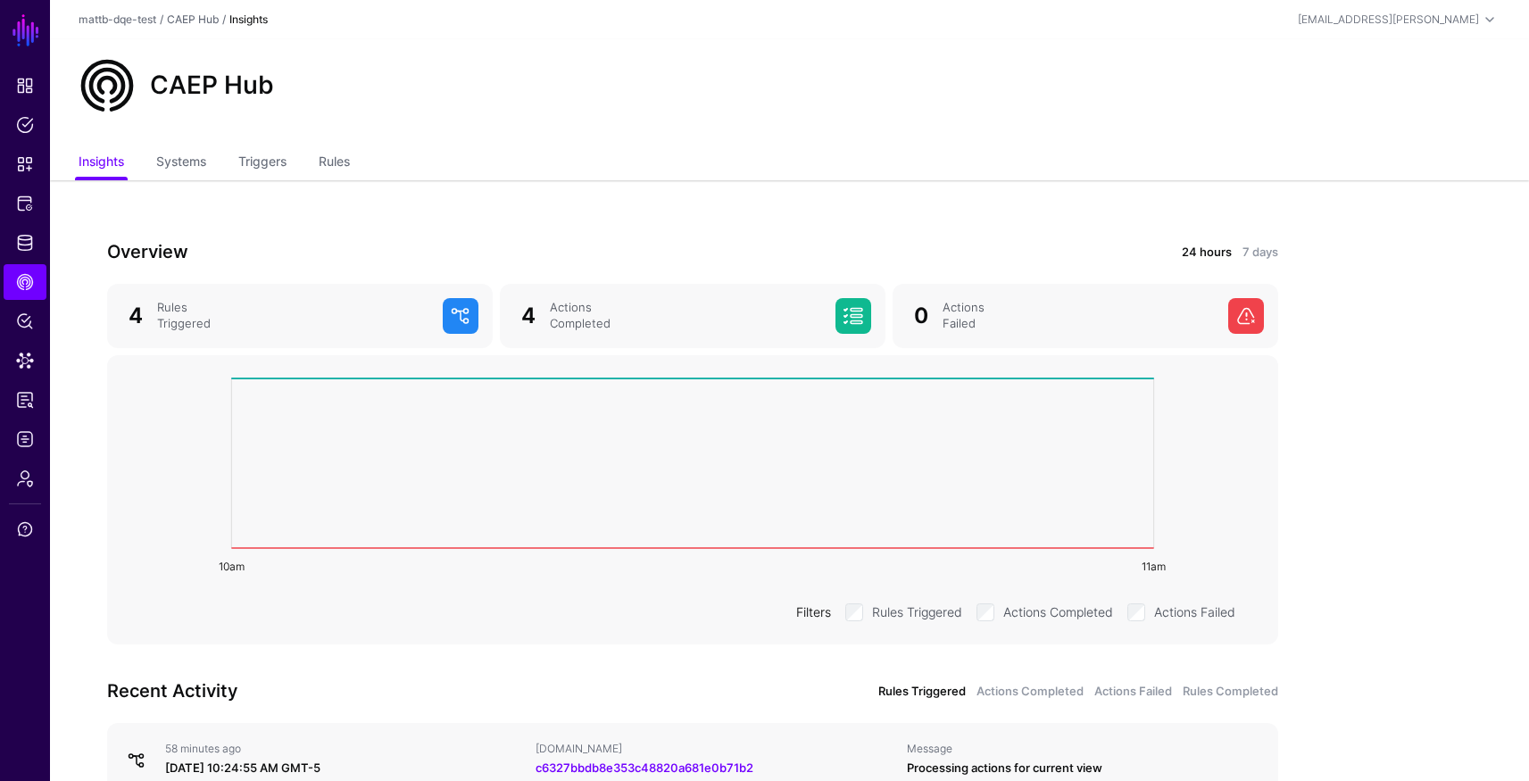
scroll to position [4, 0]
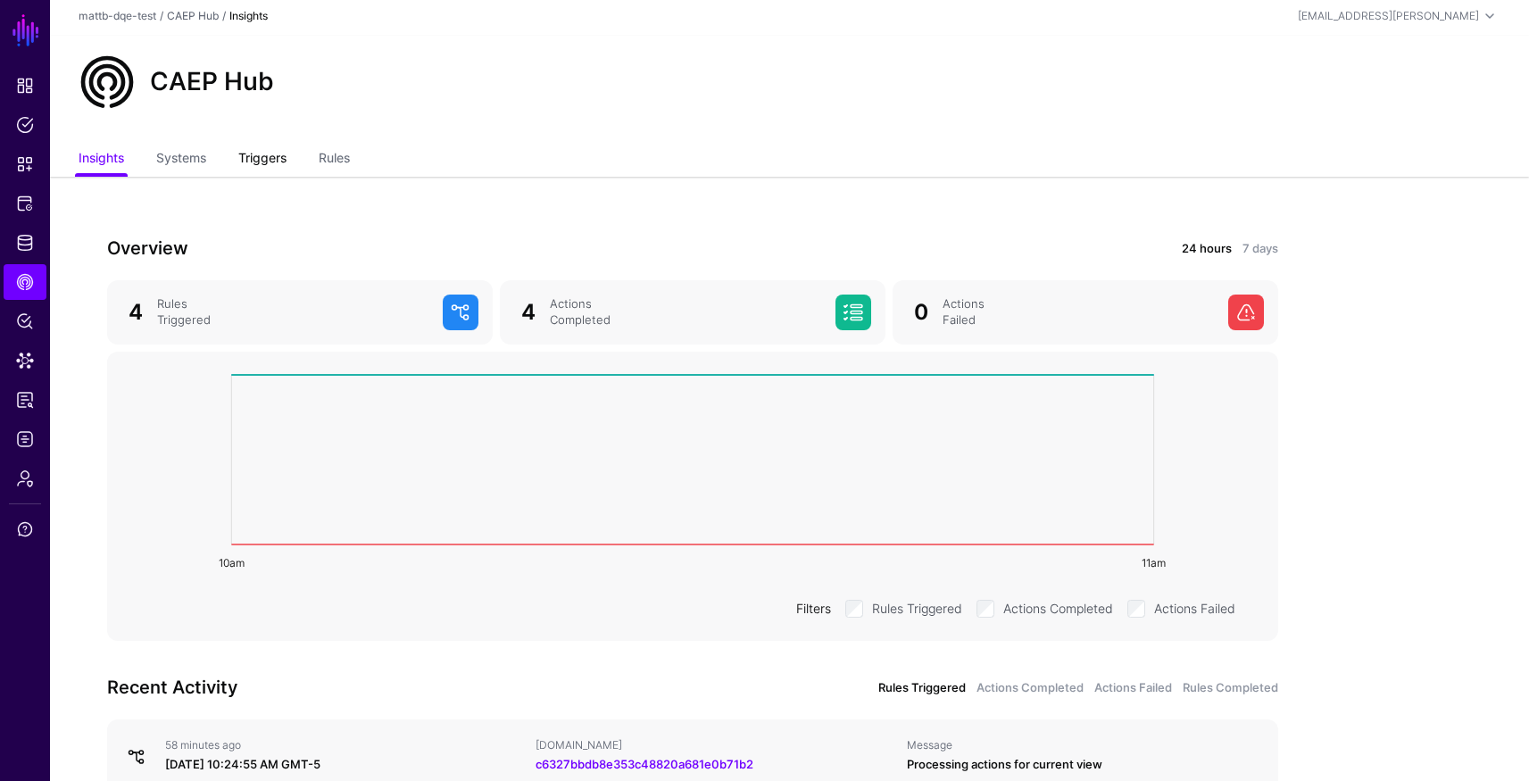
click at [245, 153] on link "Triggers" at bounding box center [262, 160] width 48 height 34
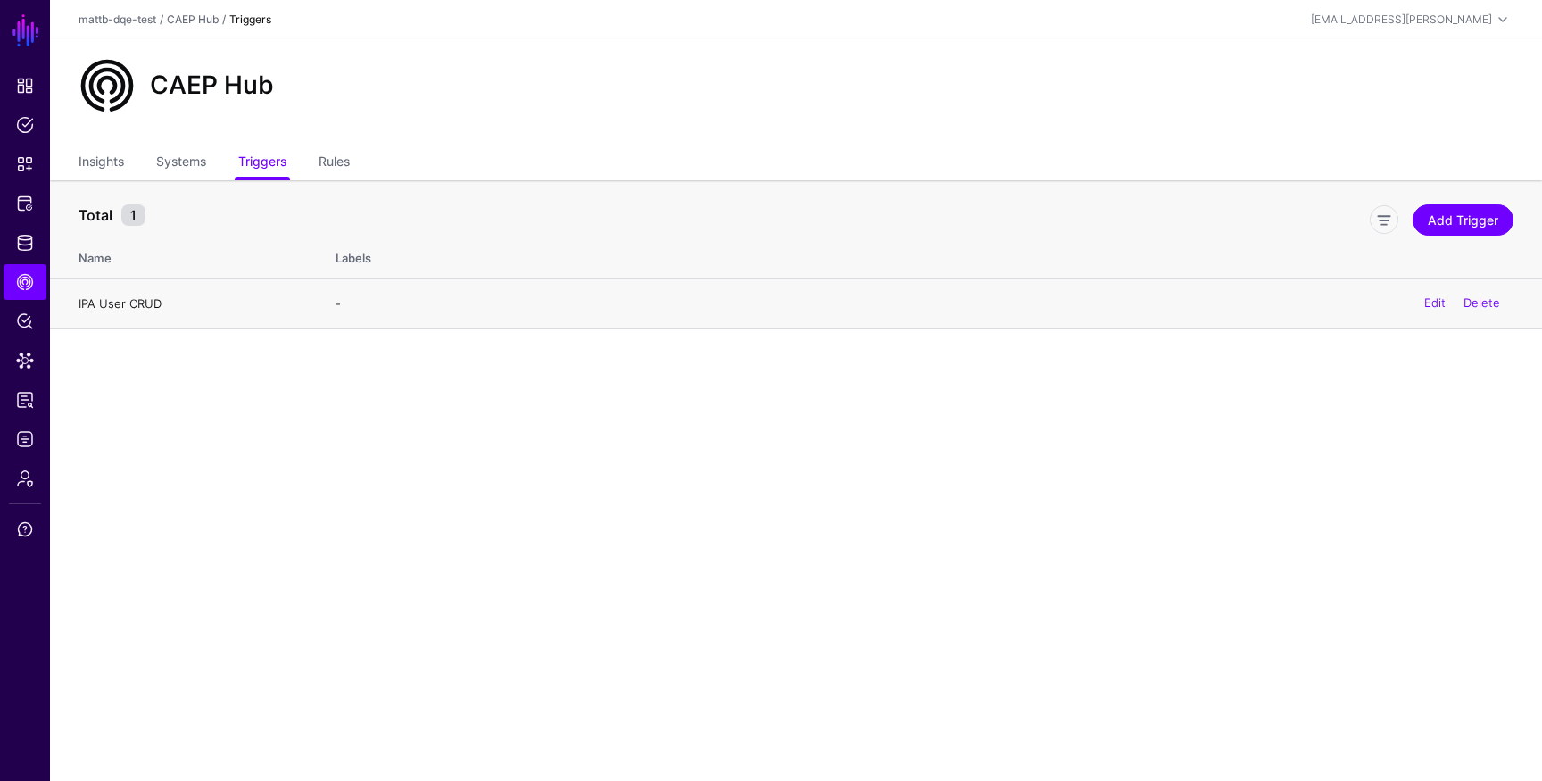
click at [145, 306] on link "IPA User CRUD" at bounding box center [120, 303] width 83 height 14
click at [427, 403] on main "SGNL Dashboard Policies Snippets Protected Systems Identity Data Fabric CAEP Hu…" at bounding box center [771, 390] width 1542 height 781
click at [1431, 303] on link "Edit" at bounding box center [1434, 303] width 21 height 14
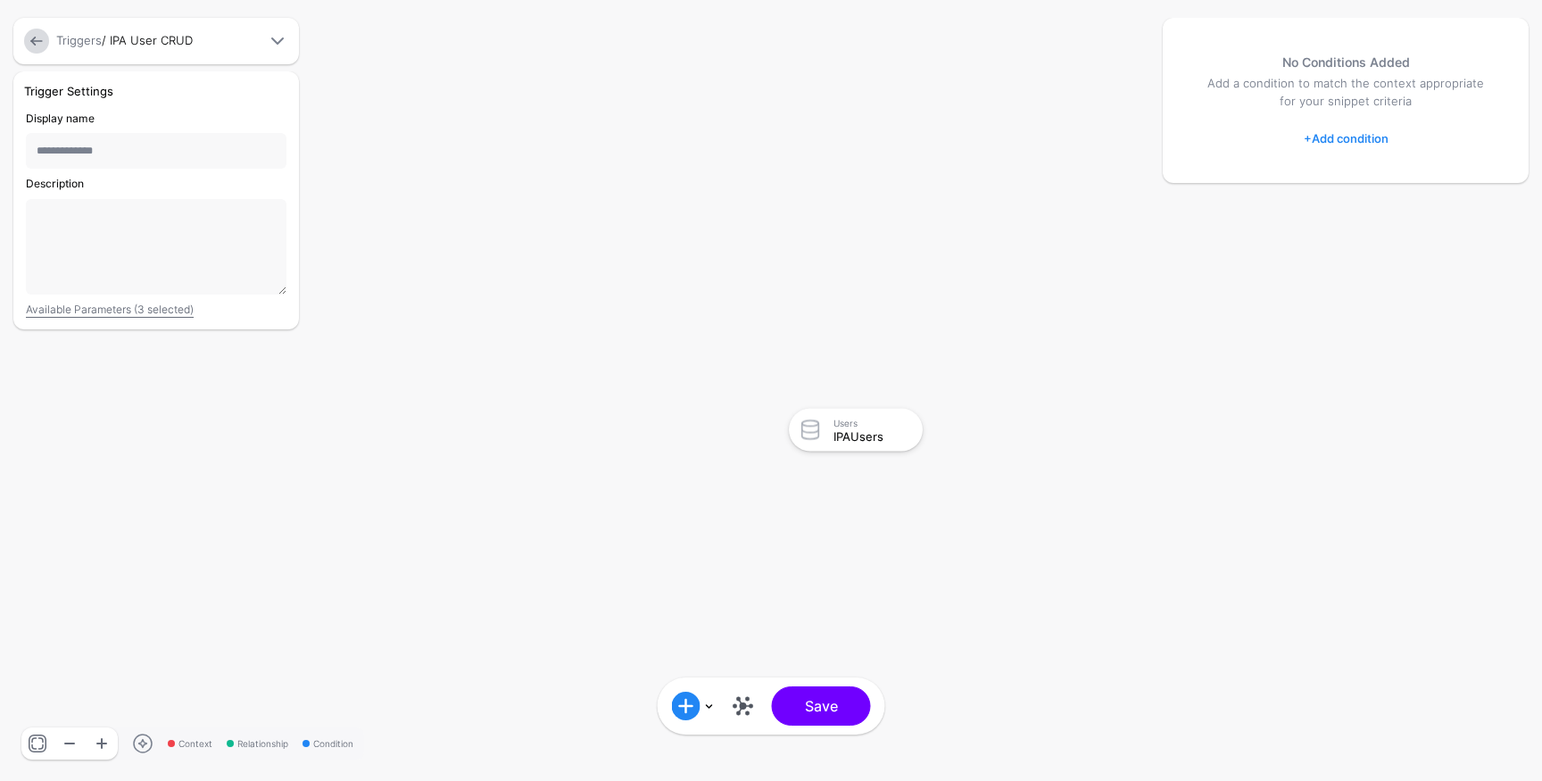
drag, startPoint x: 195, startPoint y: 37, endPoint x: 172, endPoint y: 37, distance: 23.2
click at [172, 37] on div "Triggers / IPA User CRUD" at bounding box center [158, 41] width 211 height 18
click at [148, 149] on input "**********" at bounding box center [156, 151] width 261 height 36
type input "**********"
click at [801, 716] on button "Save" at bounding box center [821, 705] width 99 height 39
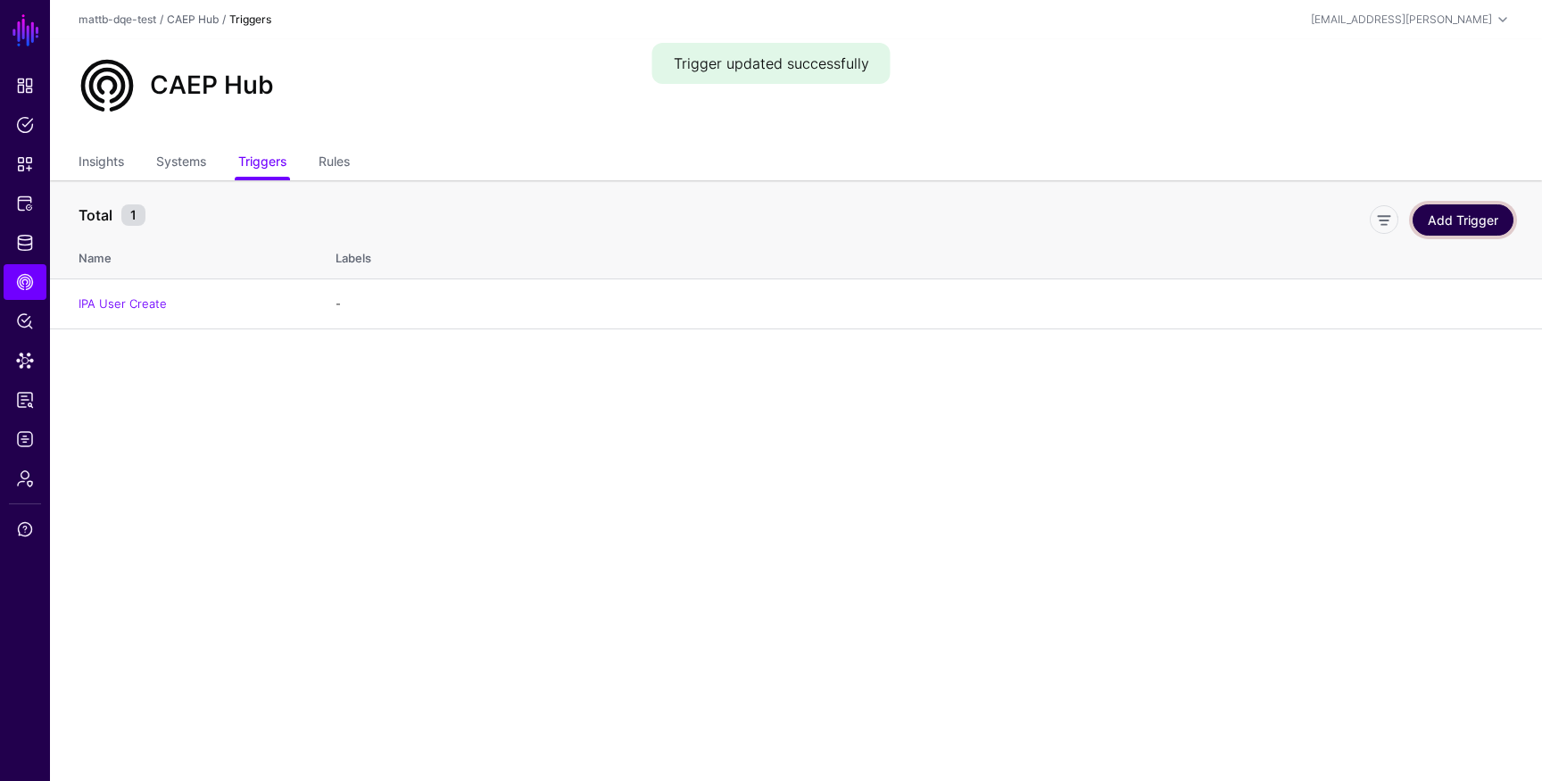
click at [1450, 226] on link "Add Trigger" at bounding box center [1463, 219] width 101 height 31
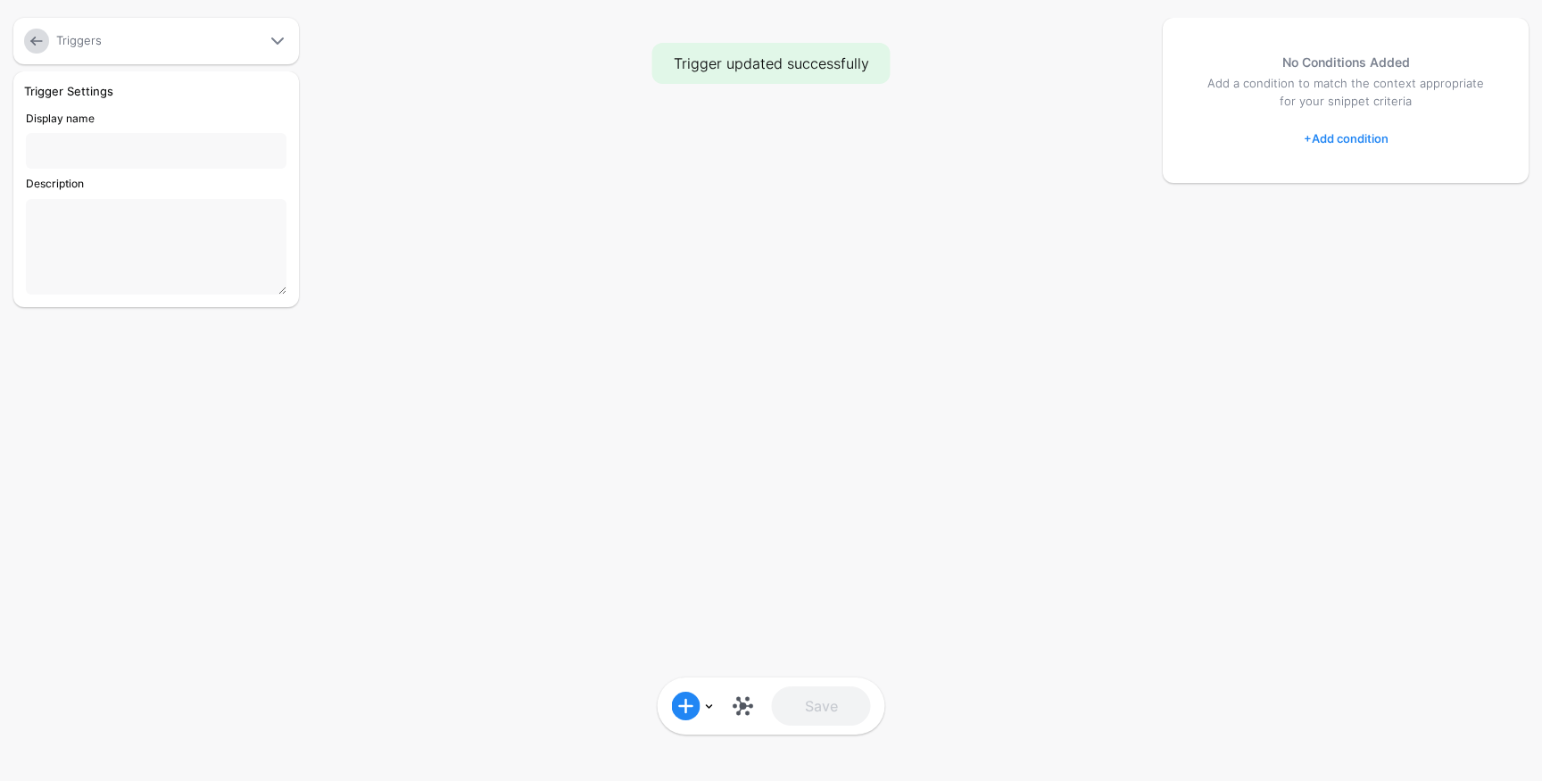
click at [126, 36] on div "Triggers" at bounding box center [158, 41] width 211 height 18
click at [135, 145] on input "Display name" at bounding box center [156, 151] width 261 height 36
type input "******"
click at [410, 74] on div at bounding box center [771, 390] width 1542 height 781
click at [30, 42] on link at bounding box center [36, 41] width 25 height 25
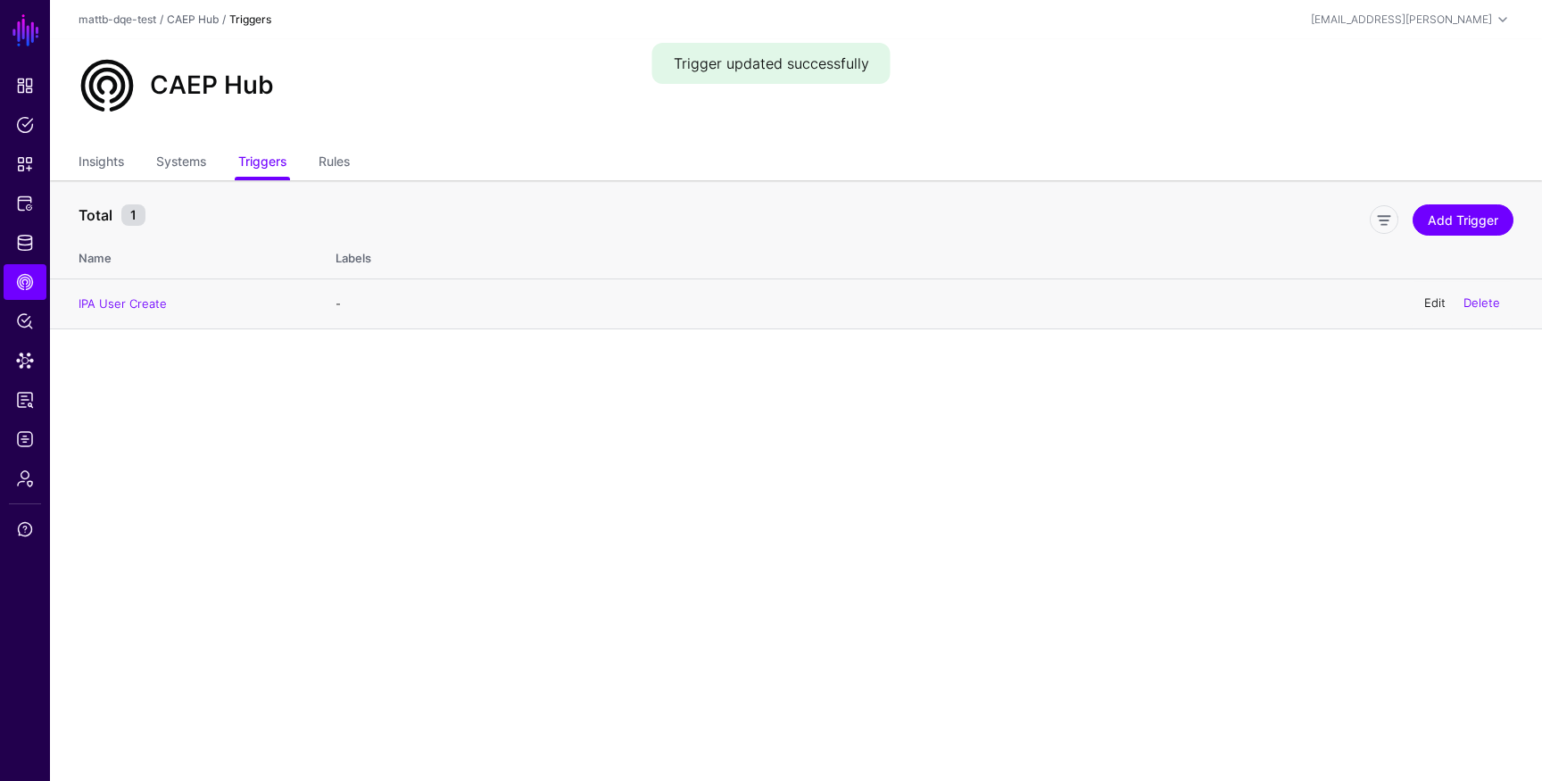
click at [1427, 304] on link "Edit" at bounding box center [1434, 303] width 21 height 14
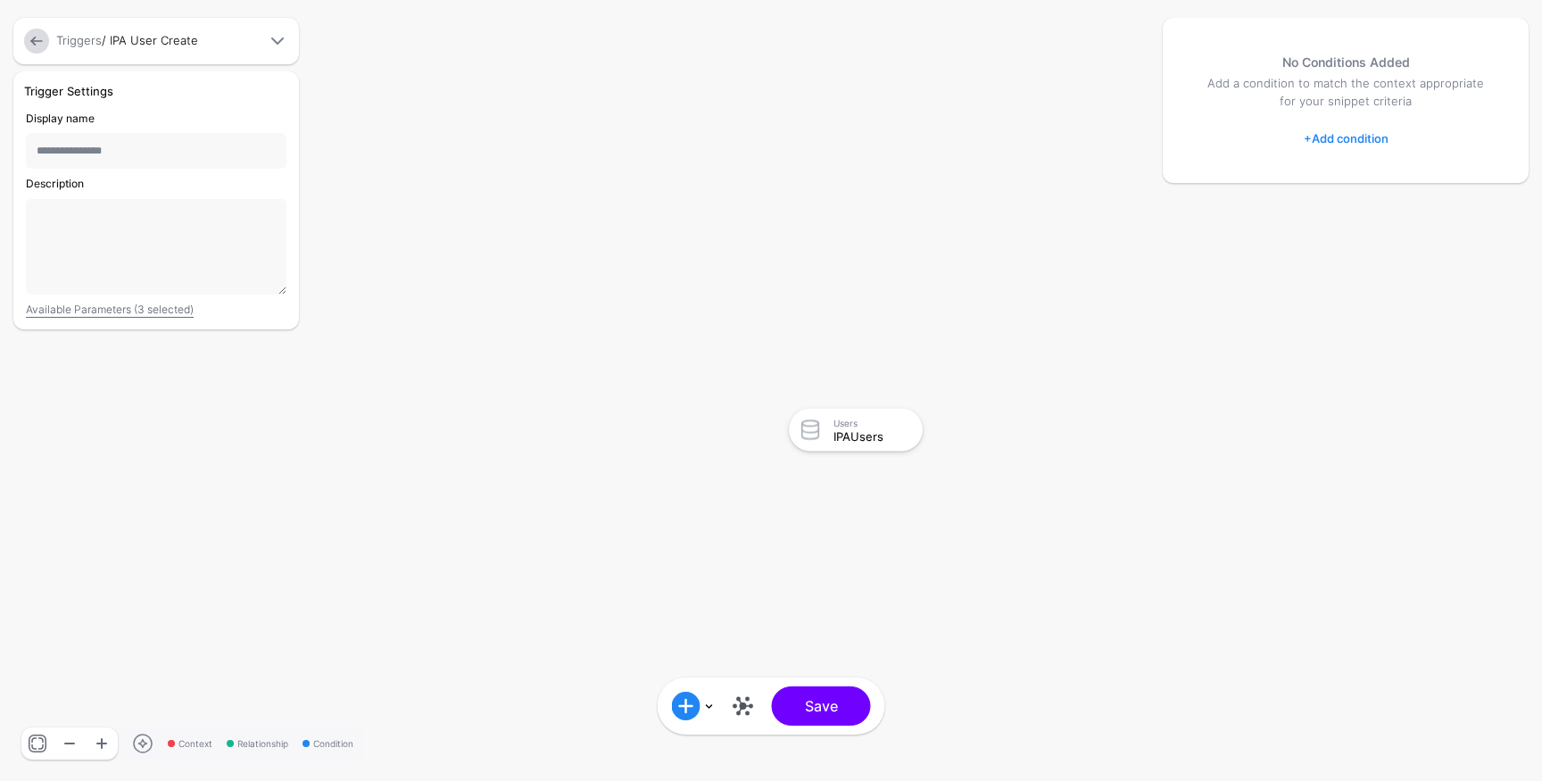
drag, startPoint x: 125, startPoint y: 149, endPoint x: 82, endPoint y: 149, distance: 42.8
click at [82, 149] on input "**********" at bounding box center [156, 151] width 261 height 36
type input "**********"
click at [772, 686] on button "Save" at bounding box center [821, 705] width 99 height 39
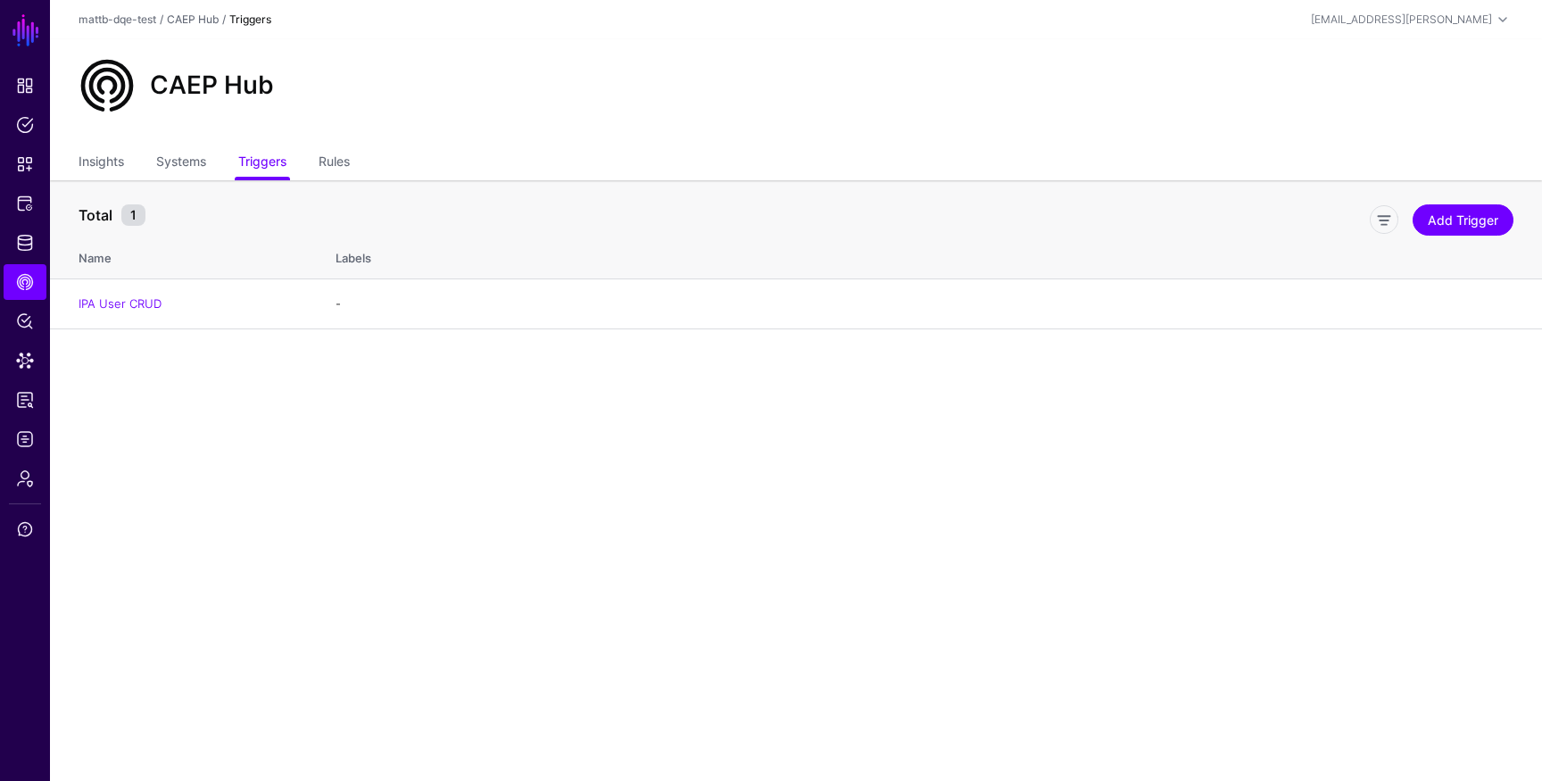
click at [563, 434] on main "SGNL Dashboard Policies Snippets Protected Systems Identity Data Fabric CAEP Hu…" at bounding box center [771, 390] width 1542 height 781
click at [23, 441] on span "Logs" at bounding box center [25, 439] width 18 height 18
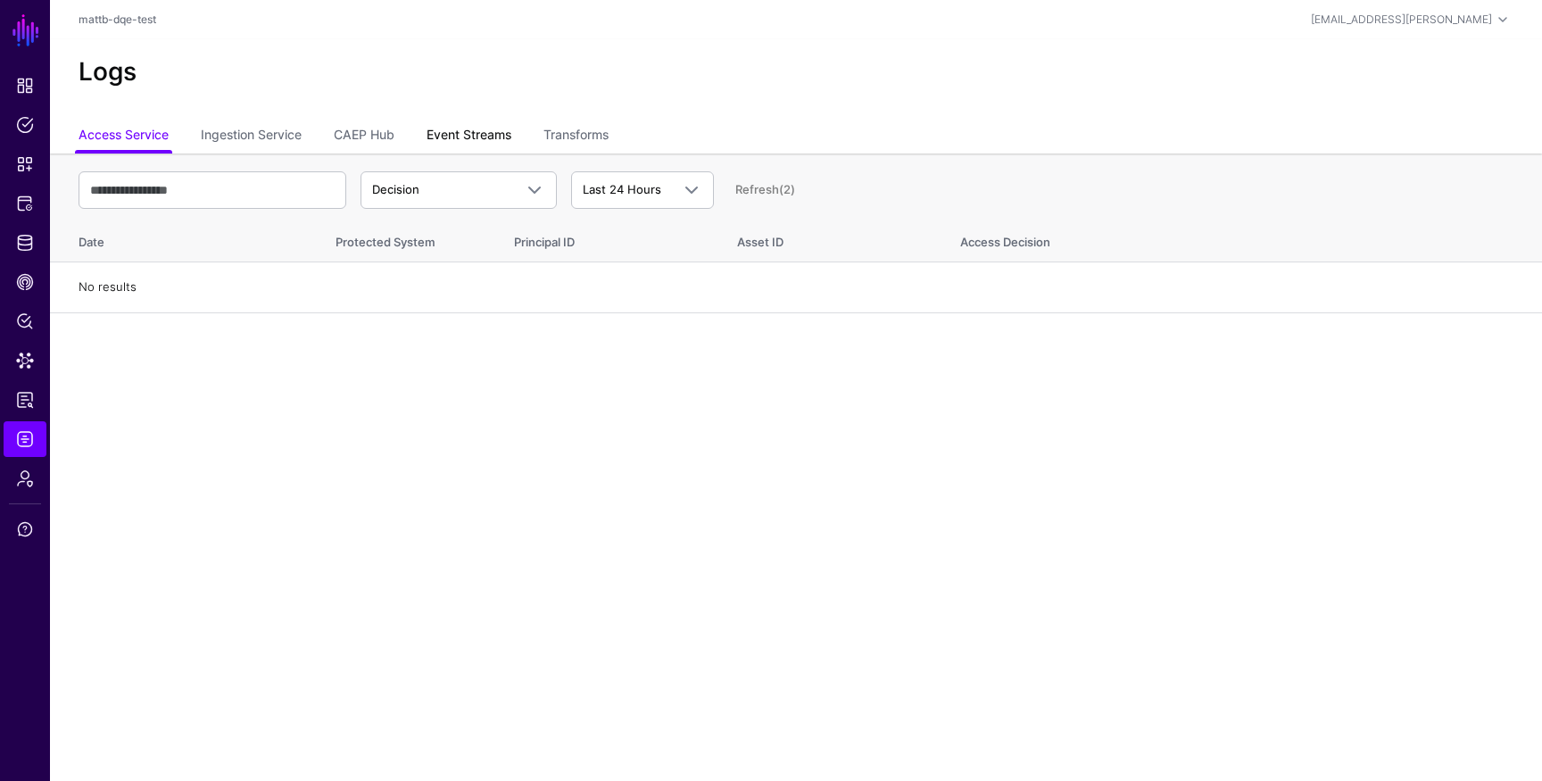
click at [469, 138] on link "Event Streams" at bounding box center [469, 137] width 85 height 34
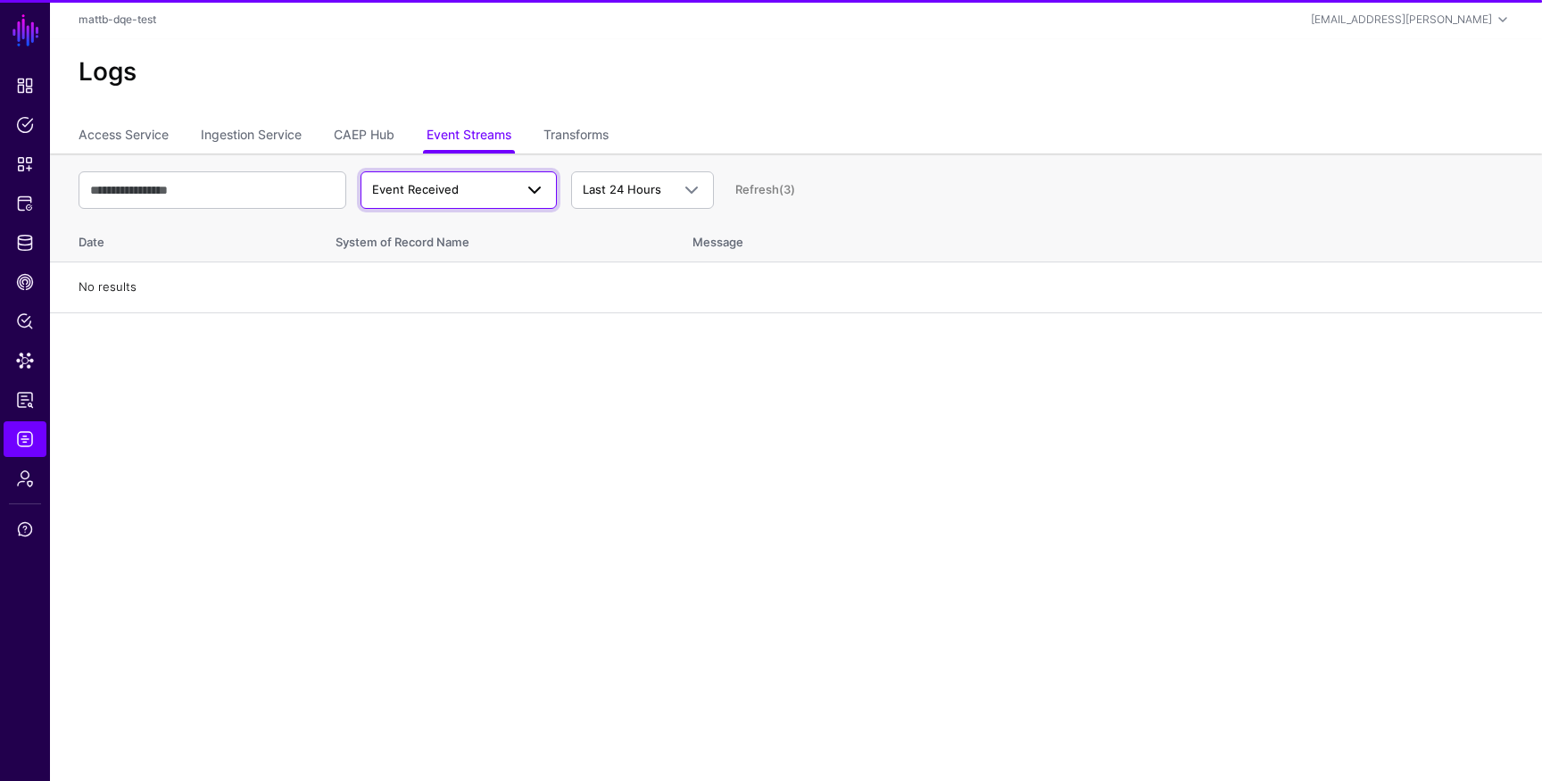
click at [472, 192] on span "Event Received" at bounding box center [442, 190] width 141 height 18
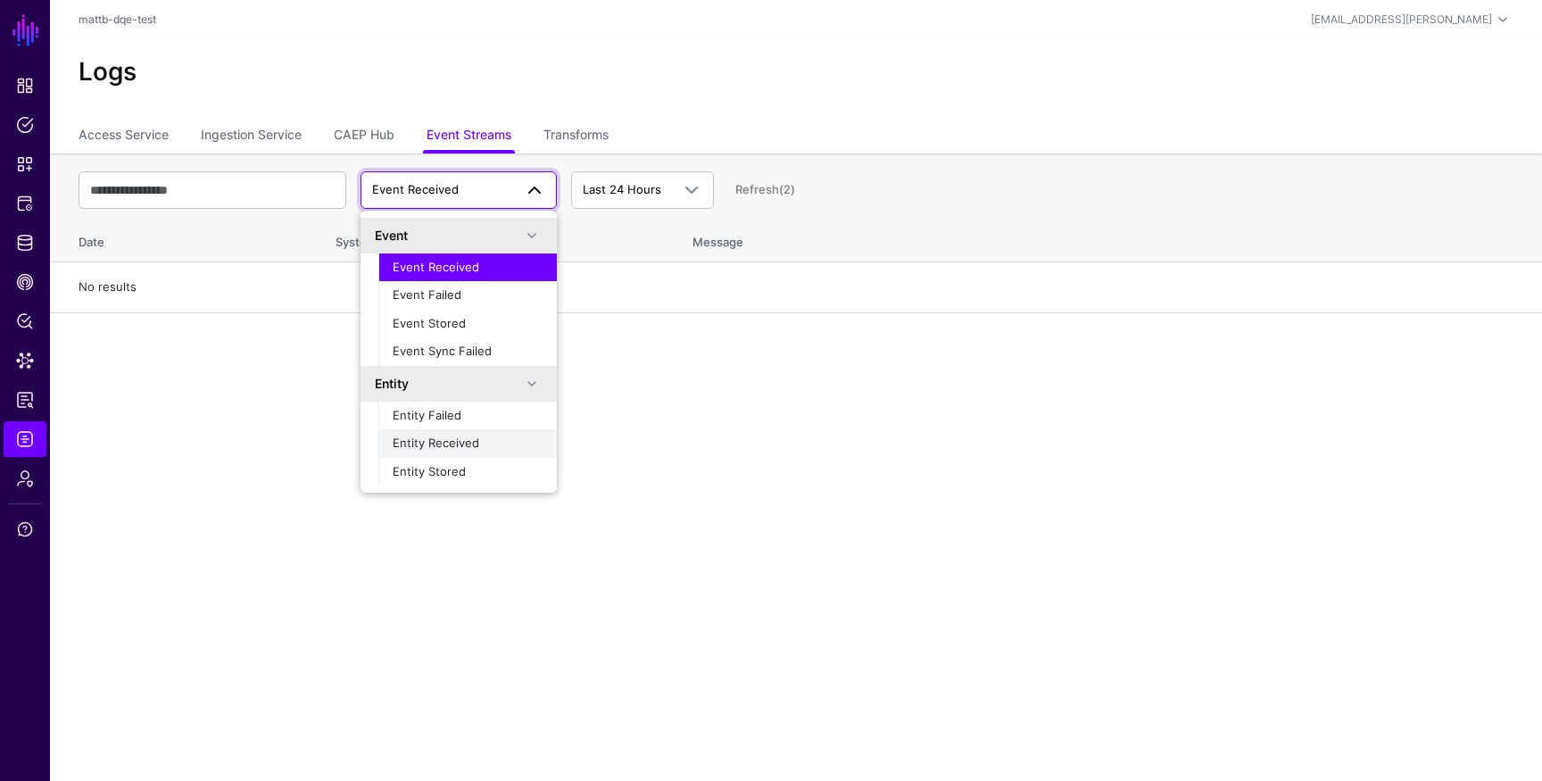
scroll to position [56, 0]
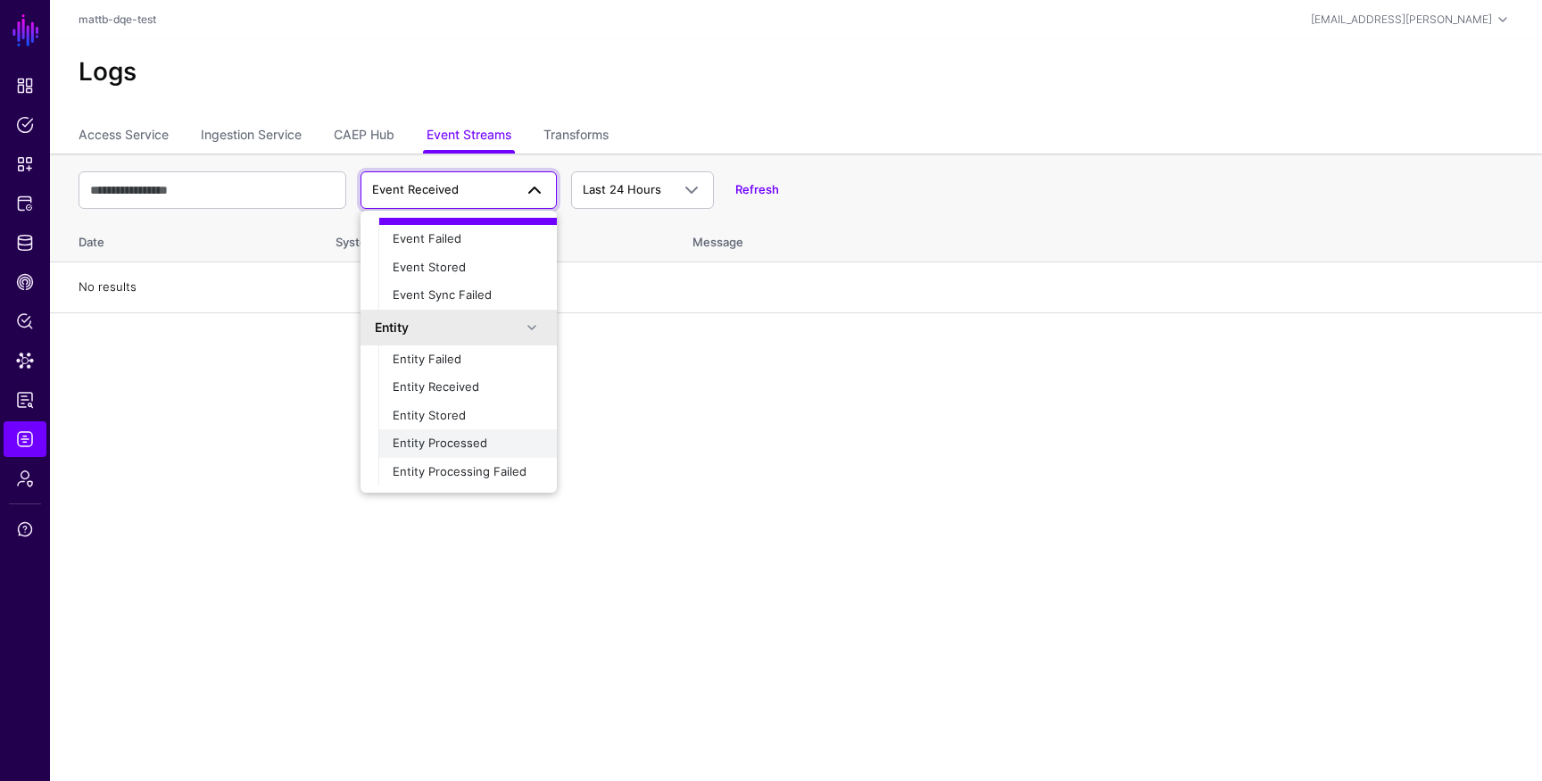
click at [455, 446] on span "Entity Processed" at bounding box center [440, 443] width 95 height 14
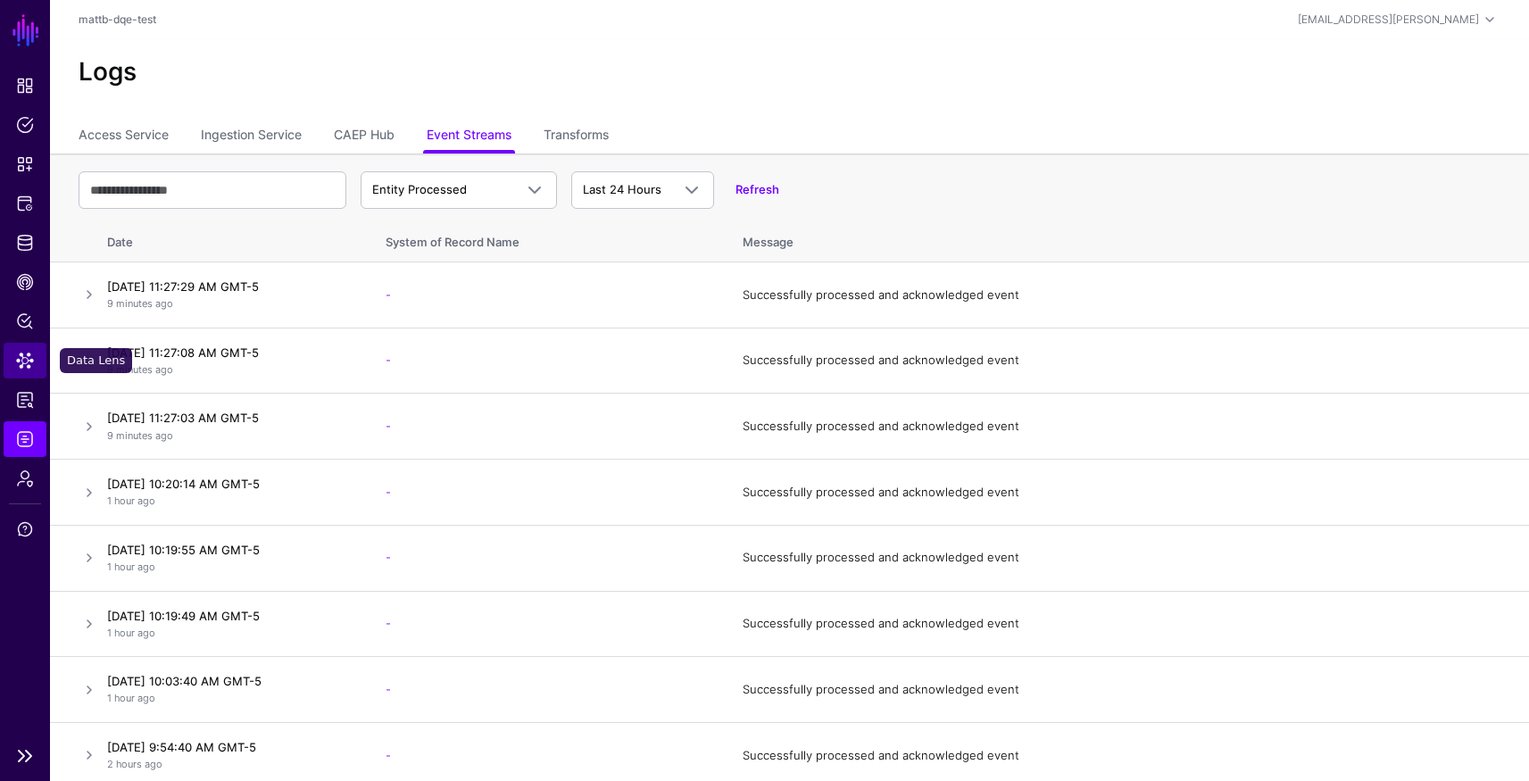
click at [24, 365] on span "Data Lens" at bounding box center [25, 361] width 18 height 18
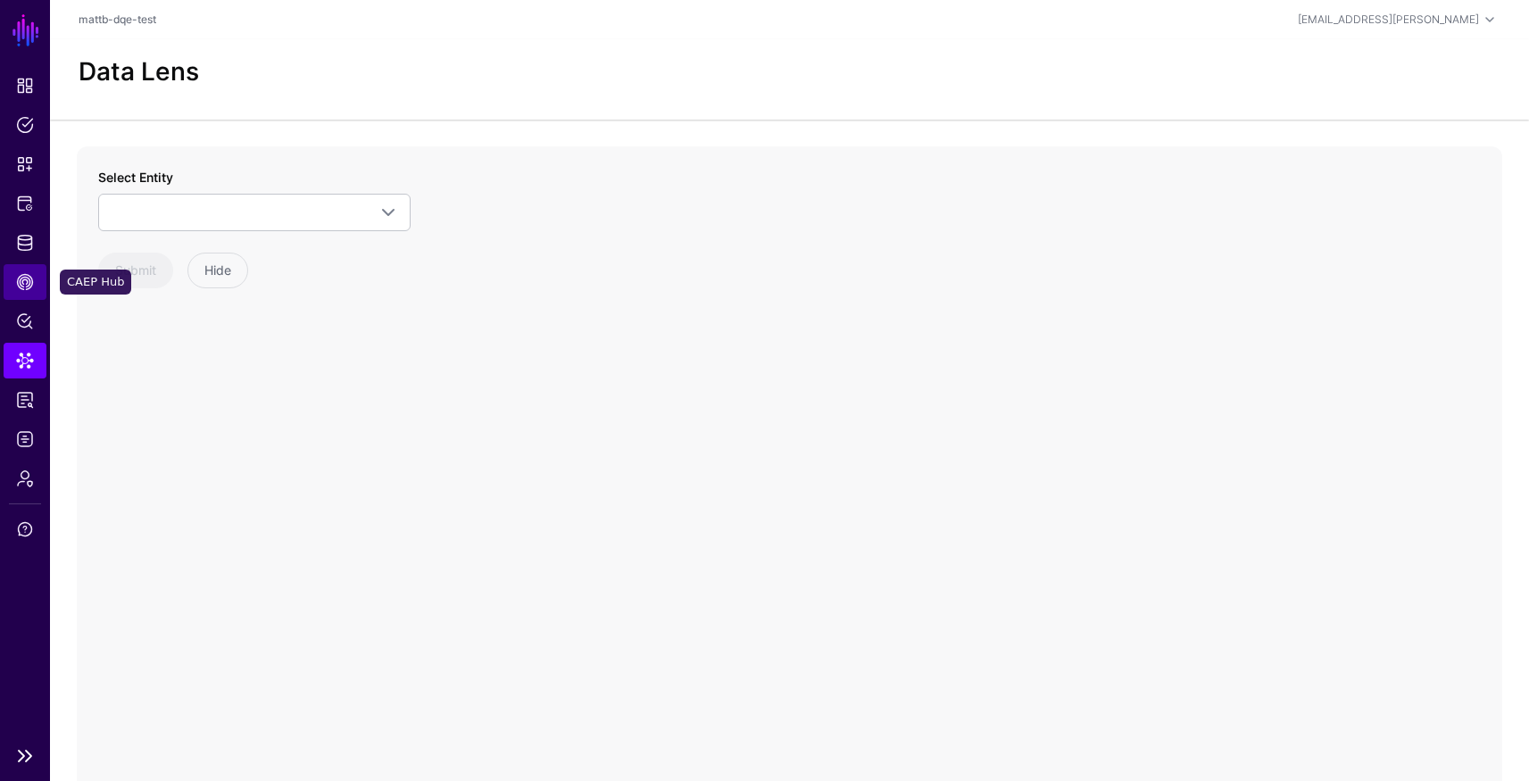
click at [21, 287] on span "CAEP Hub" at bounding box center [25, 282] width 18 height 18
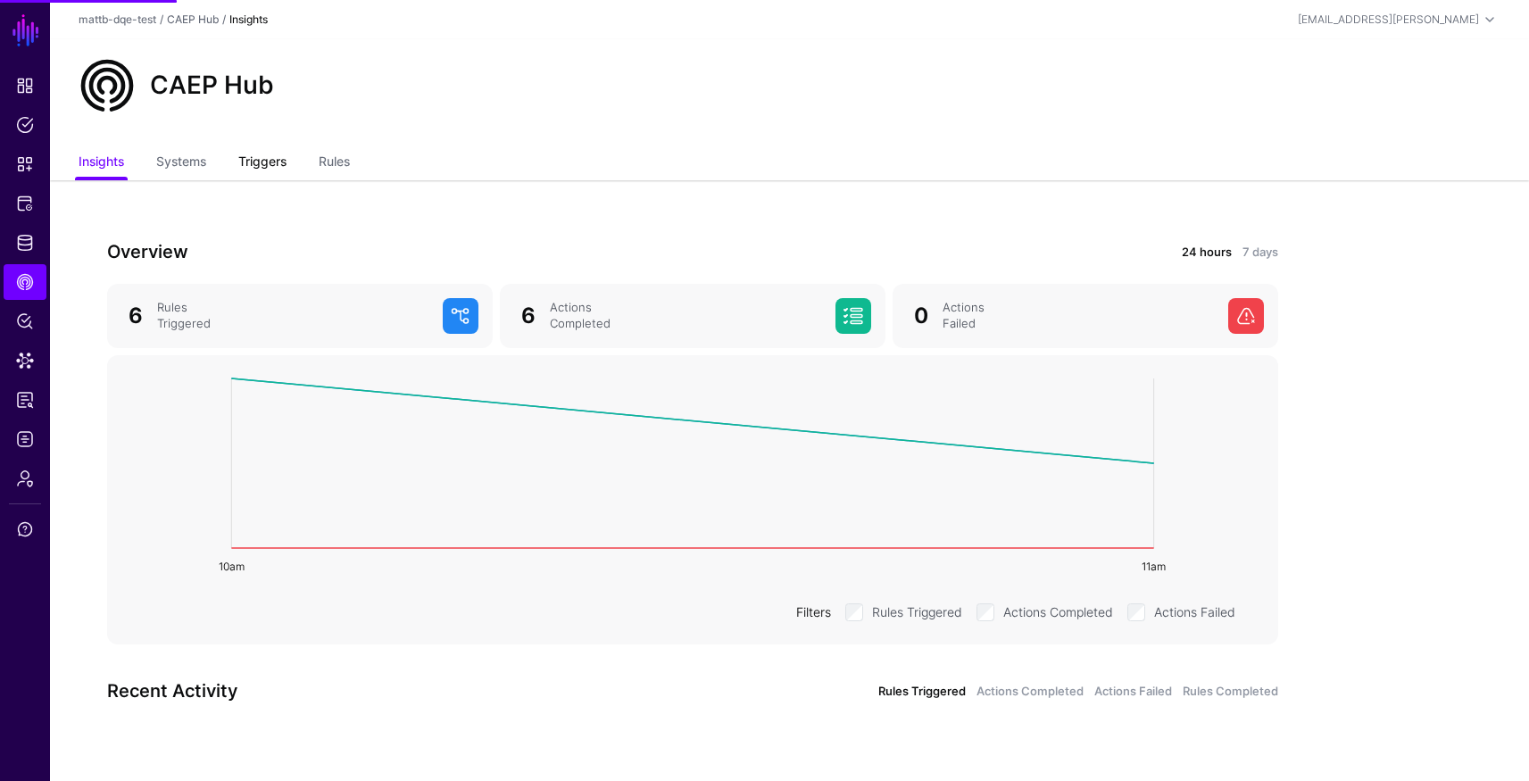
click at [273, 162] on link "Triggers" at bounding box center [262, 163] width 48 height 34
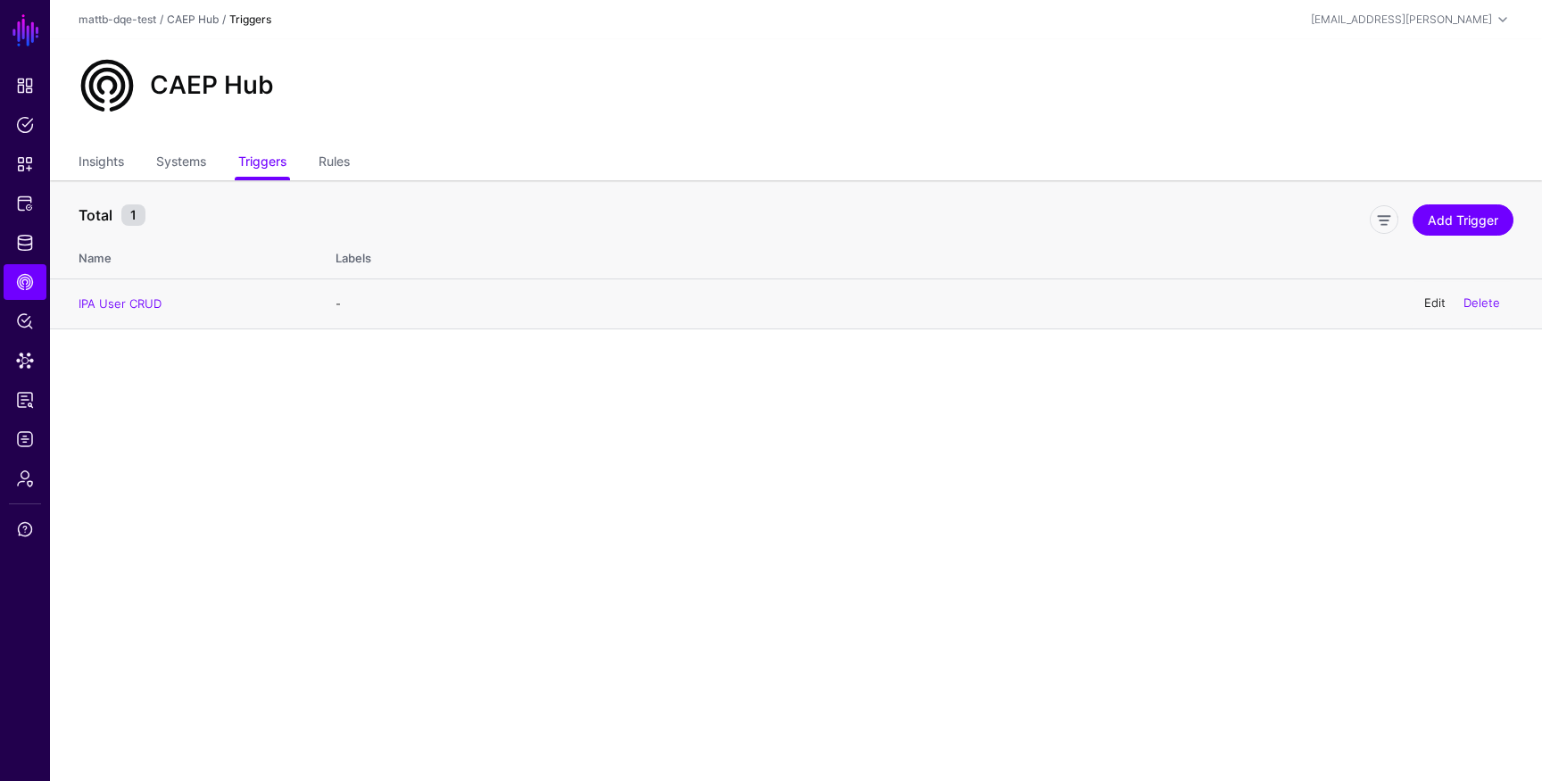
click at [1427, 302] on link "Edit" at bounding box center [1434, 303] width 21 height 14
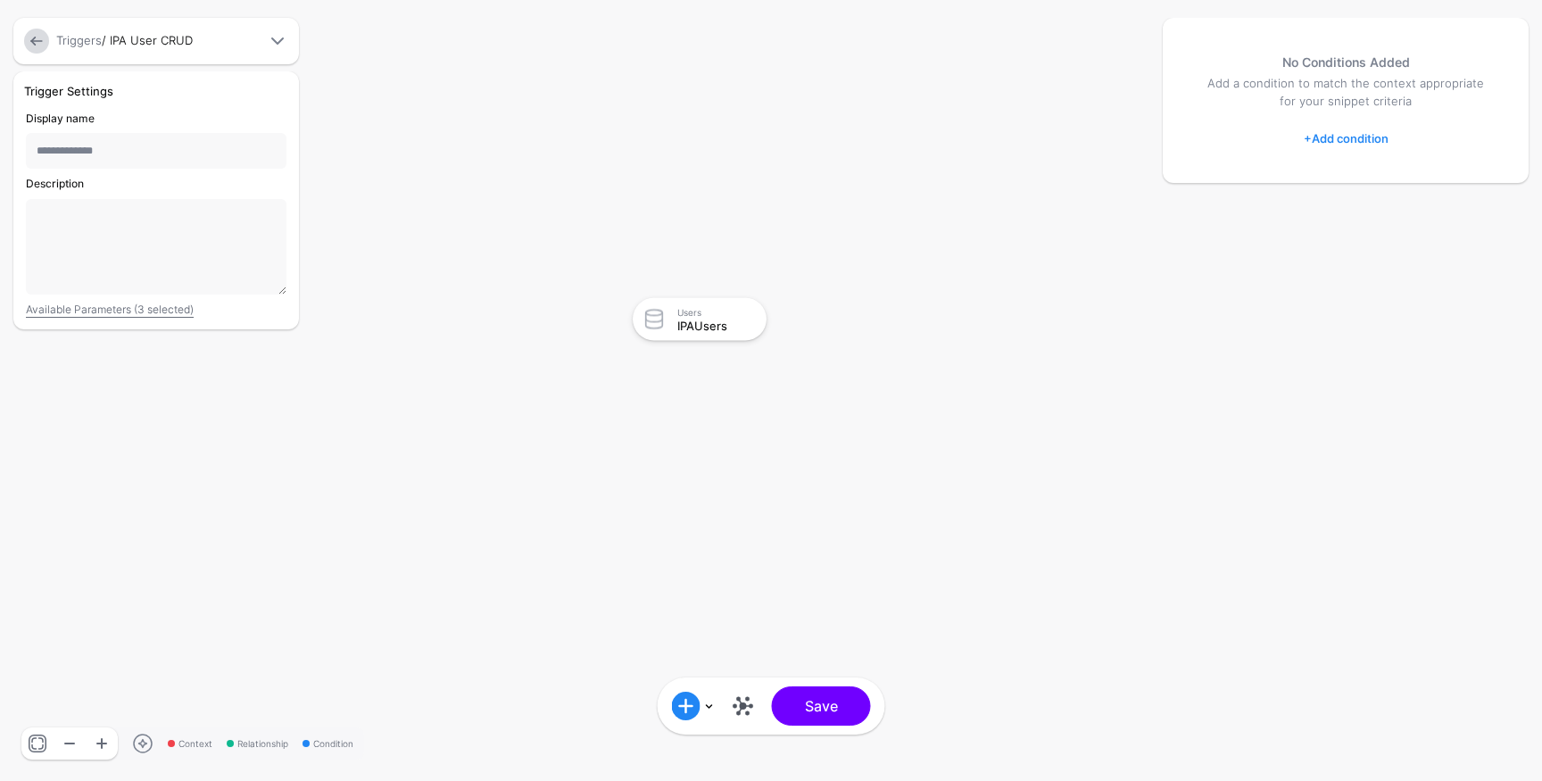
click at [136, 155] on input "**********" at bounding box center [156, 151] width 261 height 36
type input "**********"
click at [394, 120] on rect at bounding box center [615, 280] width 154219 height 78091
click at [829, 704] on button "Save" at bounding box center [821, 705] width 99 height 39
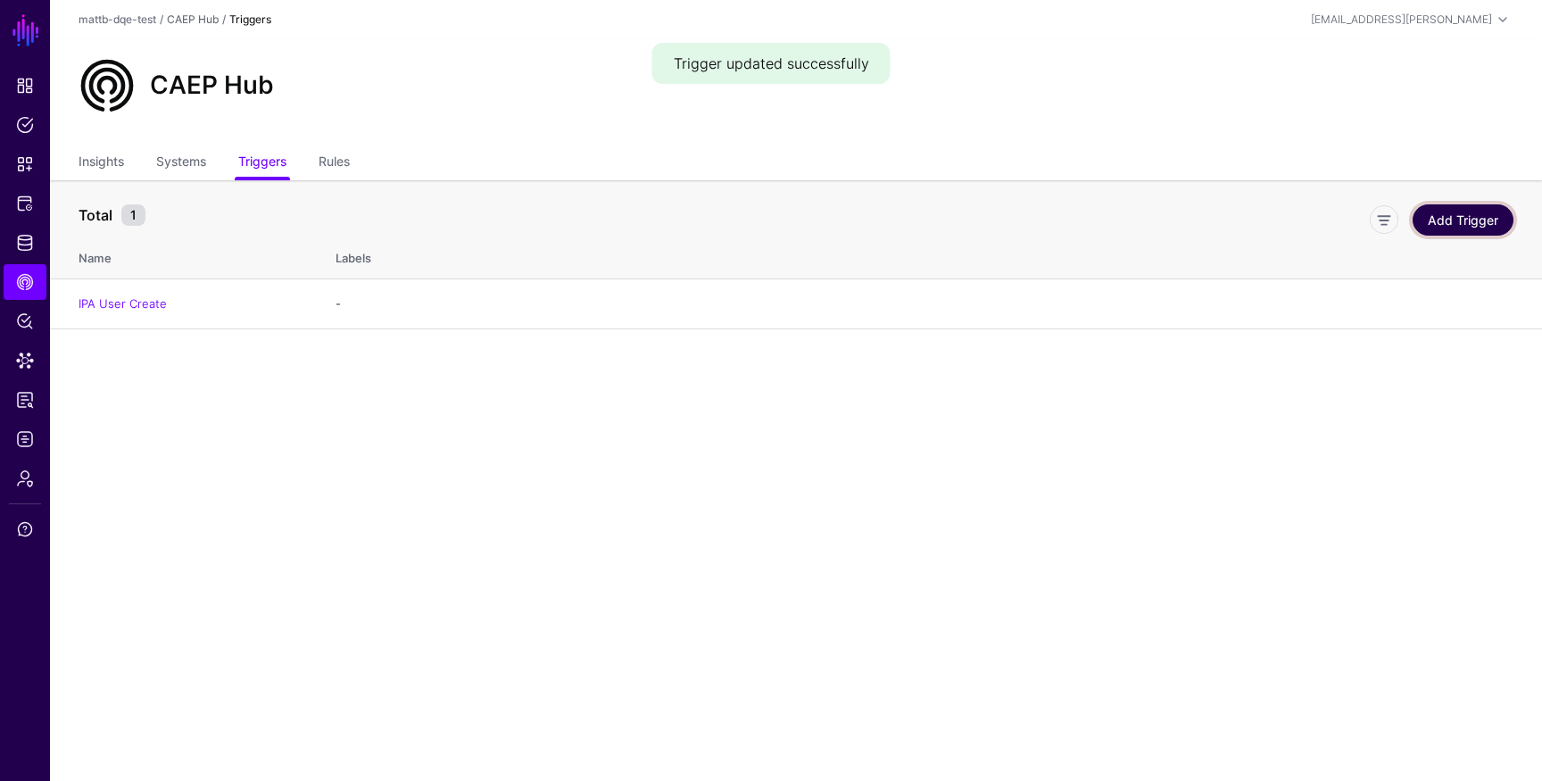
click at [1455, 229] on link "Add Trigger" at bounding box center [1463, 219] width 101 height 31
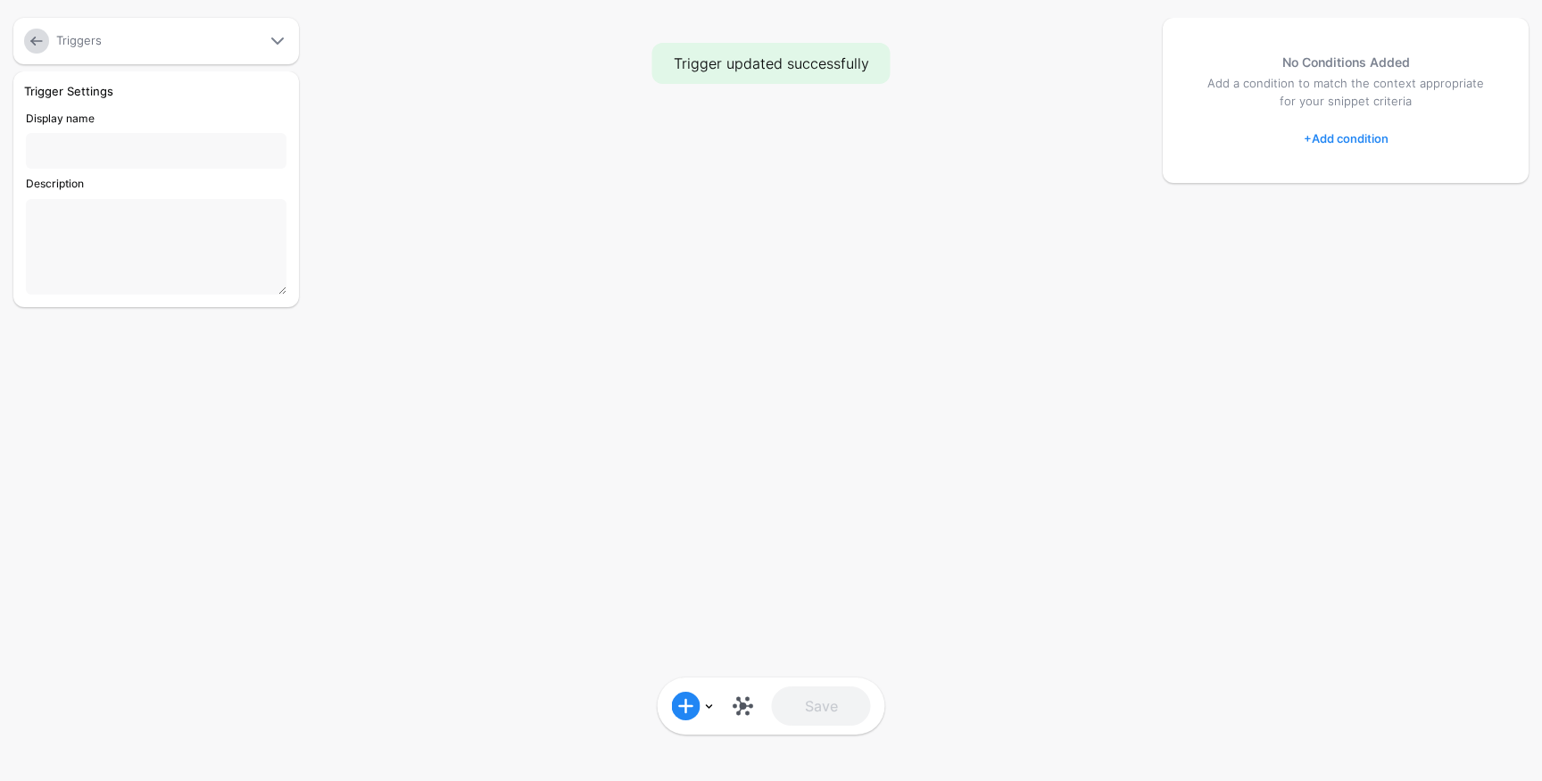
click at [107, 156] on input "Display name" at bounding box center [156, 151] width 261 height 36
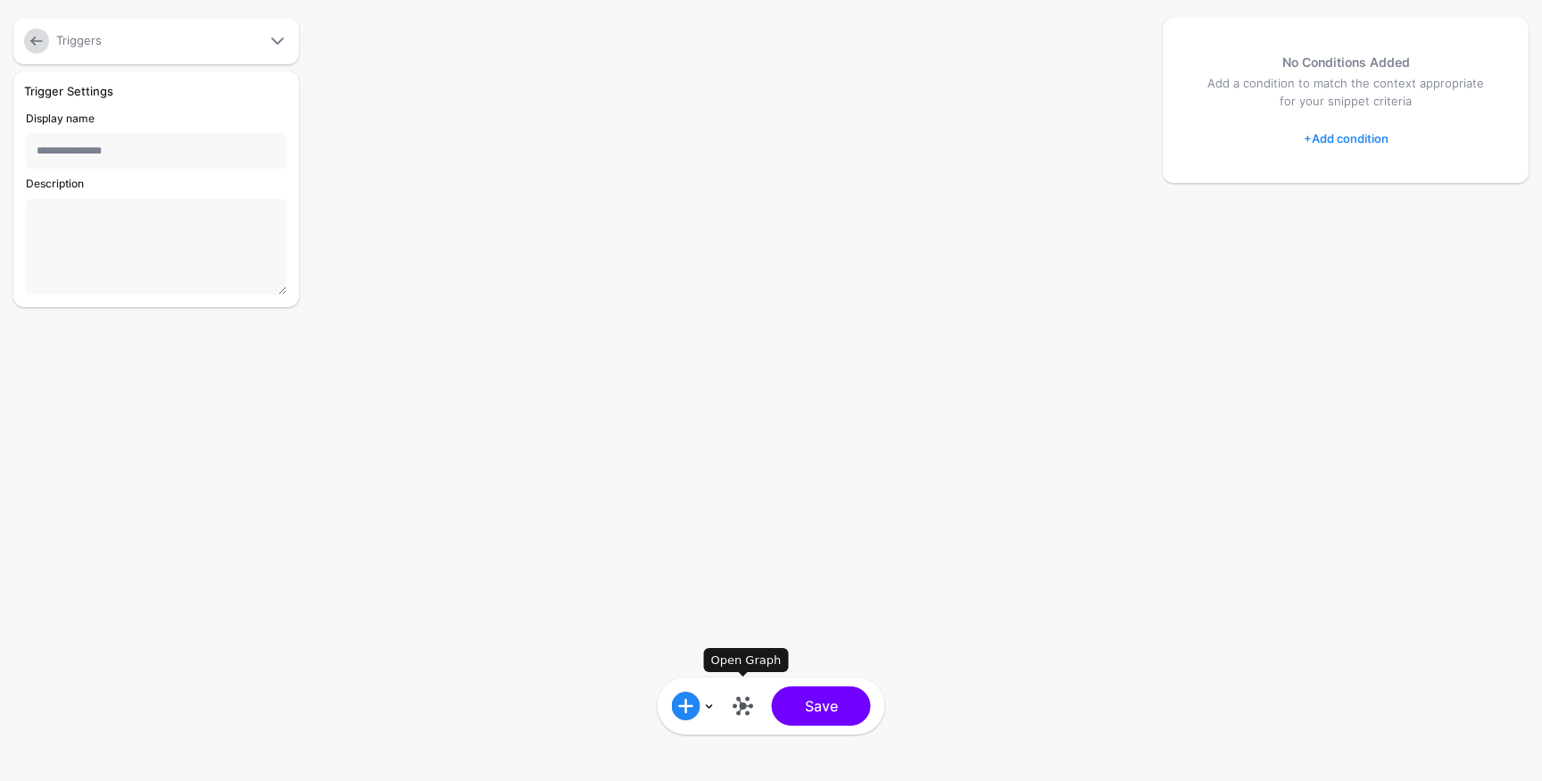
type input "**********"
click at [750, 705] on link at bounding box center [743, 706] width 29 height 29
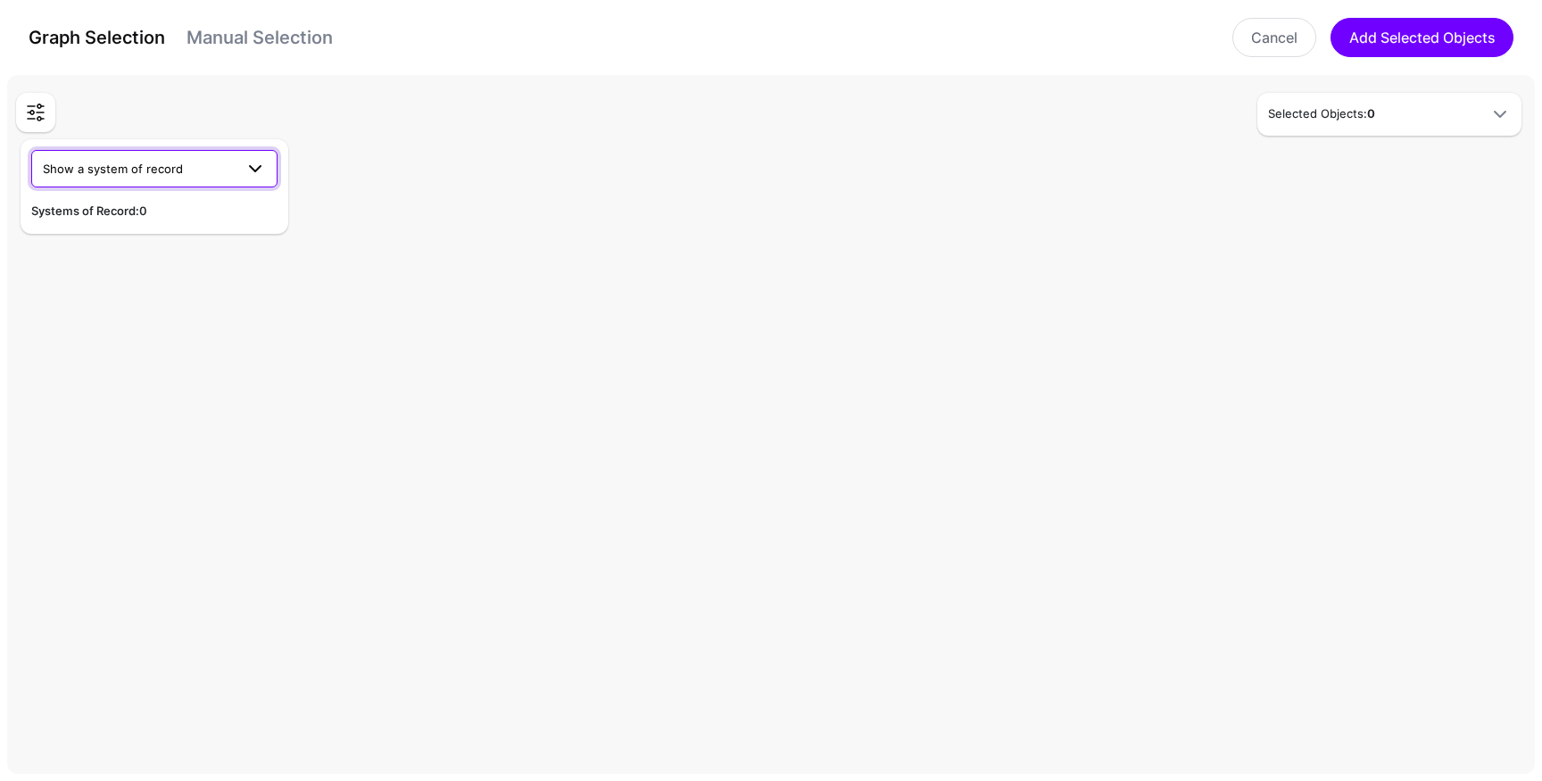
click at [216, 177] on span "Show a system of record" at bounding box center [138, 169] width 191 height 20
click at [182, 209] on div "IPA" at bounding box center [155, 211] width 218 height 18
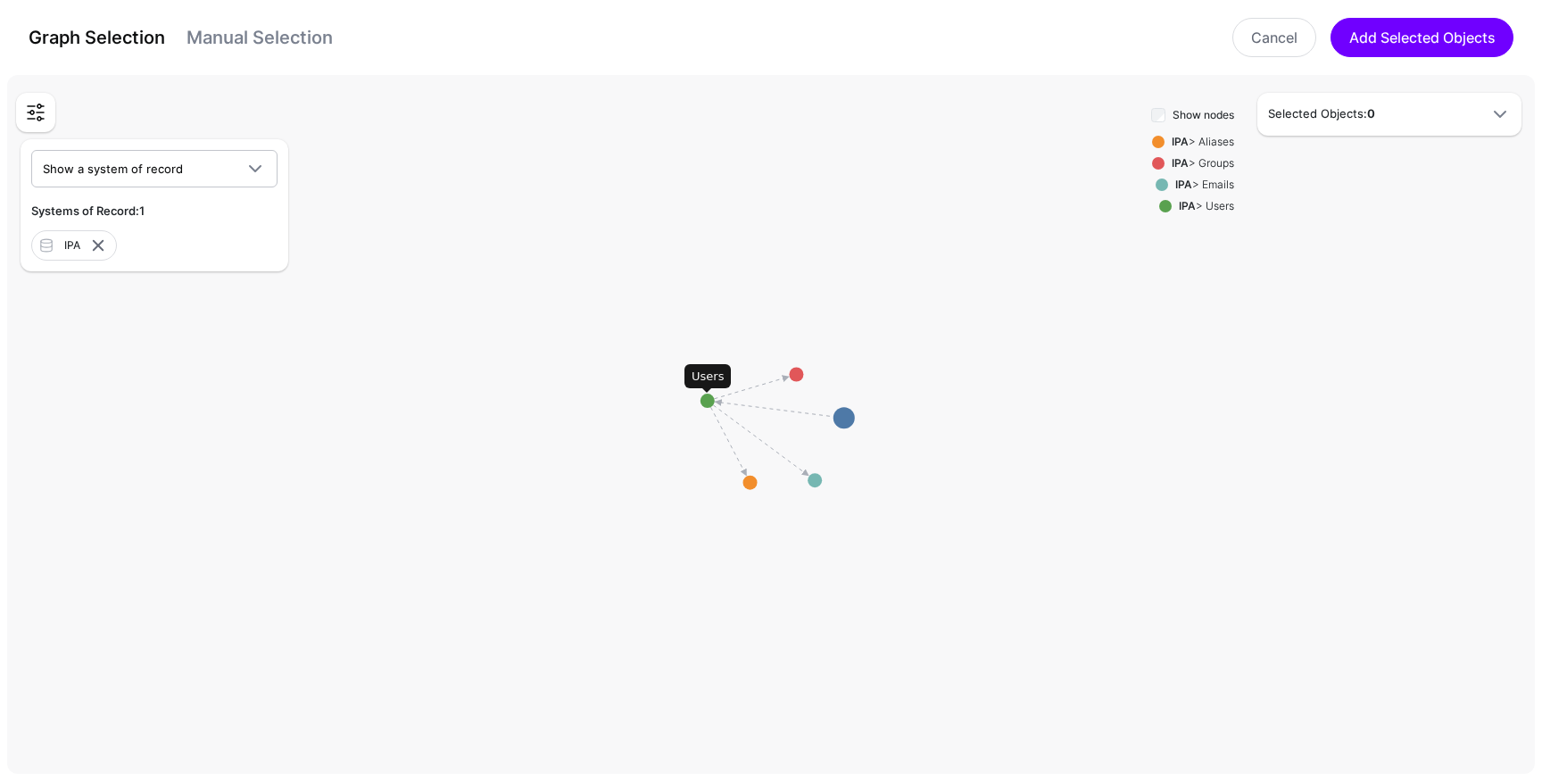
click at [709, 402] on circle at bounding box center [708, 401] width 14 height 14
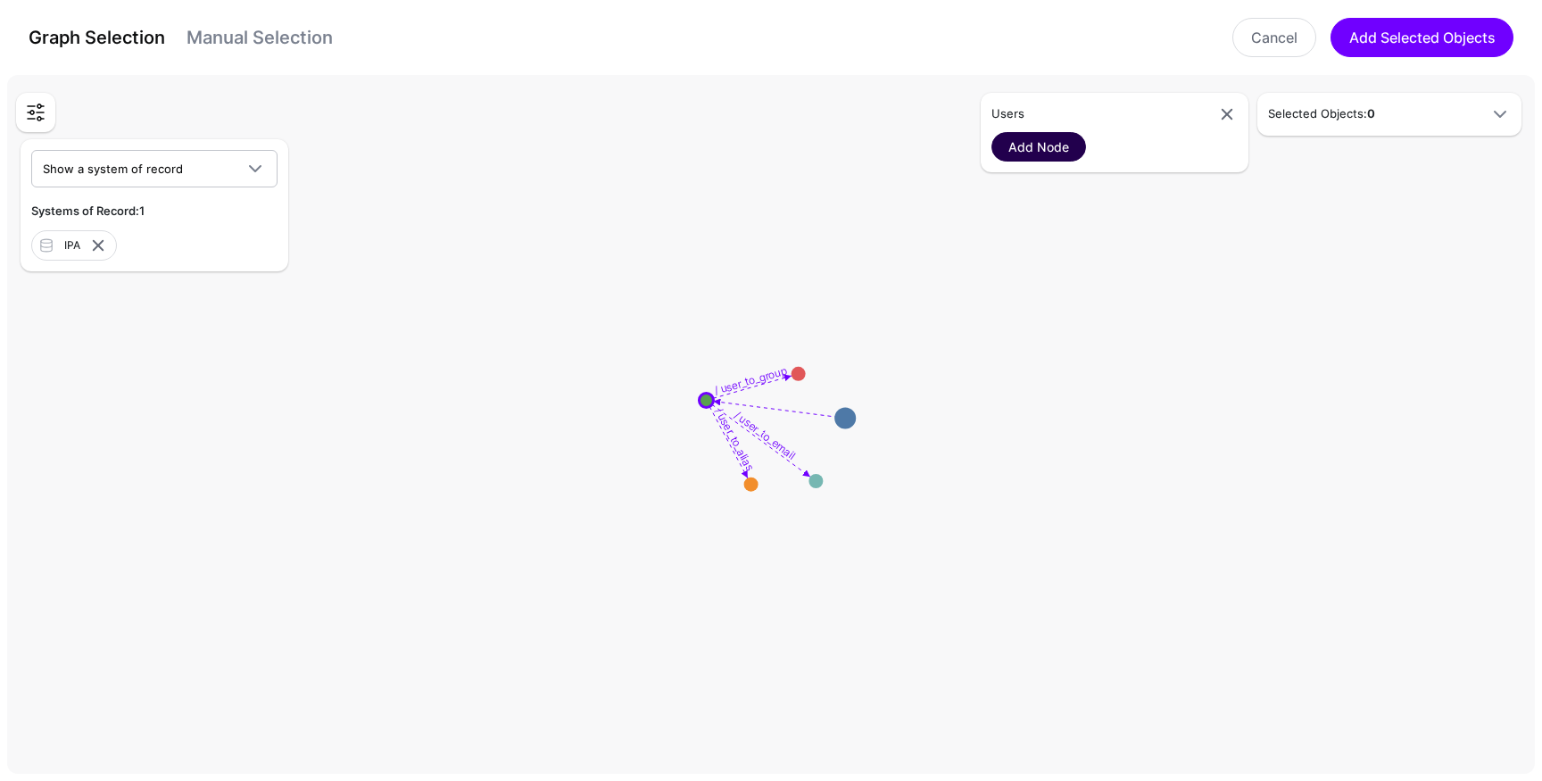
click at [1042, 152] on link "Add Node" at bounding box center [1039, 146] width 95 height 29
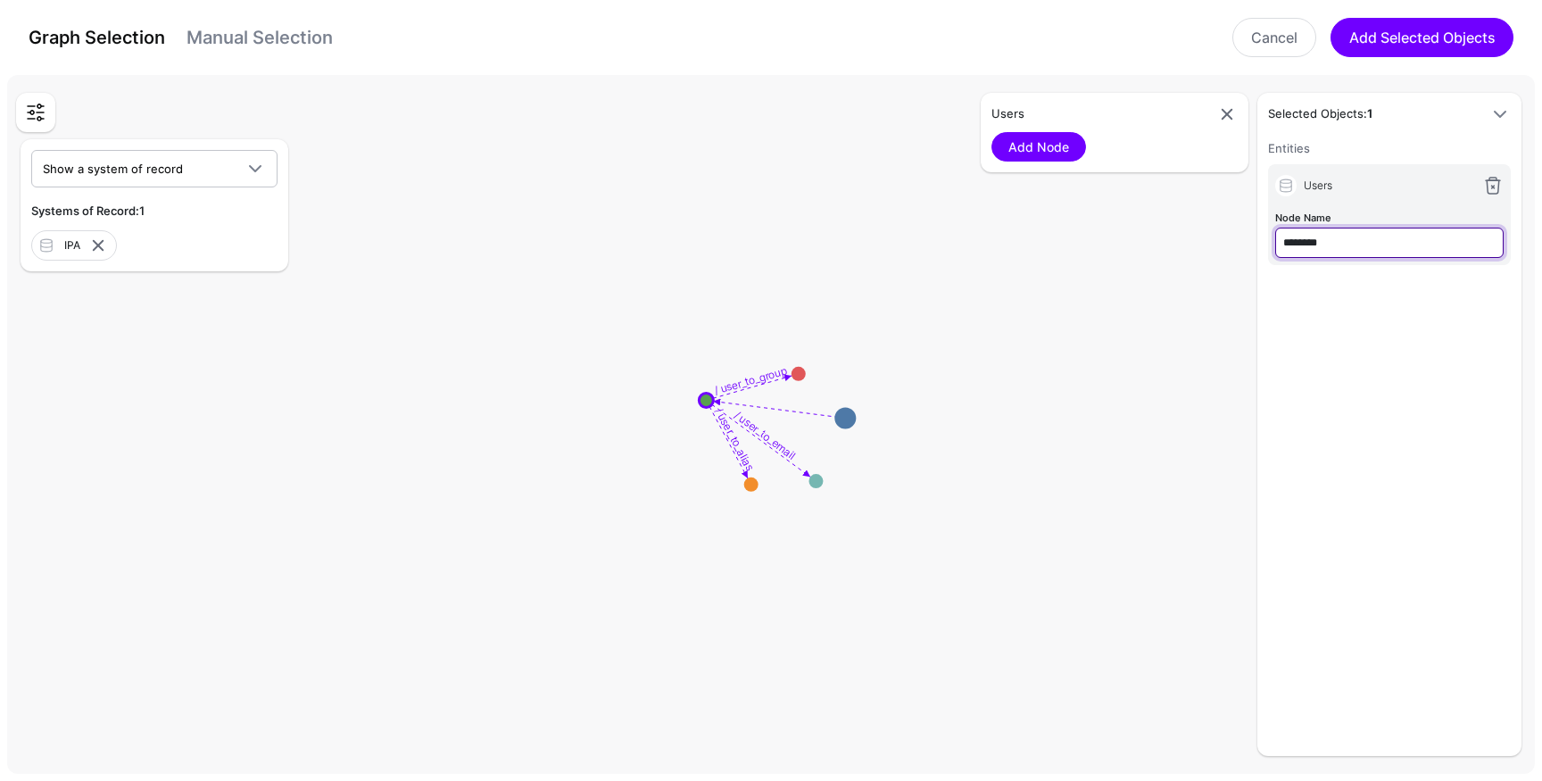
click at [1420, 244] on input "********" at bounding box center [1389, 243] width 228 height 30
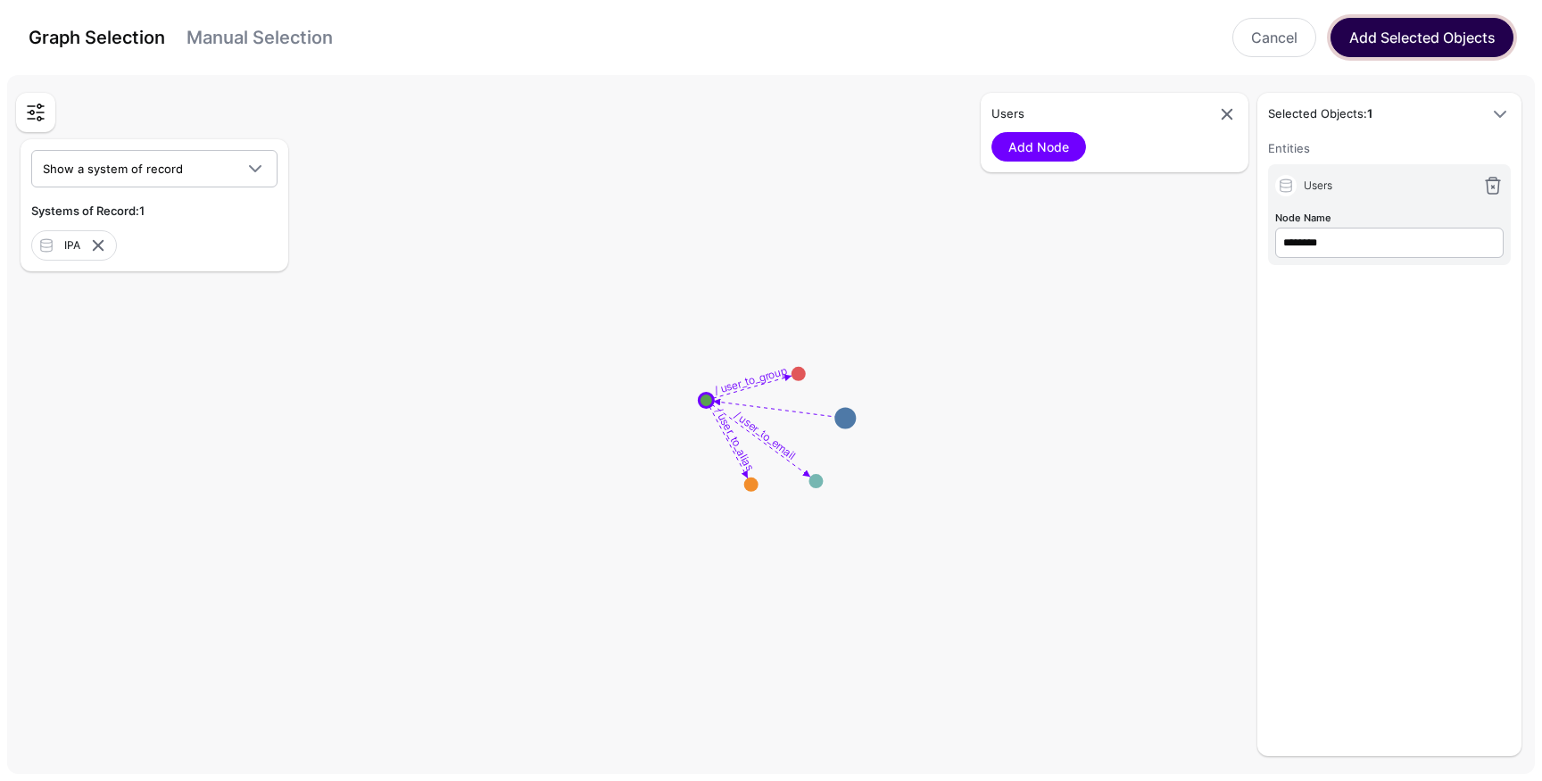
click at [1412, 29] on button "Add Selected Objects" at bounding box center [1422, 37] width 183 height 39
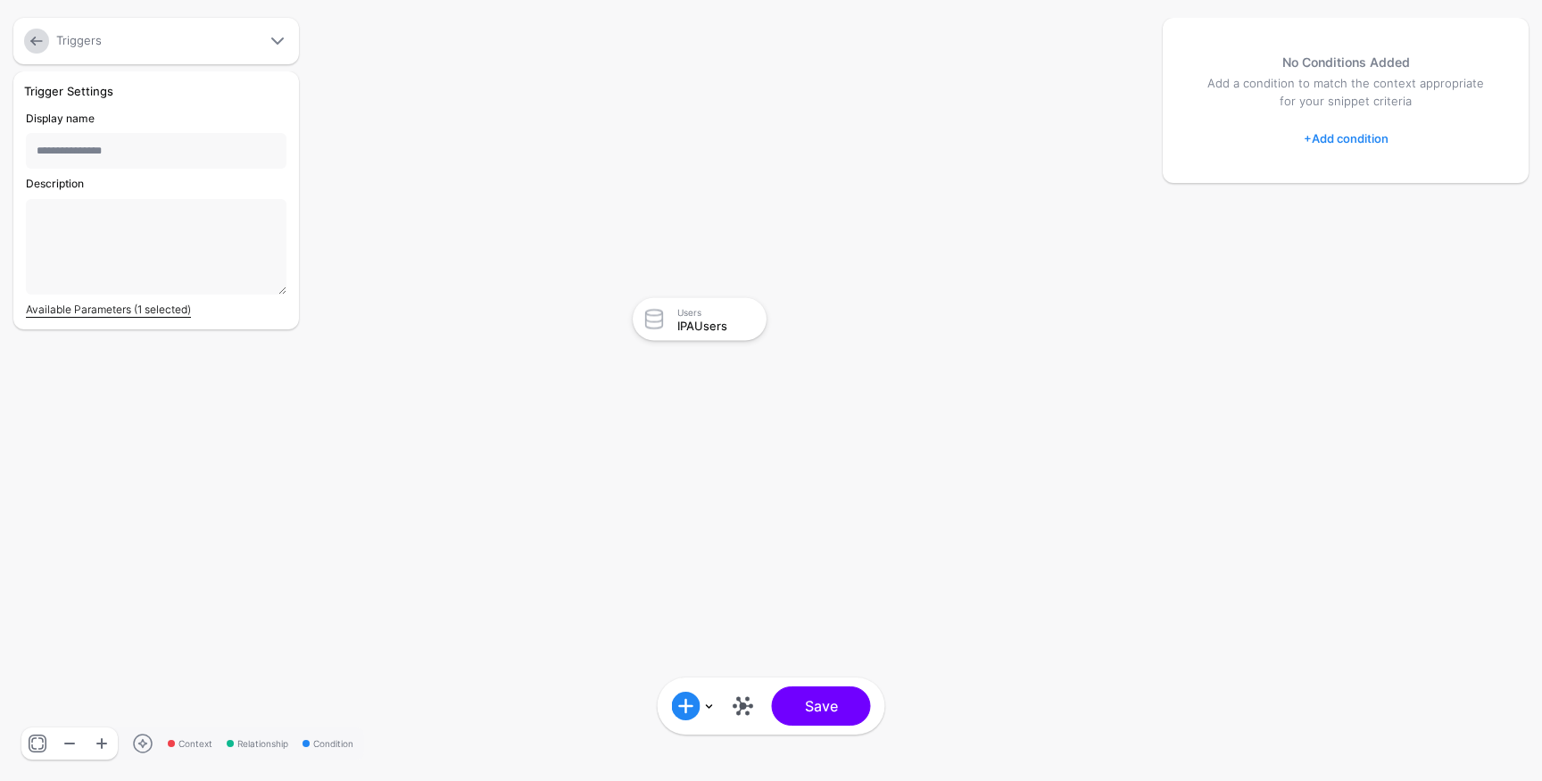
click at [103, 312] on link "Available Parameters (1 selected)" at bounding box center [108, 309] width 165 height 13
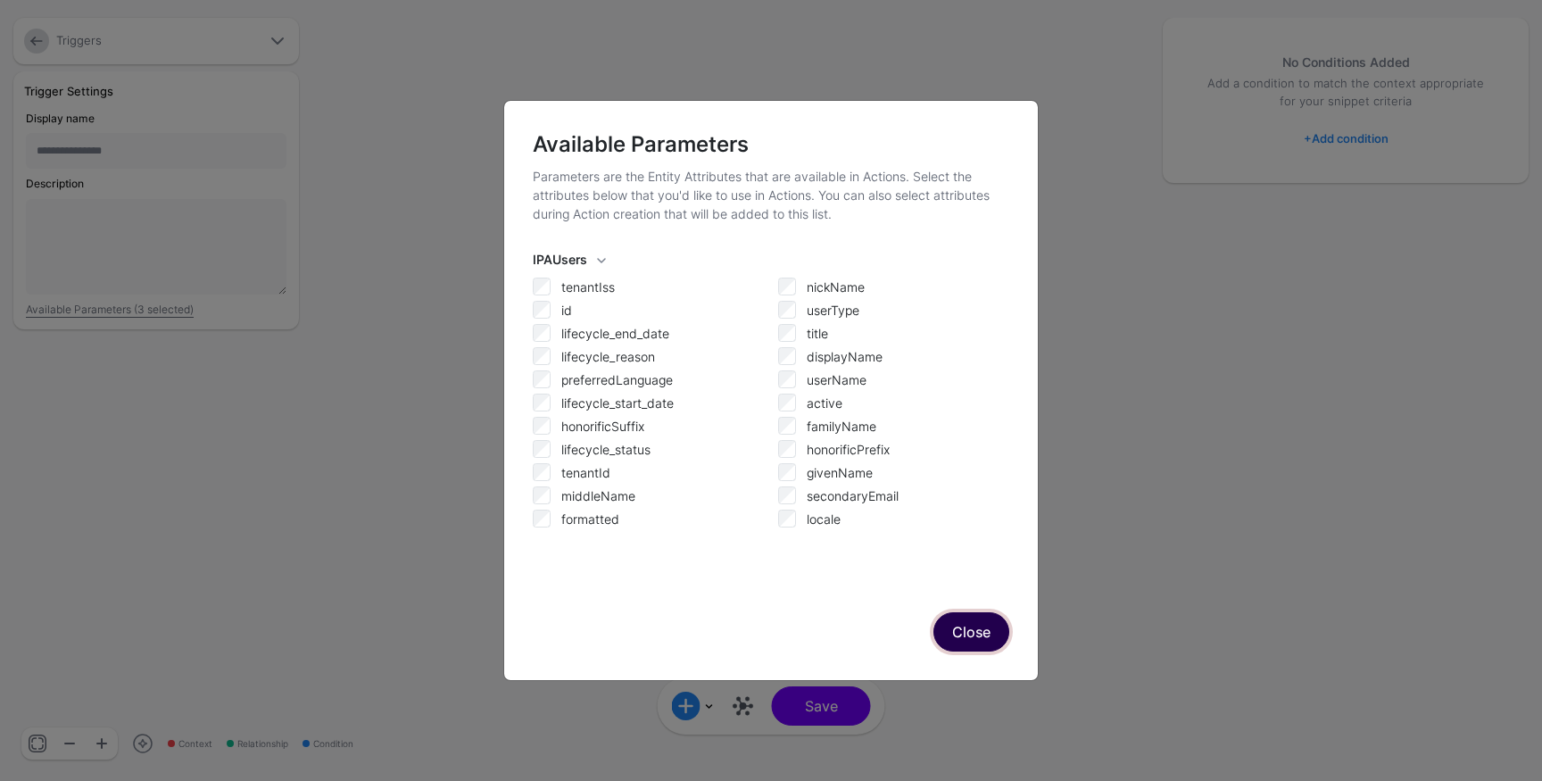
click at [956, 626] on button "Close" at bounding box center [972, 631] width 76 height 39
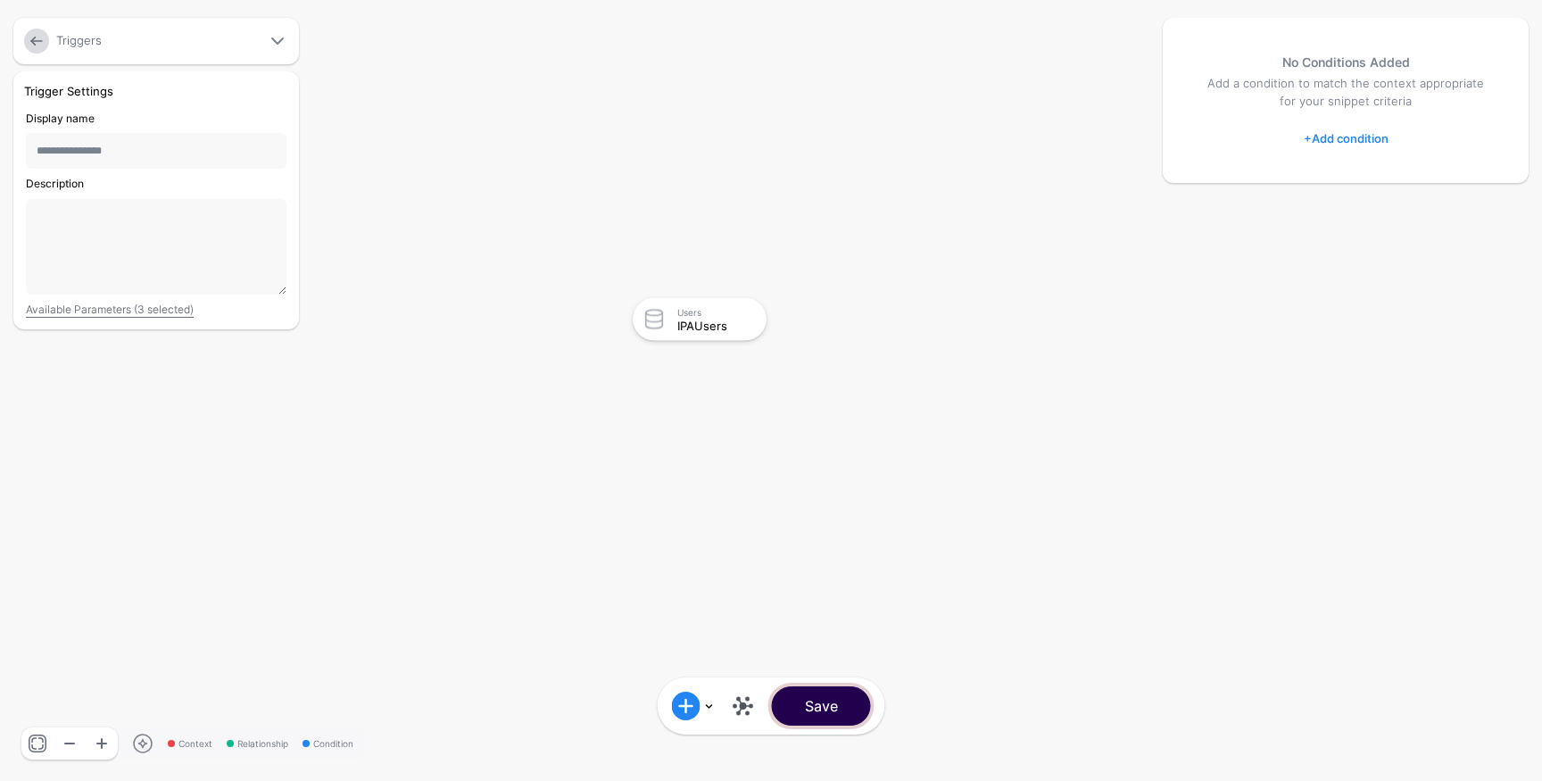
click at [807, 702] on button "Save" at bounding box center [821, 705] width 99 height 39
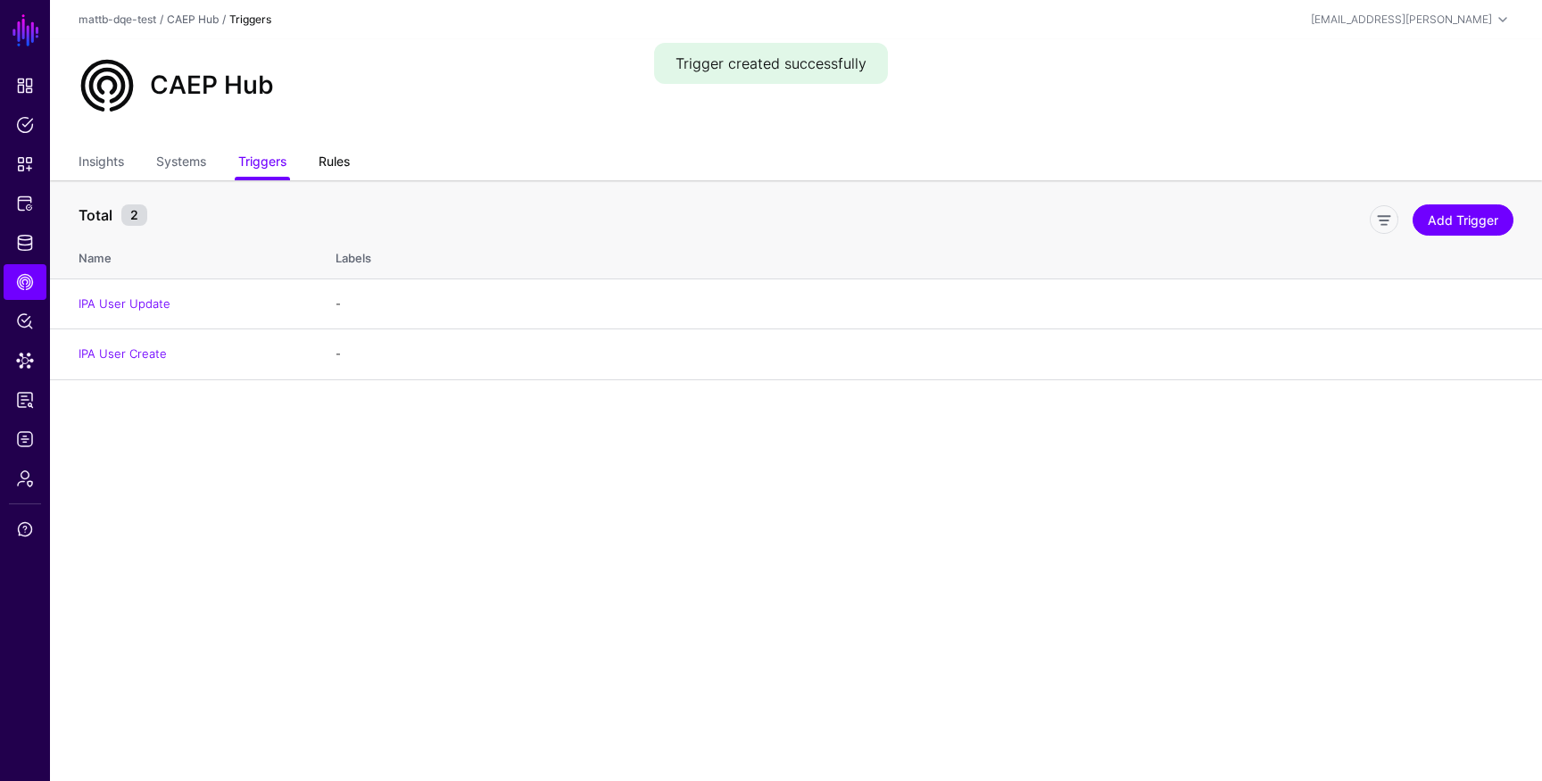
click at [331, 166] on link "Rules" at bounding box center [334, 163] width 31 height 34
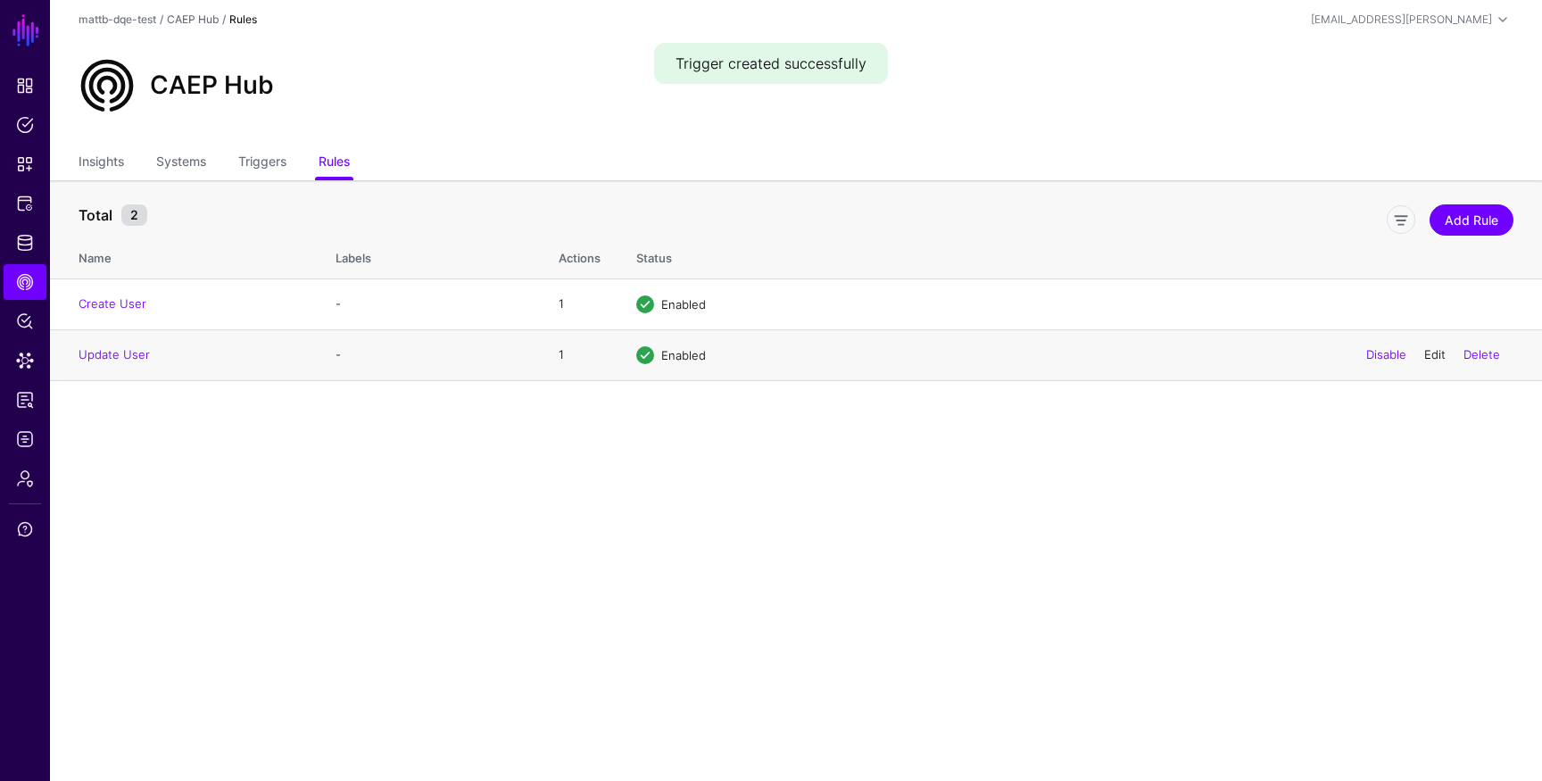
click at [1433, 354] on link "Edit" at bounding box center [1434, 354] width 21 height 14
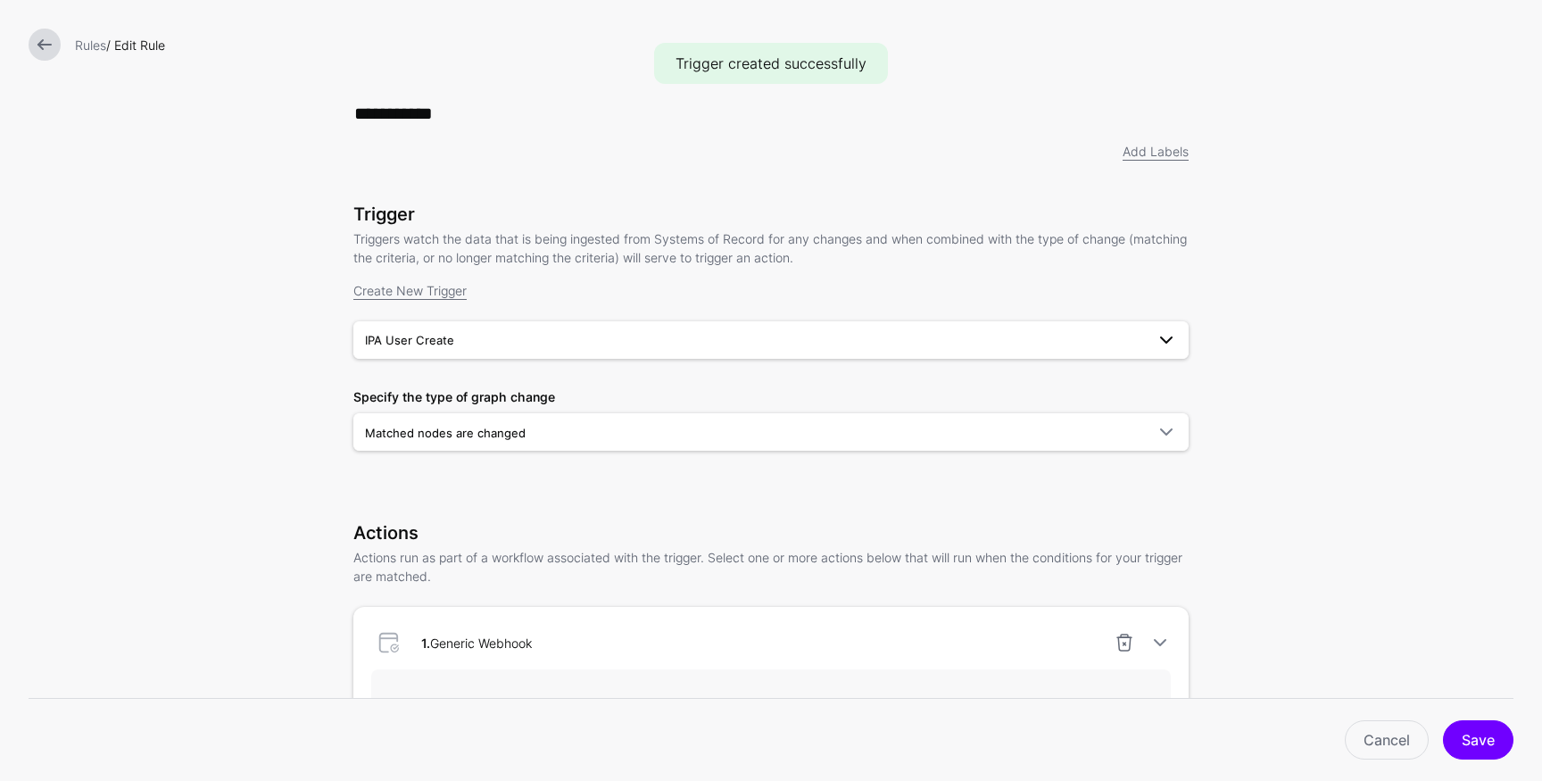
click at [493, 339] on span "IPA User Create" at bounding box center [755, 340] width 780 height 20
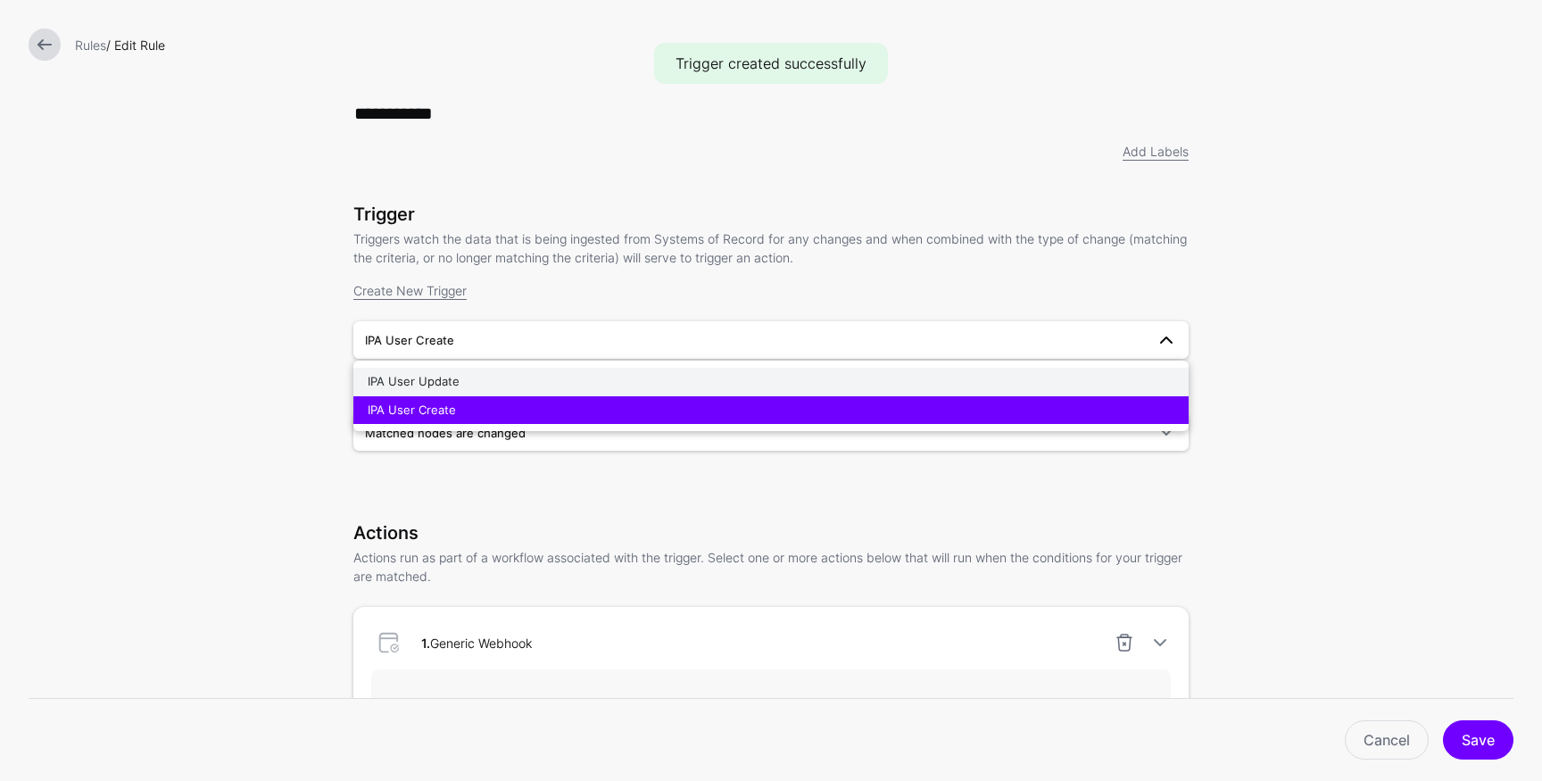
click at [496, 387] on div "IPA User Update" at bounding box center [771, 382] width 807 height 18
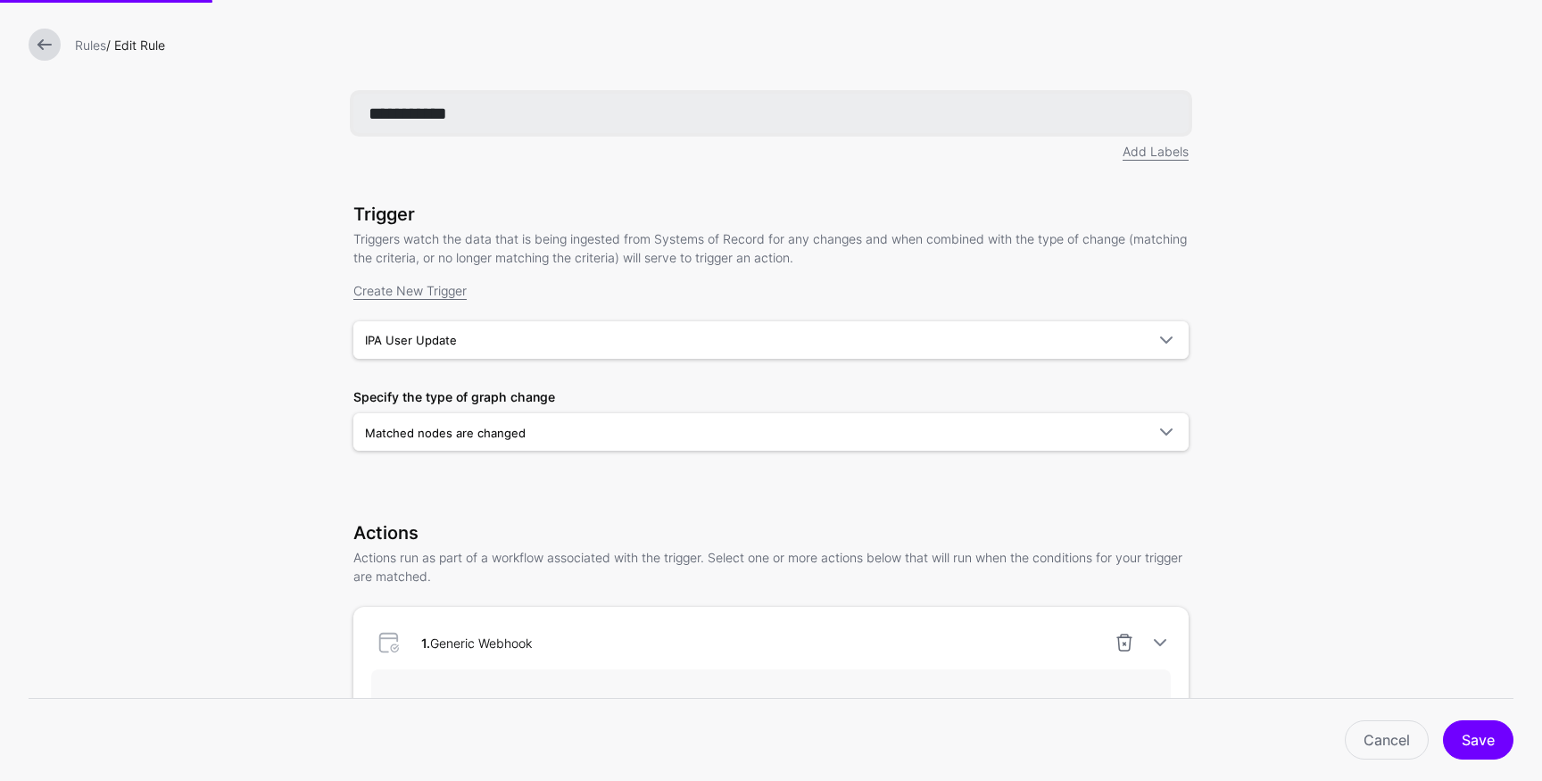
click at [537, 116] on input "**********" at bounding box center [770, 113] width 835 height 39
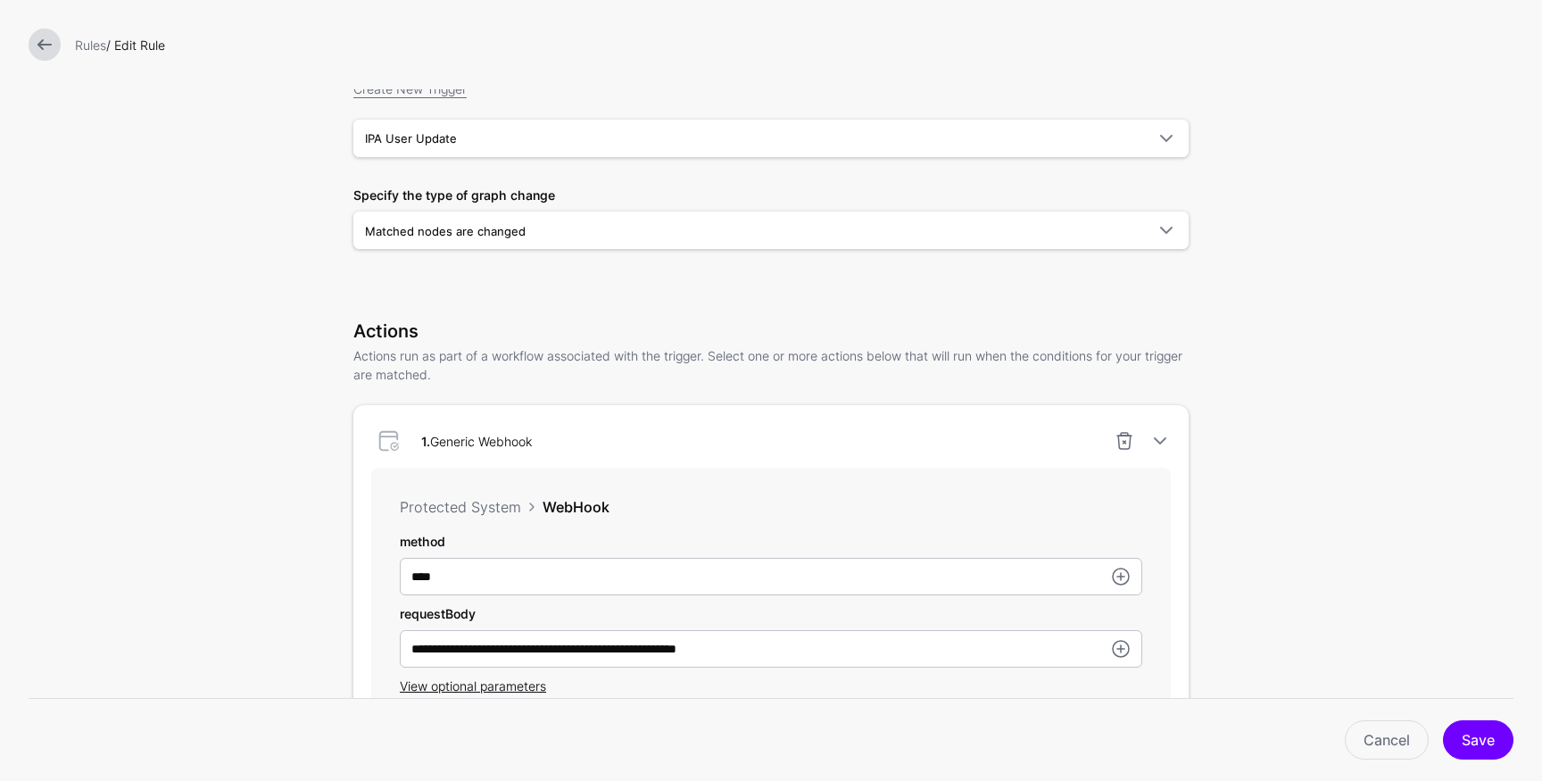
scroll to position [220, 0]
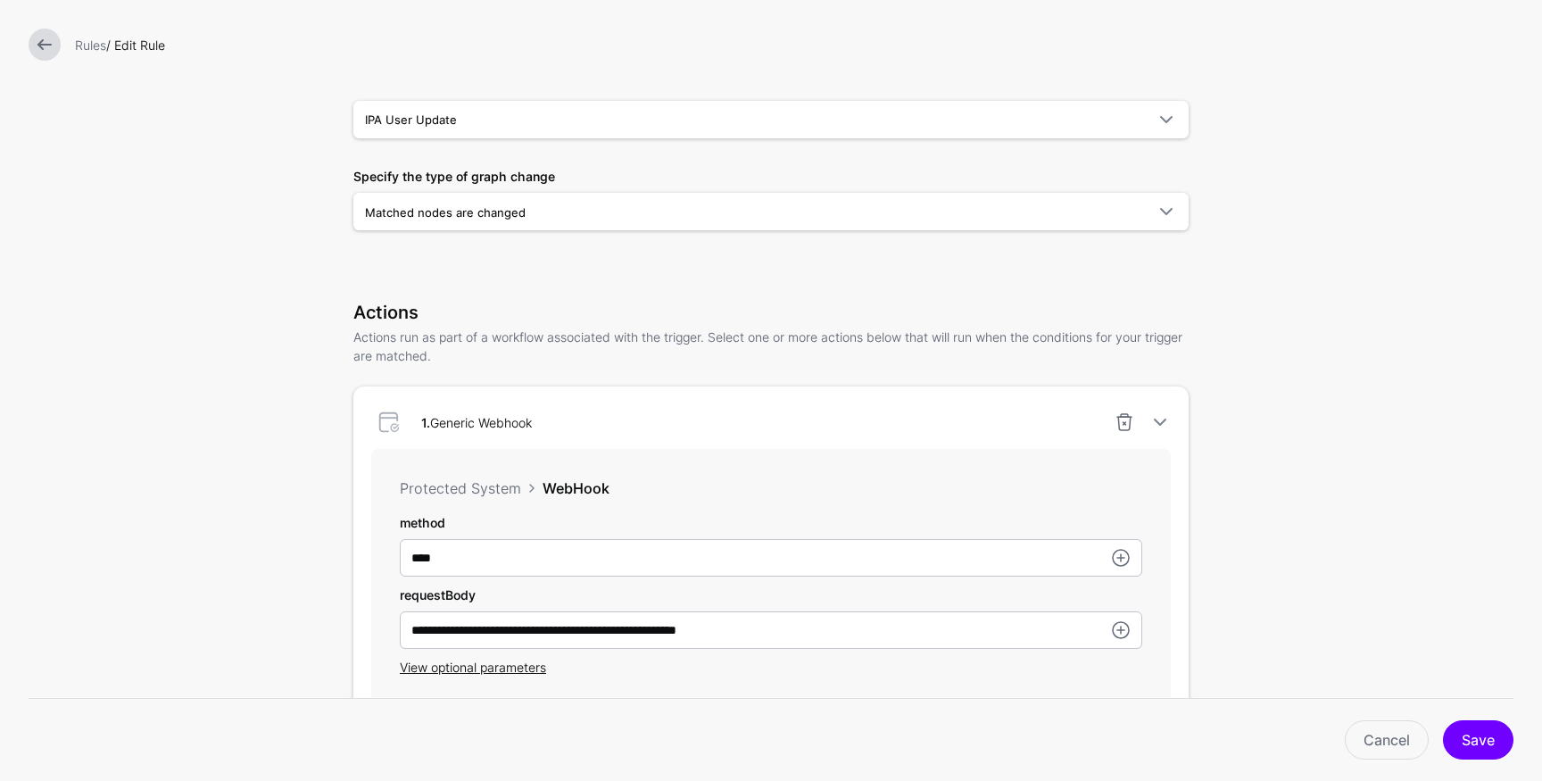
type input "**********"
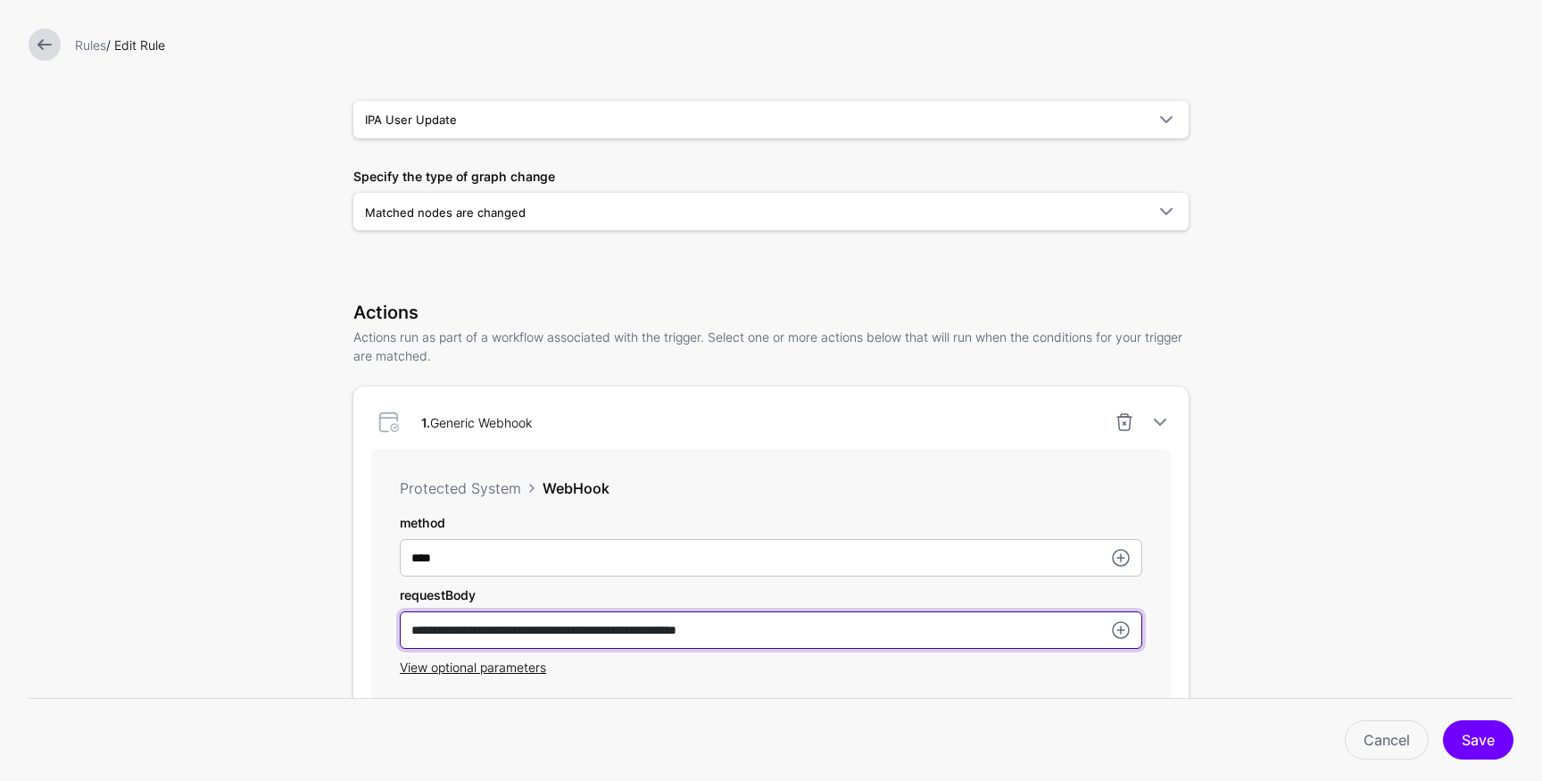
drag, startPoint x: 488, startPoint y: 631, endPoint x: 497, endPoint y: 637, distance: 10.9
click at [488, 631] on input "**********" at bounding box center [771, 629] width 743 height 37
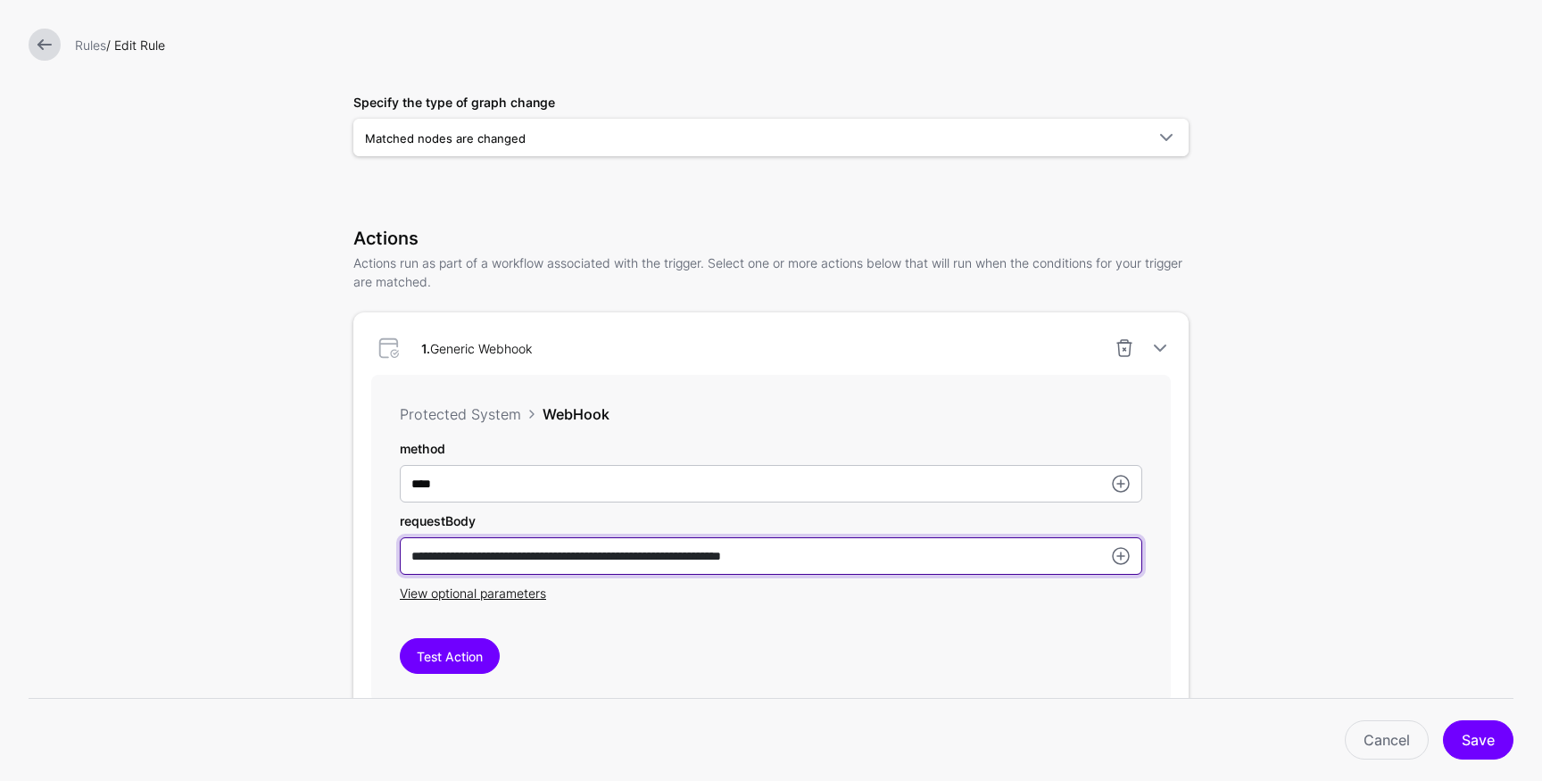
scroll to position [278, 0]
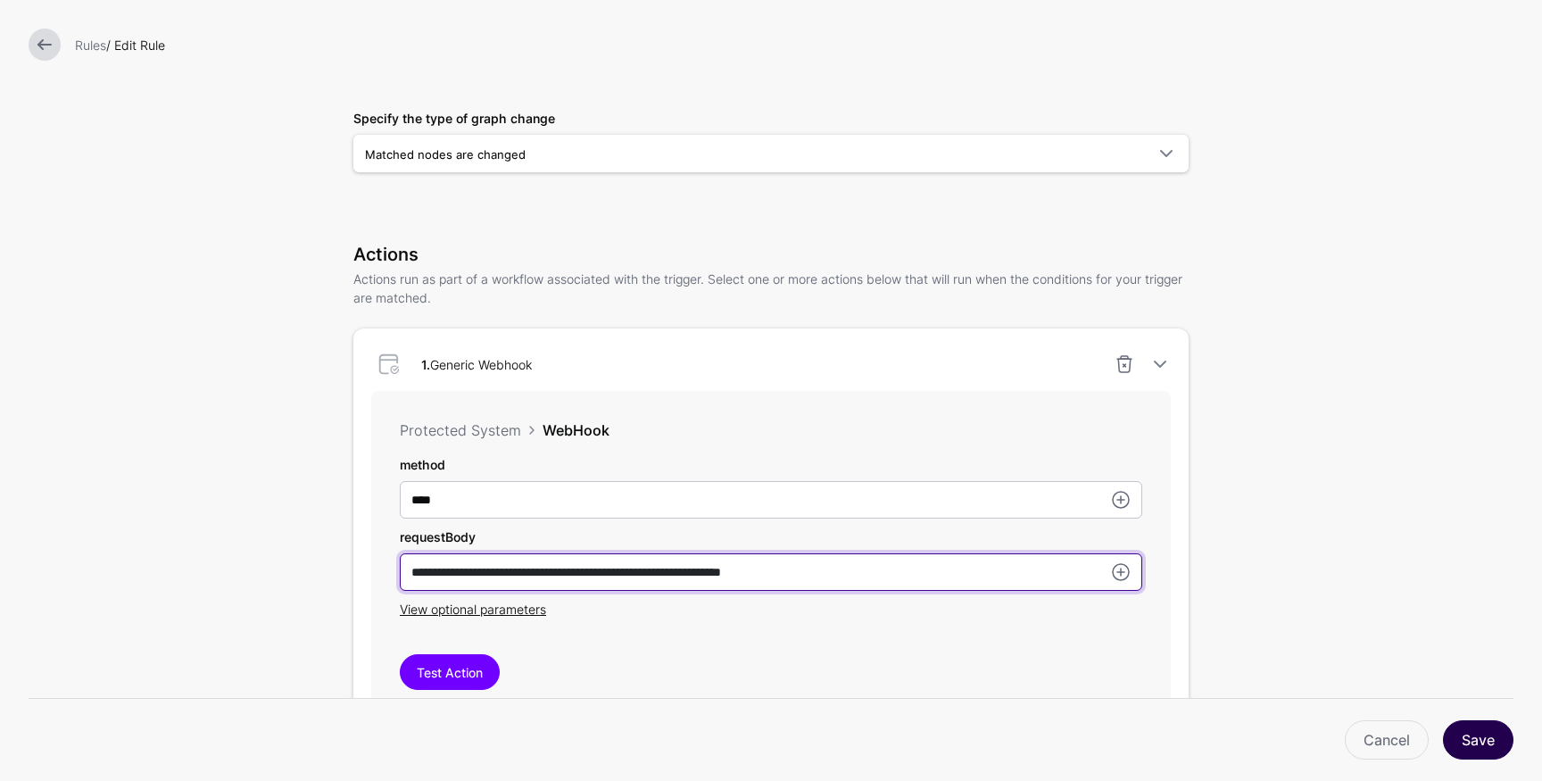
type input "**********"
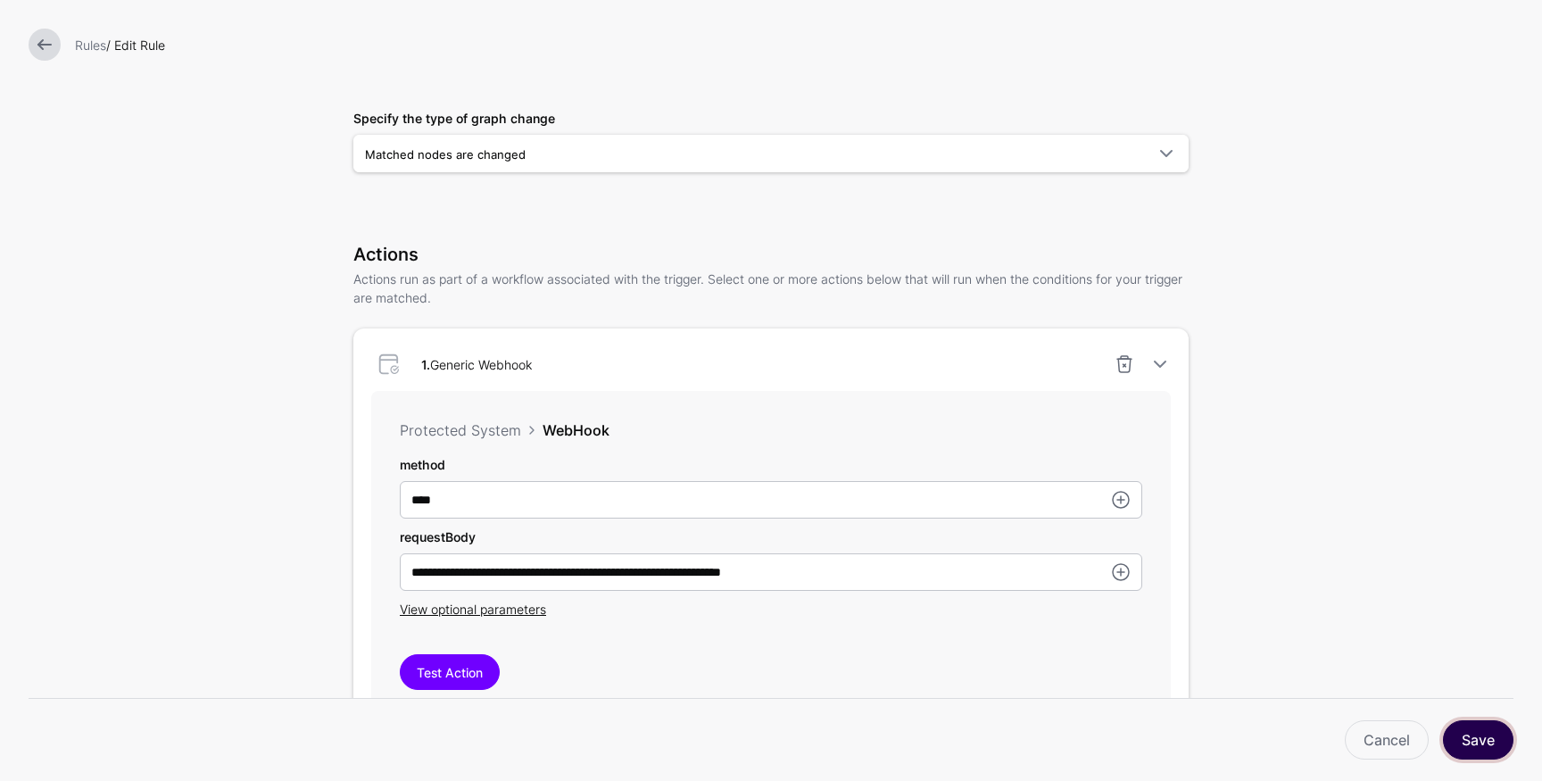
click at [1477, 740] on button "Save" at bounding box center [1478, 739] width 71 height 39
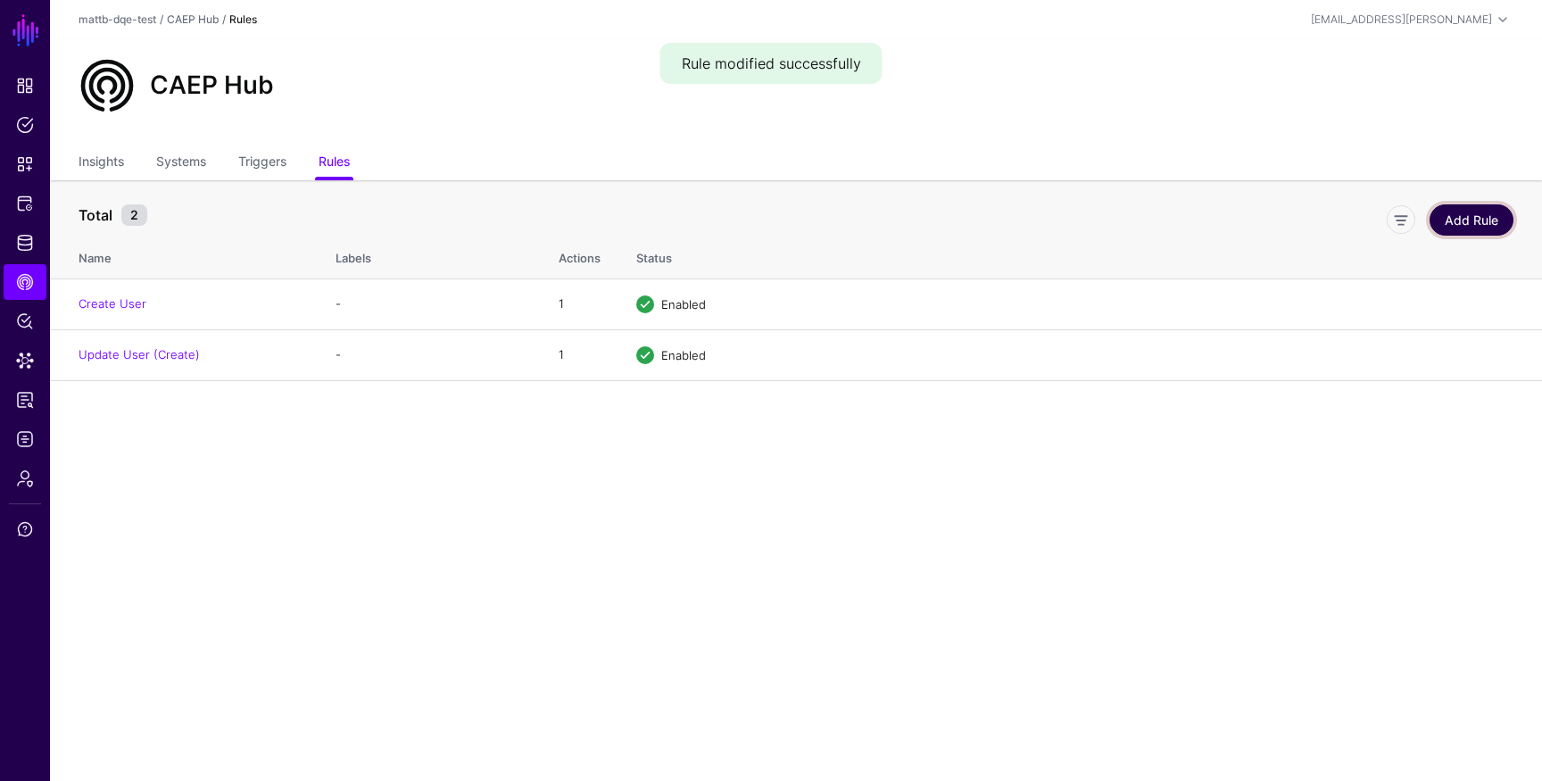
click at [1484, 225] on link "Add Rule" at bounding box center [1472, 219] width 84 height 31
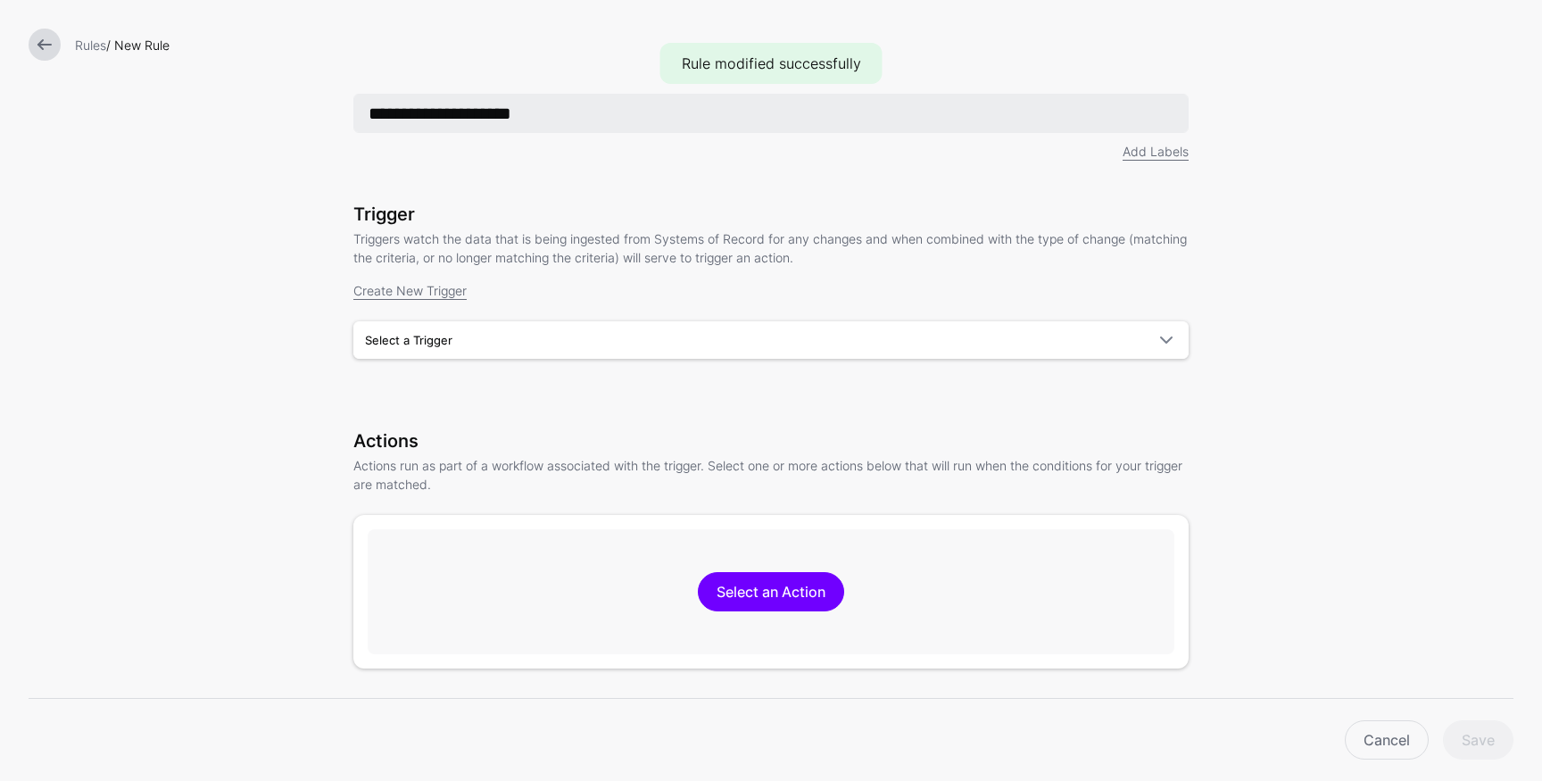
click at [500, 105] on input "**********" at bounding box center [770, 113] width 835 height 39
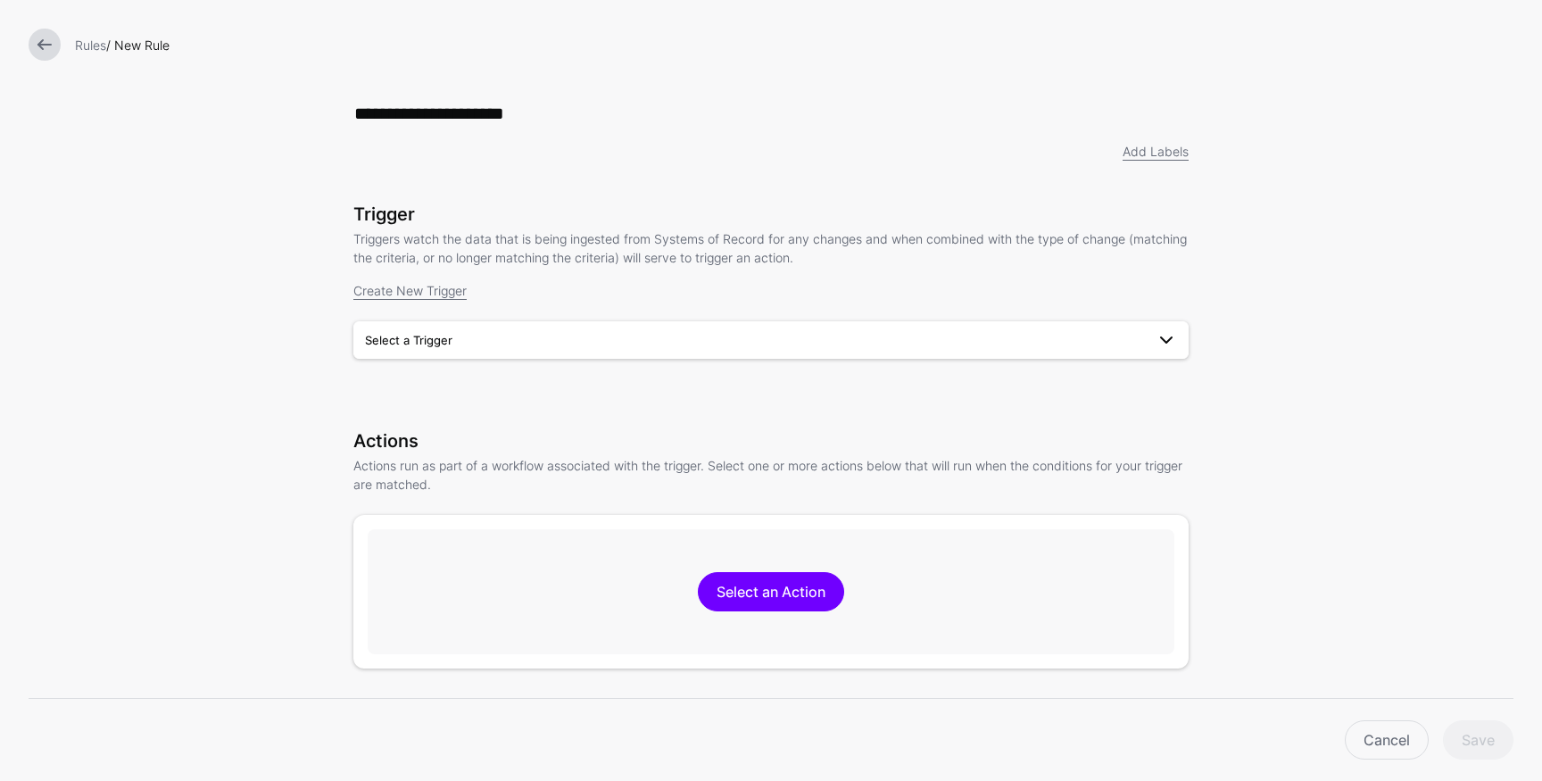
type input "**********"
click at [517, 344] on span "Select a Trigger" at bounding box center [755, 340] width 780 height 20
click at [509, 382] on div "IPA User Update" at bounding box center [771, 382] width 807 height 18
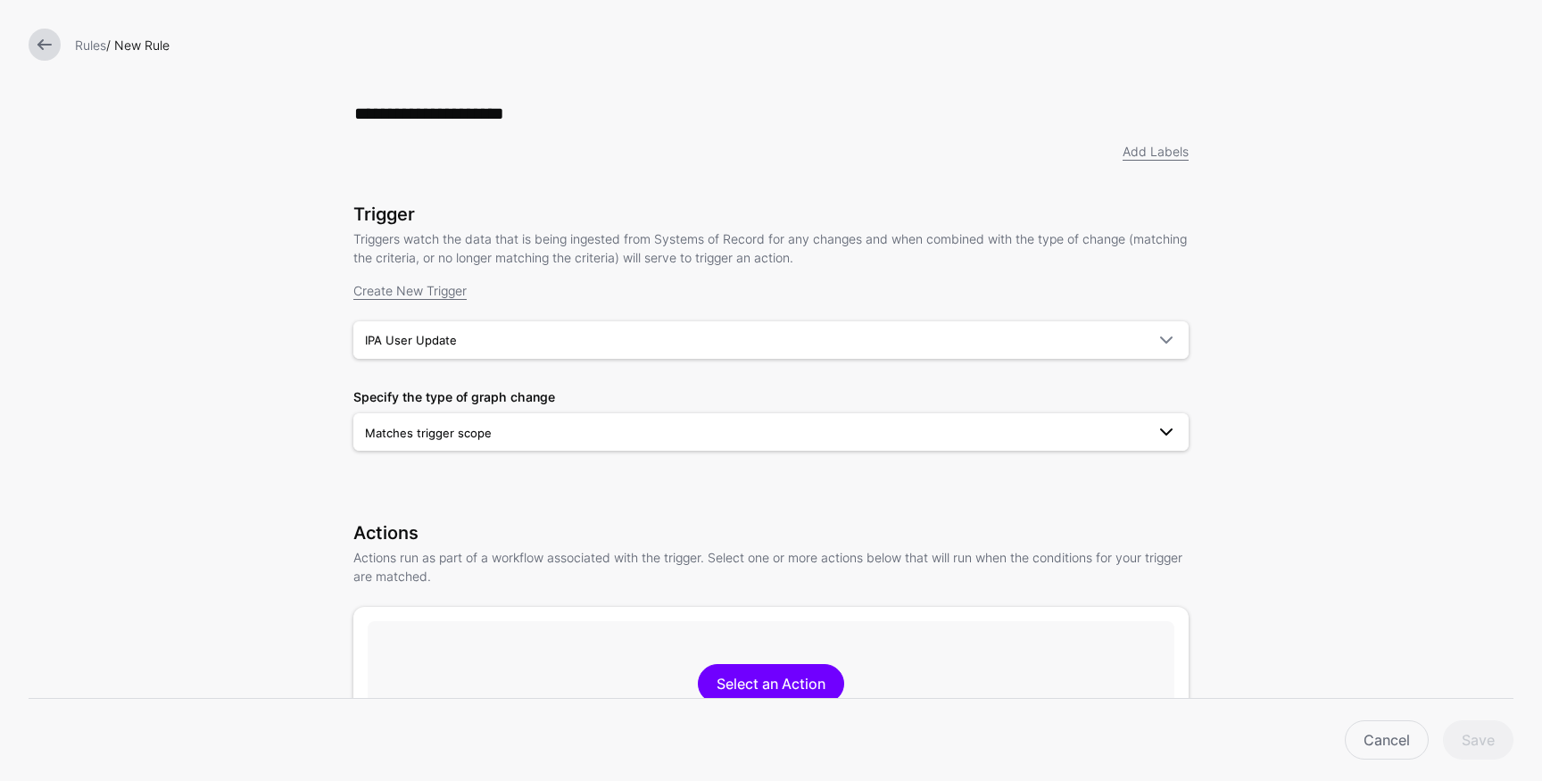
drag, startPoint x: 509, startPoint y: 433, endPoint x: 509, endPoint y: 444, distance: 10.7
click at [509, 433] on span "Matches trigger scope" at bounding box center [755, 433] width 780 height 20
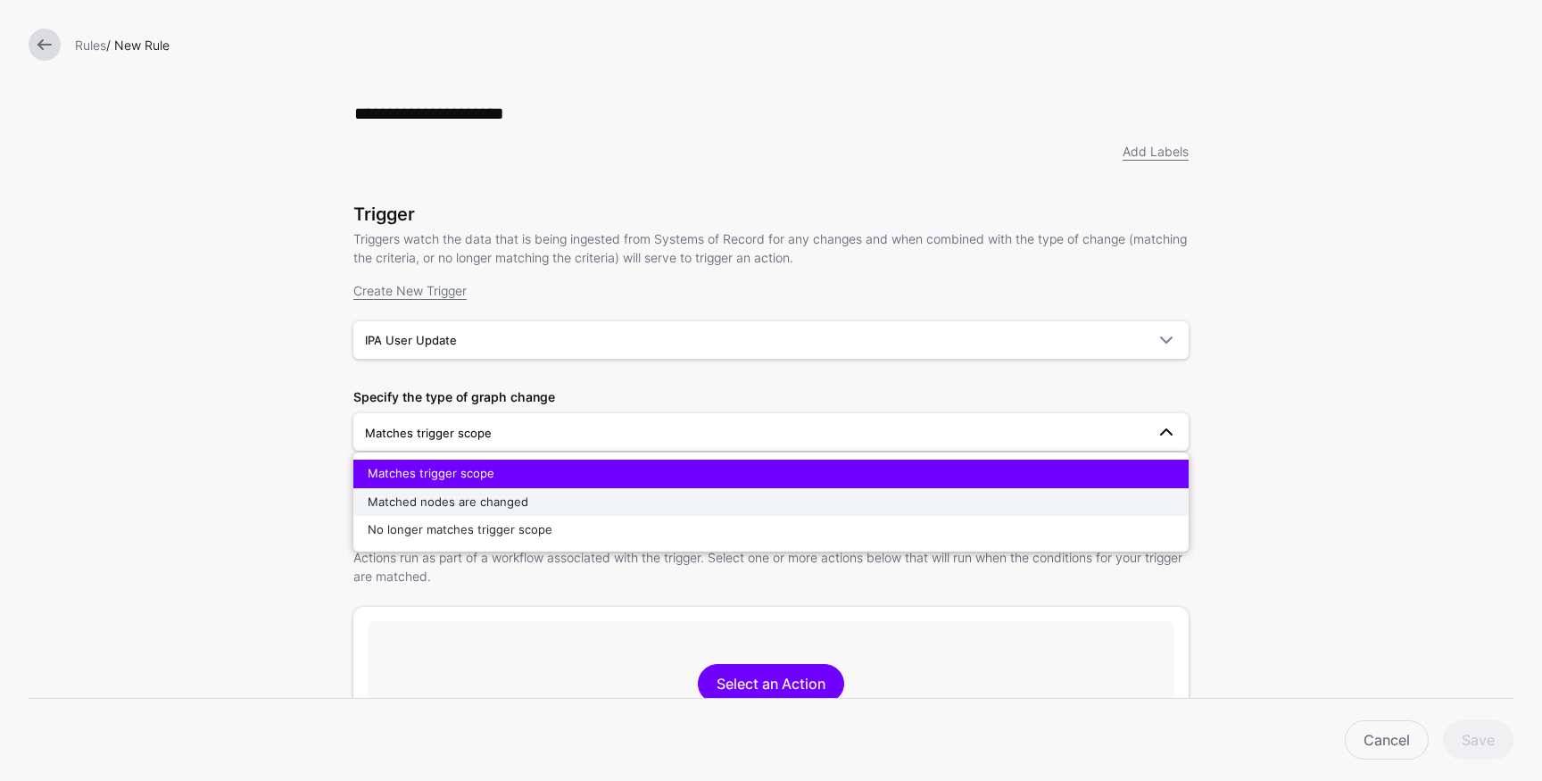
click at [512, 495] on span "Matched nodes are changed" at bounding box center [448, 501] width 161 height 14
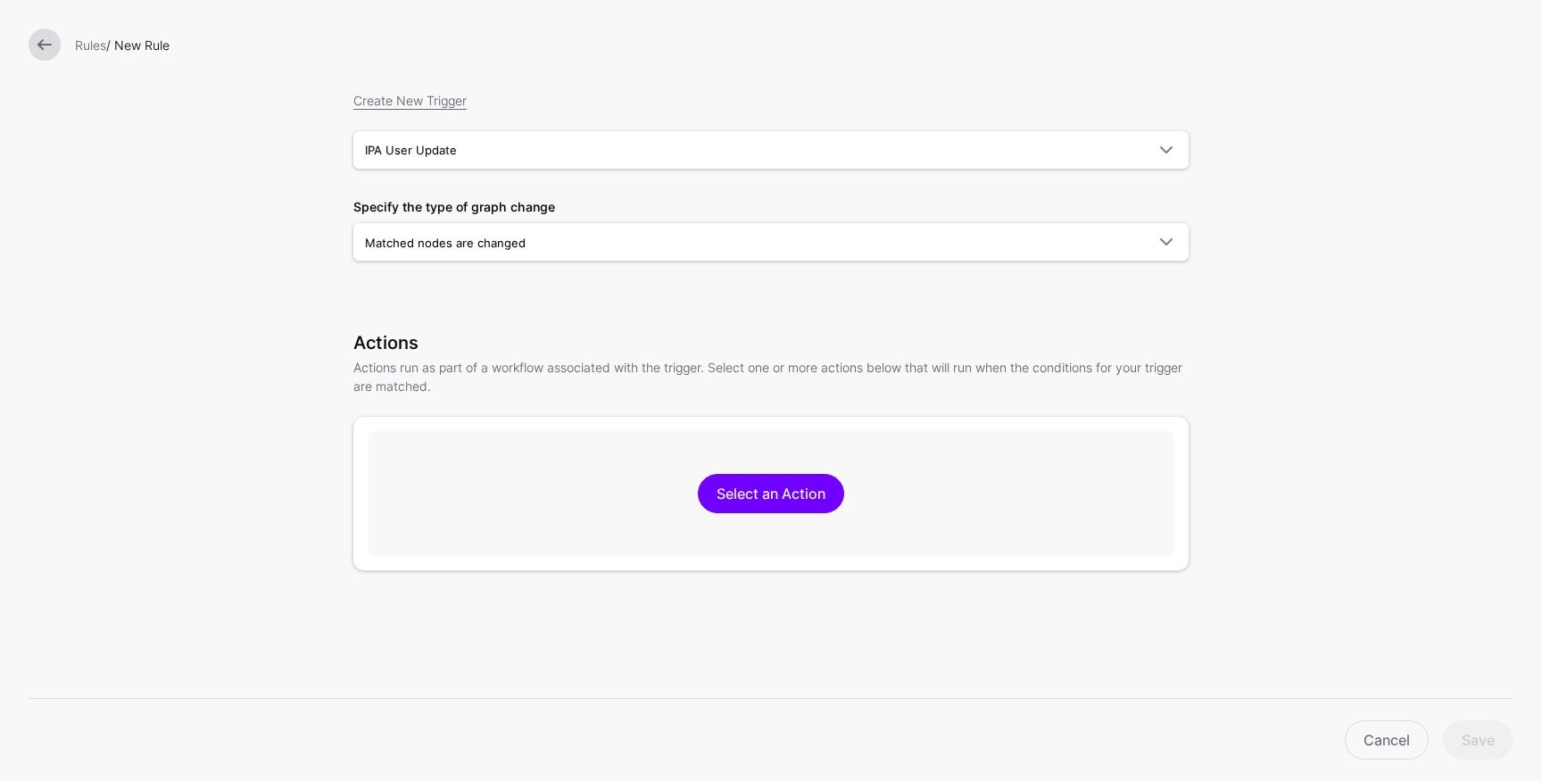
scroll to position [205, 0]
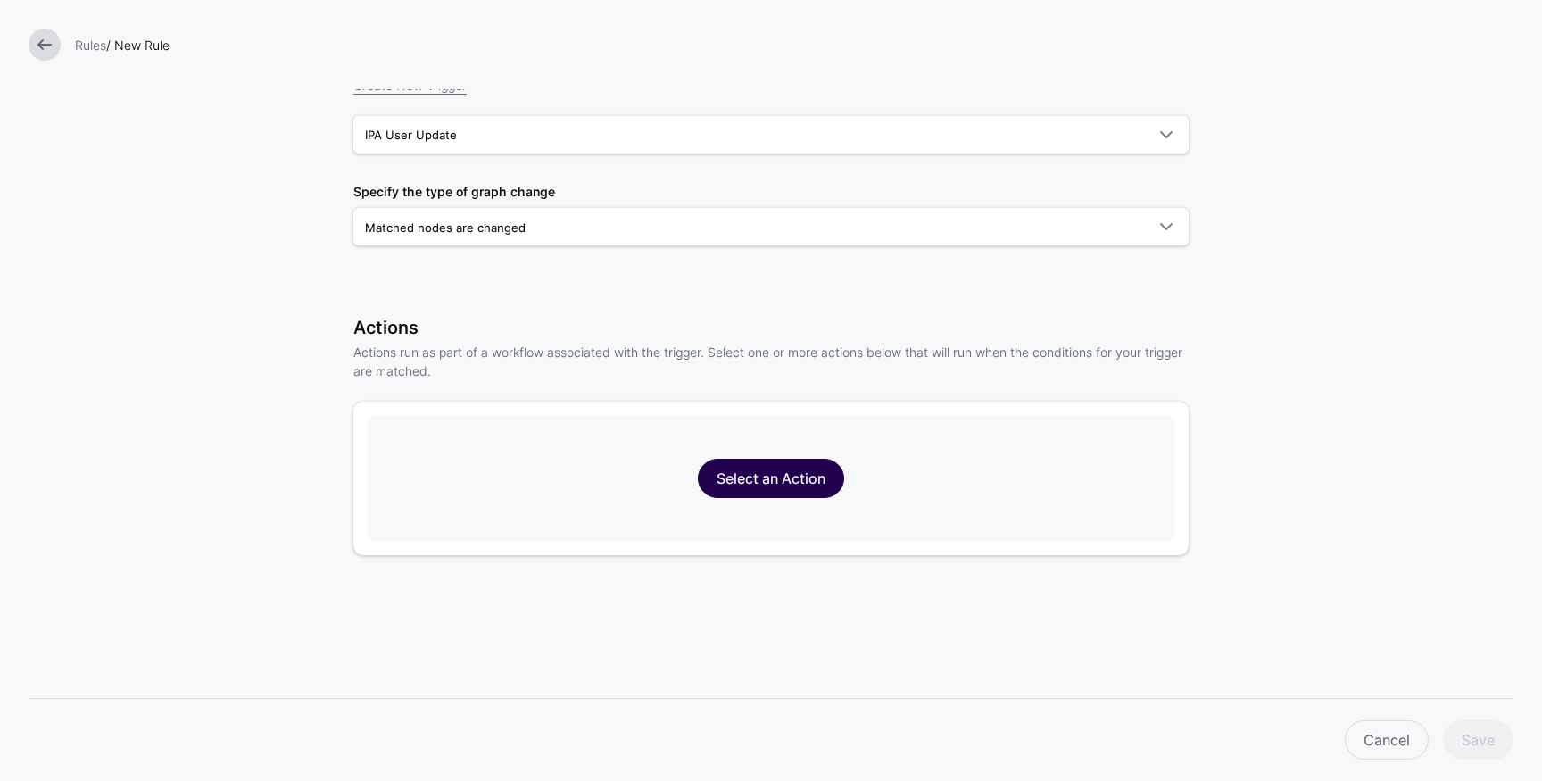
click at [794, 484] on link "Select an Action" at bounding box center [771, 478] width 146 height 39
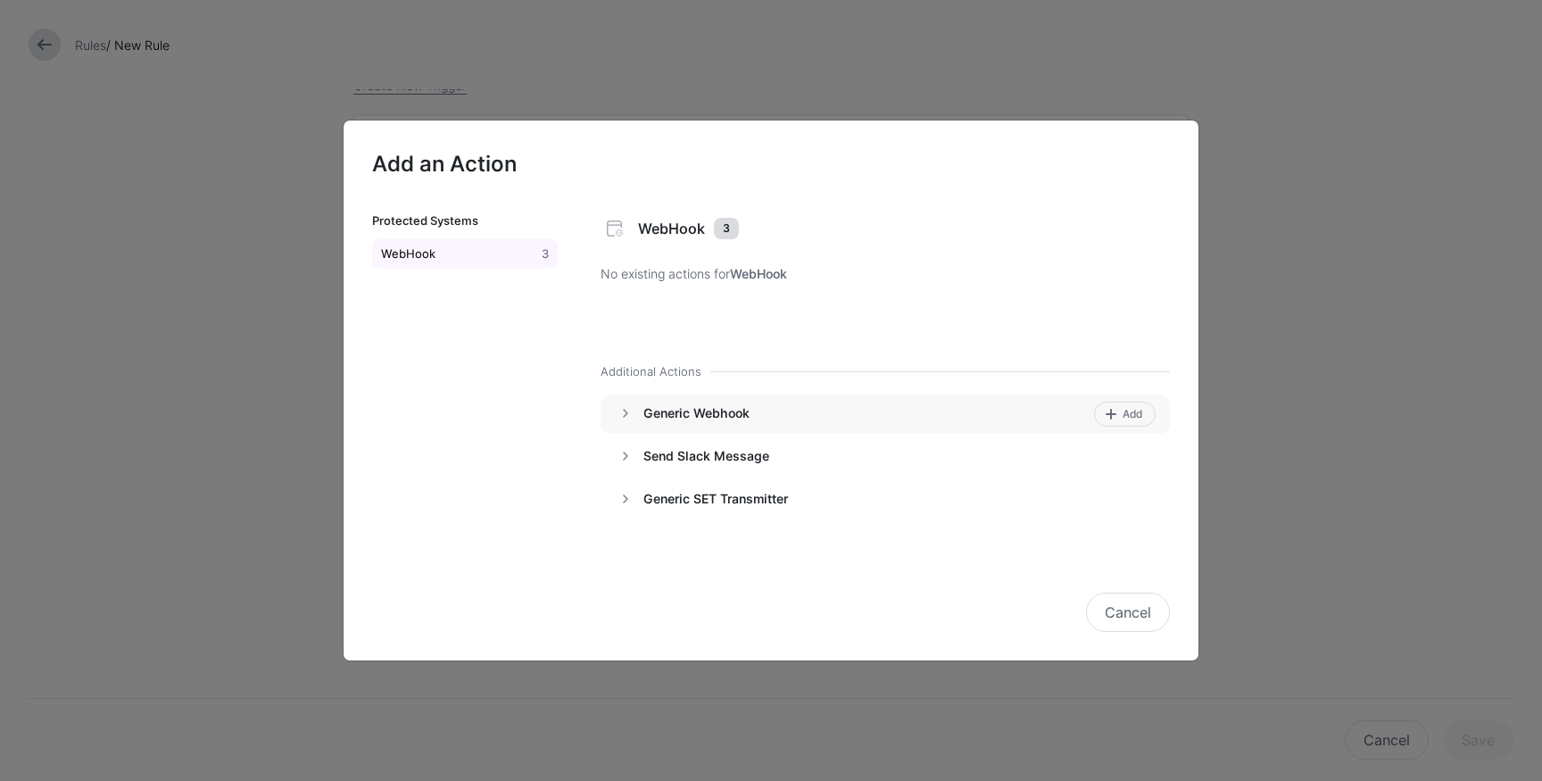
click at [722, 411] on h4 "Generic Webhook" at bounding box center [865, 413] width 444 height 16
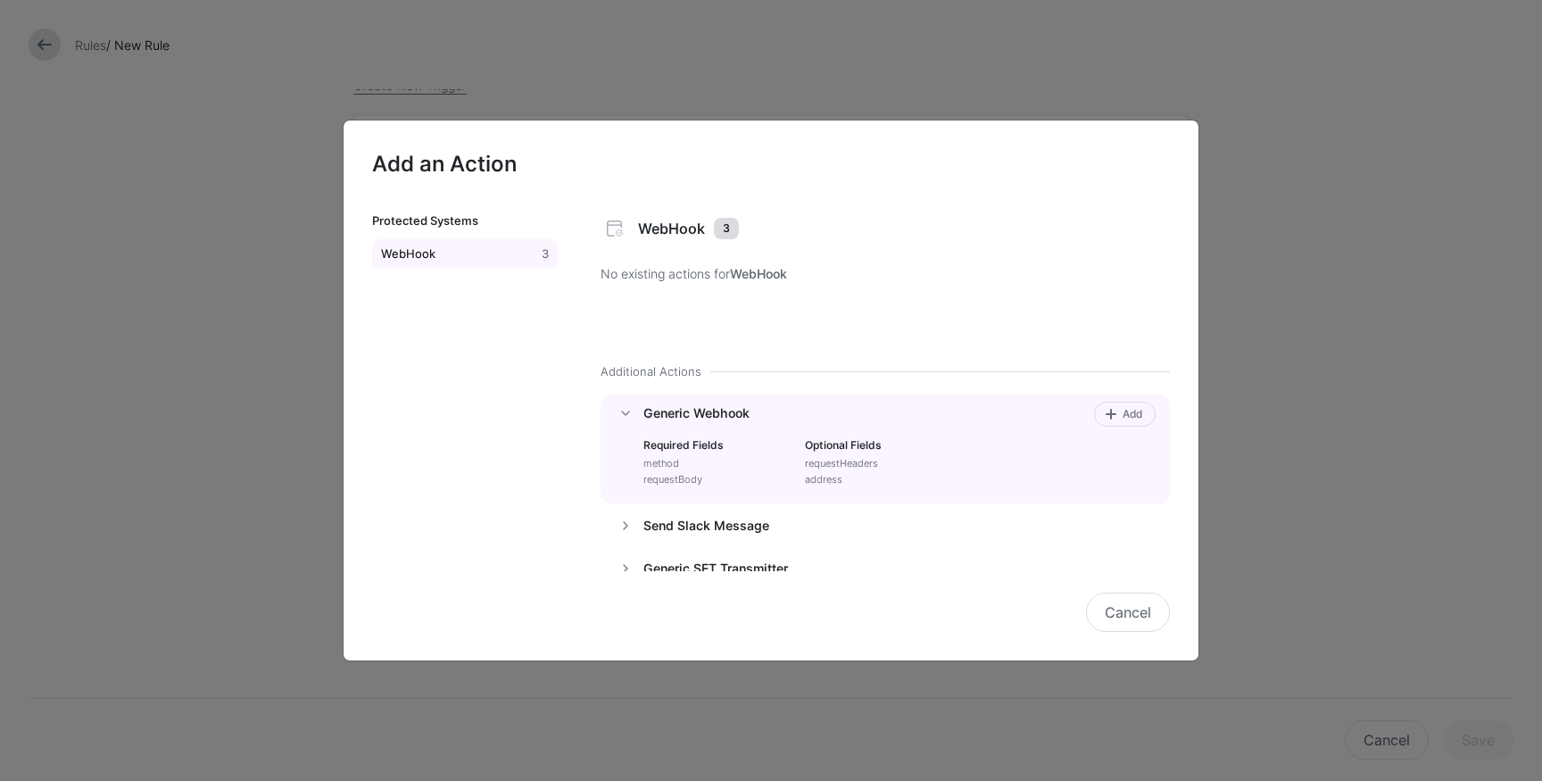
click at [1104, 412] on span at bounding box center [1111, 414] width 14 height 14
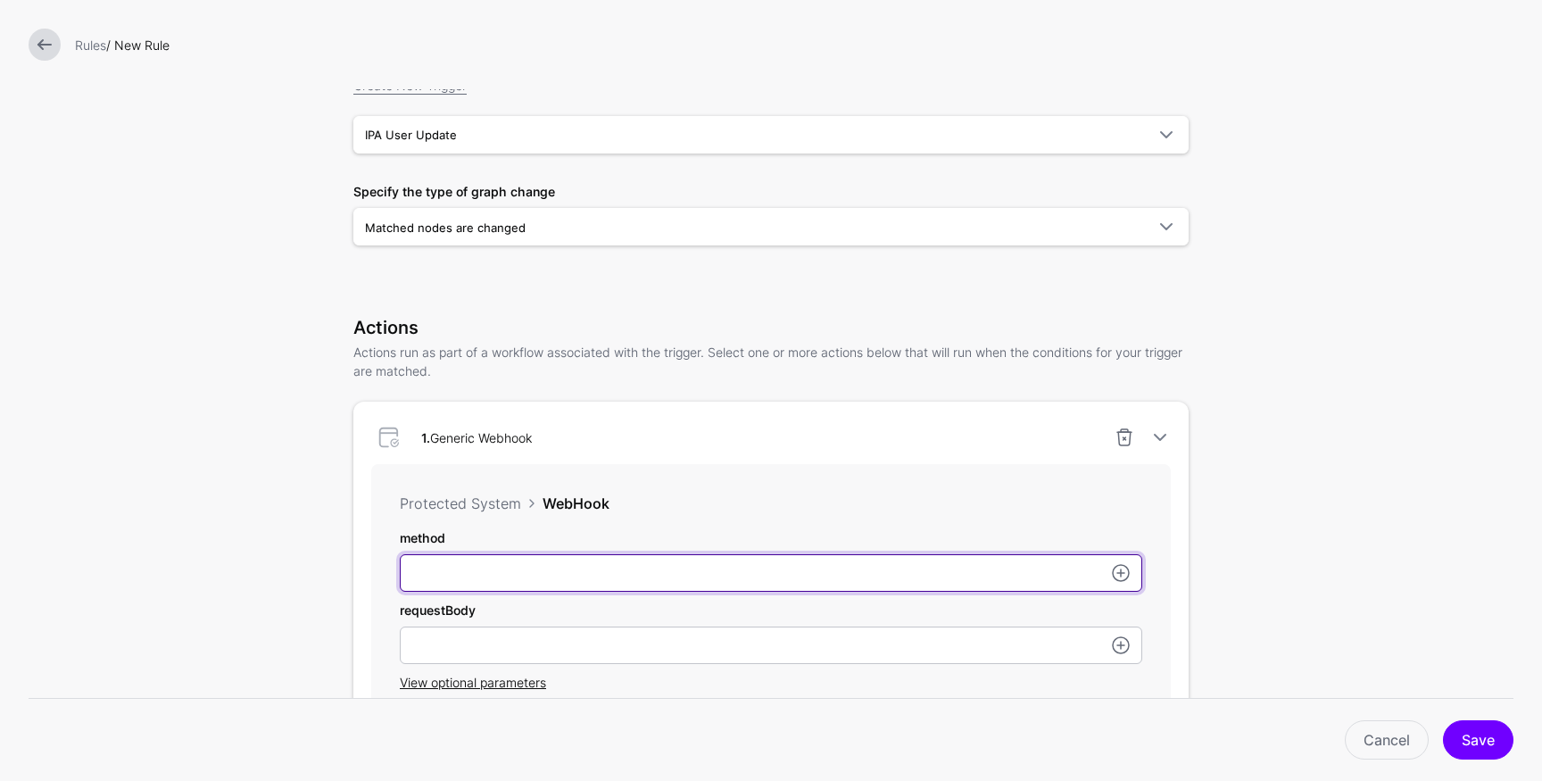
click at [533, 580] on input "method" at bounding box center [771, 572] width 743 height 37
type input "****"
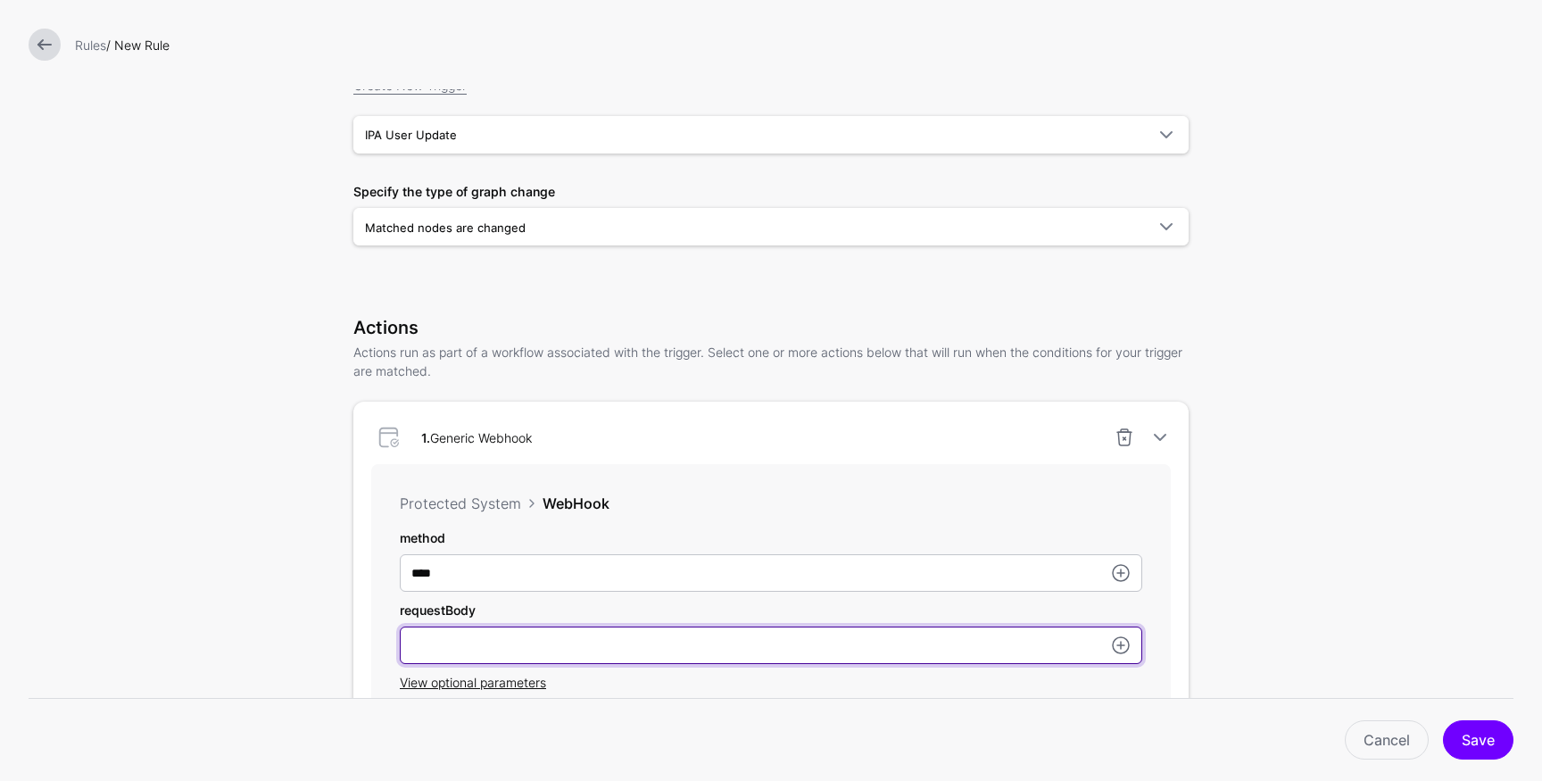
click at [488, 643] on input "method" at bounding box center [771, 645] width 743 height 37
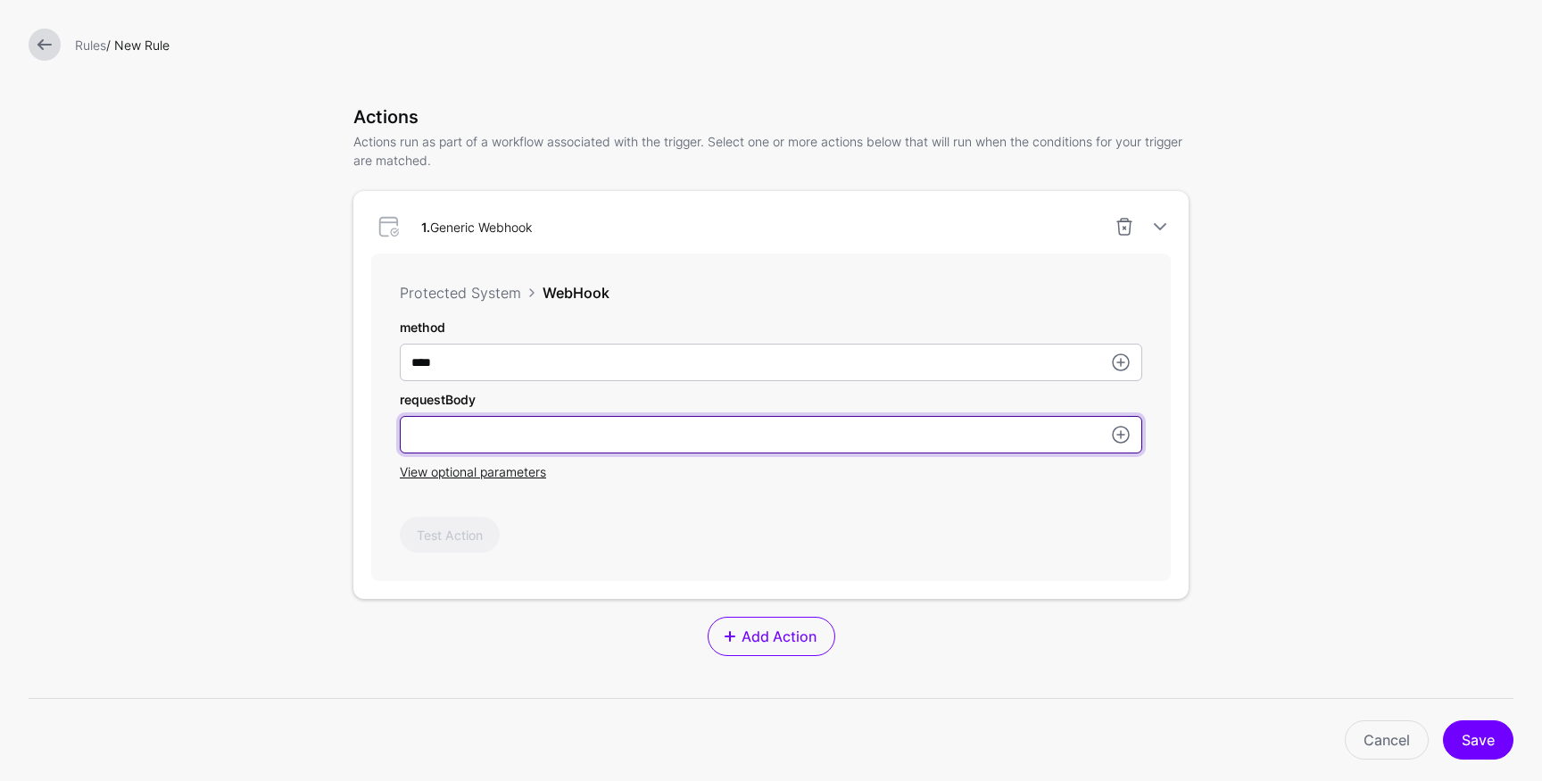
scroll to position [422, 0]
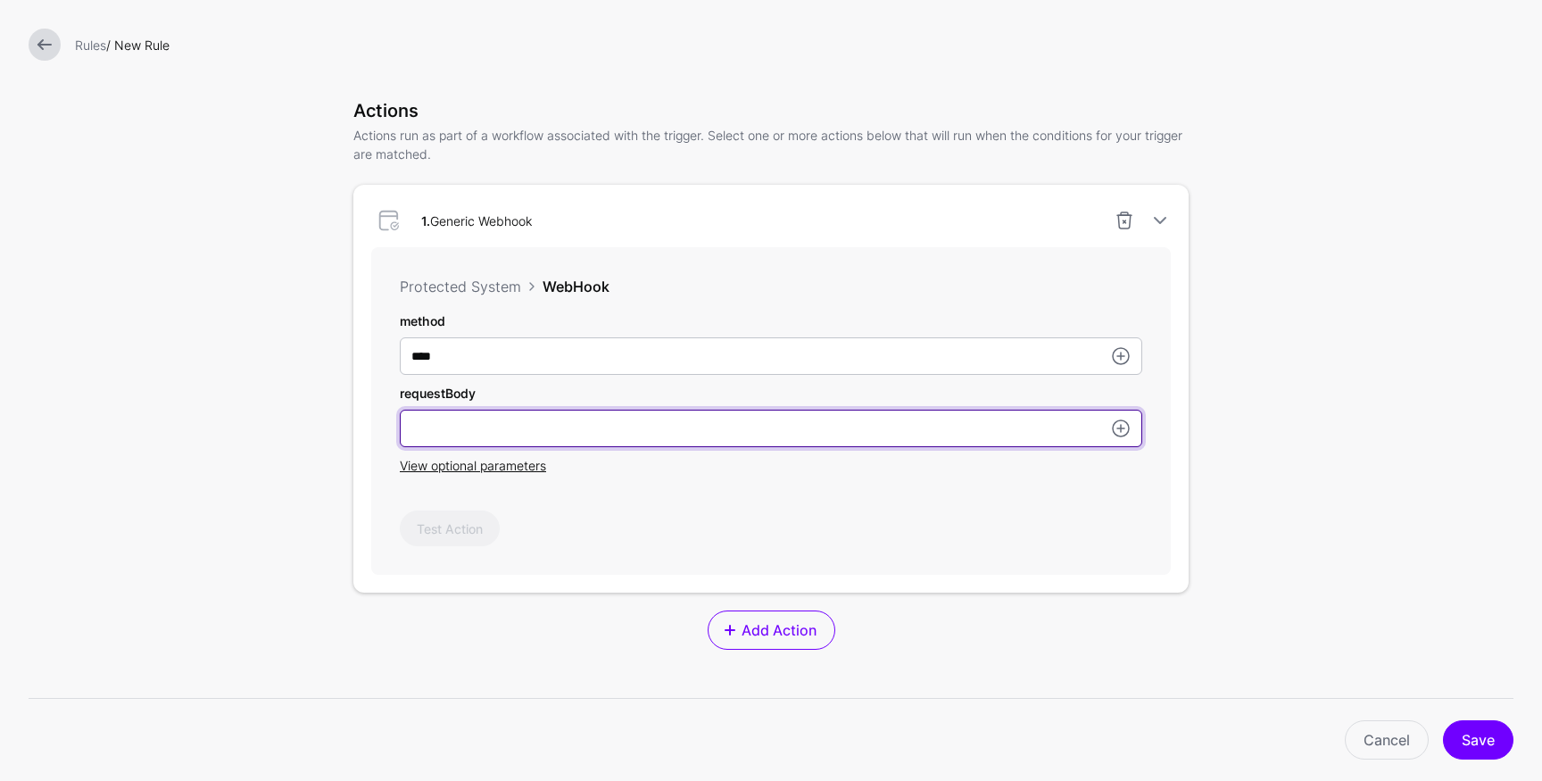
drag, startPoint x: 830, startPoint y: 418, endPoint x: 832, endPoint y: 427, distance: 9.1
click at [829, 419] on input "method" at bounding box center [771, 428] width 743 height 37
paste input "**********"
click at [528, 427] on input "**********" at bounding box center [771, 428] width 743 height 37
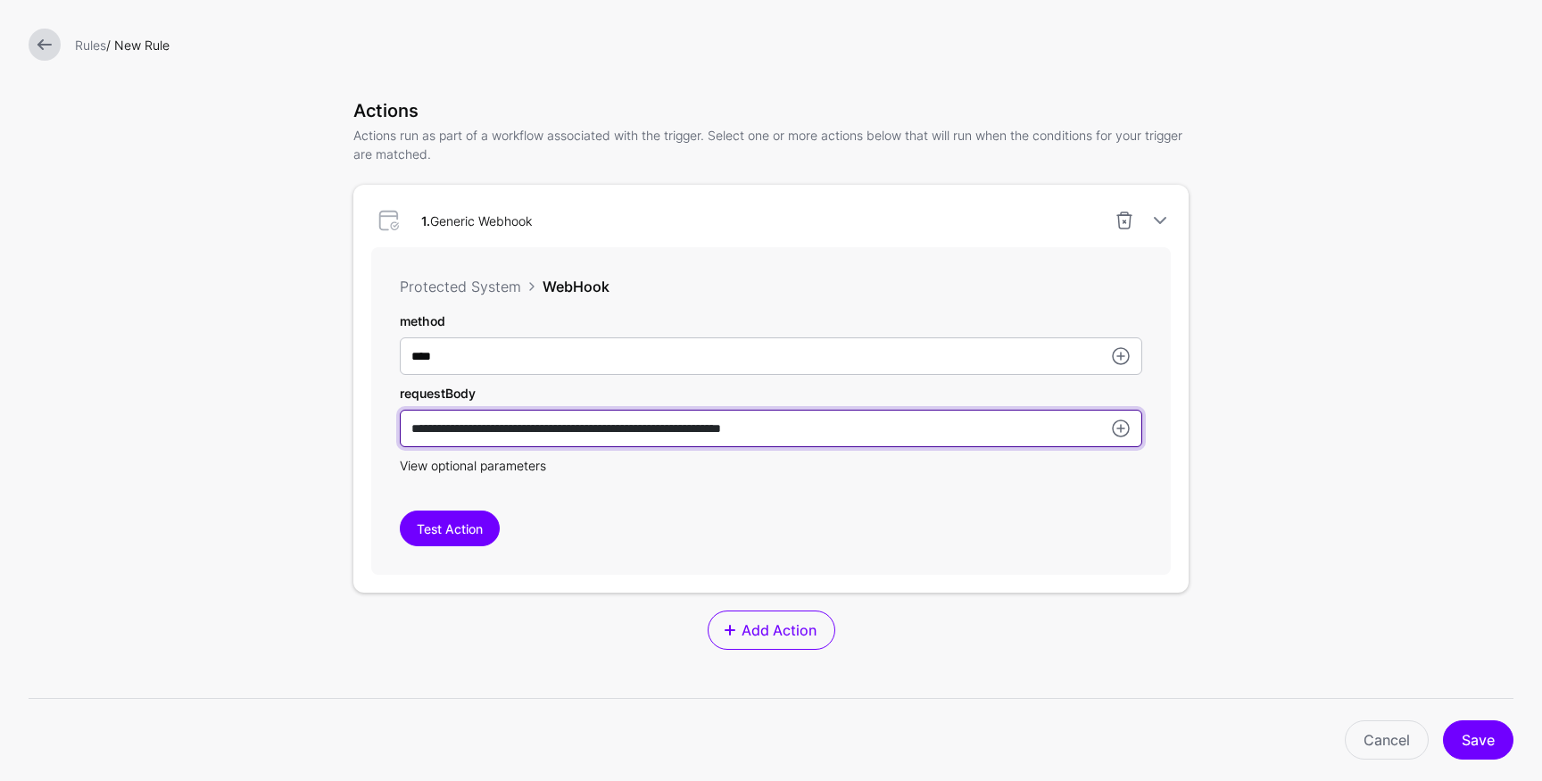
type input "**********"
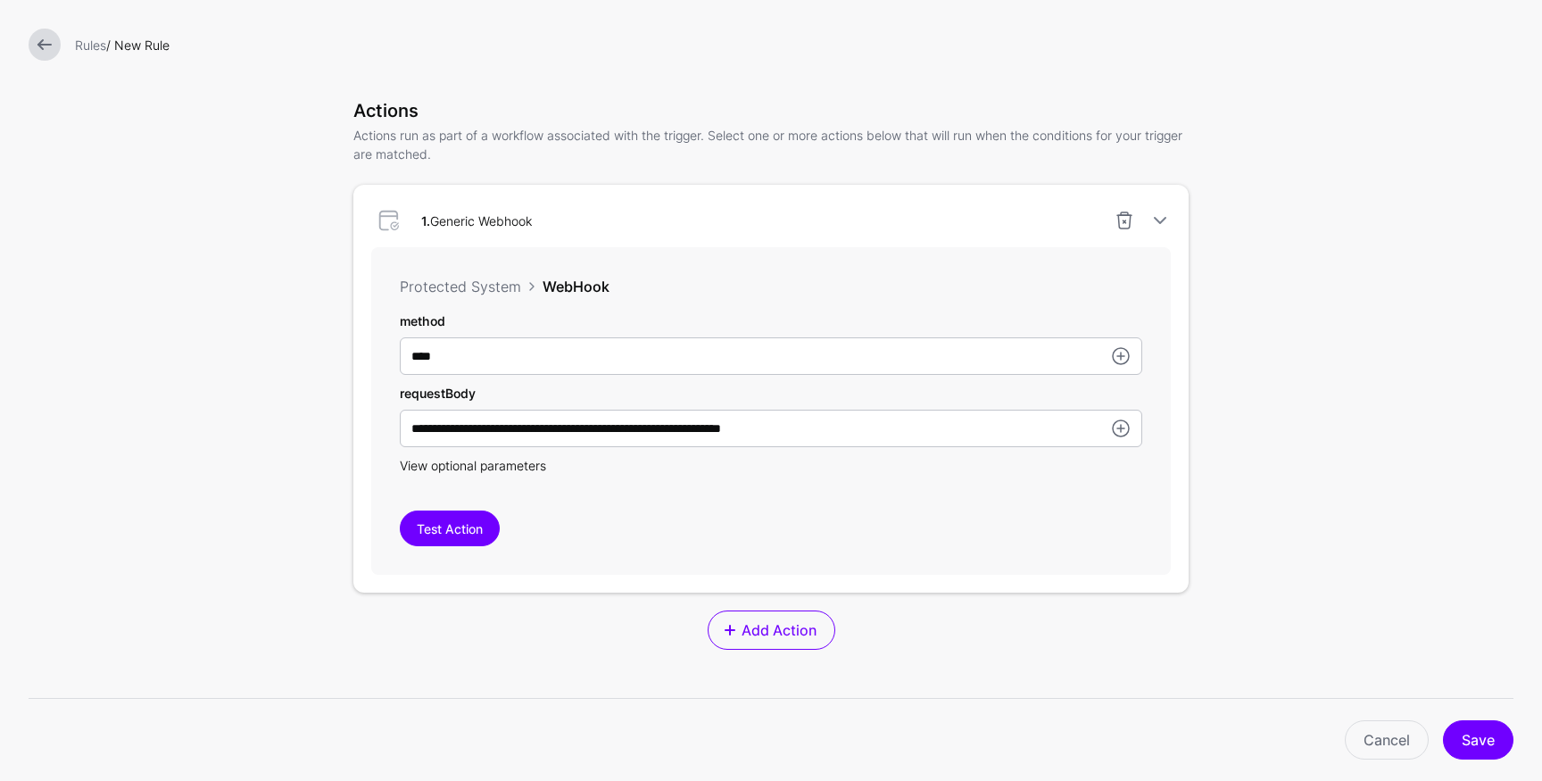
click at [520, 473] on span "View optional parameters" at bounding box center [473, 465] width 146 height 15
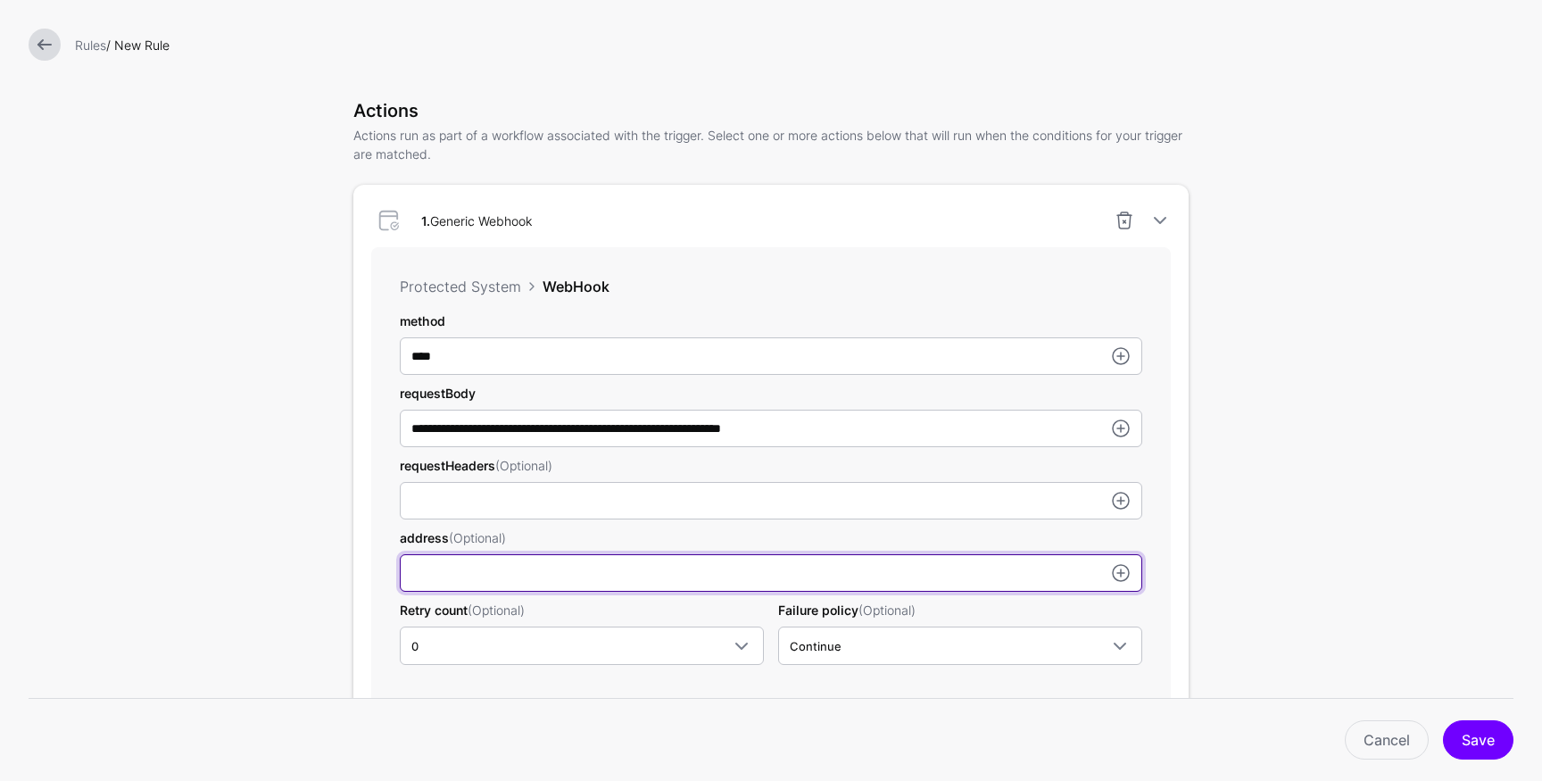
click at [502, 587] on input "method" at bounding box center [771, 572] width 743 height 37
paste input "**********"
type input "**********"
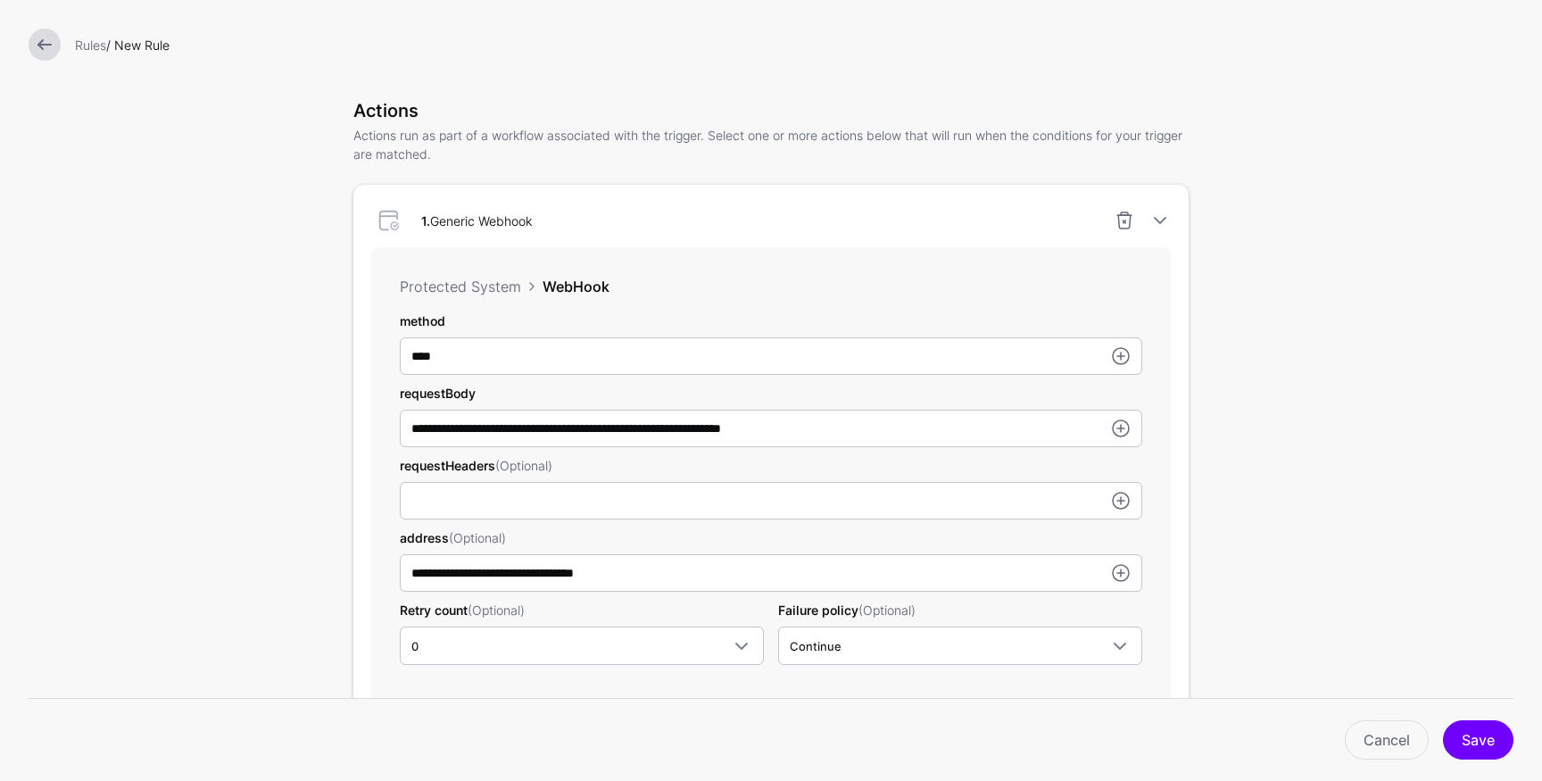
click at [1236, 493] on form "**********" at bounding box center [771, 405] width 1542 height 1655
click at [1475, 735] on button "Save" at bounding box center [1478, 739] width 71 height 39
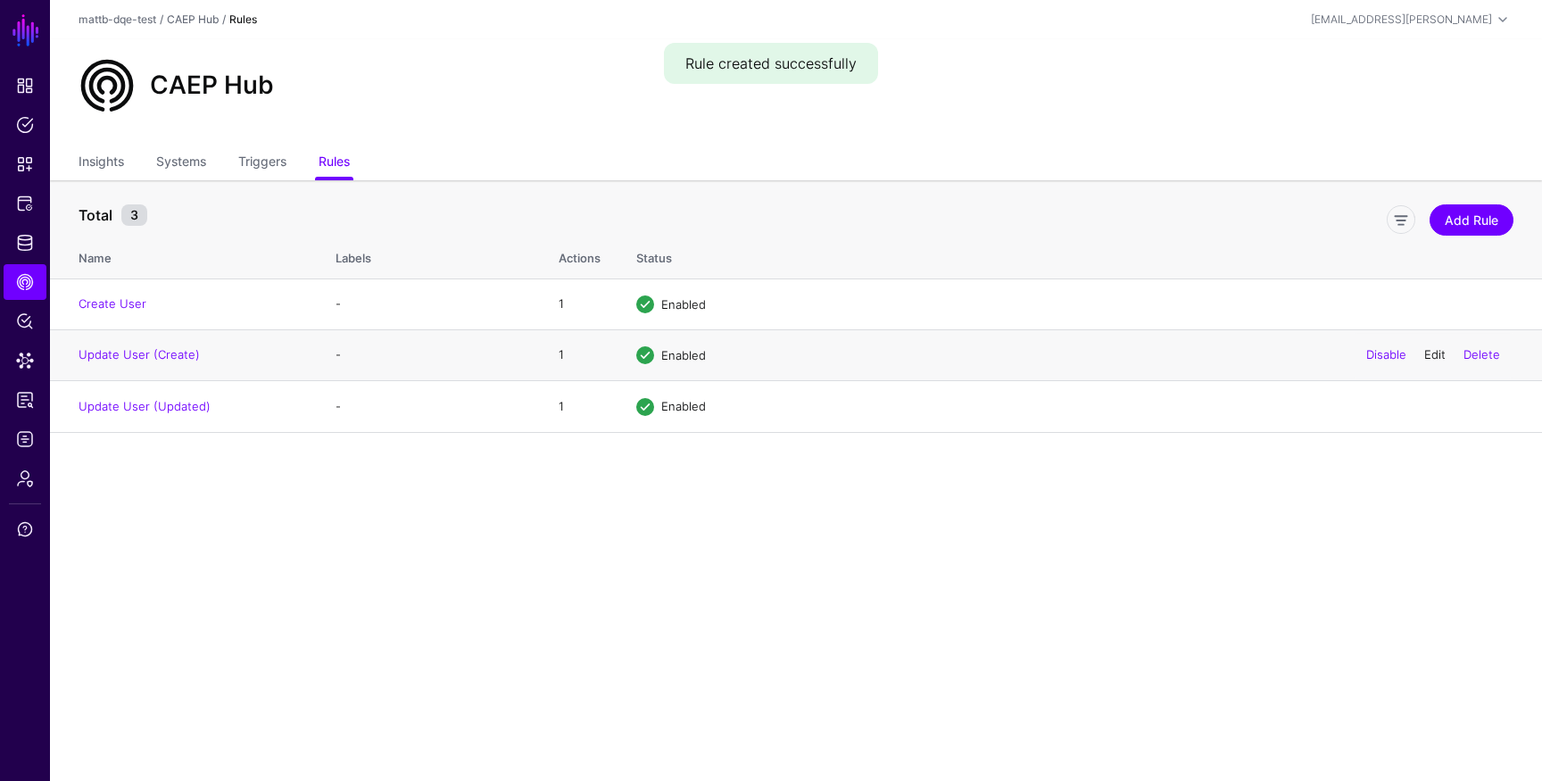
click at [1432, 352] on link "Edit" at bounding box center [1434, 354] width 21 height 14
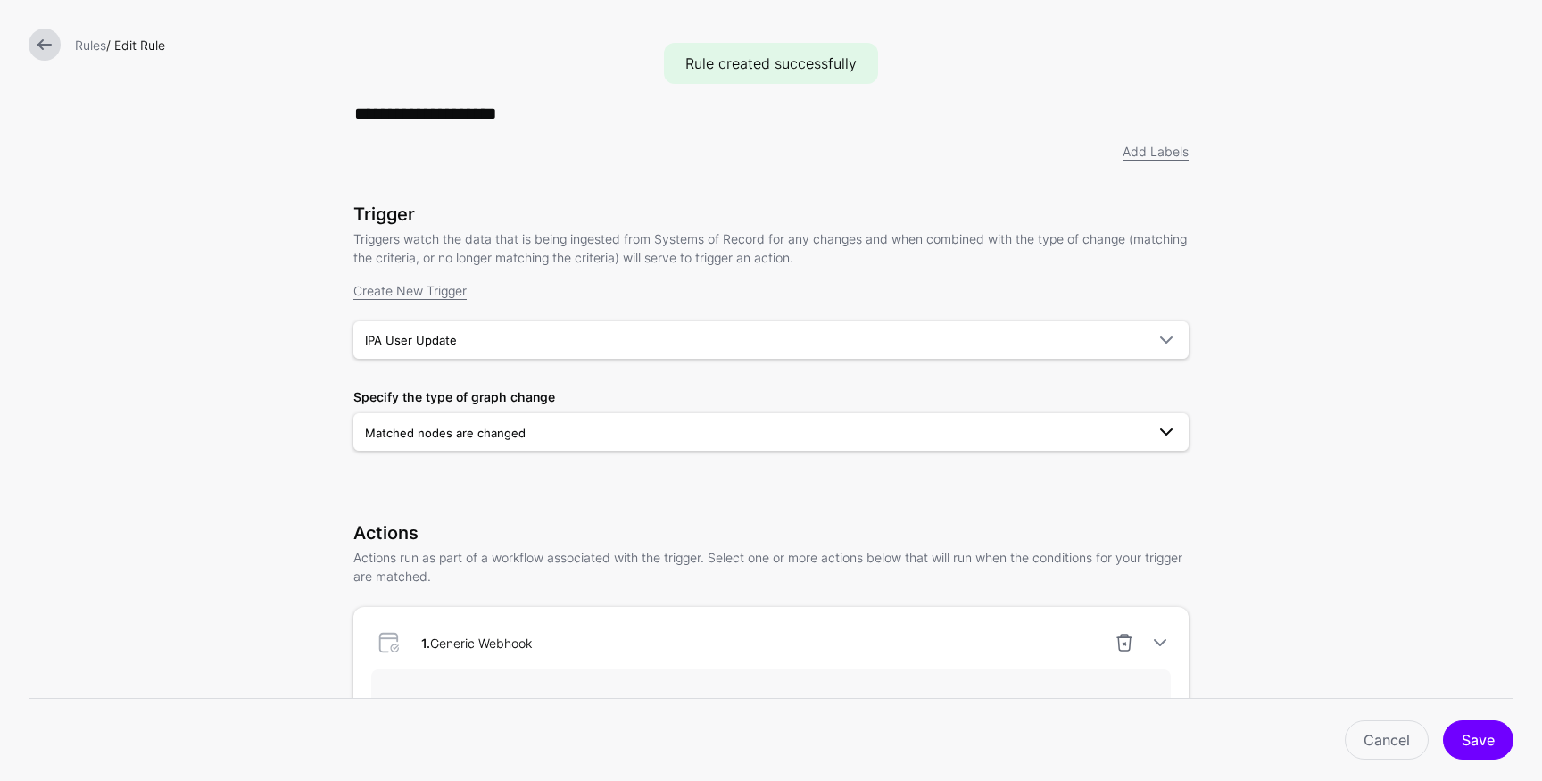
click at [509, 437] on span "Matched nodes are changed" at bounding box center [445, 433] width 161 height 14
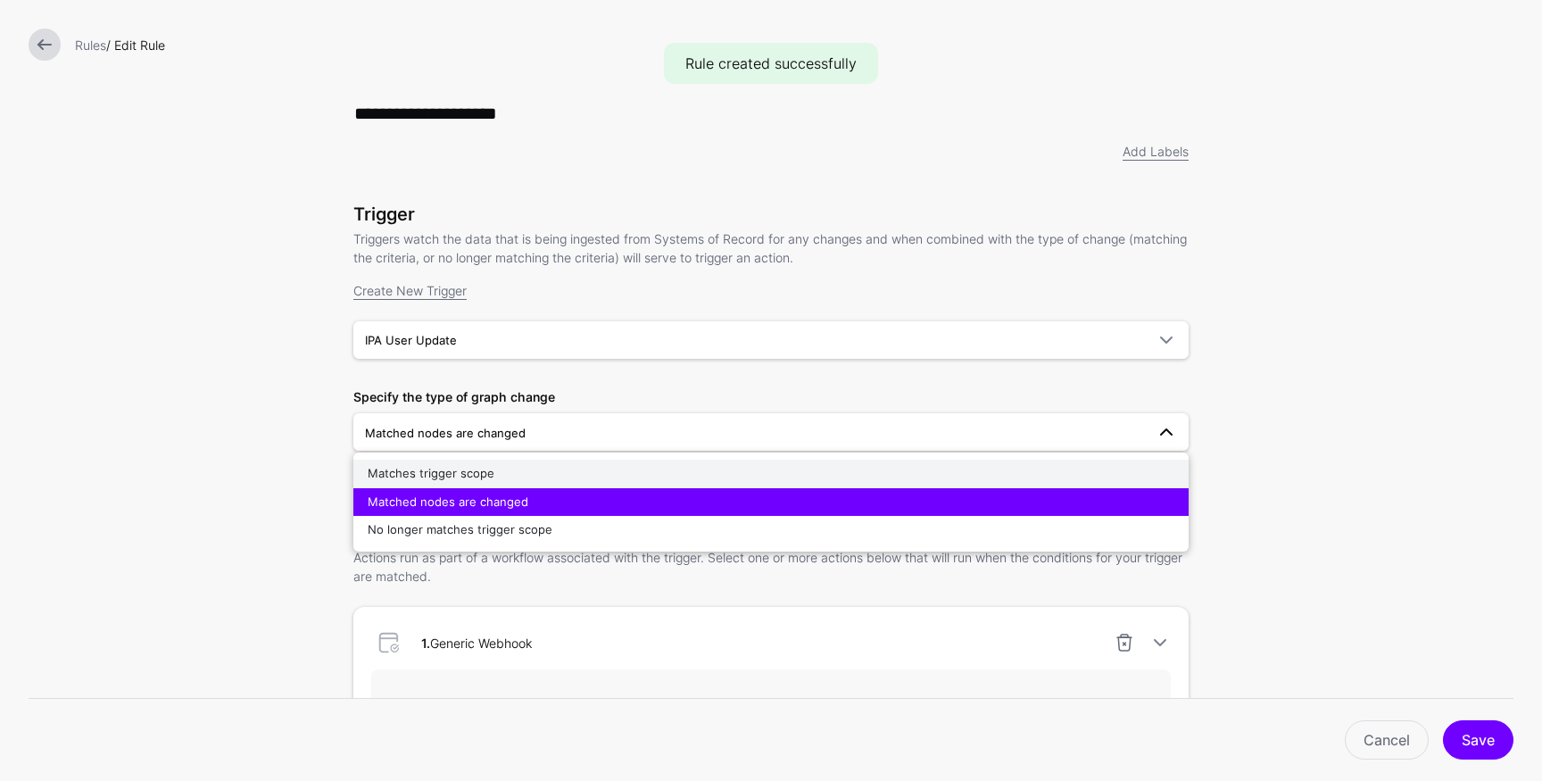
click at [435, 476] on span "Matches trigger scope" at bounding box center [431, 473] width 127 height 14
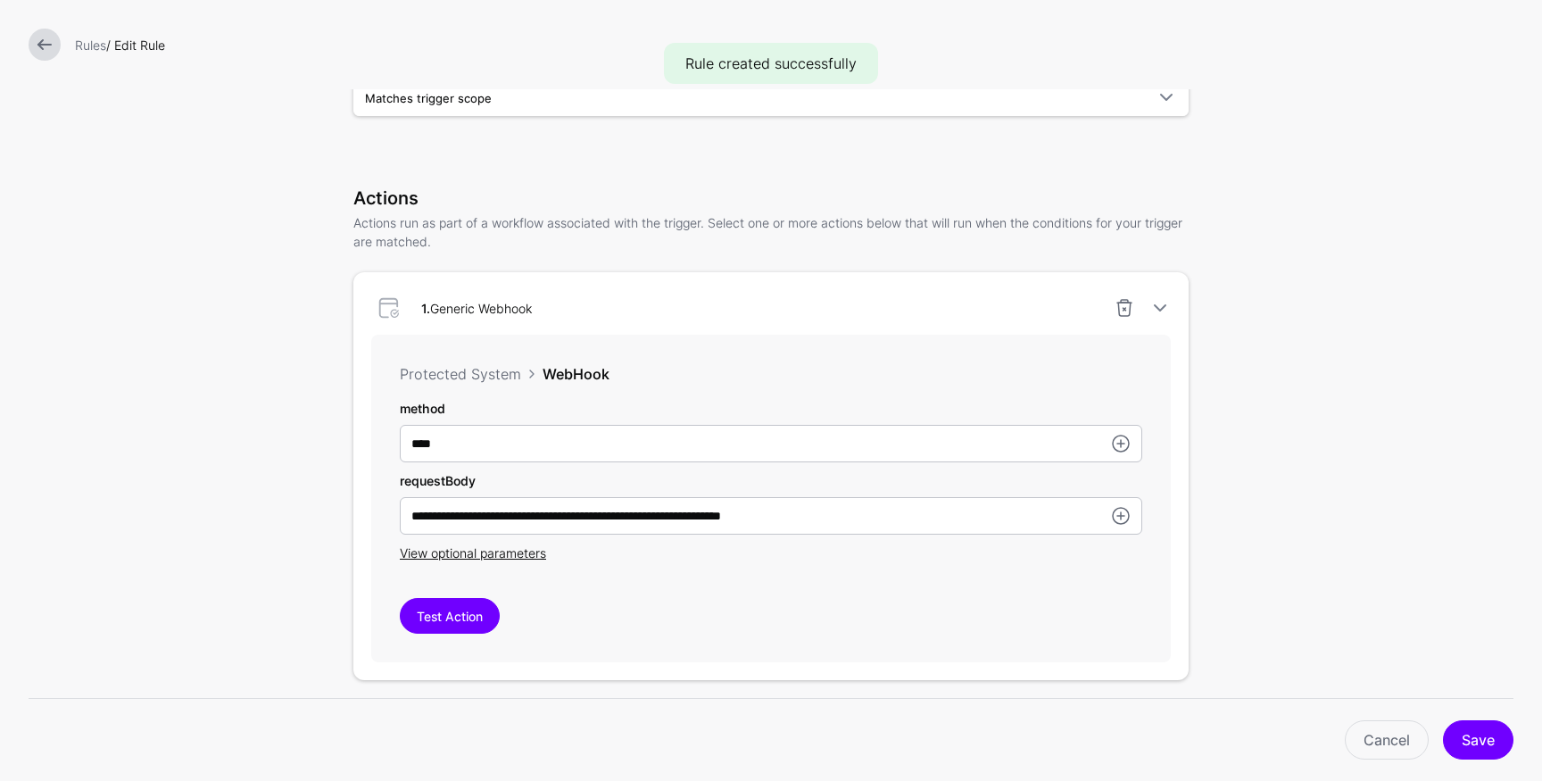
scroll to position [346, 0]
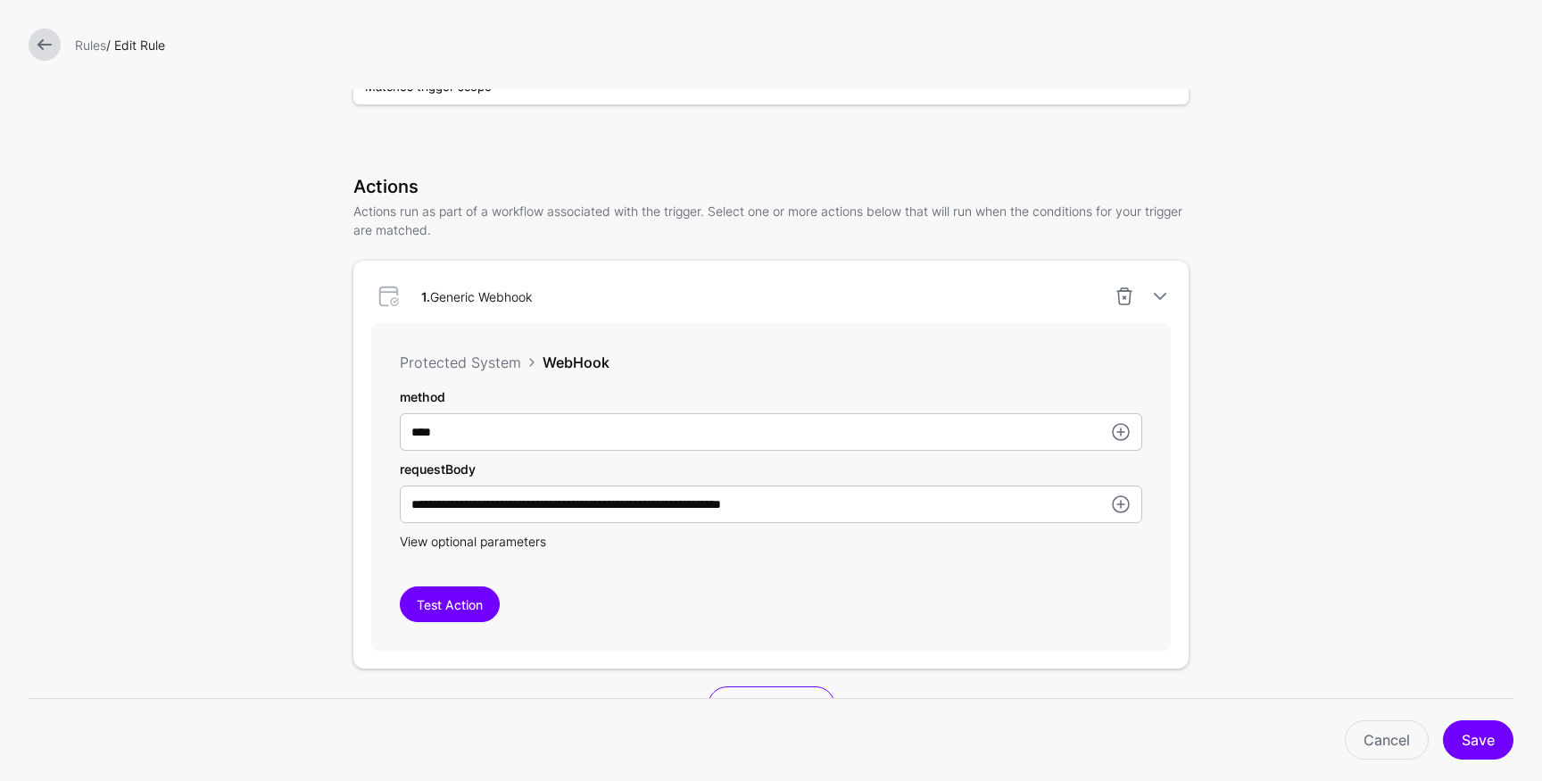
click at [470, 543] on span "View optional parameters" at bounding box center [473, 541] width 146 height 15
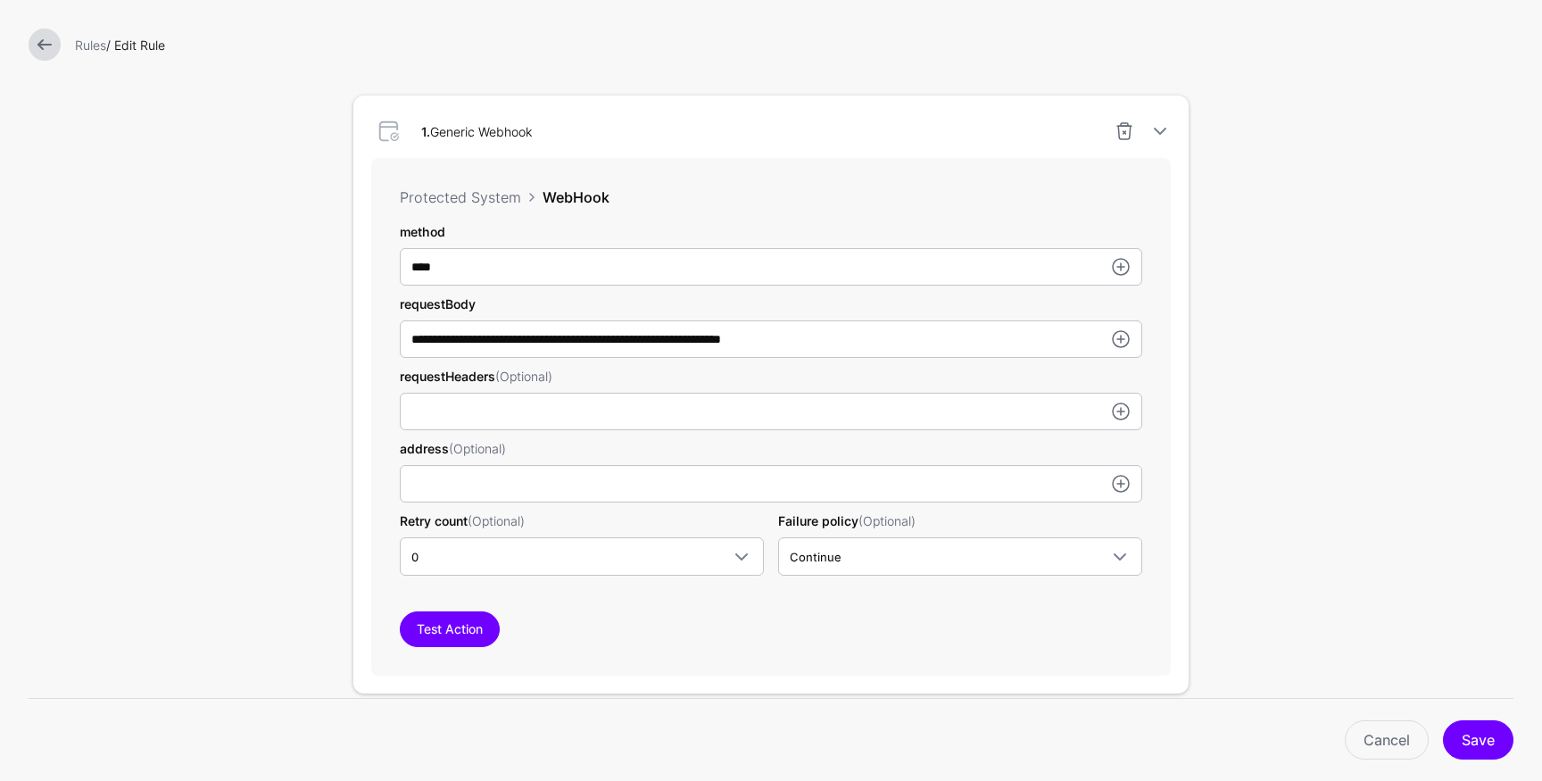
scroll to position [456, 0]
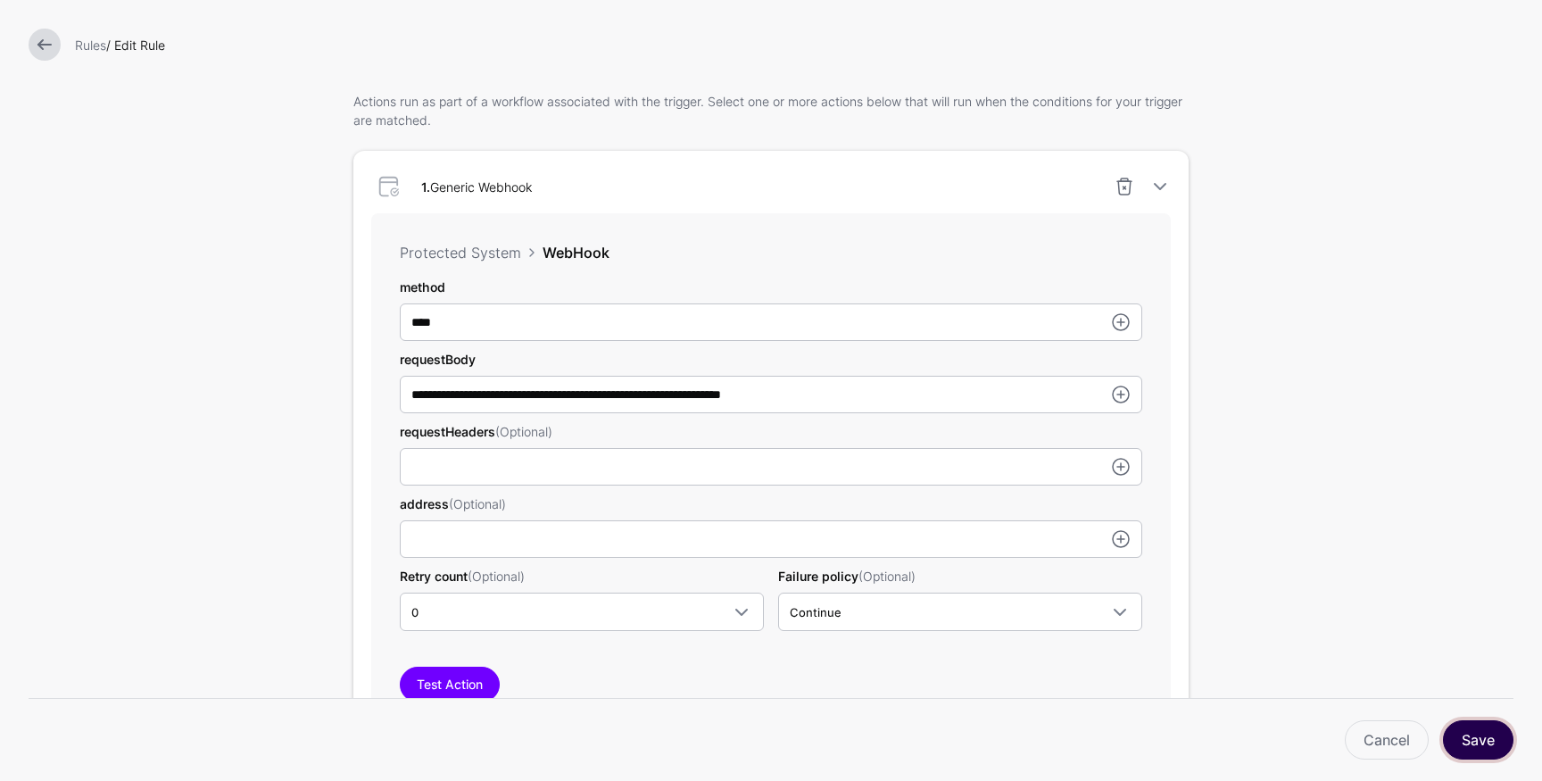
click at [1488, 742] on button "Save" at bounding box center [1478, 739] width 71 height 39
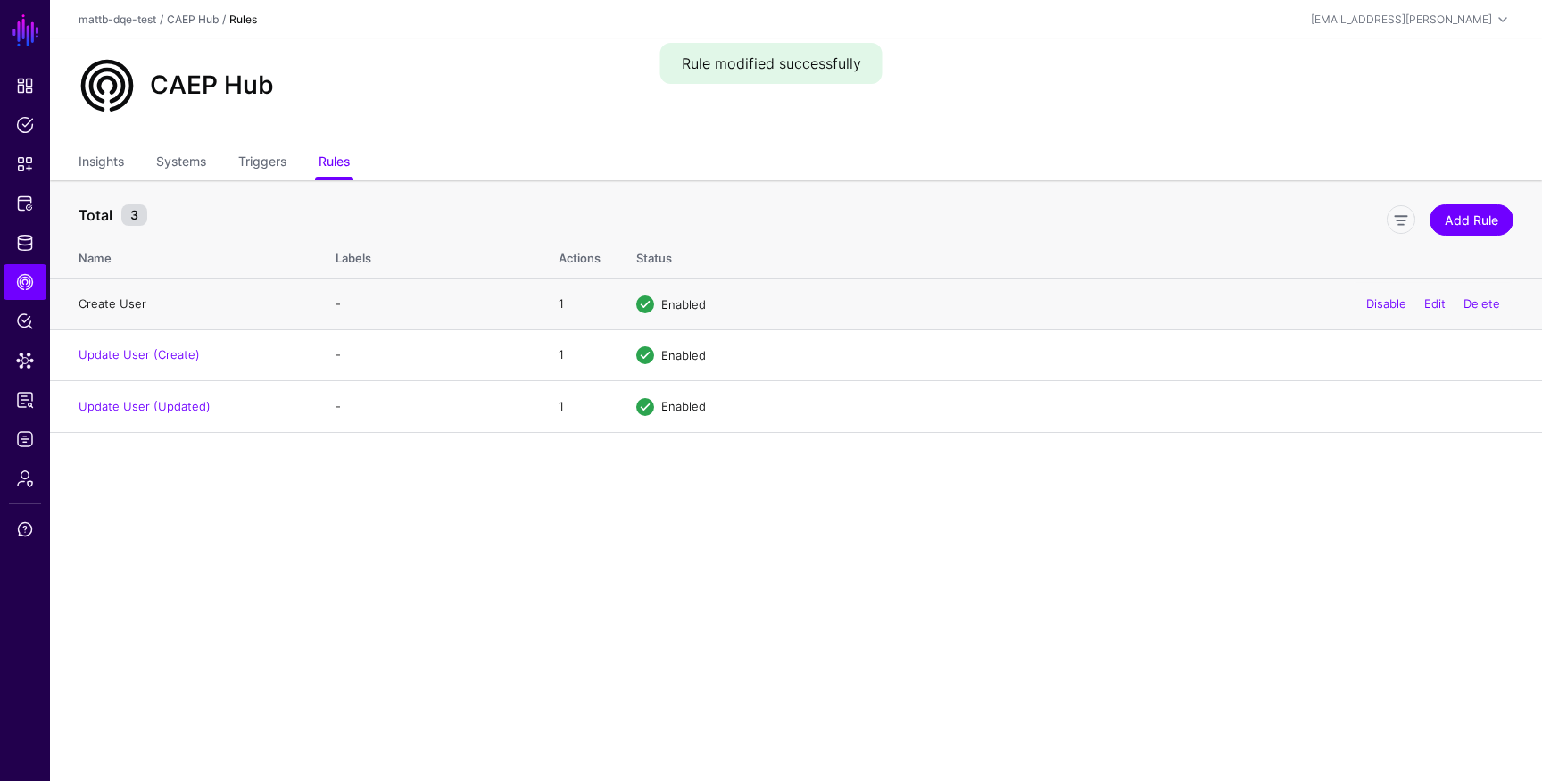
click at [104, 307] on link "Create User" at bounding box center [113, 303] width 68 height 14
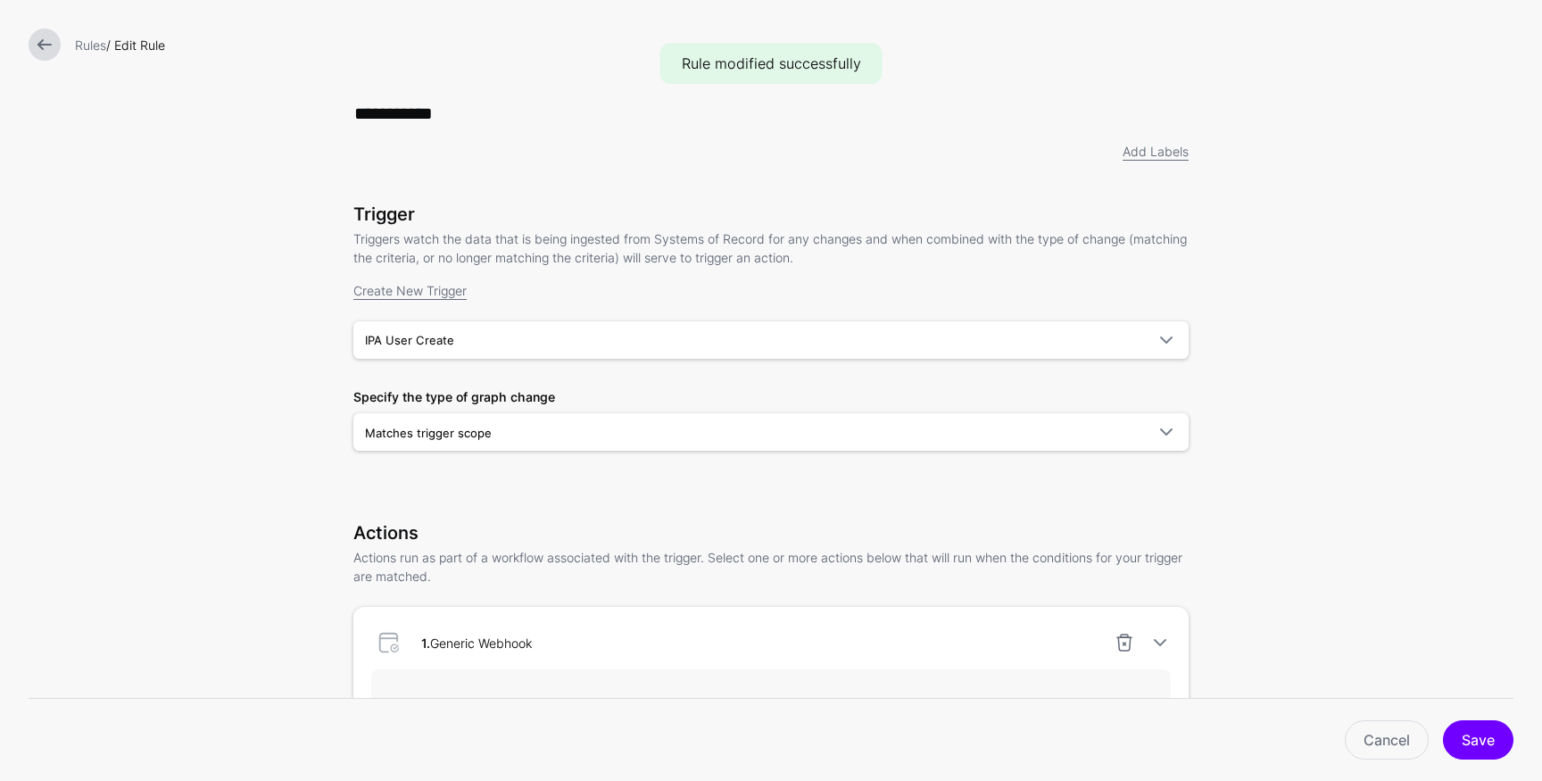
scroll to position [532, 0]
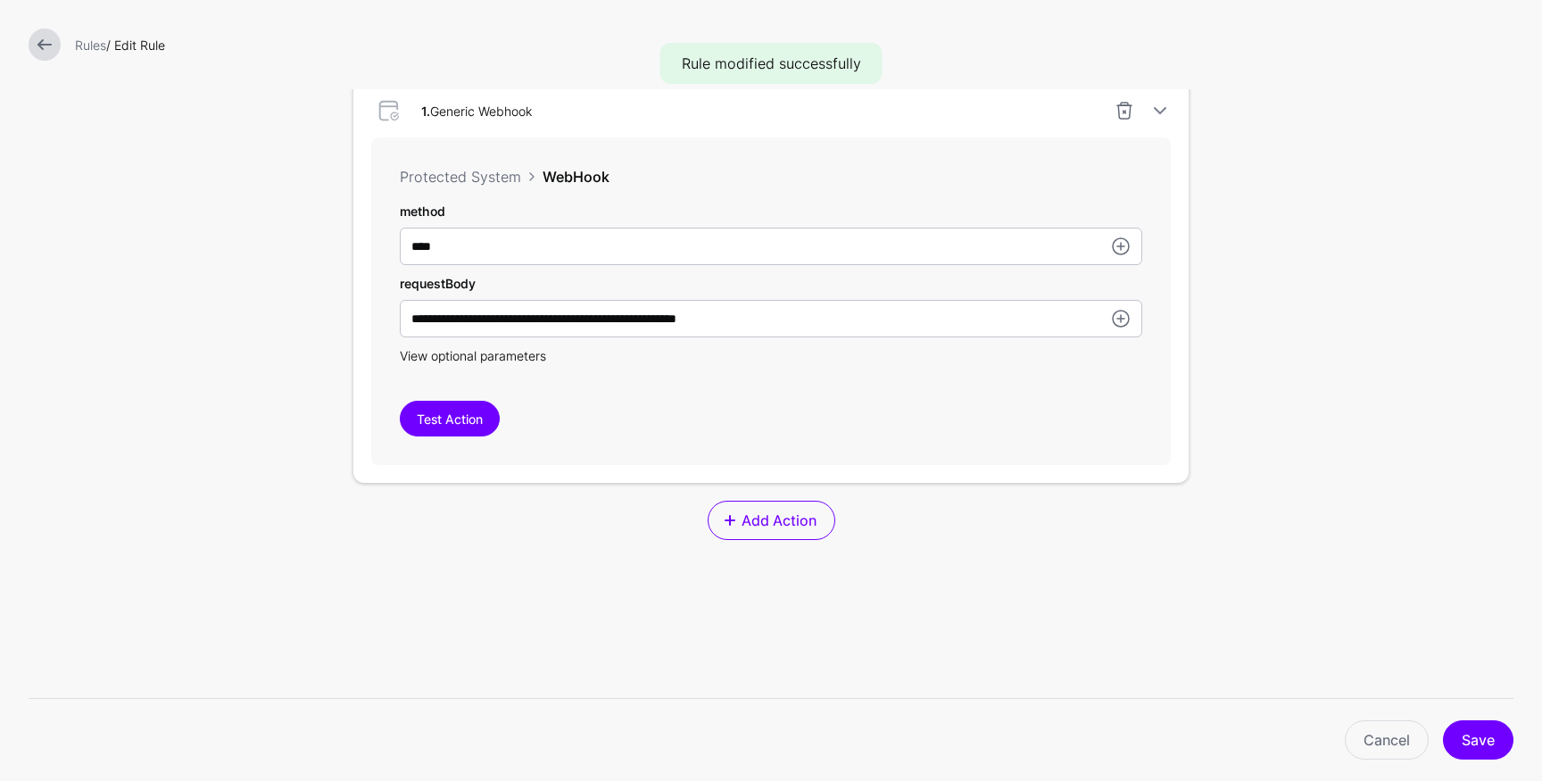
click at [494, 358] on span "View optional parameters" at bounding box center [473, 355] width 146 height 15
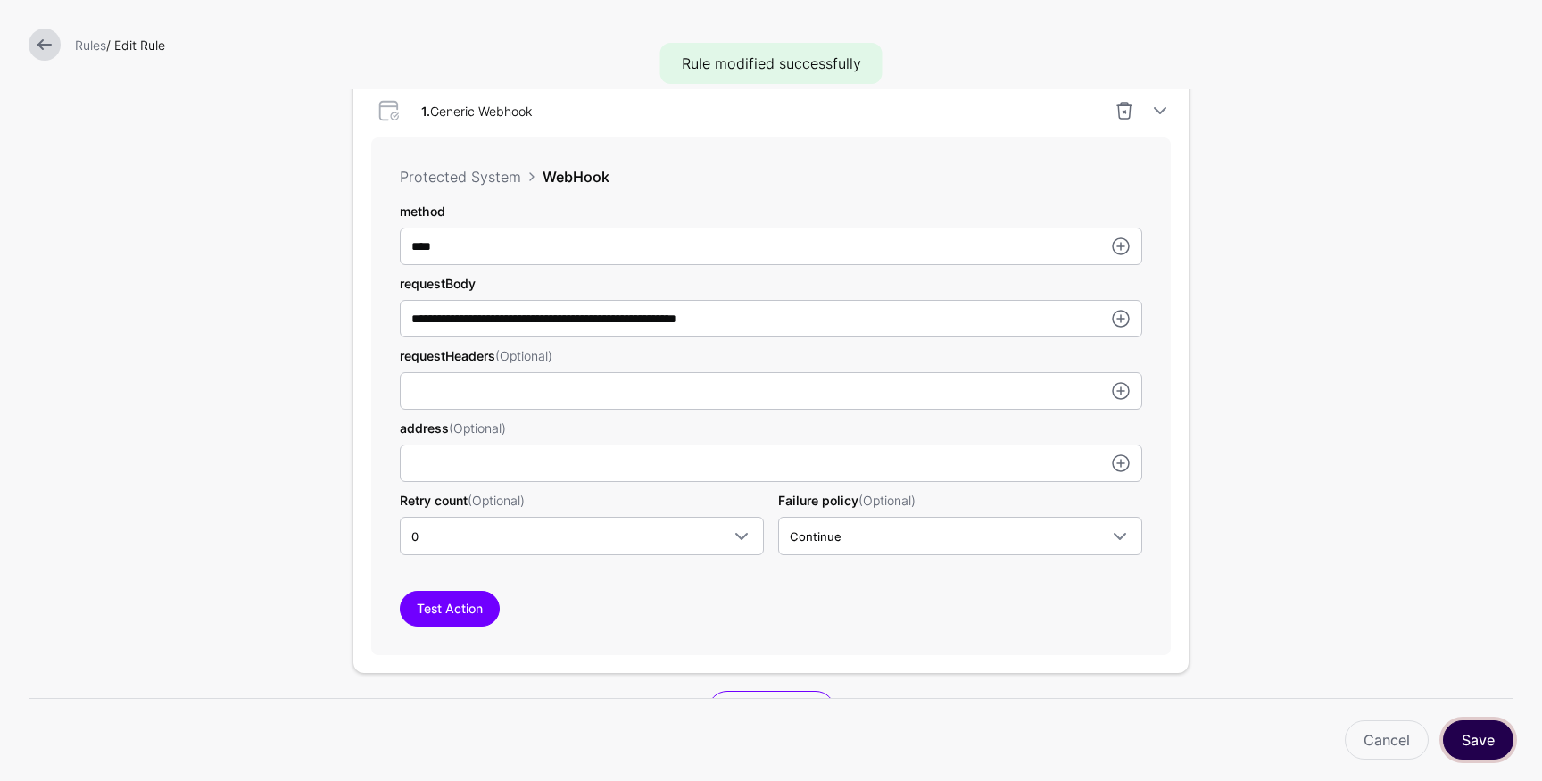
click at [1454, 736] on button "Save" at bounding box center [1478, 739] width 71 height 39
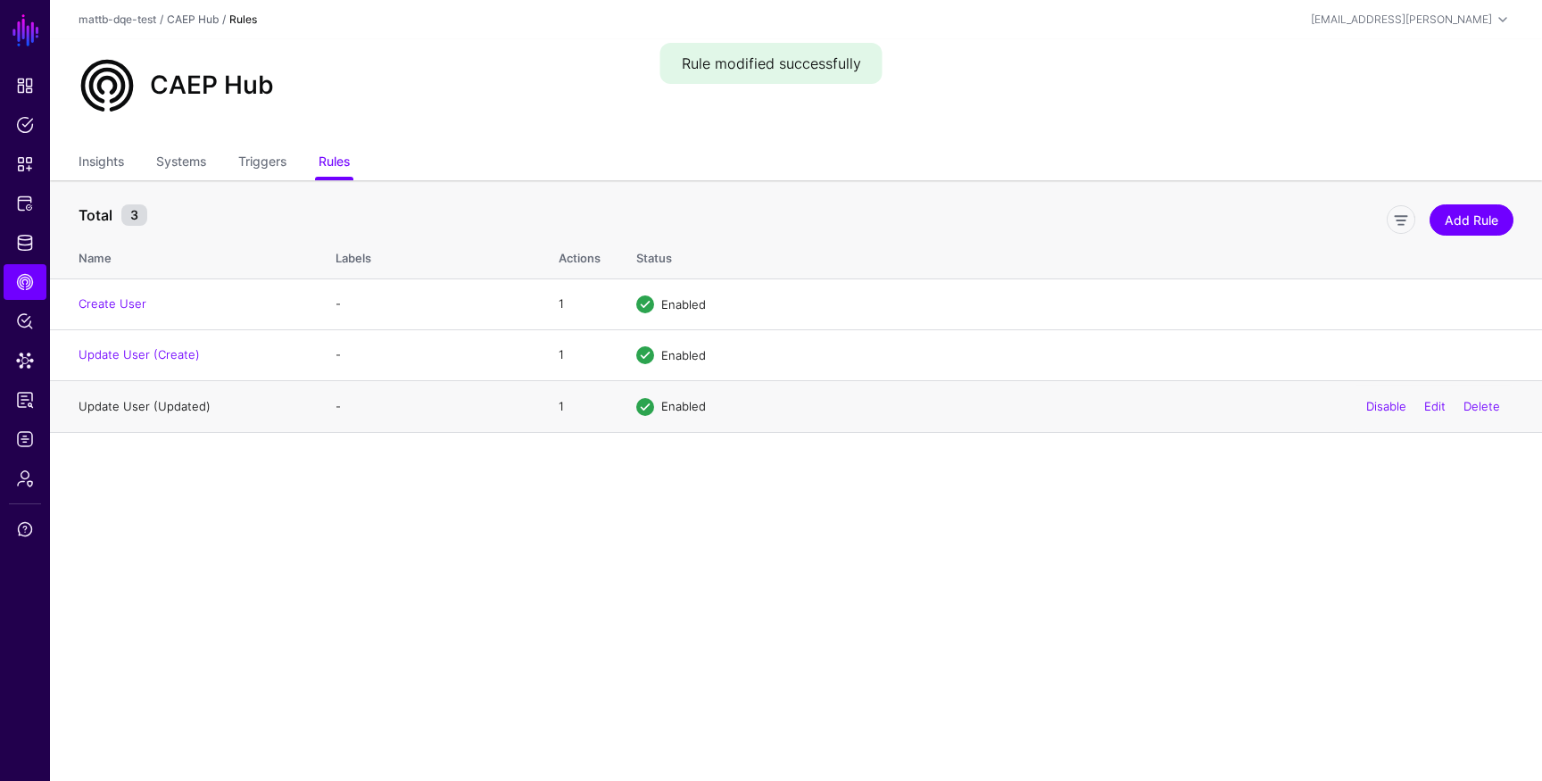
click at [156, 406] on link "Update User (Updated)" at bounding box center [145, 406] width 132 height 14
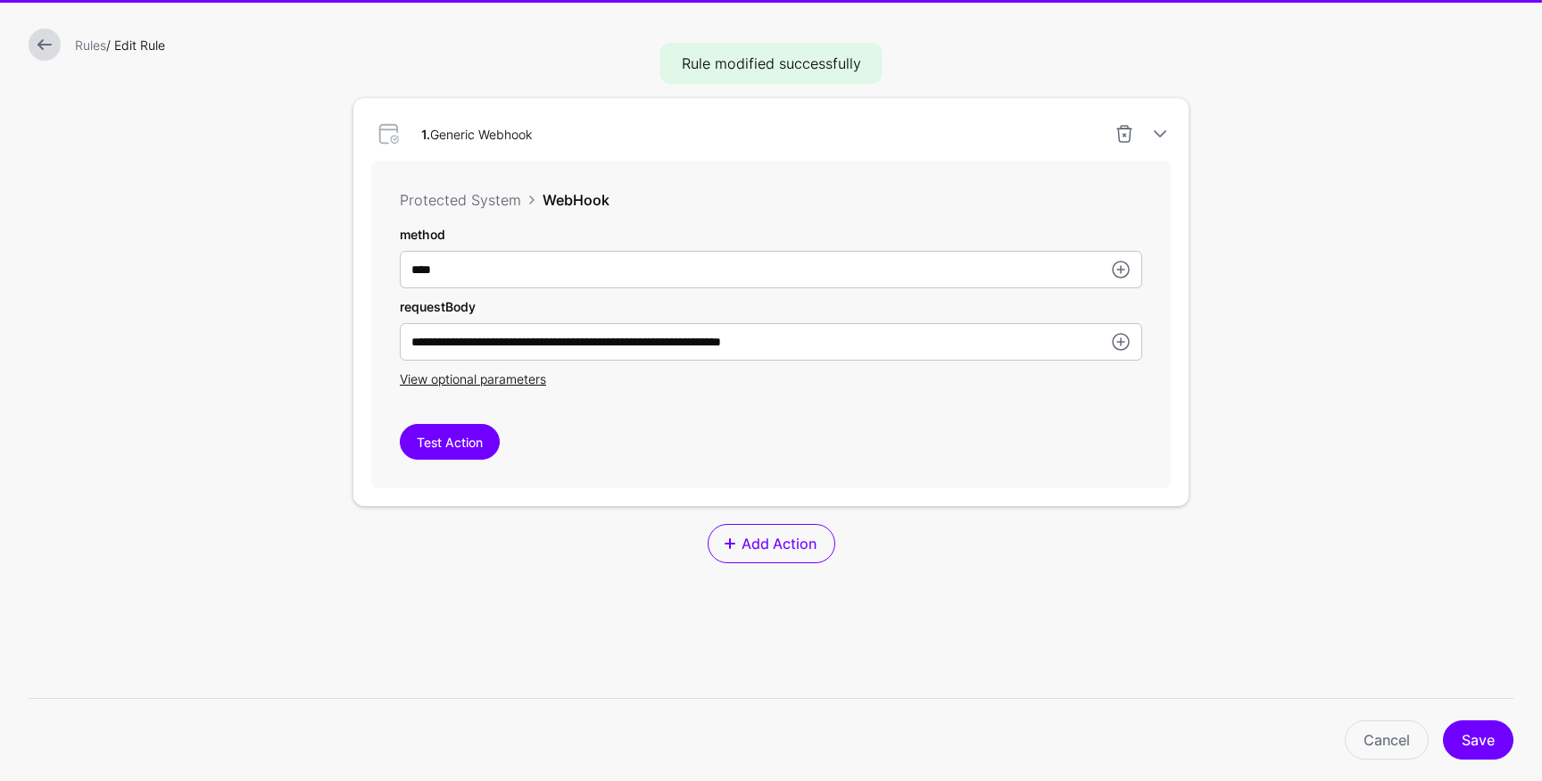
scroll to position [515, 0]
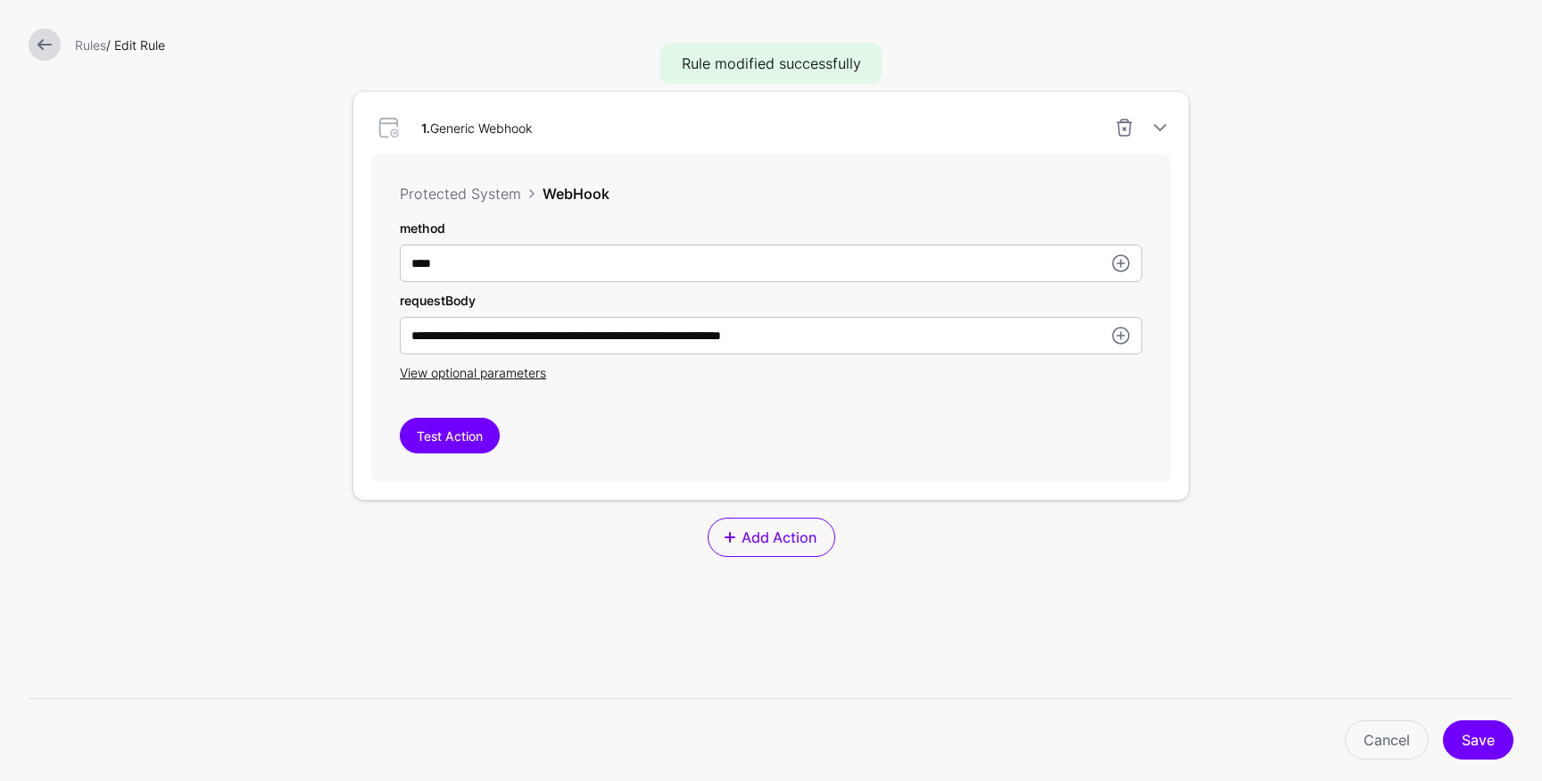
click at [463, 385] on div "**********" at bounding box center [771, 318] width 800 height 328
click at [468, 378] on span "View optional parameters" at bounding box center [473, 372] width 146 height 15
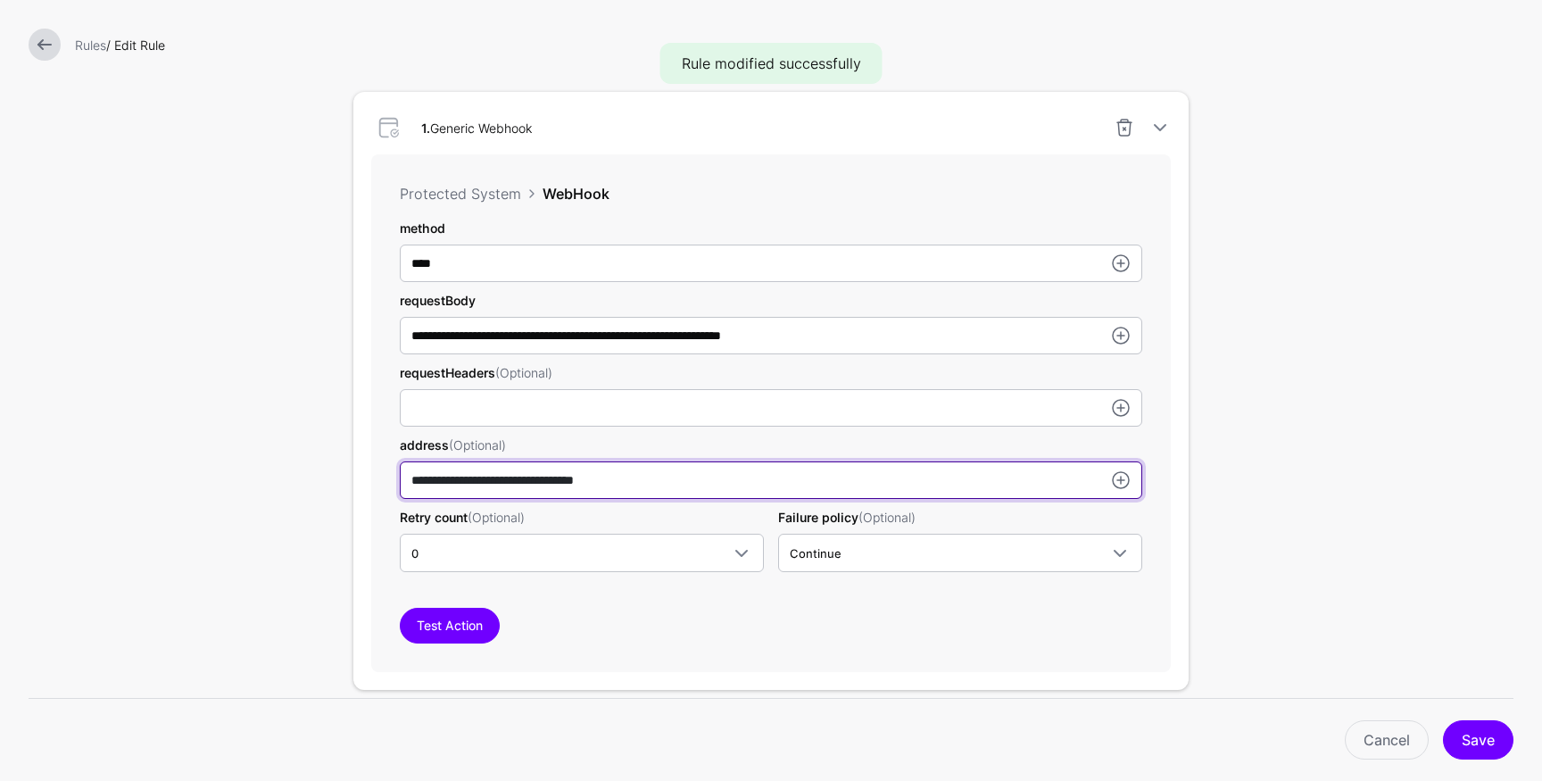
click at [581, 494] on input "**********" at bounding box center [771, 479] width 743 height 37
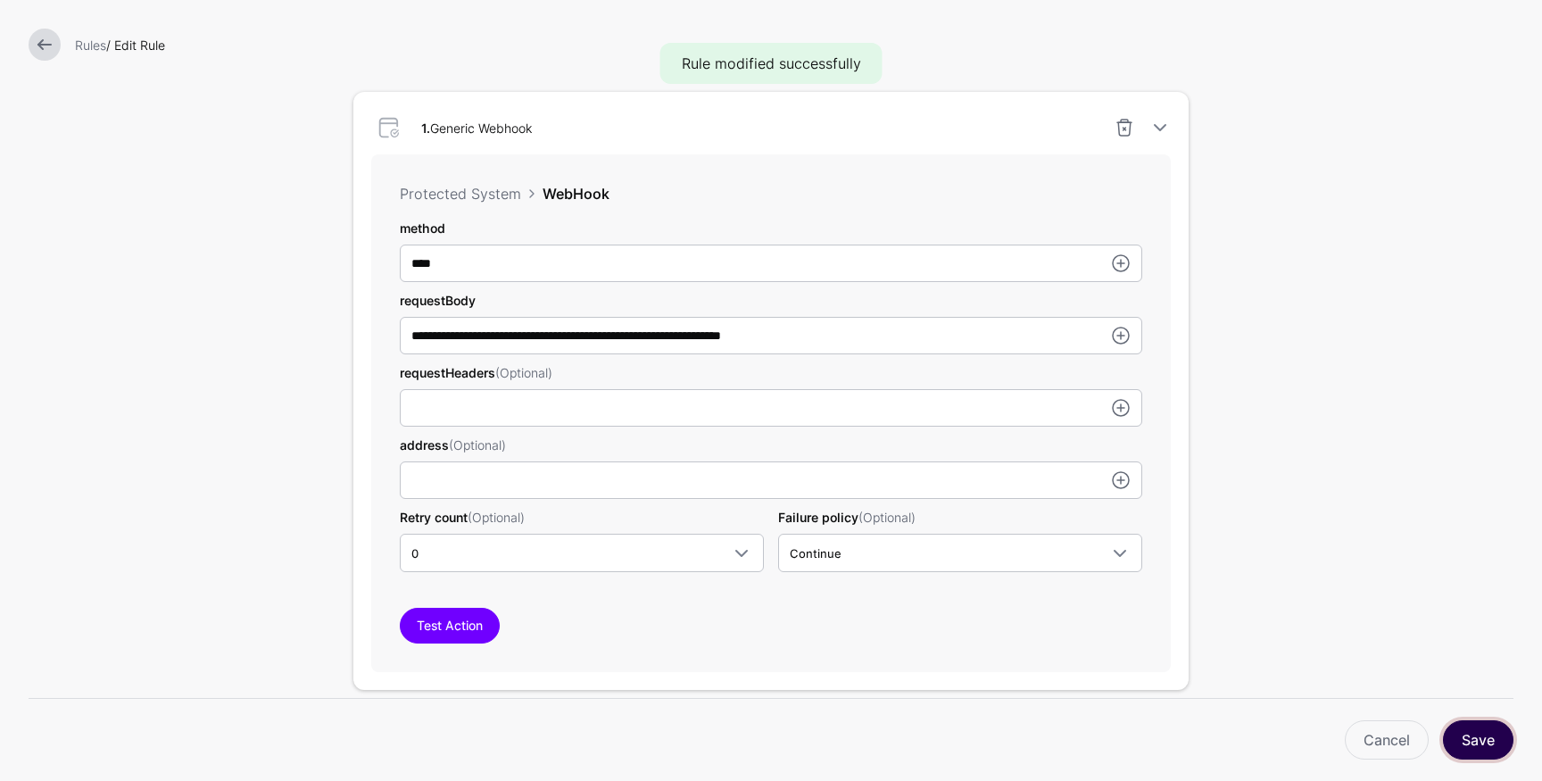
click at [1480, 738] on button "Save" at bounding box center [1478, 739] width 71 height 39
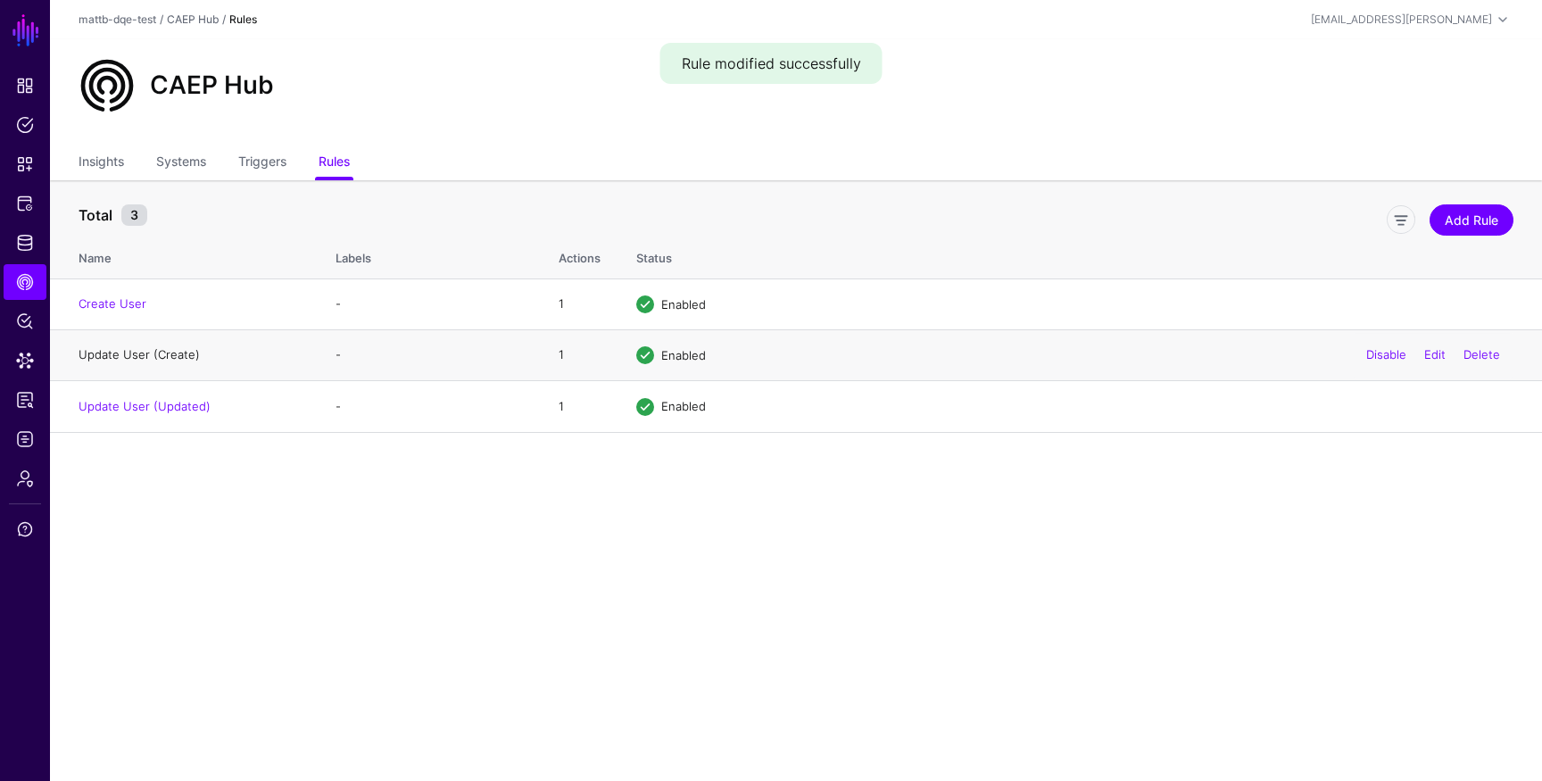
click at [140, 361] on link "Update User (Create)" at bounding box center [139, 354] width 121 height 14
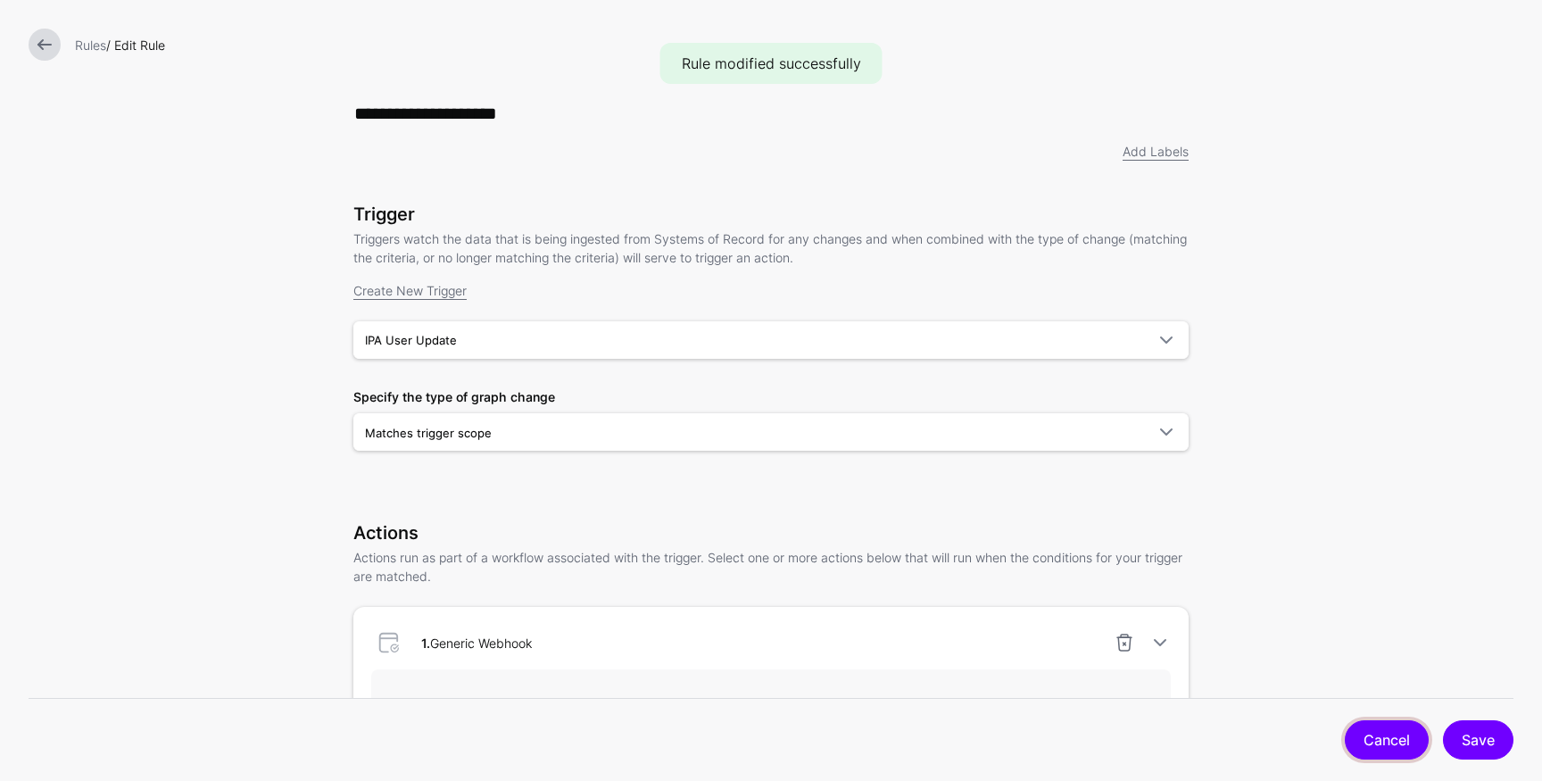
click at [1400, 754] on link "Cancel" at bounding box center [1387, 739] width 84 height 39
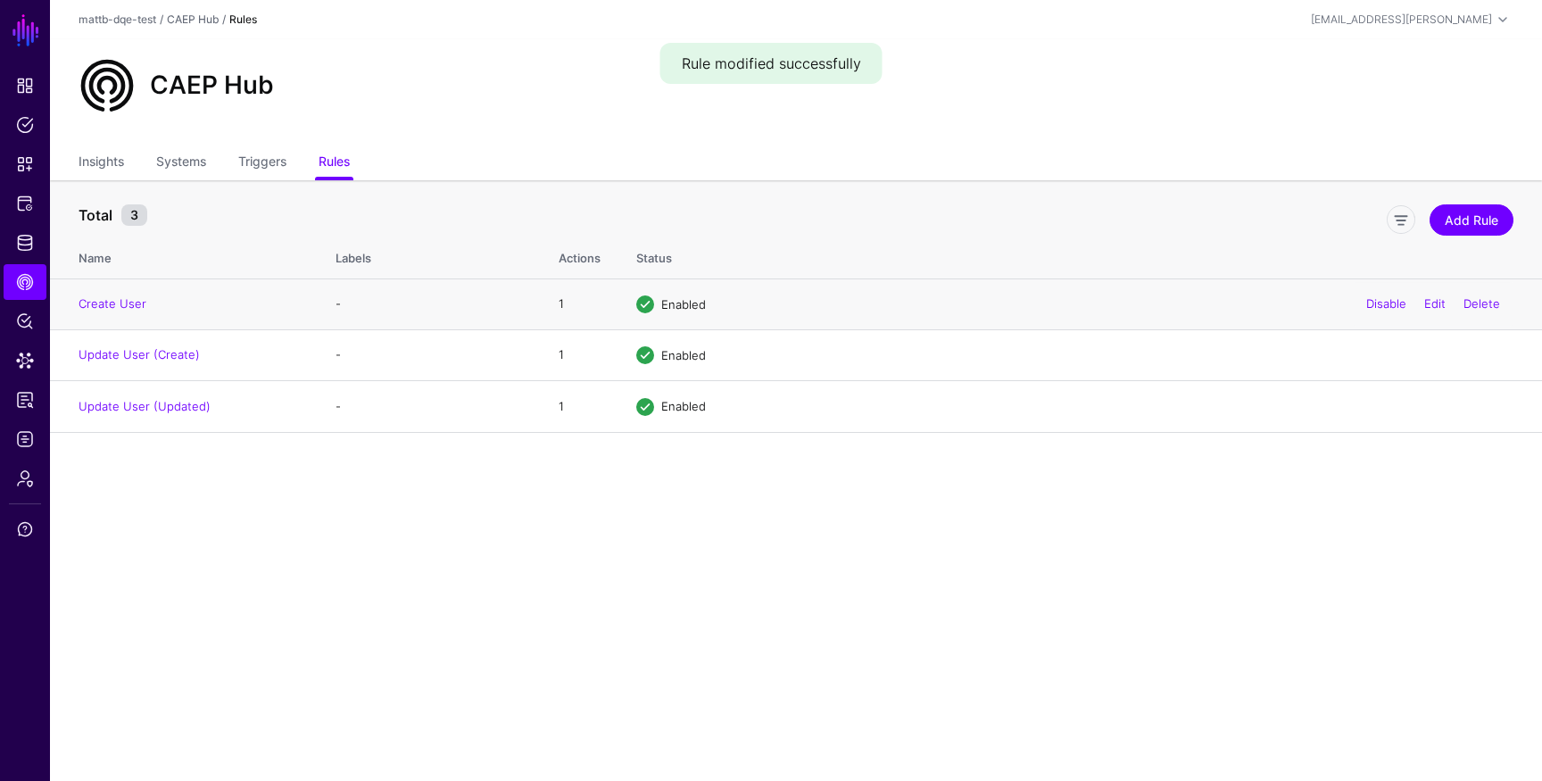
click at [101, 311] on td "Create User" at bounding box center [184, 303] width 268 height 51
click at [110, 303] on link "Create User" at bounding box center [113, 303] width 68 height 14
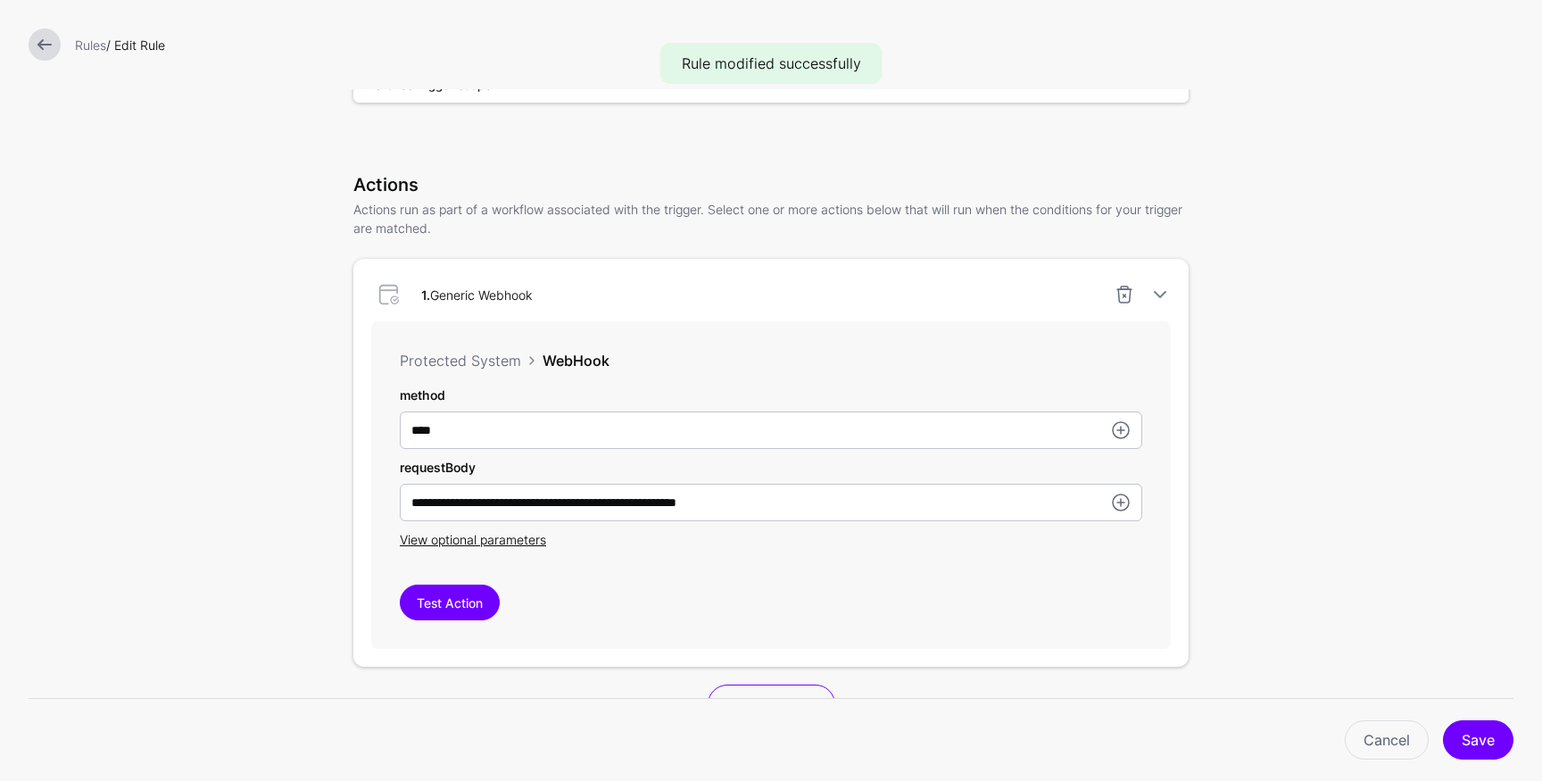
scroll to position [378, 0]
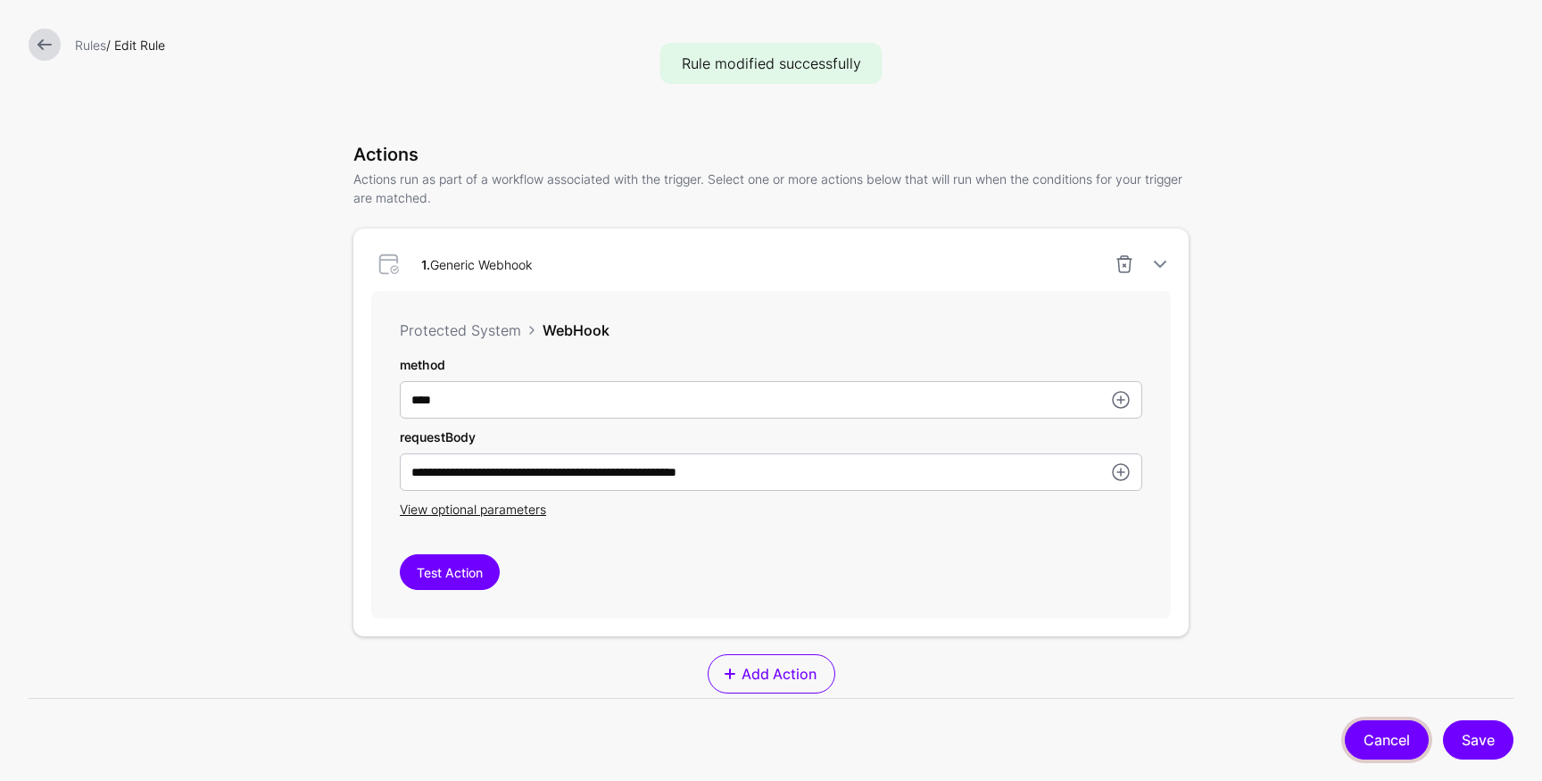
click at [1380, 734] on link "Cancel" at bounding box center [1387, 739] width 84 height 39
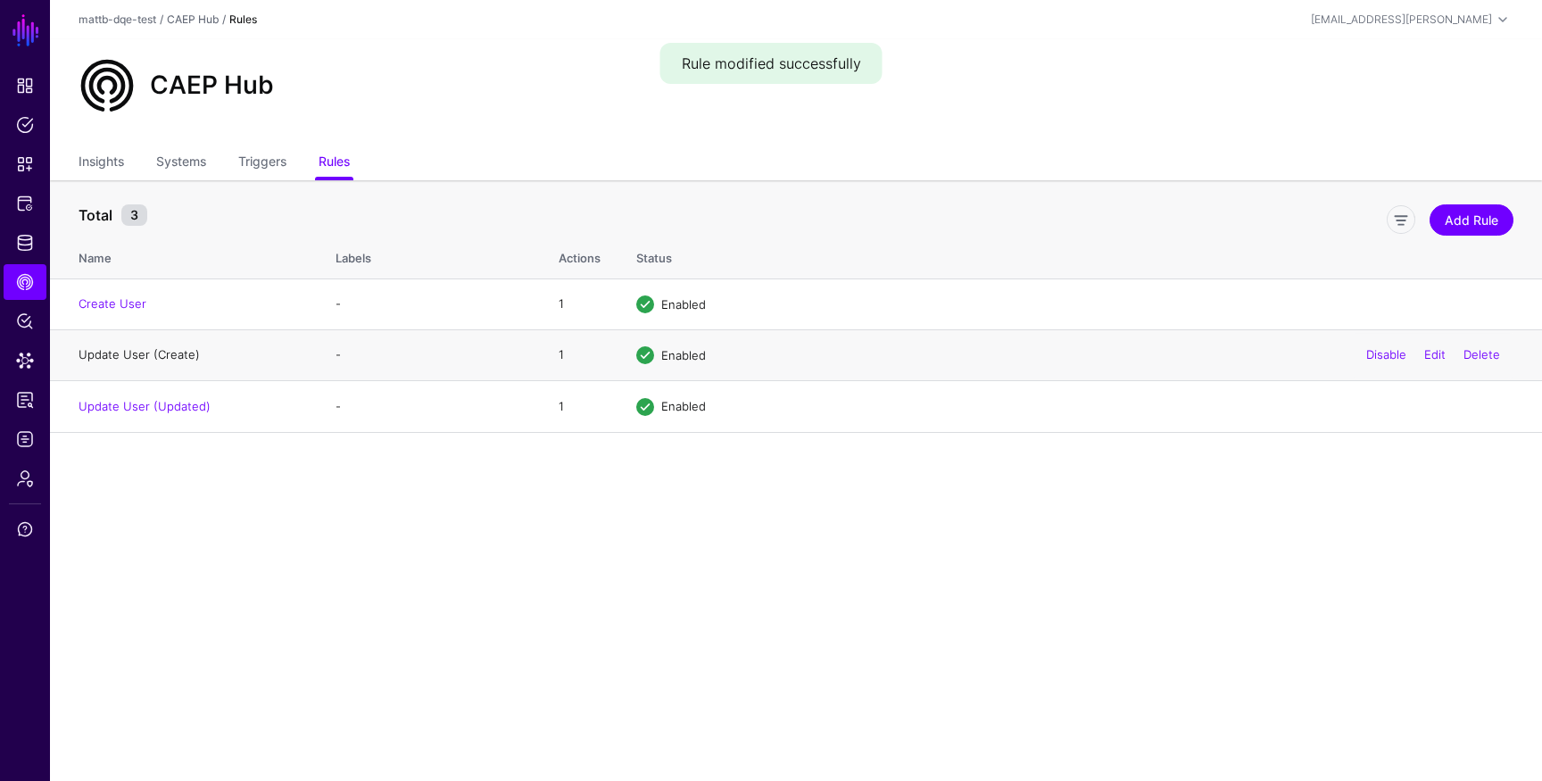
click at [152, 350] on link "Update User (Create)" at bounding box center [139, 354] width 121 height 14
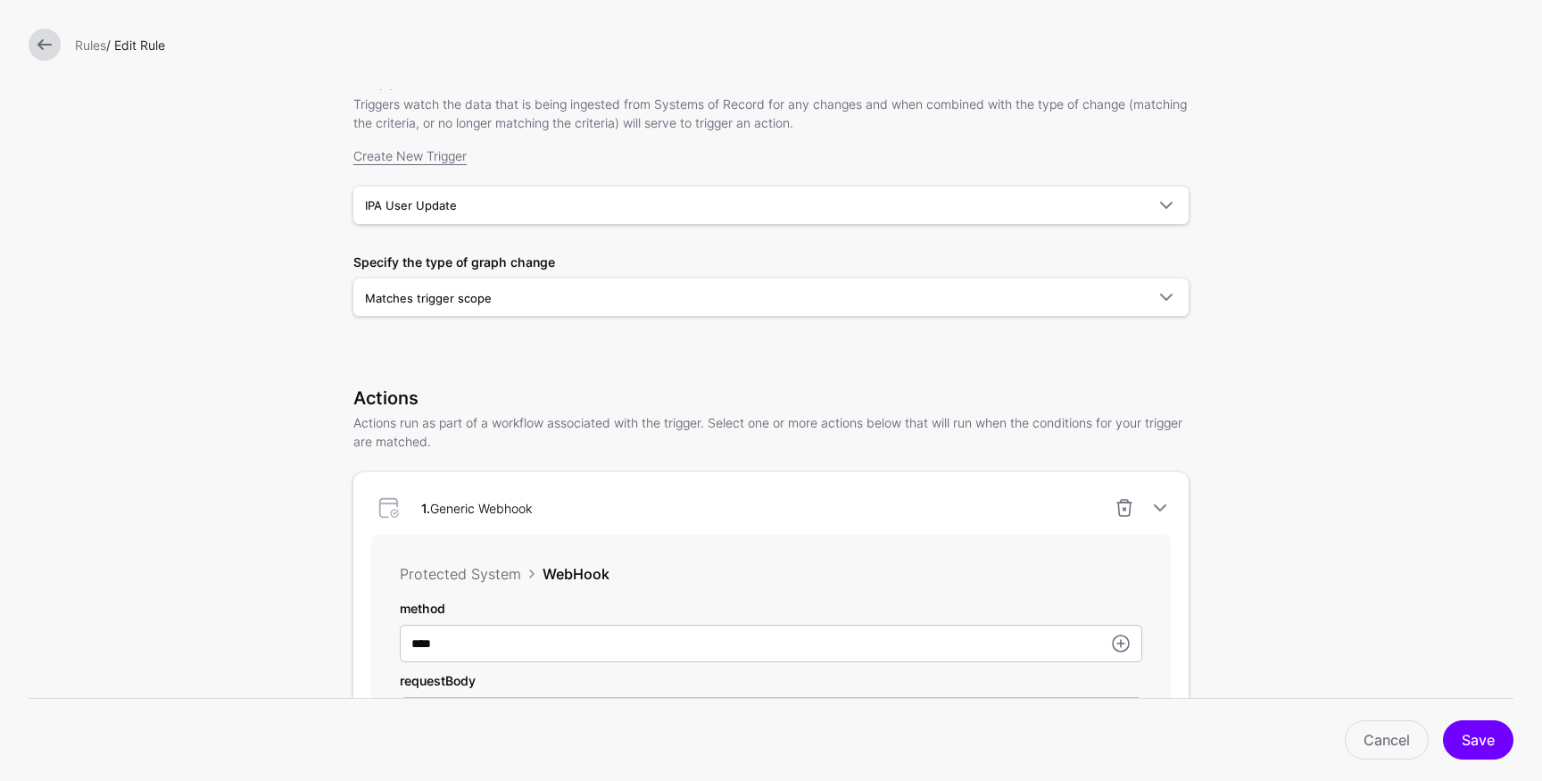
scroll to position [130, 0]
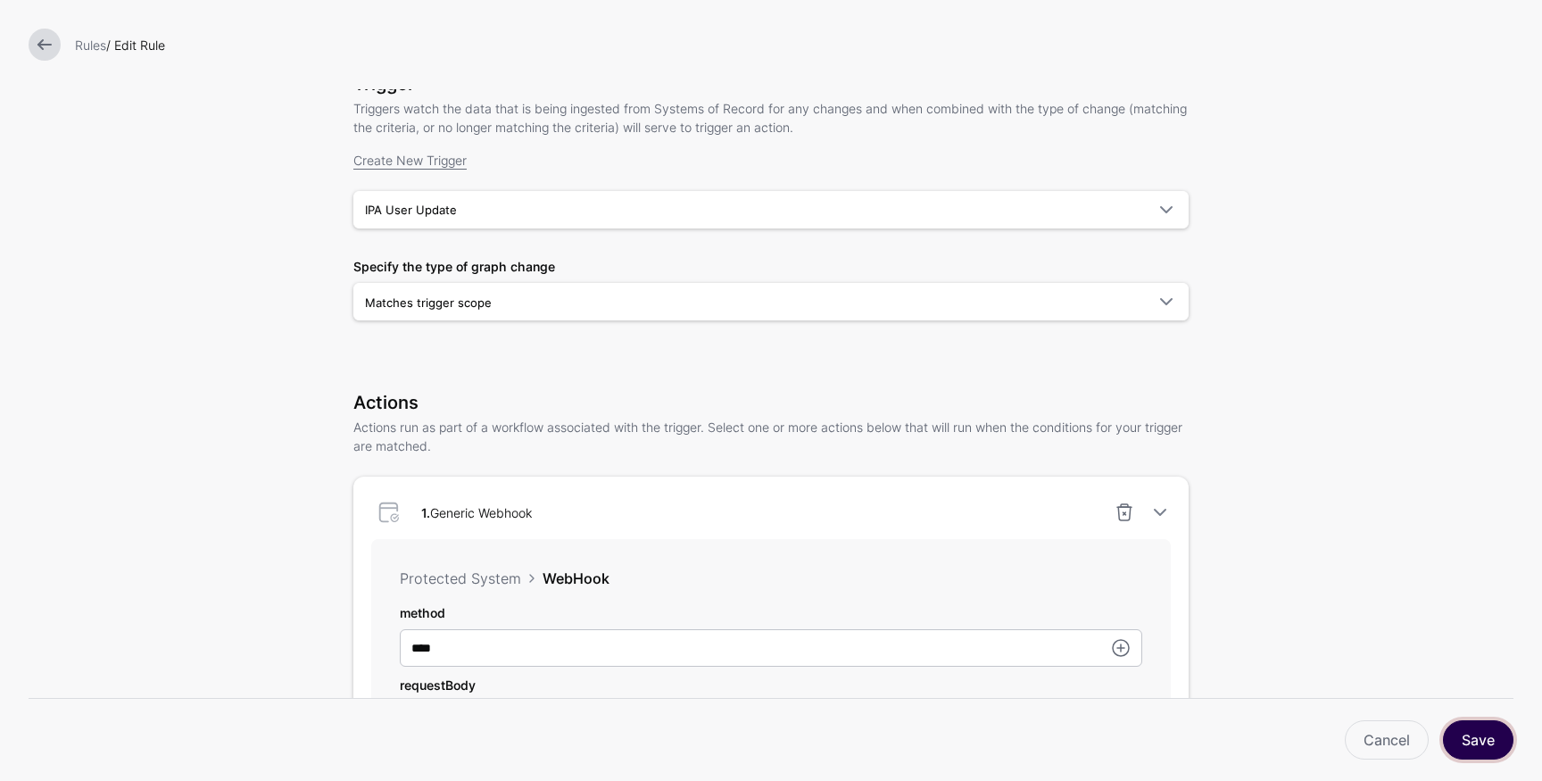
click at [1496, 737] on button "Save" at bounding box center [1478, 739] width 71 height 39
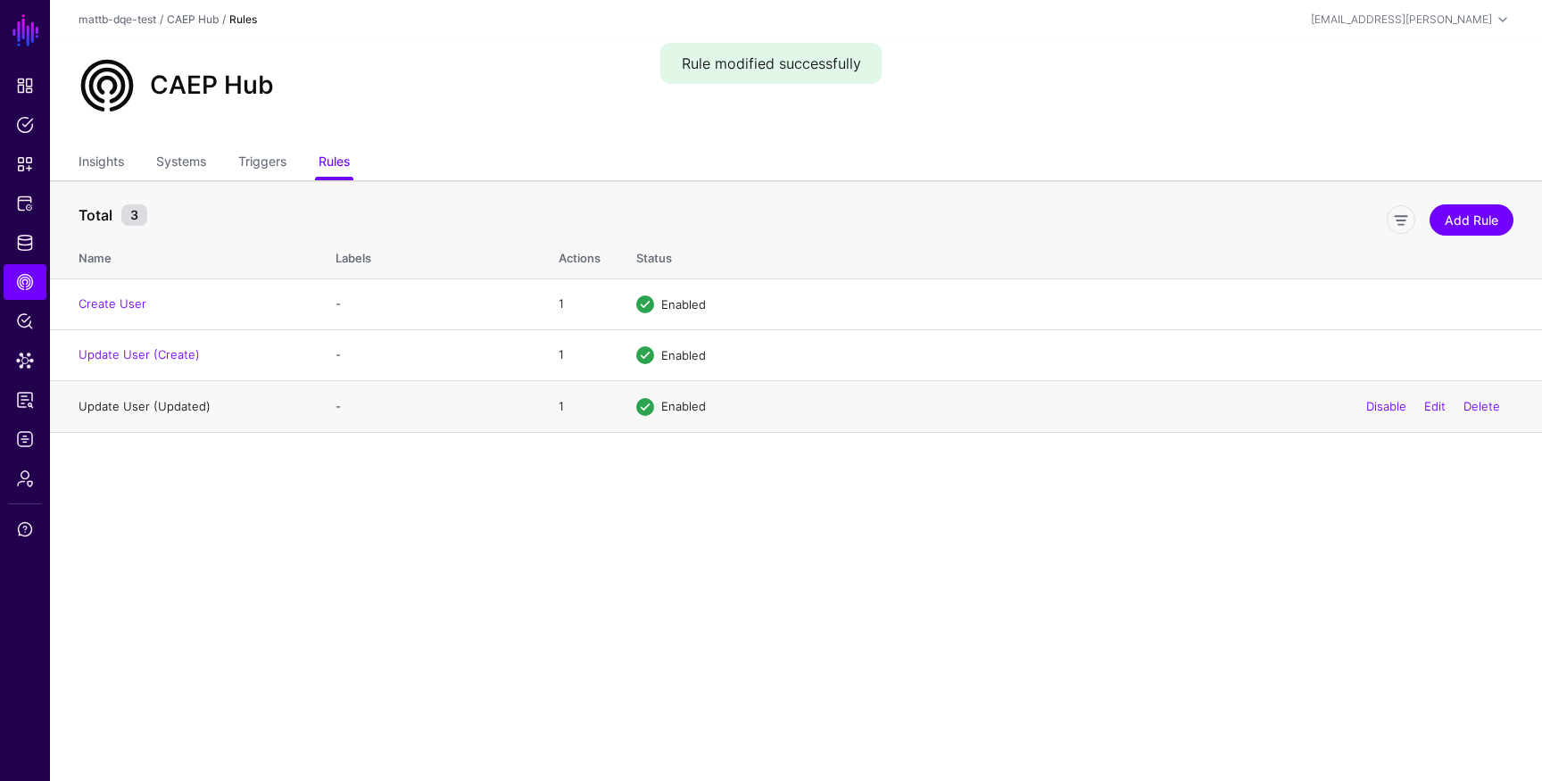
click at [175, 403] on link "Update User (Updated)" at bounding box center [145, 406] width 132 height 14
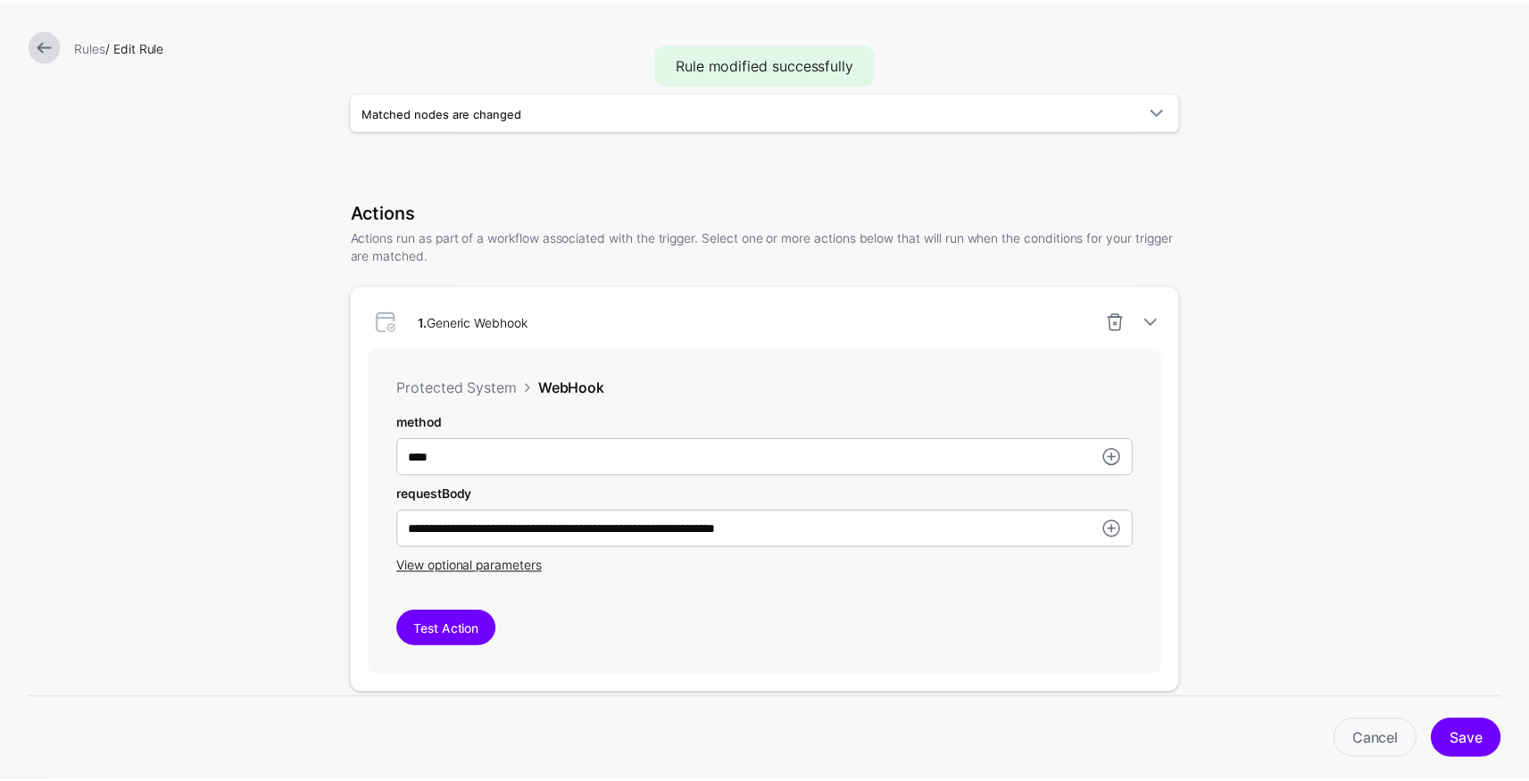
scroll to position [331, 0]
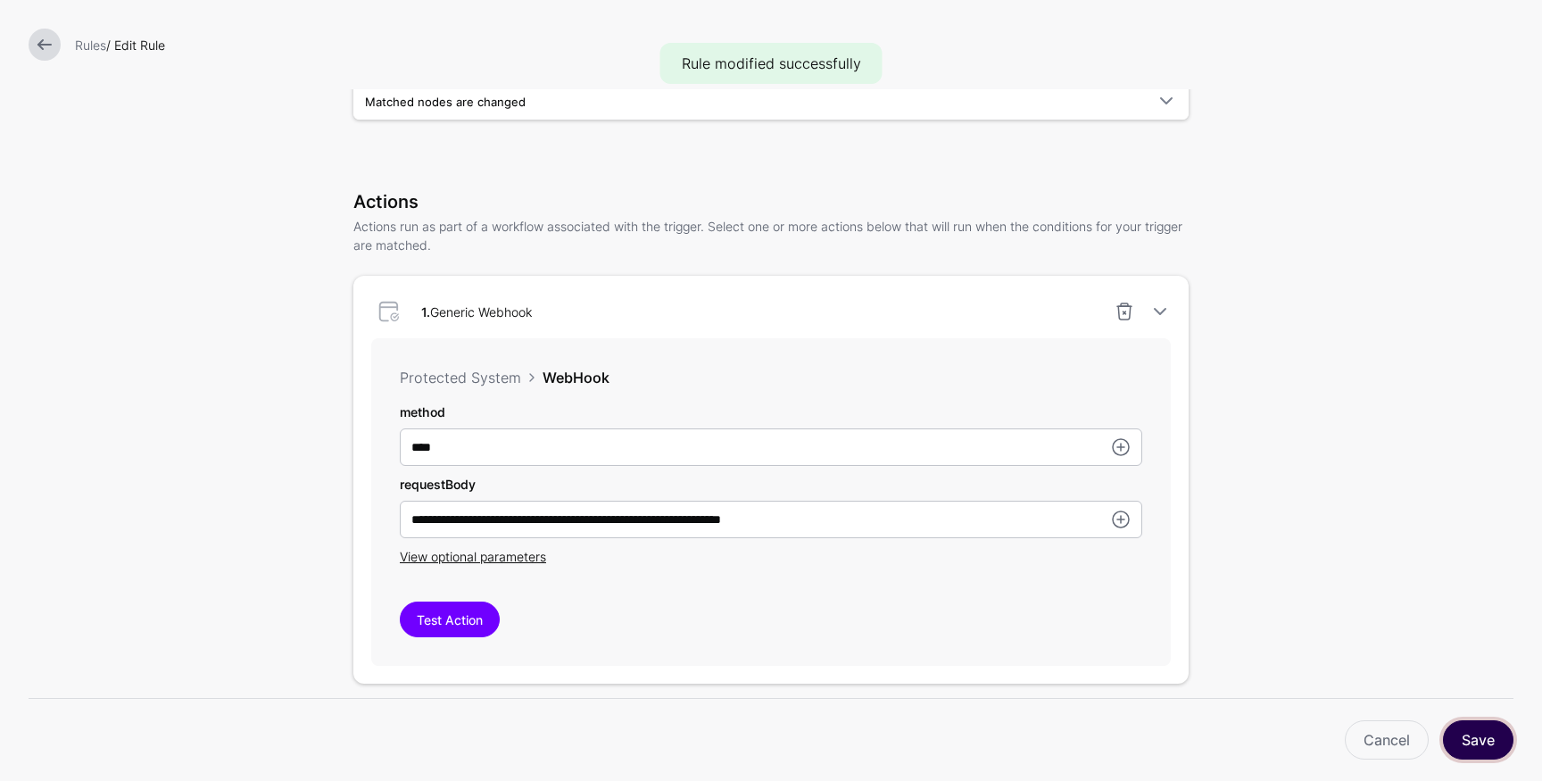
click at [1482, 747] on button "Save" at bounding box center [1478, 739] width 71 height 39
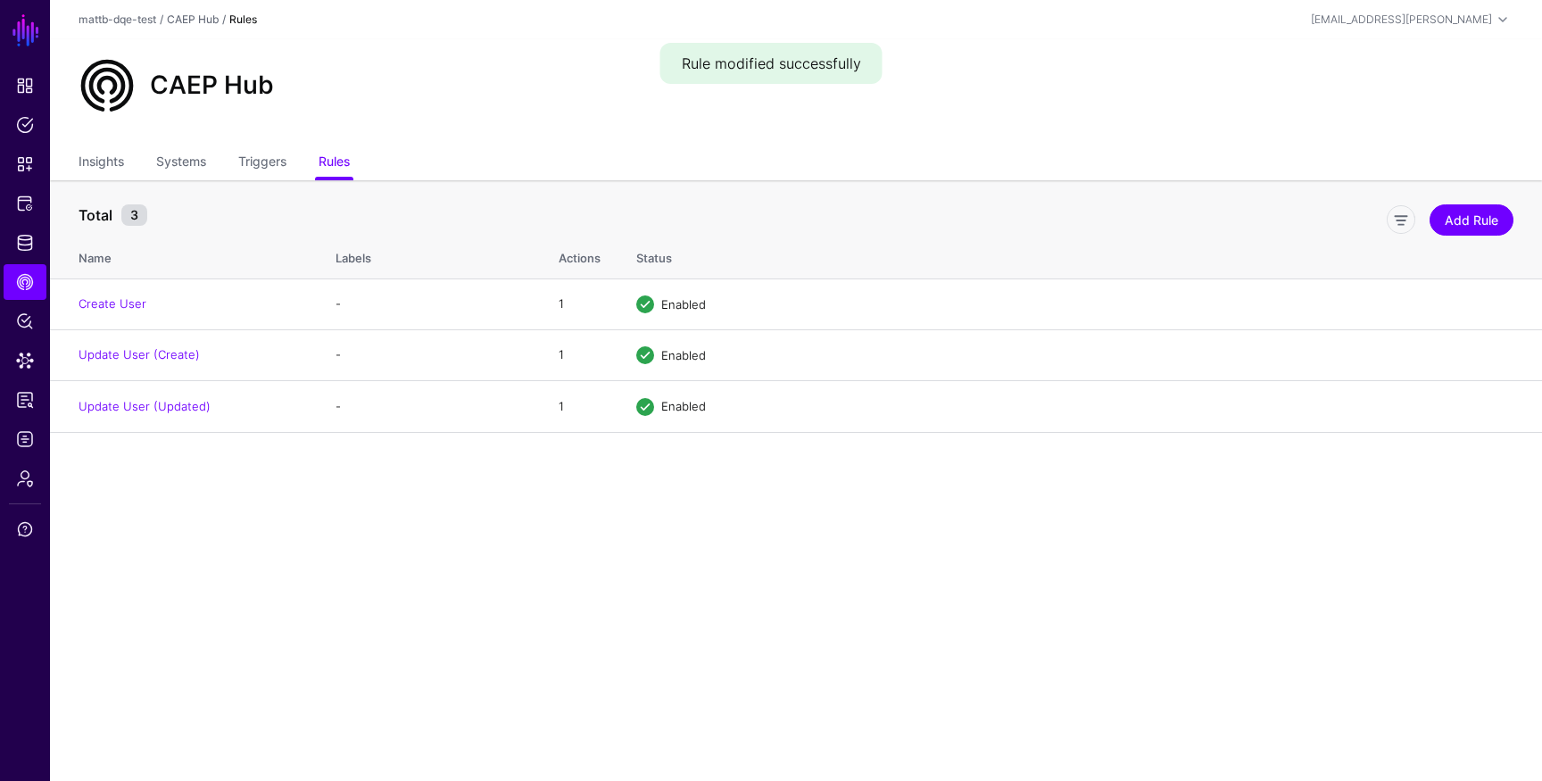
click at [292, 160] on ul "Insights Systems Triggers Rules" at bounding box center [796, 163] width 1435 height 34
click at [286, 159] on link "Triggers" at bounding box center [262, 163] width 48 height 34
click at [331, 450] on main "SGNL Dashboard Policies Snippets Protected Systems Identity Data Fabric CAEP Hu…" at bounding box center [771, 390] width 1542 height 781
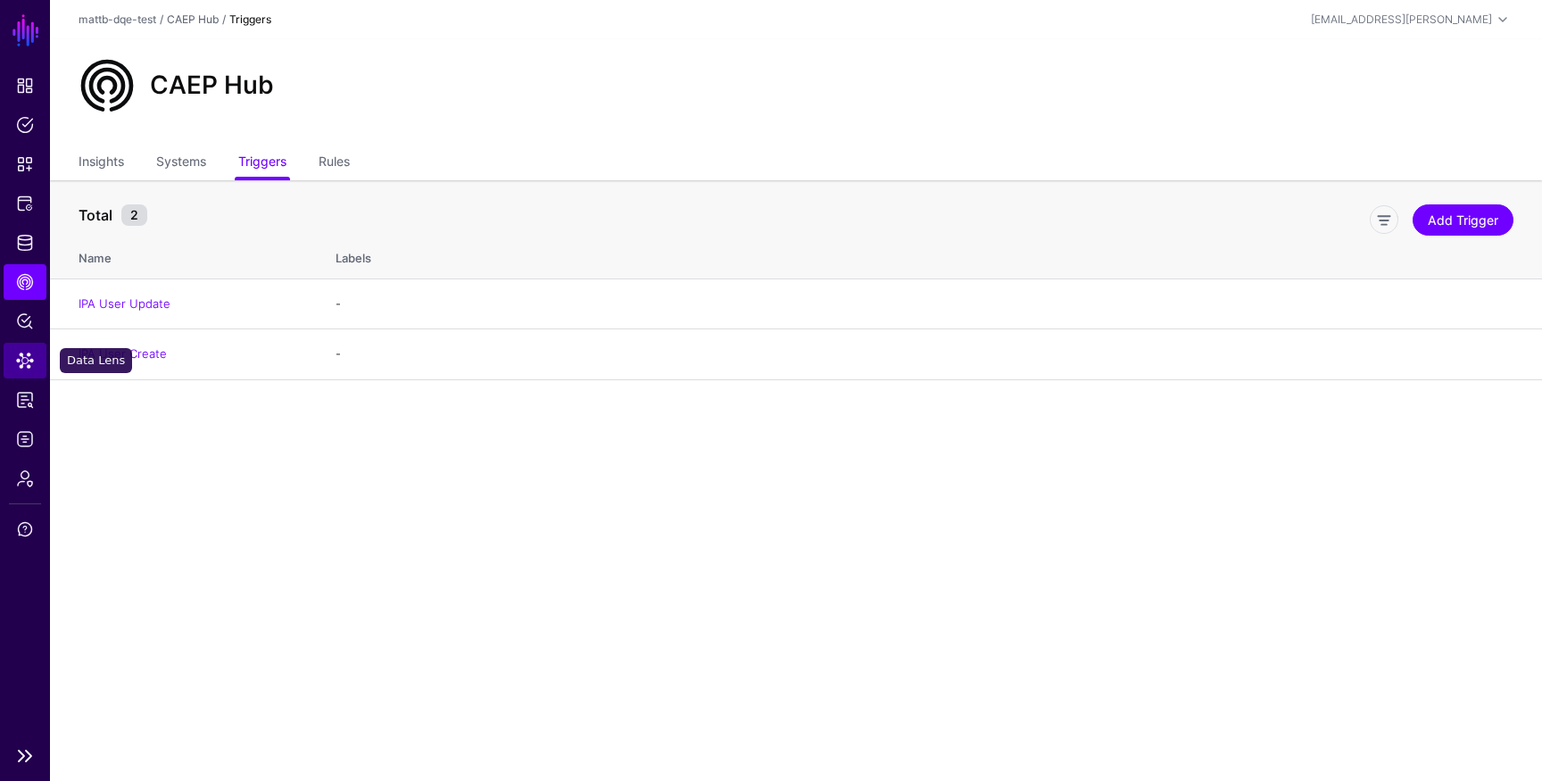
click at [27, 363] on span "Data Lens" at bounding box center [25, 361] width 18 height 18
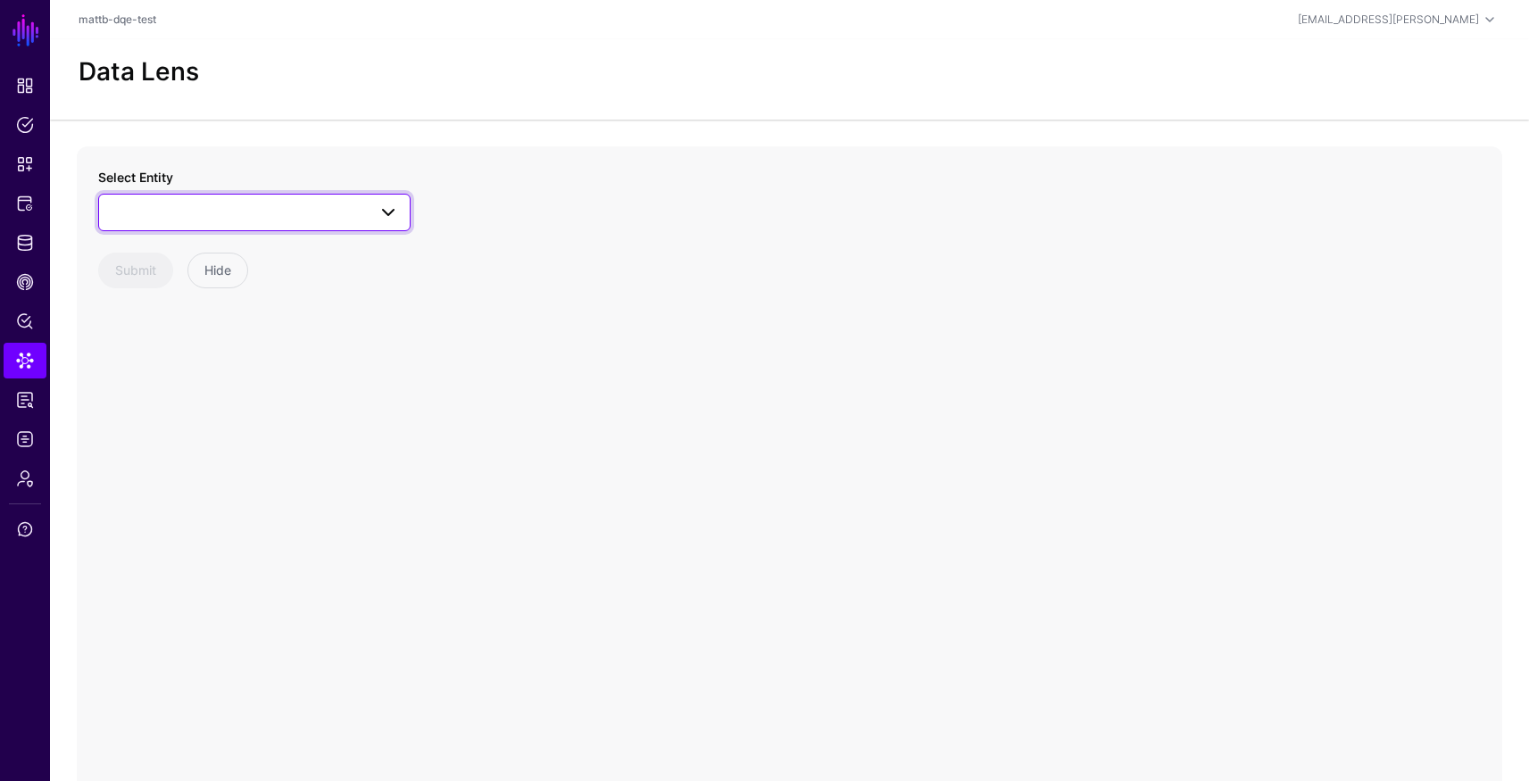
click at [175, 213] on span at bounding box center [254, 212] width 289 height 21
click at [161, 434] on span "Users" at bounding box center [146, 432] width 33 height 14
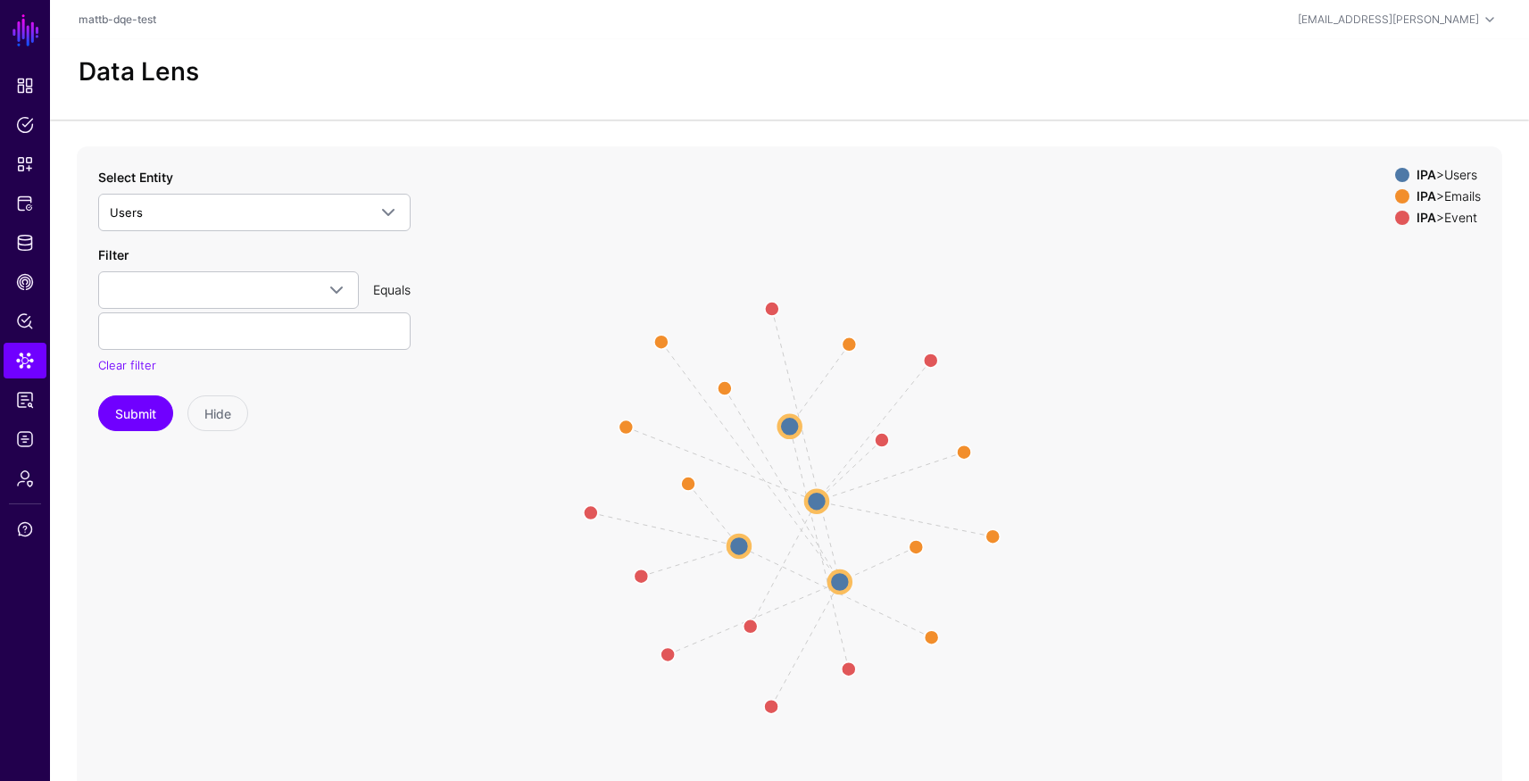
click at [785, 430] on circle at bounding box center [789, 425] width 21 height 21
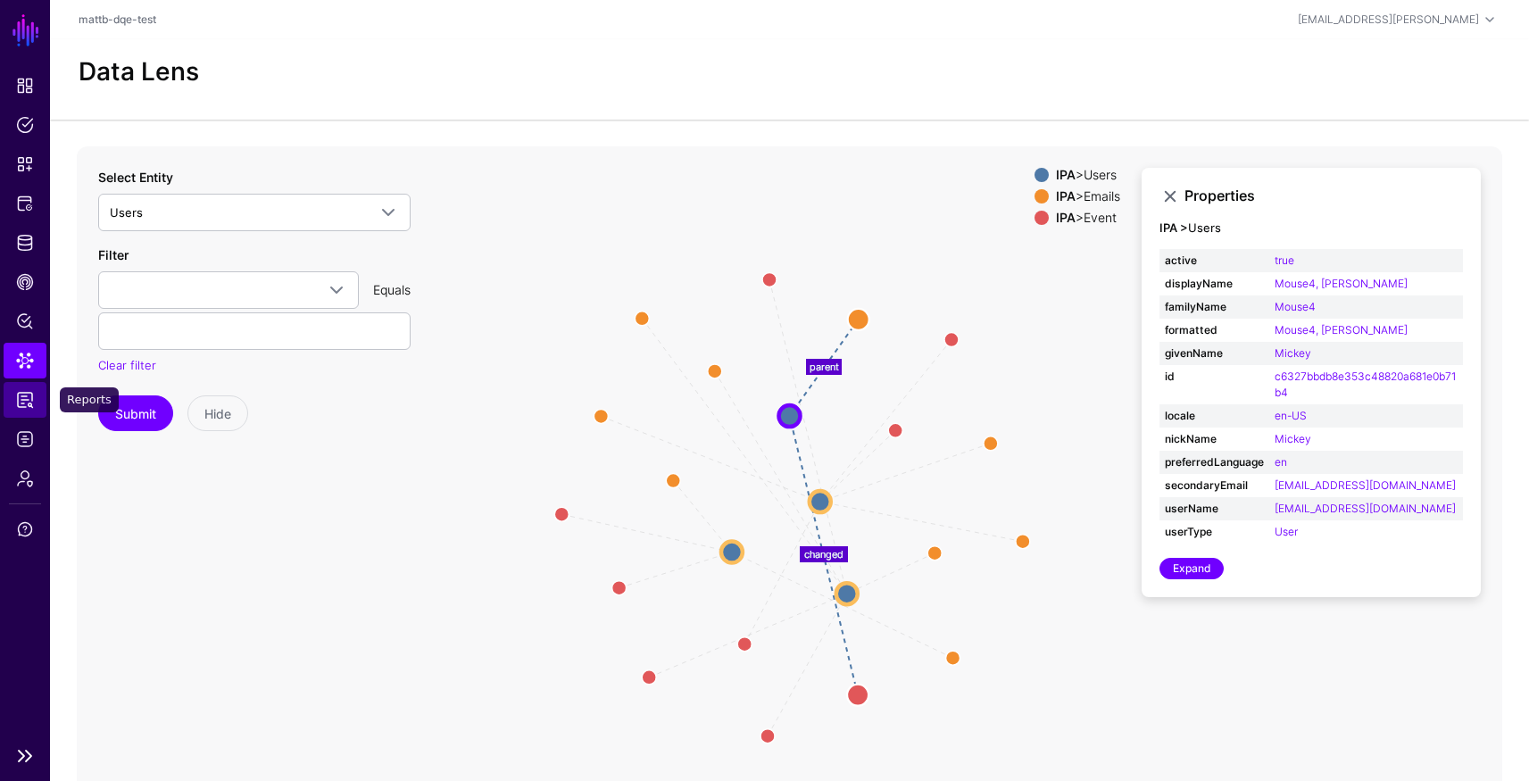
click at [24, 411] on link "Reports" at bounding box center [25, 400] width 43 height 36
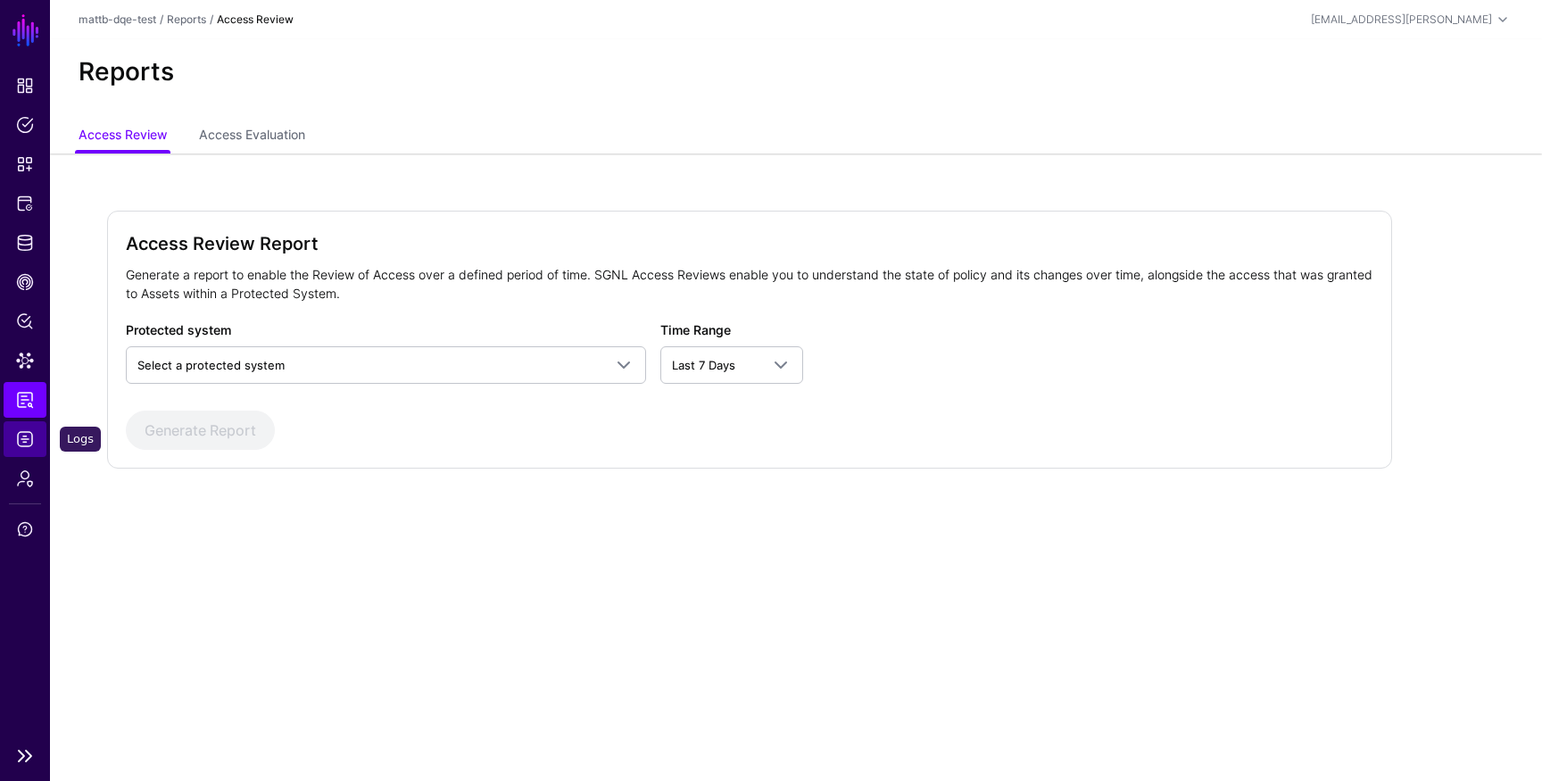
click at [26, 431] on span "Logs" at bounding box center [25, 439] width 18 height 18
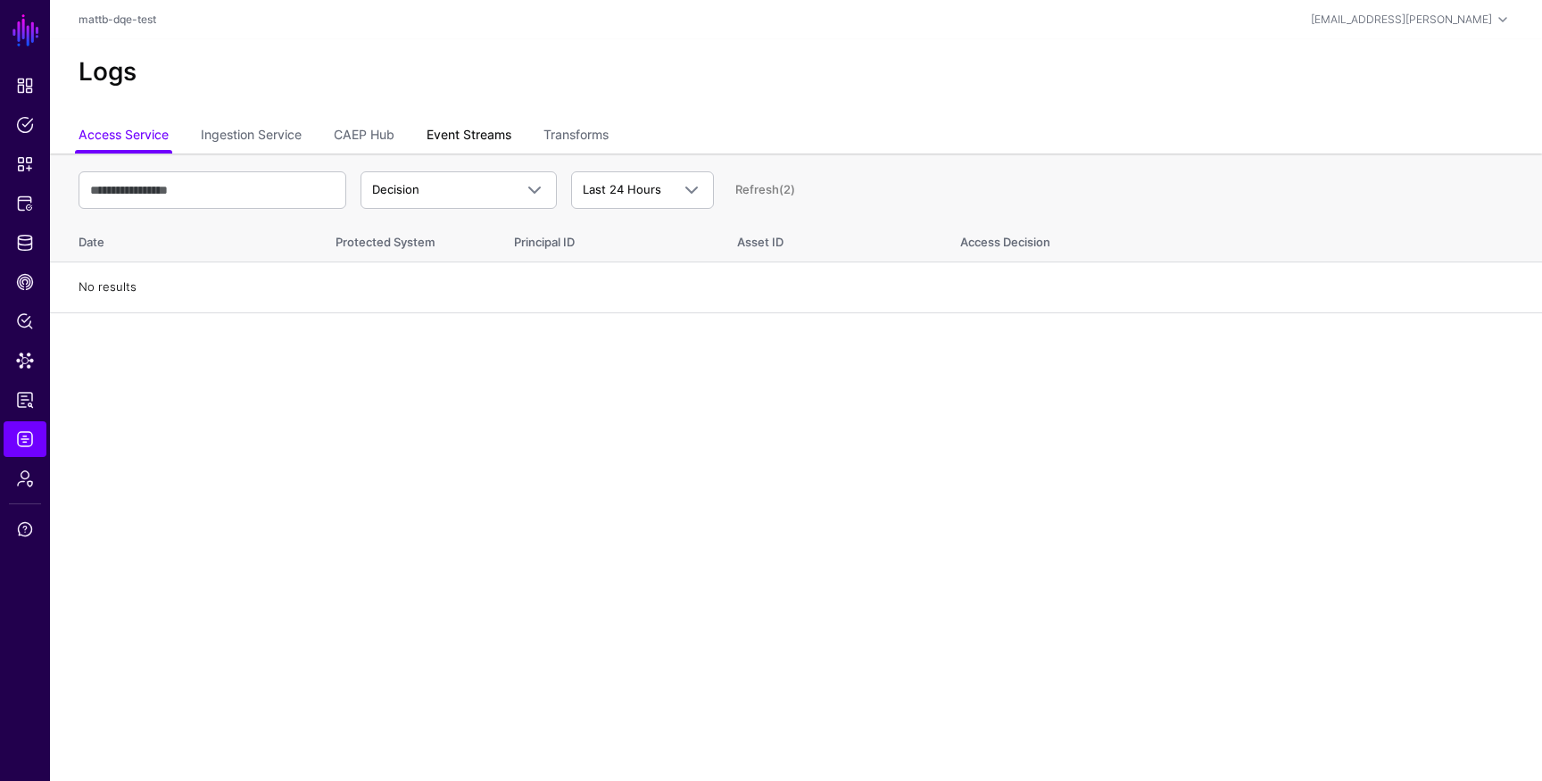
click at [442, 134] on link "Event Streams" at bounding box center [469, 137] width 85 height 34
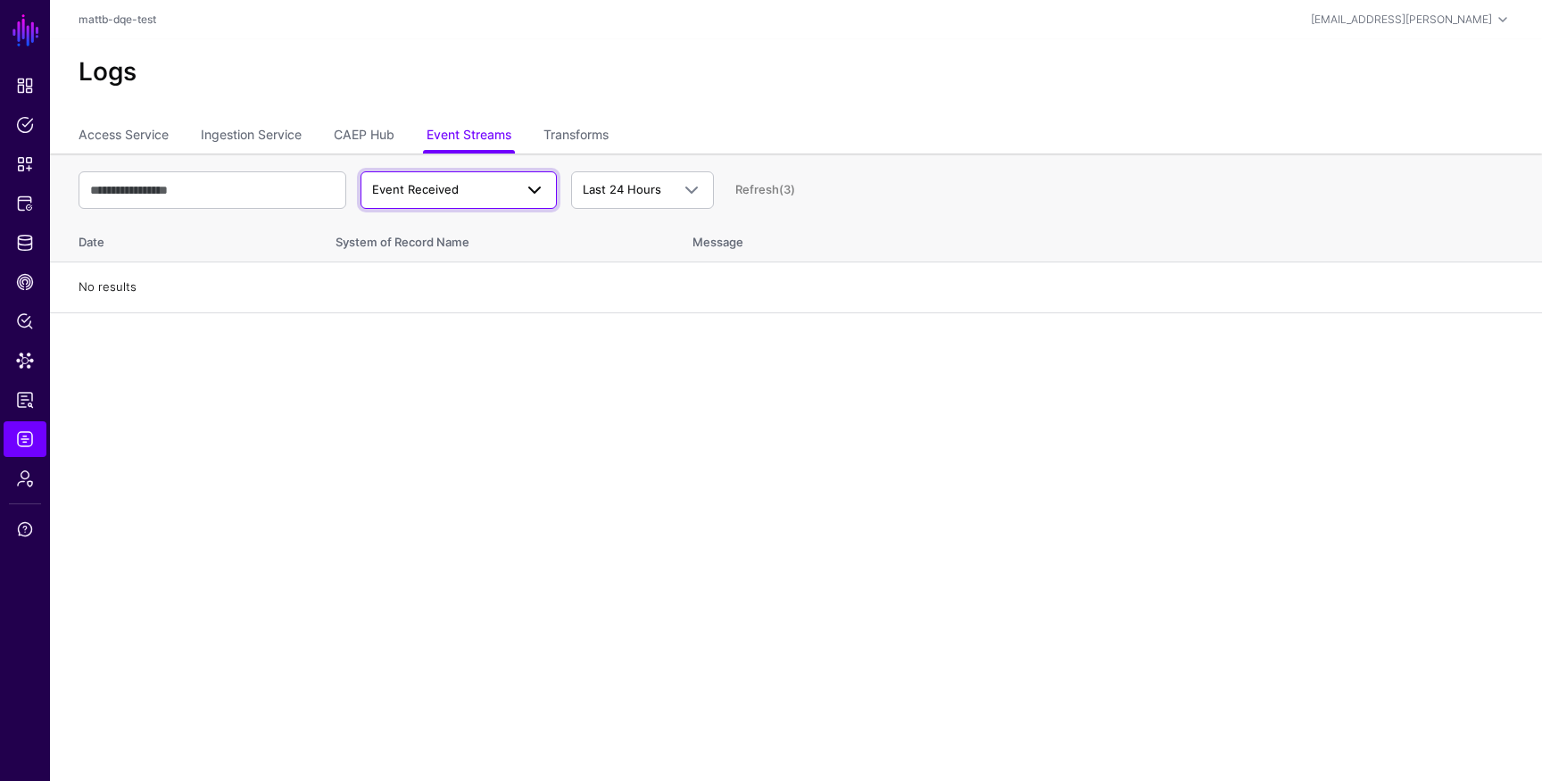
click at [480, 192] on span "Event Received" at bounding box center [442, 190] width 141 height 18
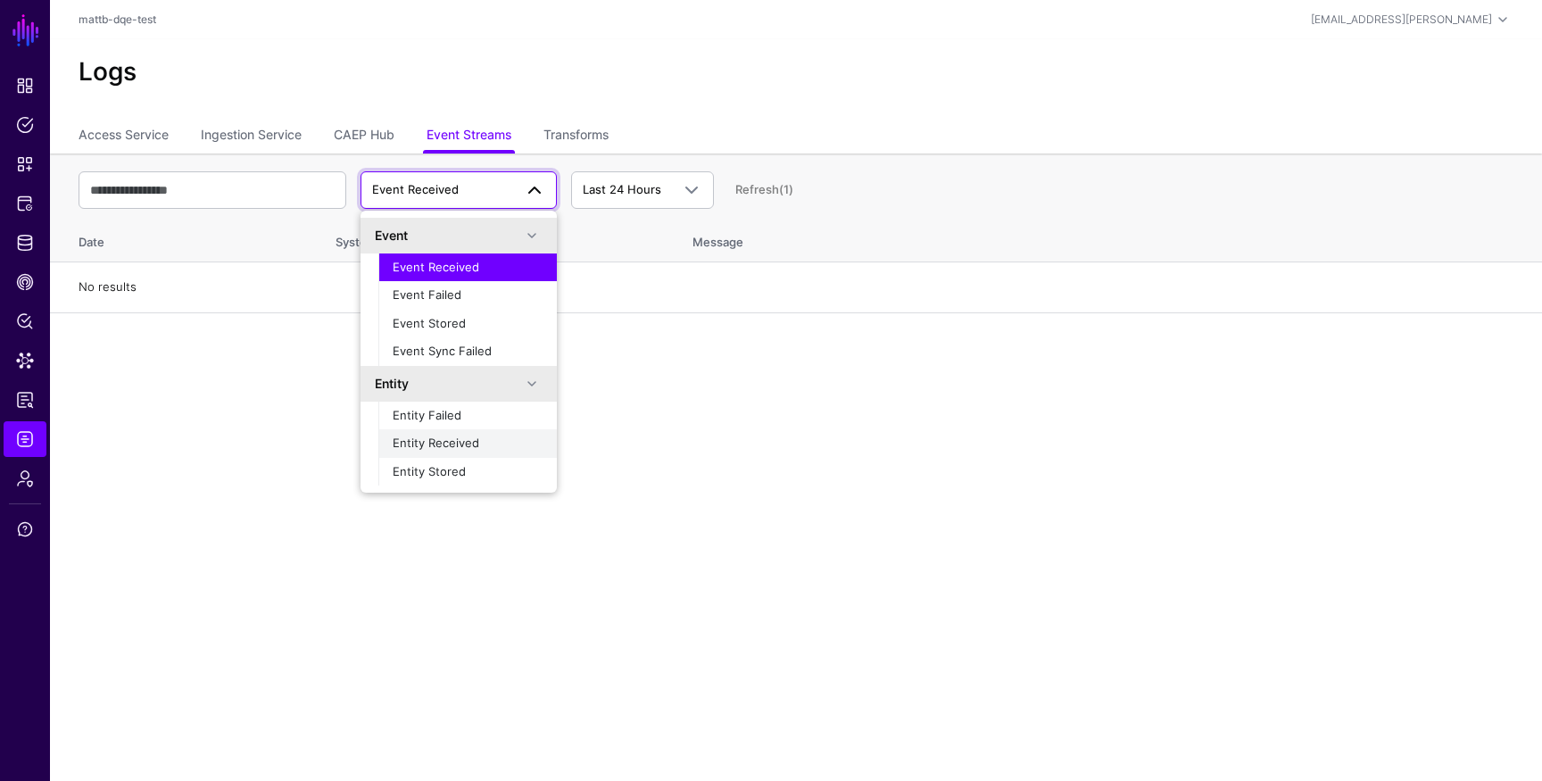
click at [463, 446] on span "Entity Received" at bounding box center [436, 443] width 87 height 14
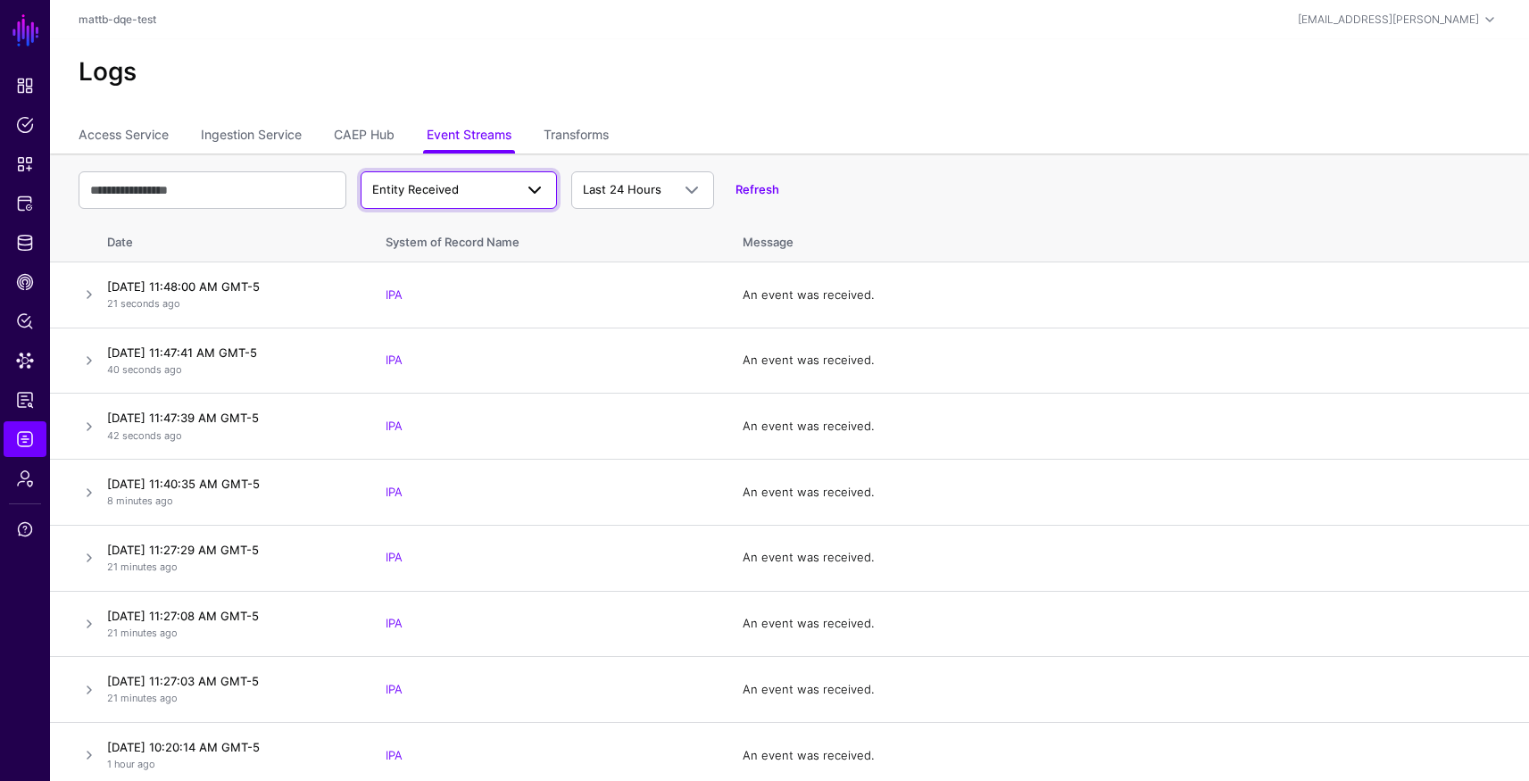
click at [436, 193] on span "Entity Received" at bounding box center [415, 189] width 87 height 14
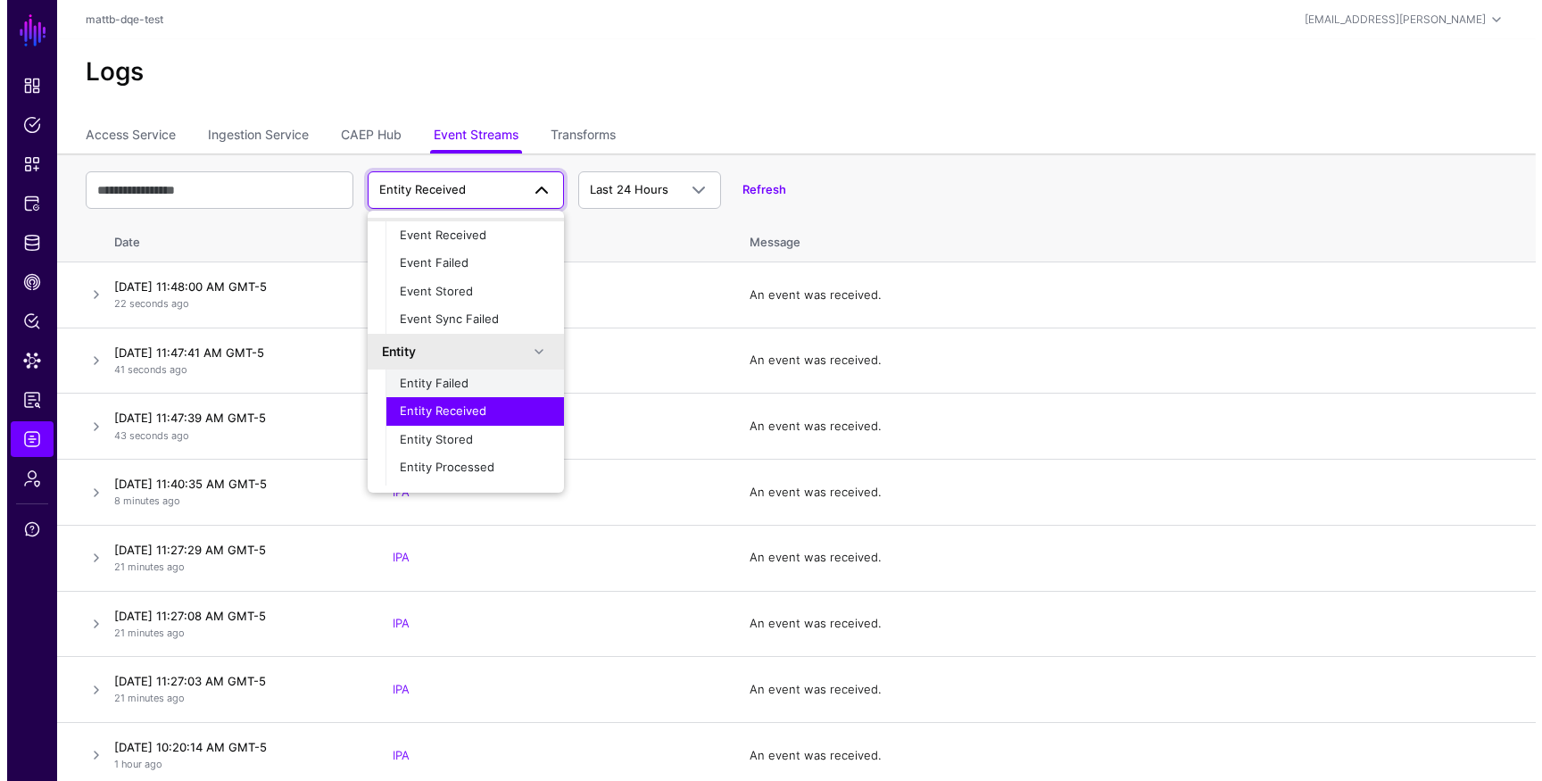
scroll to position [56, 0]
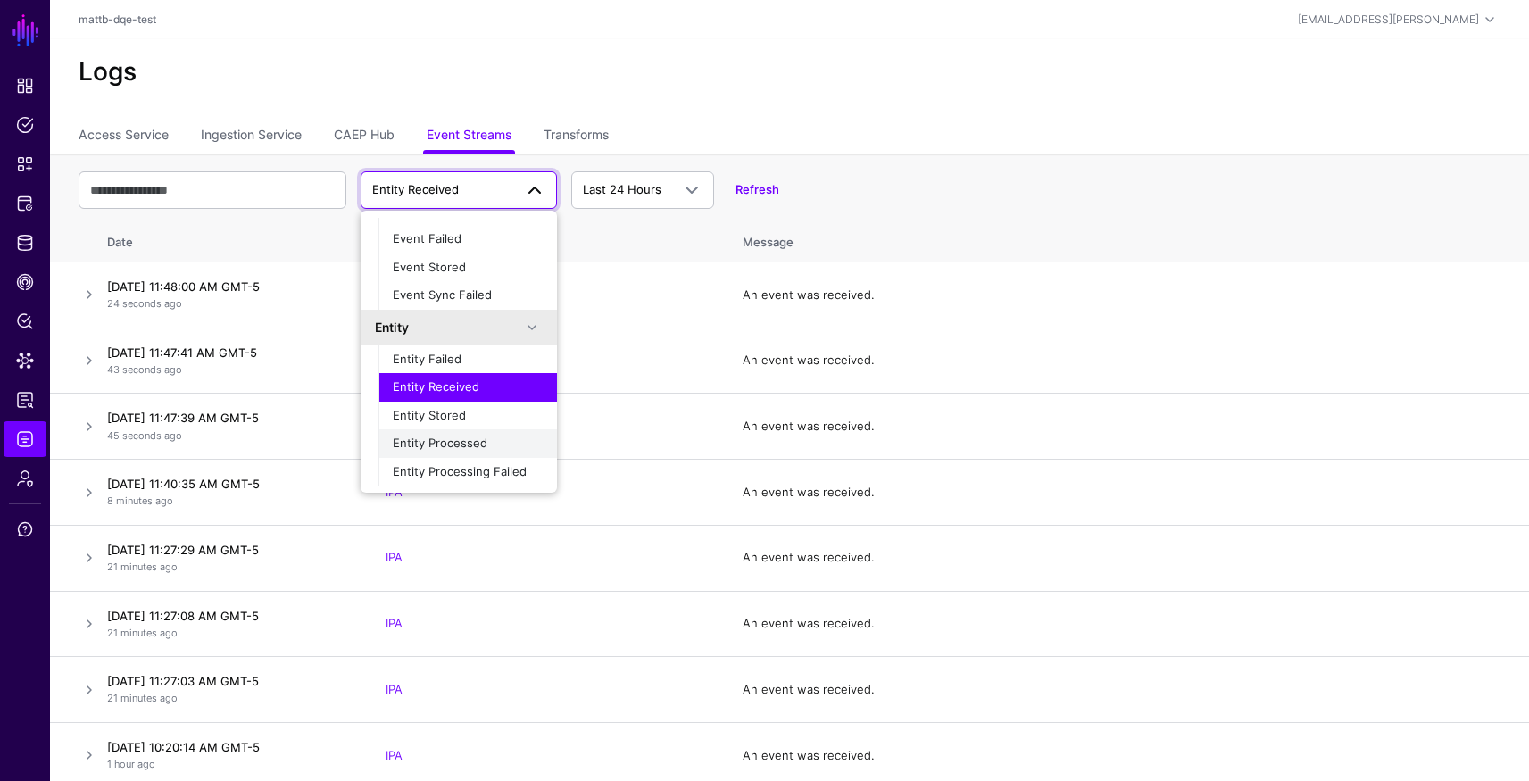
click at [456, 444] on span "Entity Processed" at bounding box center [440, 443] width 95 height 14
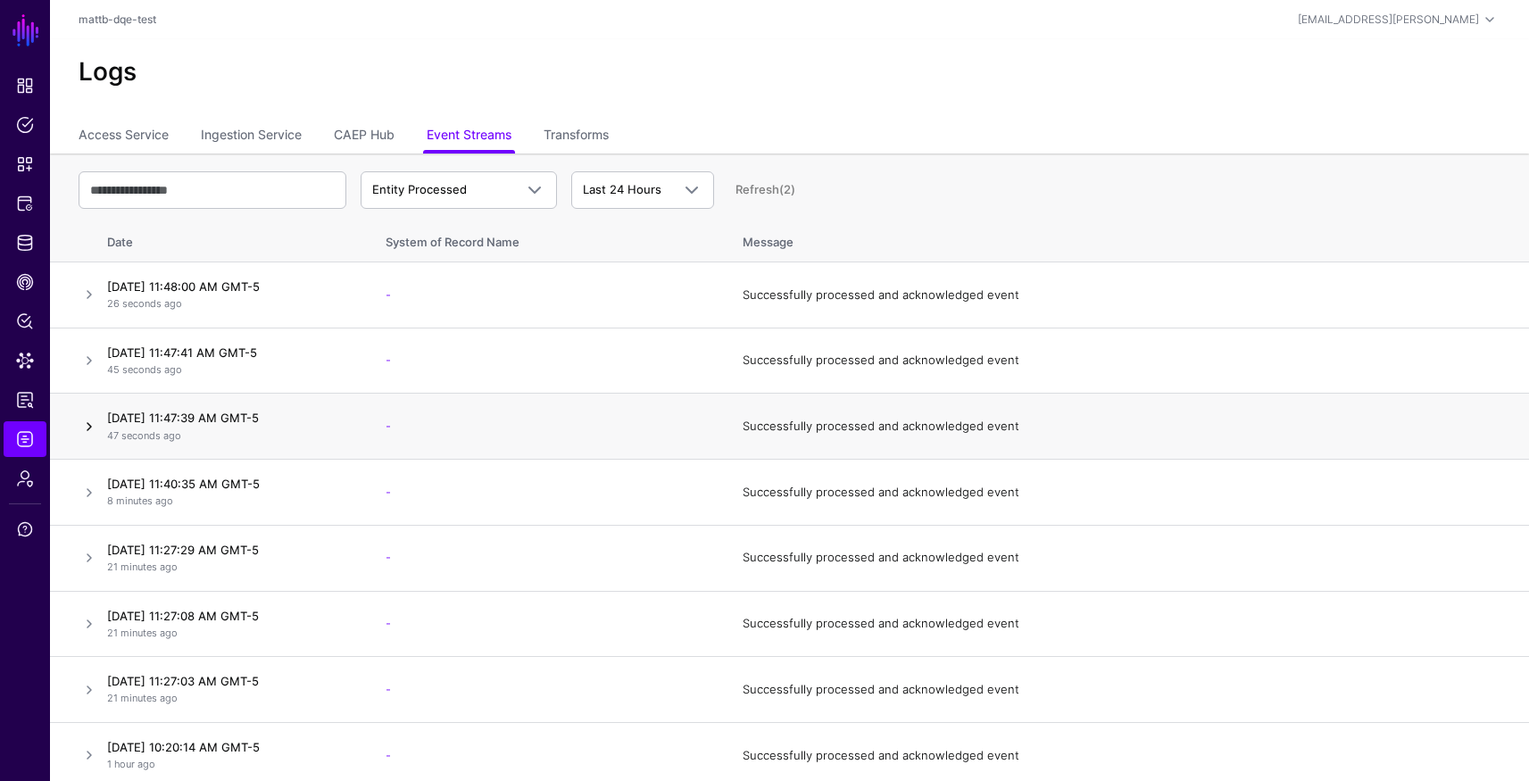
click at [80, 427] on link at bounding box center [89, 426] width 21 height 21
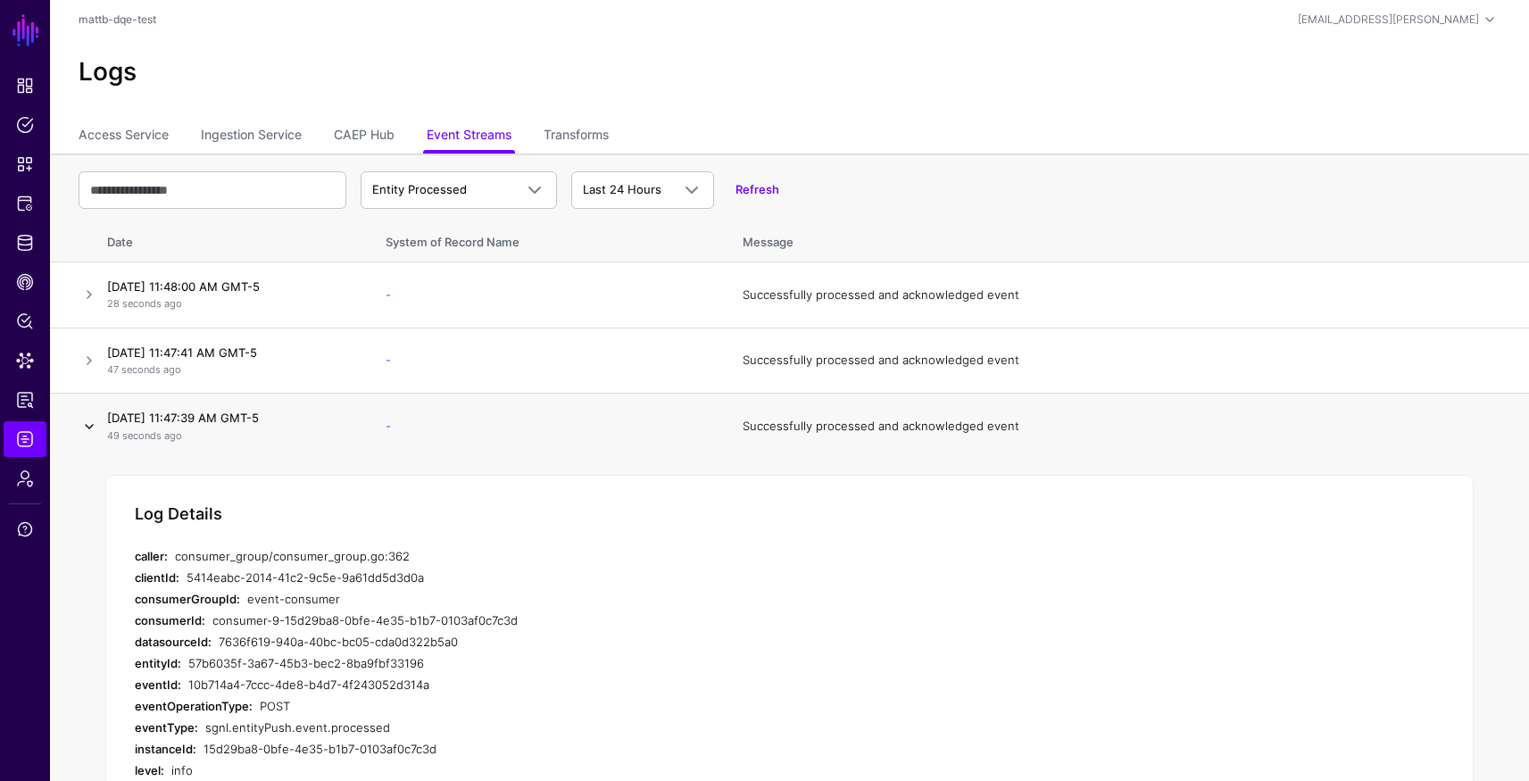
click at [83, 427] on link at bounding box center [89, 426] width 21 height 21
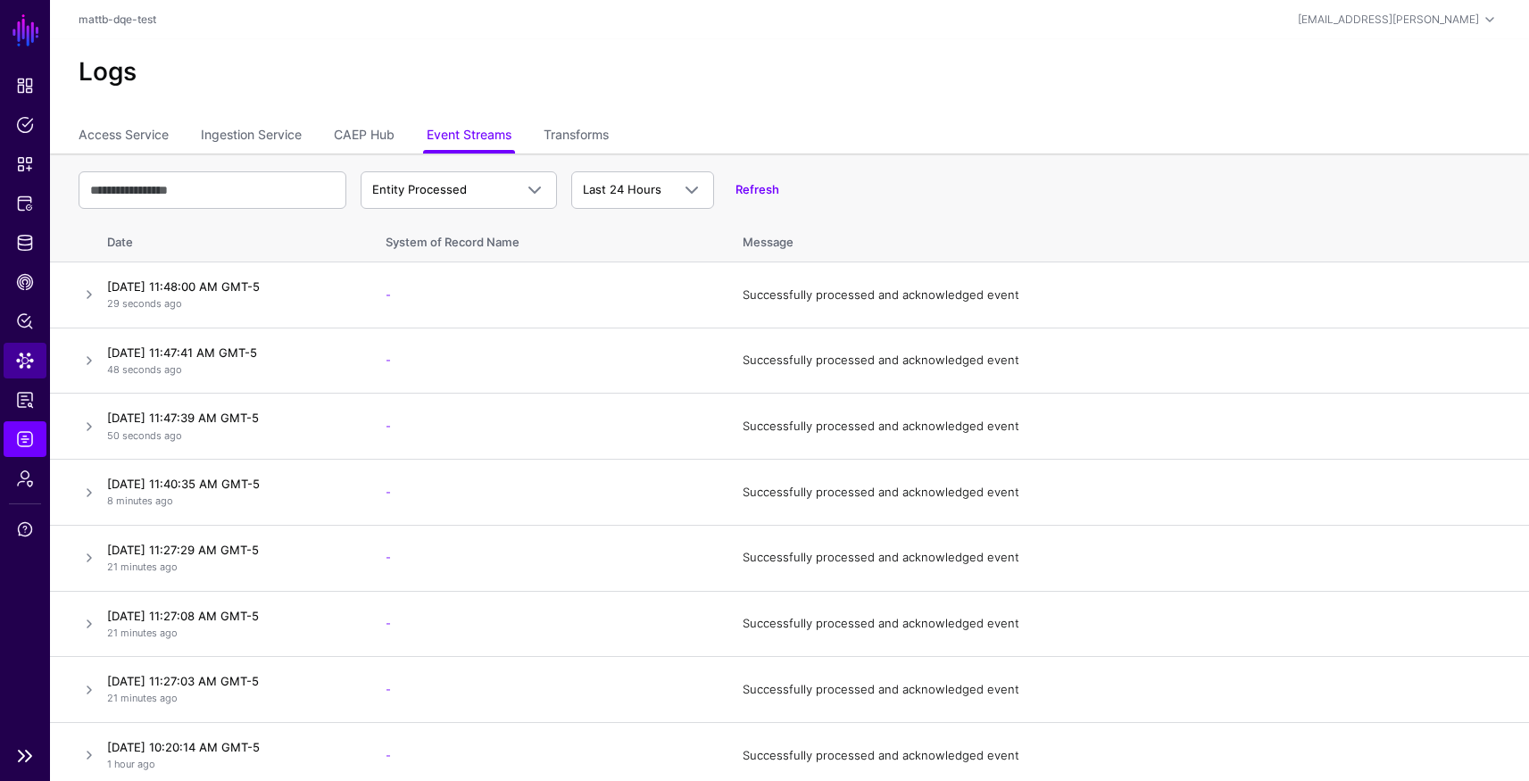
click at [27, 363] on span "Data Lens" at bounding box center [25, 361] width 18 height 18
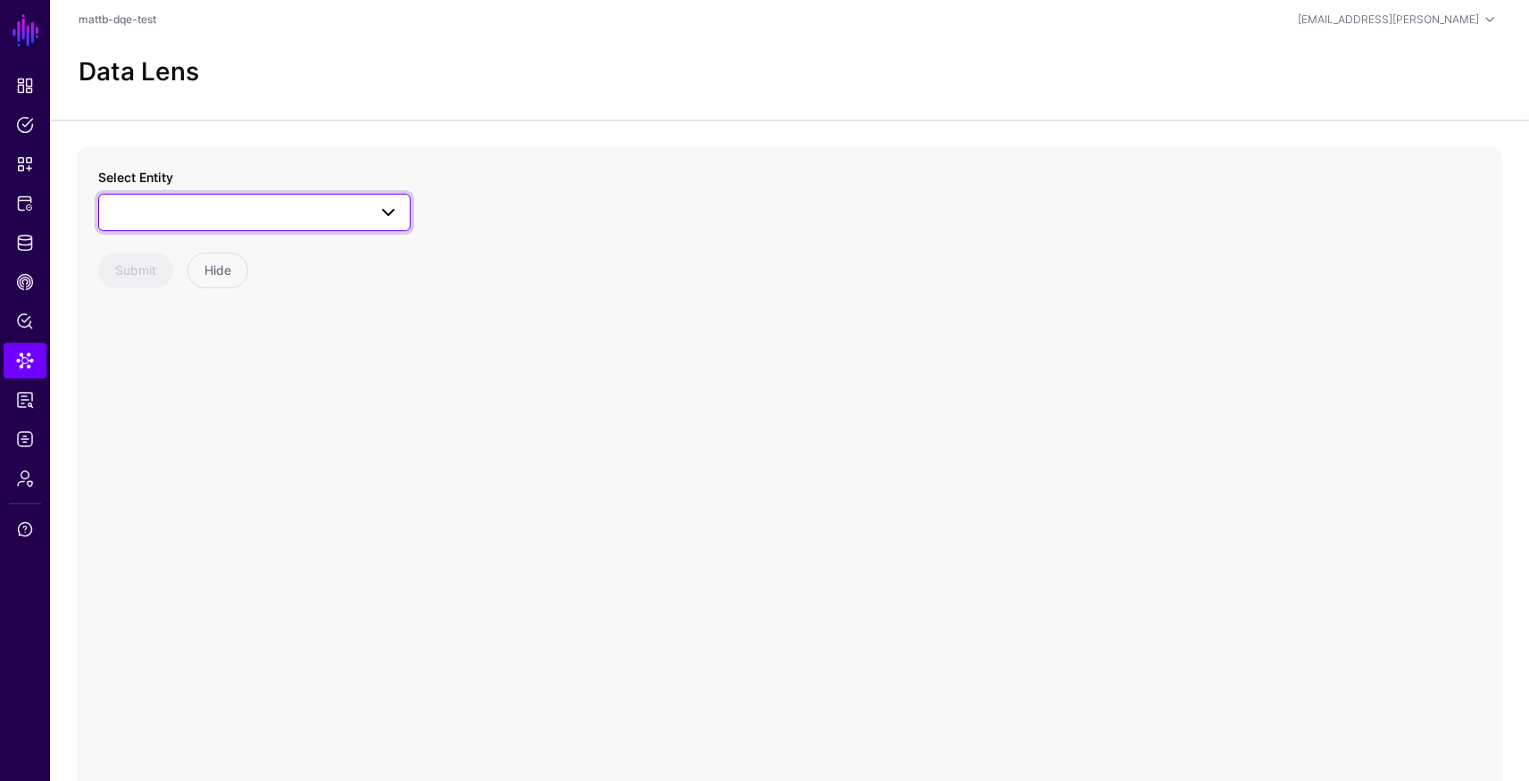
click at [299, 222] on span at bounding box center [254, 212] width 289 height 21
click at [236, 425] on div "Users" at bounding box center [263, 433] width 266 height 18
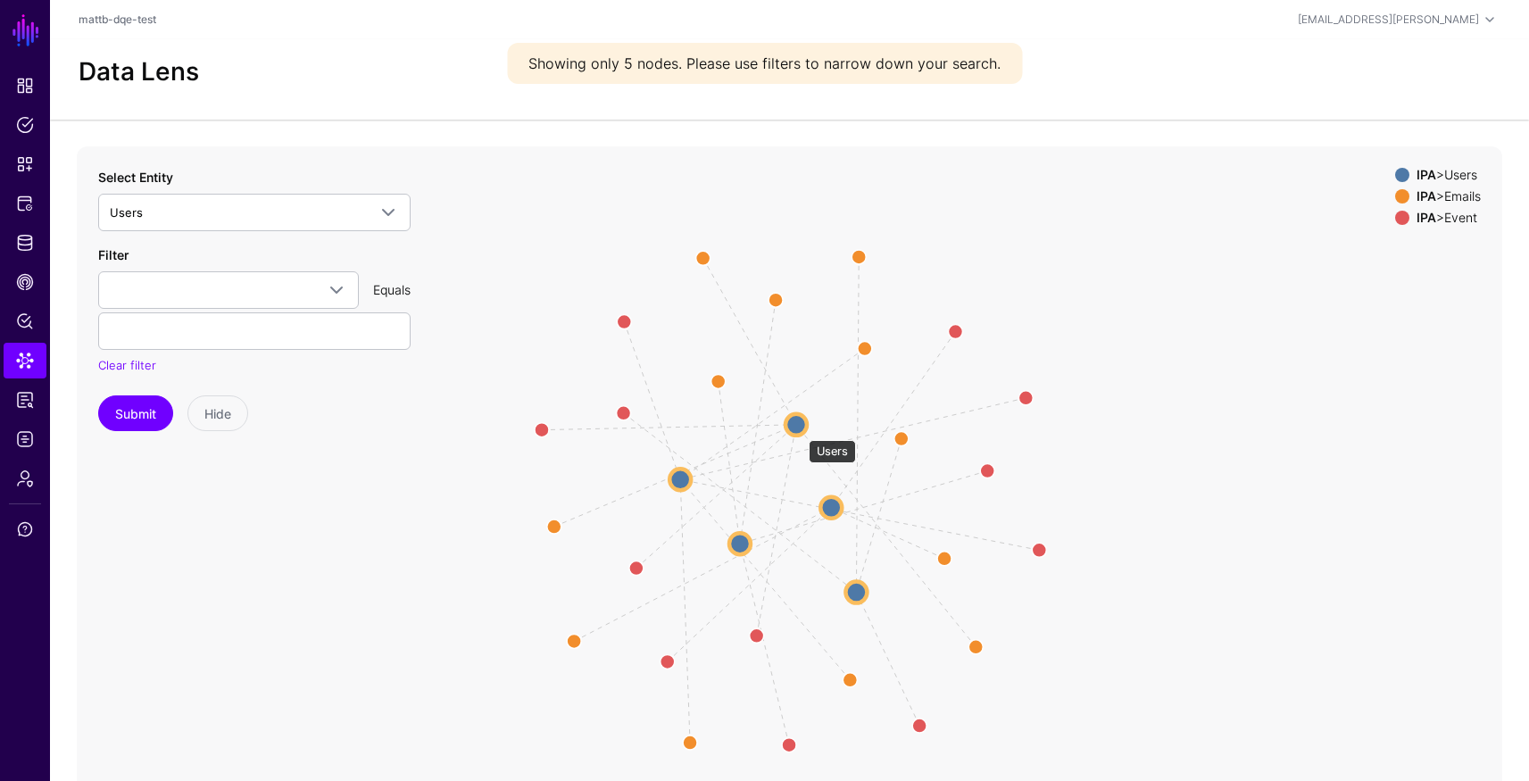
click at [800, 431] on circle at bounding box center [795, 423] width 21 height 21
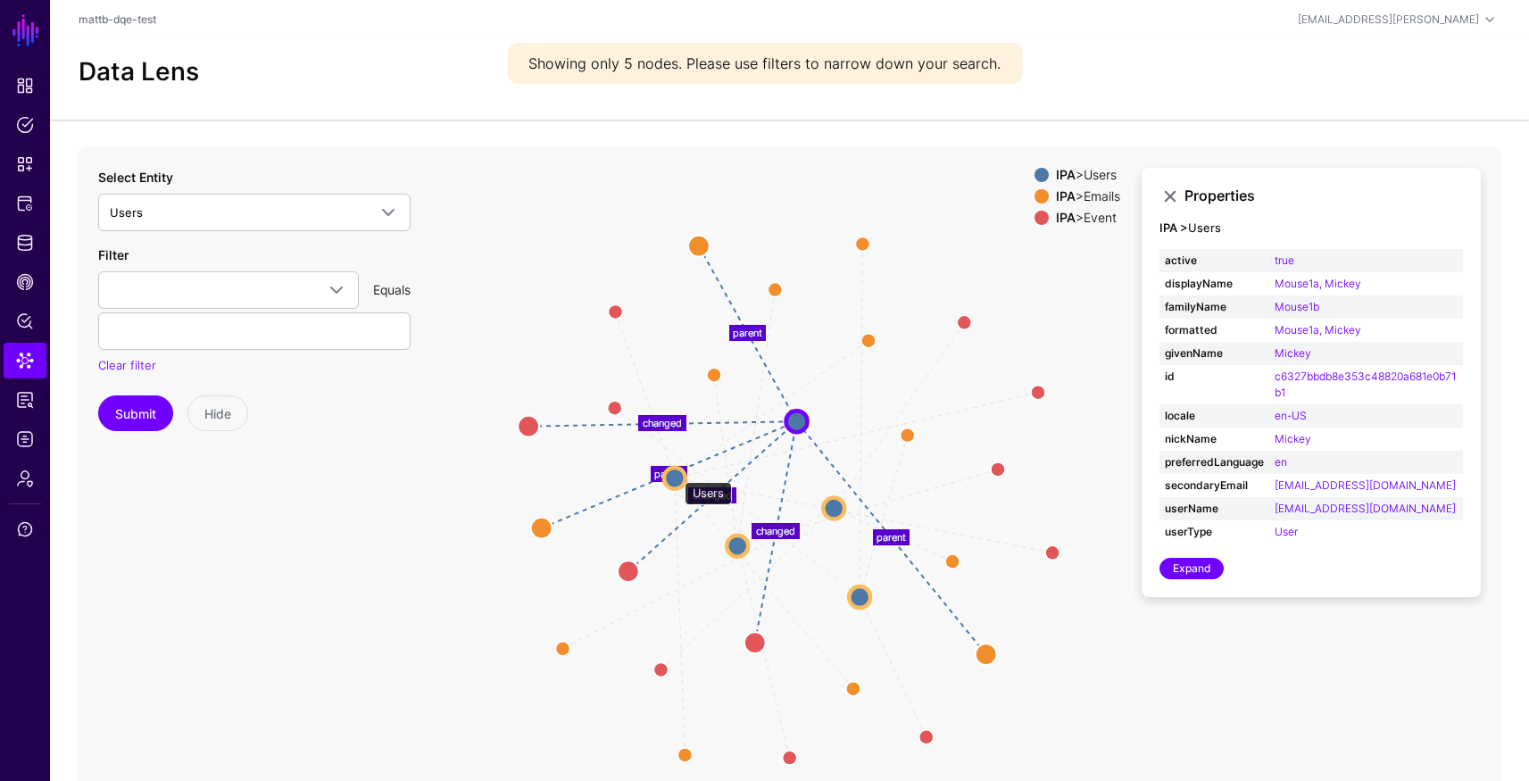
click at [676, 473] on circle at bounding box center [674, 477] width 21 height 21
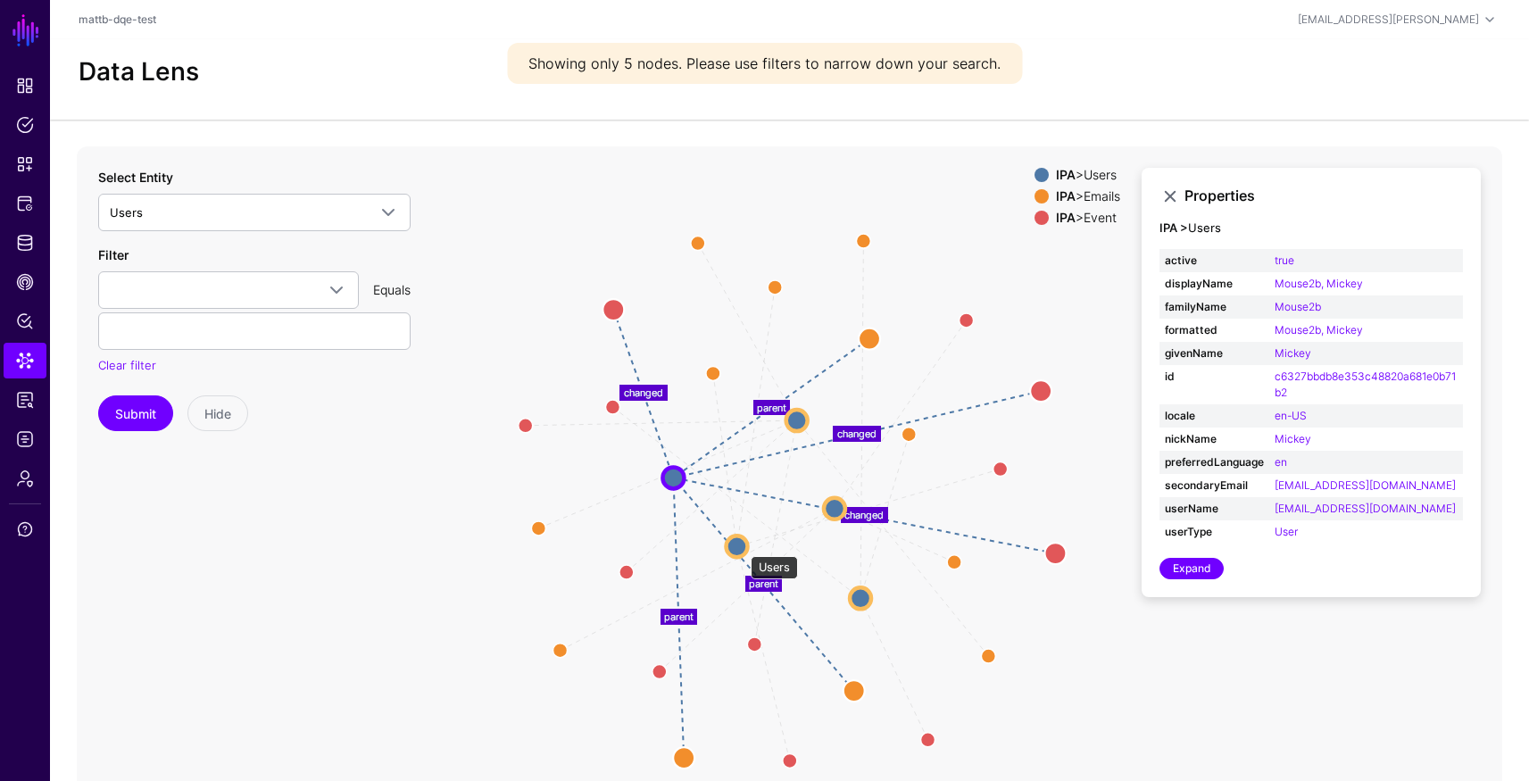
click at [742, 547] on circle at bounding box center [736, 545] width 21 height 21
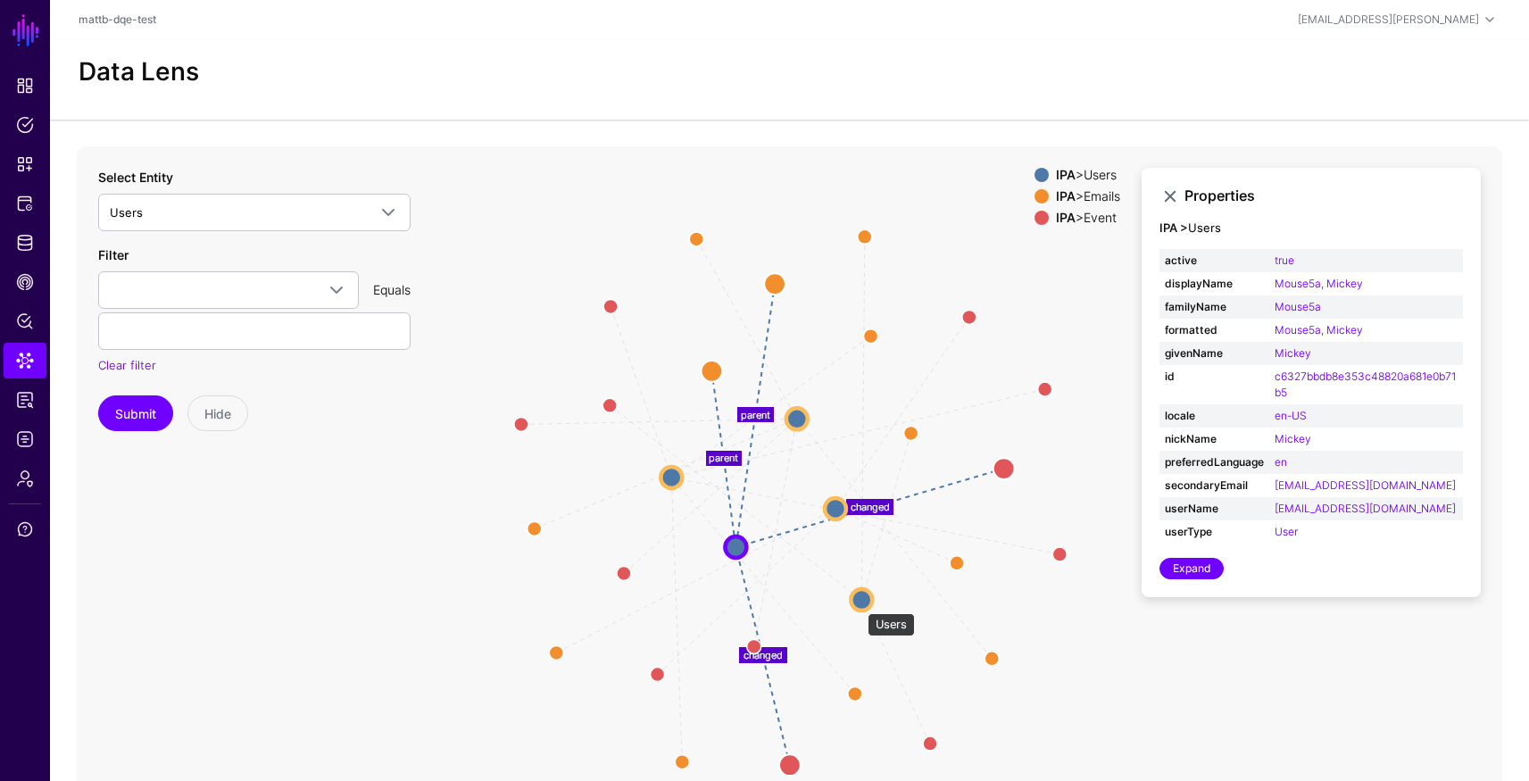
click at [859, 604] on circle at bounding box center [861, 599] width 21 height 21
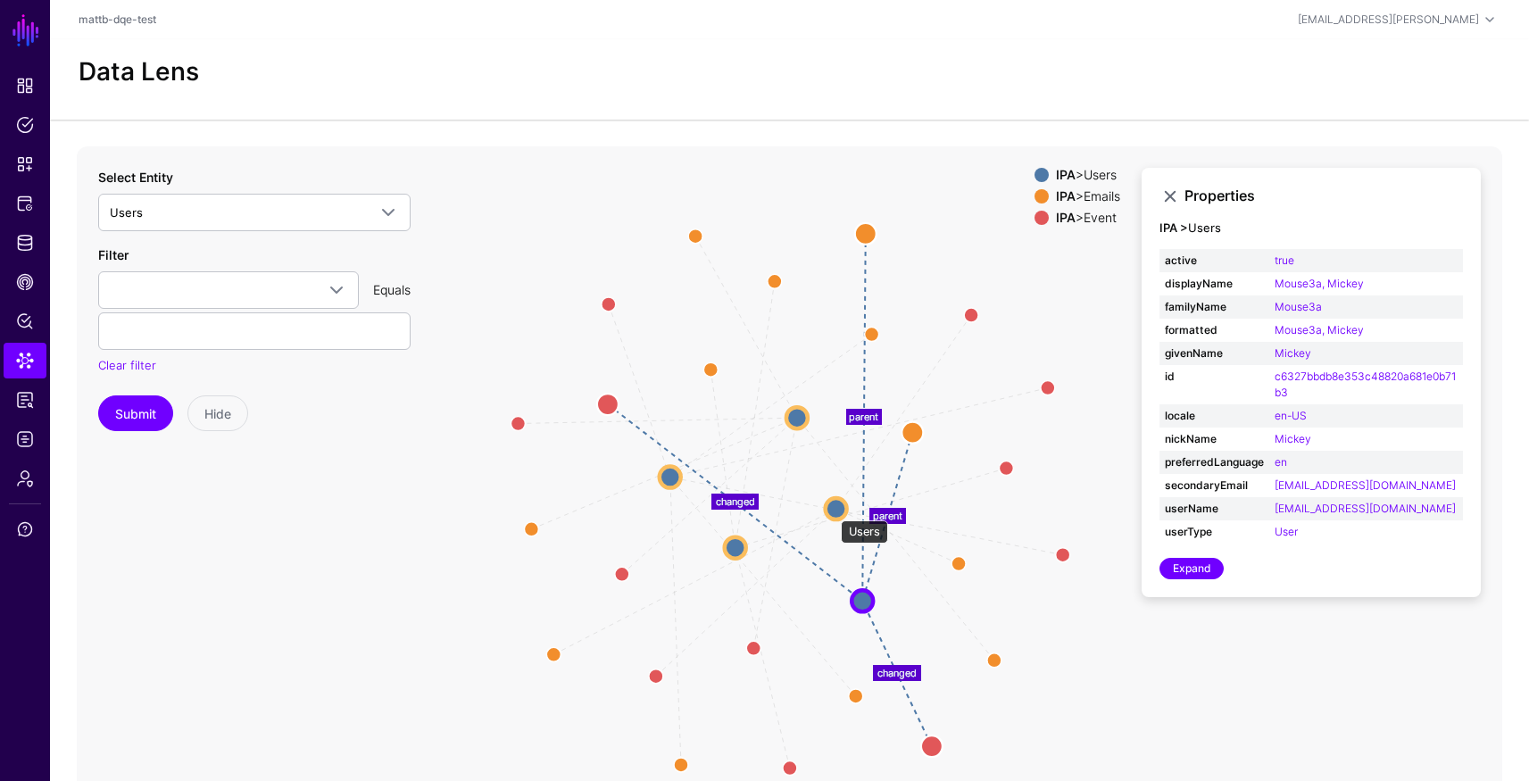
click at [832, 511] on circle at bounding box center [836, 508] width 21 height 21
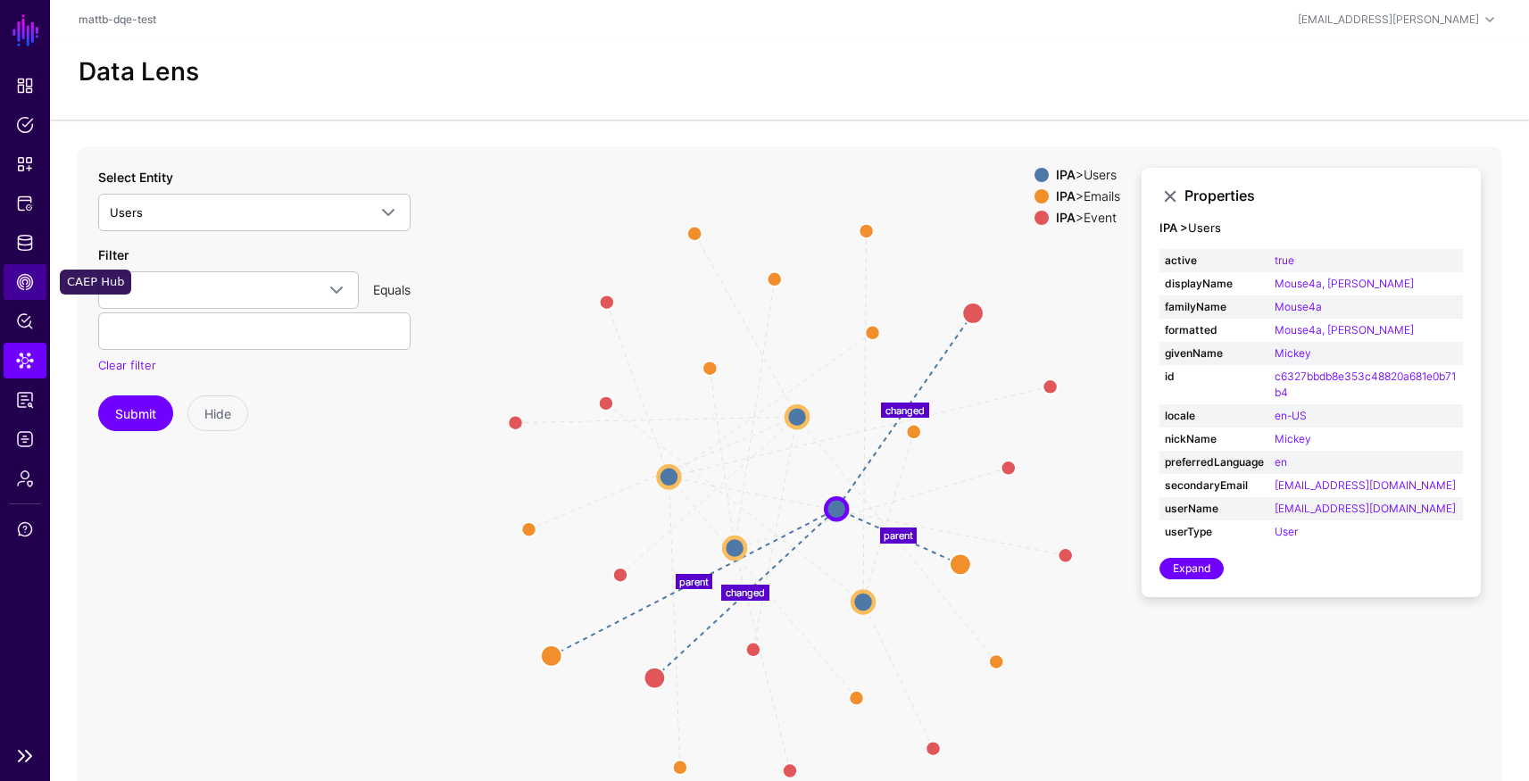
click at [21, 286] on span "CAEP Hub" at bounding box center [25, 282] width 18 height 18
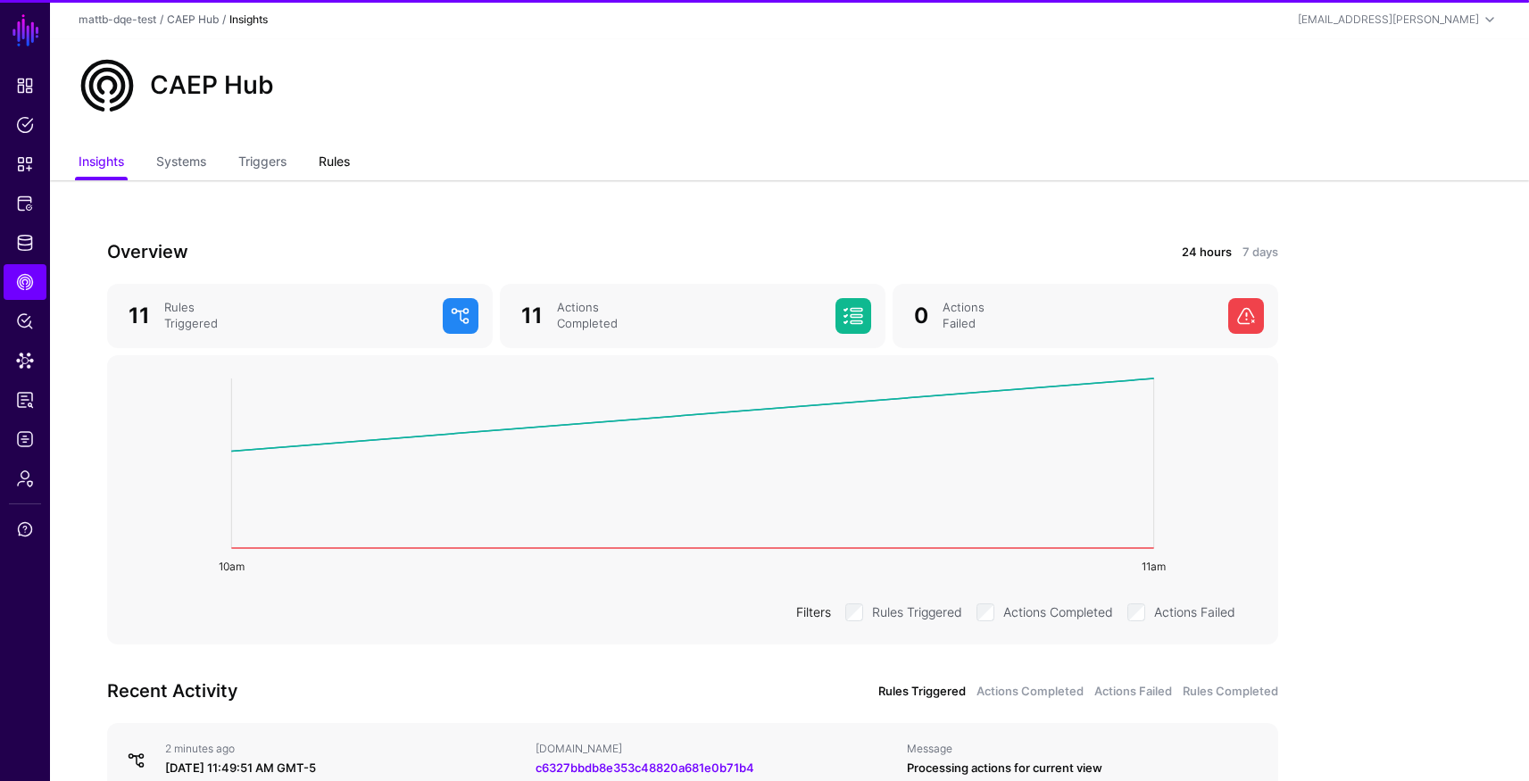
click at [334, 155] on link "Rules" at bounding box center [334, 163] width 31 height 34
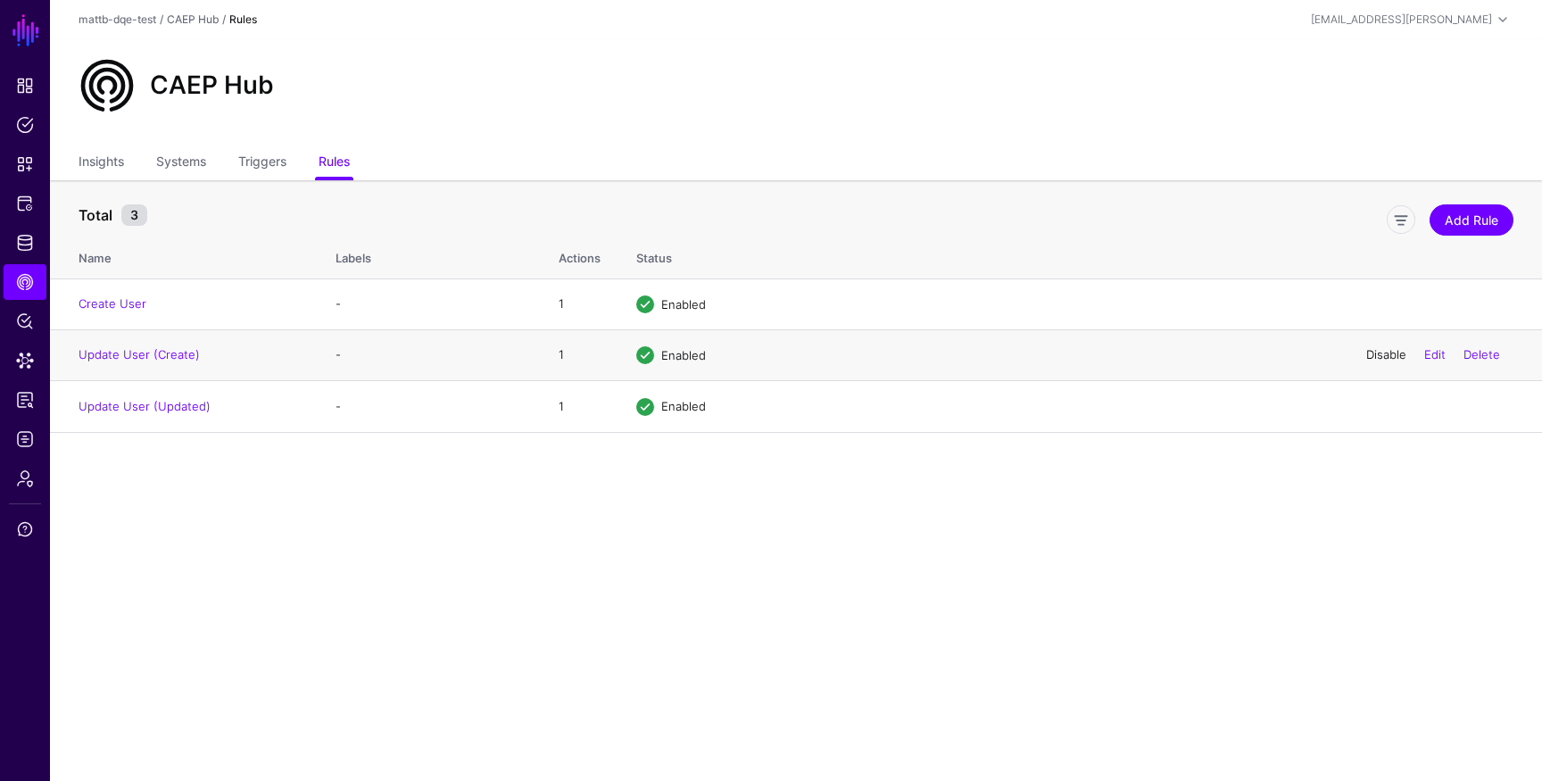
click at [1376, 358] on link "Disable" at bounding box center [1386, 354] width 40 height 14
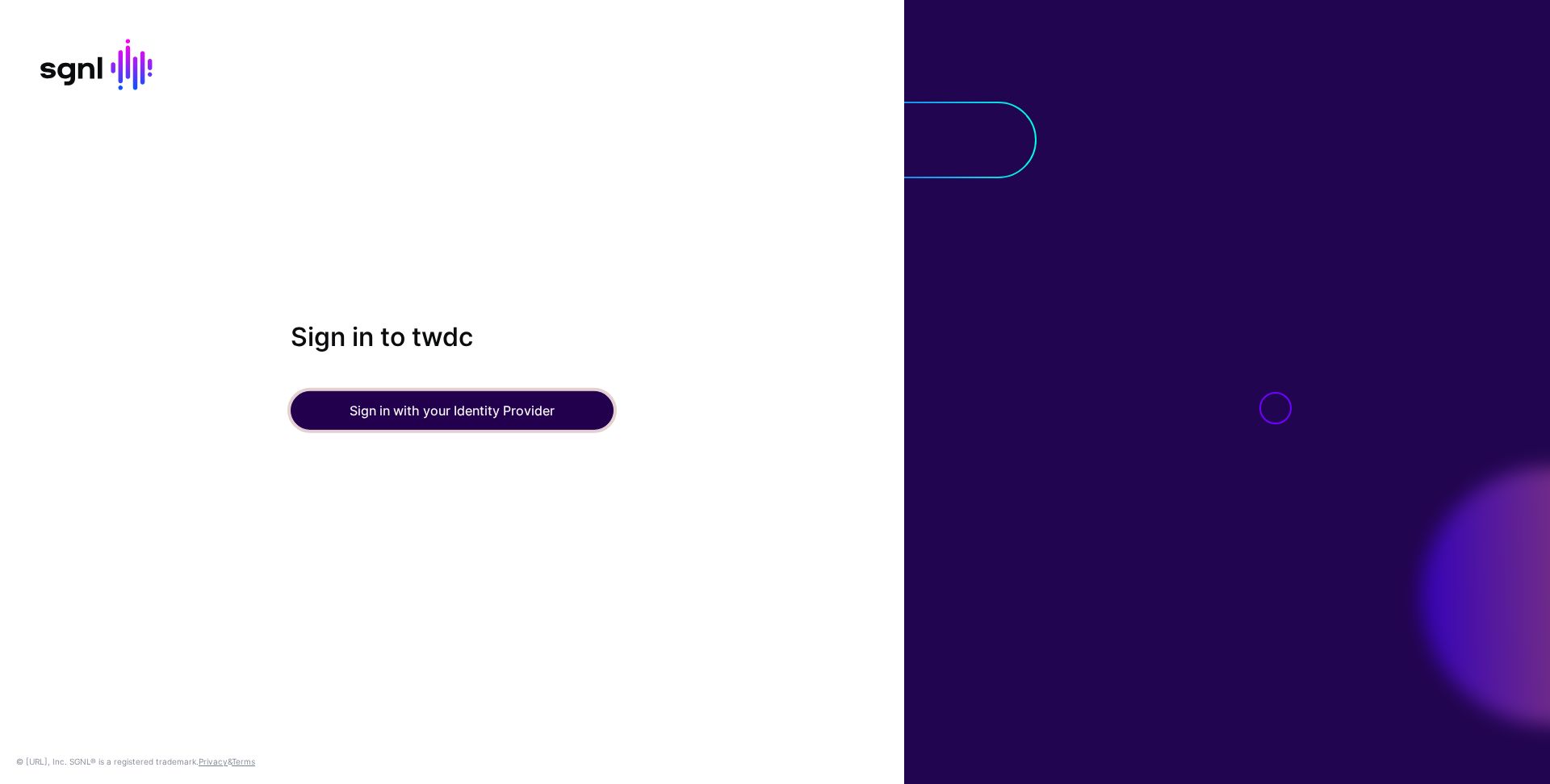
click at [519, 393] on button "Sign in with your Identity Provider" at bounding box center [451, 411] width 323 height 39
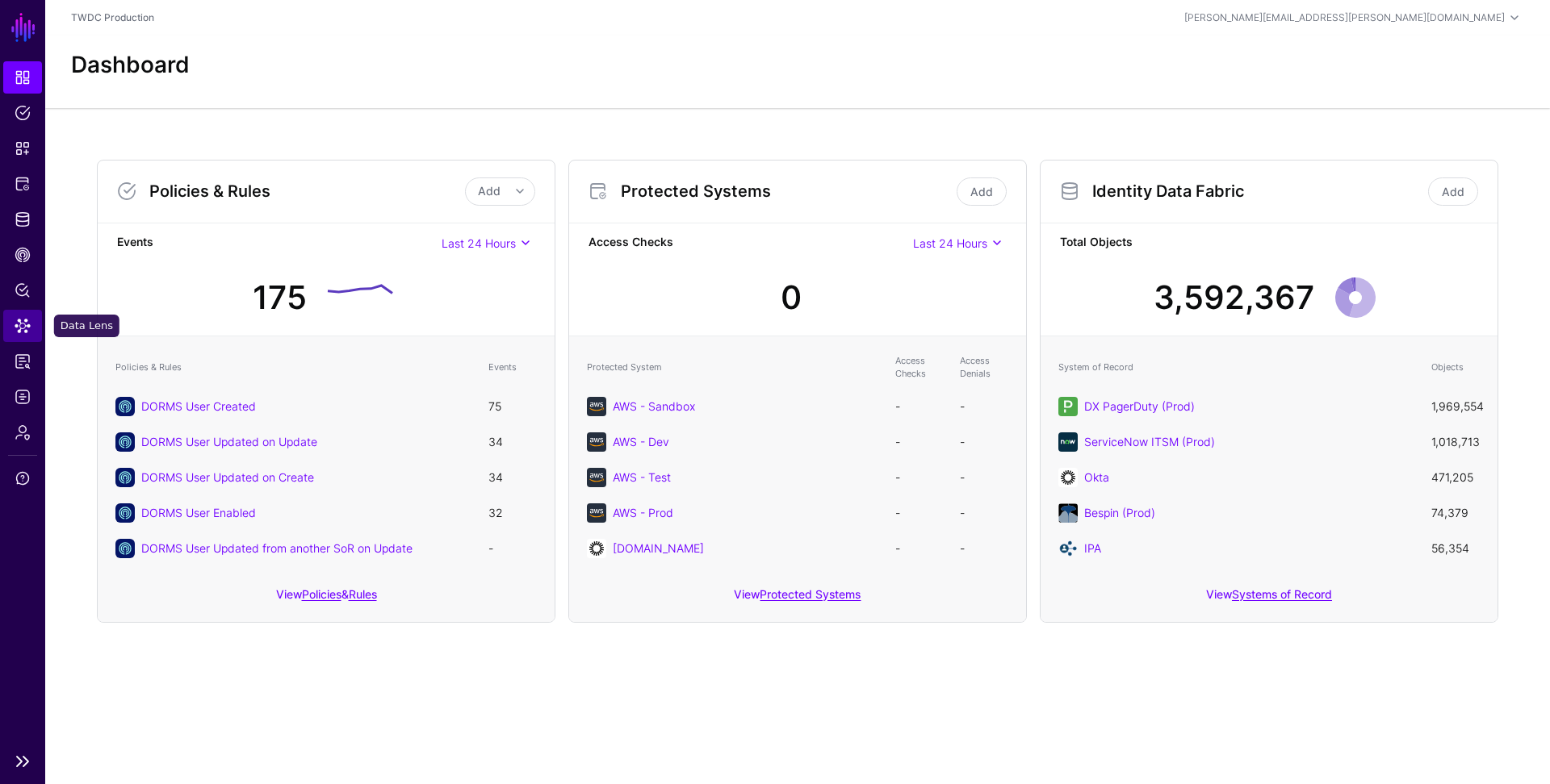
click at [25, 328] on span "Data Lens" at bounding box center [23, 326] width 16 height 16
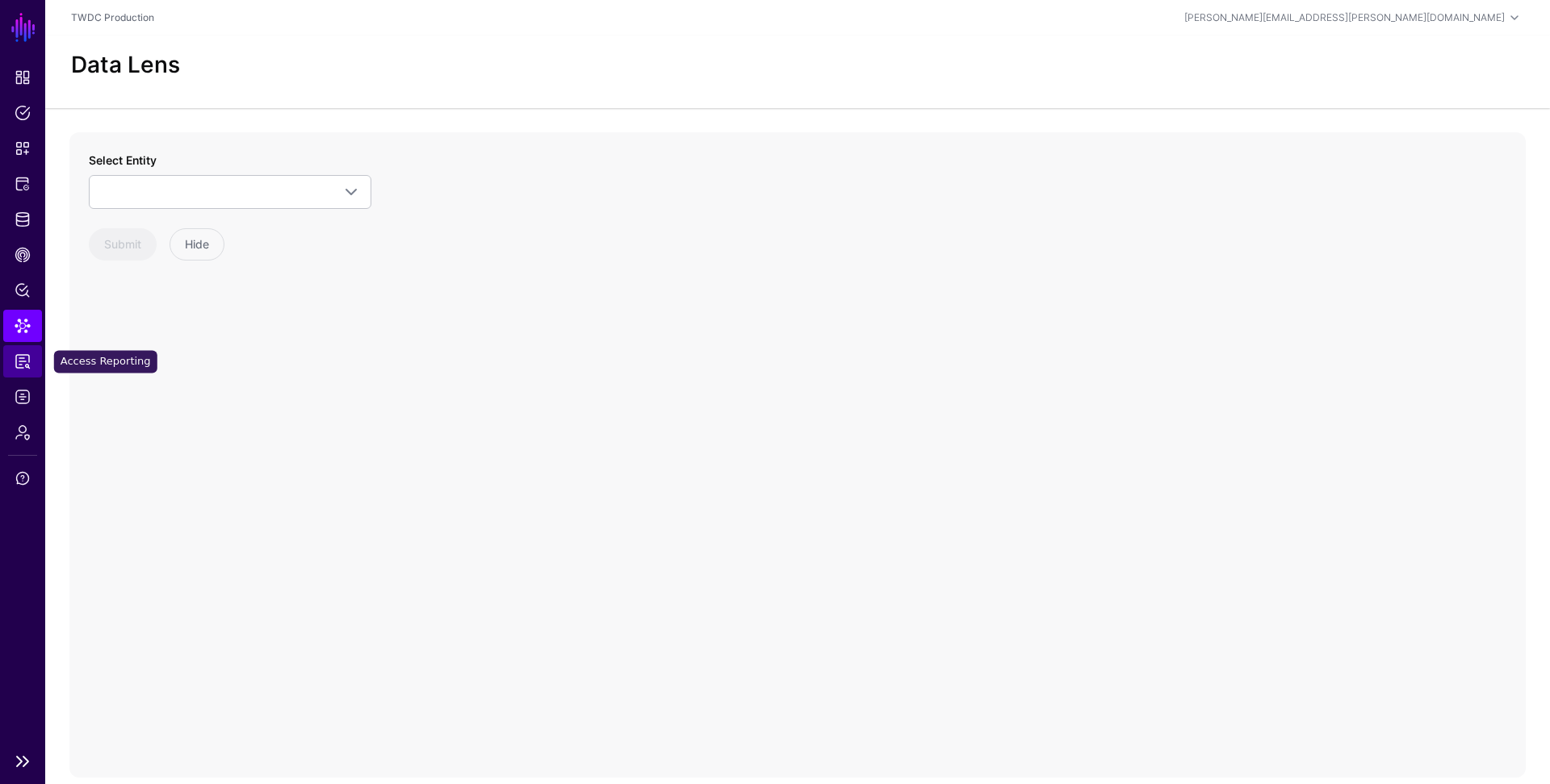
click at [24, 356] on span "Access Reporting" at bounding box center [23, 362] width 16 height 16
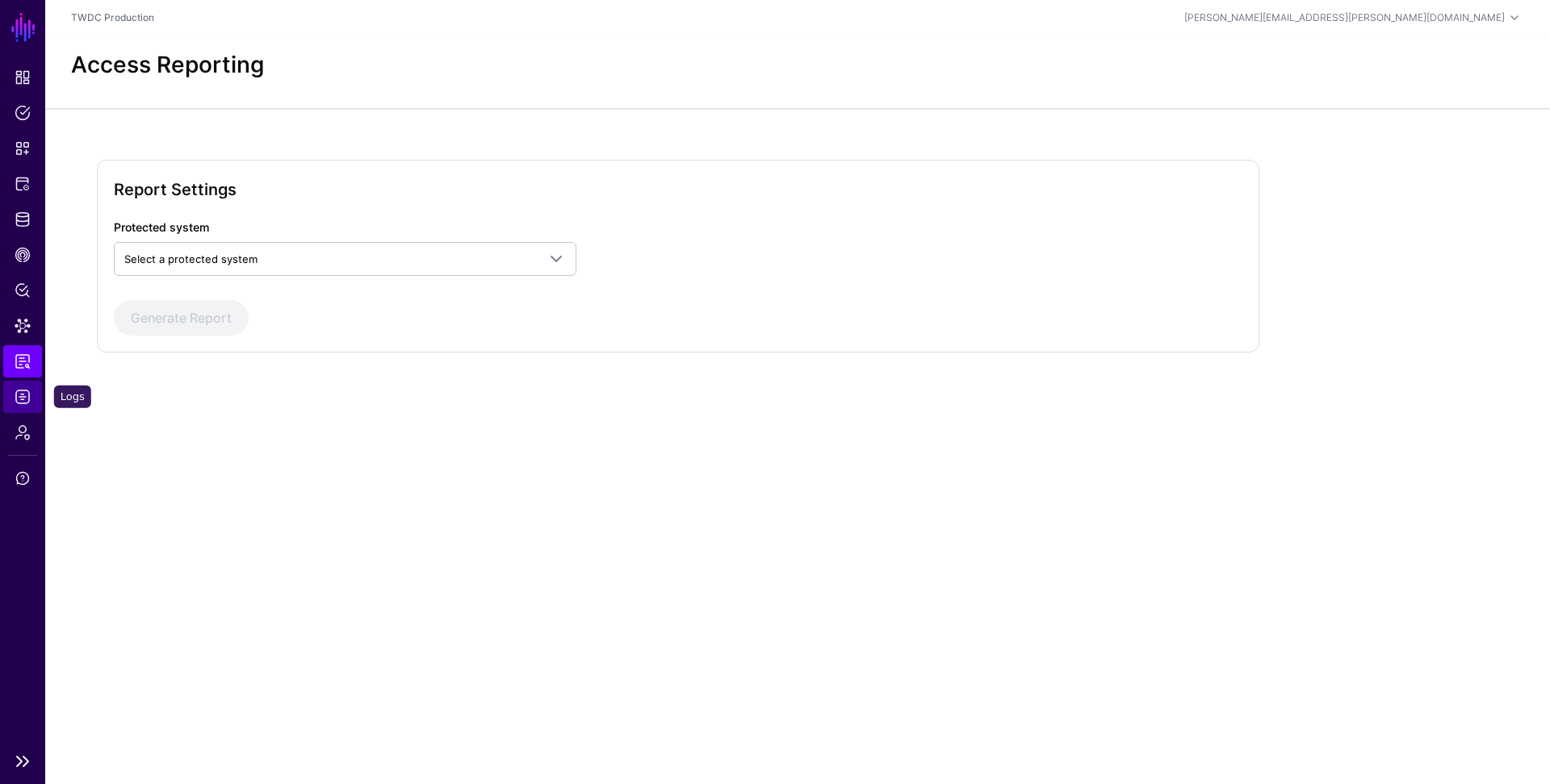
click at [25, 390] on span "Logs" at bounding box center [23, 397] width 16 height 16
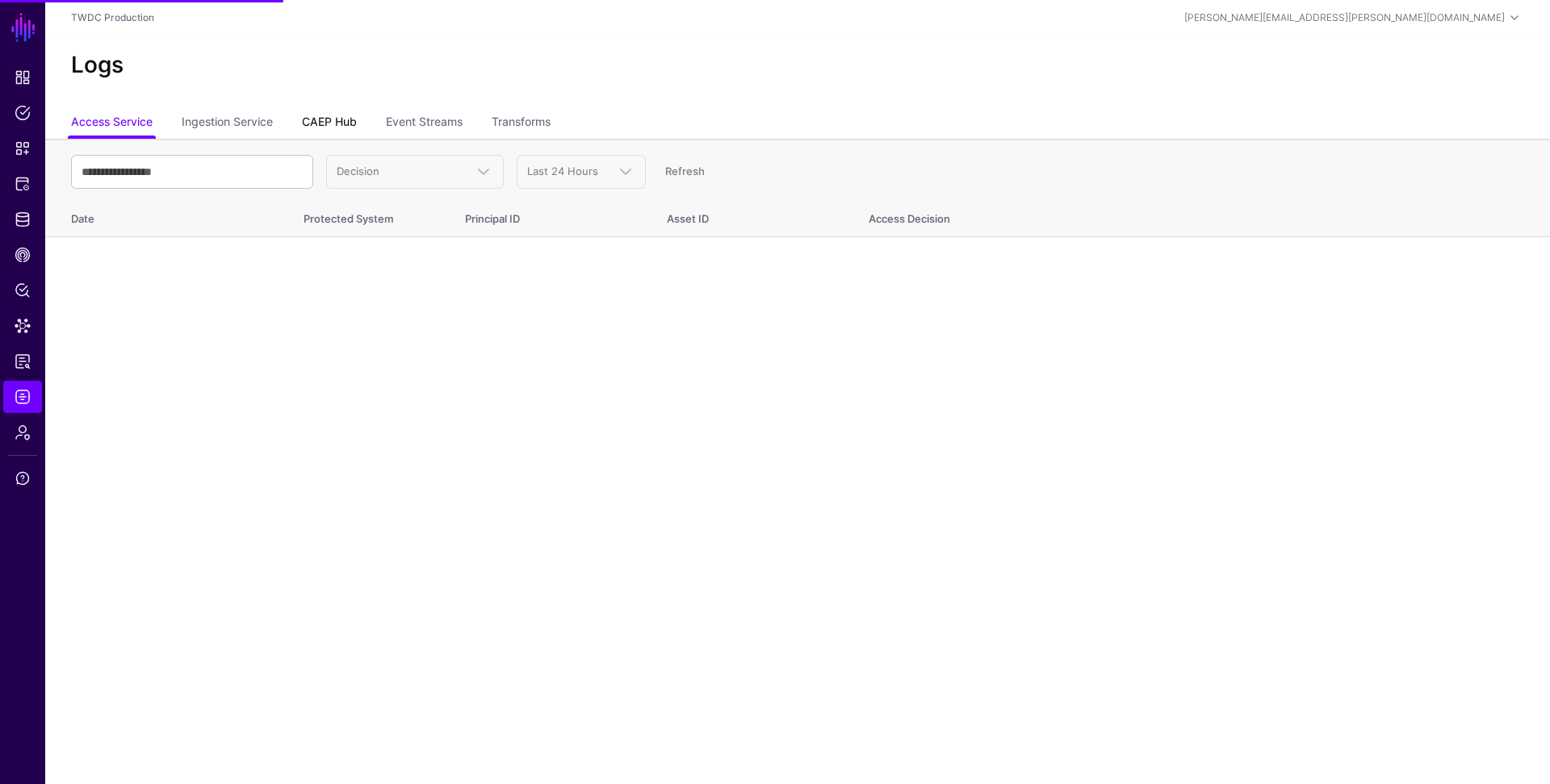
click at [343, 123] on link "CAEP Hub" at bounding box center [329, 124] width 55 height 31
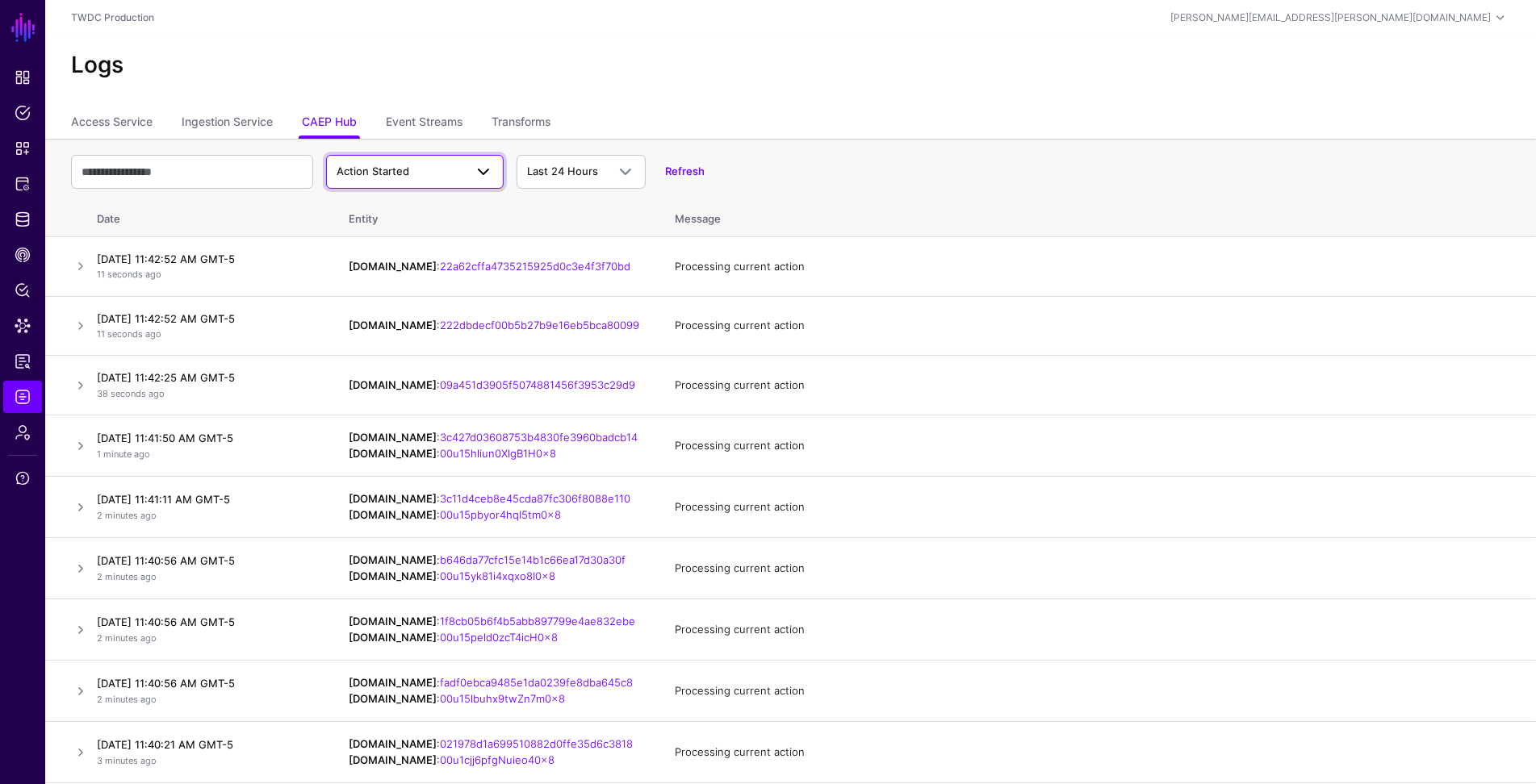
click at [419, 171] on span "Action Started" at bounding box center [400, 172] width 128 height 16
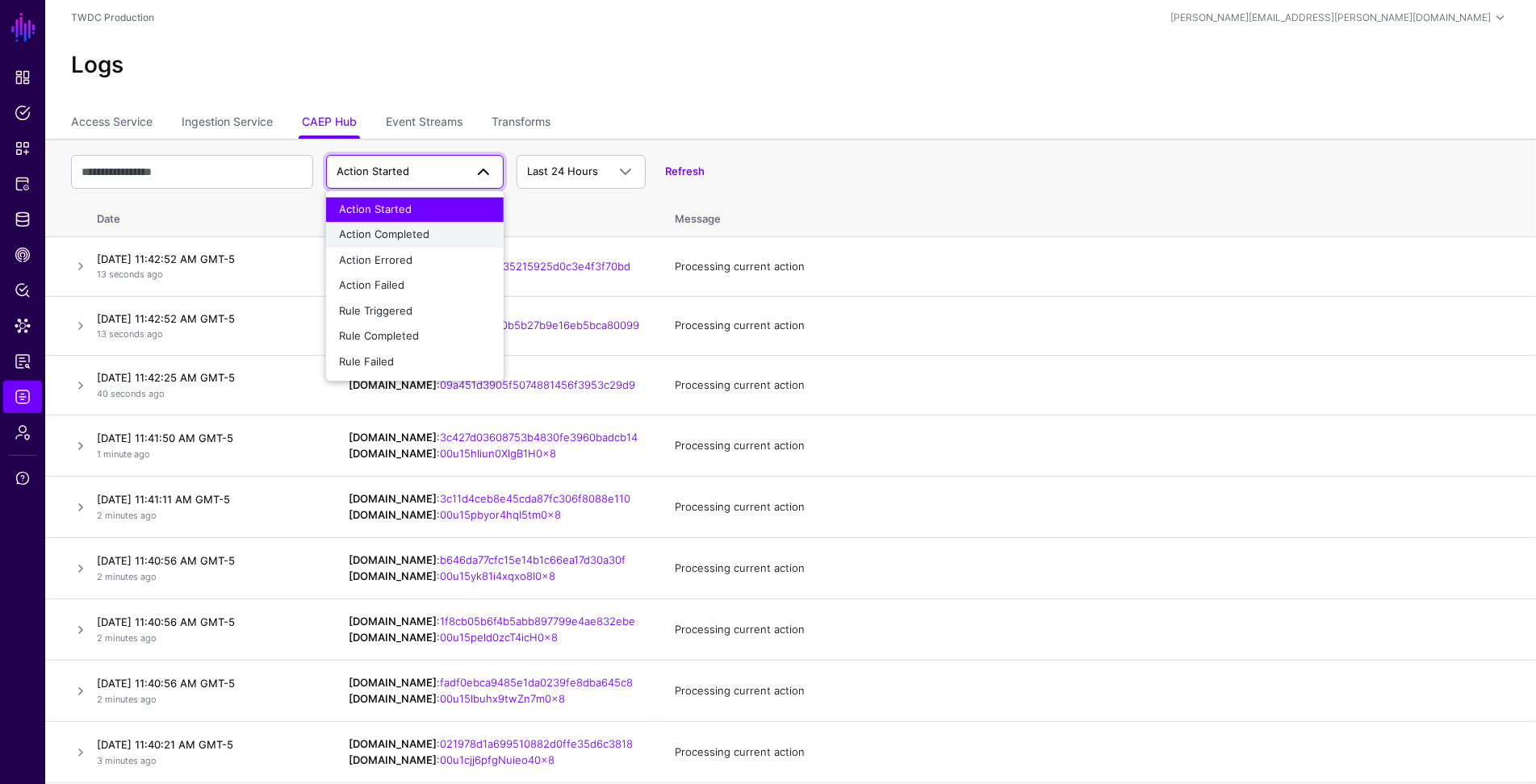
click at [403, 231] on span "Action Completed" at bounding box center [384, 235] width 90 height 13
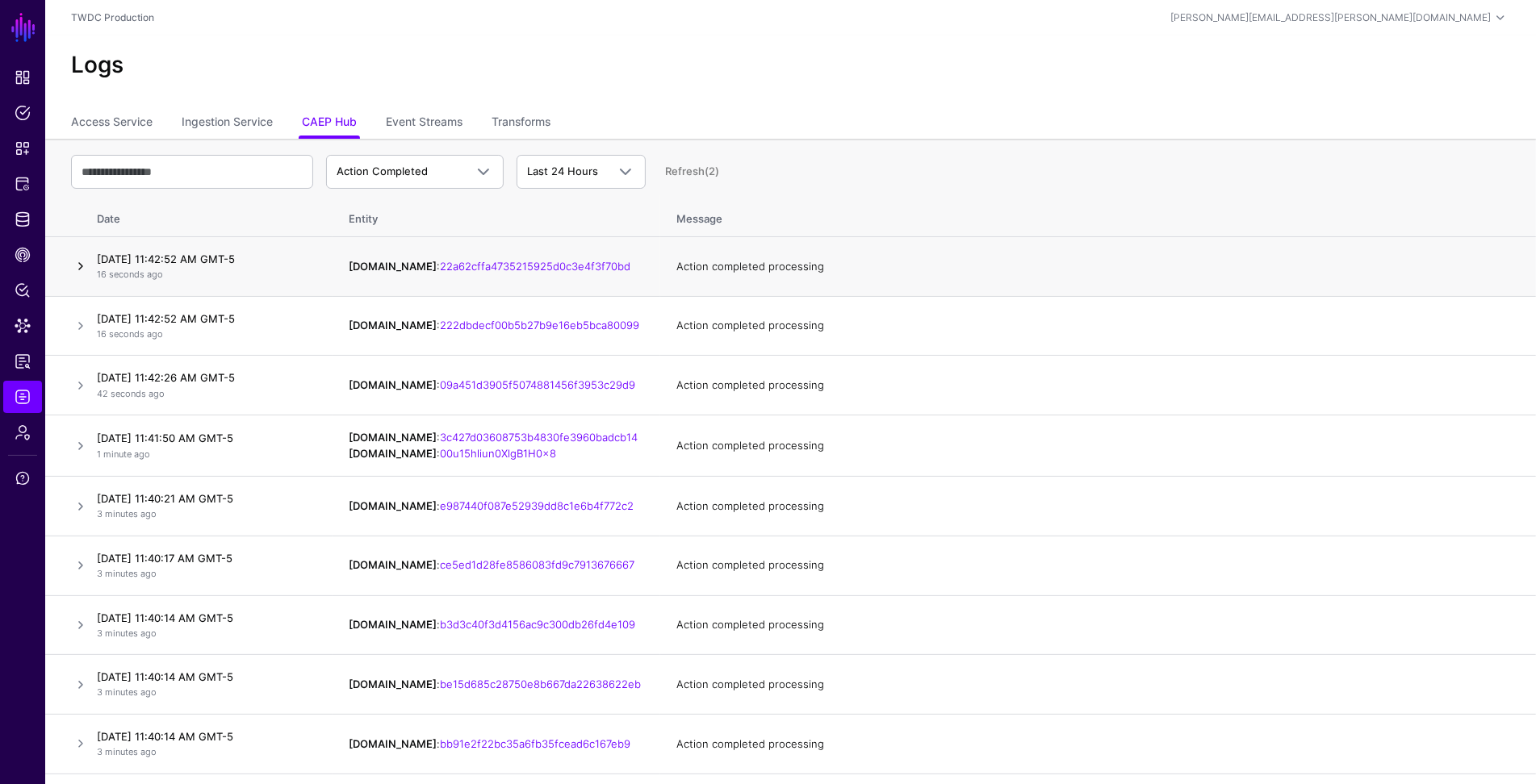
click at [76, 264] on link at bounding box center [81, 266] width 19 height 19
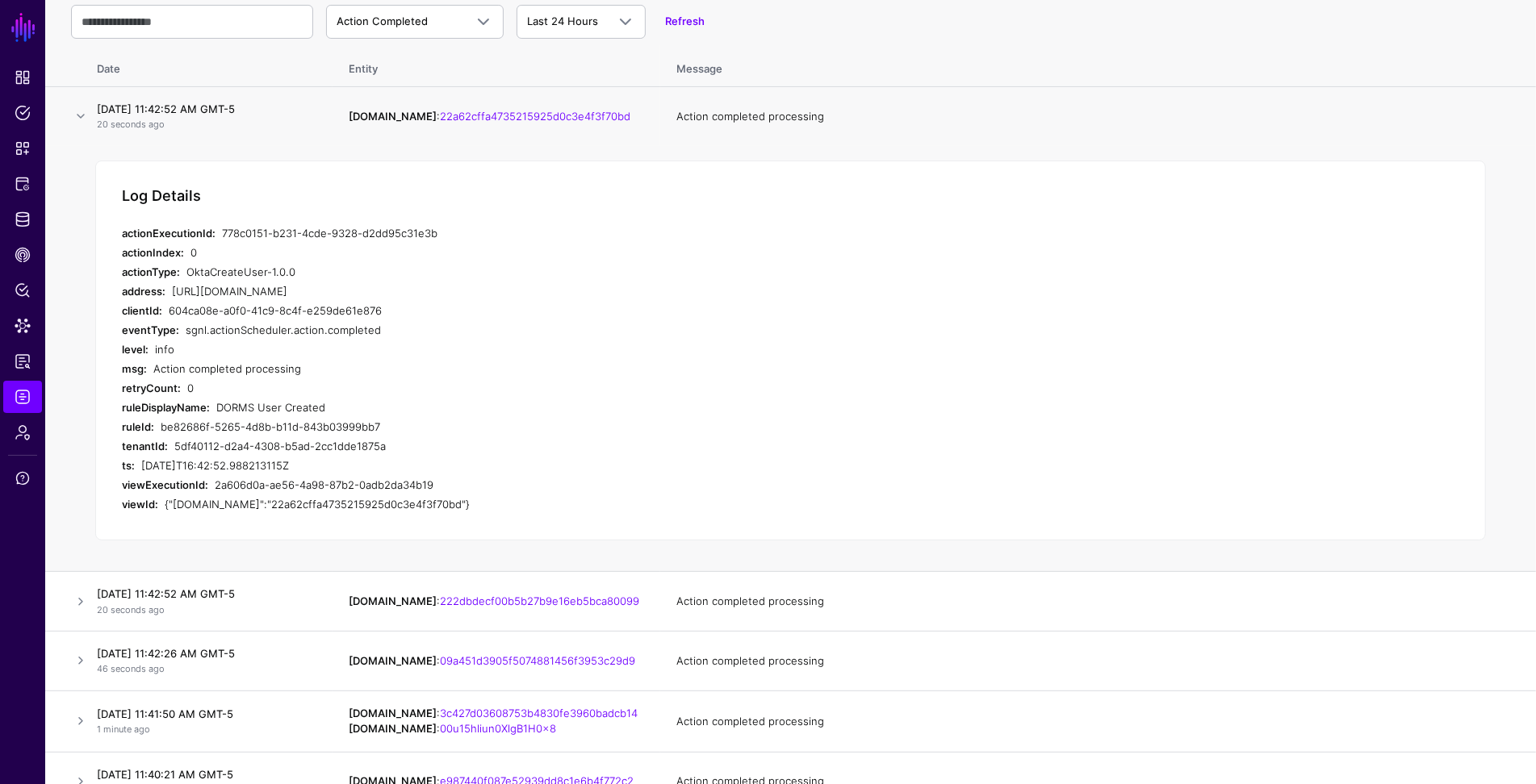
scroll to position [173, 0]
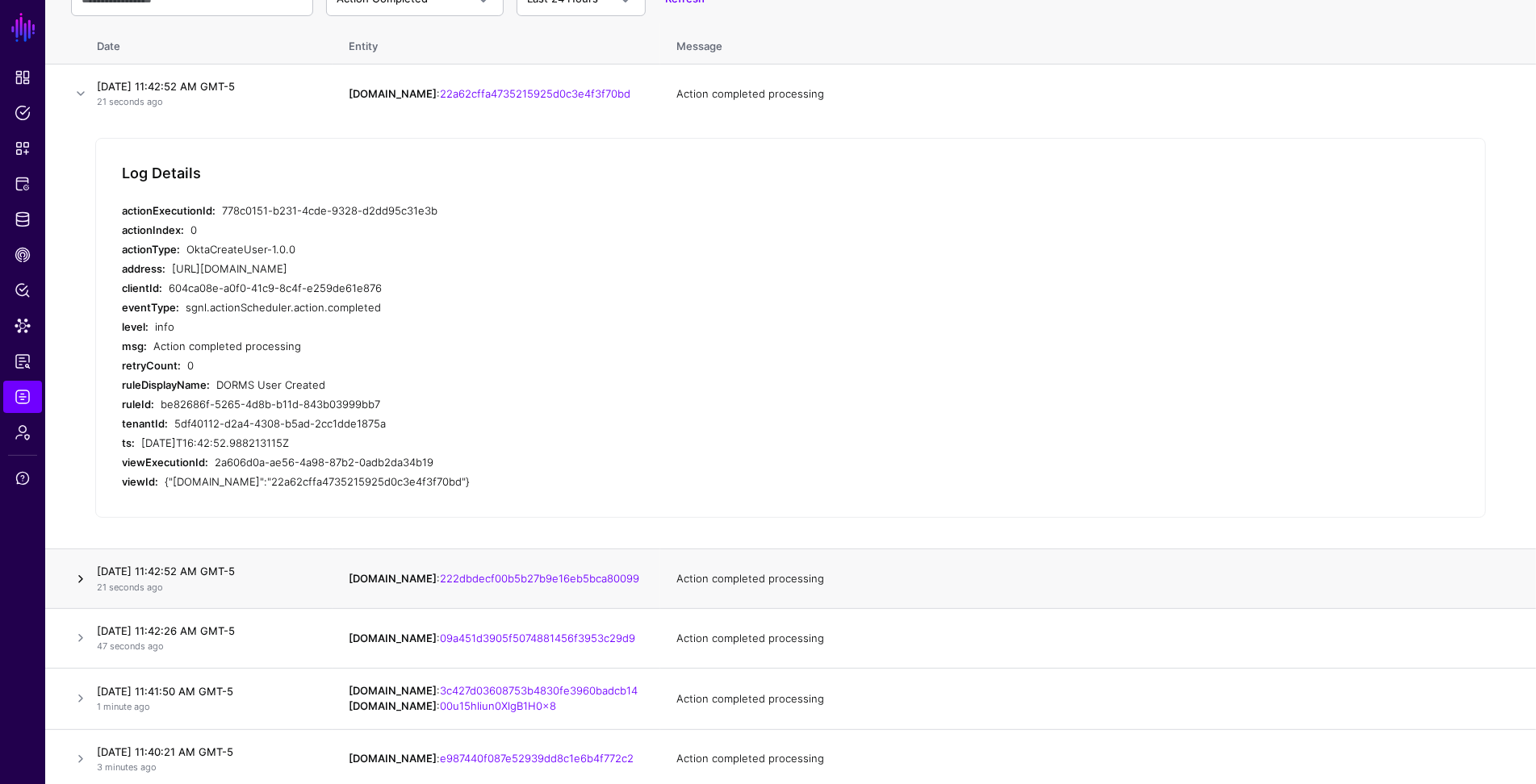
click at [80, 583] on link at bounding box center [81, 579] width 19 height 19
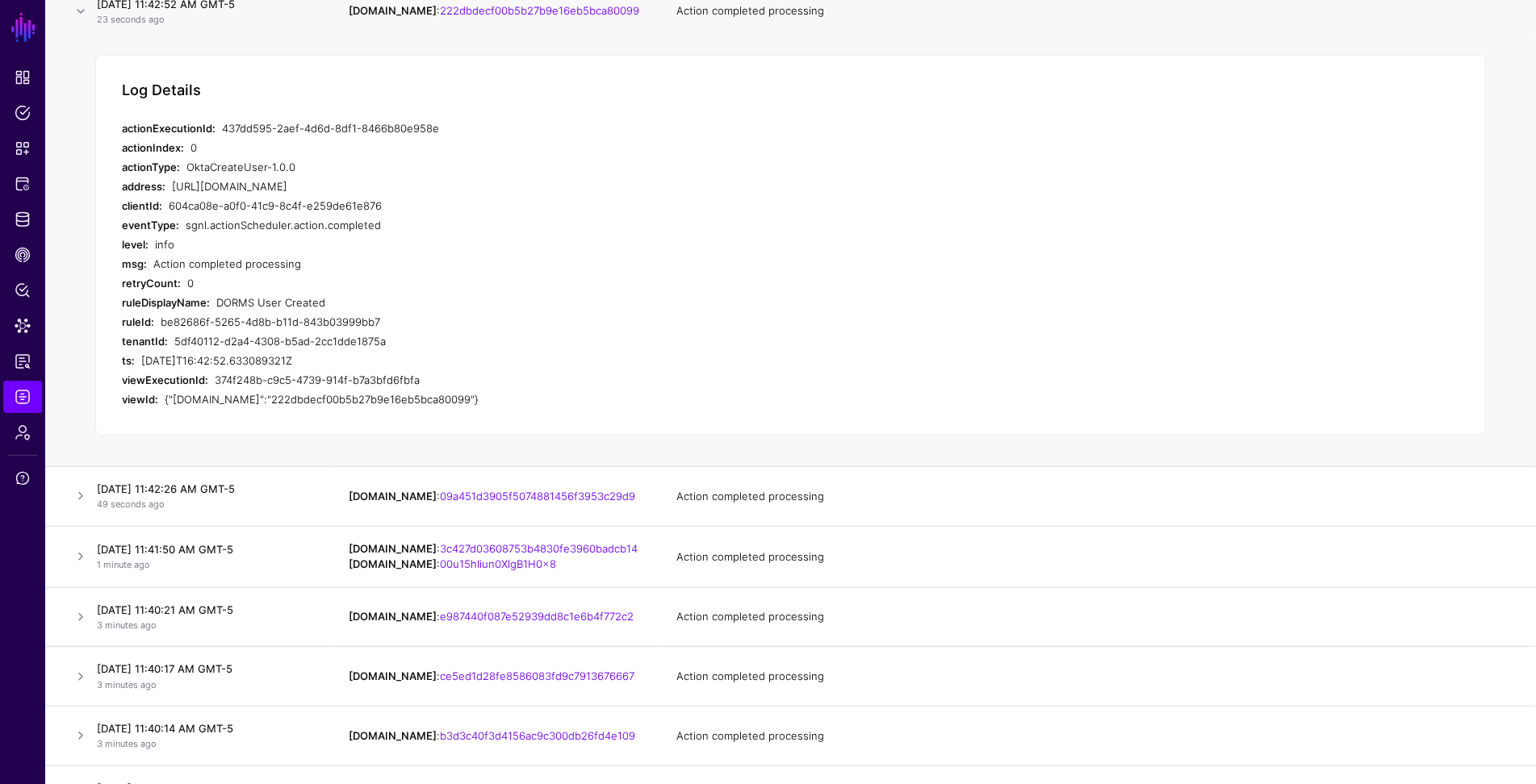
scroll to position [345, 0]
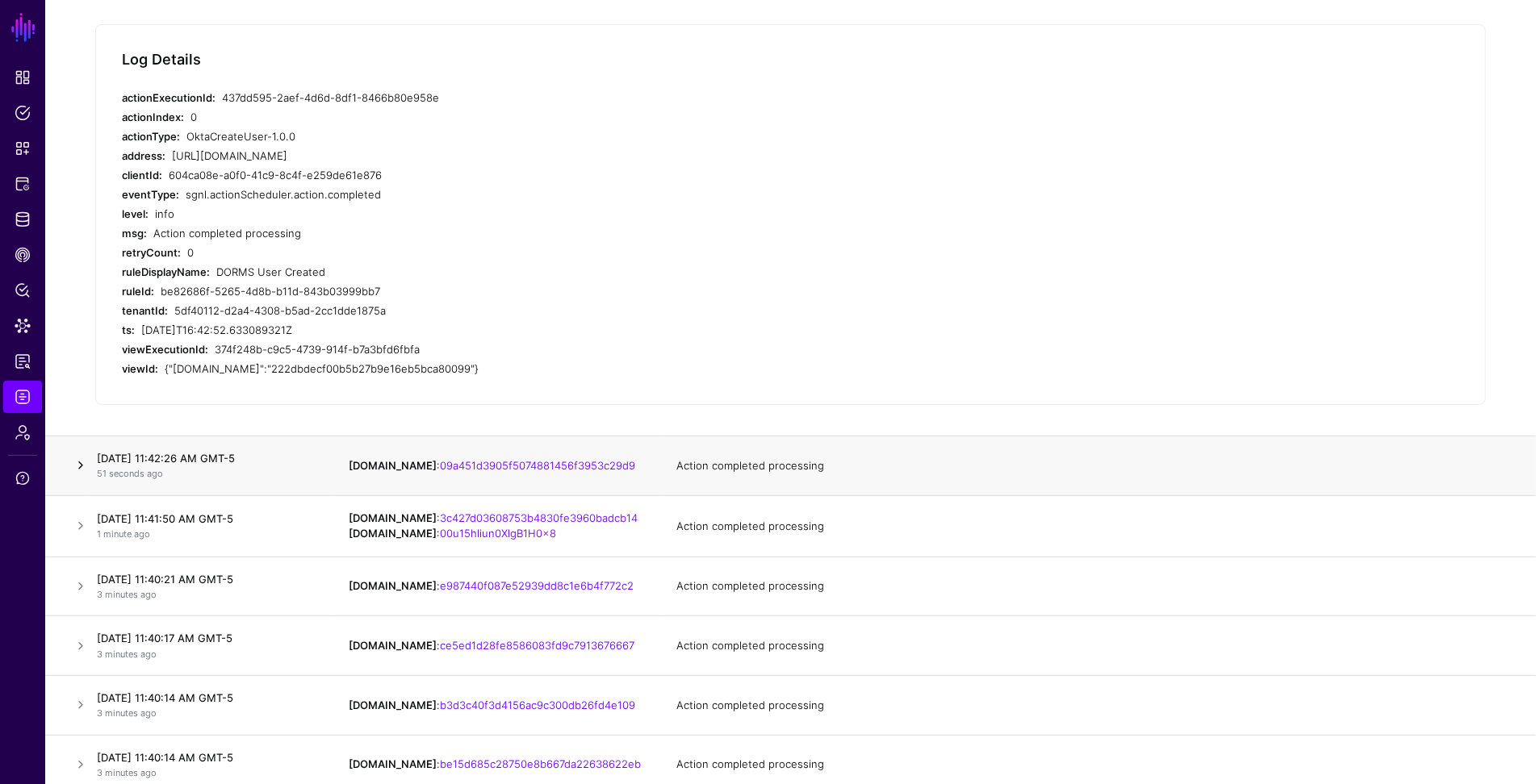
click at [82, 467] on link at bounding box center [81, 465] width 19 height 19
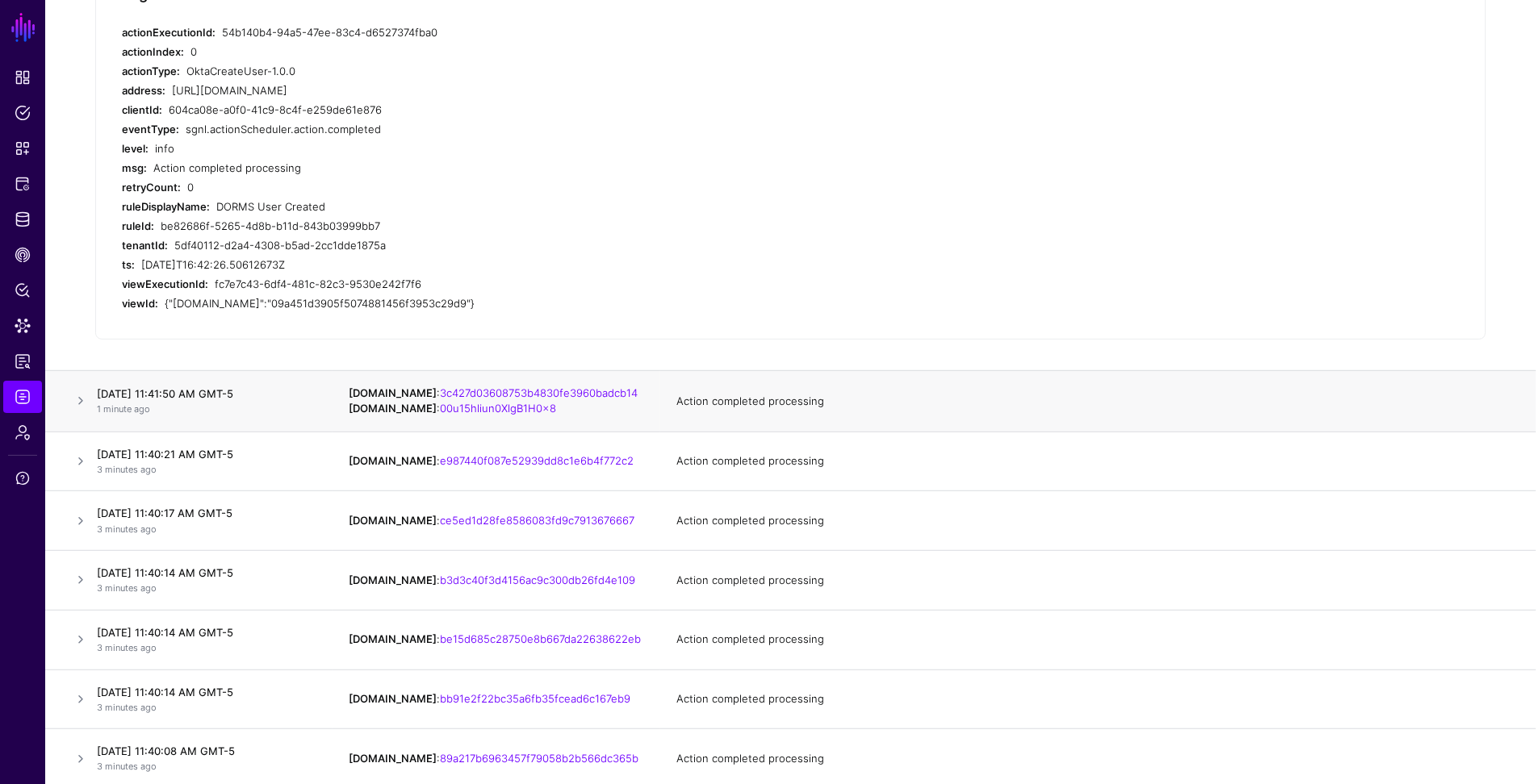
scroll to position [521, 0]
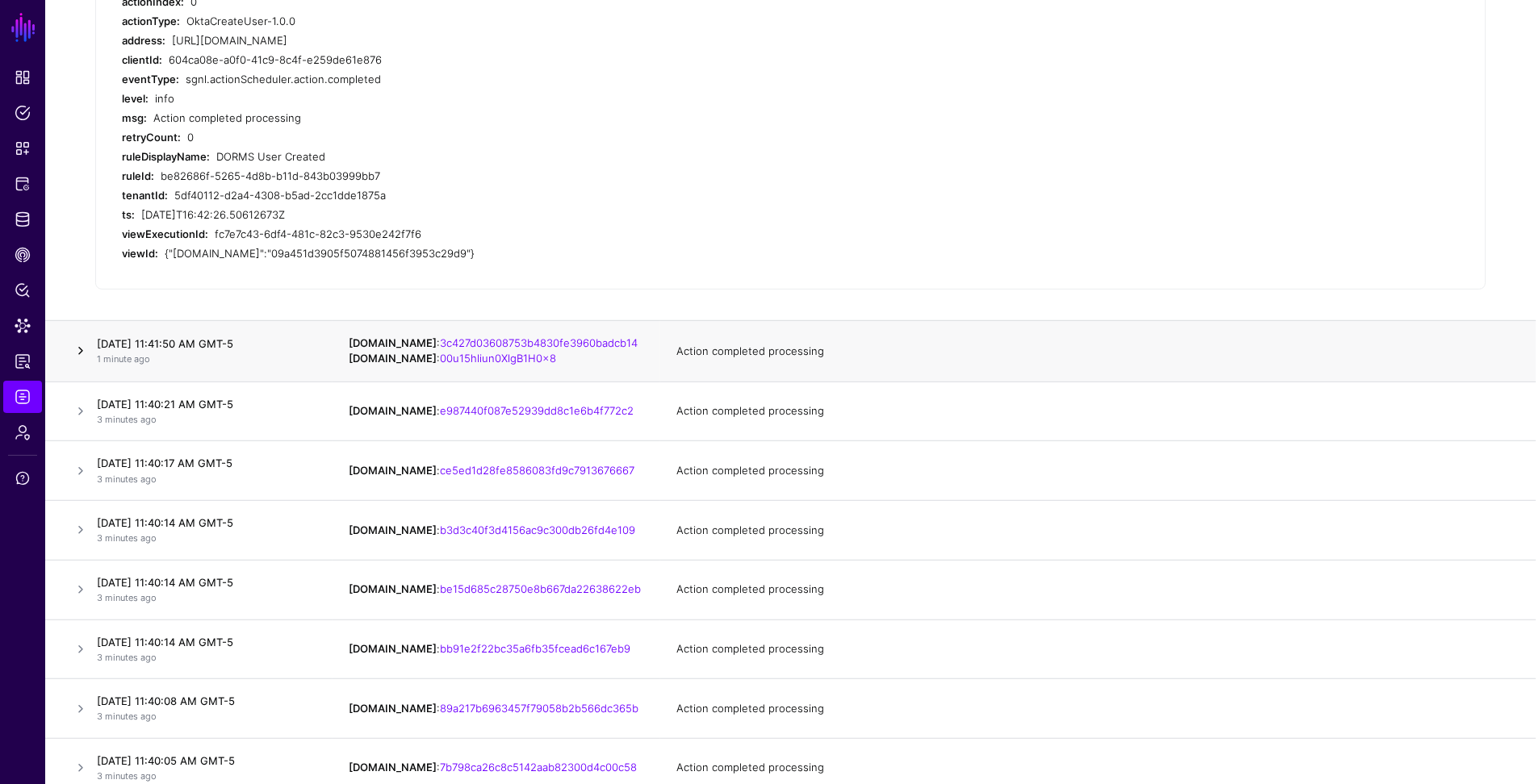
click at [75, 343] on link at bounding box center [81, 351] width 19 height 19
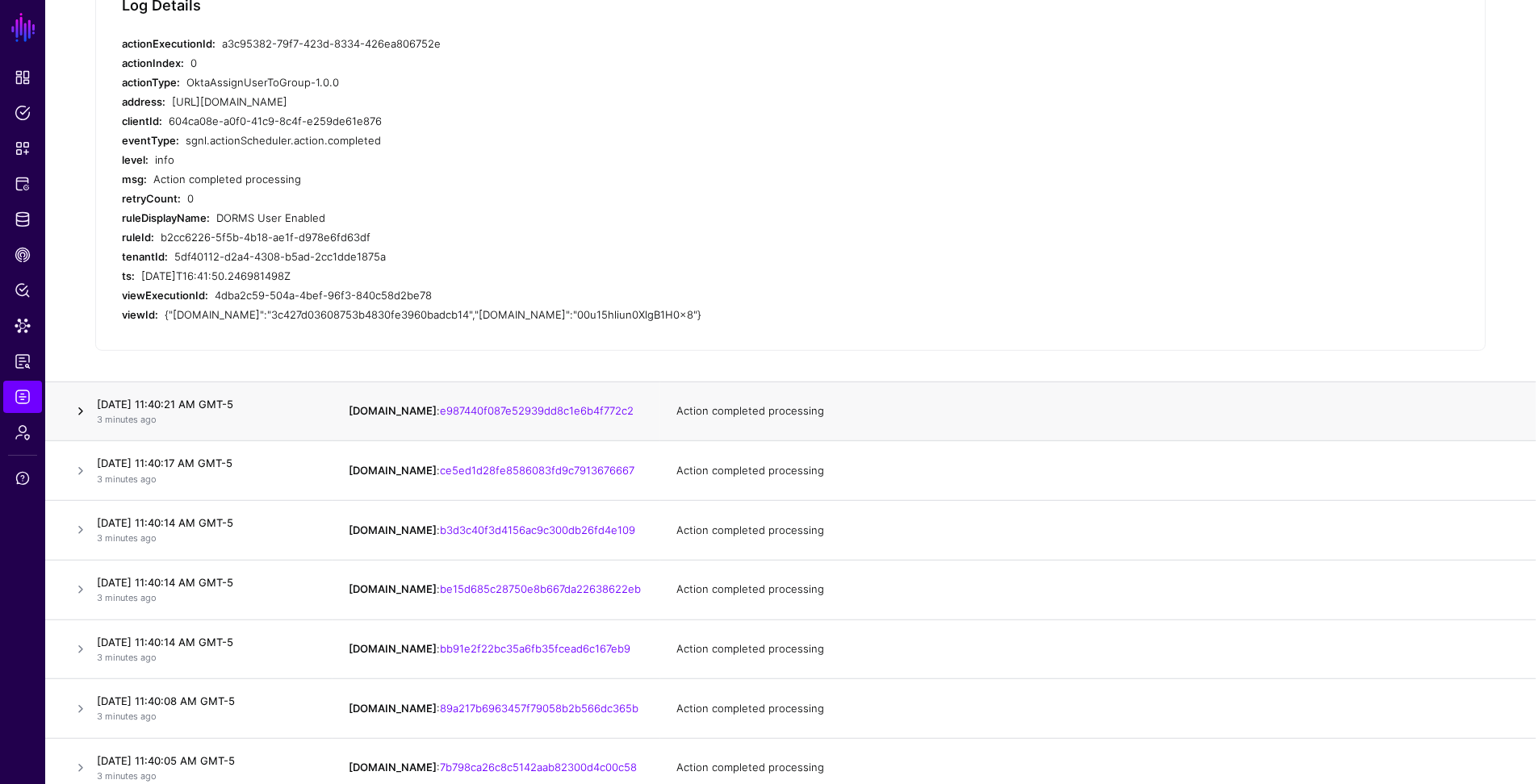
click at [80, 411] on link at bounding box center [81, 411] width 19 height 19
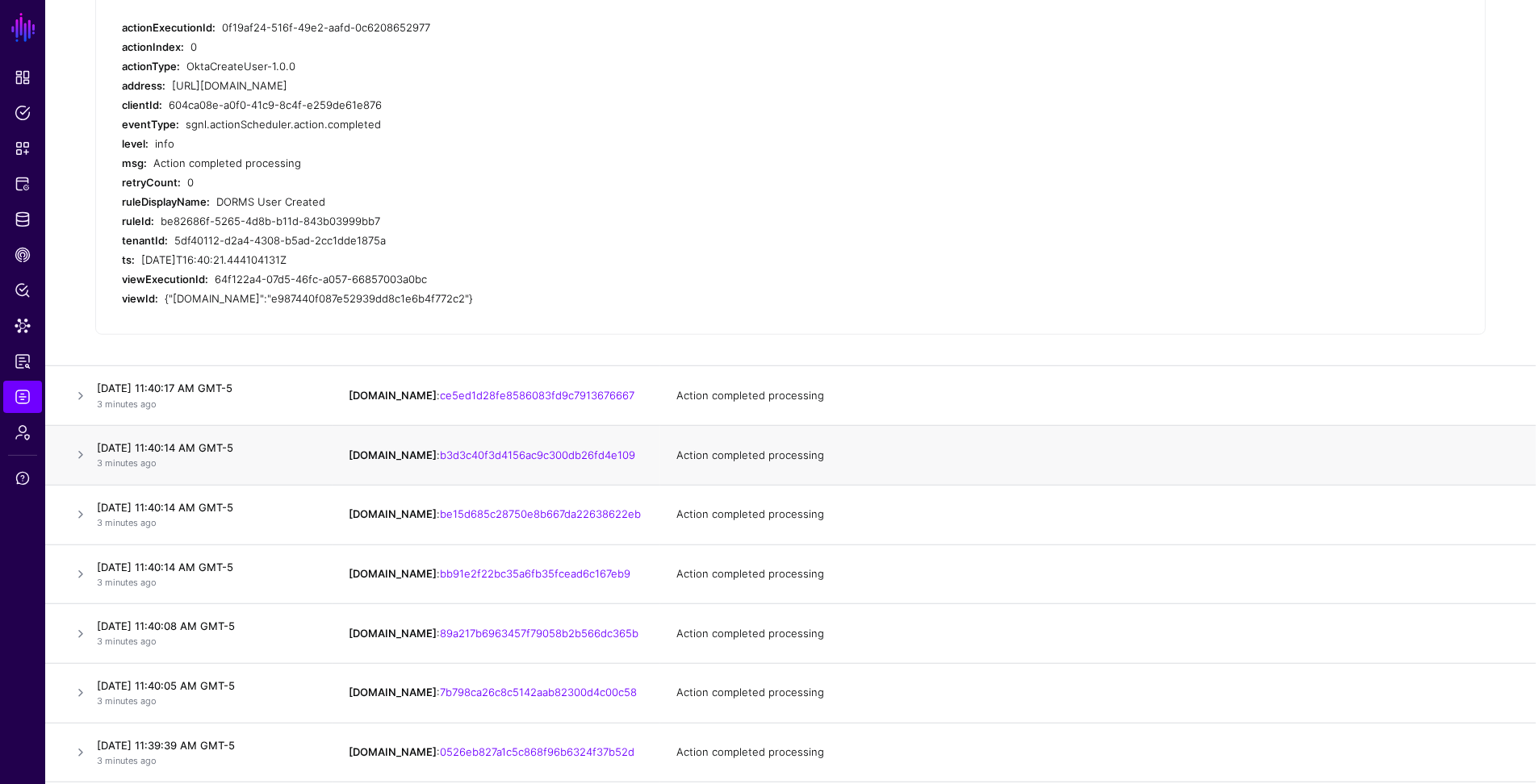
scroll to position [600, 0]
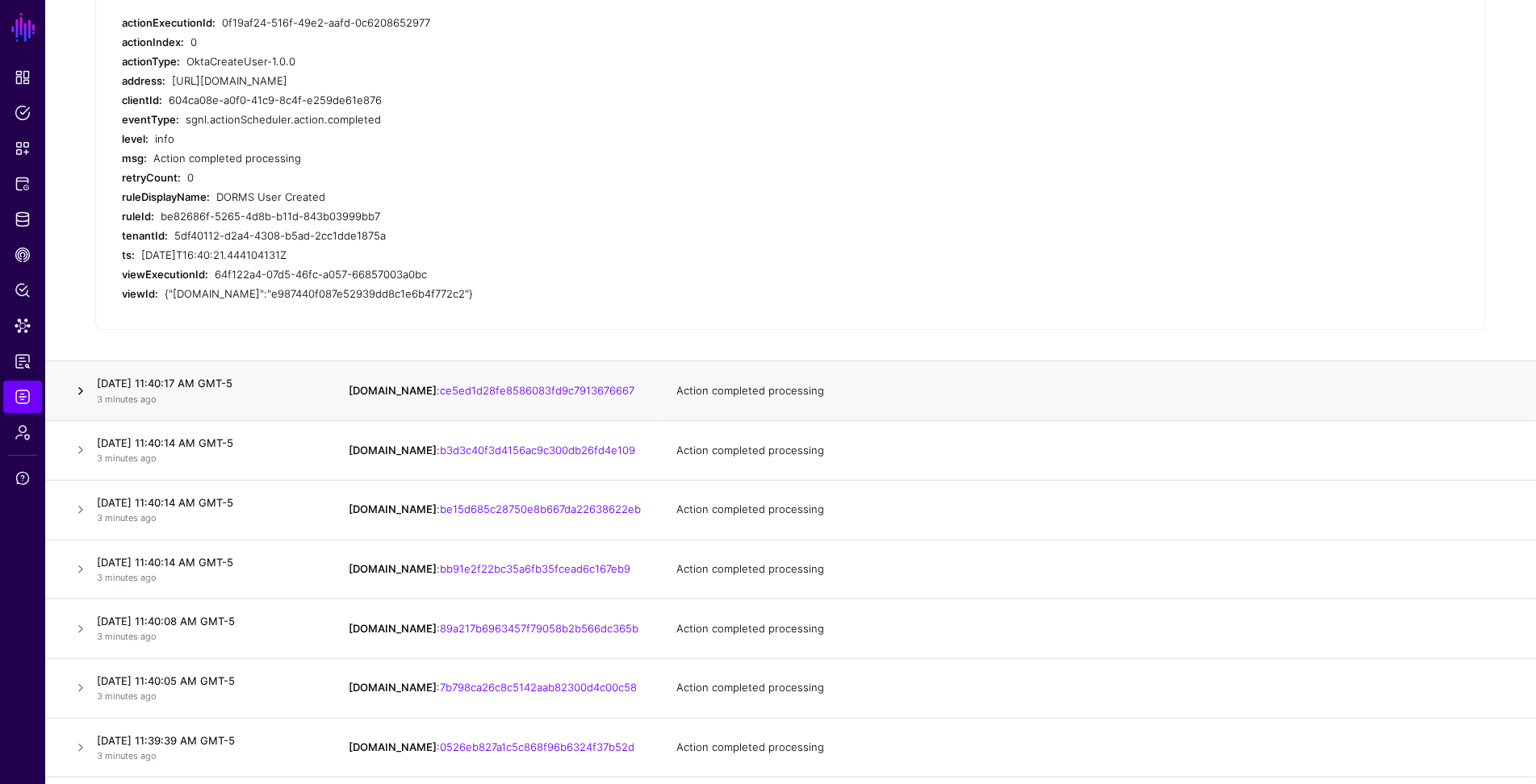
click at [83, 392] on link at bounding box center [81, 391] width 19 height 19
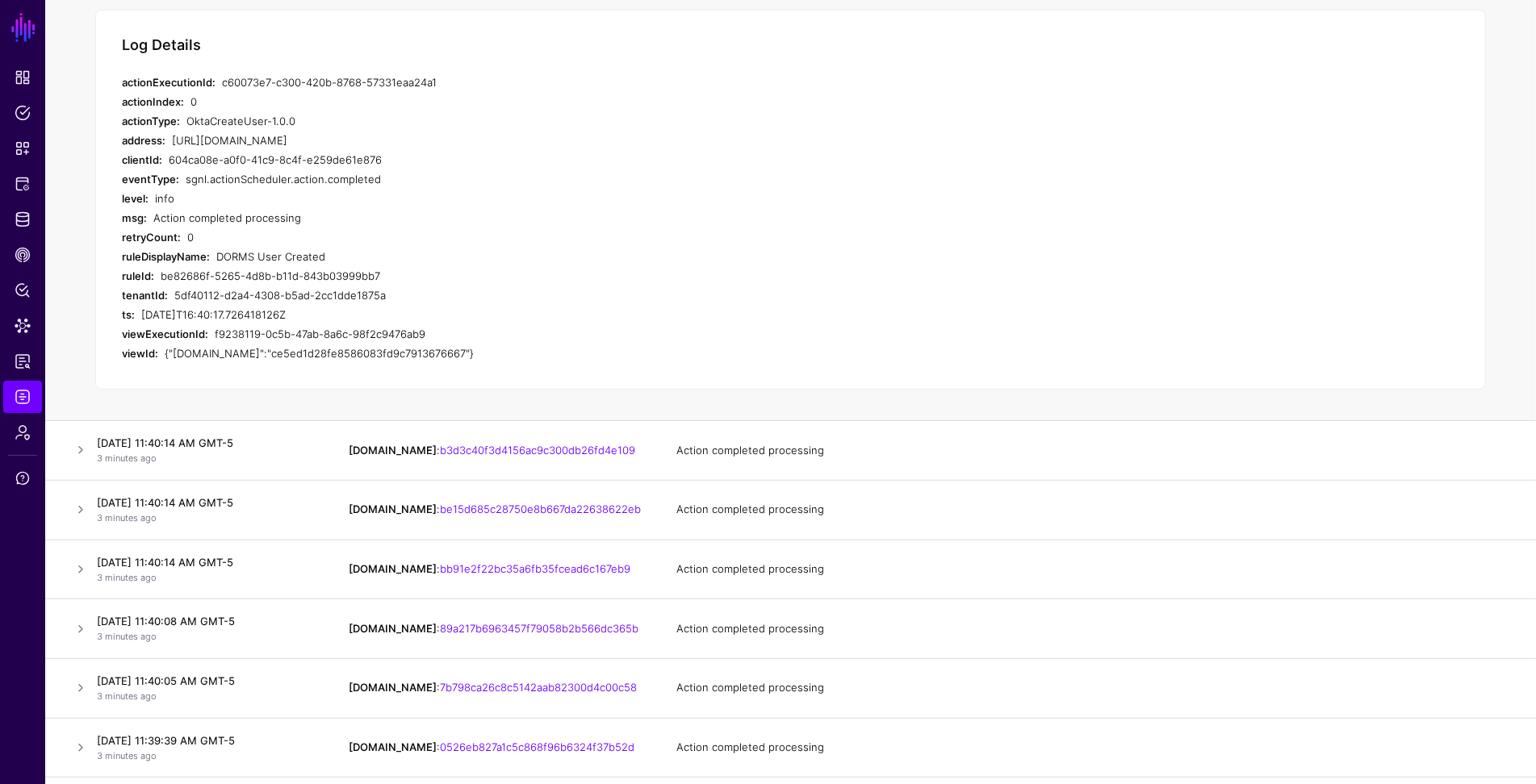
scroll to position [627, 0]
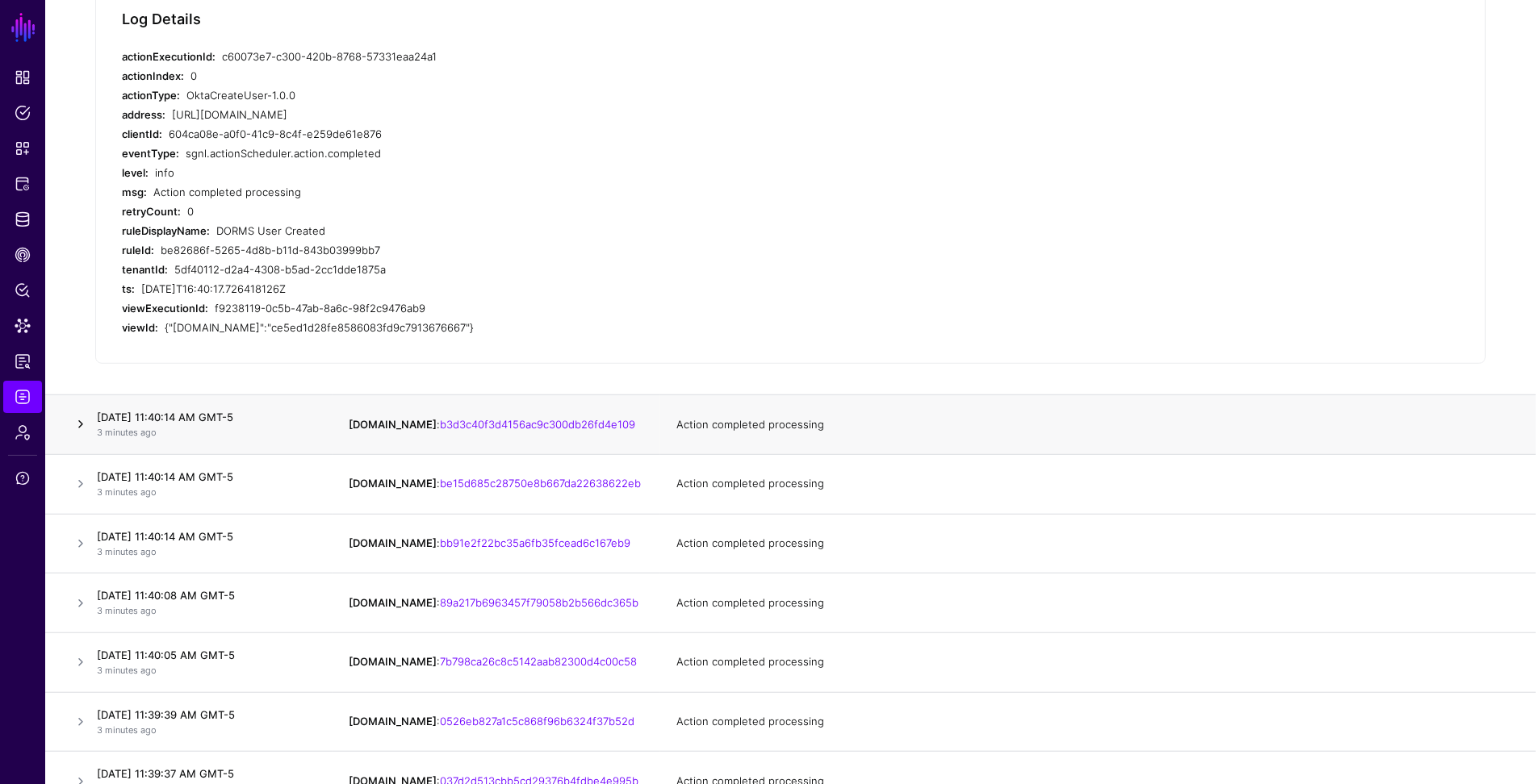
click at [79, 424] on link at bounding box center [81, 424] width 19 height 19
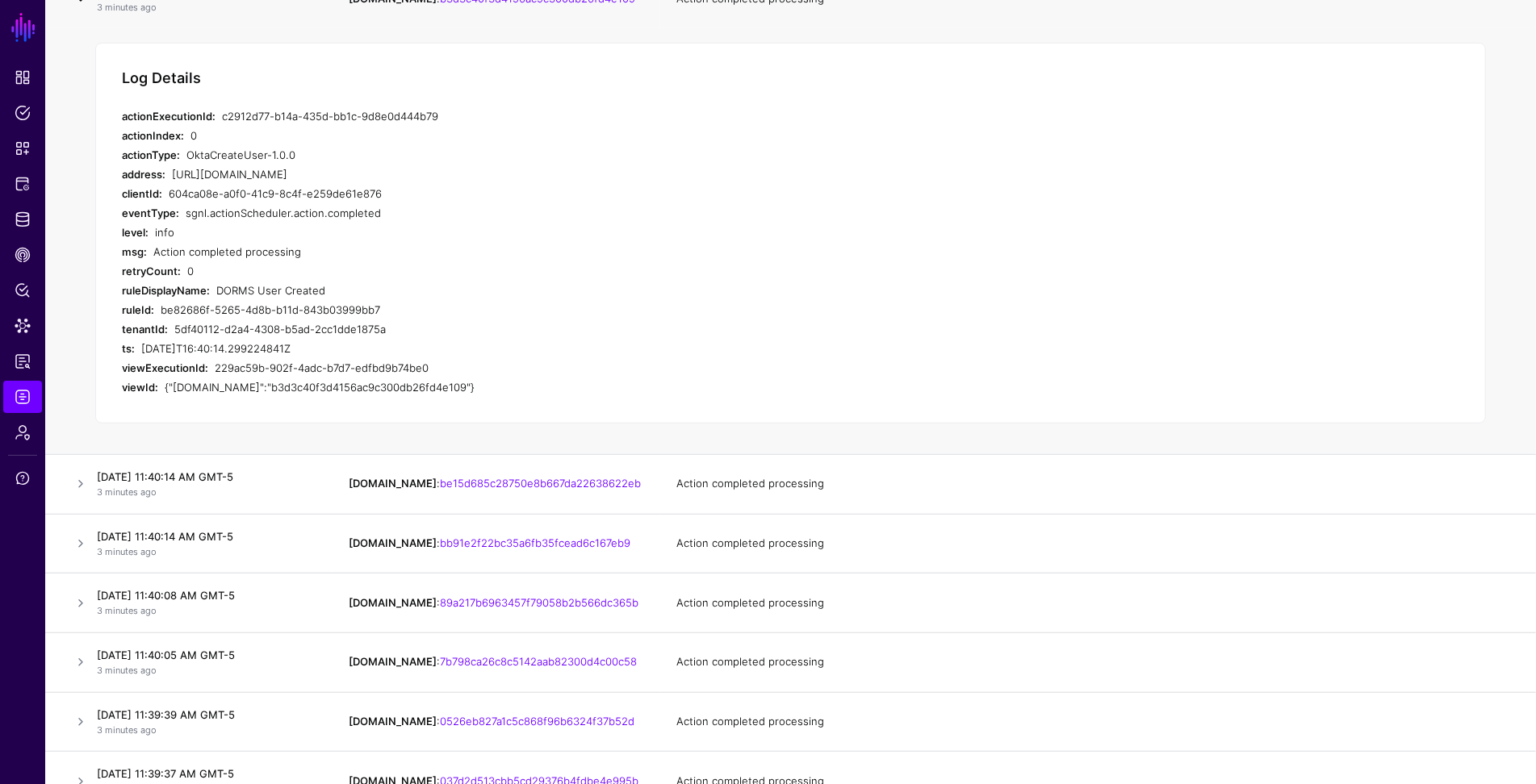
scroll to position [630, 0]
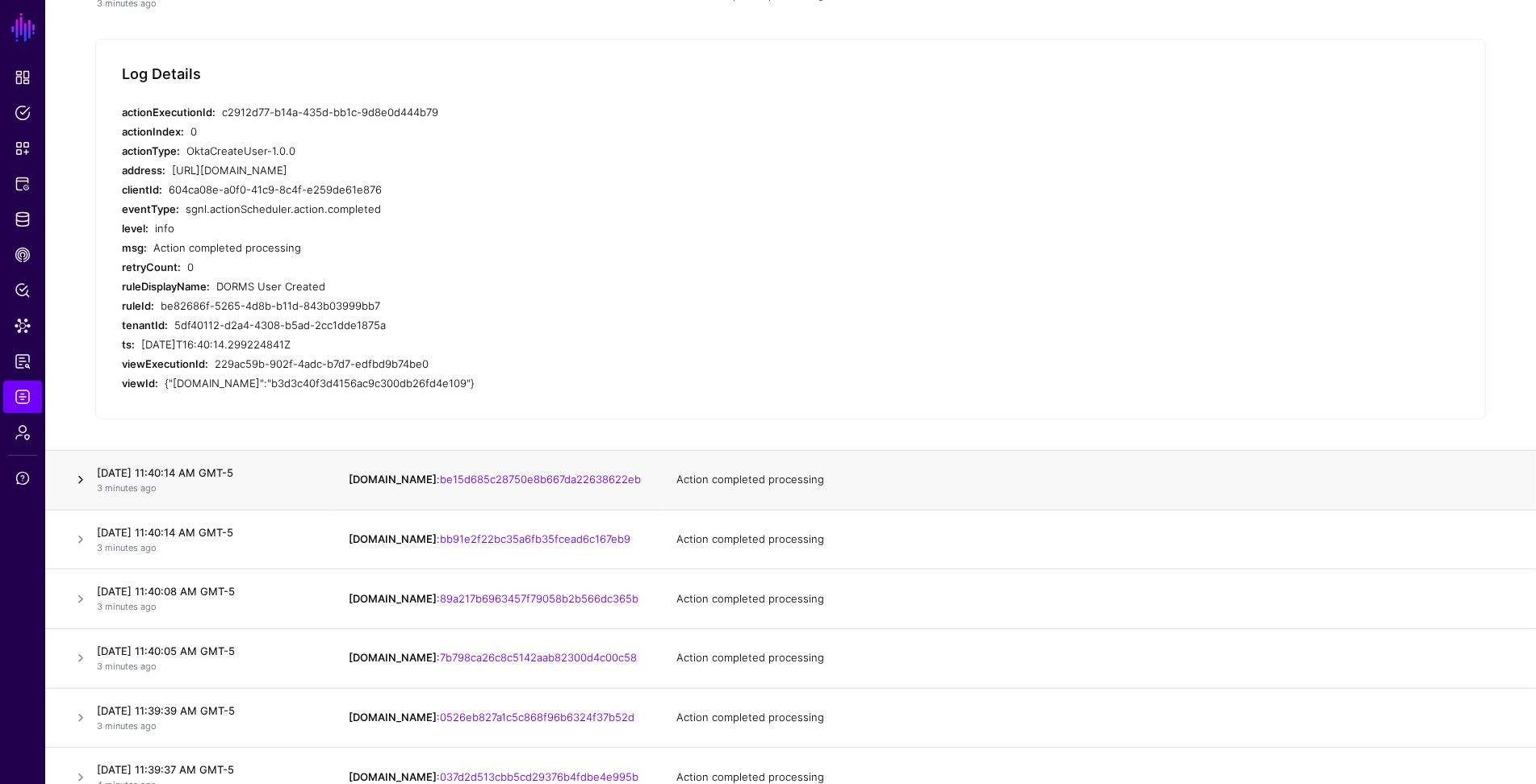
click at [82, 477] on link at bounding box center [81, 479] width 19 height 19
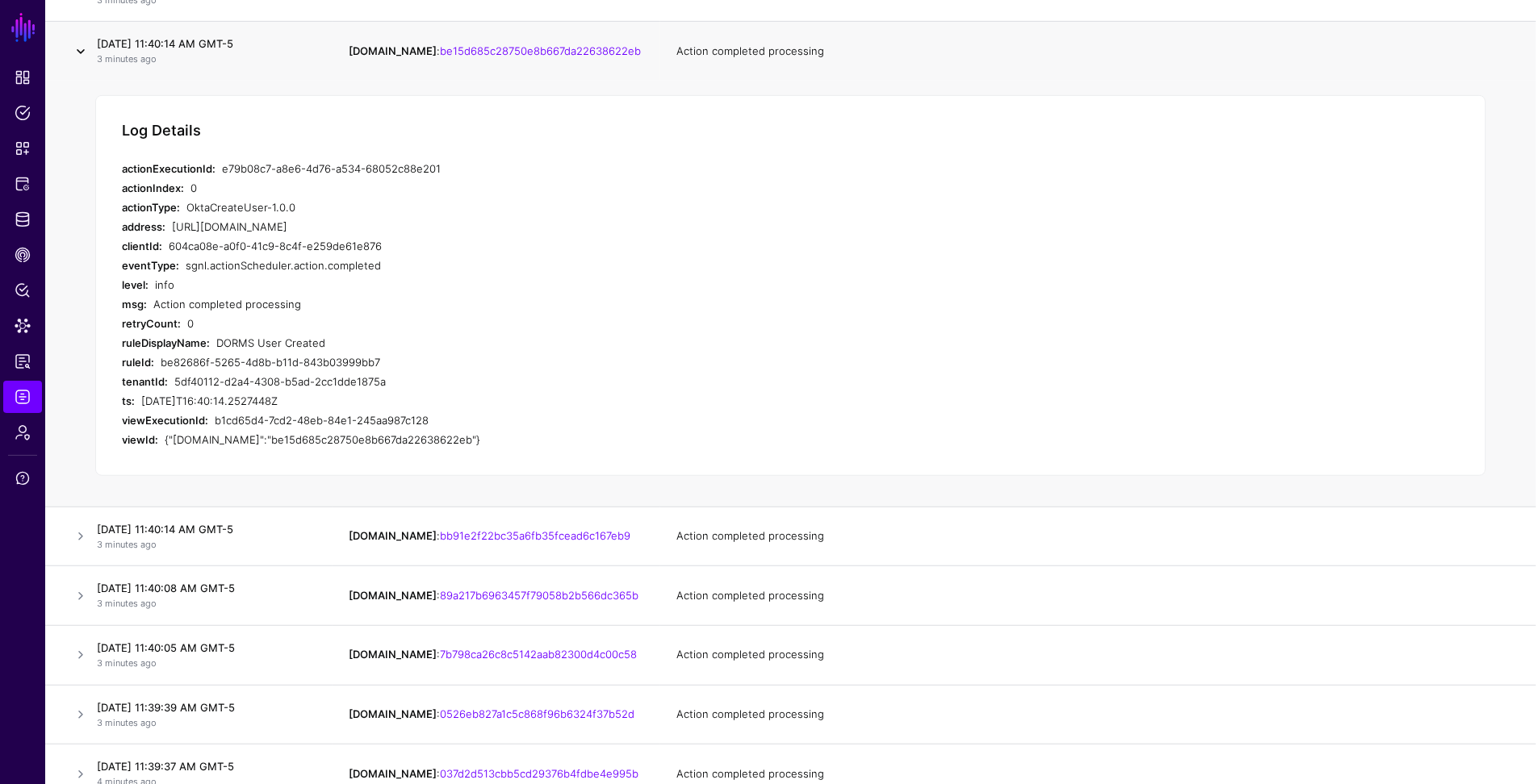
scroll to position [642, 0]
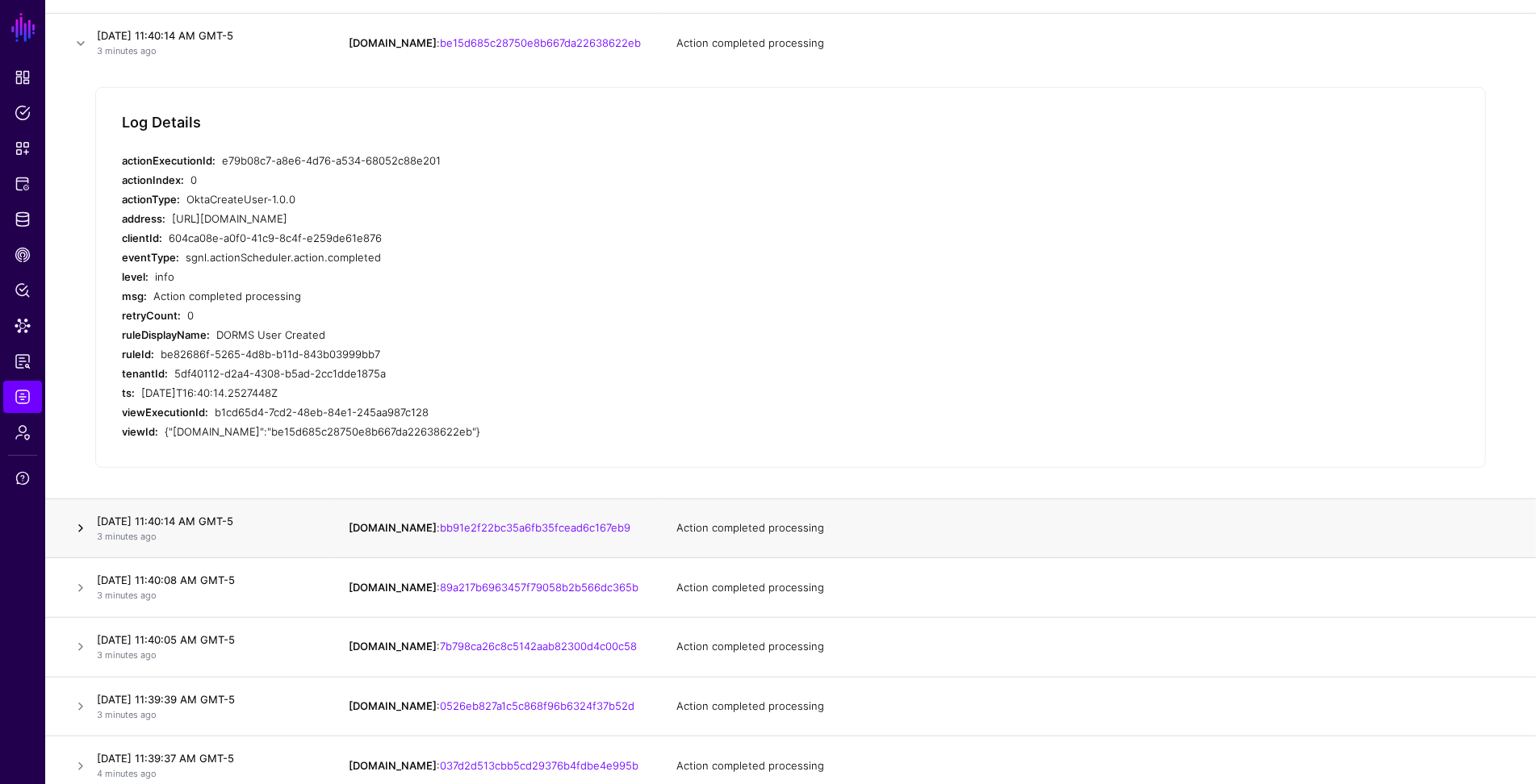
click at [79, 523] on link at bounding box center [81, 528] width 19 height 19
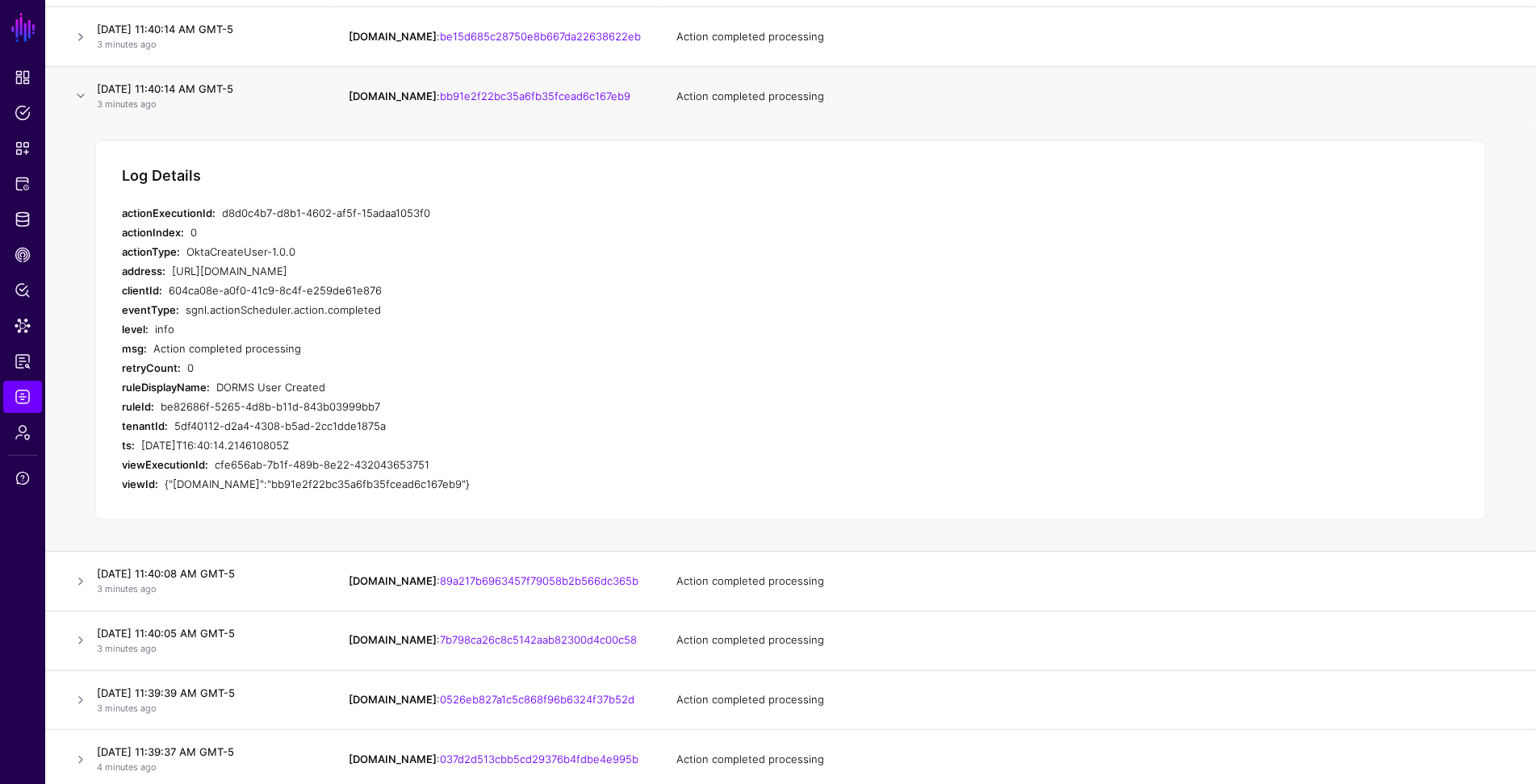
scroll to position [649, 0]
click at [81, 575] on link at bounding box center [81, 581] width 19 height 19
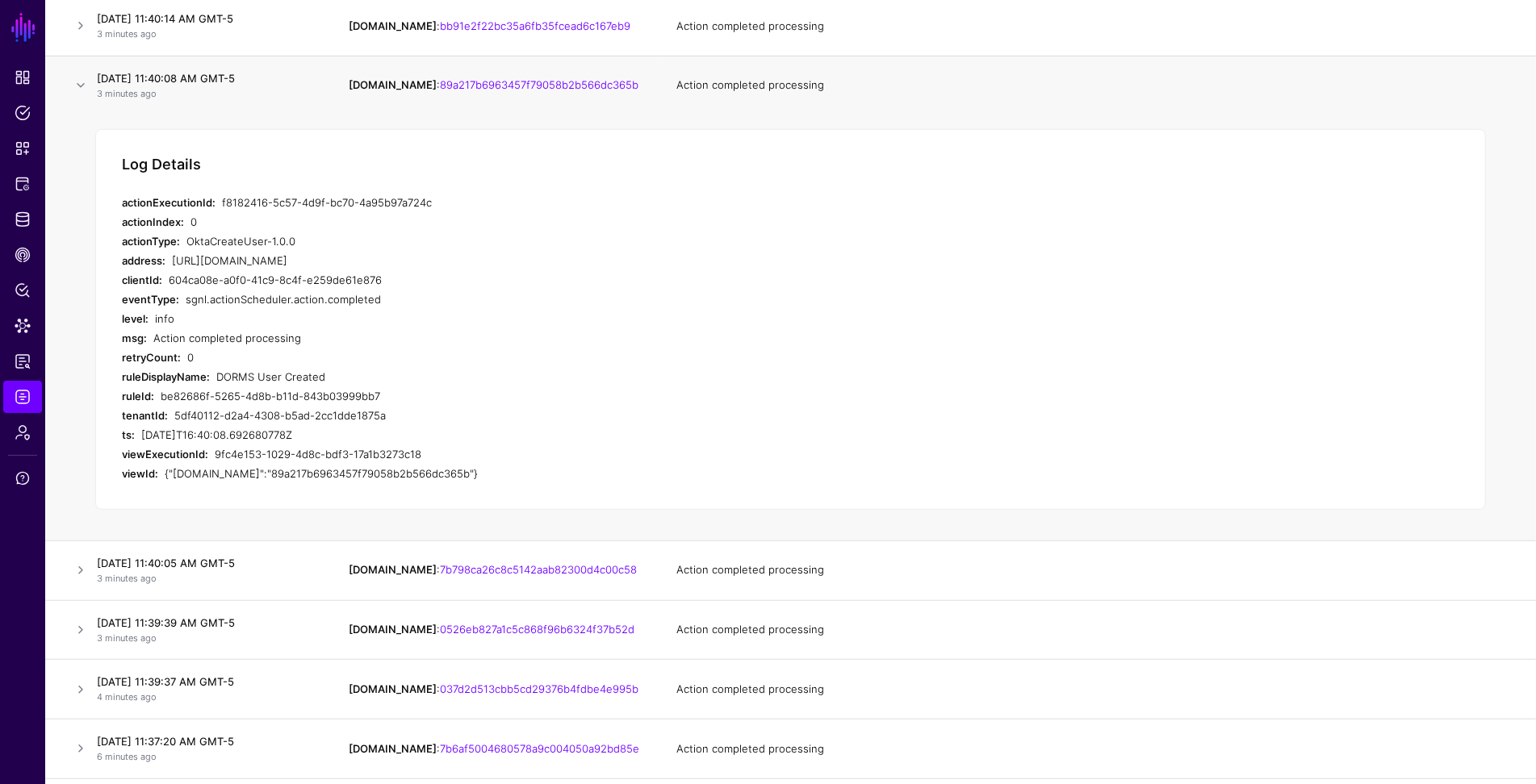
scroll to position [724, 0]
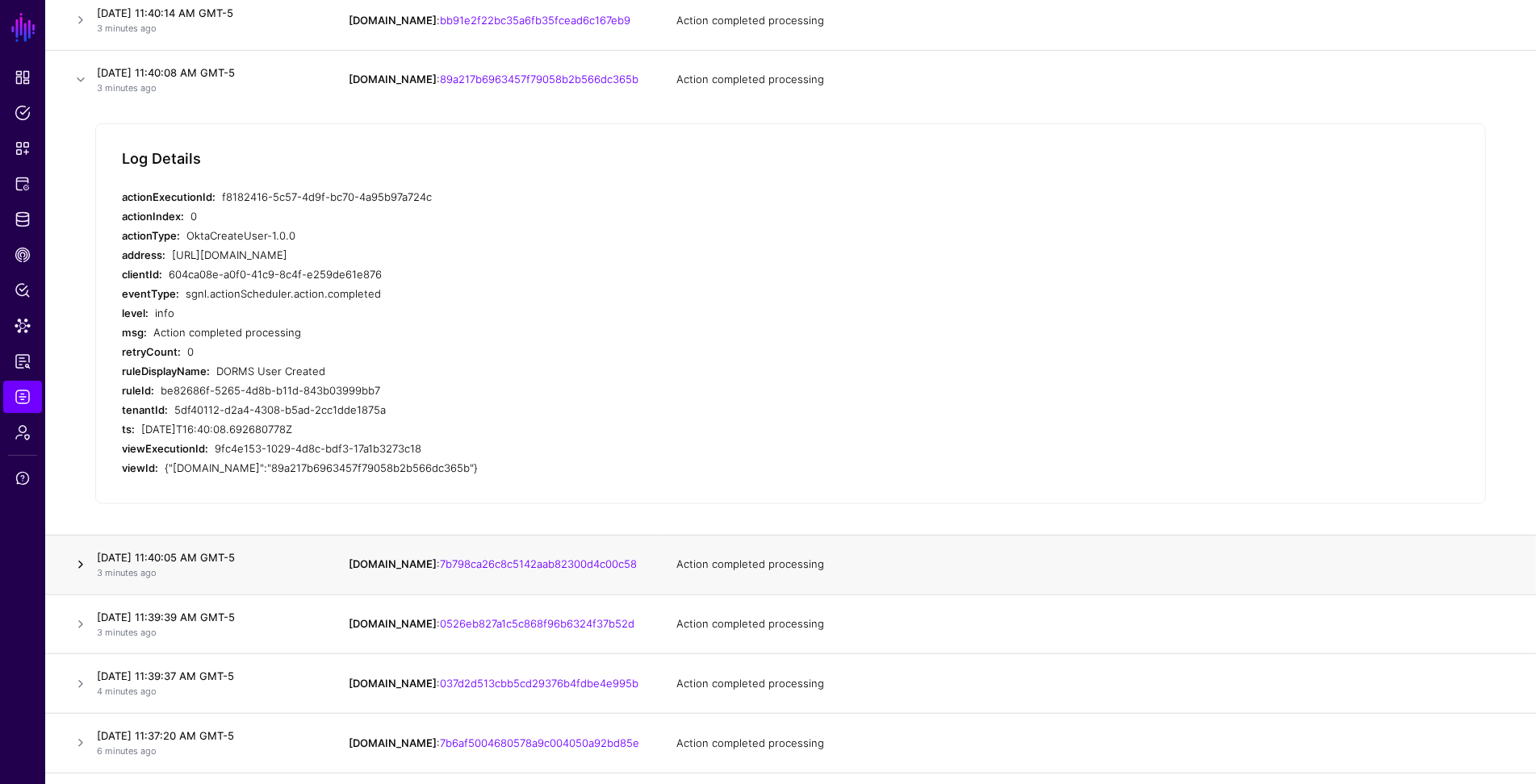
click at [78, 566] on link at bounding box center [81, 564] width 19 height 19
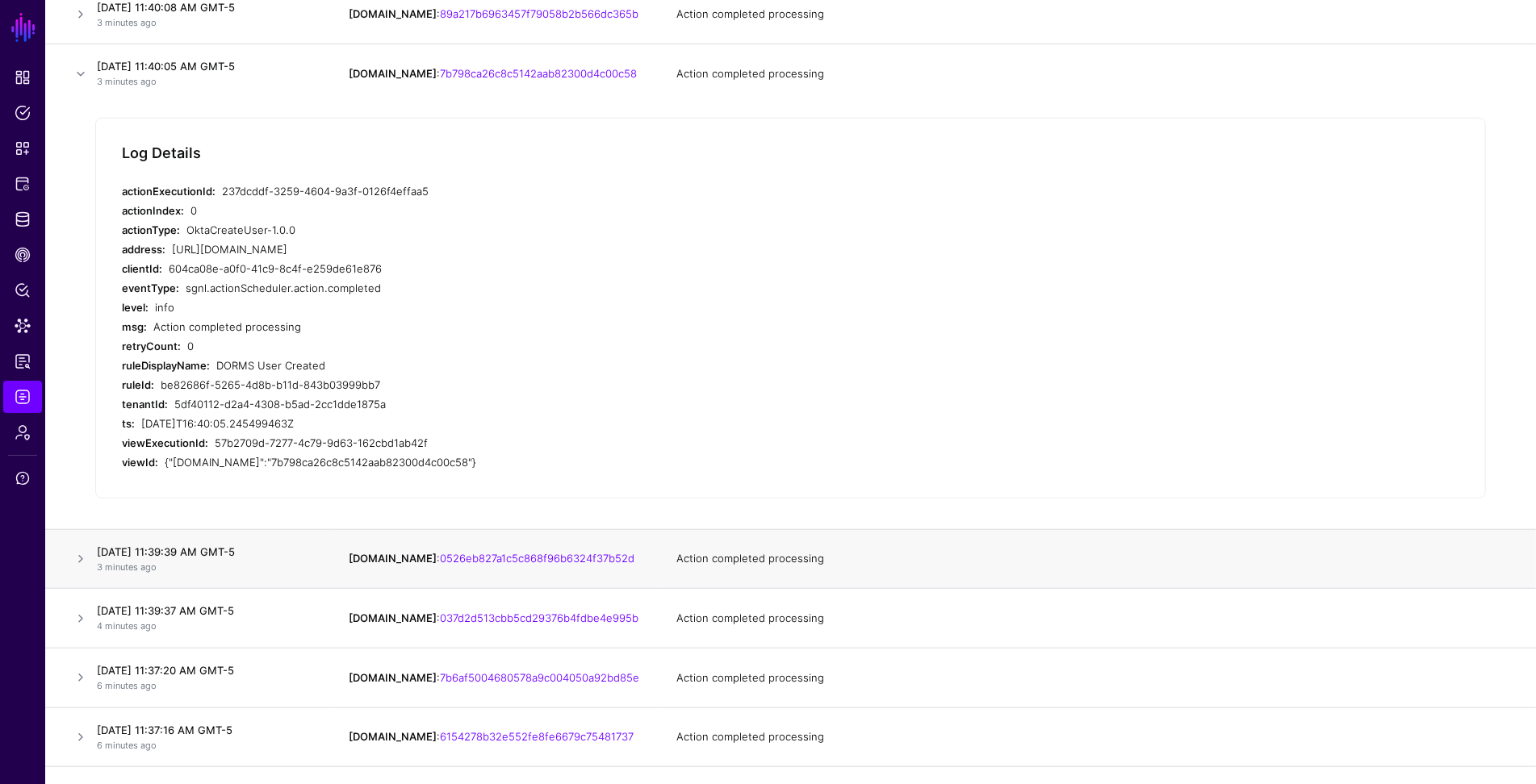
scroll to position [801, 0]
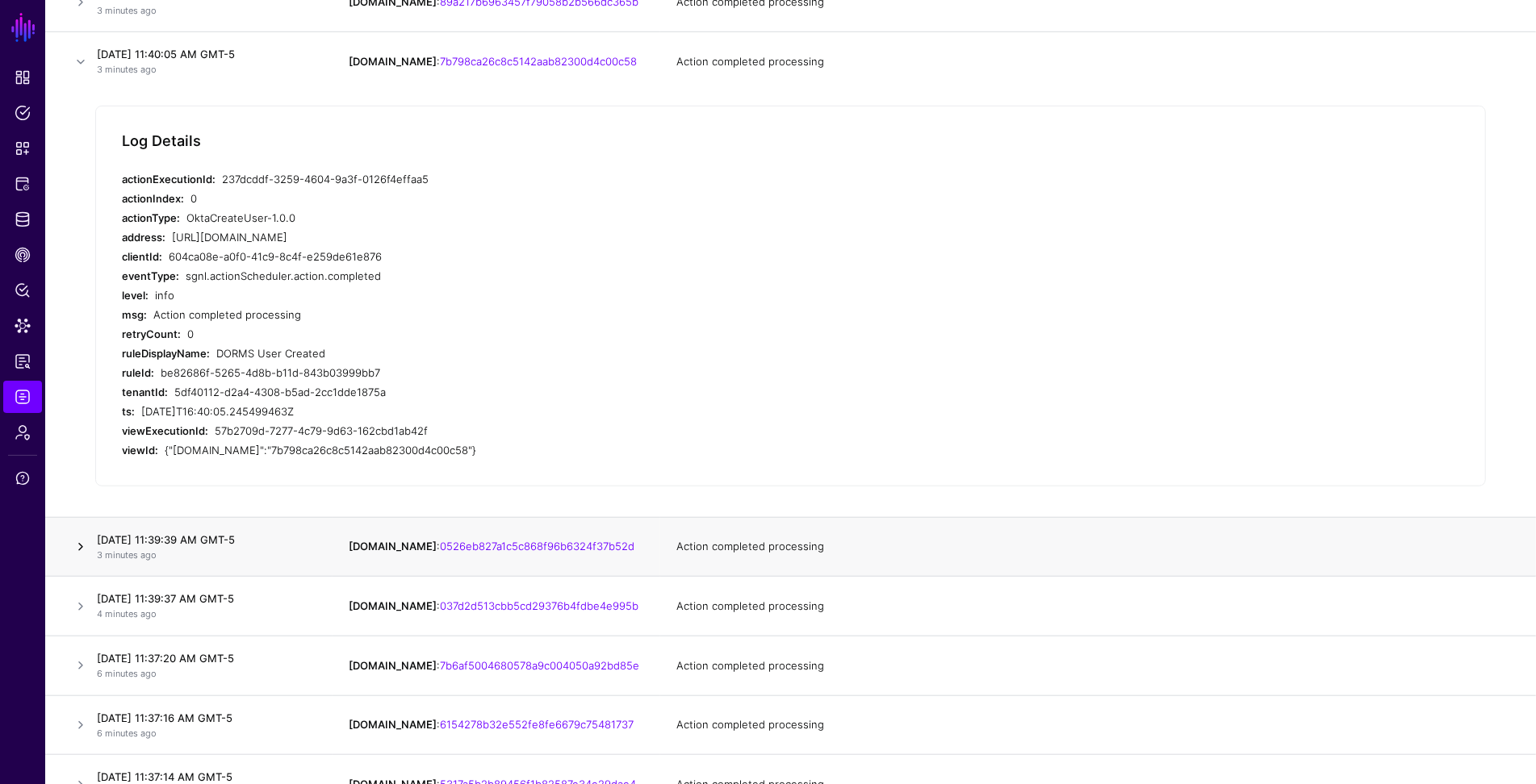
click at [81, 547] on link at bounding box center [81, 546] width 19 height 19
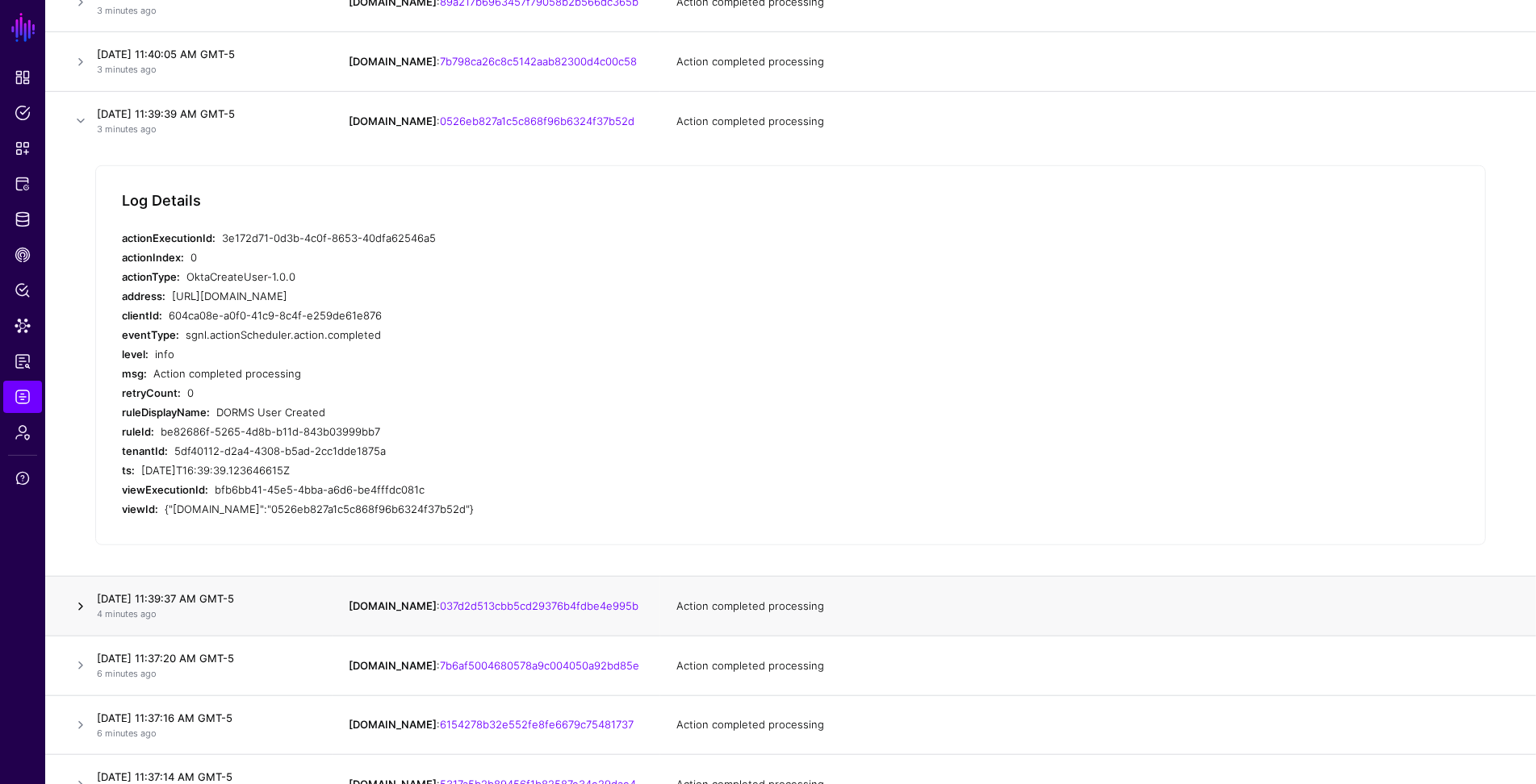
click at [83, 608] on link at bounding box center [81, 606] width 19 height 19
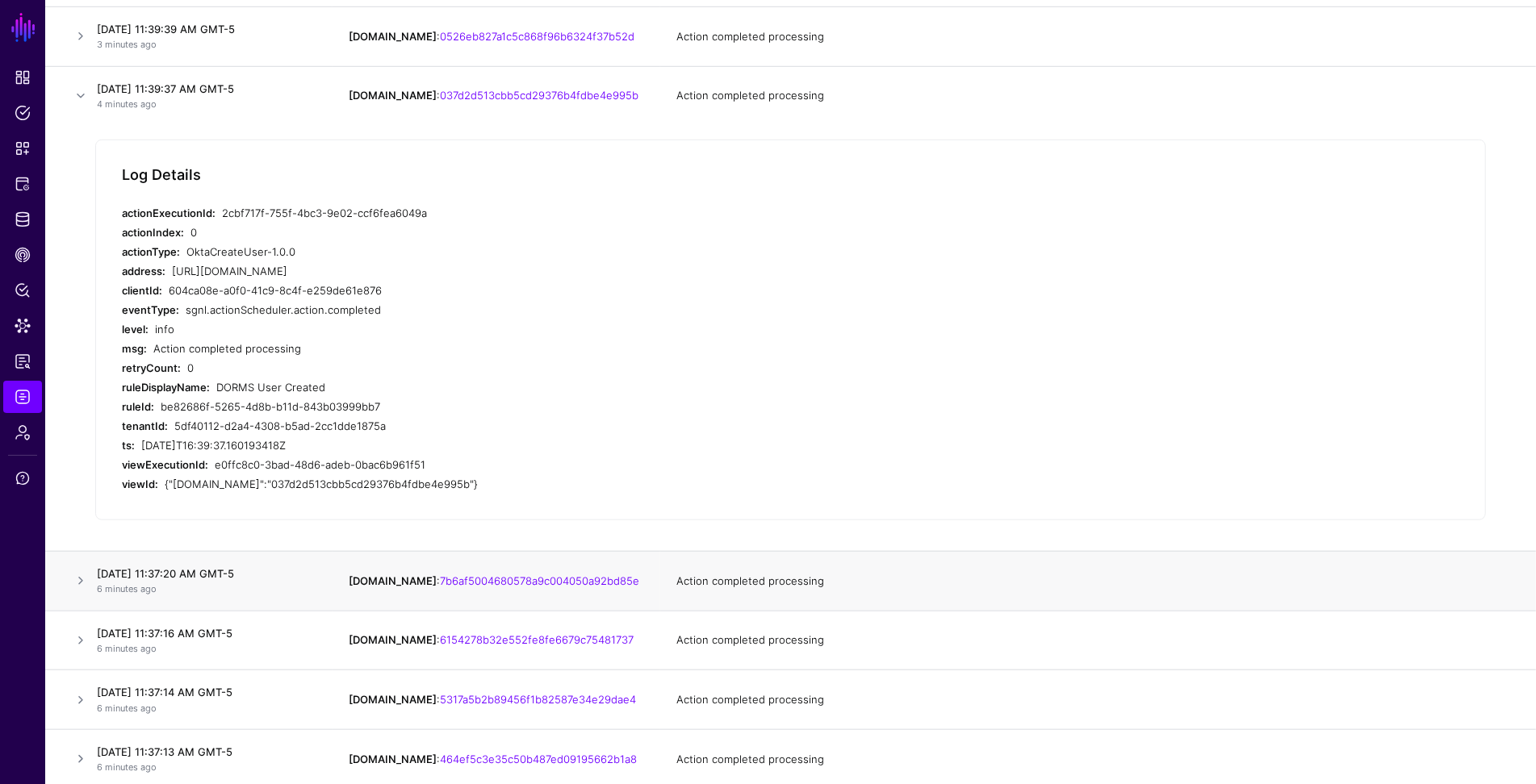
scroll to position [890, 0]
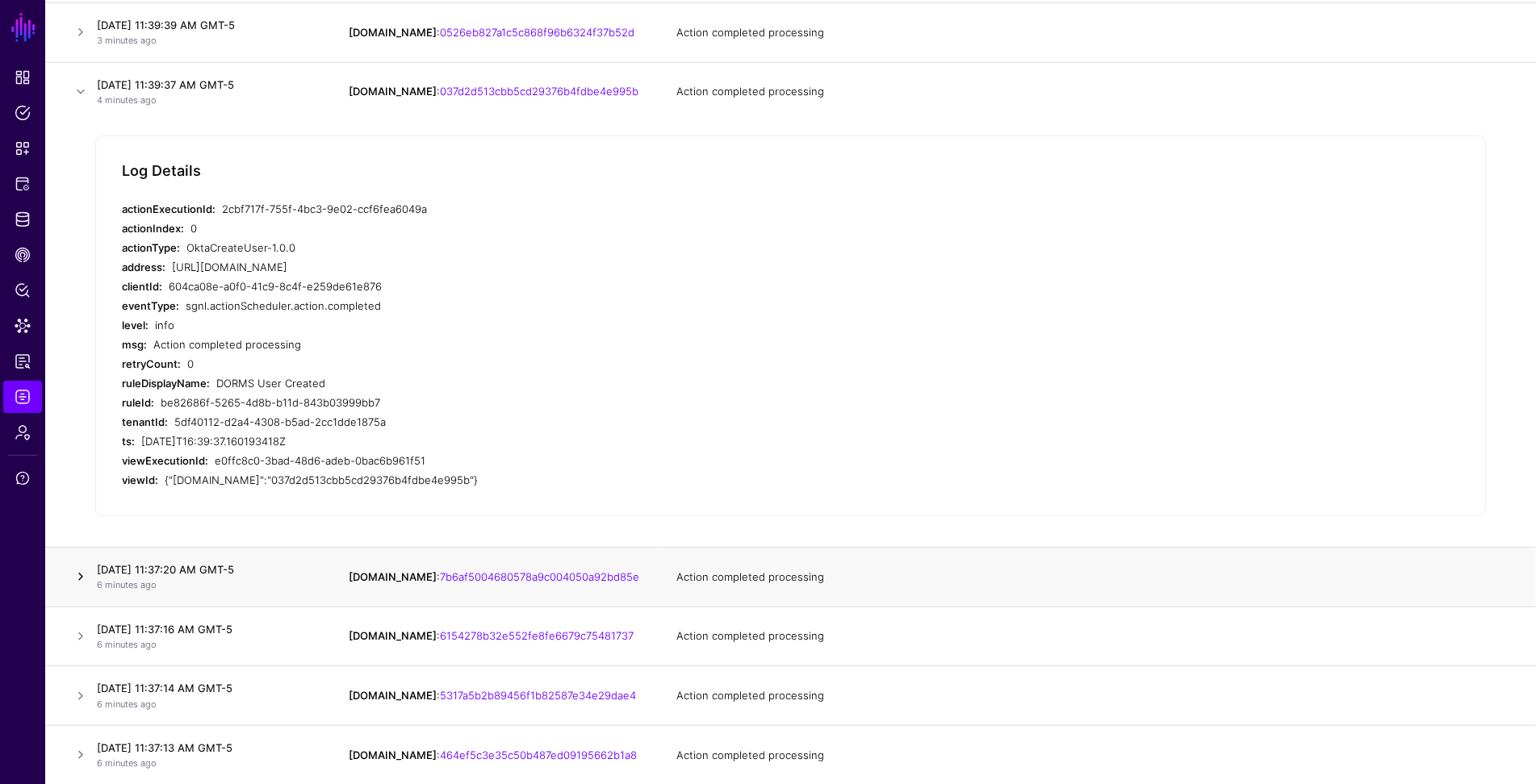
click at [79, 575] on link at bounding box center [81, 576] width 19 height 19
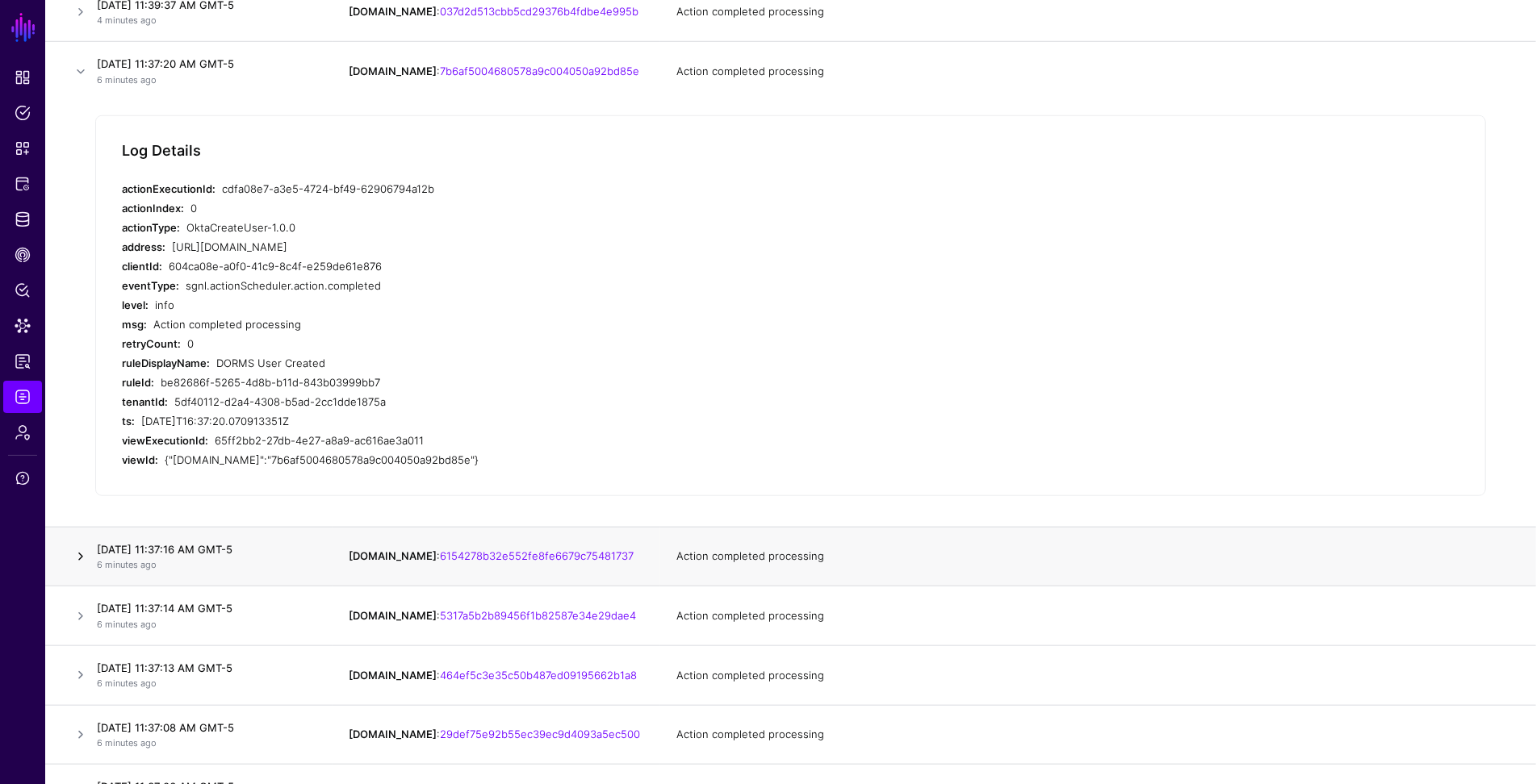
scroll to position [972, 0]
click at [80, 560] on link at bounding box center [81, 553] width 19 height 19
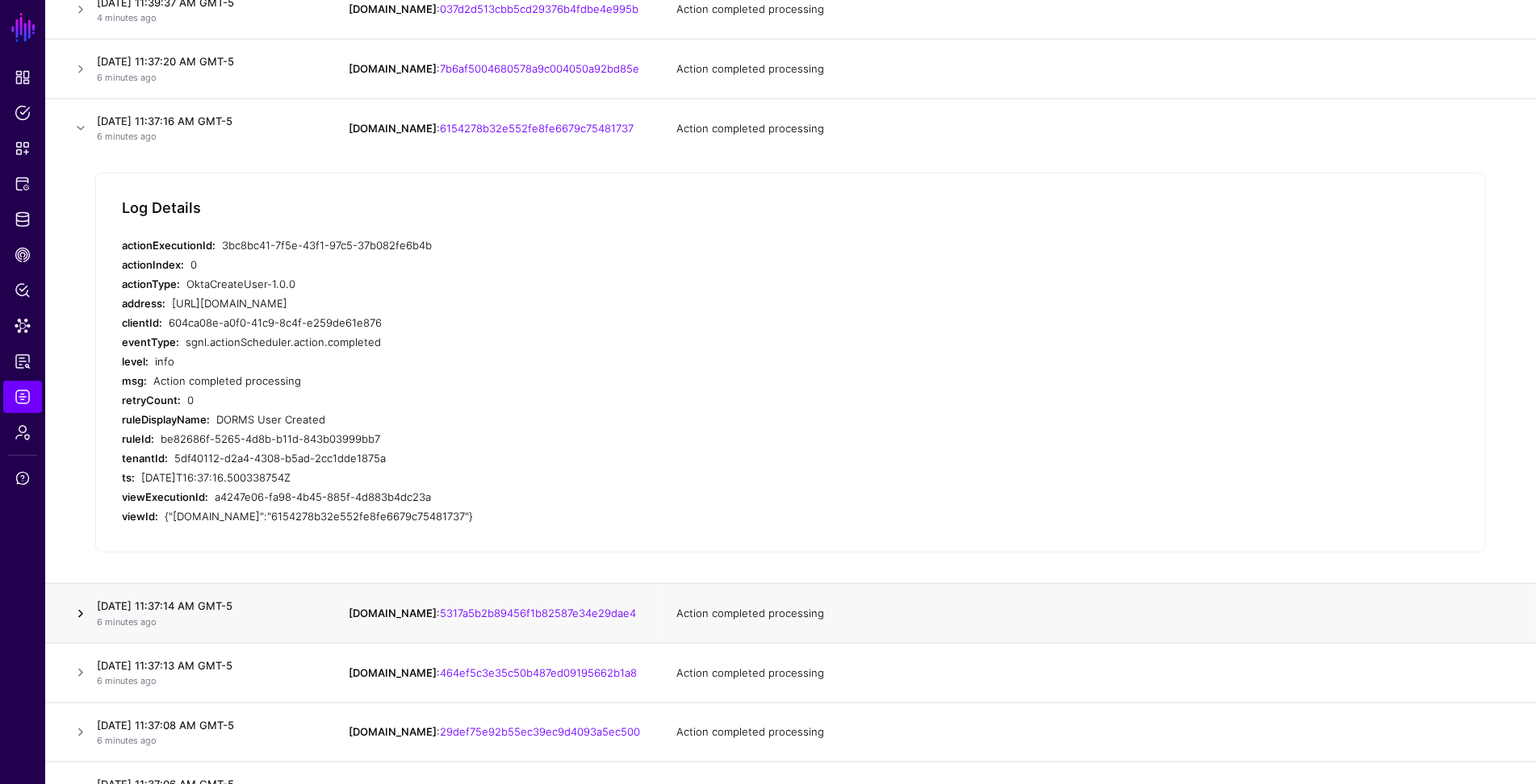
click at [71, 613] on link at bounding box center [81, 613] width 19 height 19
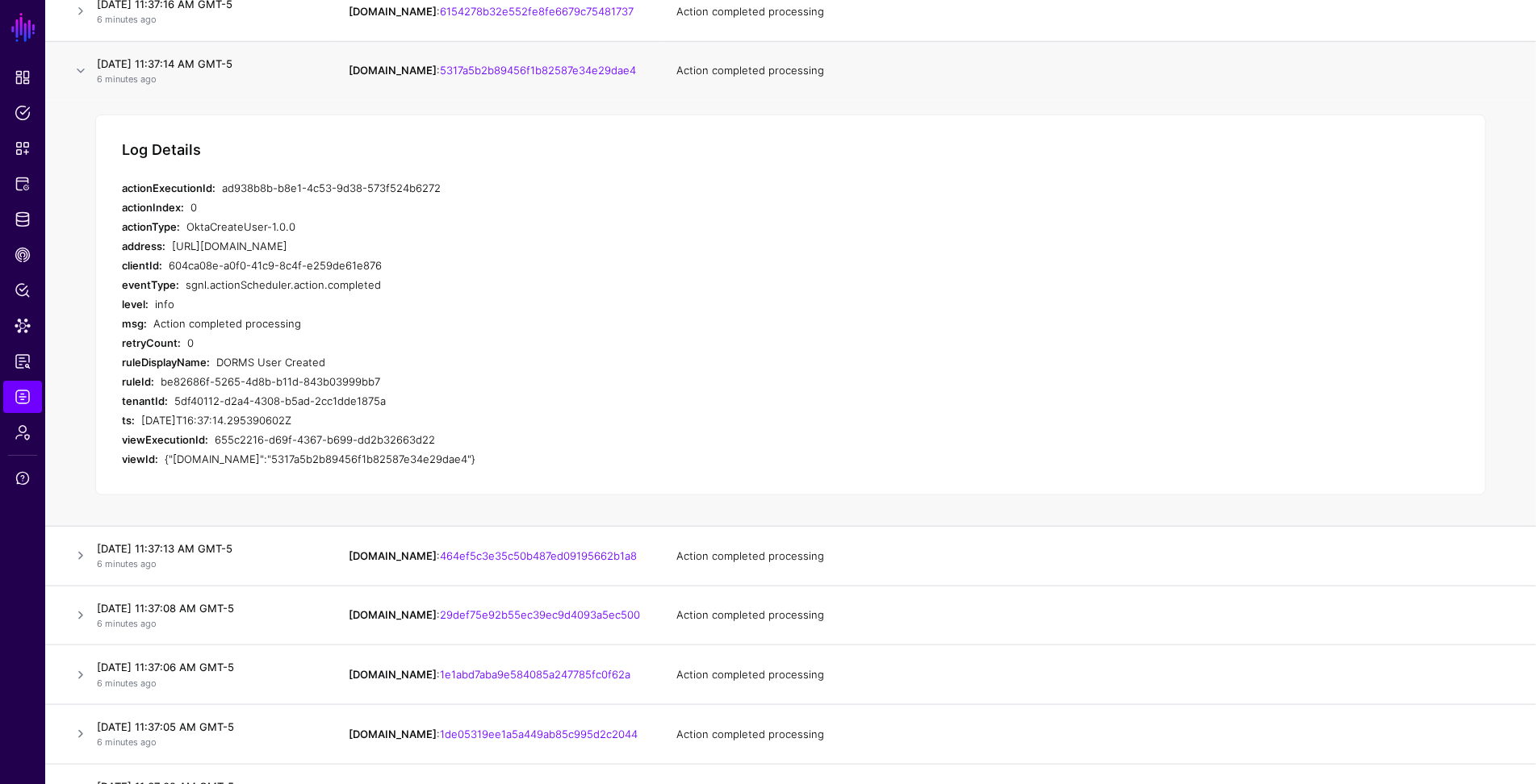
scroll to position [1100, 0]
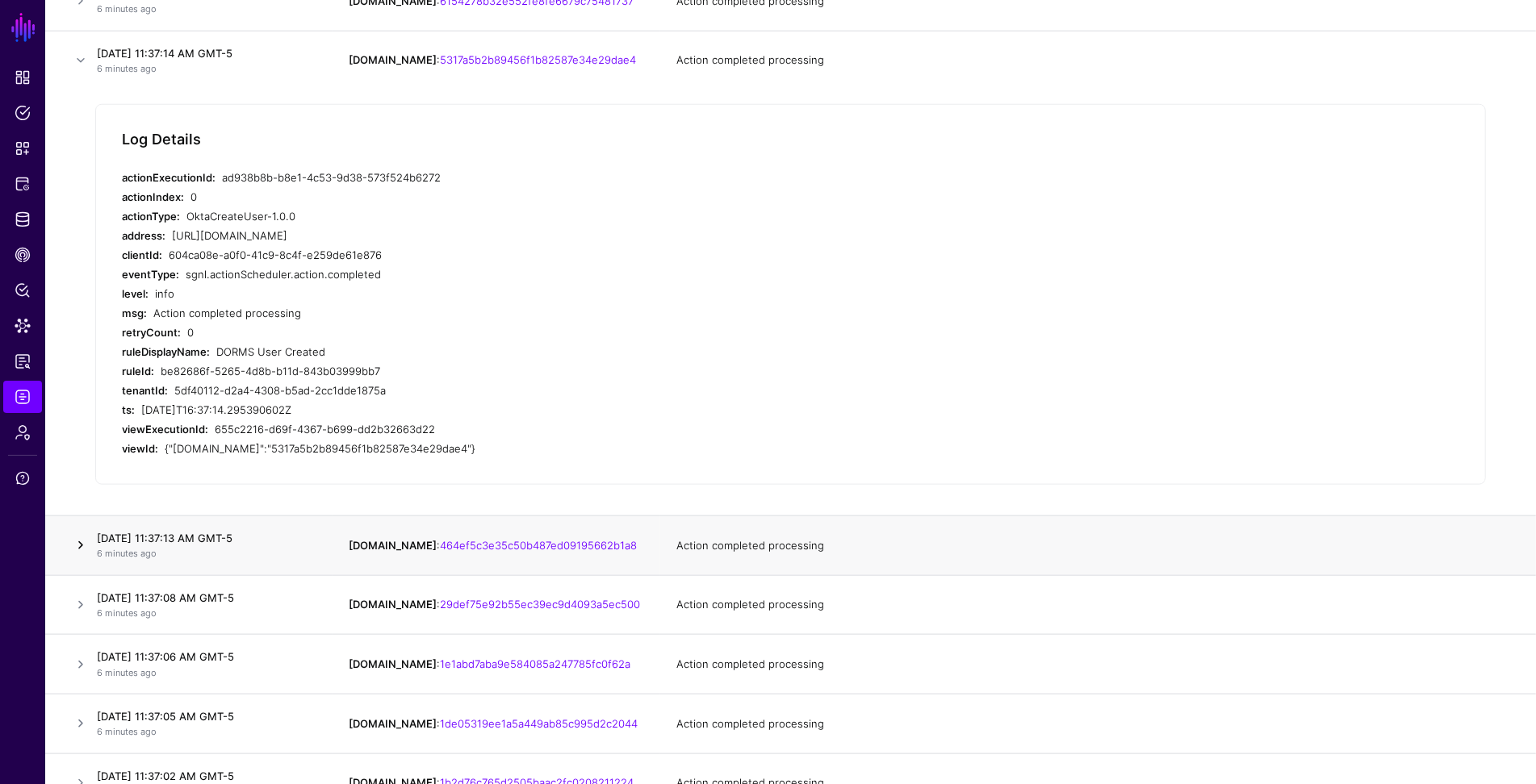
click at [85, 544] on link at bounding box center [81, 545] width 19 height 19
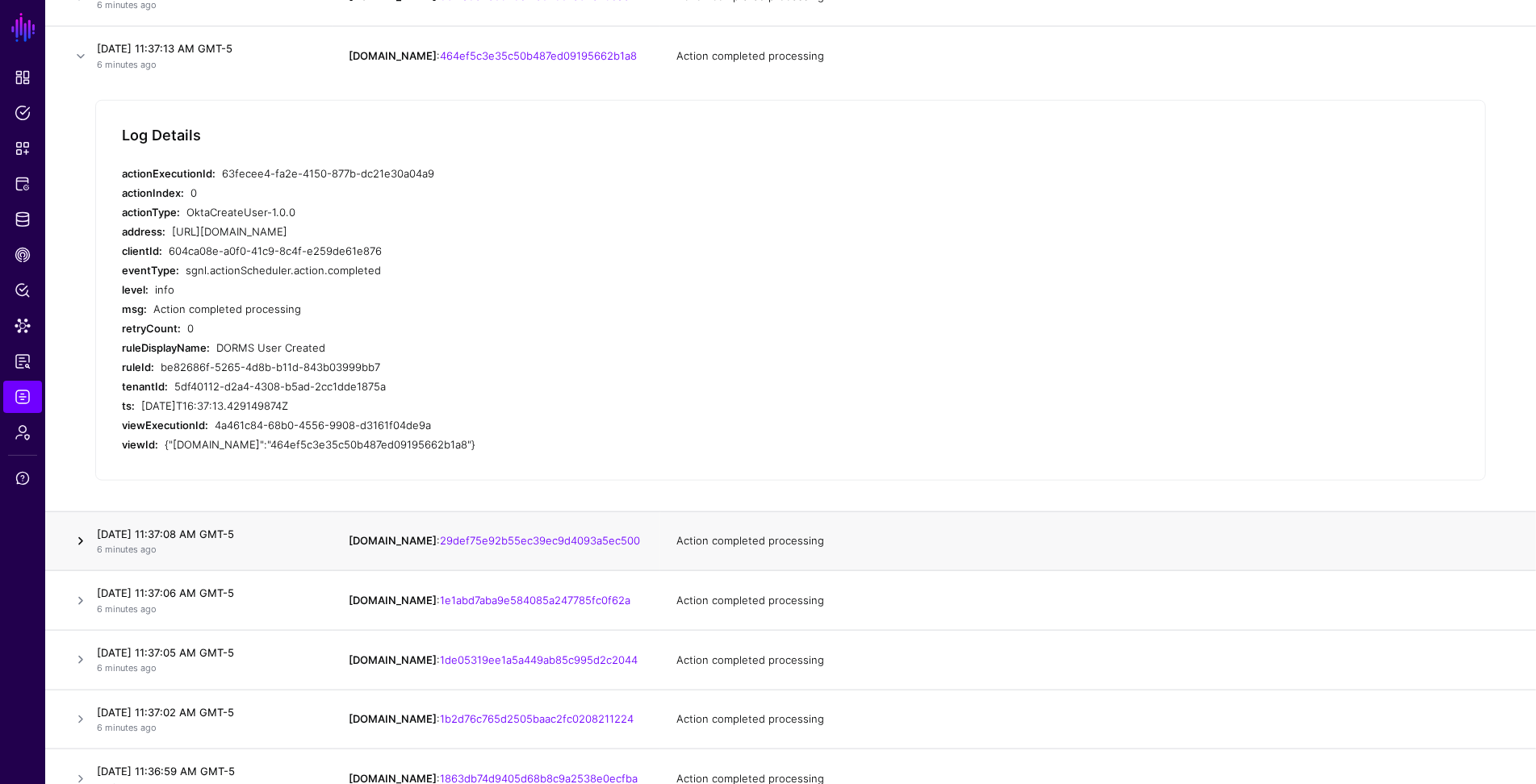
click at [81, 535] on link at bounding box center [81, 541] width 19 height 19
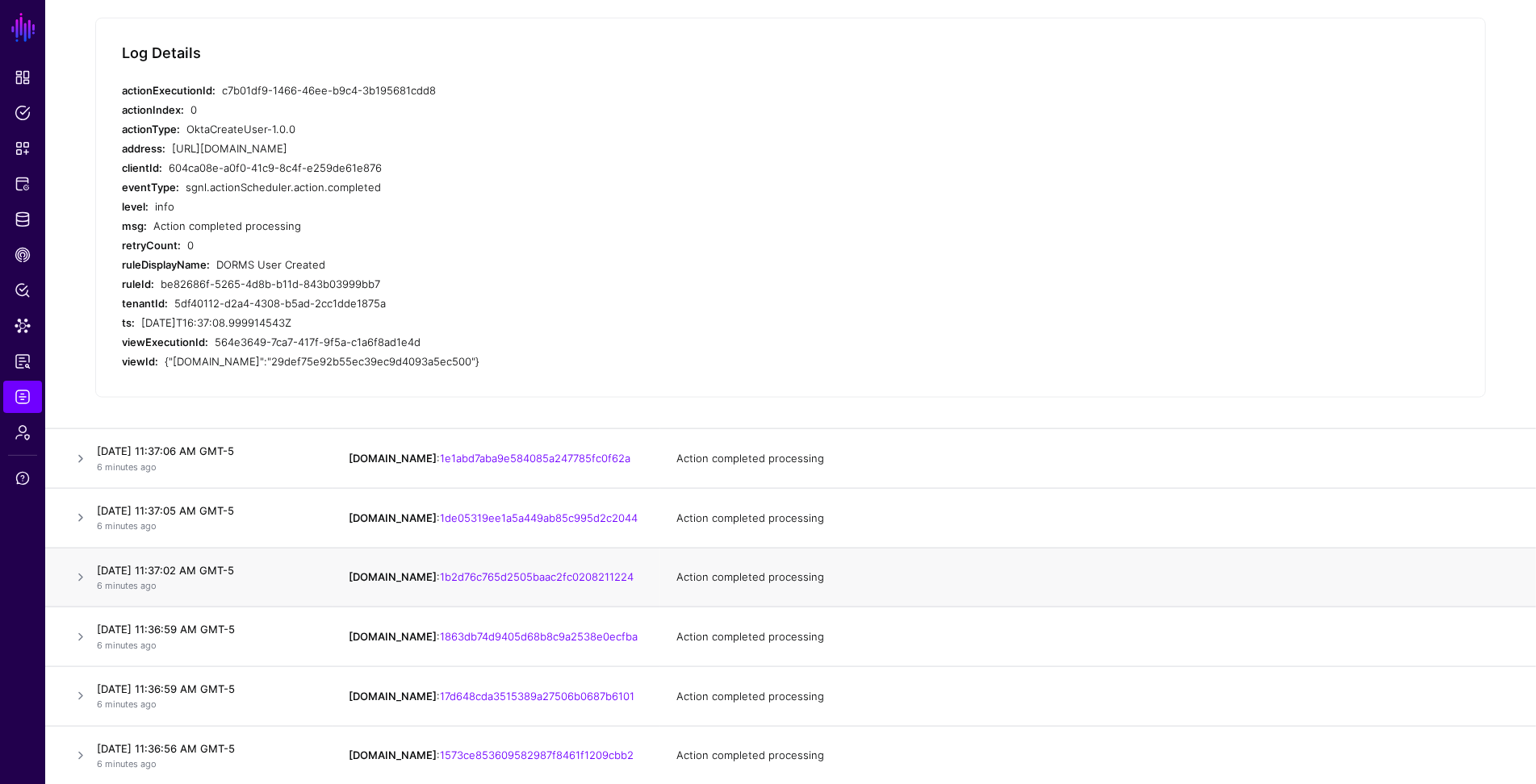
scroll to position [1362, 0]
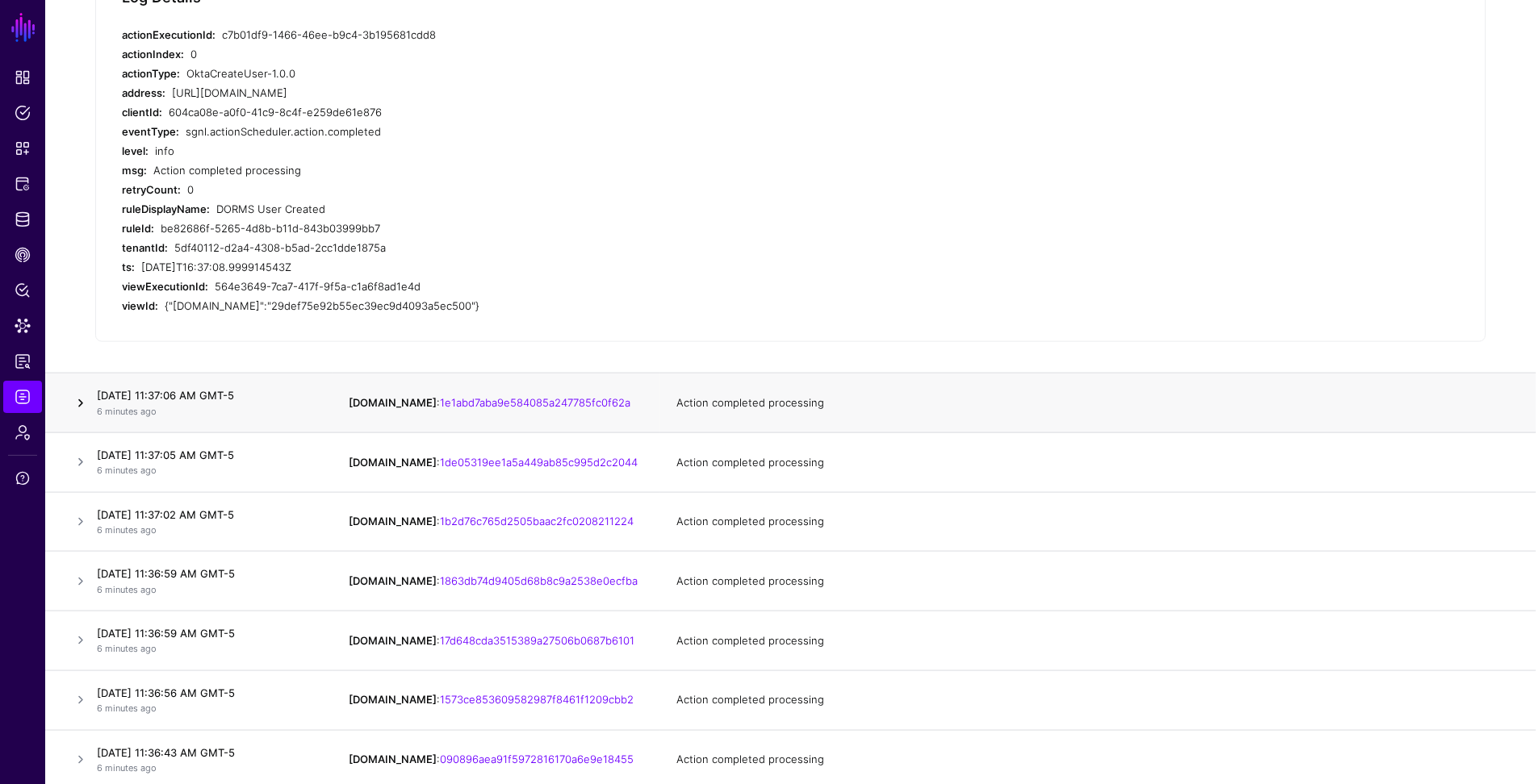
click at [78, 401] on link at bounding box center [81, 403] width 19 height 19
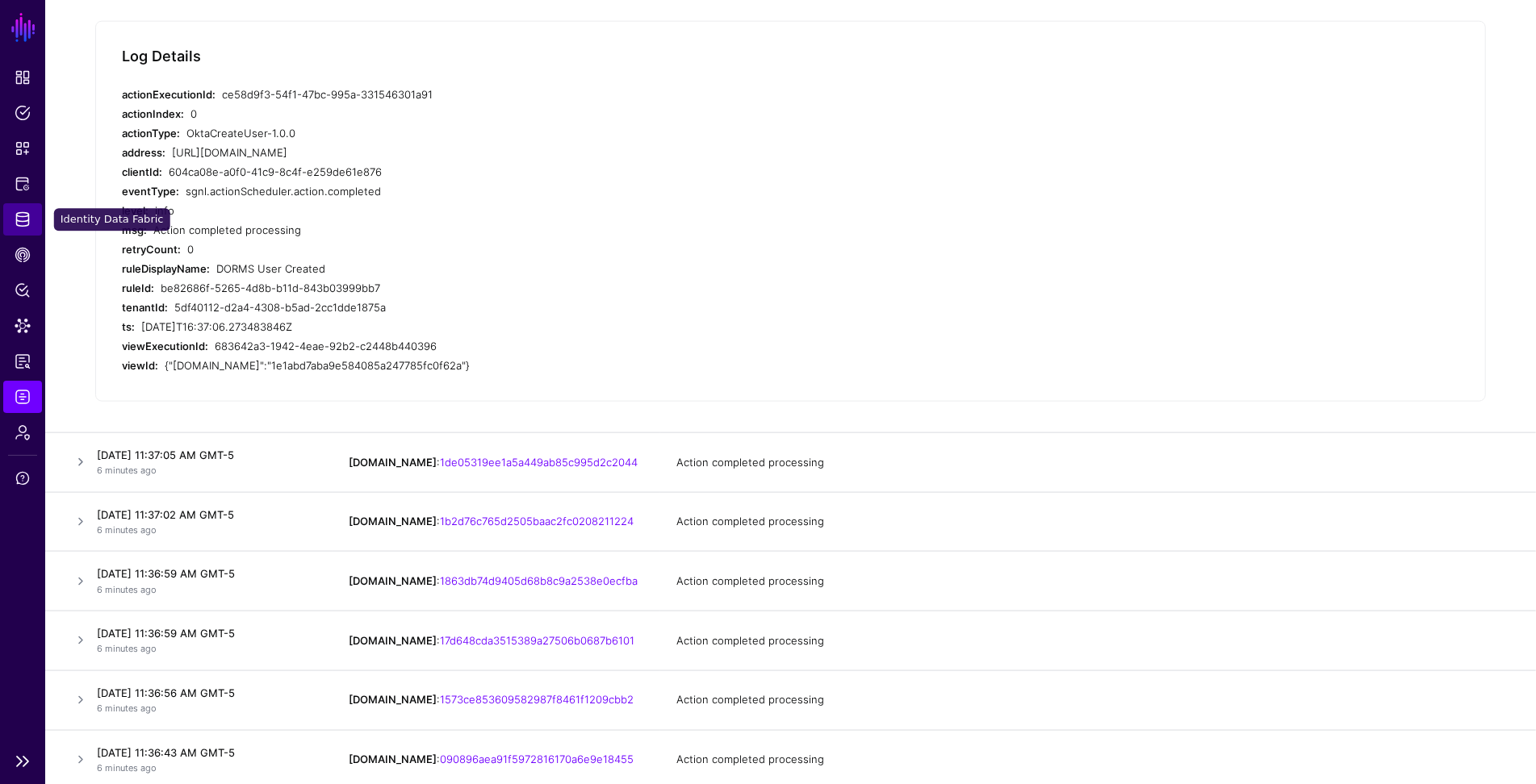
click at [25, 223] on span "Identity Data Fabric" at bounding box center [23, 220] width 16 height 16
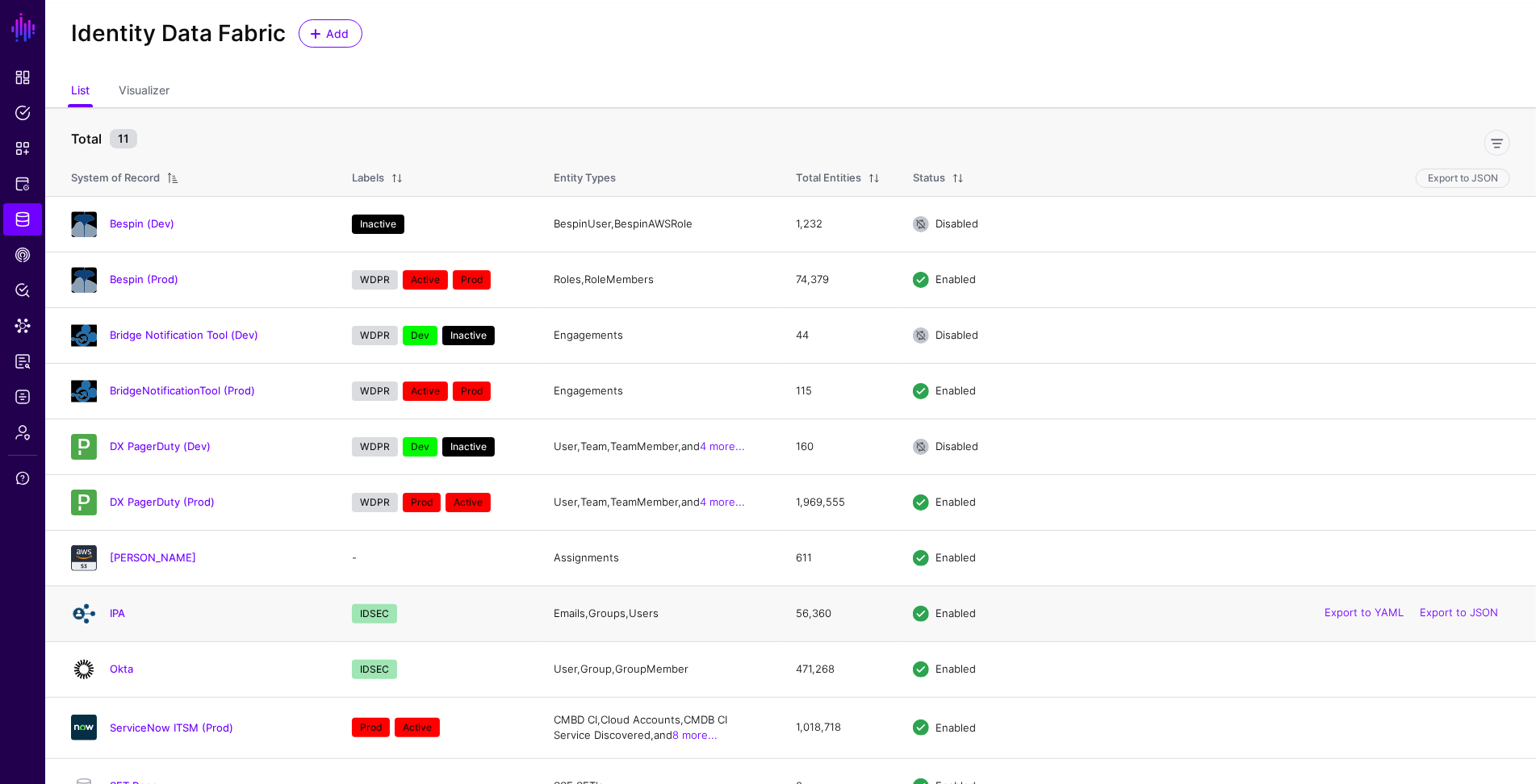
scroll to position [63, 0]
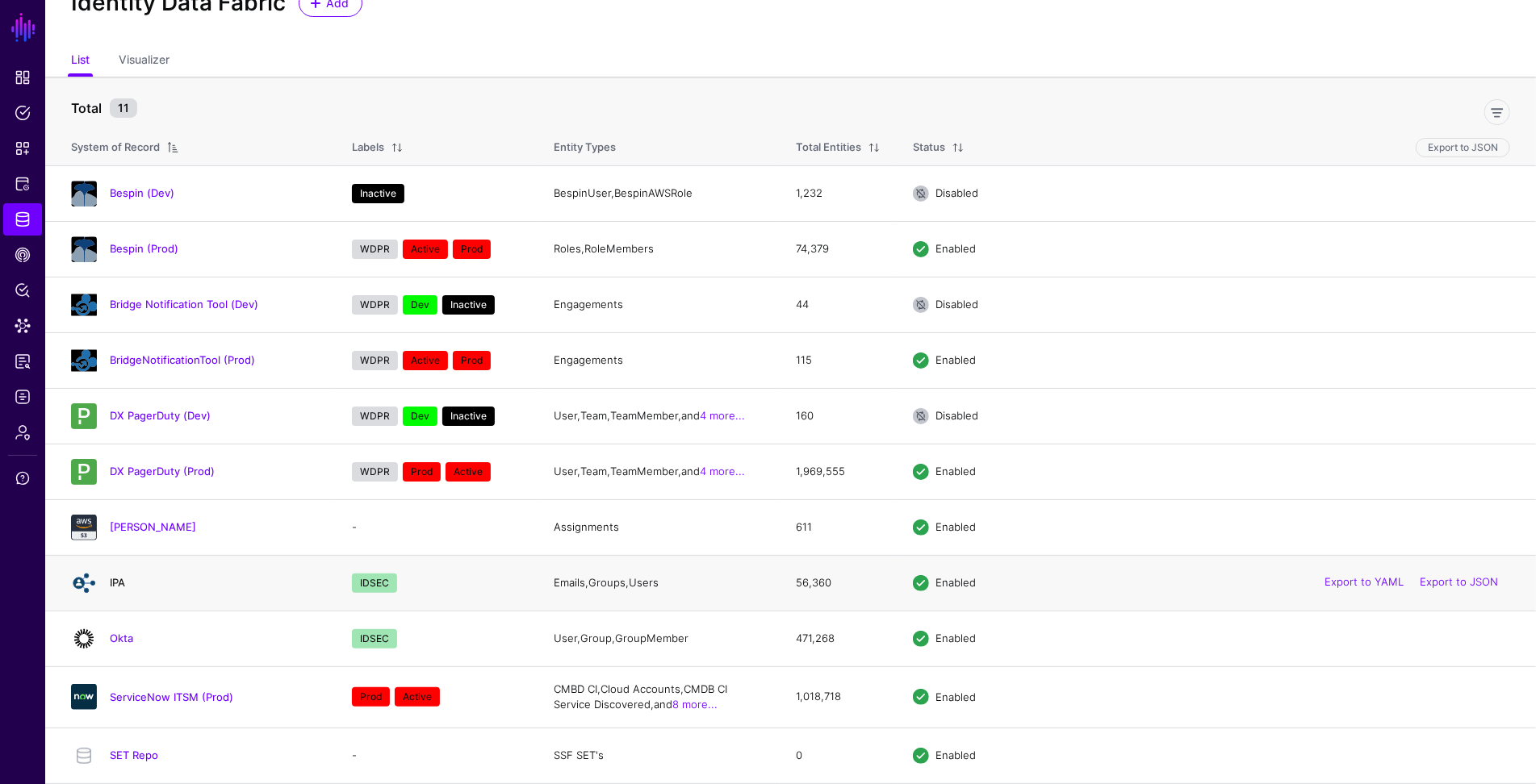
click at [119, 582] on link "IPA" at bounding box center [117, 582] width 15 height 13
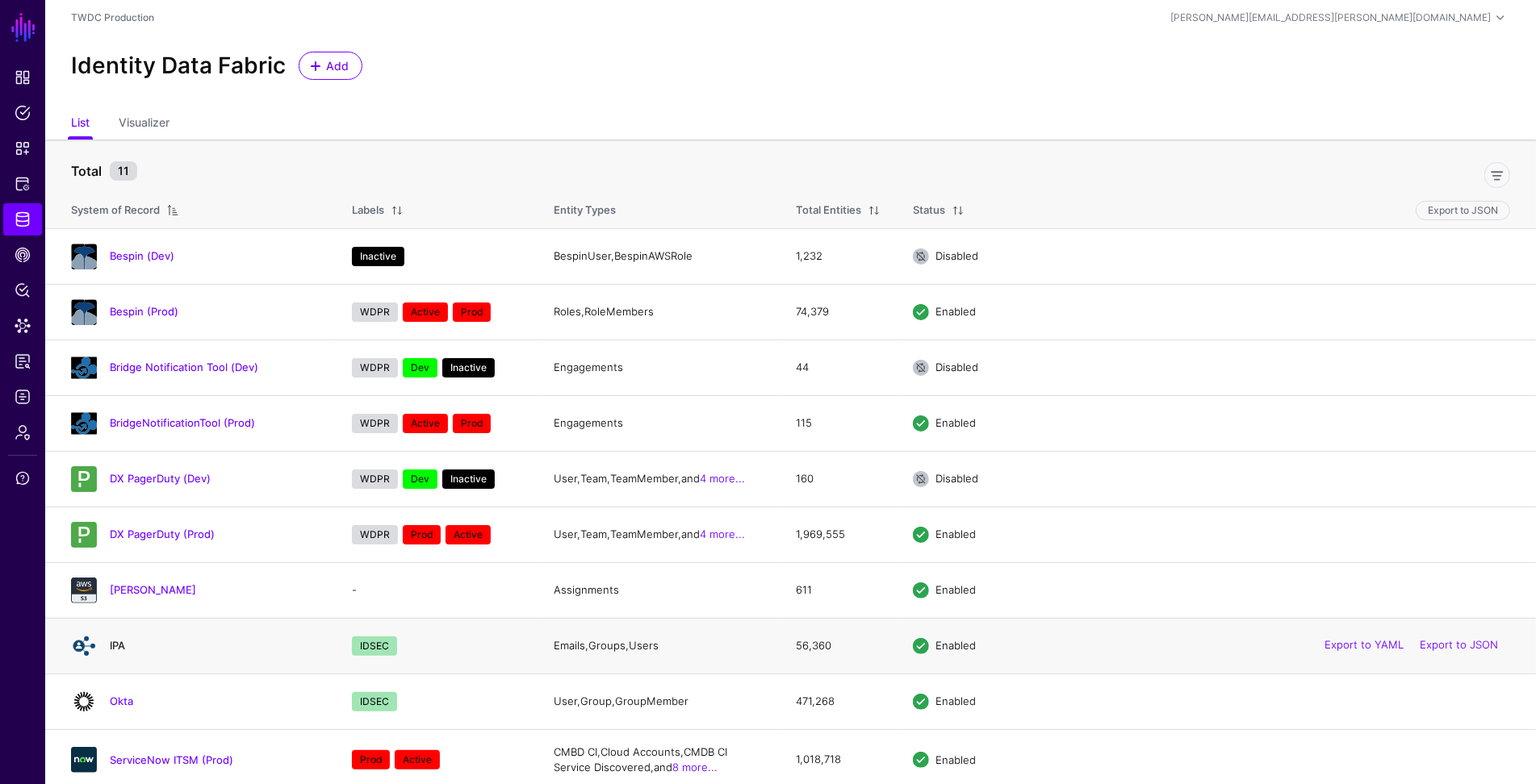
click at [116, 646] on link "IPA" at bounding box center [117, 646] width 15 height 13
click at [25, 401] on span "Logs" at bounding box center [23, 397] width 16 height 16
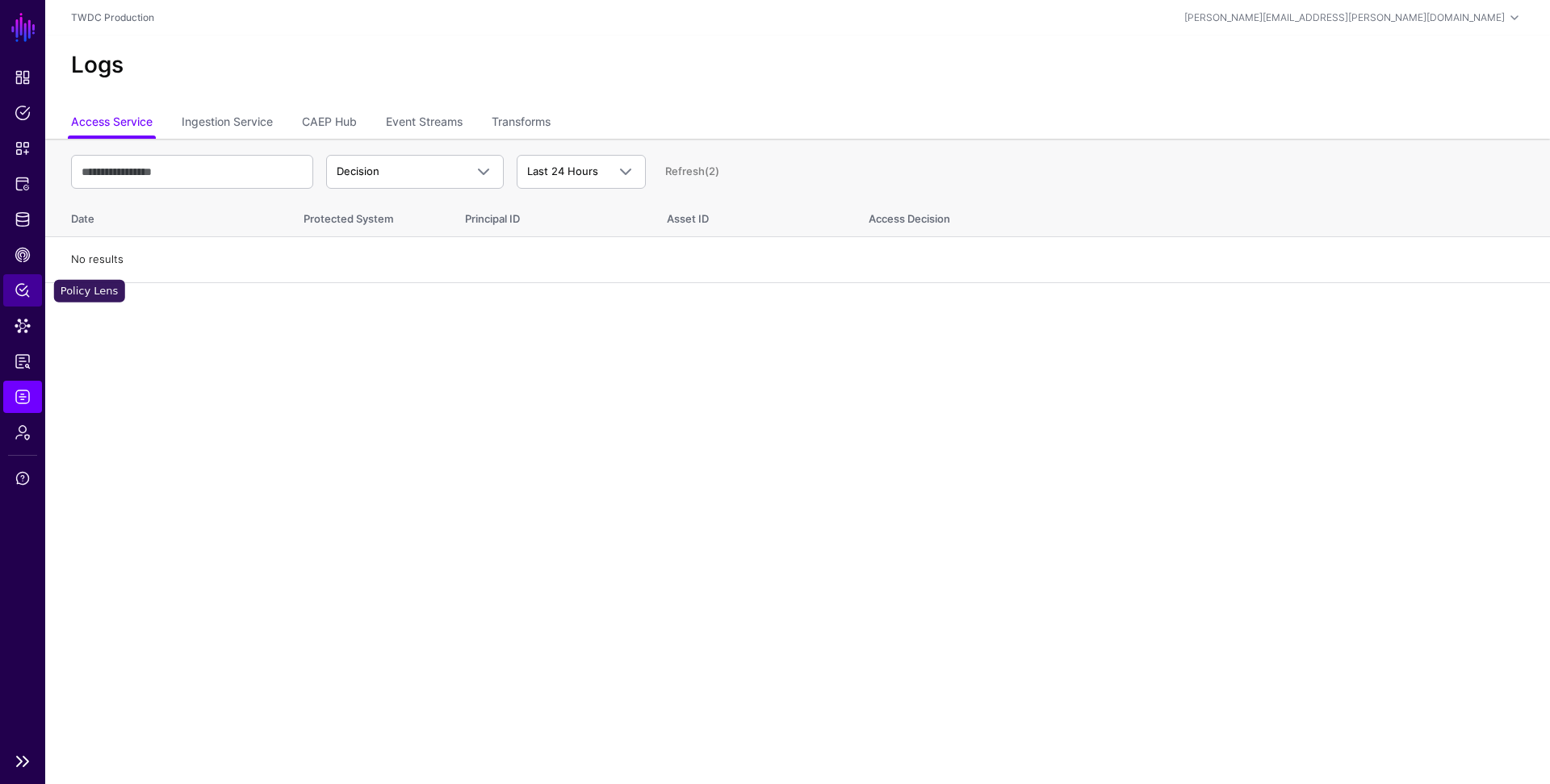
click at [27, 284] on span "Policy Lens" at bounding box center [23, 290] width 16 height 16
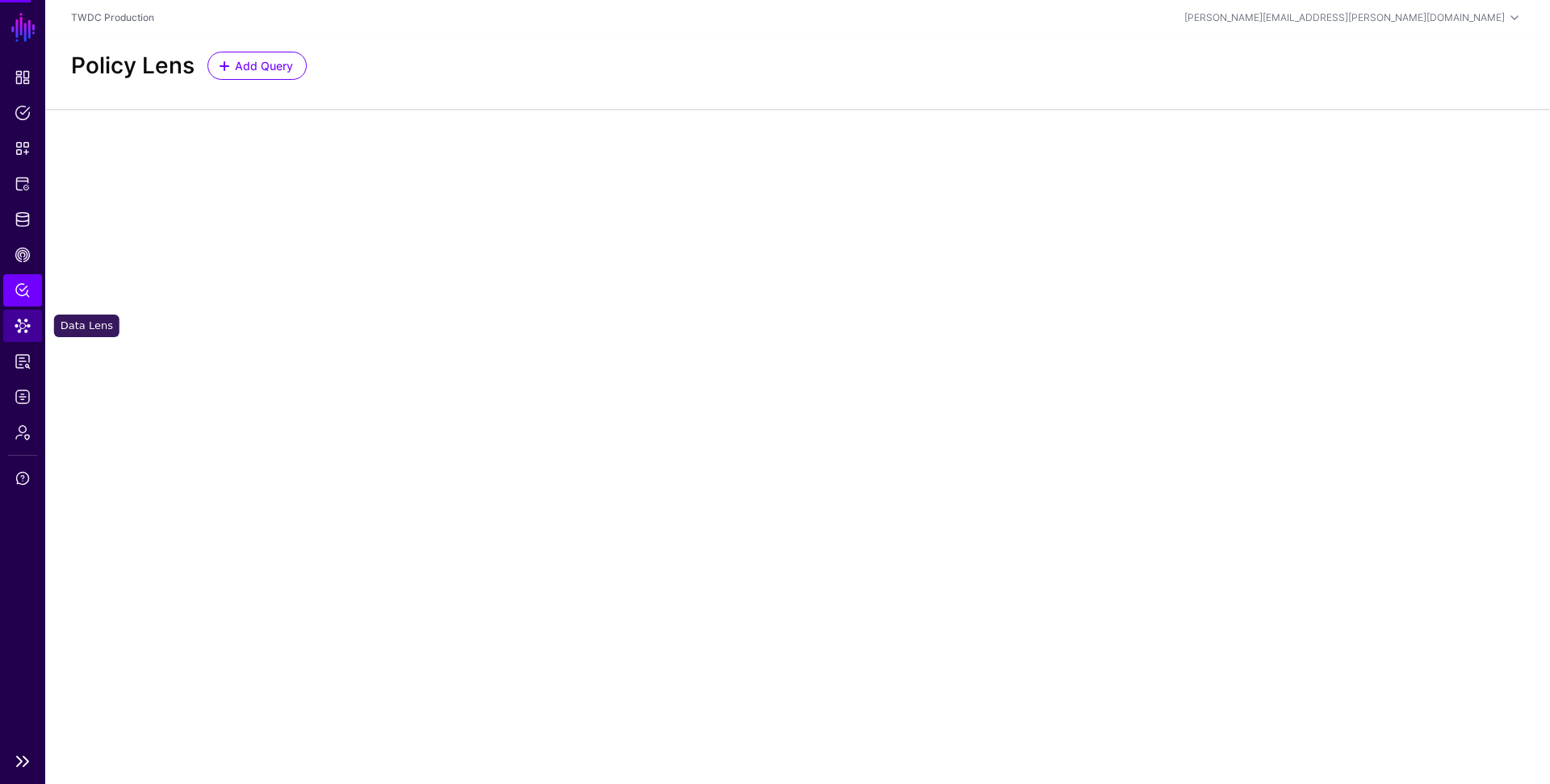
click at [23, 326] on span "Data Lens" at bounding box center [23, 326] width 16 height 16
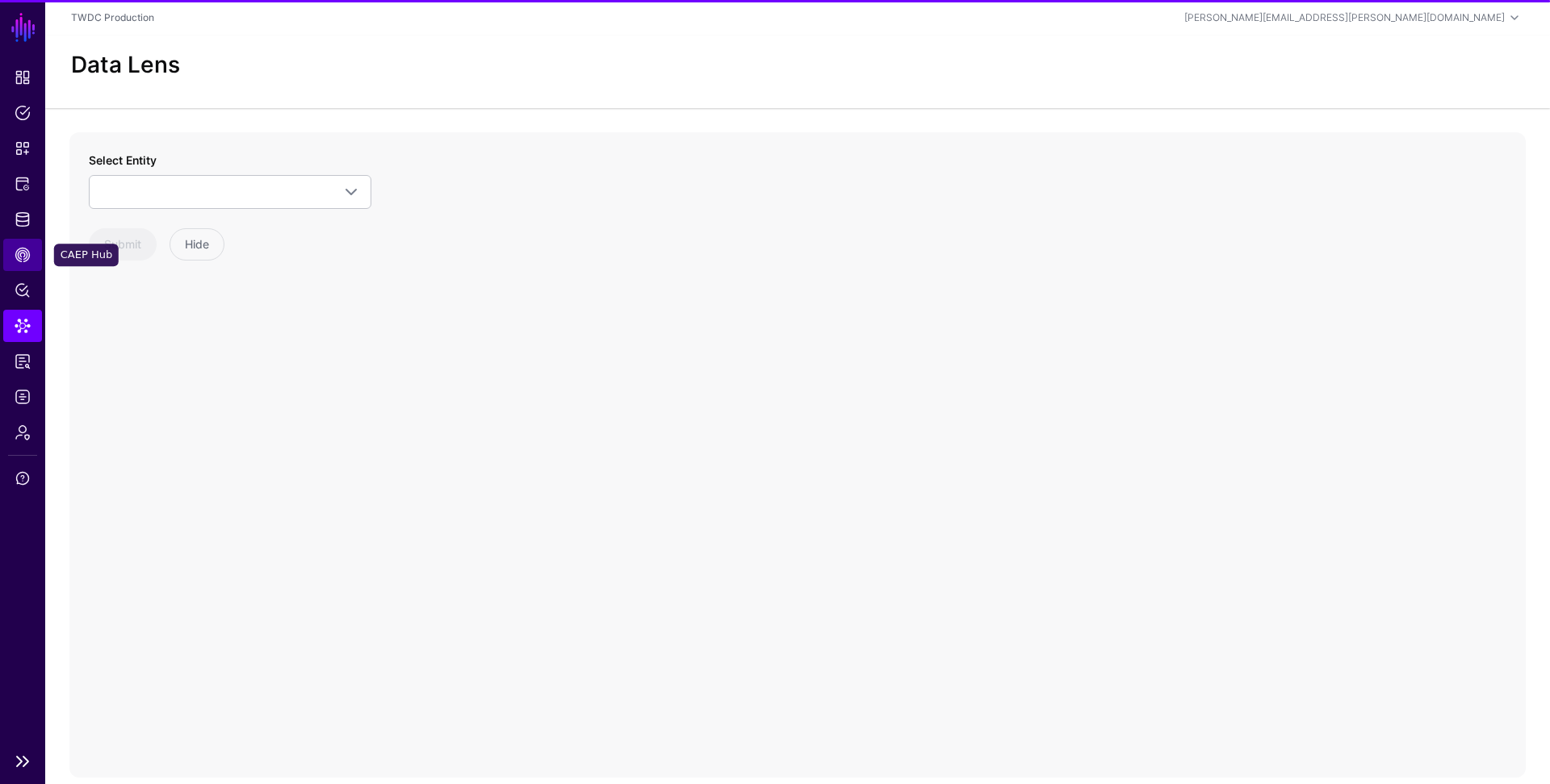
click at [24, 250] on span "CAEP Hub" at bounding box center [23, 255] width 16 height 16
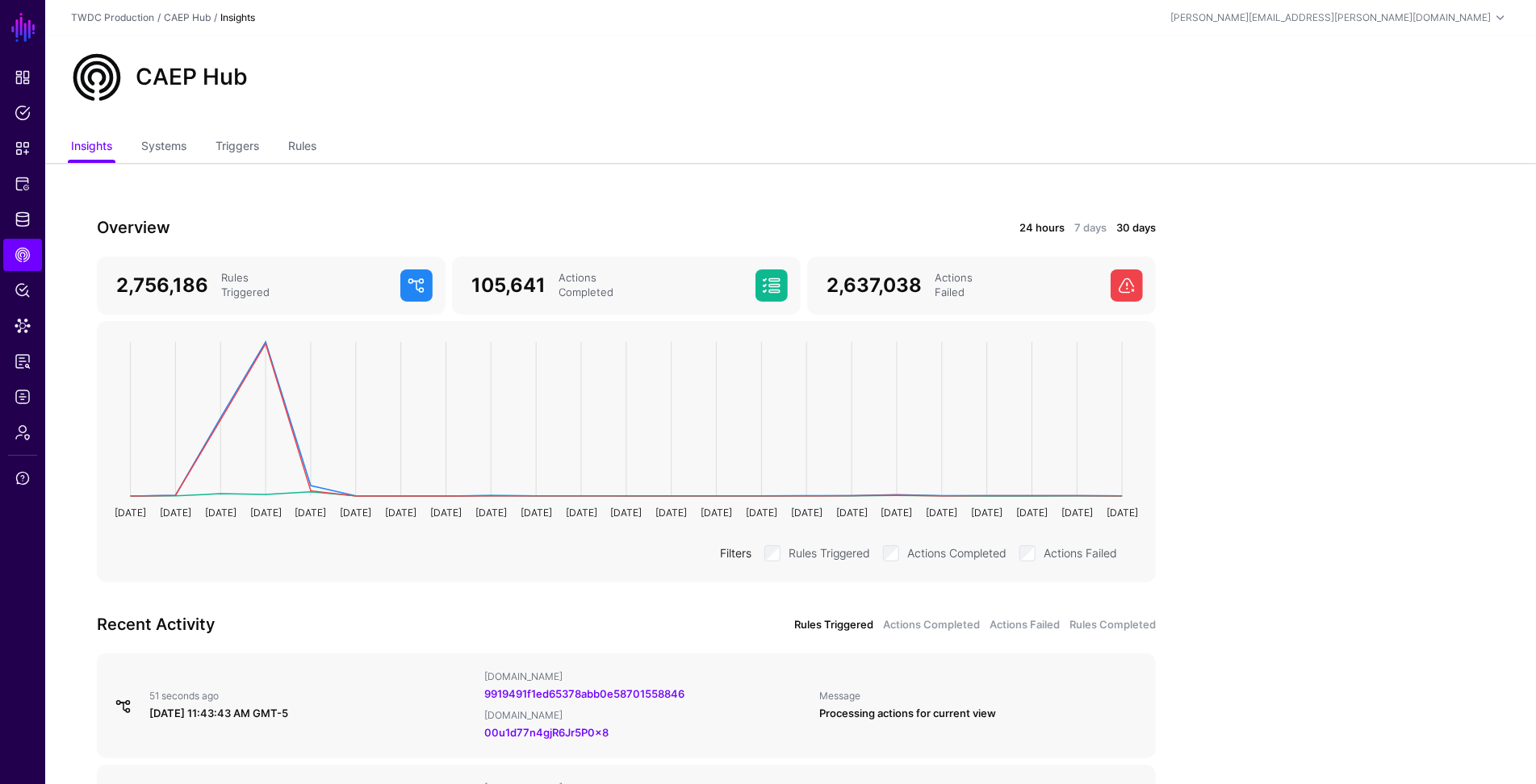
click at [1049, 231] on link "24 hours" at bounding box center [1042, 229] width 45 height 16
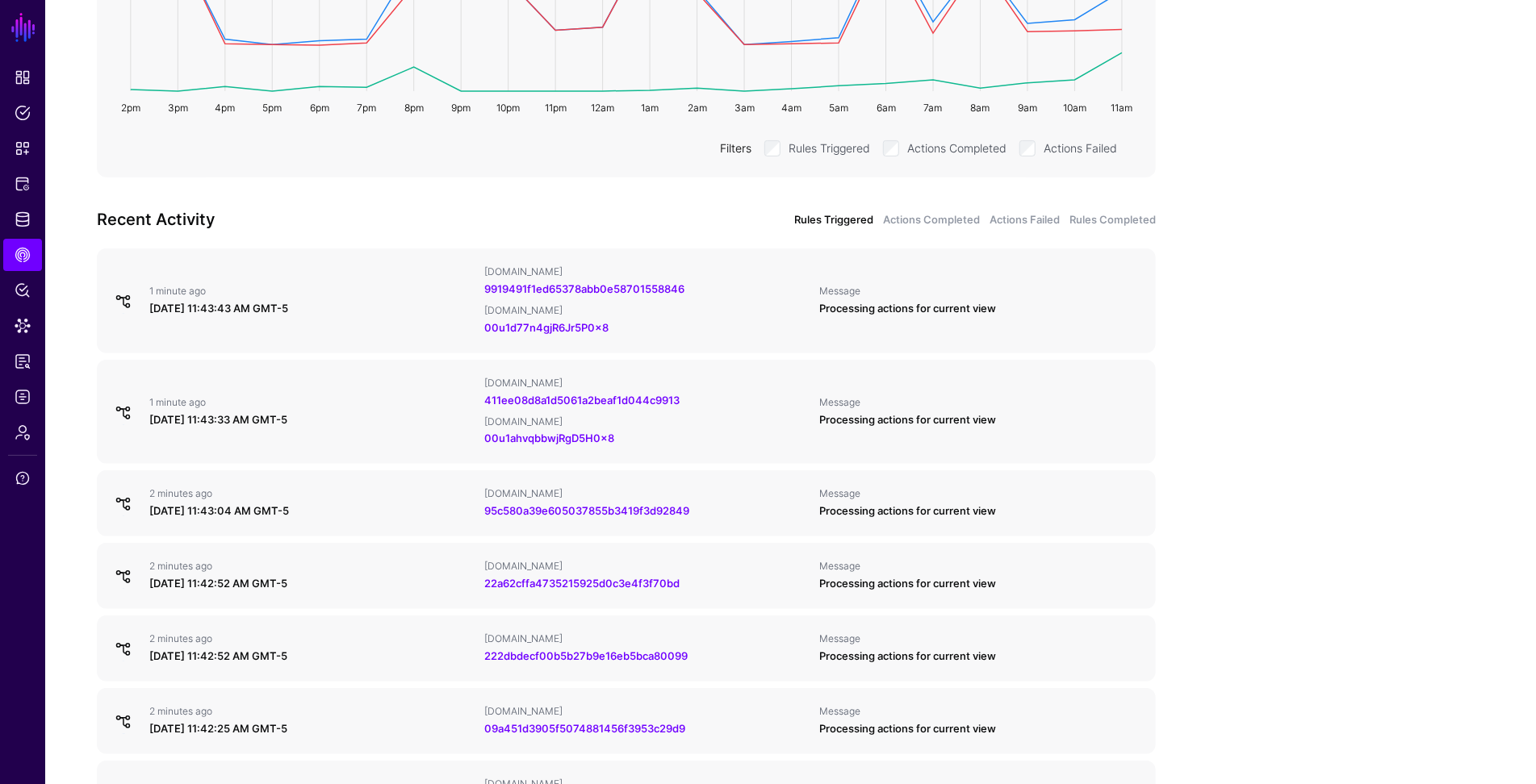
scroll to position [415, 0]
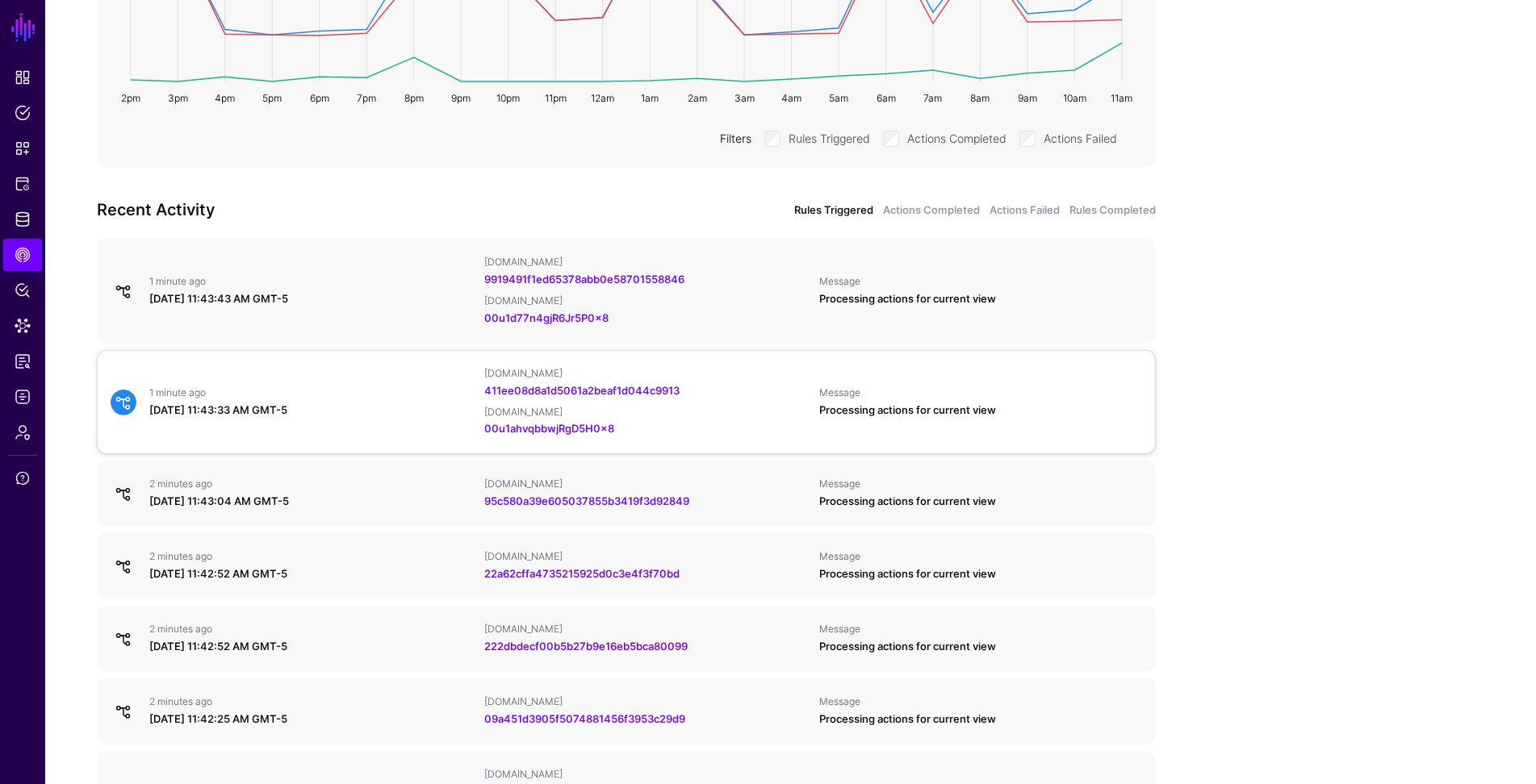
click at [975, 387] on div "Message" at bounding box center [981, 392] width 322 height 13
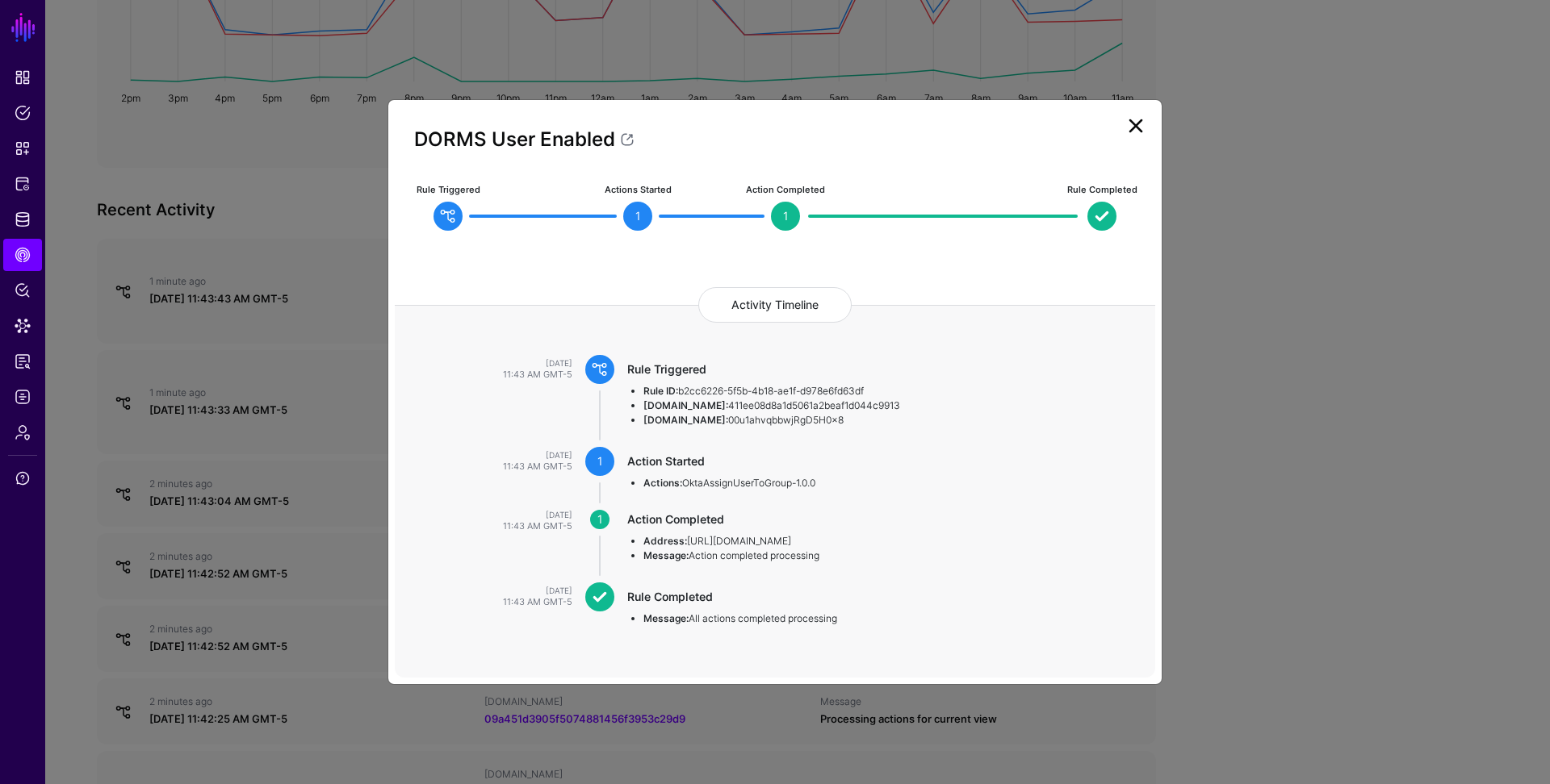
click at [1137, 117] on link at bounding box center [1135, 126] width 26 height 26
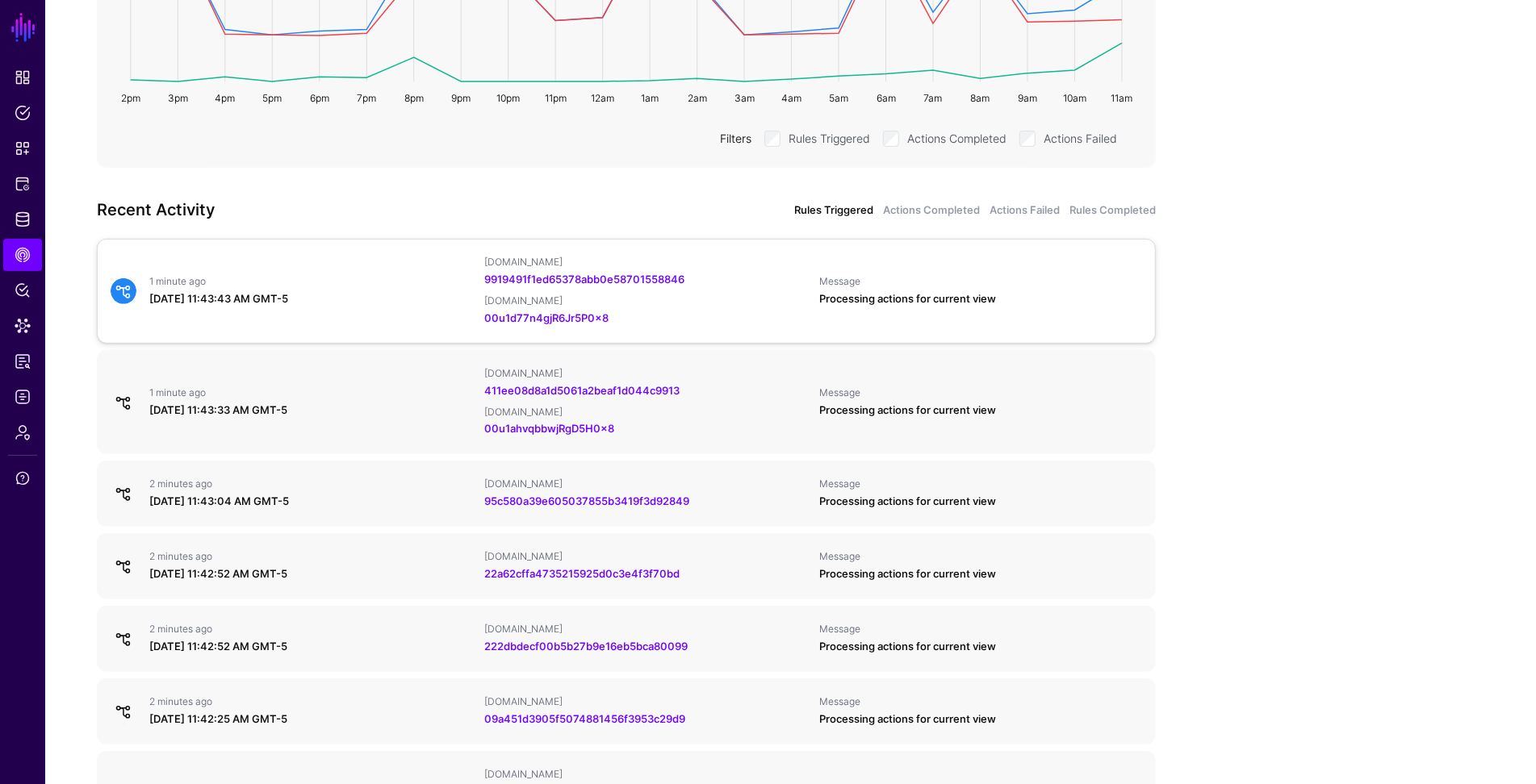
click at [968, 300] on div "Processing actions for current view" at bounding box center [981, 299] width 322 height 16
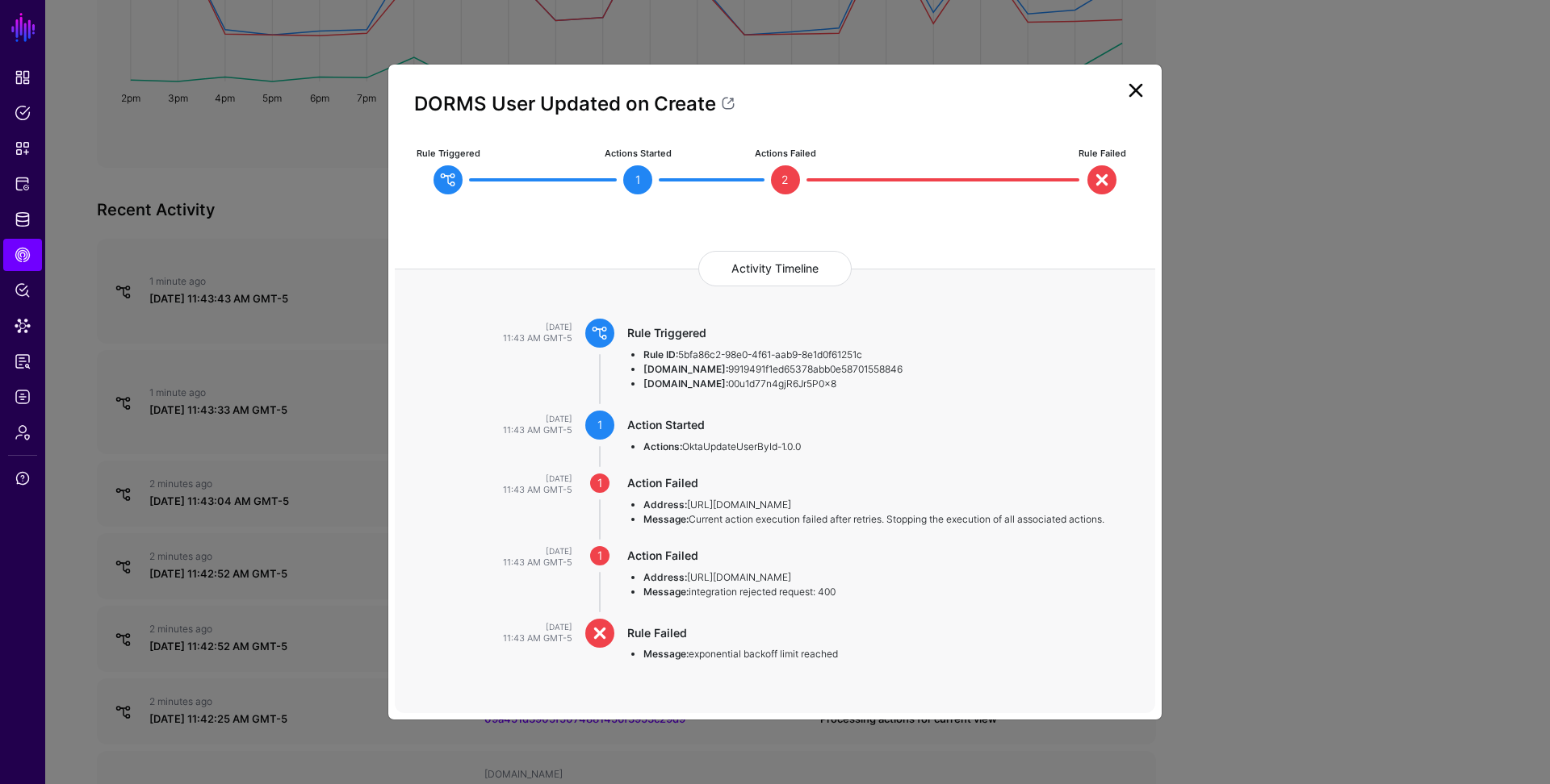
click at [1134, 91] on link at bounding box center [1135, 90] width 26 height 26
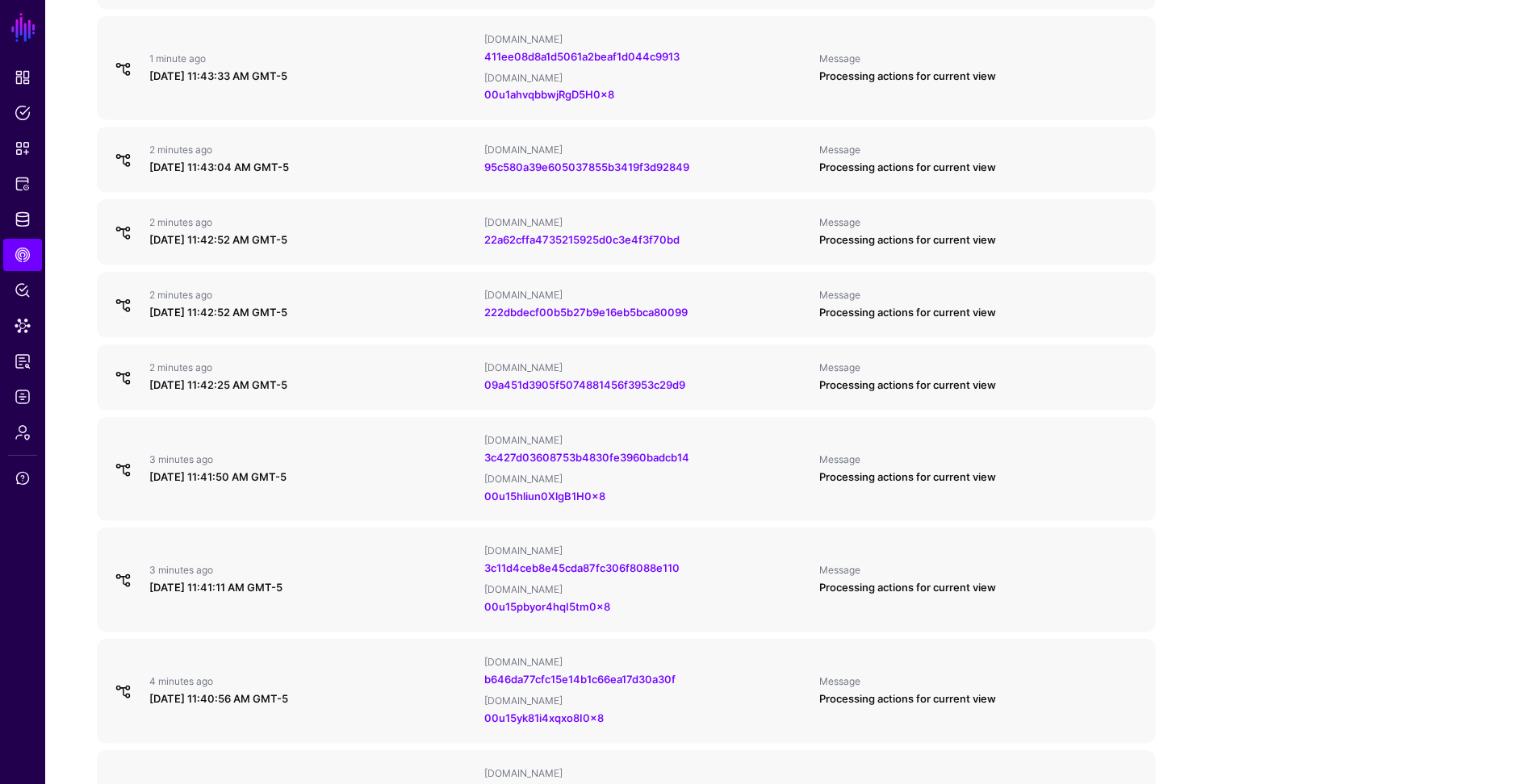
scroll to position [880, 0]
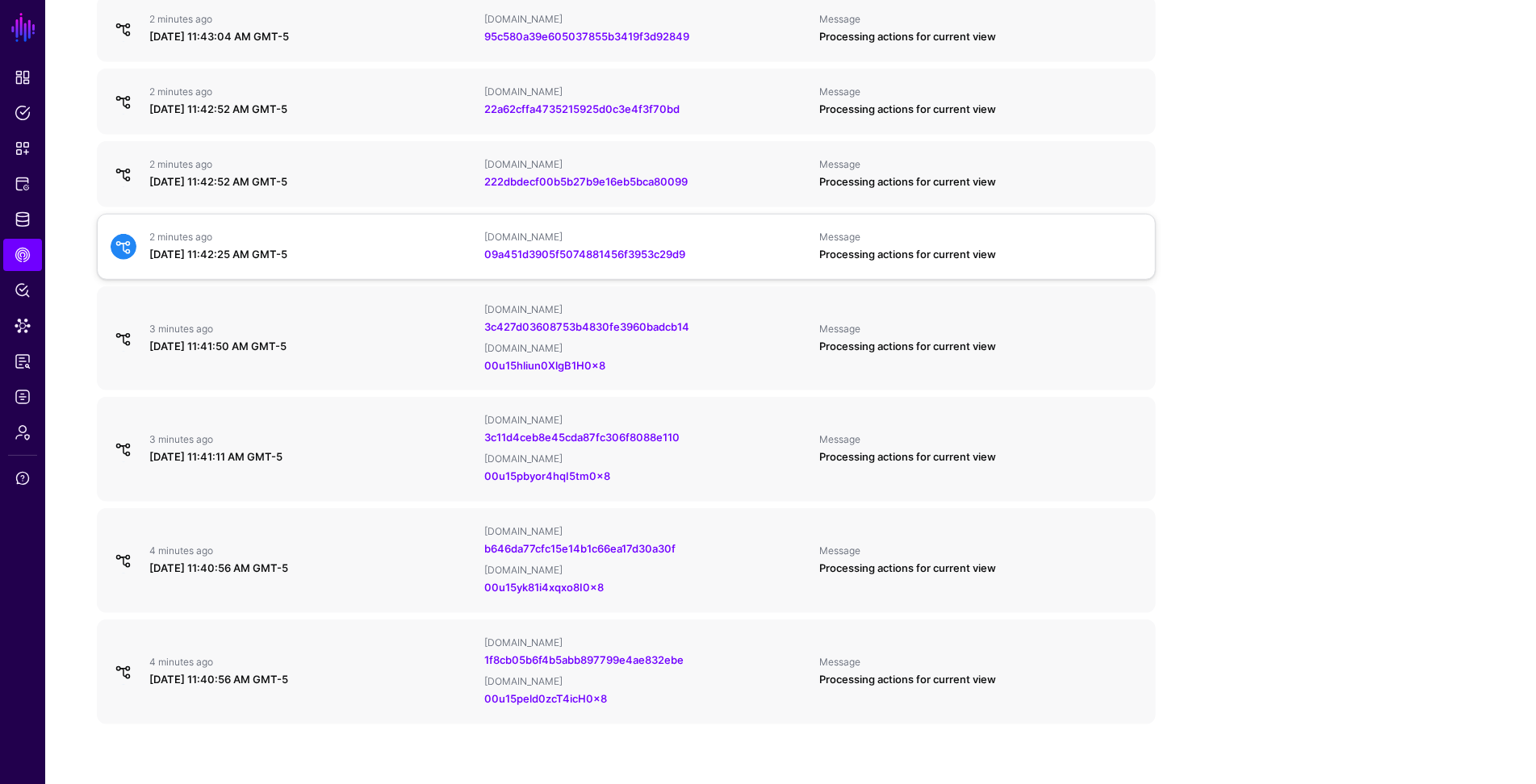
click at [1001, 261] on div "Processing actions for current view" at bounding box center [981, 255] width 322 height 16
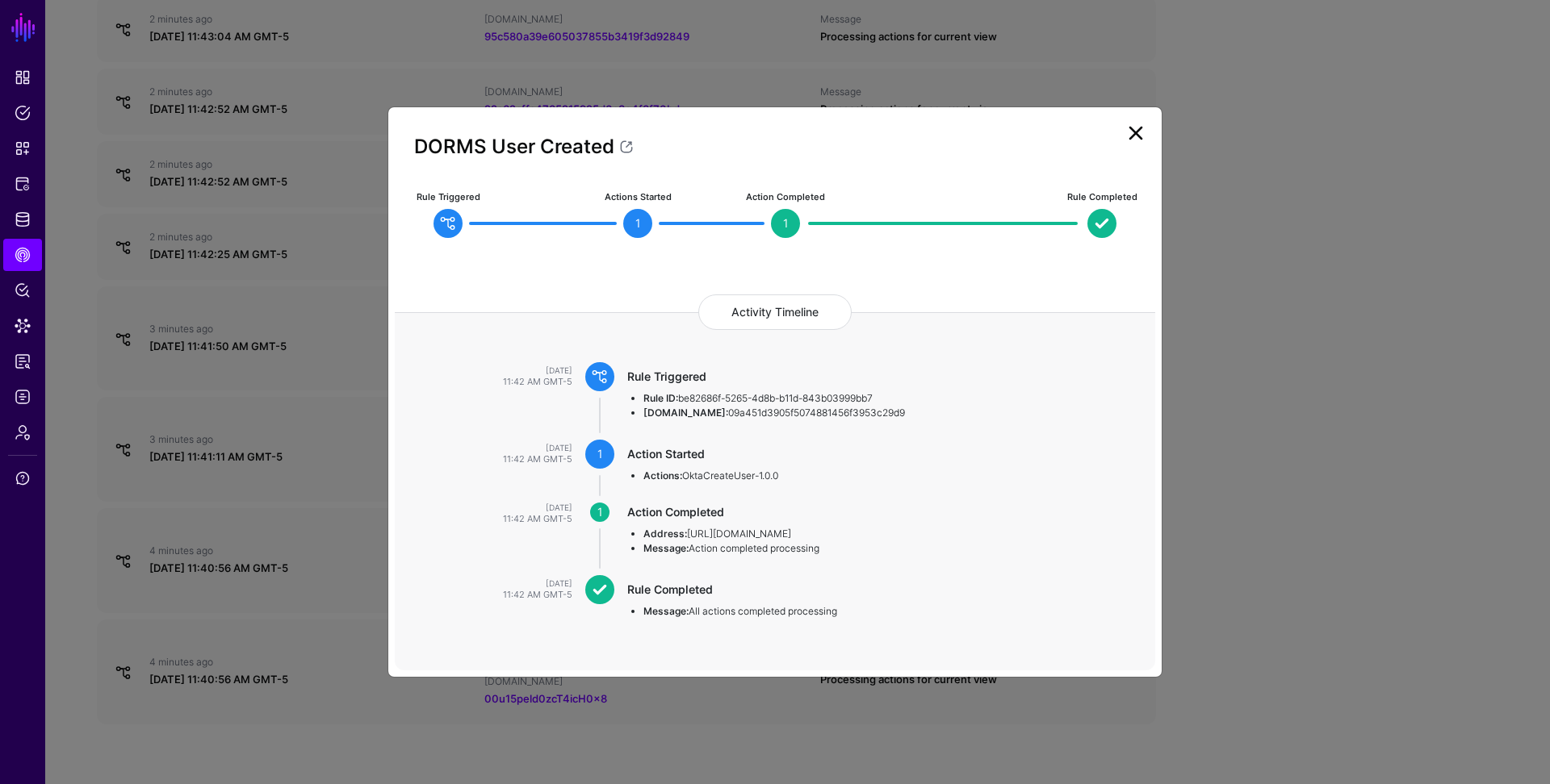
click at [1295, 477] on ngb-modal-window "DORMS User Created Rule Triggered Actions Started 1 Action Completed 1 Rule Com…" at bounding box center [775, 392] width 1550 height 784
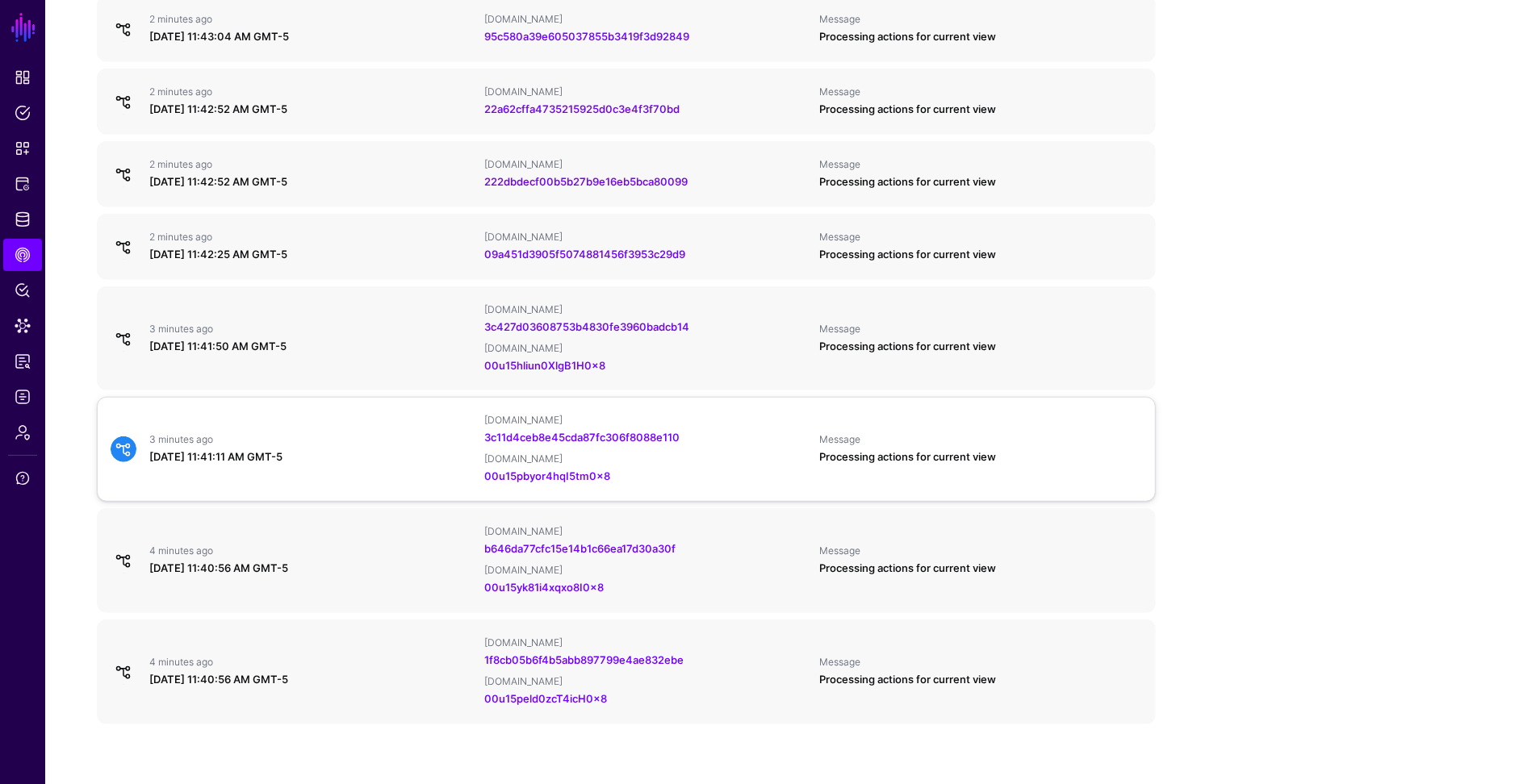
click at [974, 439] on div "Message" at bounding box center [981, 439] width 322 height 13
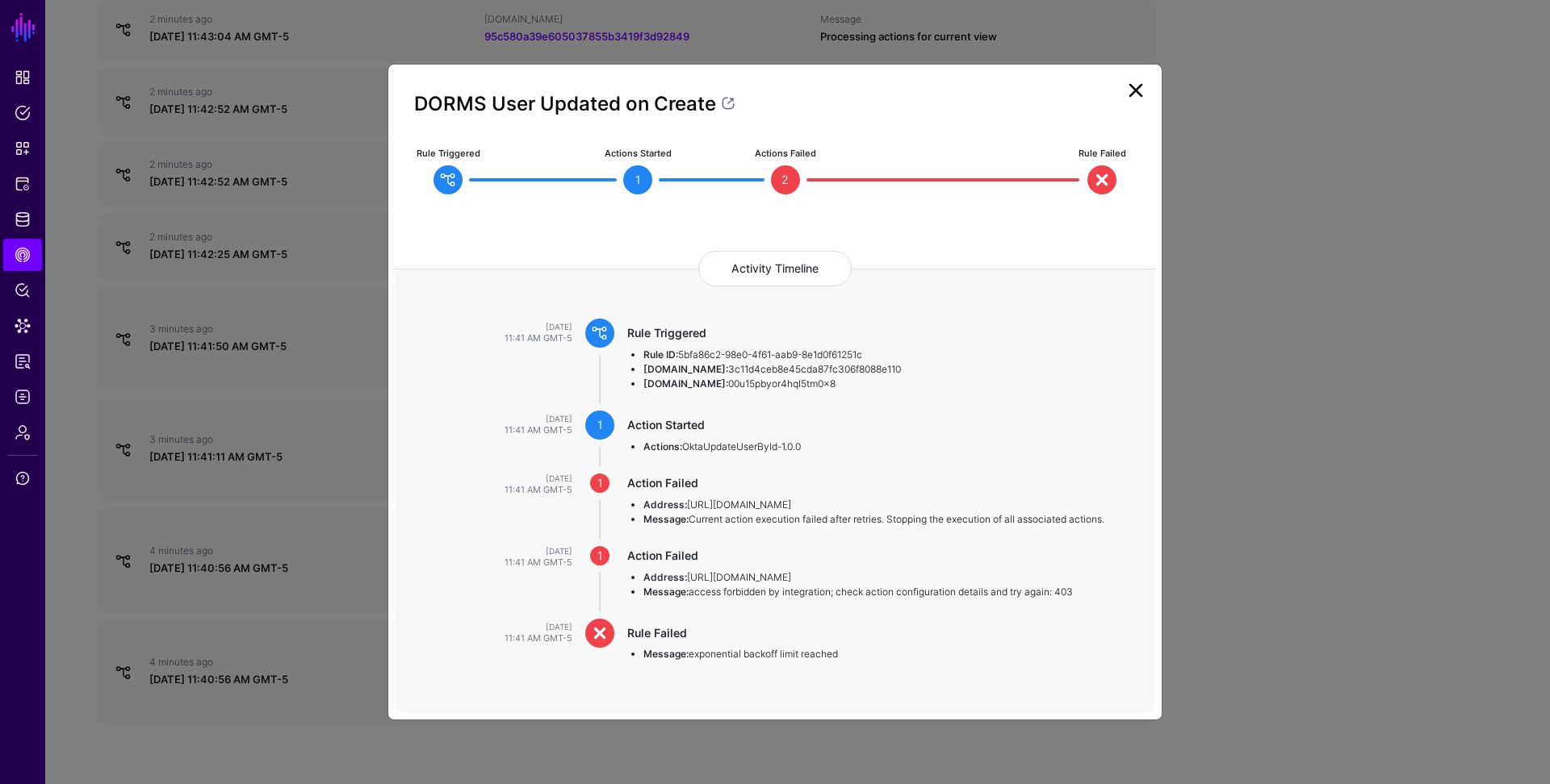
click at [1219, 550] on ngb-modal-window "DORMS User Updated on Create Rule Triggered Actions Started 1 Actions Failed 2 …" at bounding box center [775, 392] width 1550 height 784
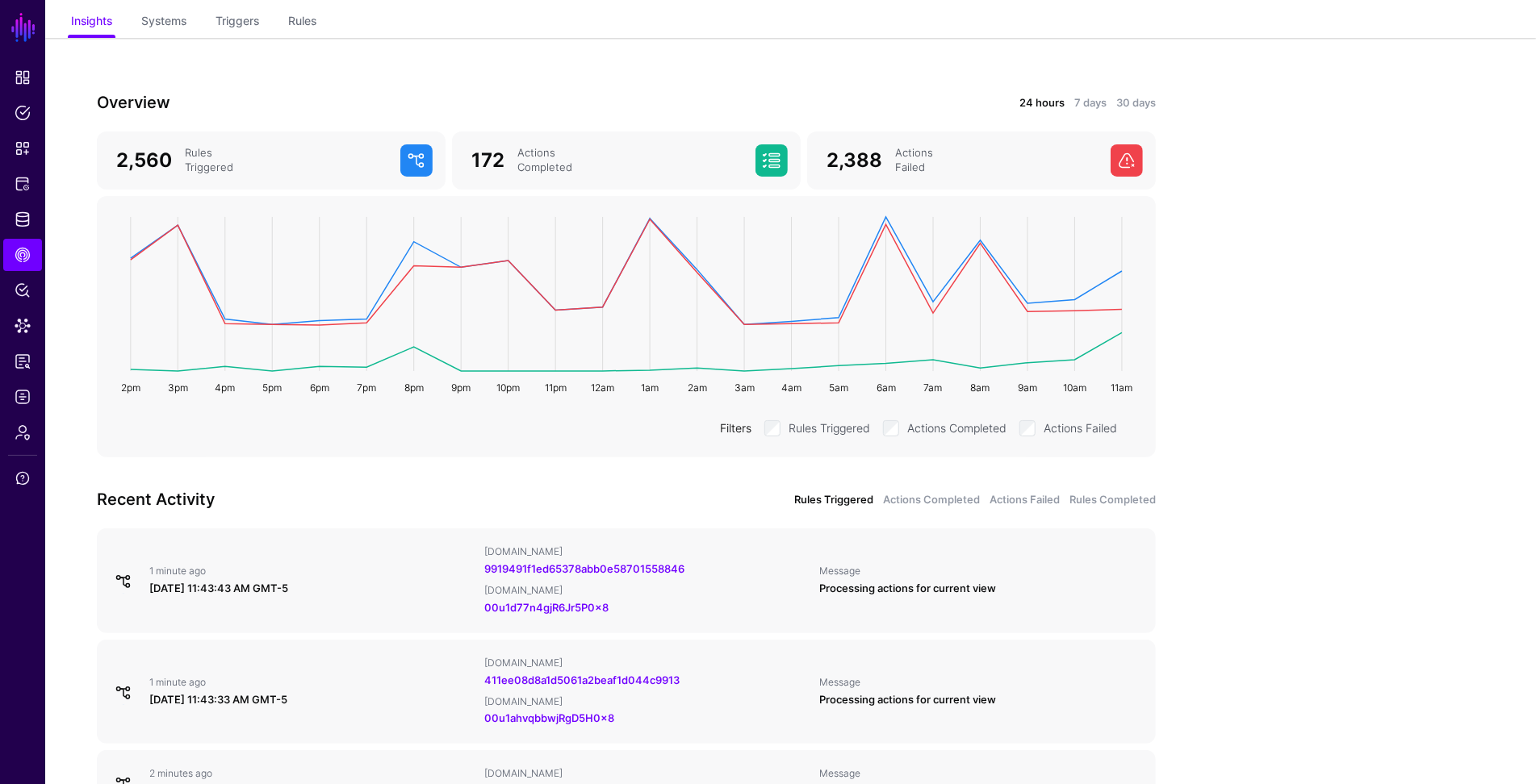
scroll to position [0, 0]
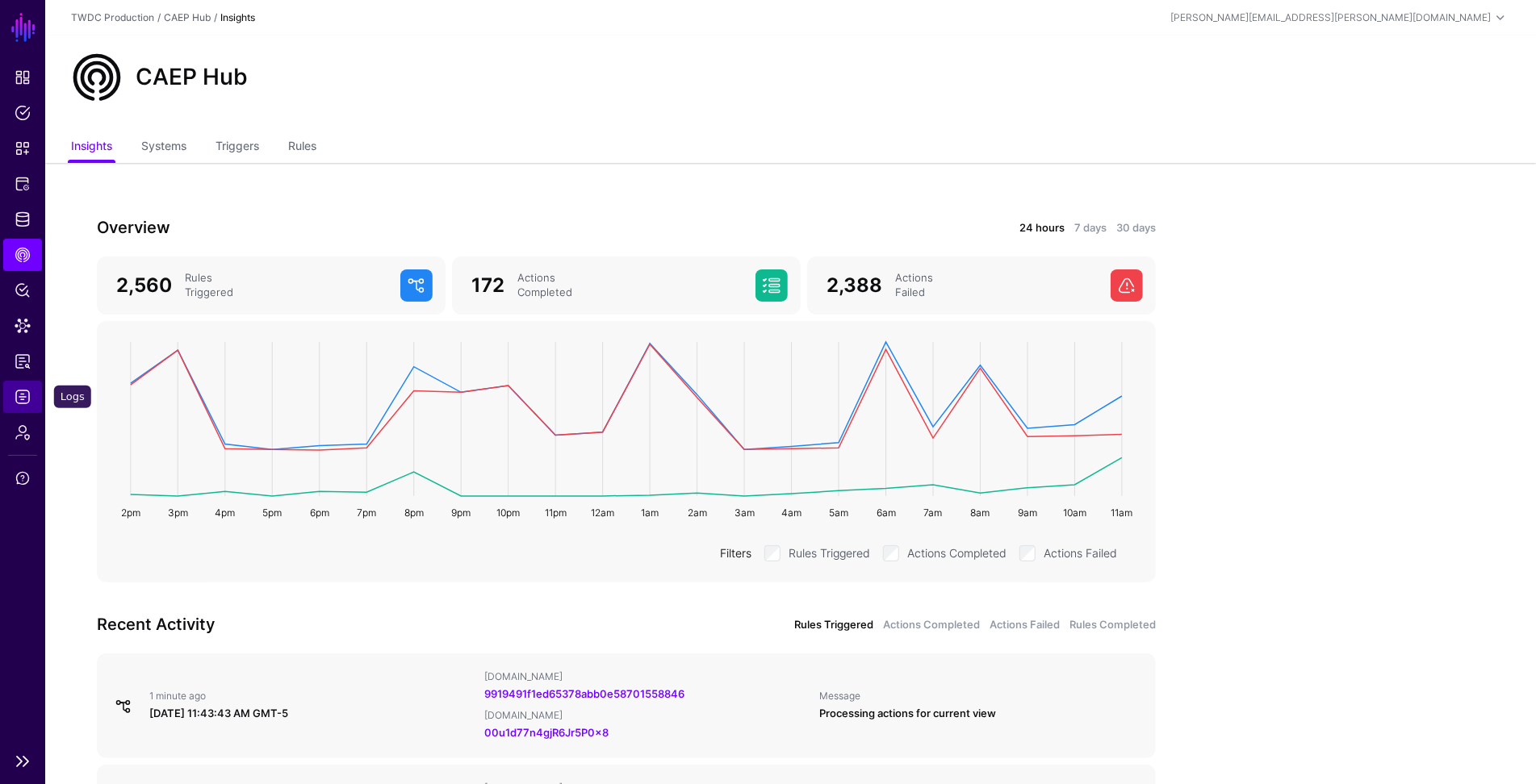
click at [23, 398] on span "Logs" at bounding box center [23, 397] width 16 height 16
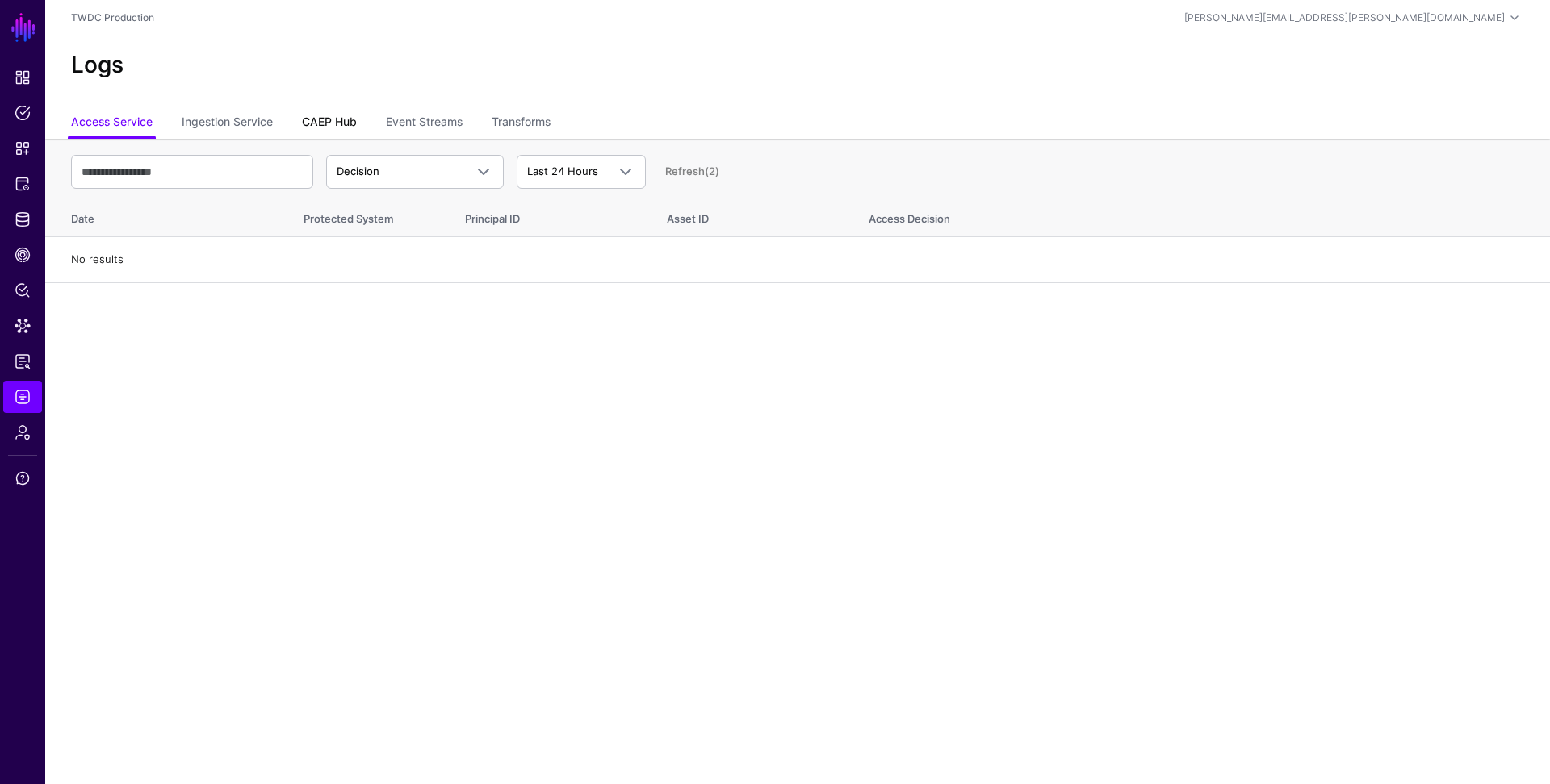
click at [317, 118] on link "CAEP Hub" at bounding box center [329, 124] width 55 height 31
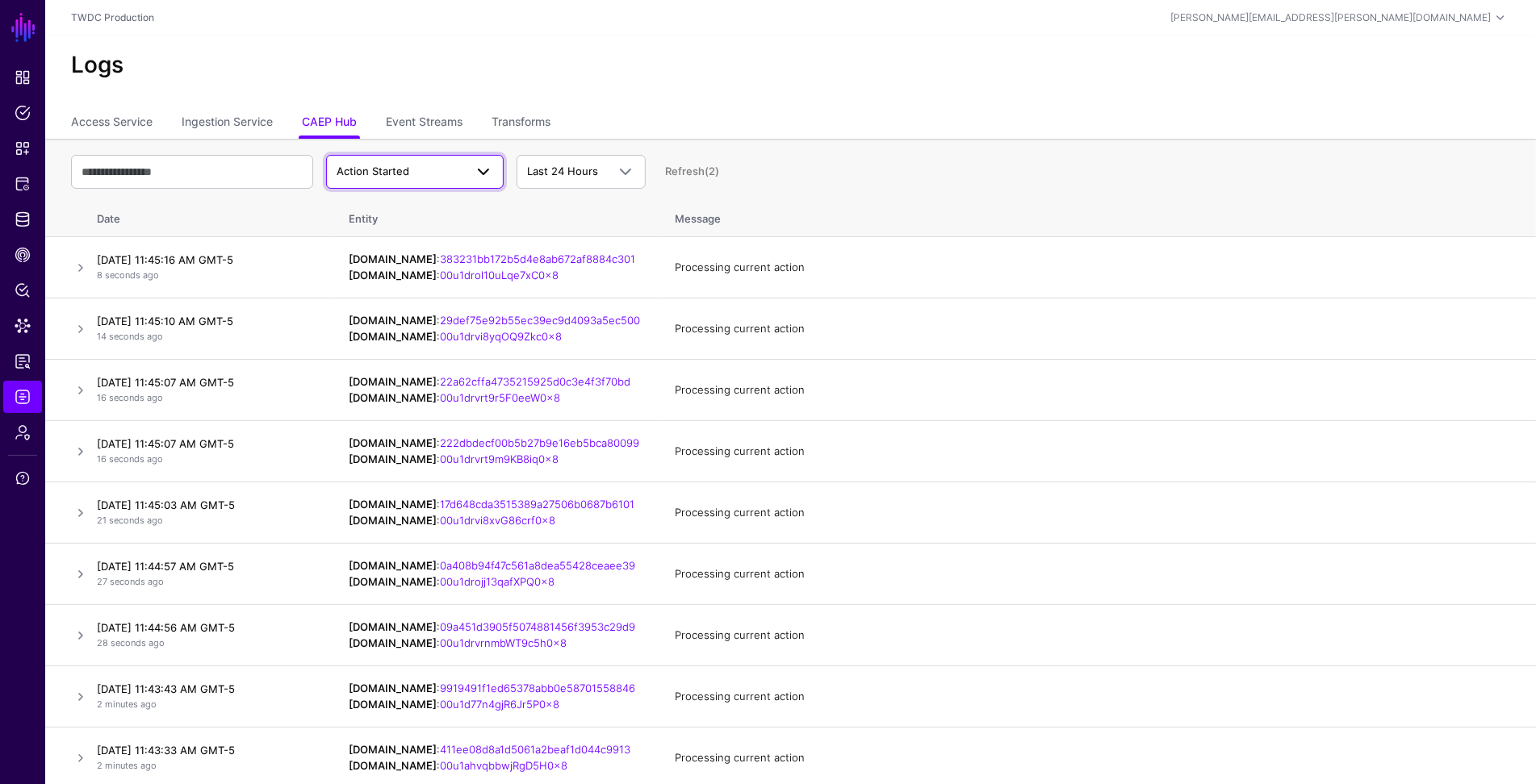
click at [412, 173] on span "Action Started" at bounding box center [400, 172] width 128 height 16
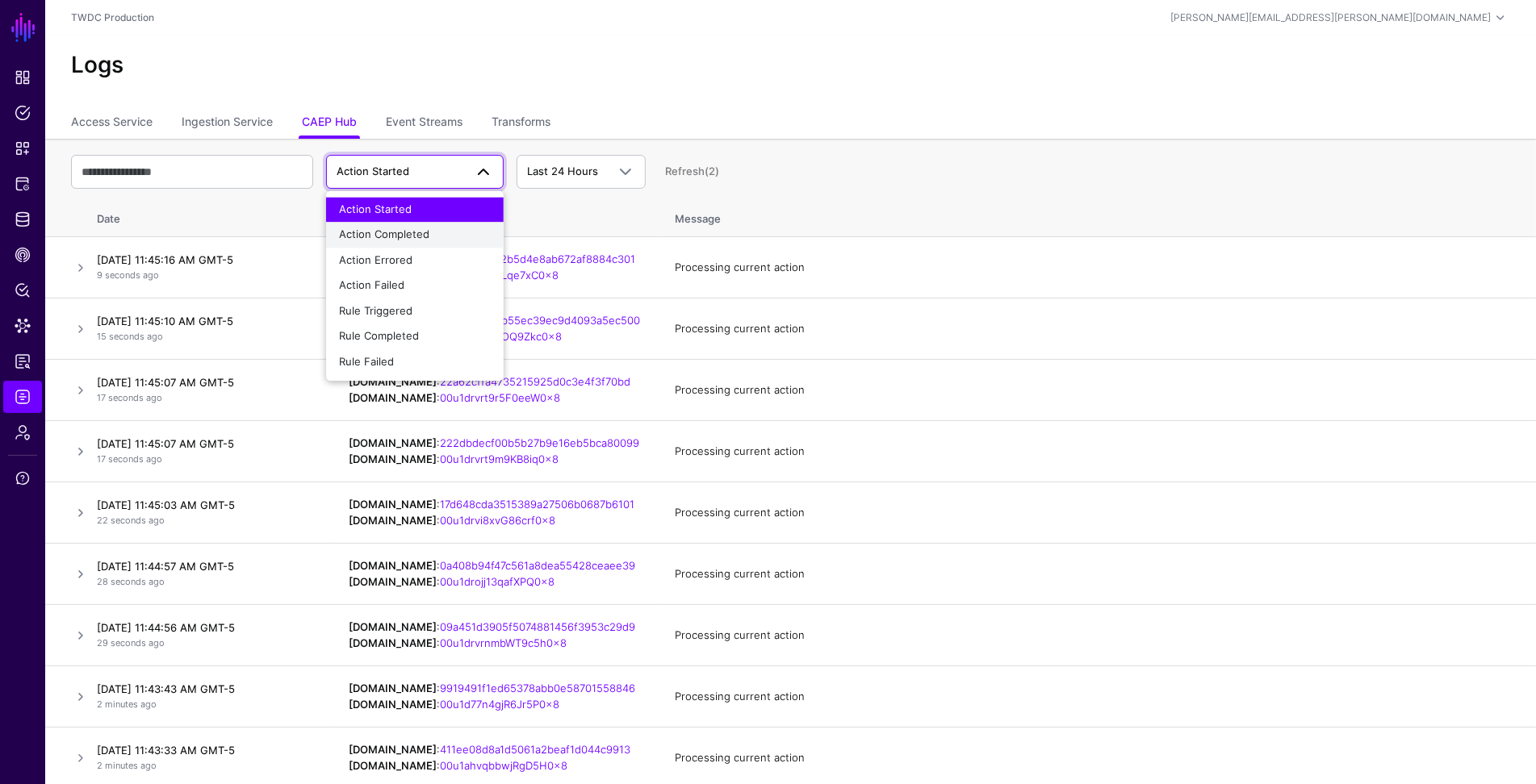
click at [406, 241] on span "Action Completed" at bounding box center [384, 235] width 90 height 13
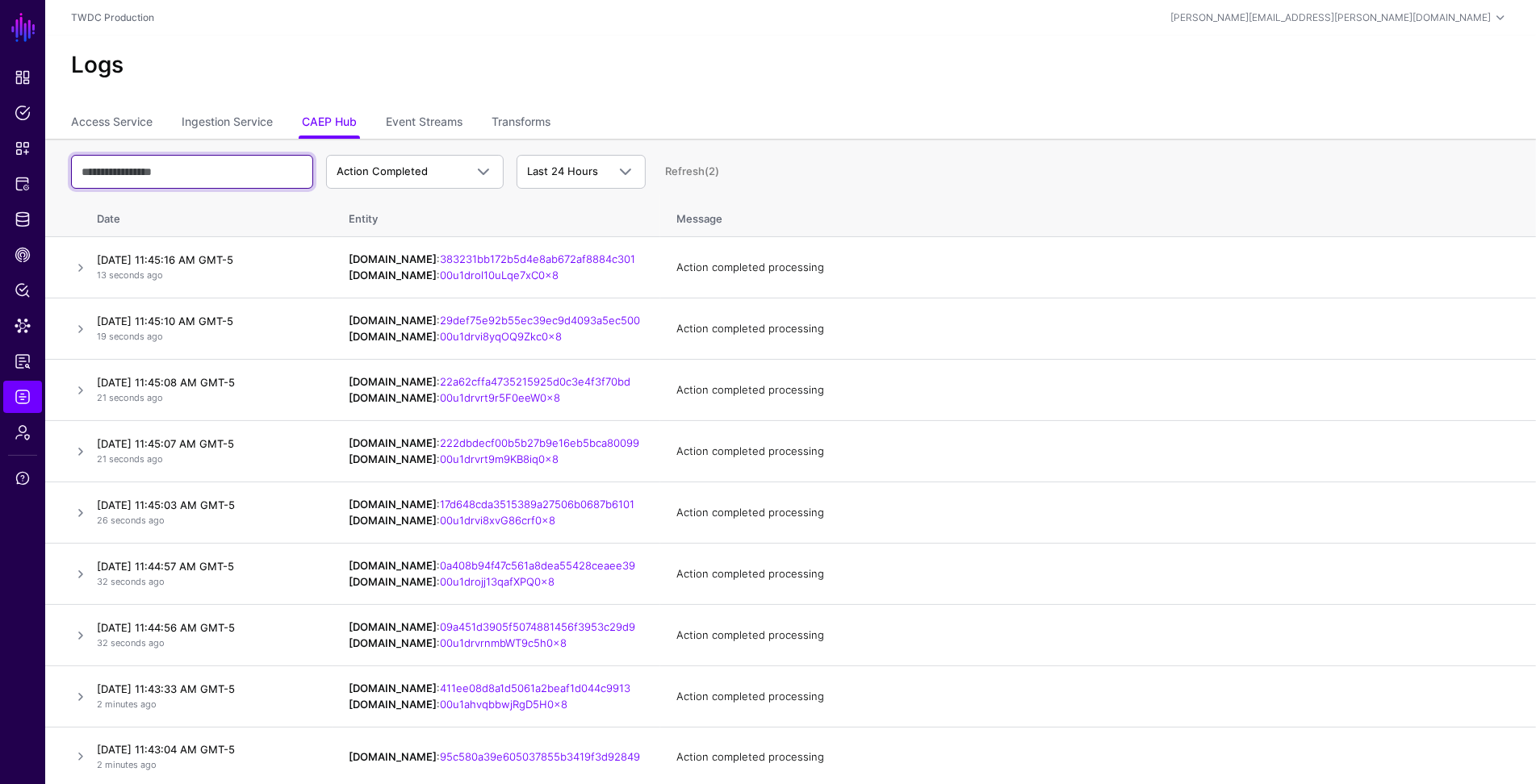
click at [200, 174] on input "text" at bounding box center [193, 171] width 242 height 33
type input "******"
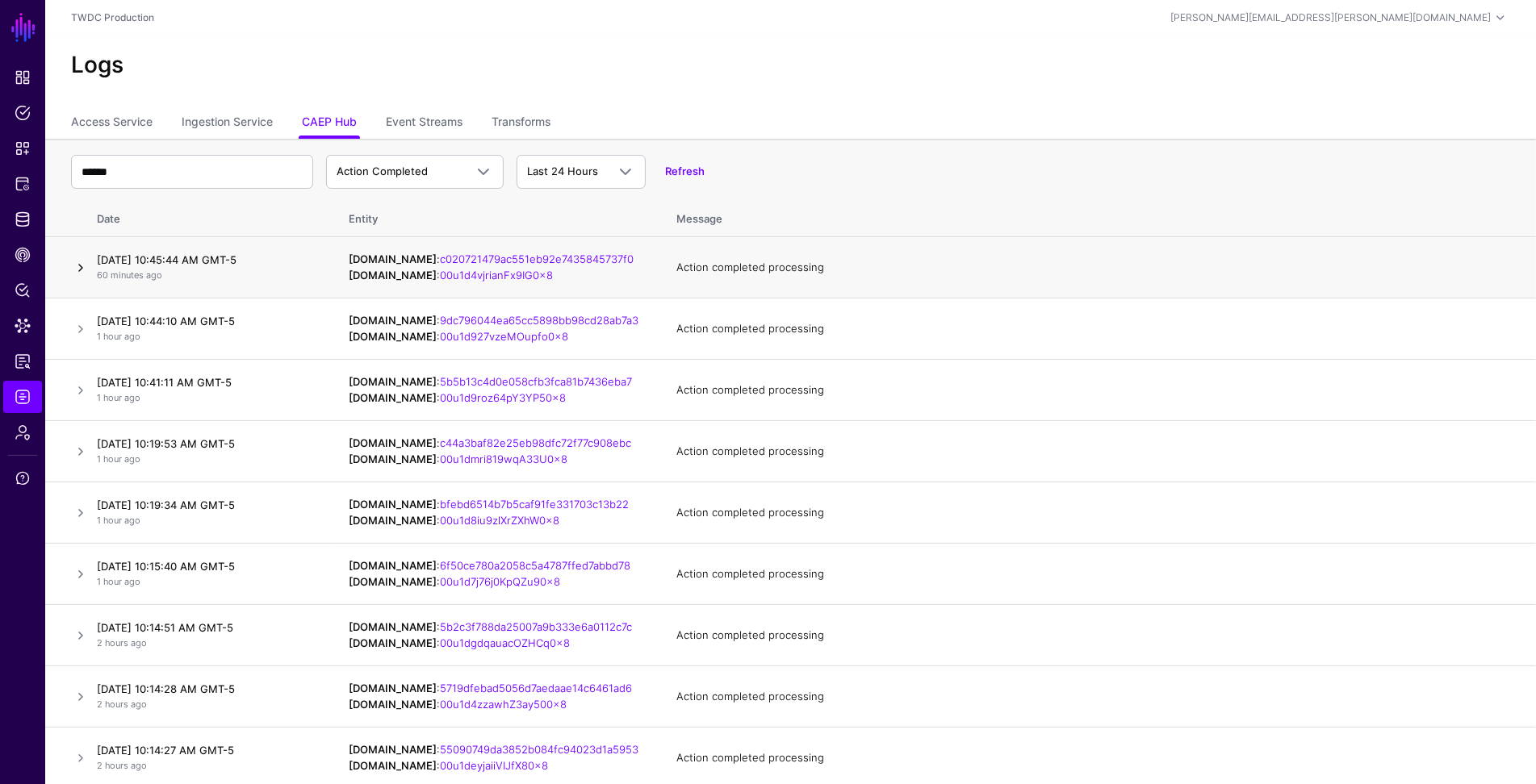
click at [77, 267] on link at bounding box center [81, 268] width 19 height 19
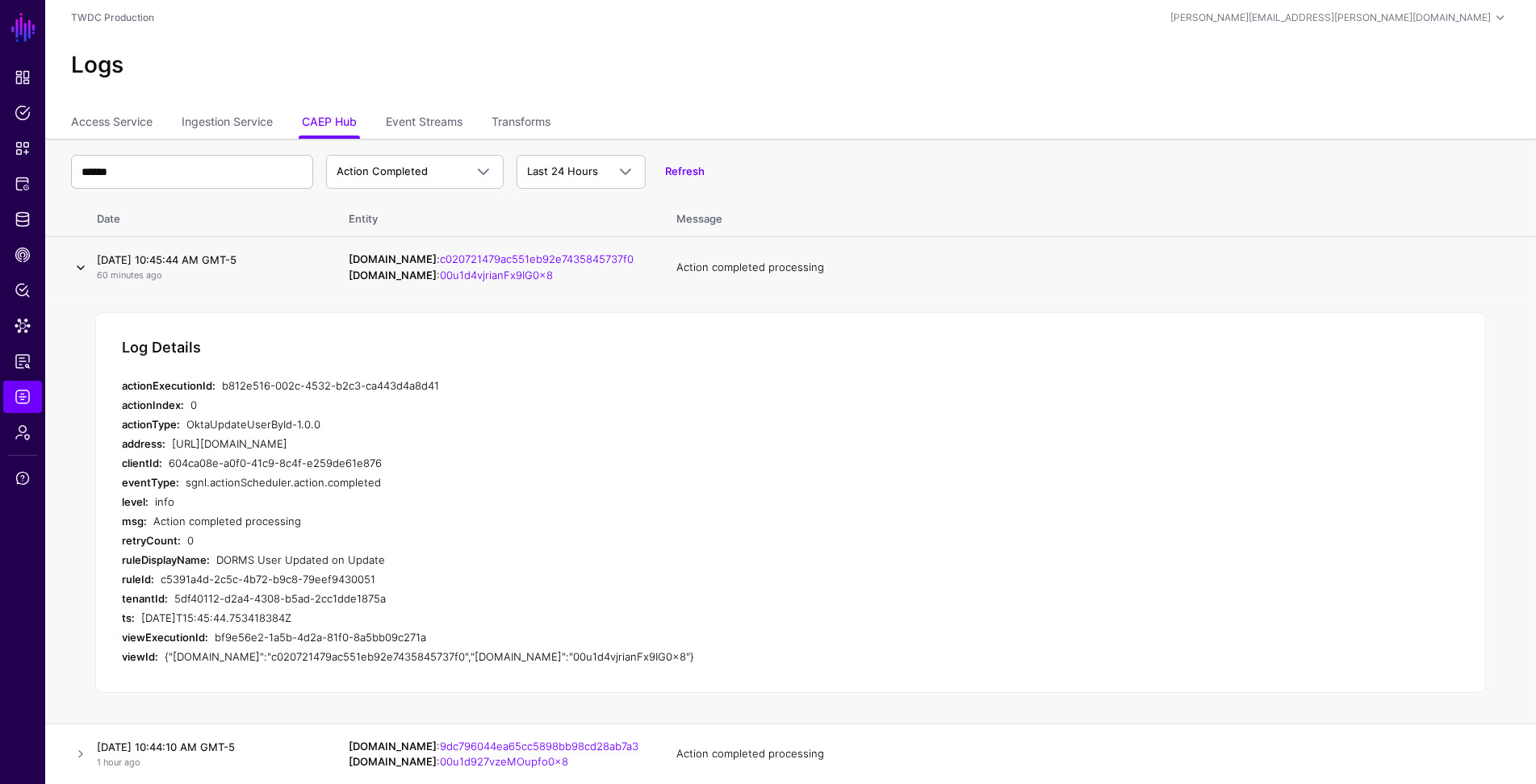
click at [77, 267] on link at bounding box center [81, 268] width 19 height 19
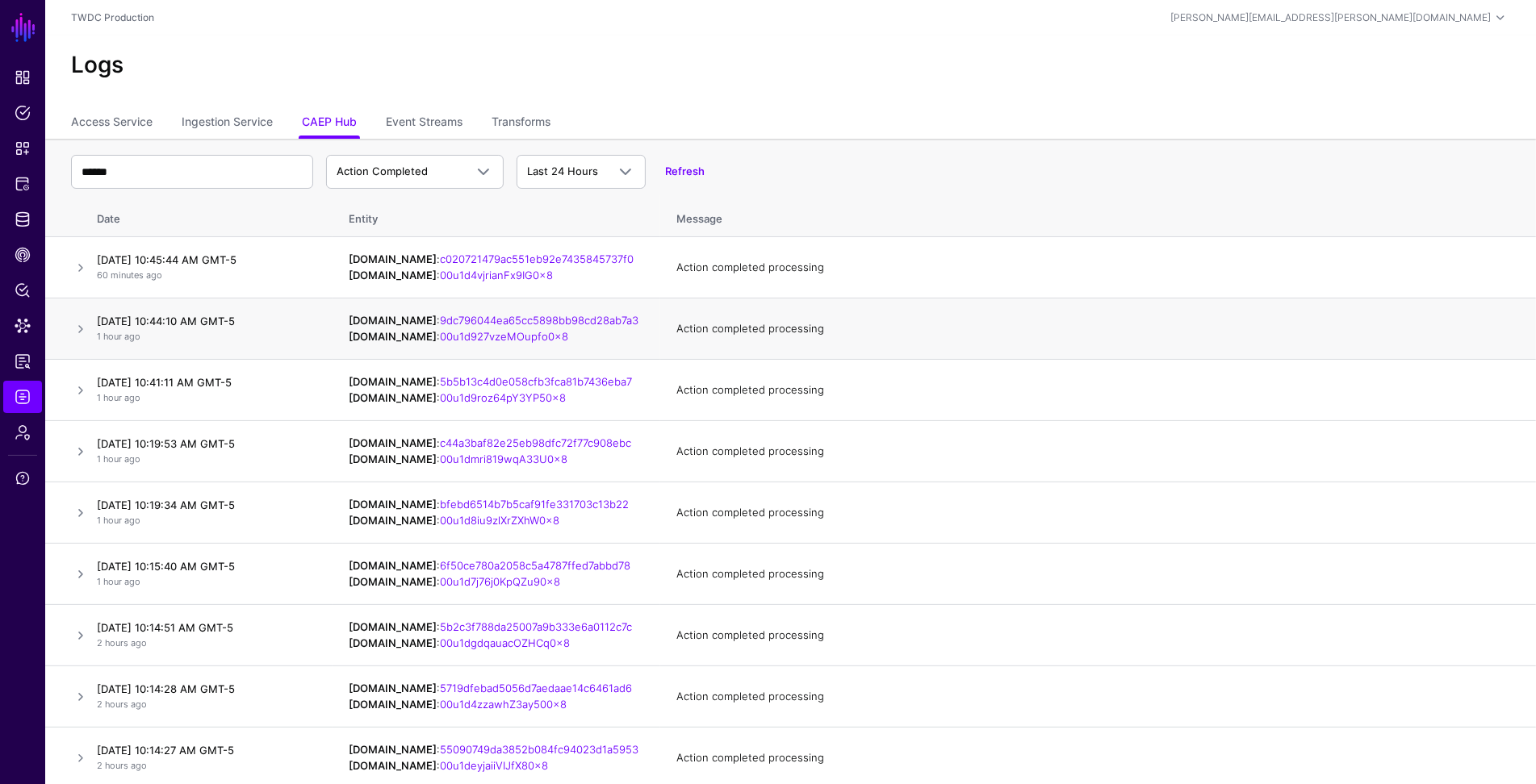
click at [73, 339] on td at bounding box center [68, 329] width 45 height 61
click at [77, 334] on link at bounding box center [81, 328] width 19 height 19
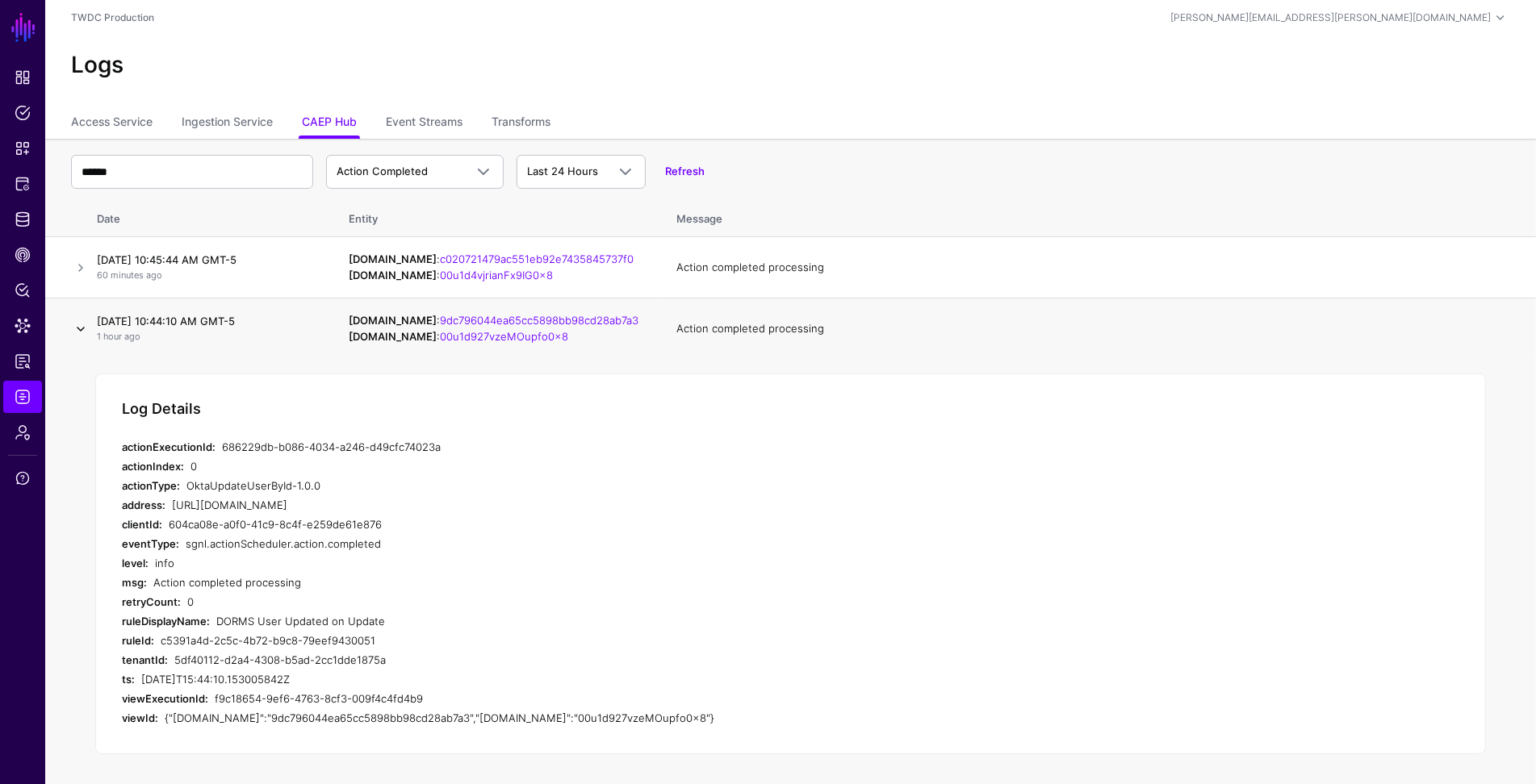
click at [78, 333] on link at bounding box center [81, 328] width 19 height 19
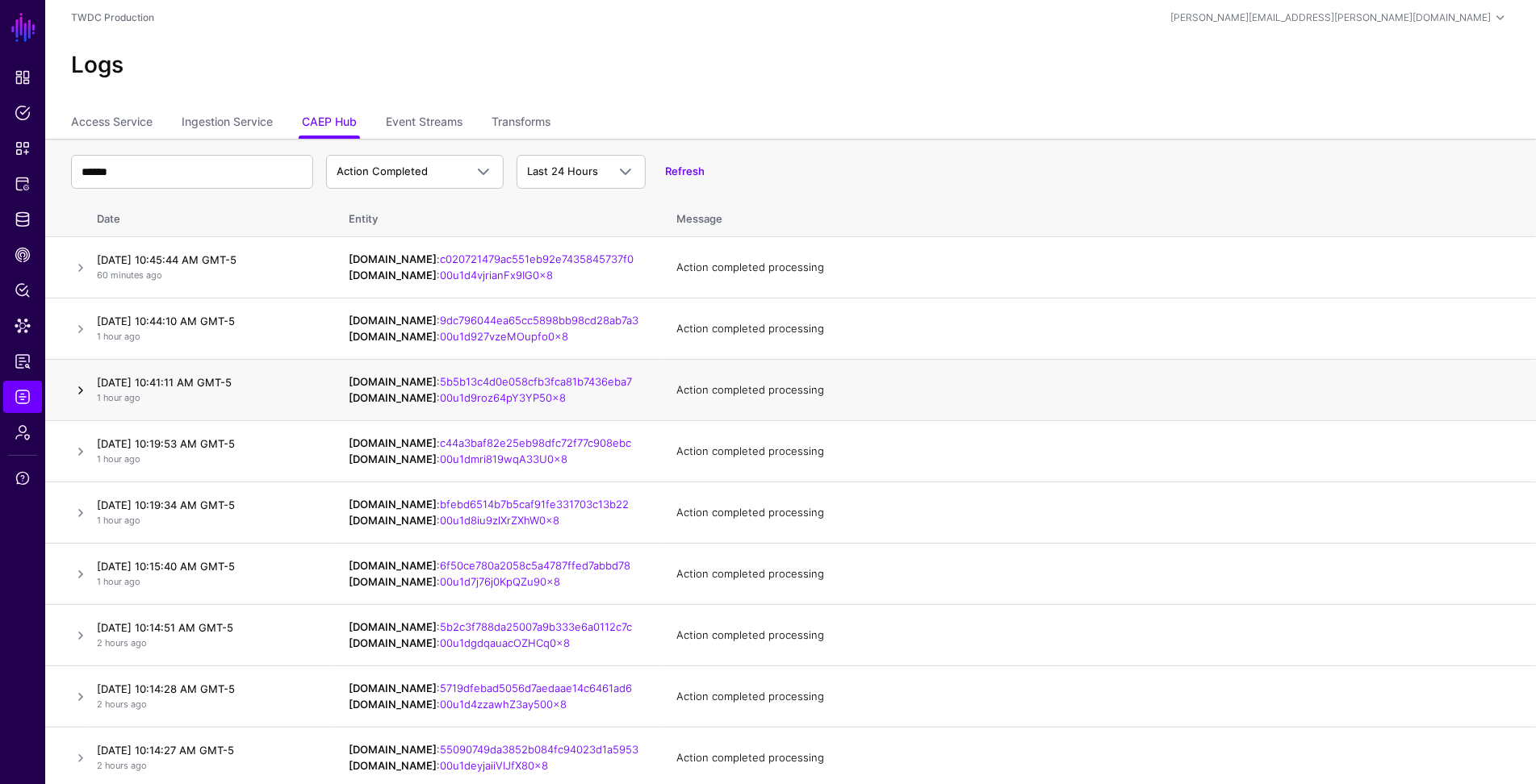
click at [80, 388] on link at bounding box center [81, 390] width 19 height 19
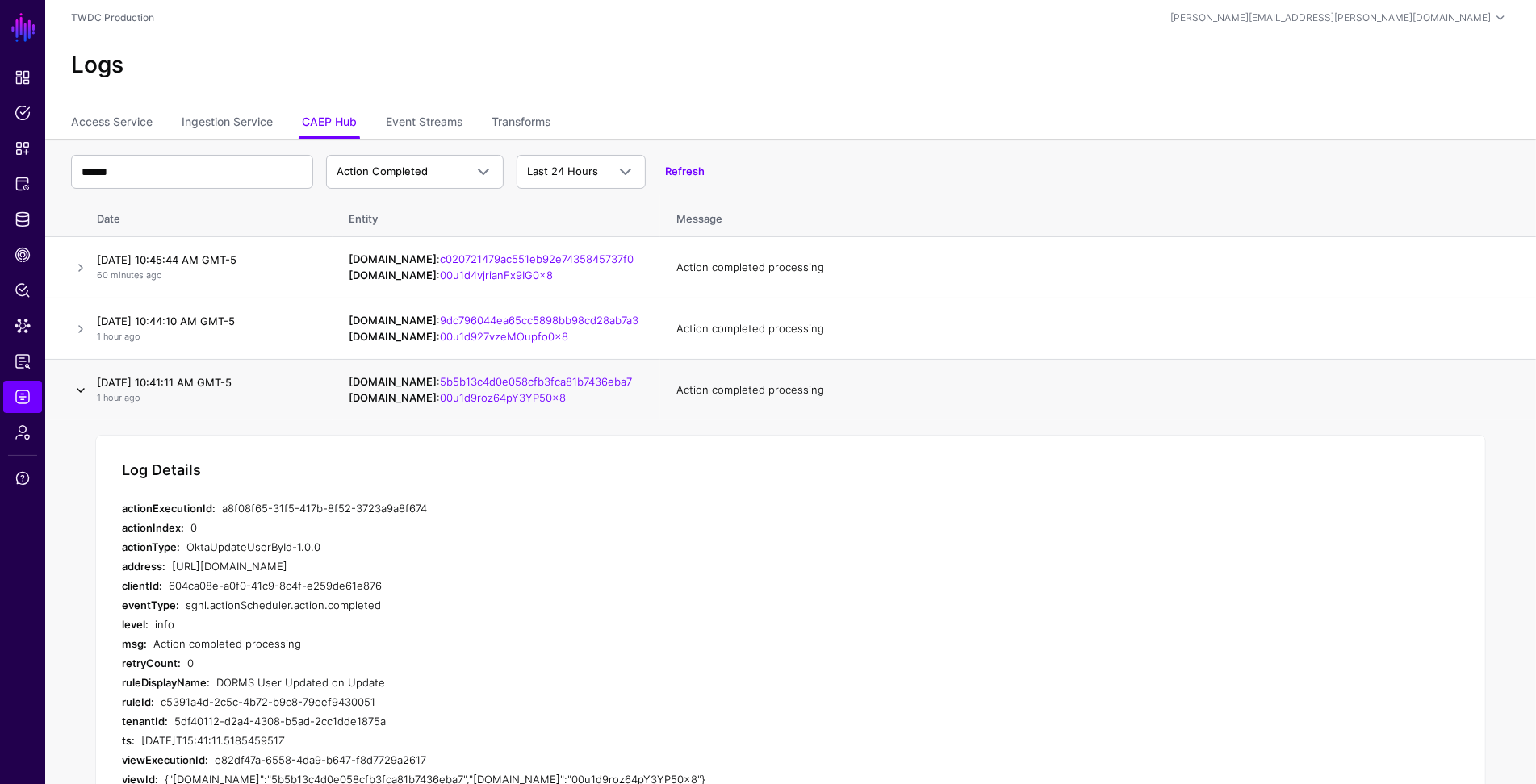
click at [80, 389] on link at bounding box center [81, 390] width 19 height 19
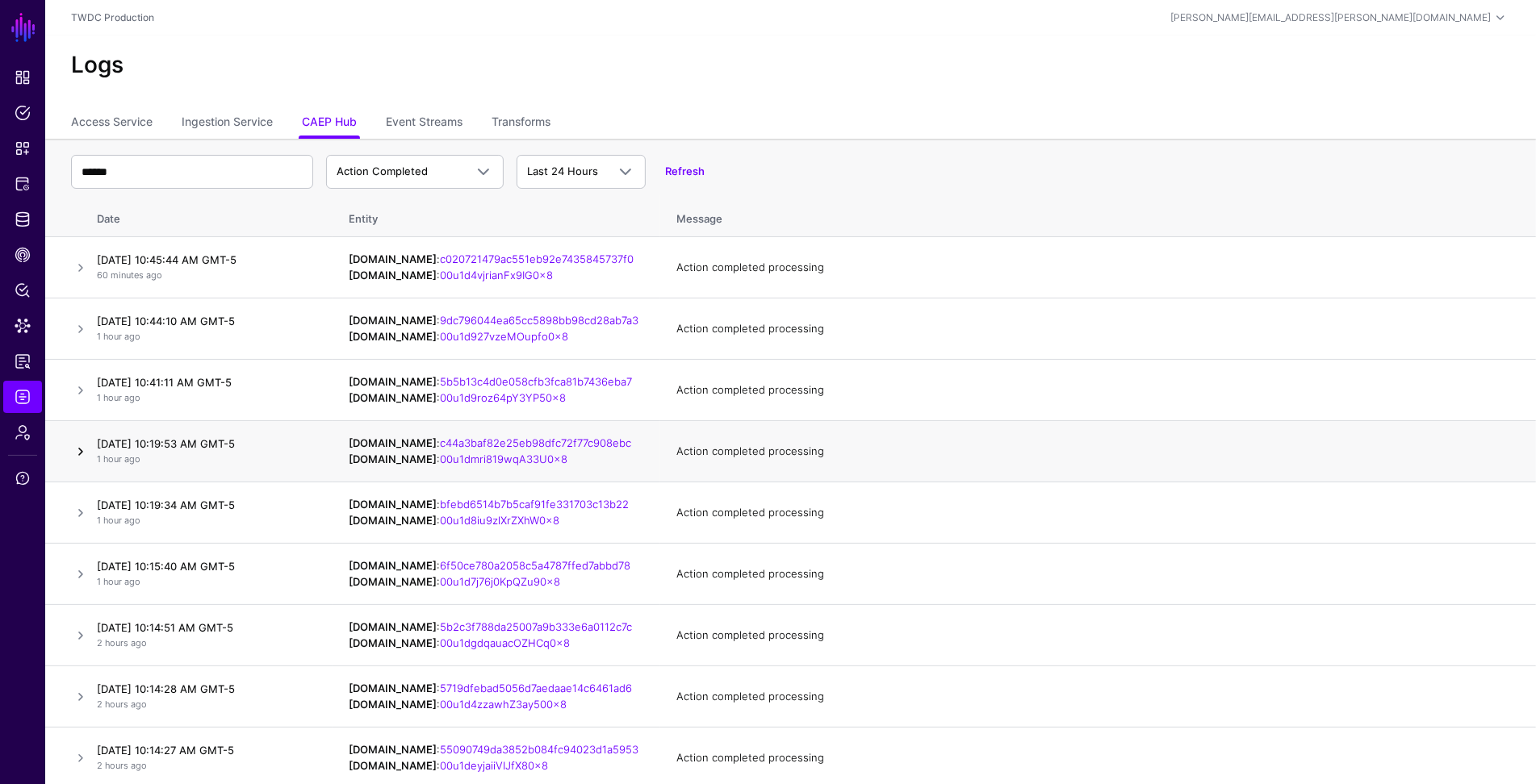
click at [81, 457] on link at bounding box center [81, 451] width 19 height 19
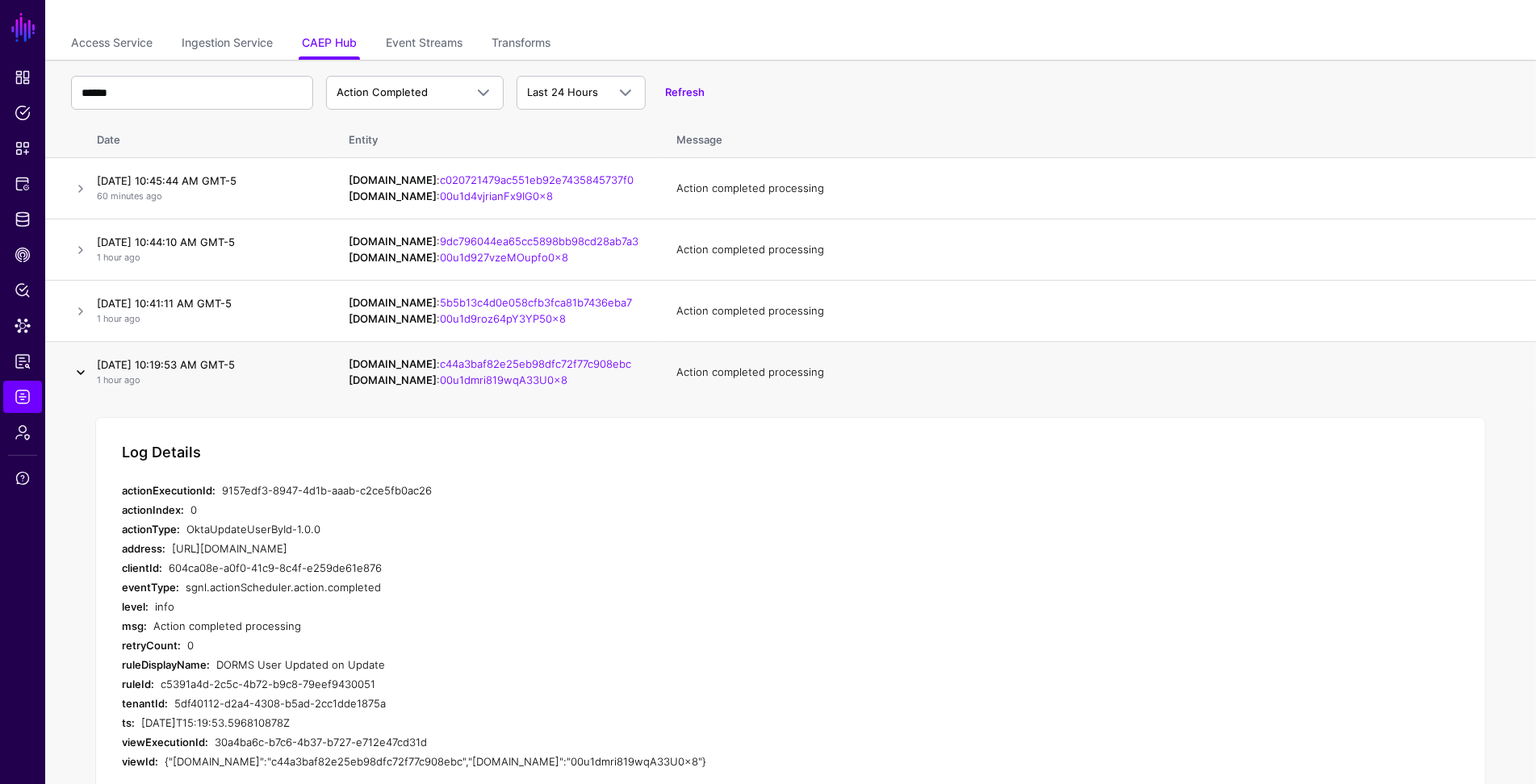
scroll to position [83, 0]
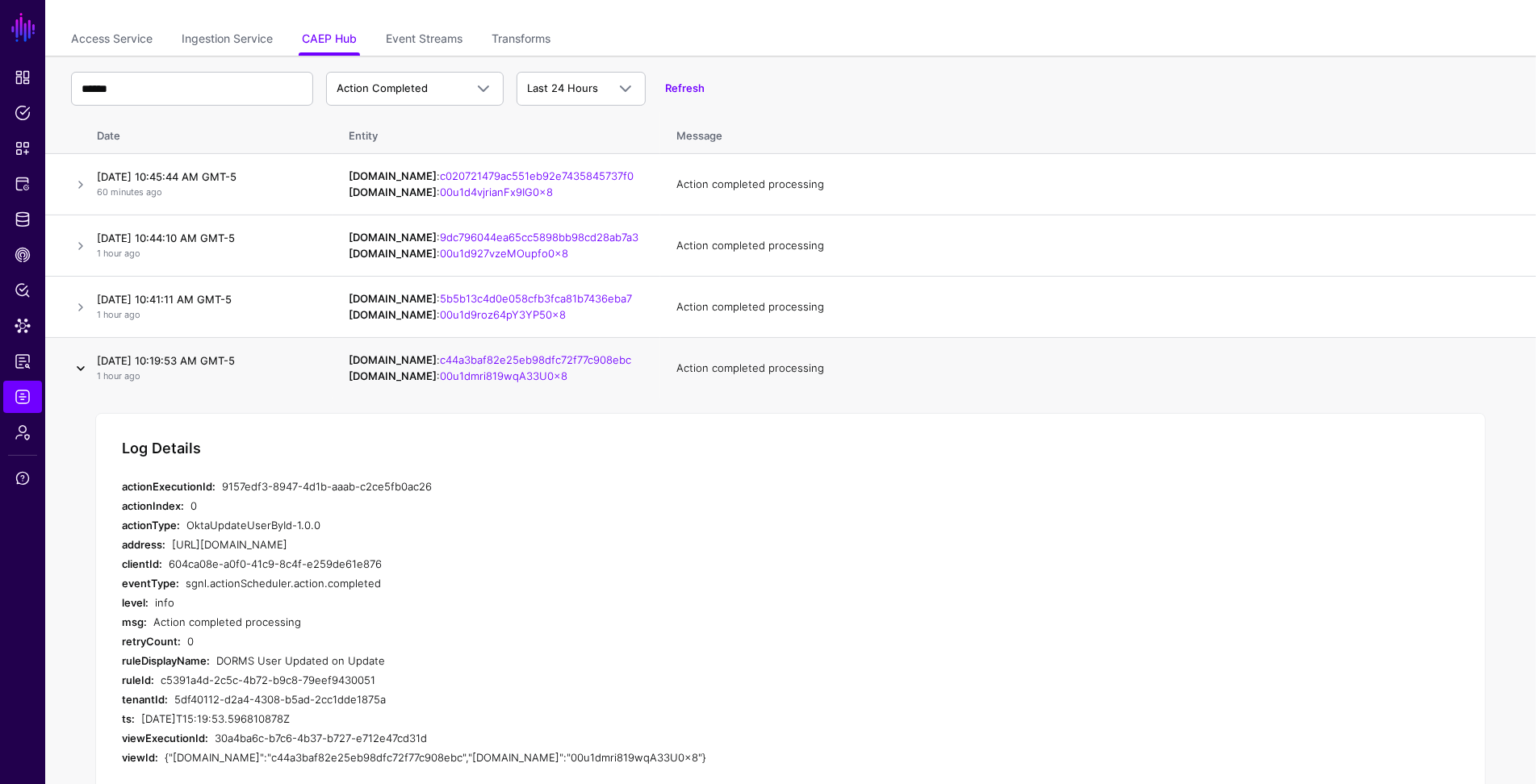
click at [81, 359] on link at bounding box center [81, 368] width 19 height 19
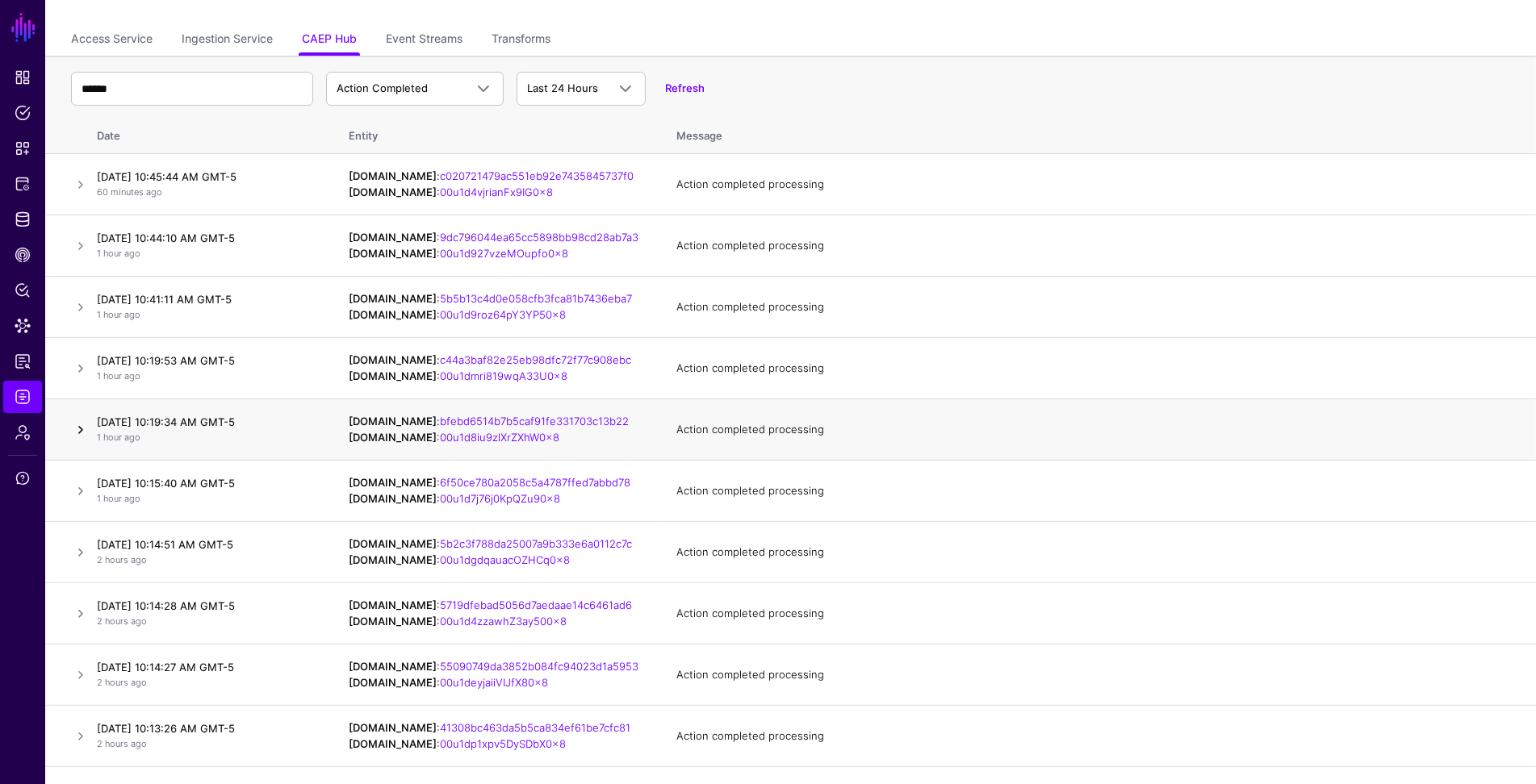
click at [76, 433] on link at bounding box center [81, 430] width 19 height 19
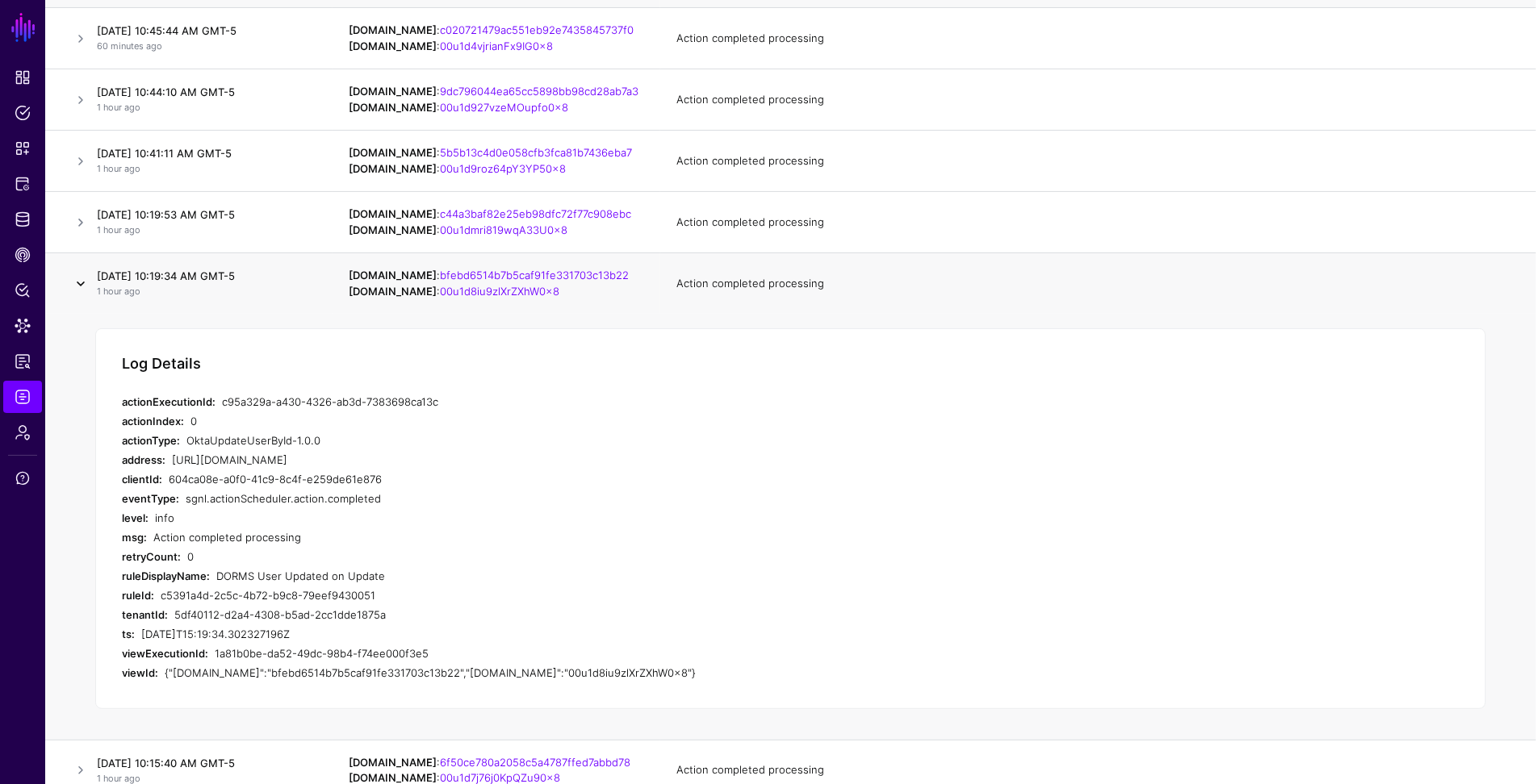
scroll to position [234, 0]
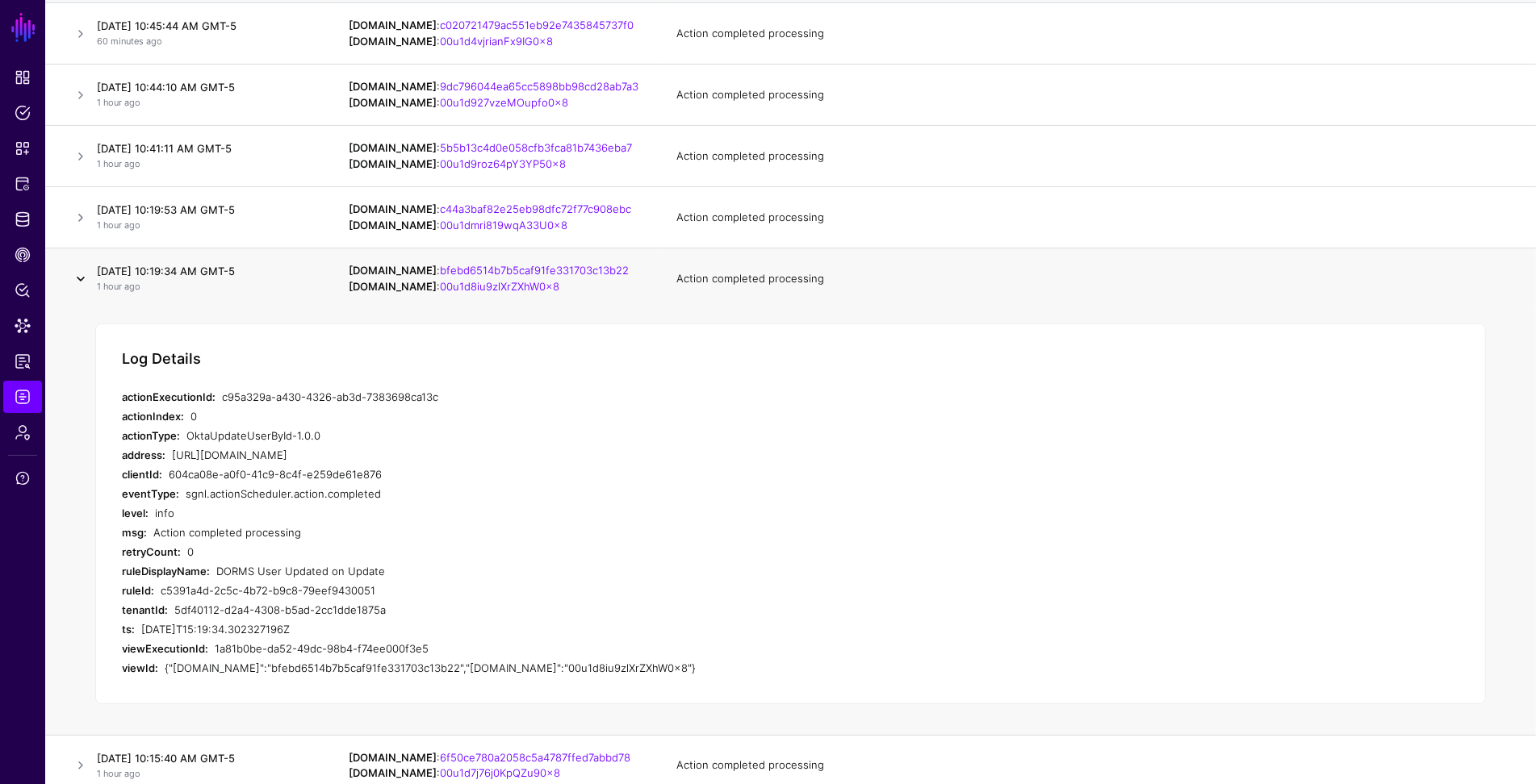
click at [79, 273] on link at bounding box center [81, 279] width 19 height 19
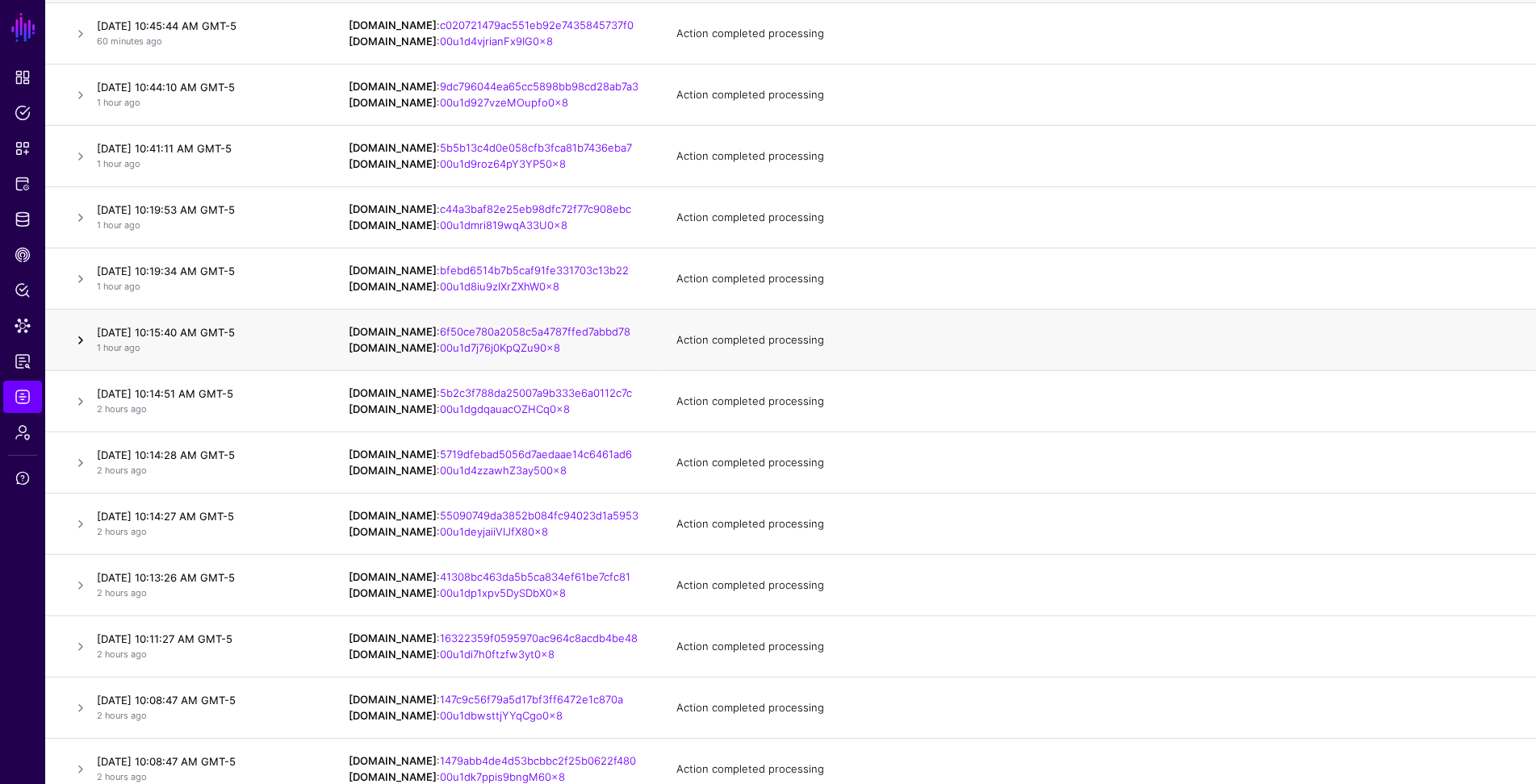
click at [80, 342] on link at bounding box center [81, 340] width 19 height 19
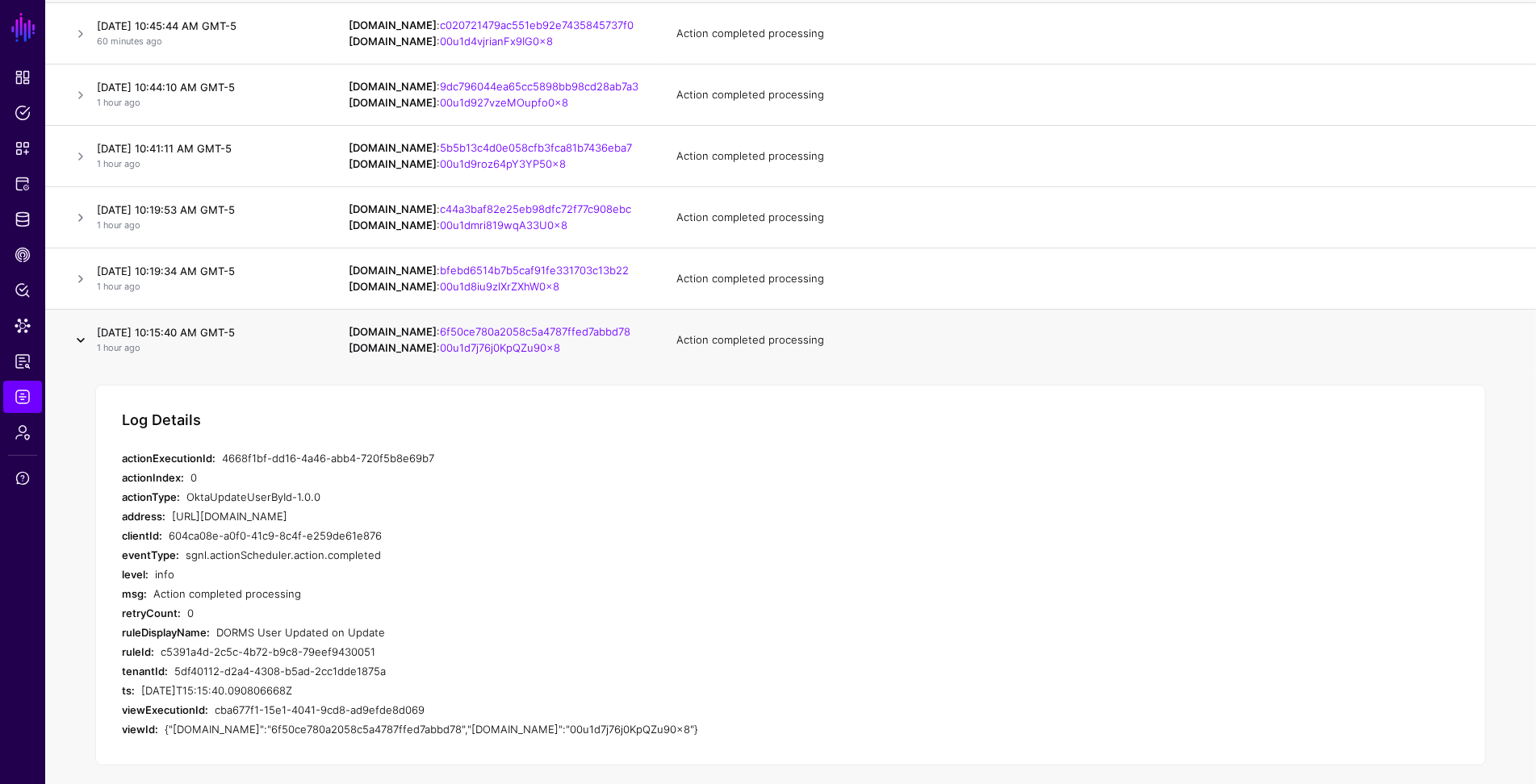
click at [80, 342] on link at bounding box center [81, 340] width 19 height 19
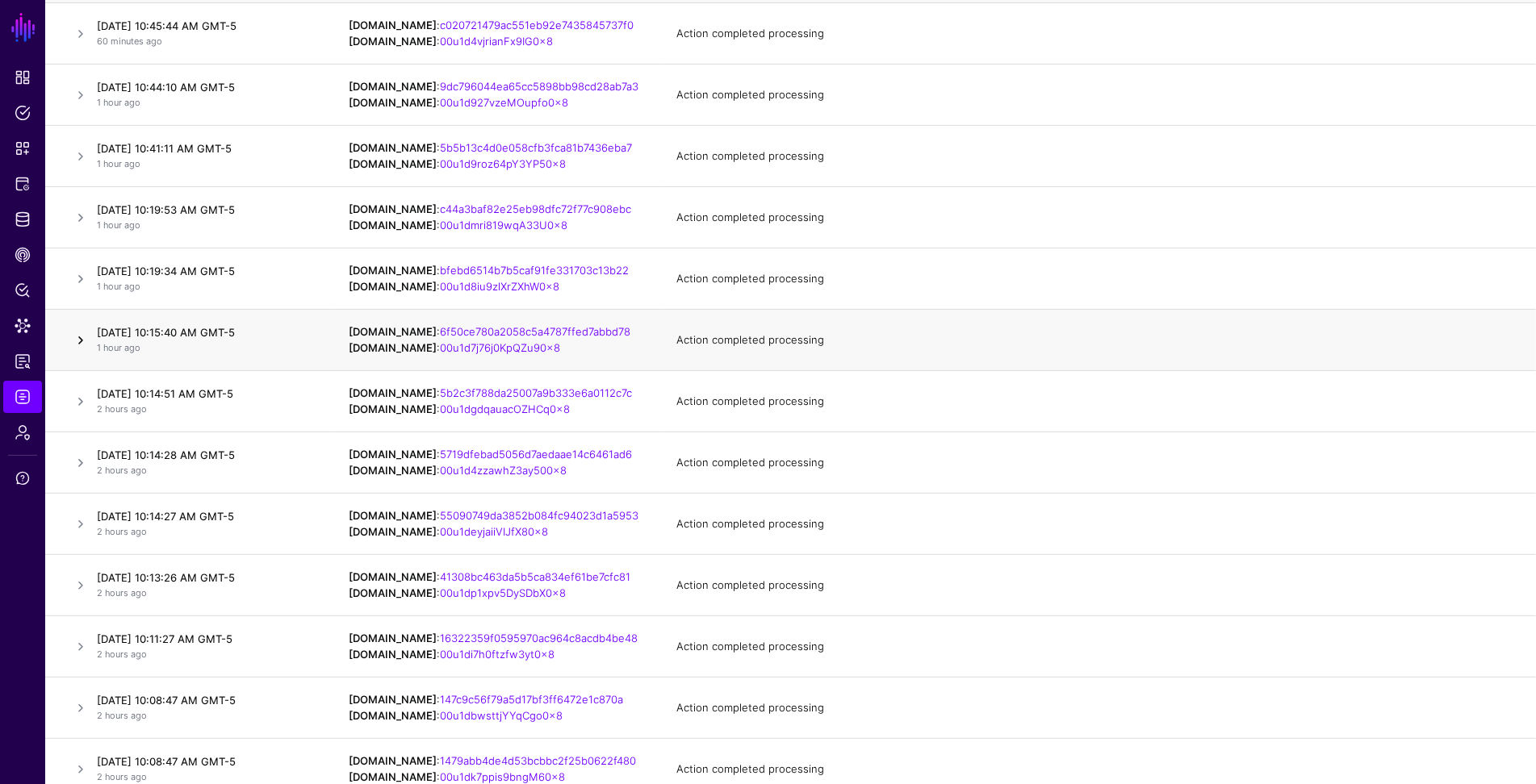
scroll to position [336, 0]
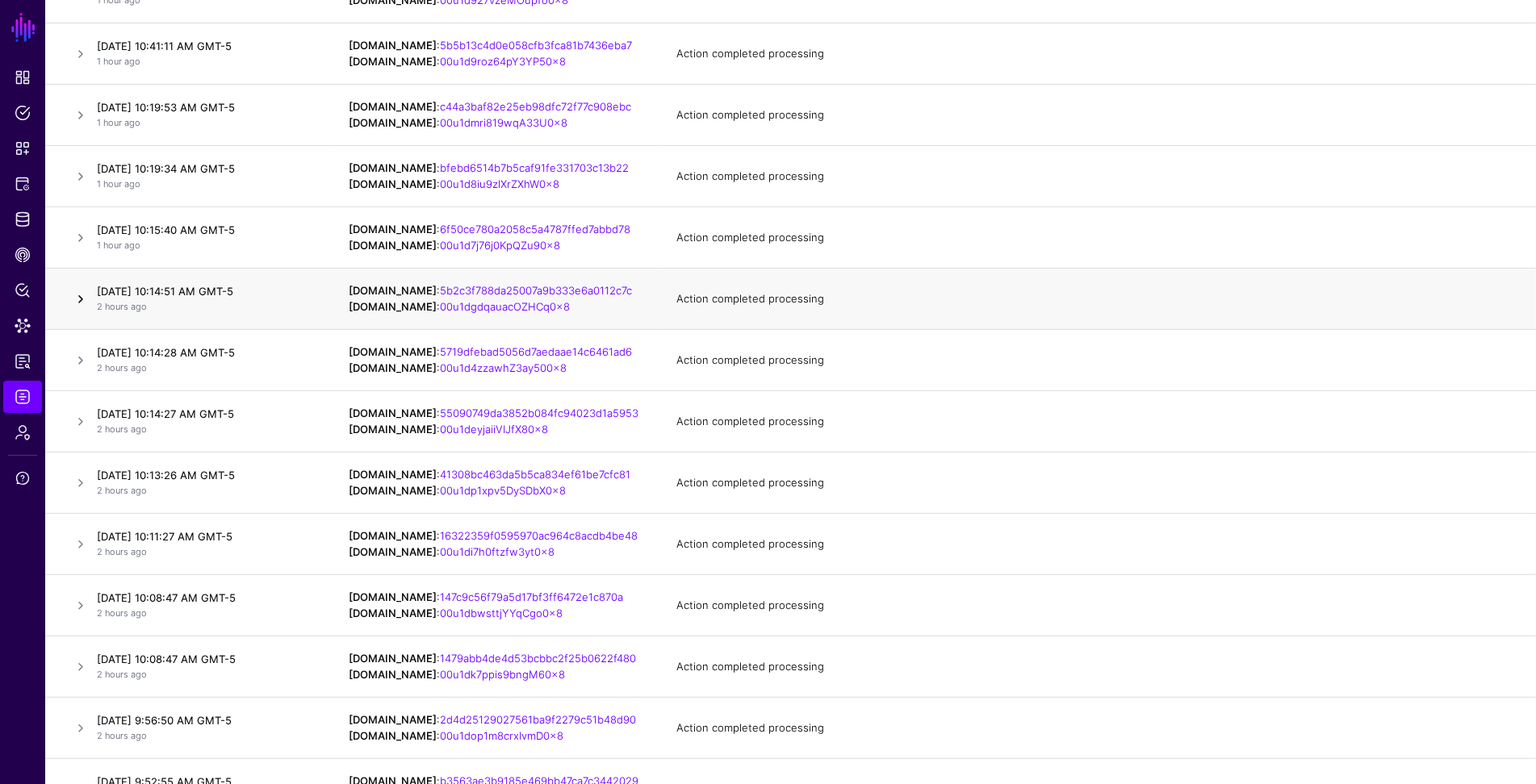
click at [79, 301] on link at bounding box center [81, 298] width 19 height 19
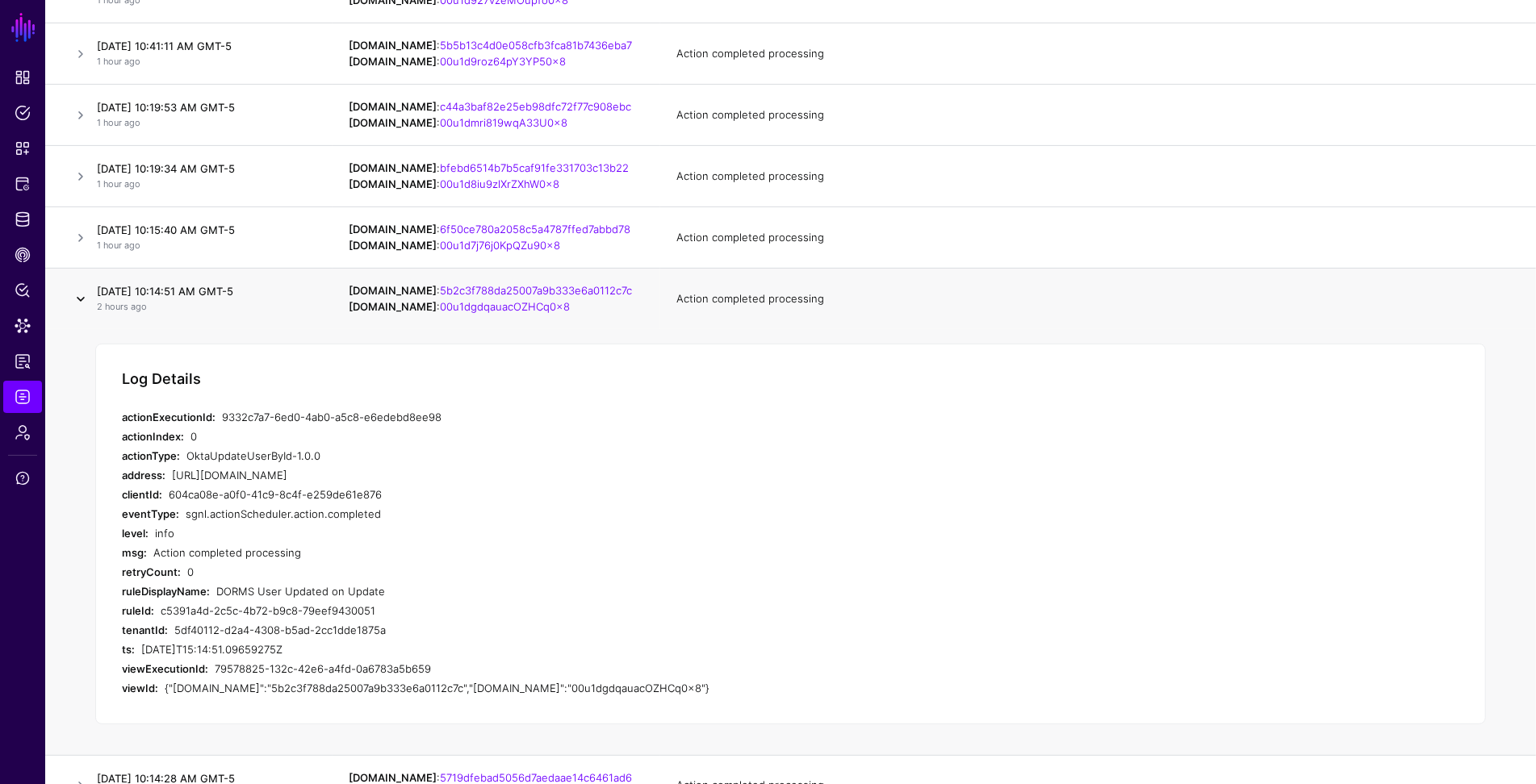
click at [79, 301] on link at bounding box center [81, 298] width 19 height 19
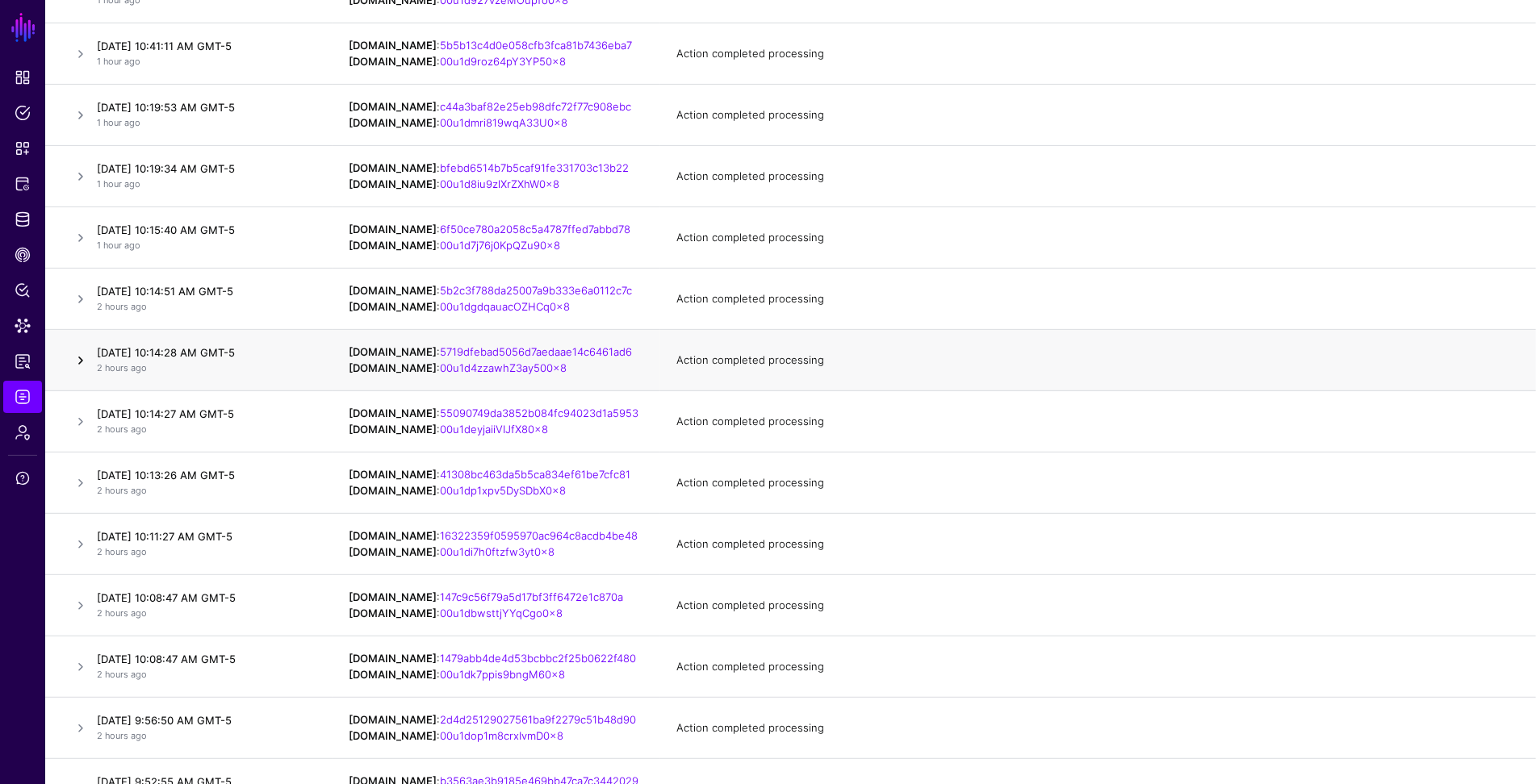
click at [80, 356] on link at bounding box center [81, 360] width 19 height 19
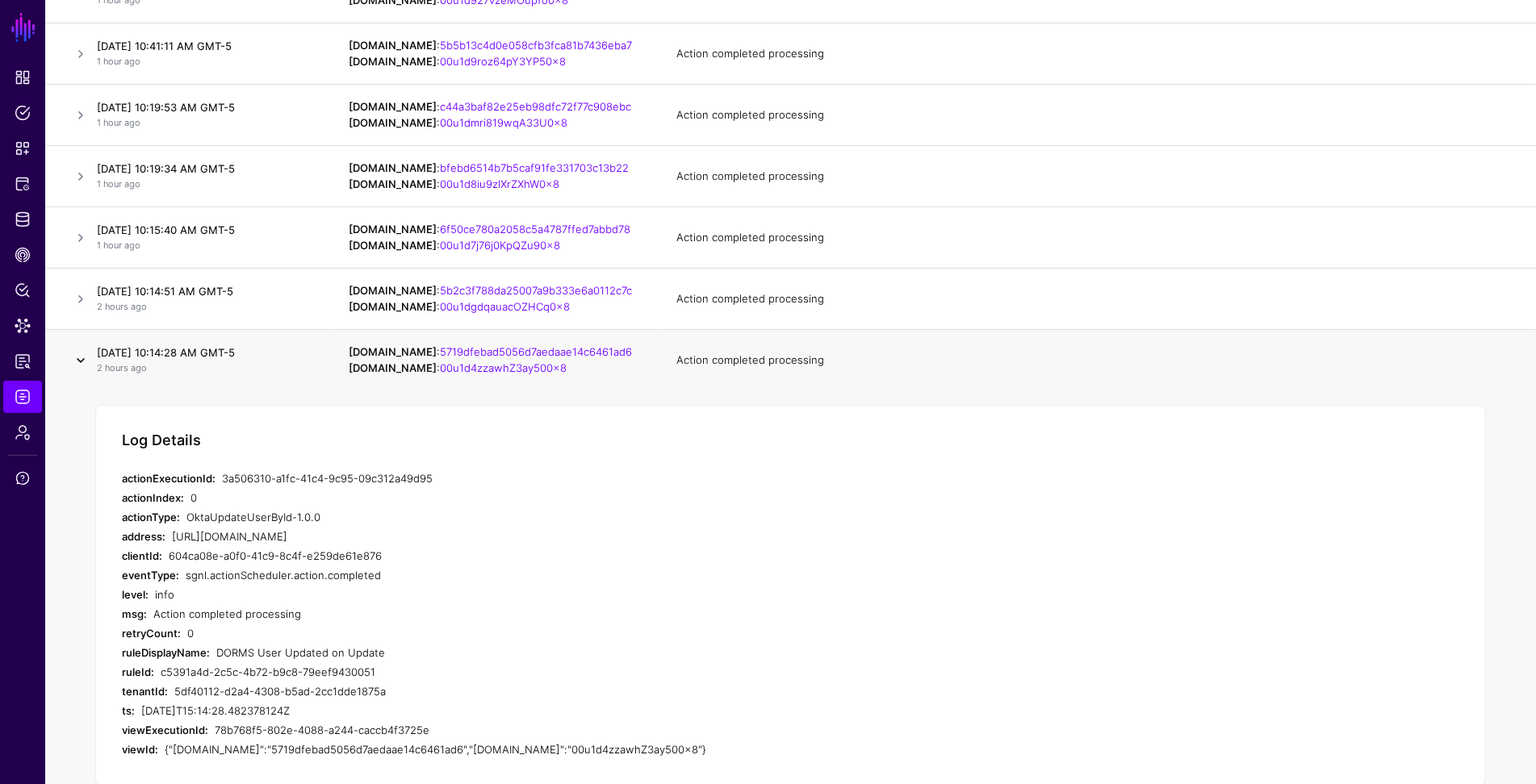
click at [80, 356] on link at bounding box center [81, 360] width 19 height 19
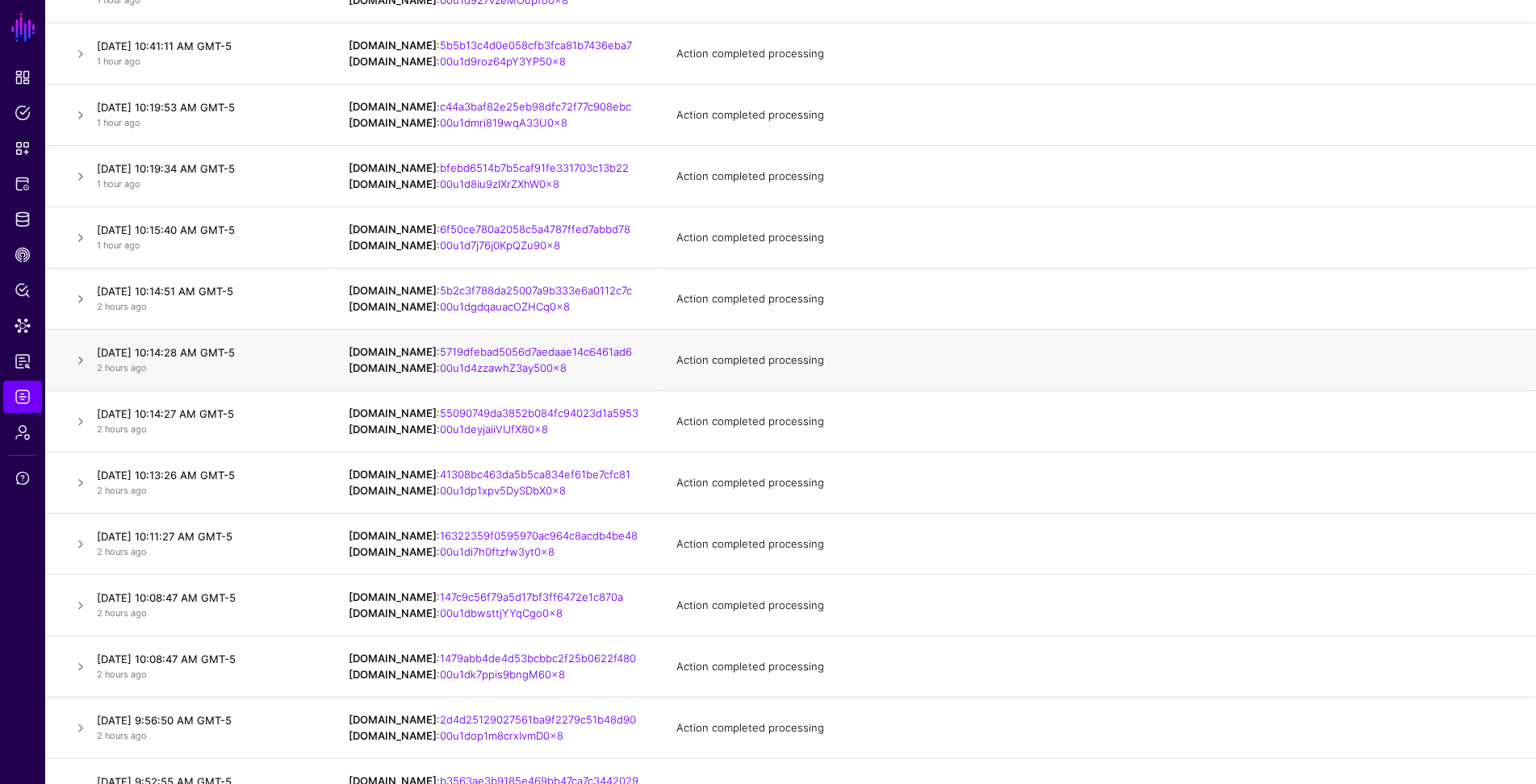
scroll to position [341, 0]
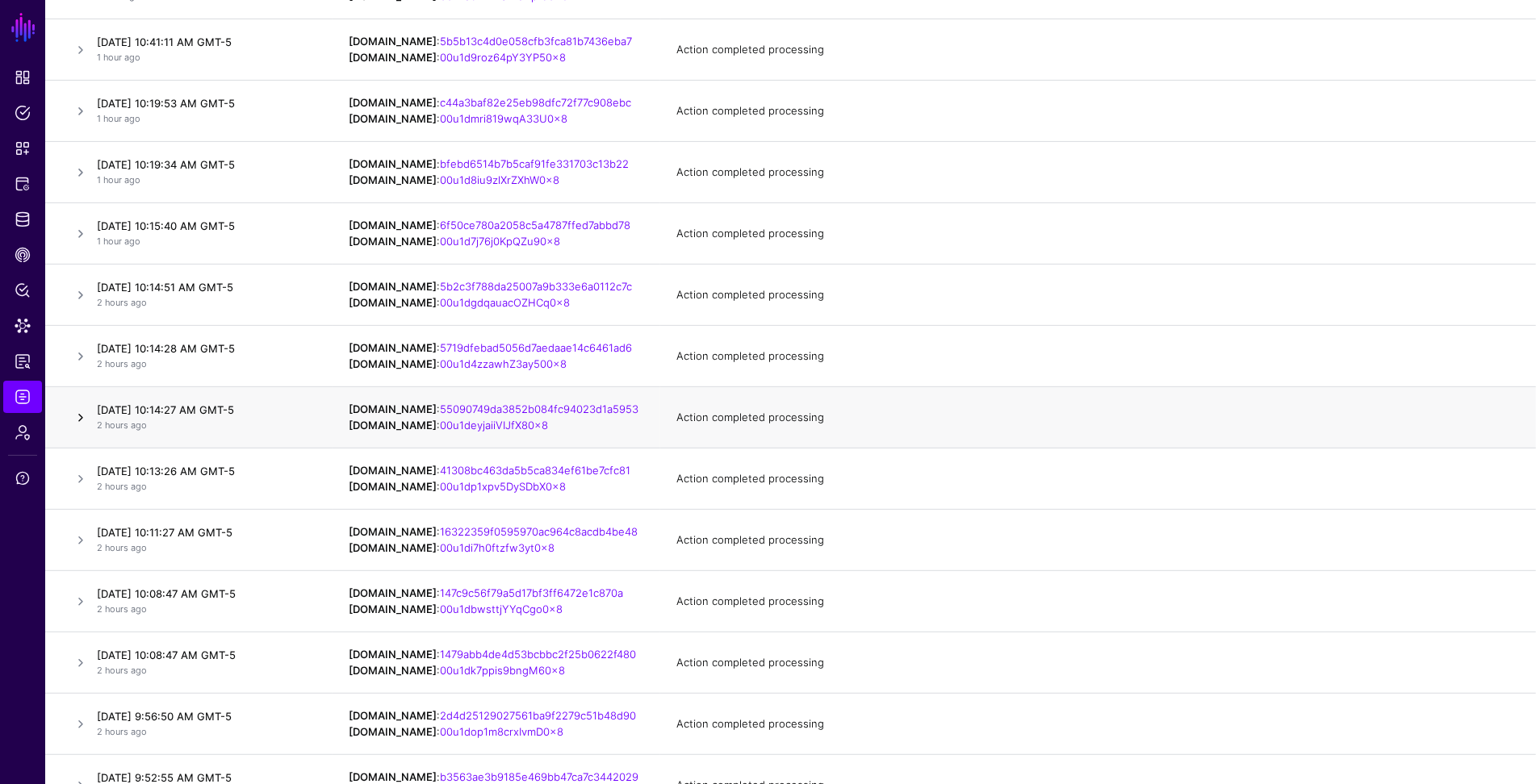
click at [79, 417] on link at bounding box center [81, 418] width 19 height 19
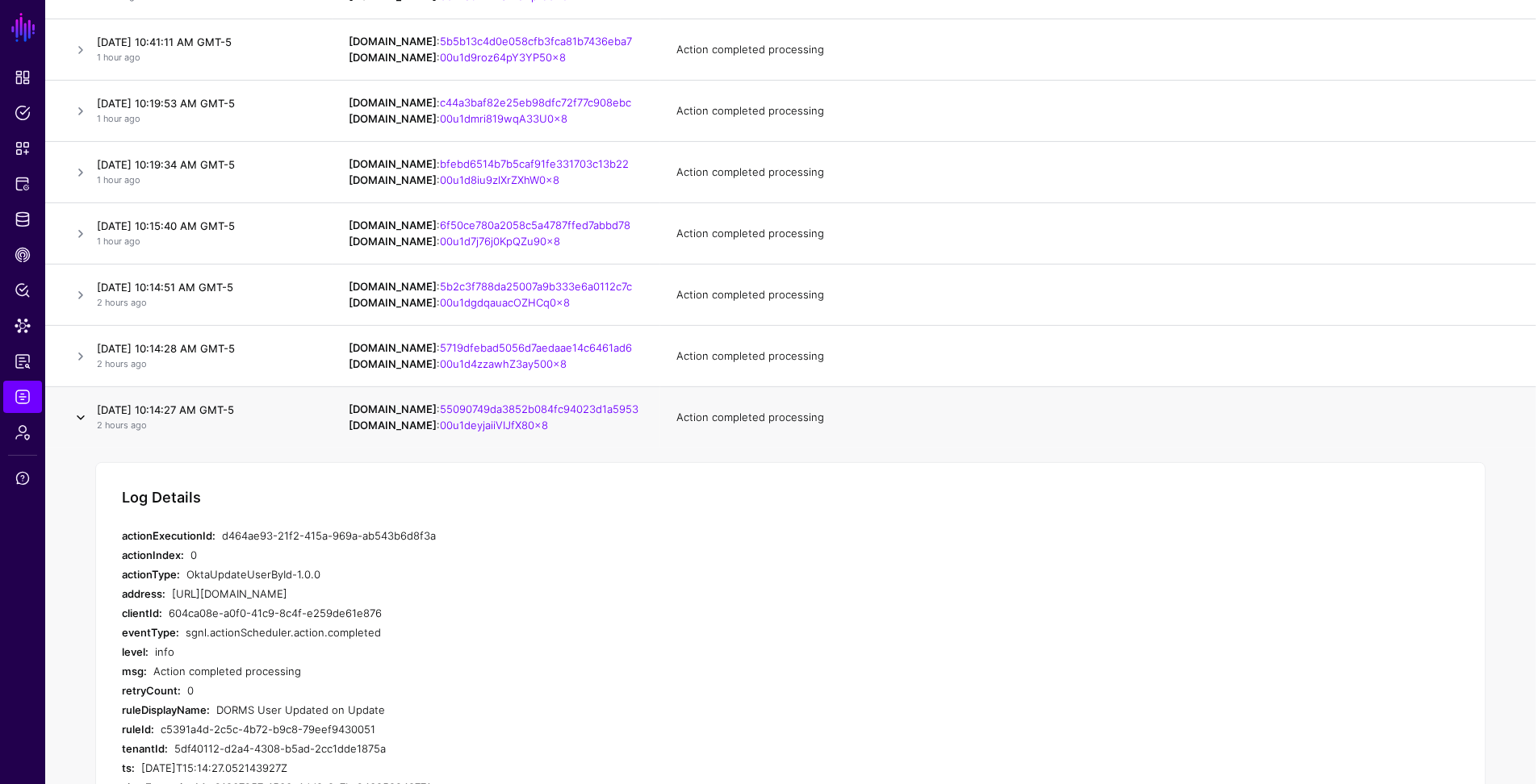
click at [79, 417] on link at bounding box center [81, 418] width 19 height 19
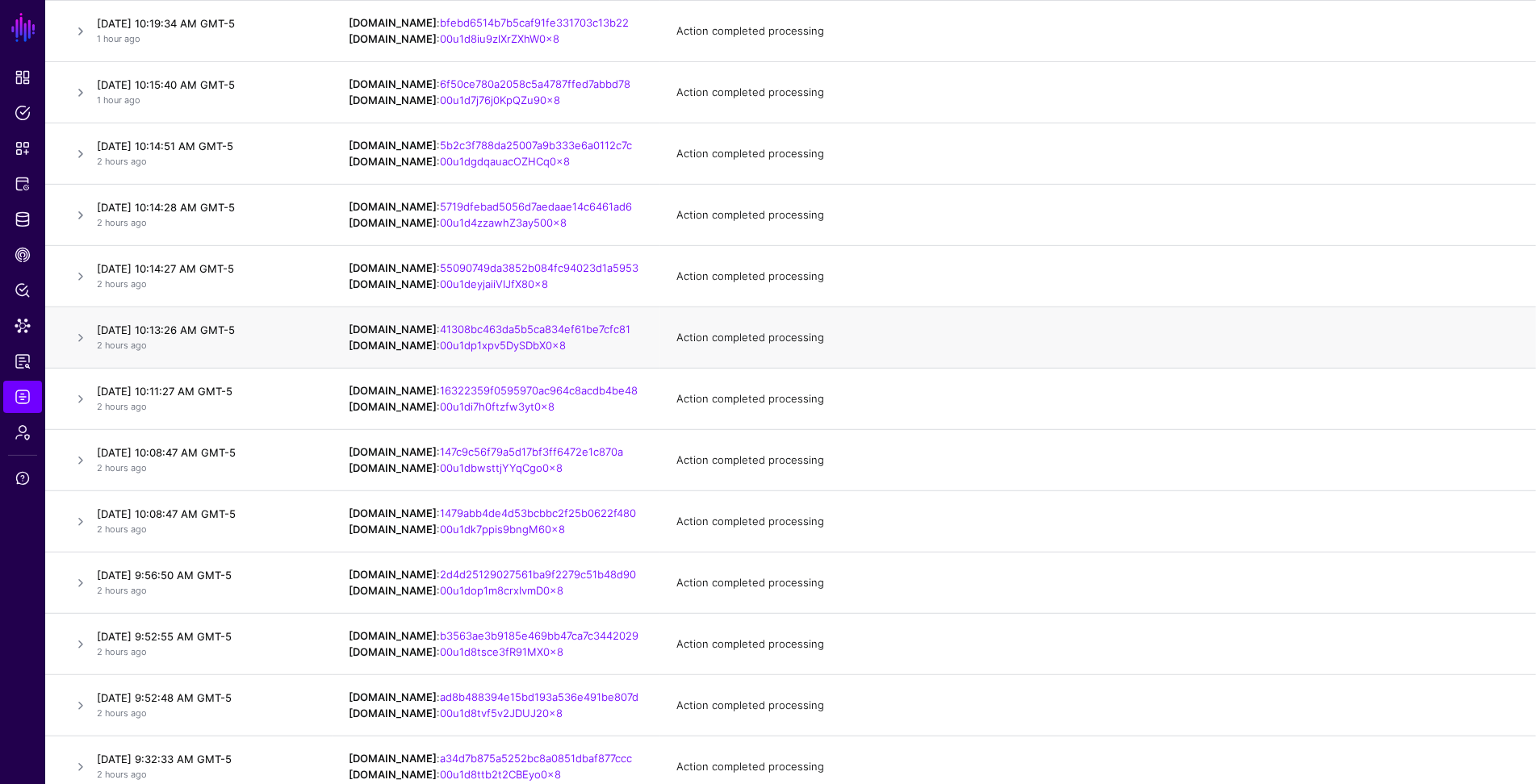
scroll to position [0, 0]
